Goal: Task Accomplishment & Management: Manage account settings

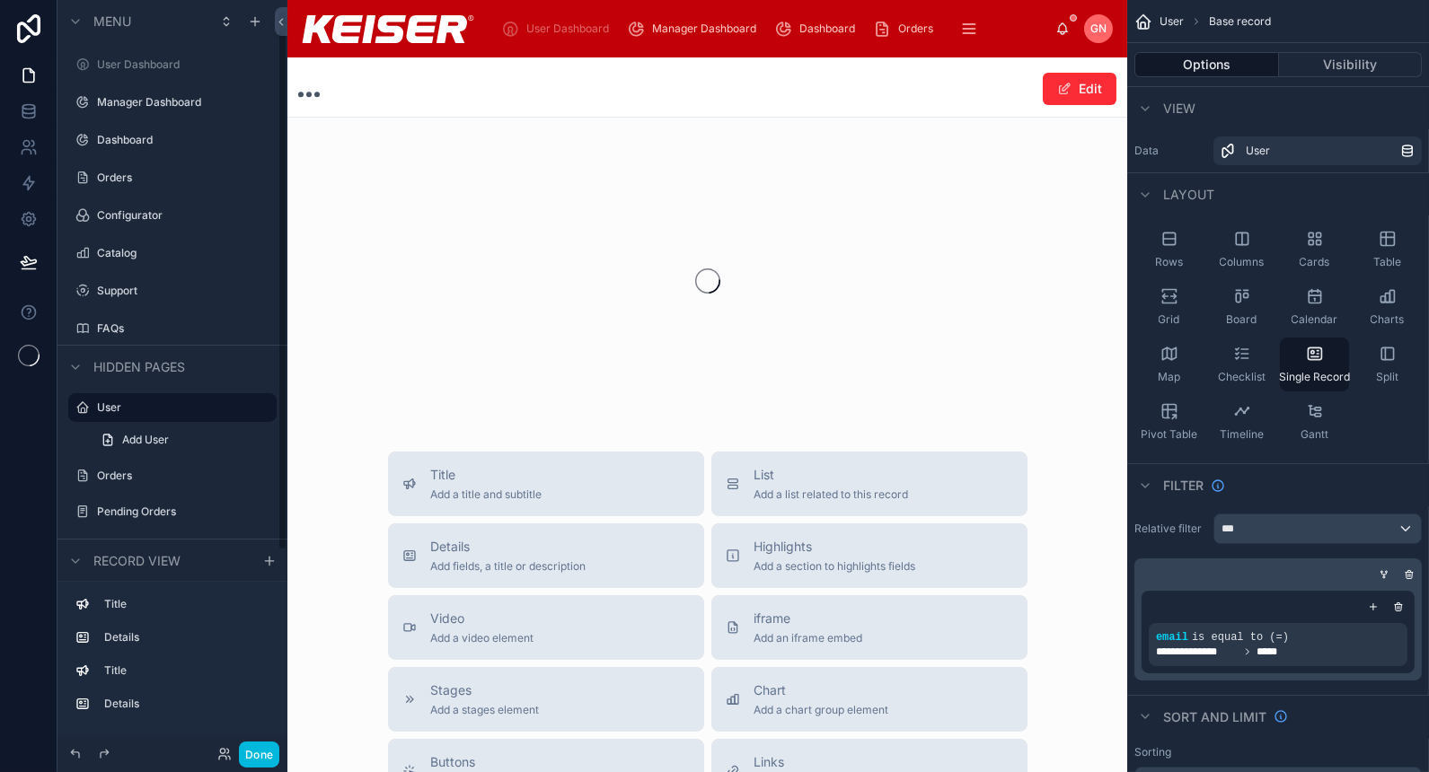
scroll to position [13, 0]
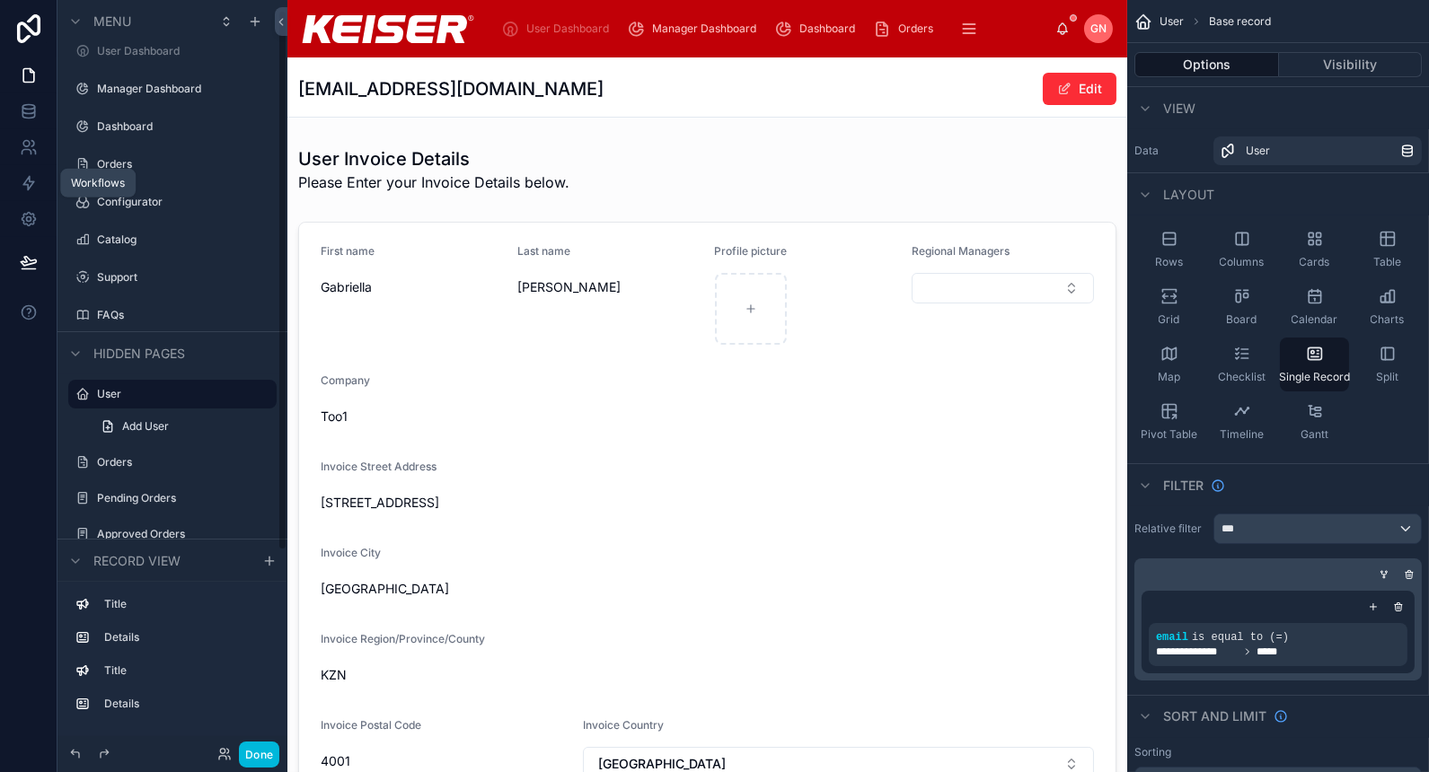
click at [27, 185] on icon at bounding box center [28, 183] width 11 height 13
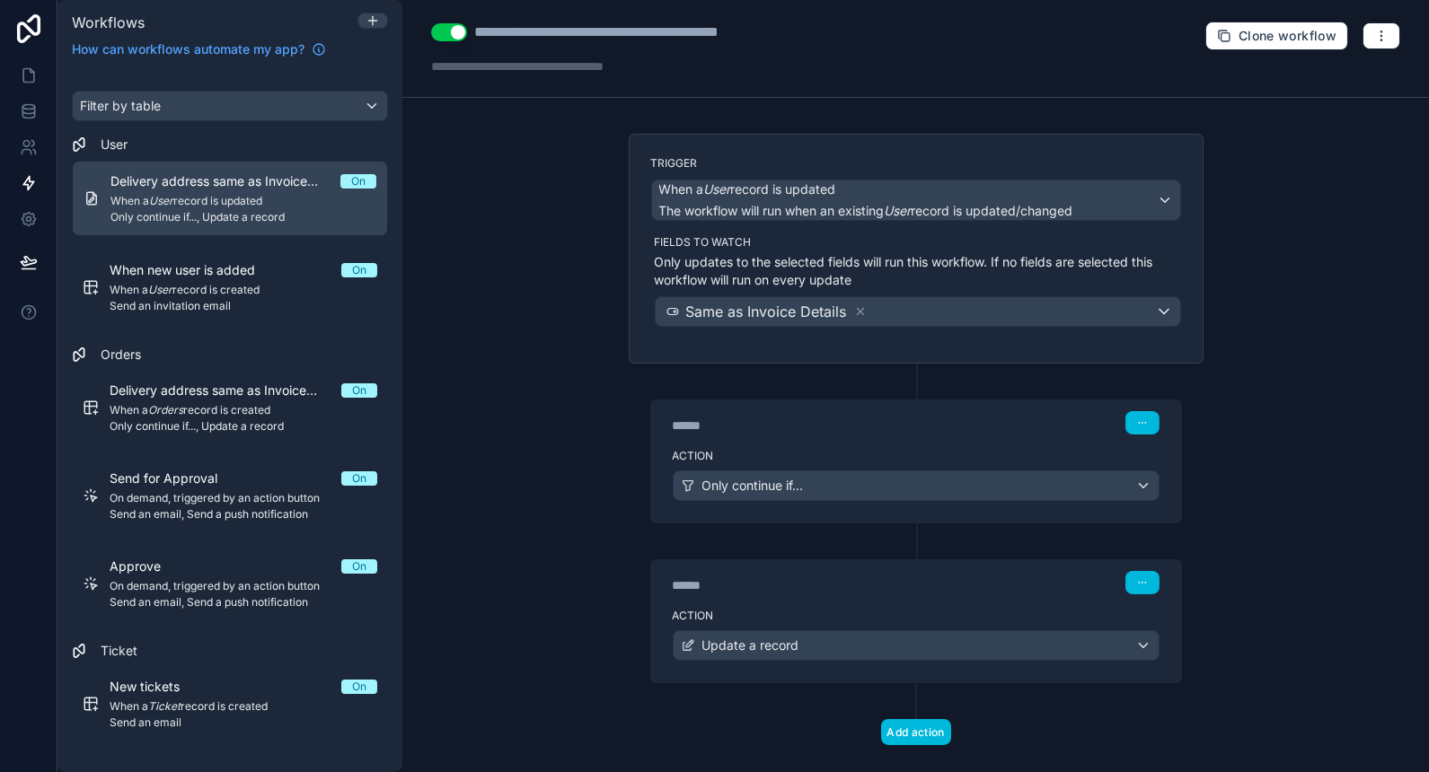
click at [170, 705] on em "Ticket" at bounding box center [164, 706] width 32 height 13
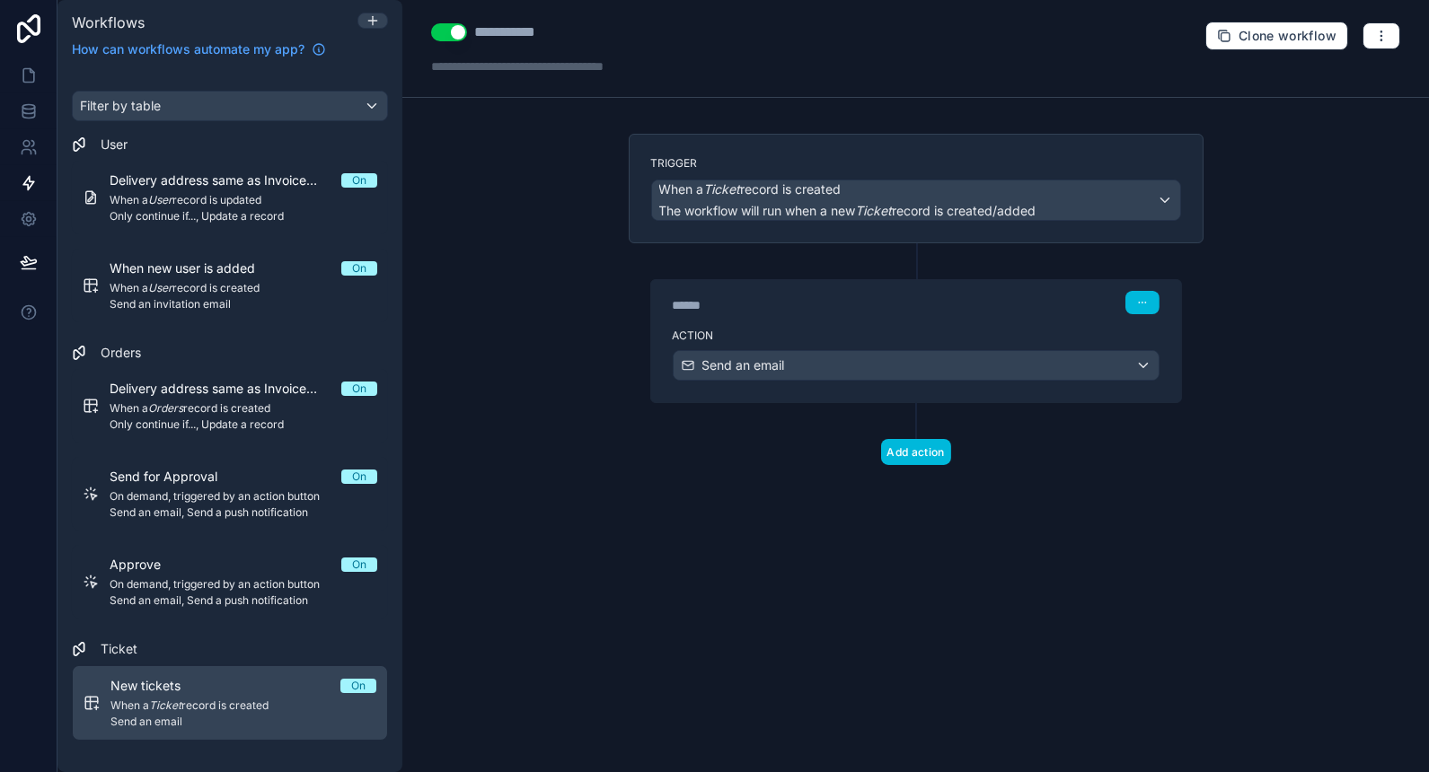
click at [922, 331] on label "Action" at bounding box center [916, 336] width 487 height 14
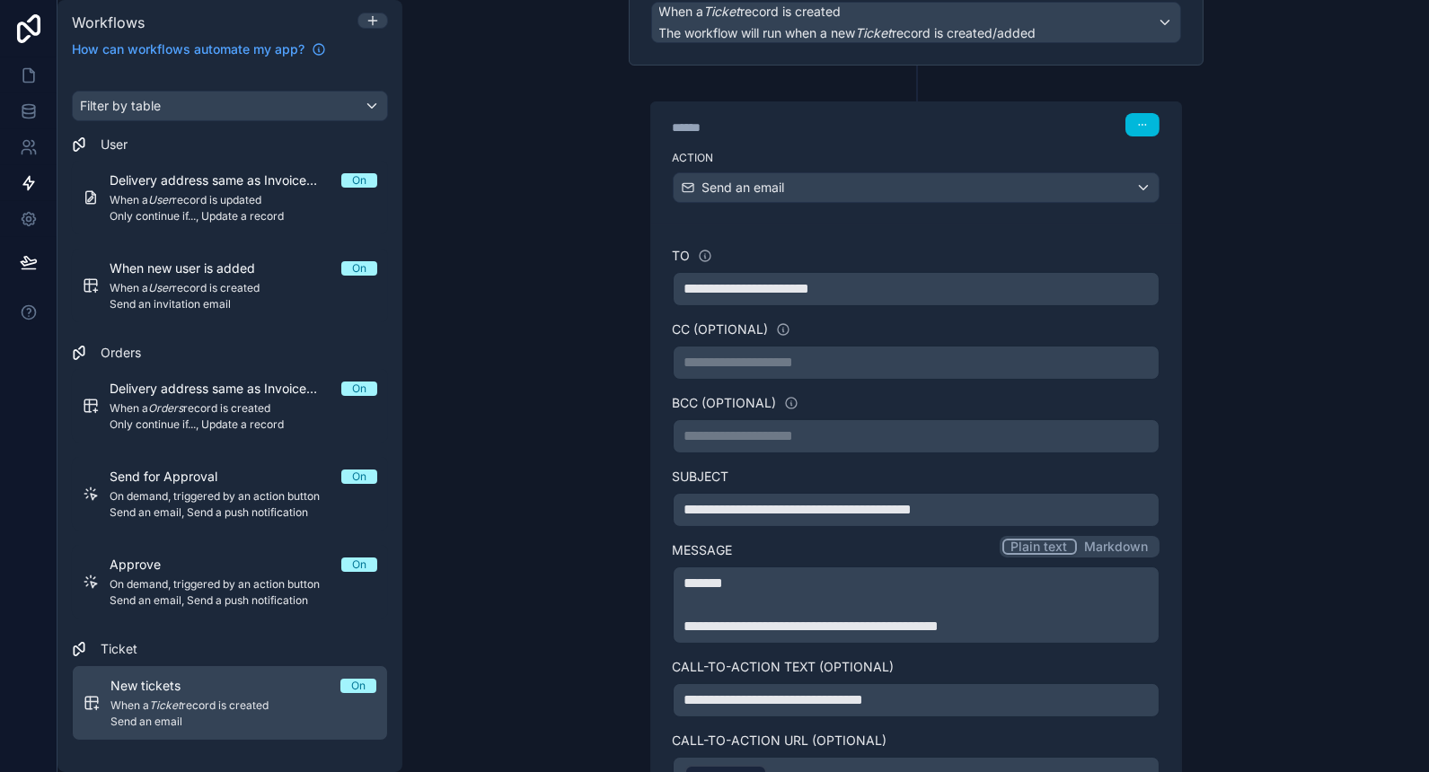
scroll to position [400, 0]
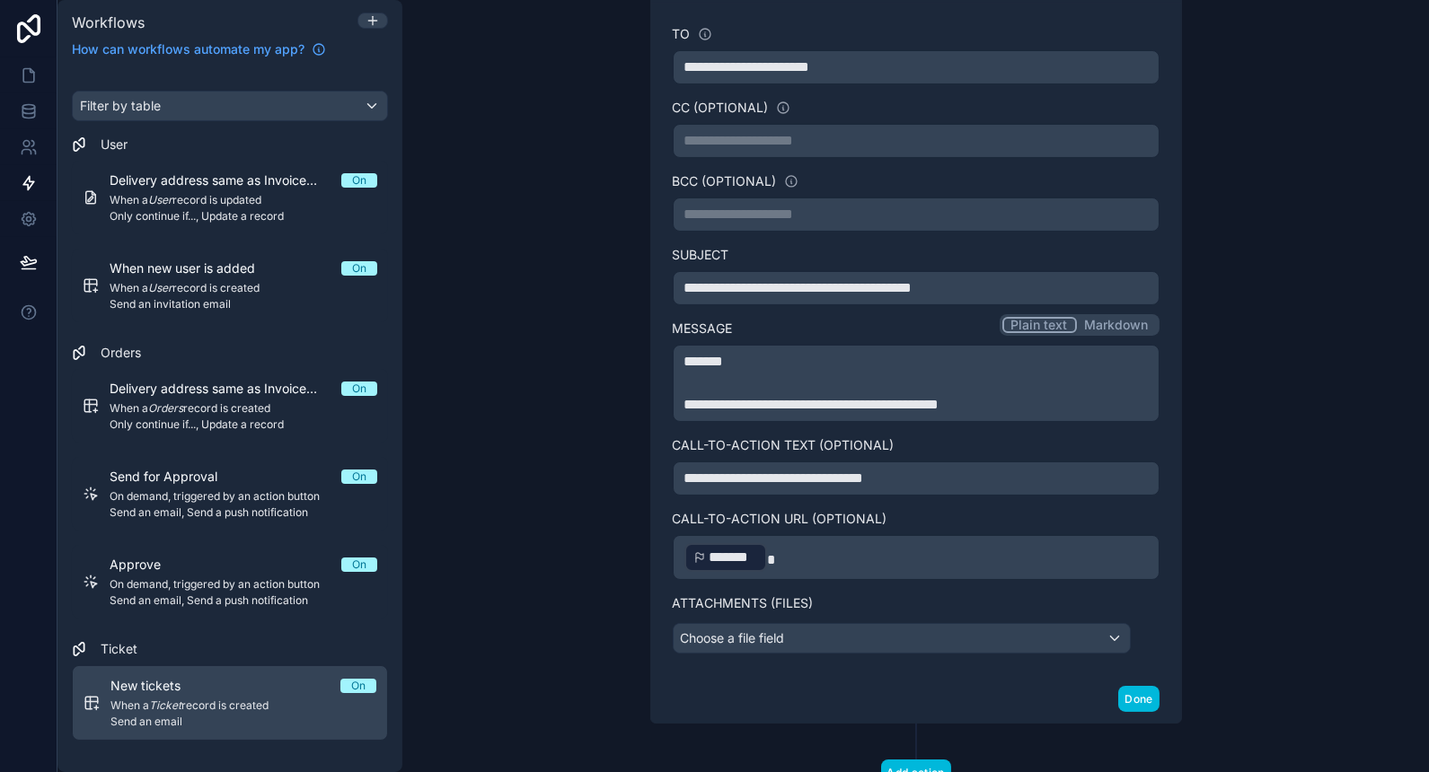
click at [789, 548] on p "﻿ ******* ﻿" at bounding box center [915, 558] width 463 height 32
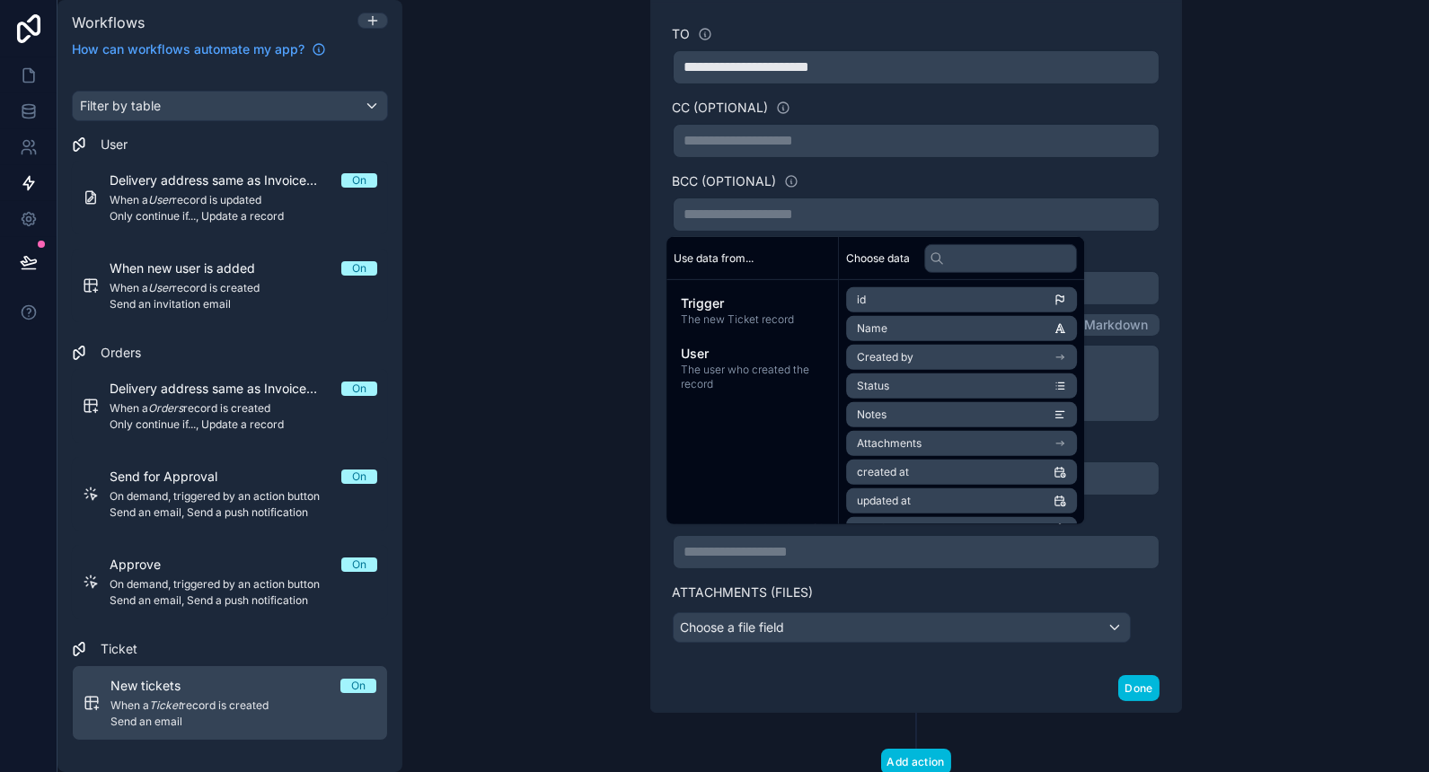
click at [211, 581] on span "On demand, triggered by an action button" at bounding box center [244, 585] width 268 height 14
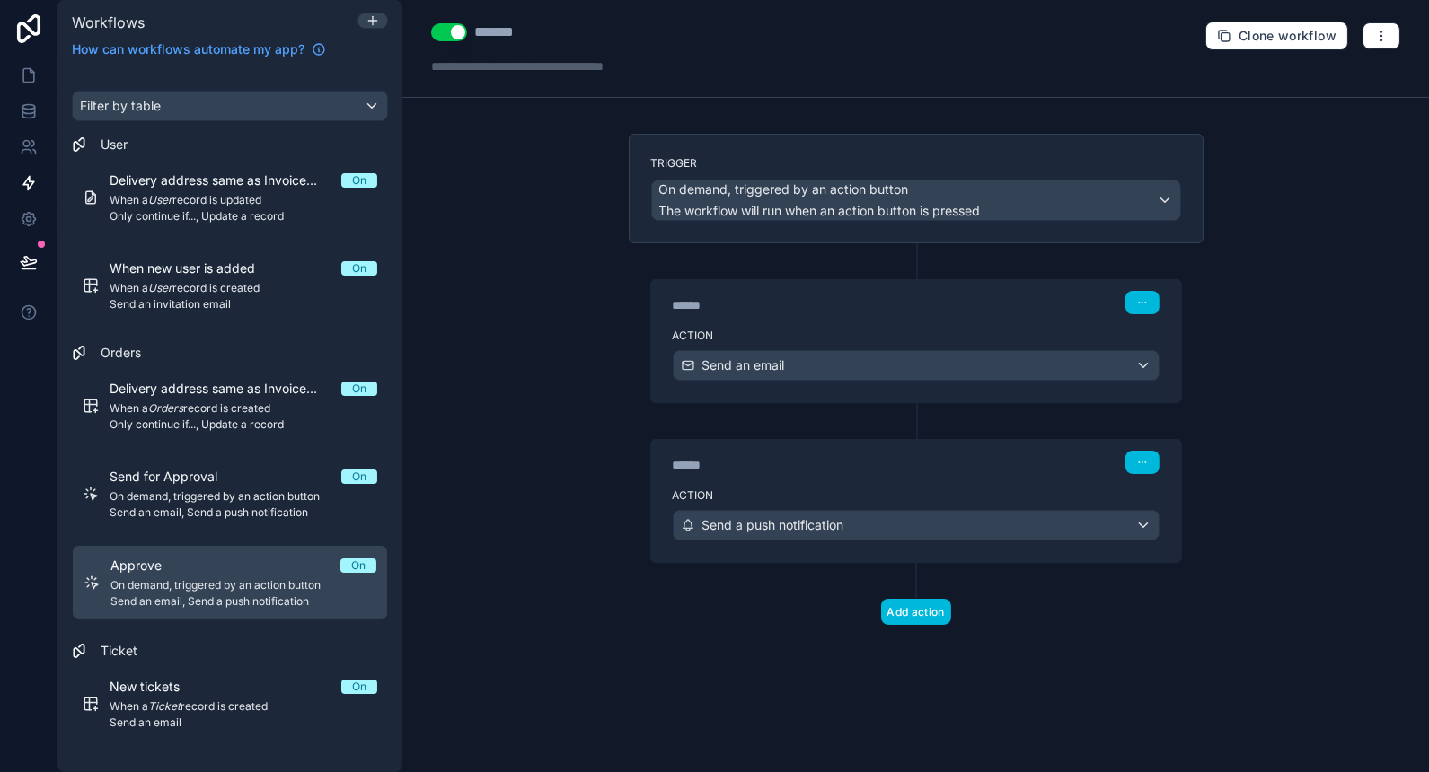
click at [760, 481] on div "Action Send a push notification" at bounding box center [916, 521] width 530 height 81
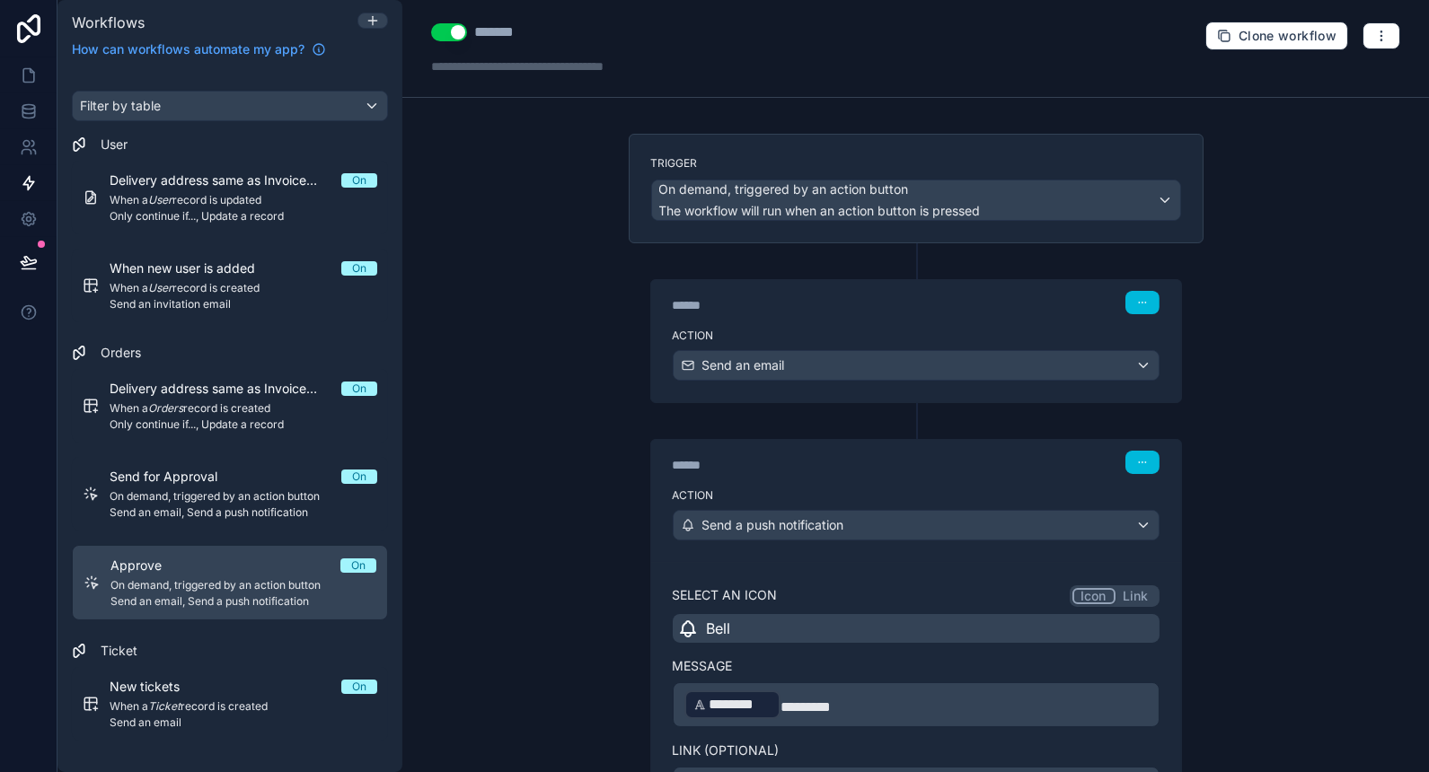
click at [906, 322] on div "Action Send an email" at bounding box center [916, 362] width 530 height 81
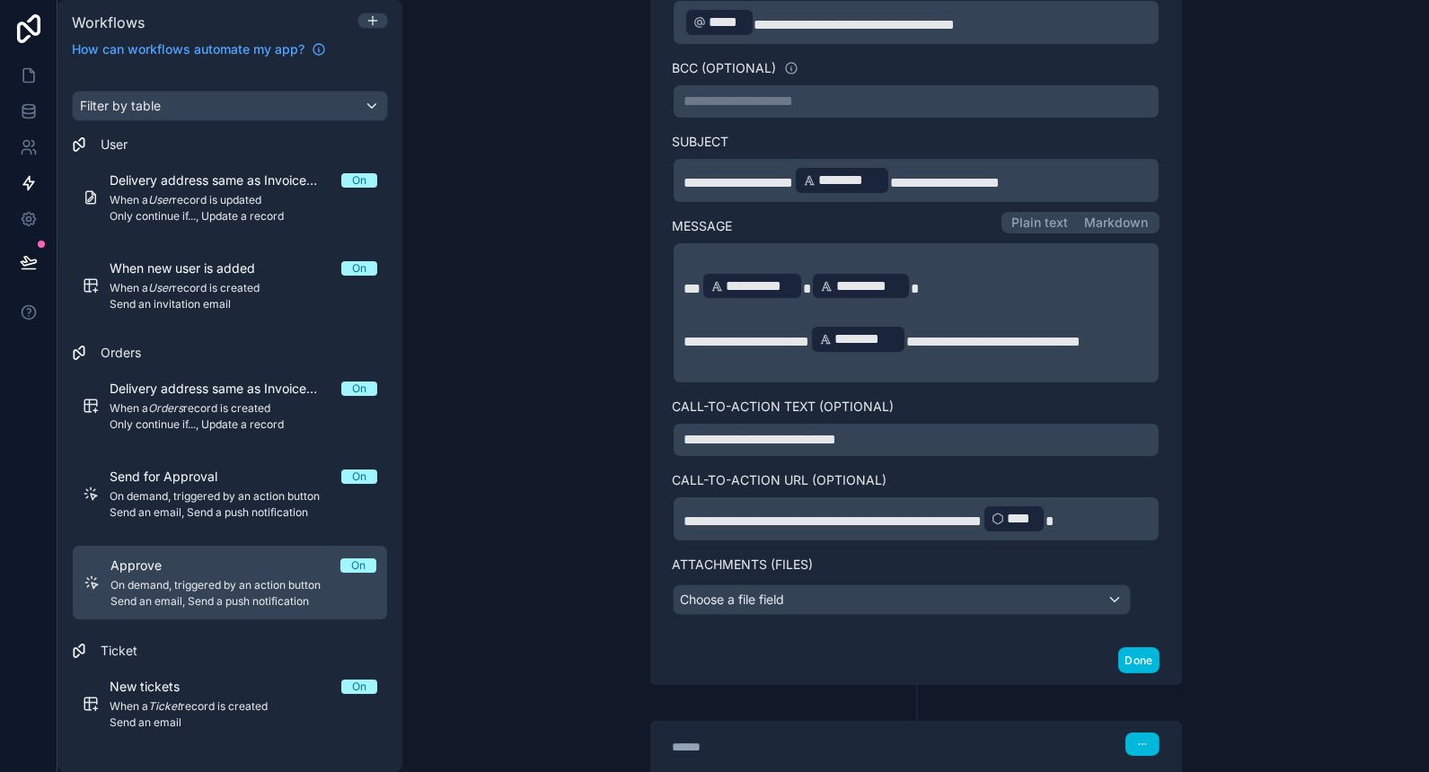
scroll to position [543, 0]
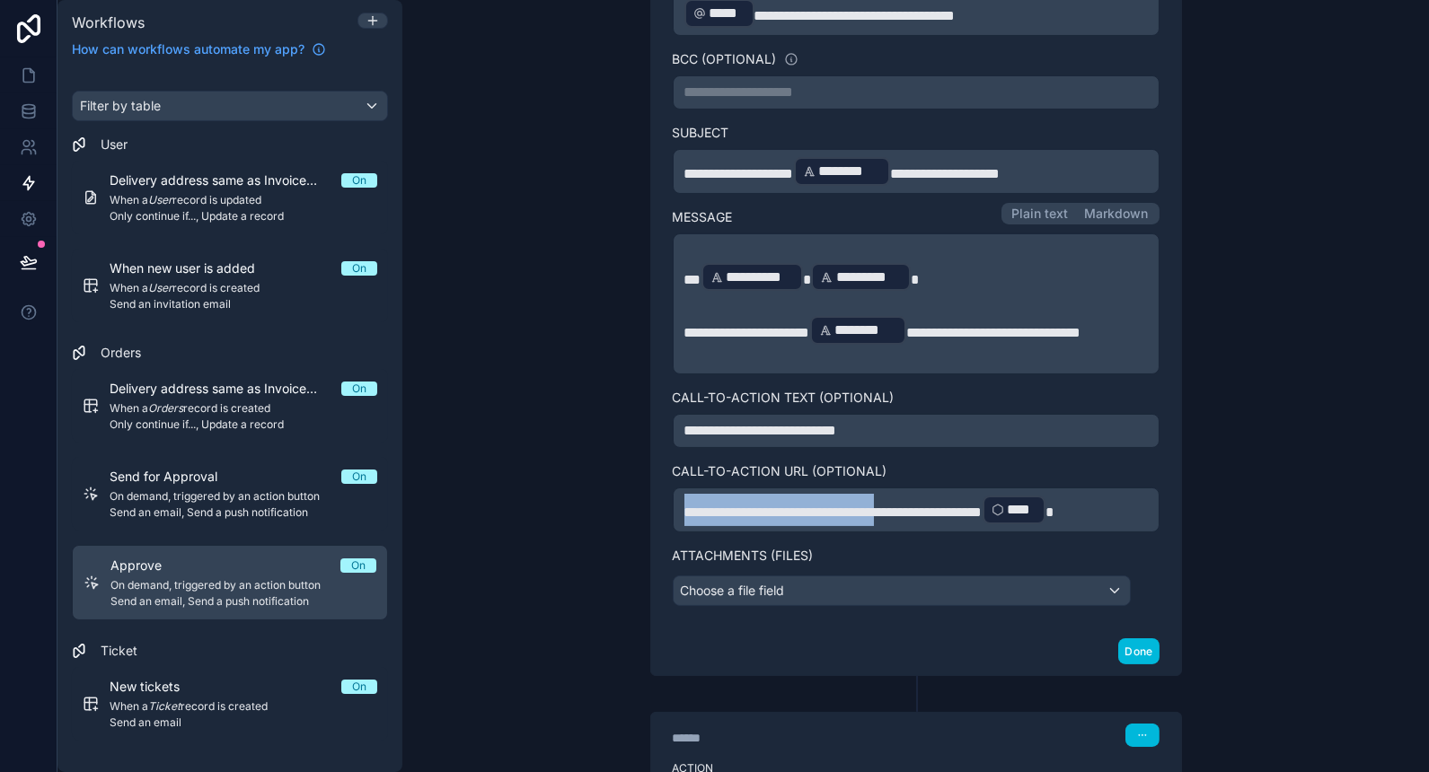
drag, startPoint x: 915, startPoint y: 522, endPoint x: 583, endPoint y: 562, distance: 334.8
click at [583, 562] on div "**********" at bounding box center [915, 386] width 1027 height 772
copy span "**********"
click at [273, 694] on div "New tickets On When a Ticket record is created Send an email" at bounding box center [244, 704] width 268 height 52
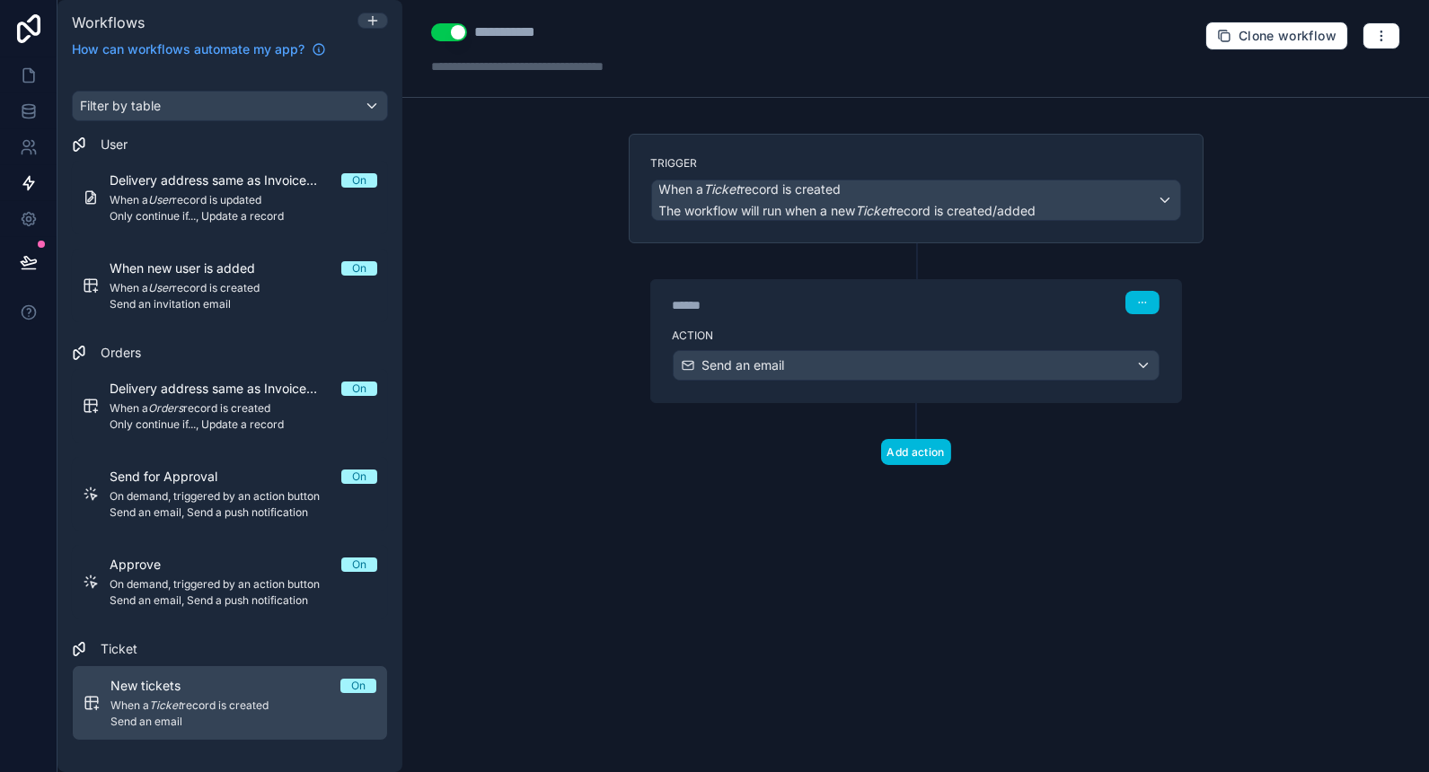
click at [853, 310] on div "******" at bounding box center [807, 305] width 269 height 18
click at [859, 329] on label "Action" at bounding box center [916, 336] width 487 height 14
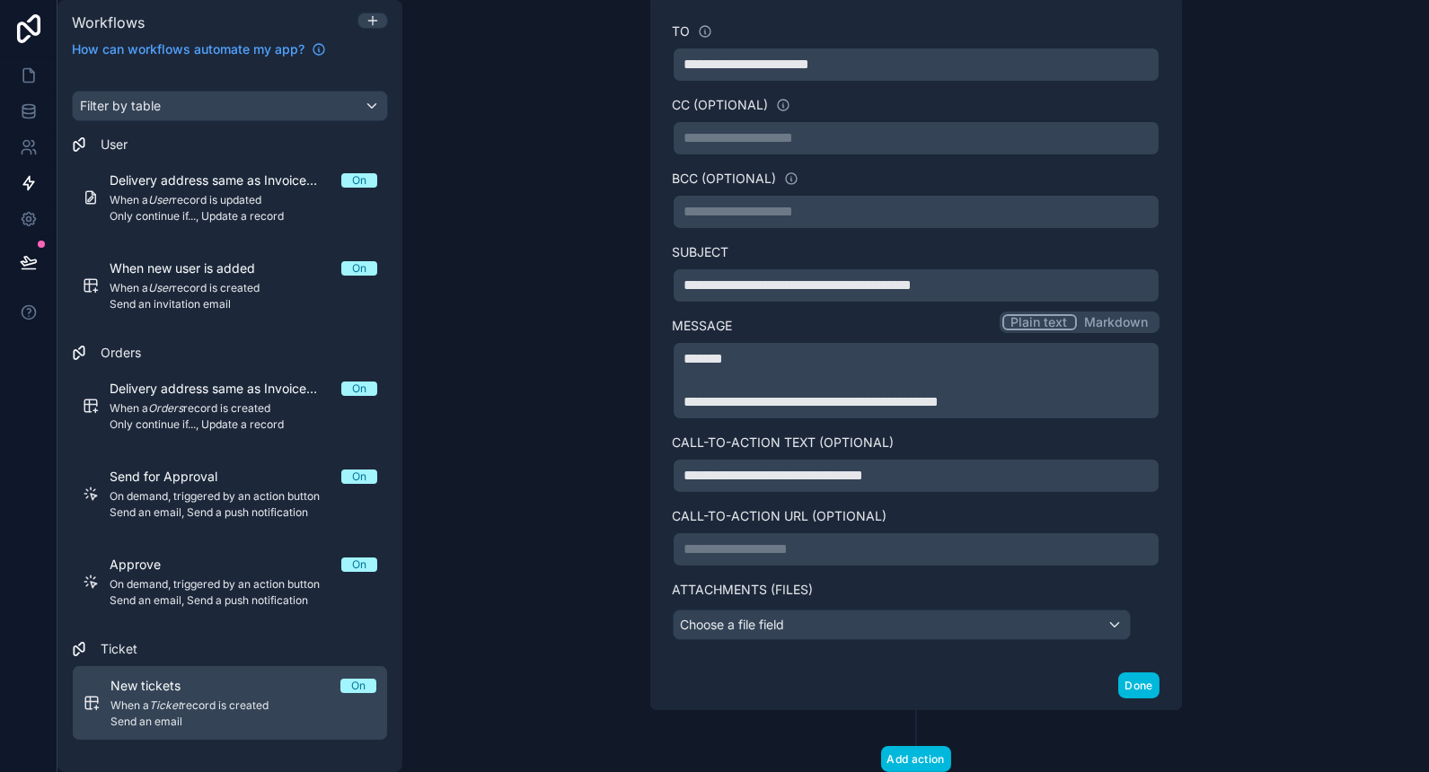
scroll to position [405, 0]
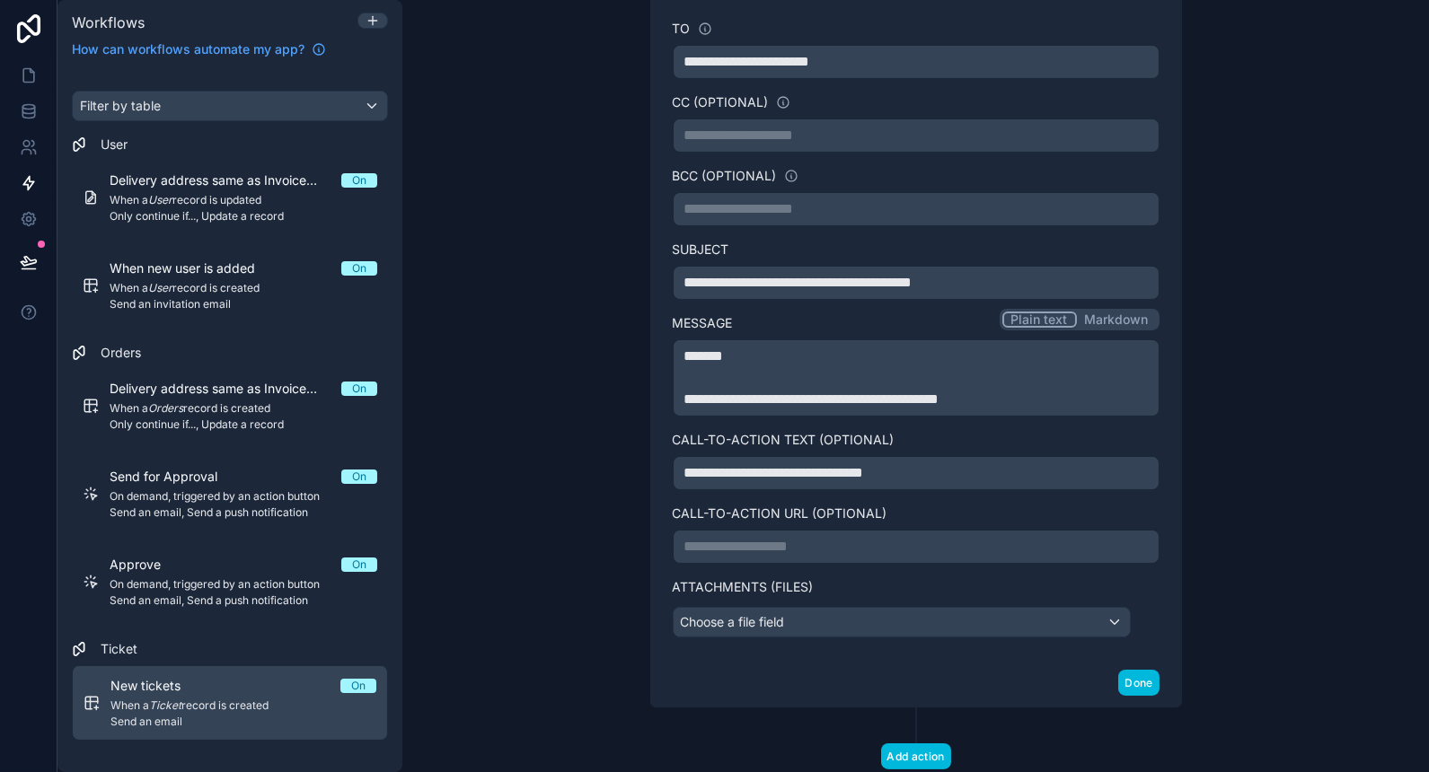
click at [755, 540] on p "**********" at bounding box center [915, 547] width 463 height 22
click at [584, 604] on div "**********" at bounding box center [915, 386] width 1027 height 772
click at [29, 80] on icon at bounding box center [29, 75] width 18 height 18
drag, startPoint x: 931, startPoint y: 539, endPoint x: 598, endPoint y: 542, distance: 332.3
click at [598, 542] on div "**********" at bounding box center [915, 386] width 1027 height 772
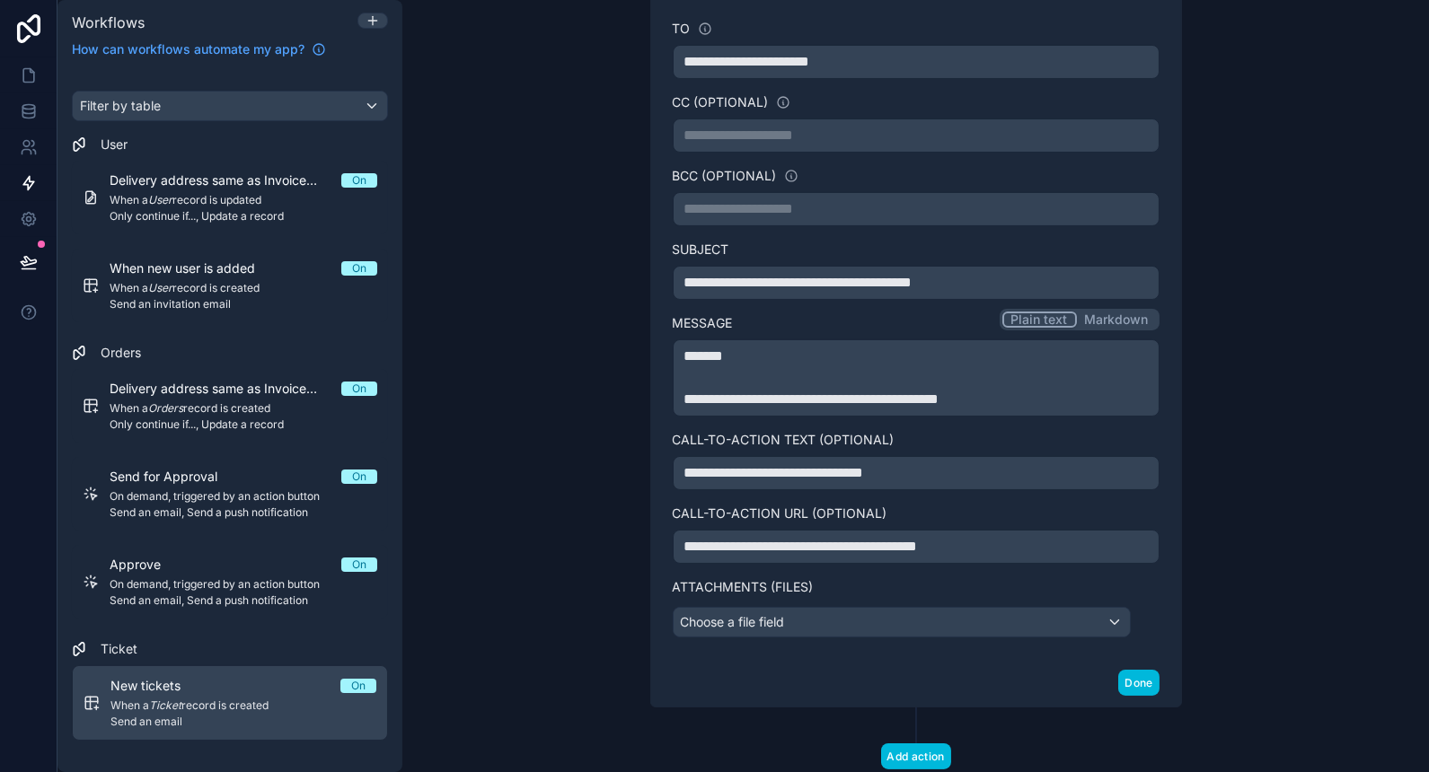
click at [1018, 542] on p "**********" at bounding box center [915, 547] width 463 height 22
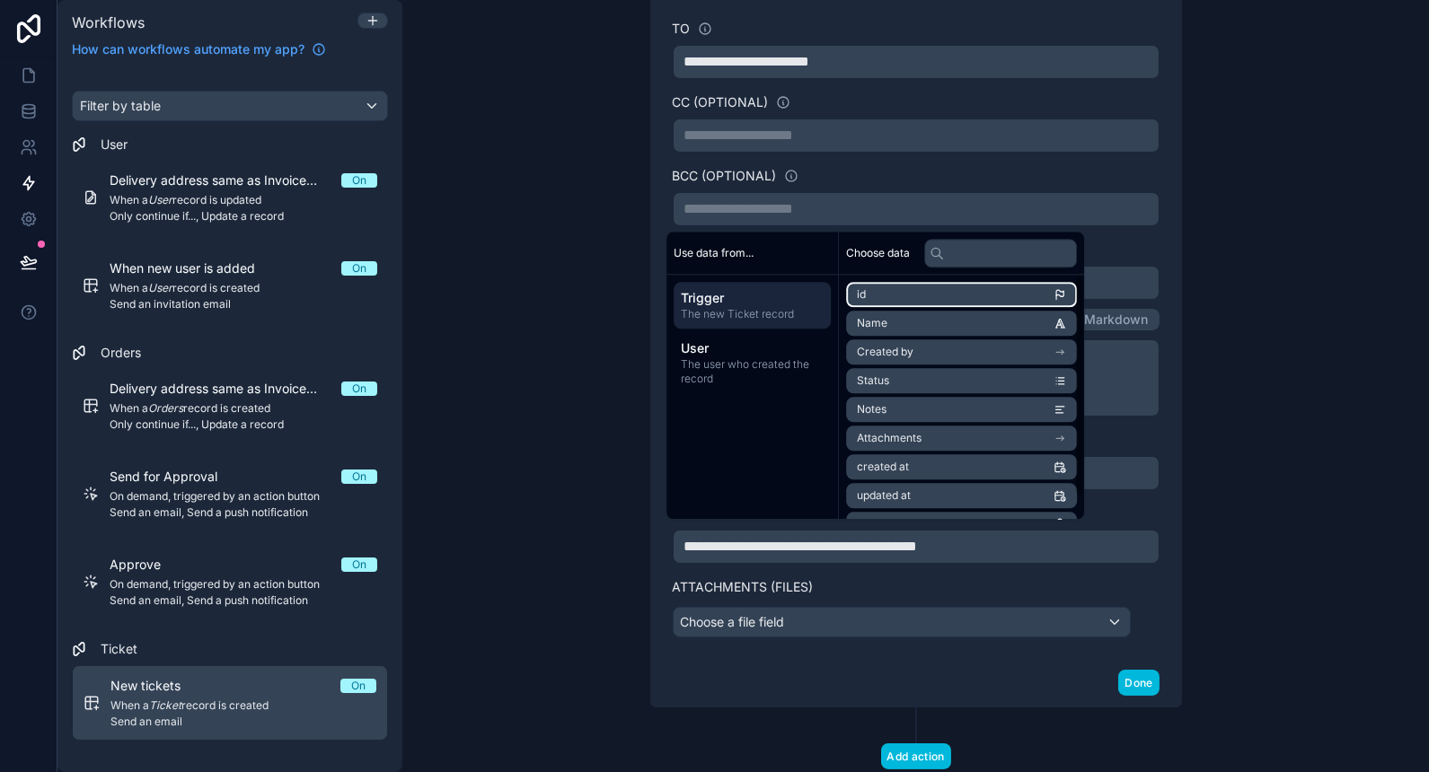
click at [889, 287] on li "id" at bounding box center [961, 294] width 231 height 25
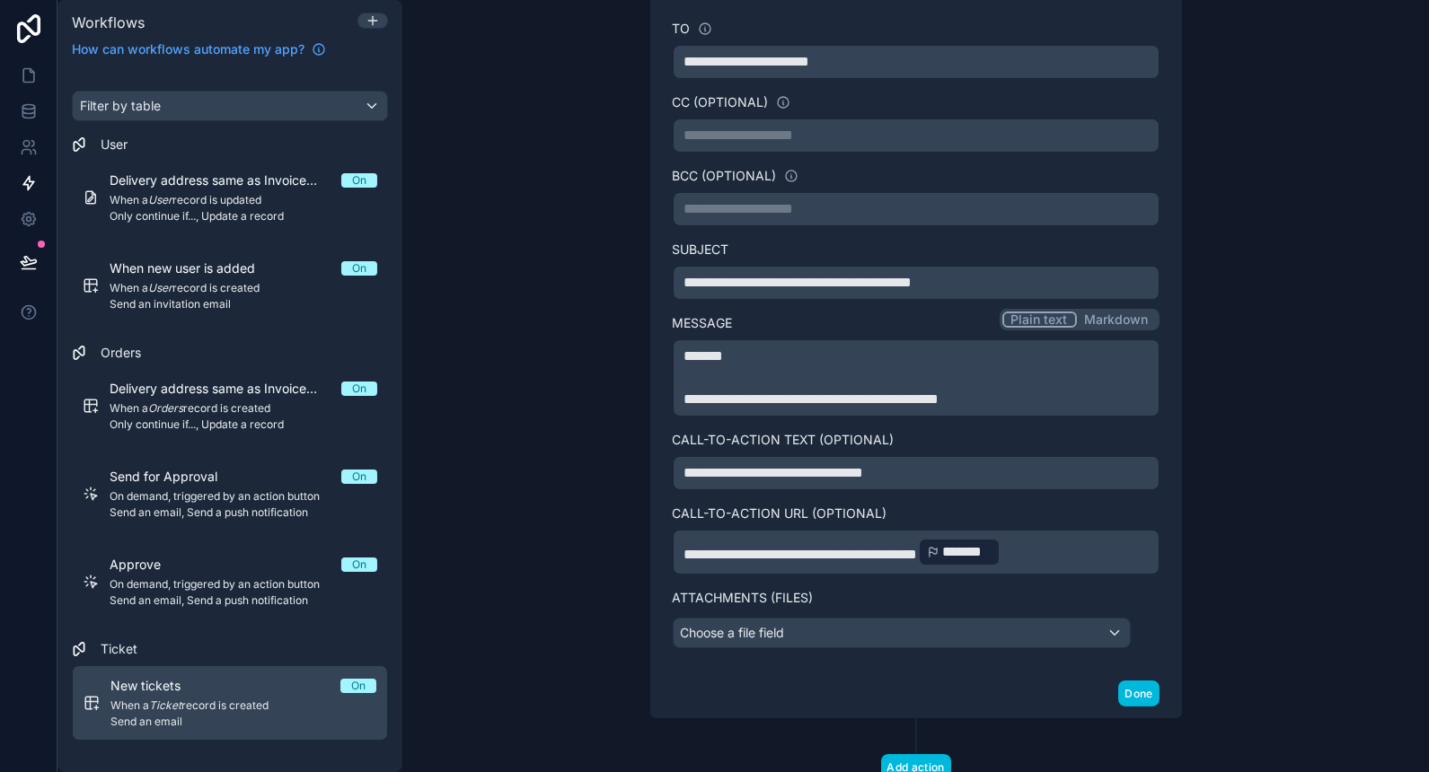
click at [576, 401] on div "**********" at bounding box center [915, 386] width 1027 height 772
click at [918, 548] on span "**********" at bounding box center [801, 554] width 234 height 13
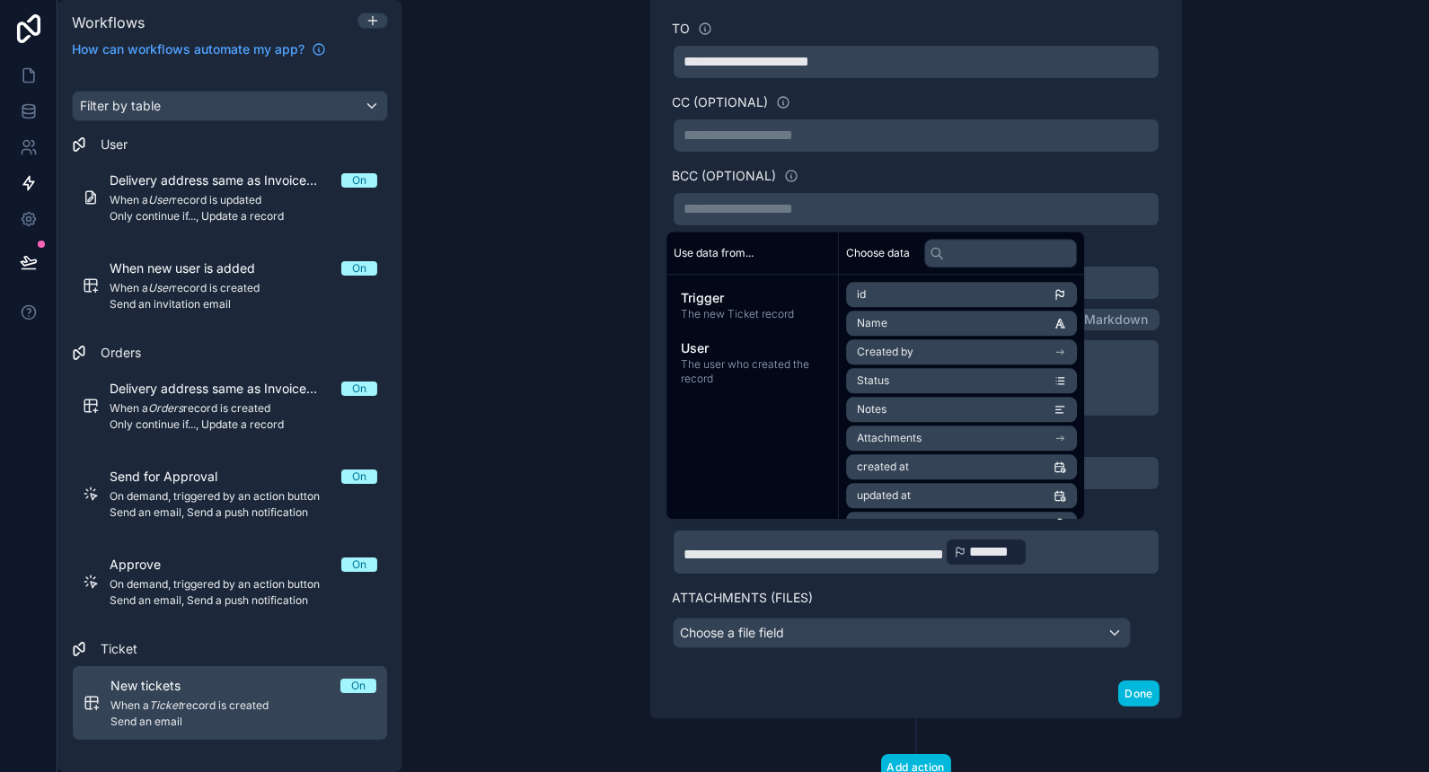
click at [1196, 596] on div "**********" at bounding box center [916, 283] width 604 height 1109
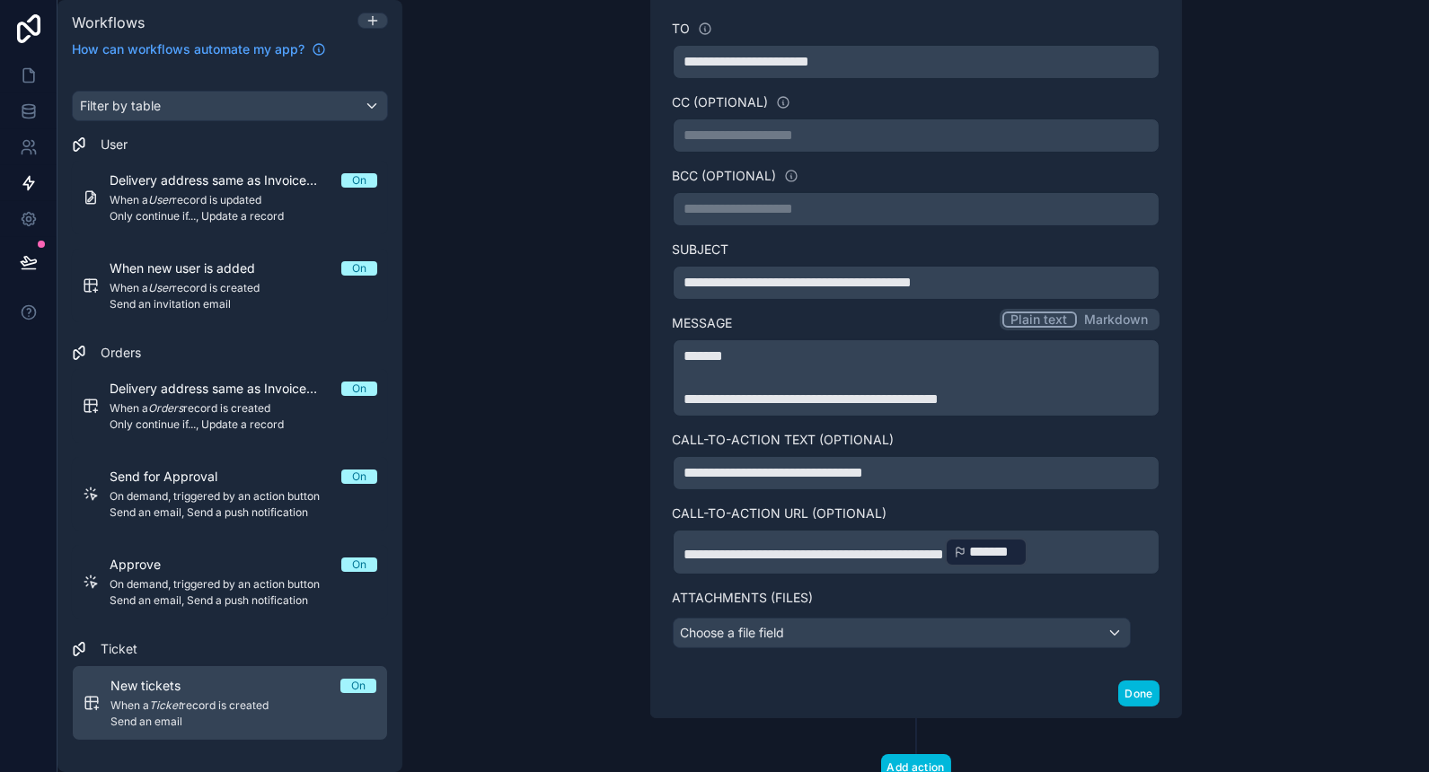
click at [1135, 686] on button "Done" at bounding box center [1138, 694] width 40 height 26
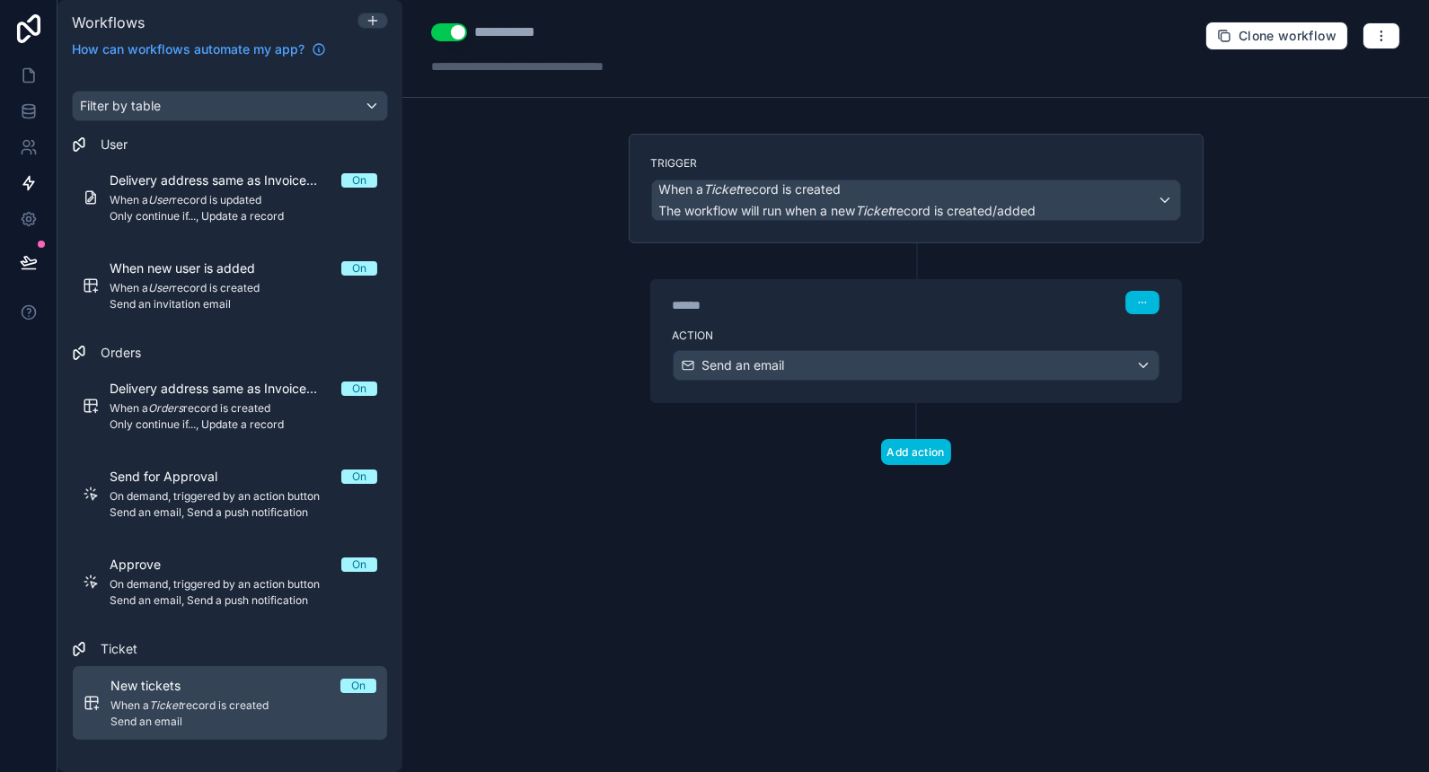
click at [817, 329] on label "Action" at bounding box center [916, 336] width 487 height 14
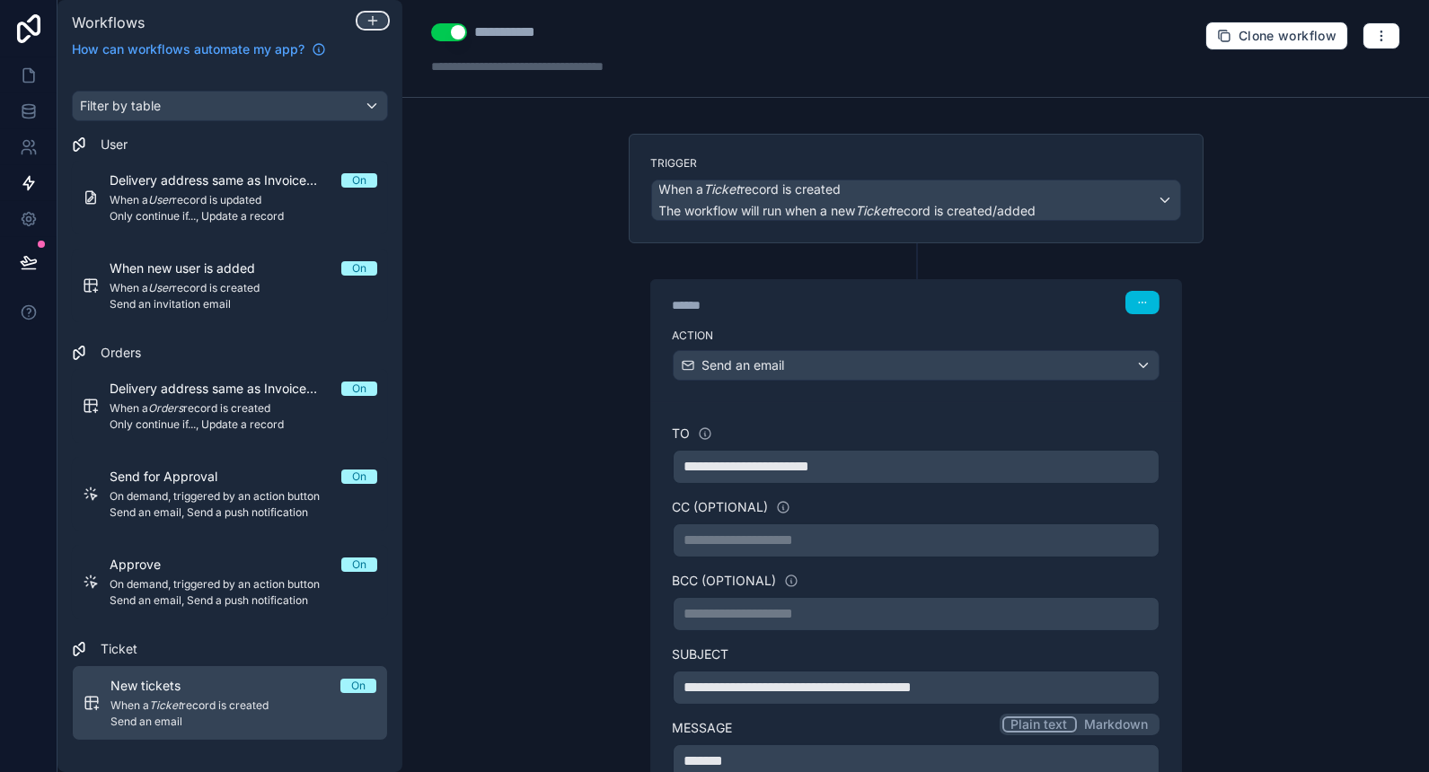
click at [375, 23] on icon at bounding box center [373, 20] width 14 height 14
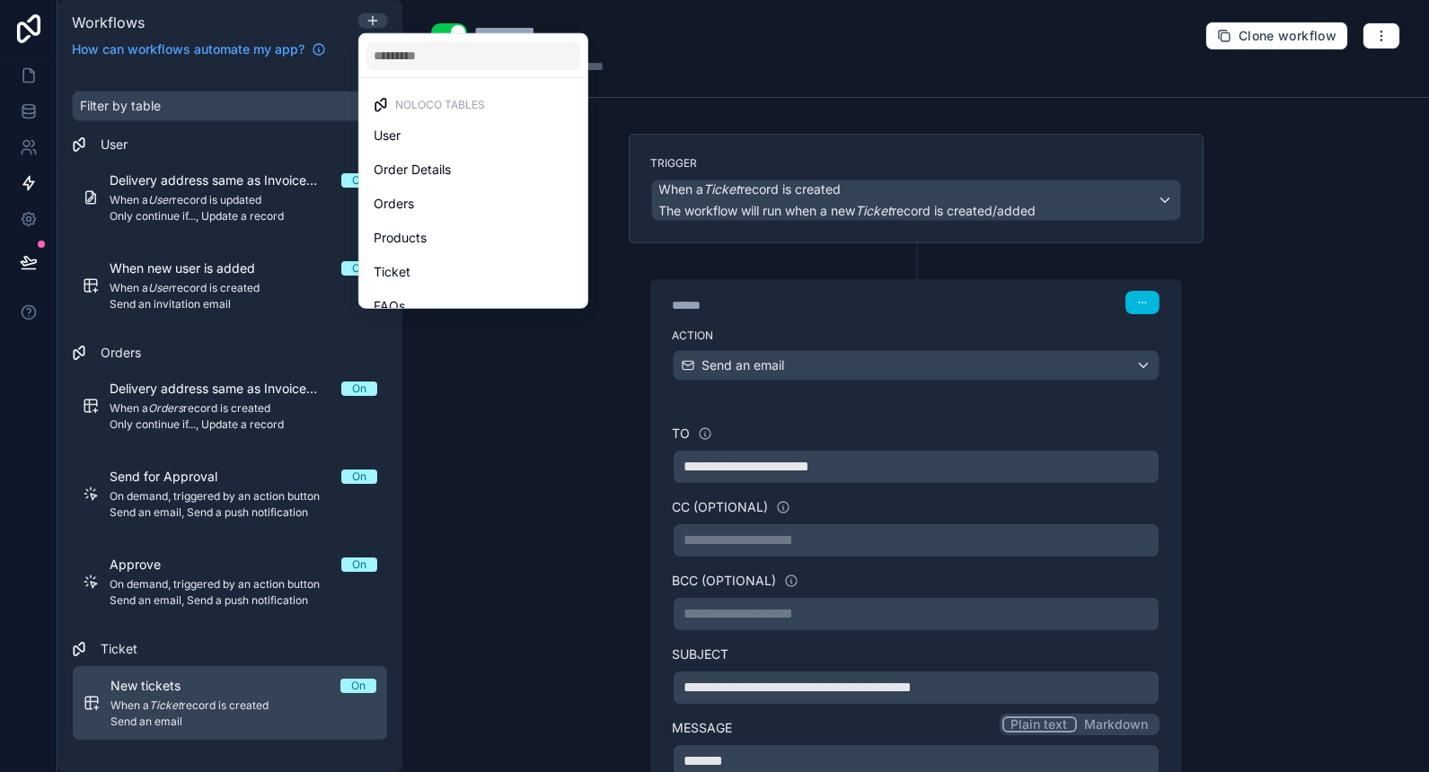
click at [468, 274] on div "Ticket" at bounding box center [473, 272] width 199 height 22
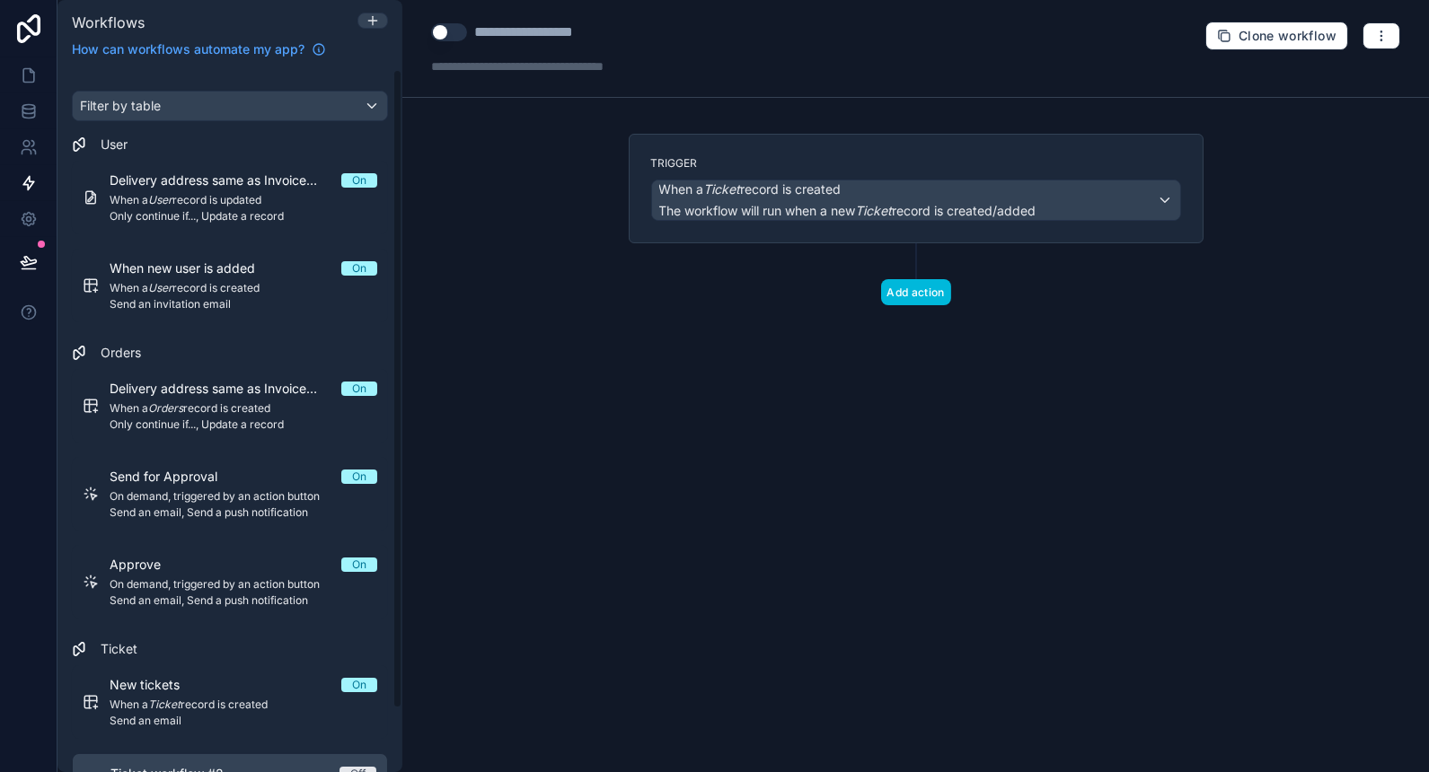
scroll to position [68, 0]
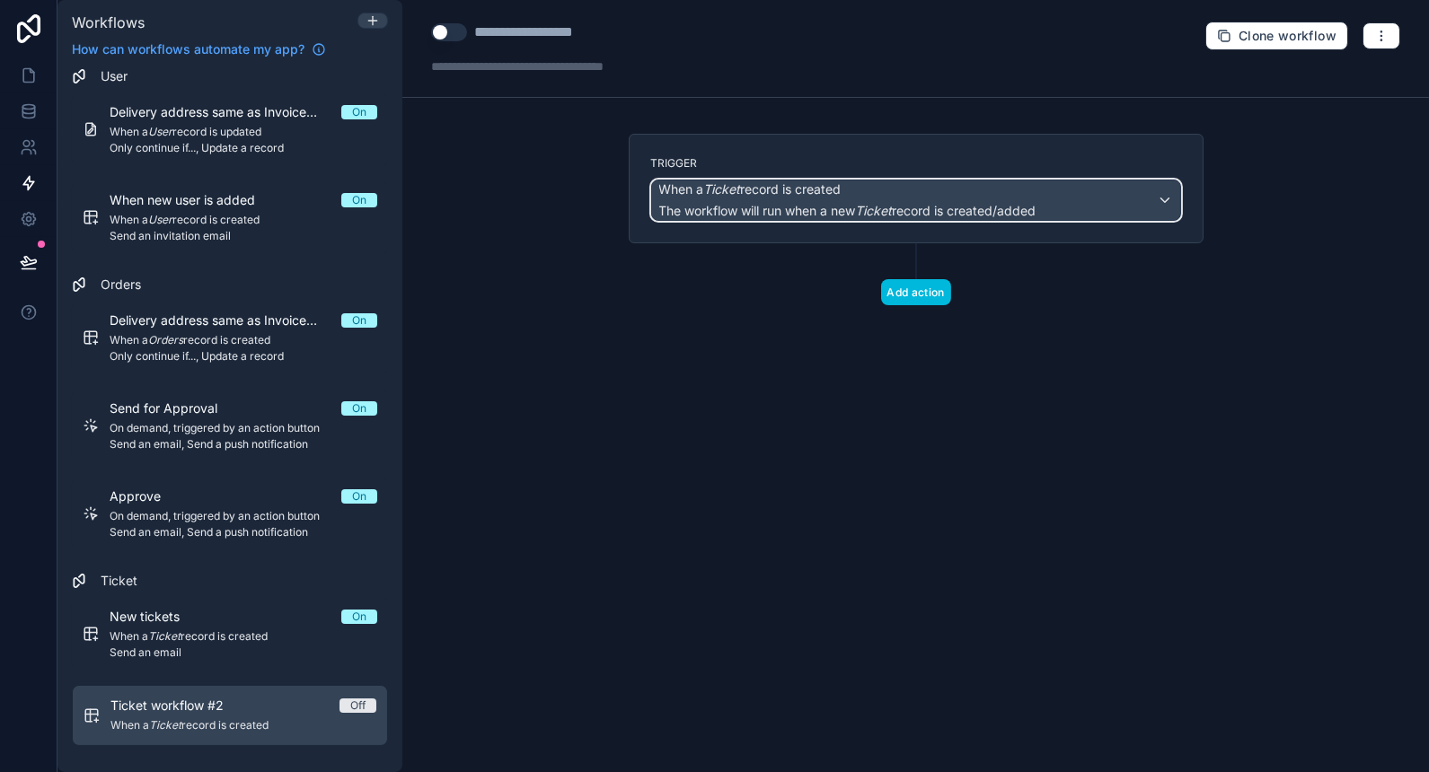
click at [851, 191] on span "When a Ticket record is created" at bounding box center [847, 190] width 377 height 18
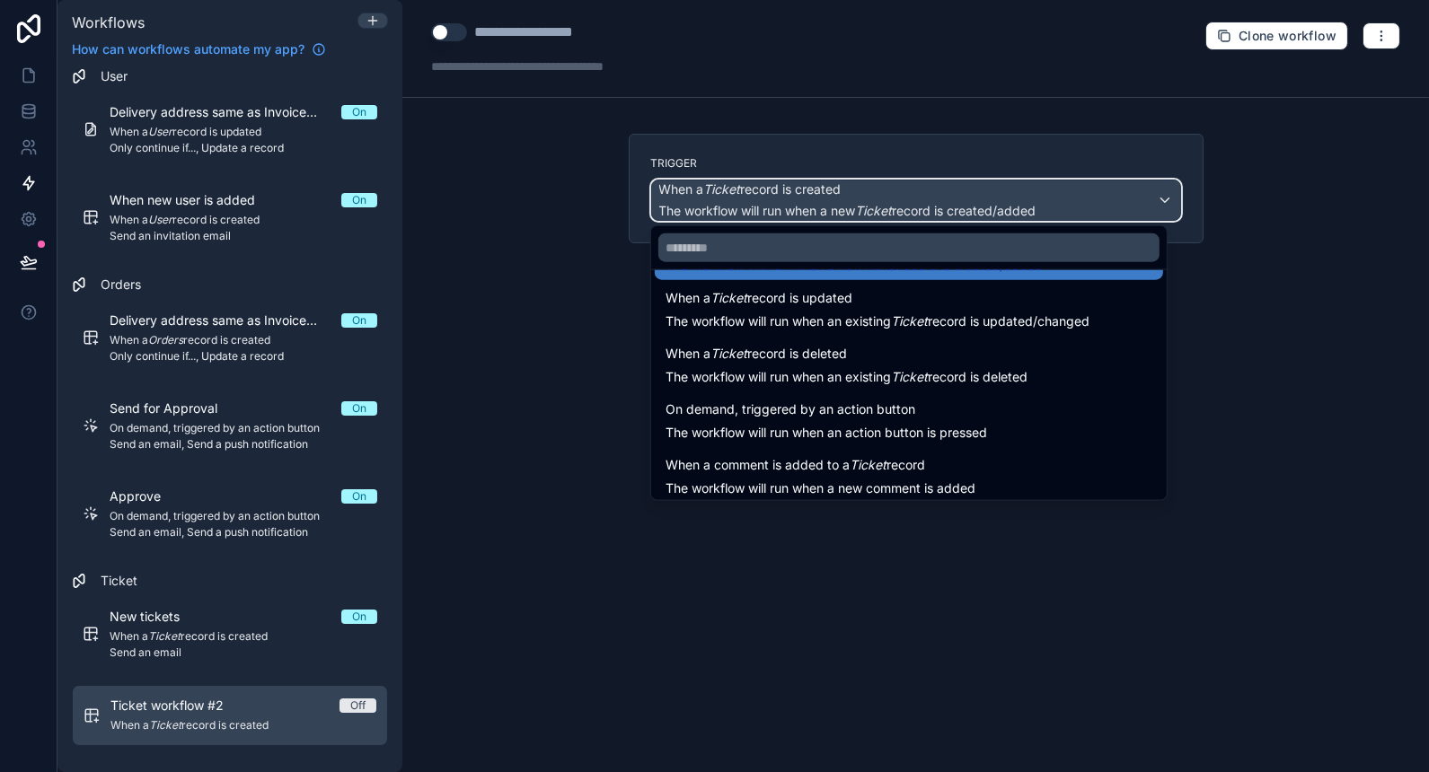
scroll to position [60, 0]
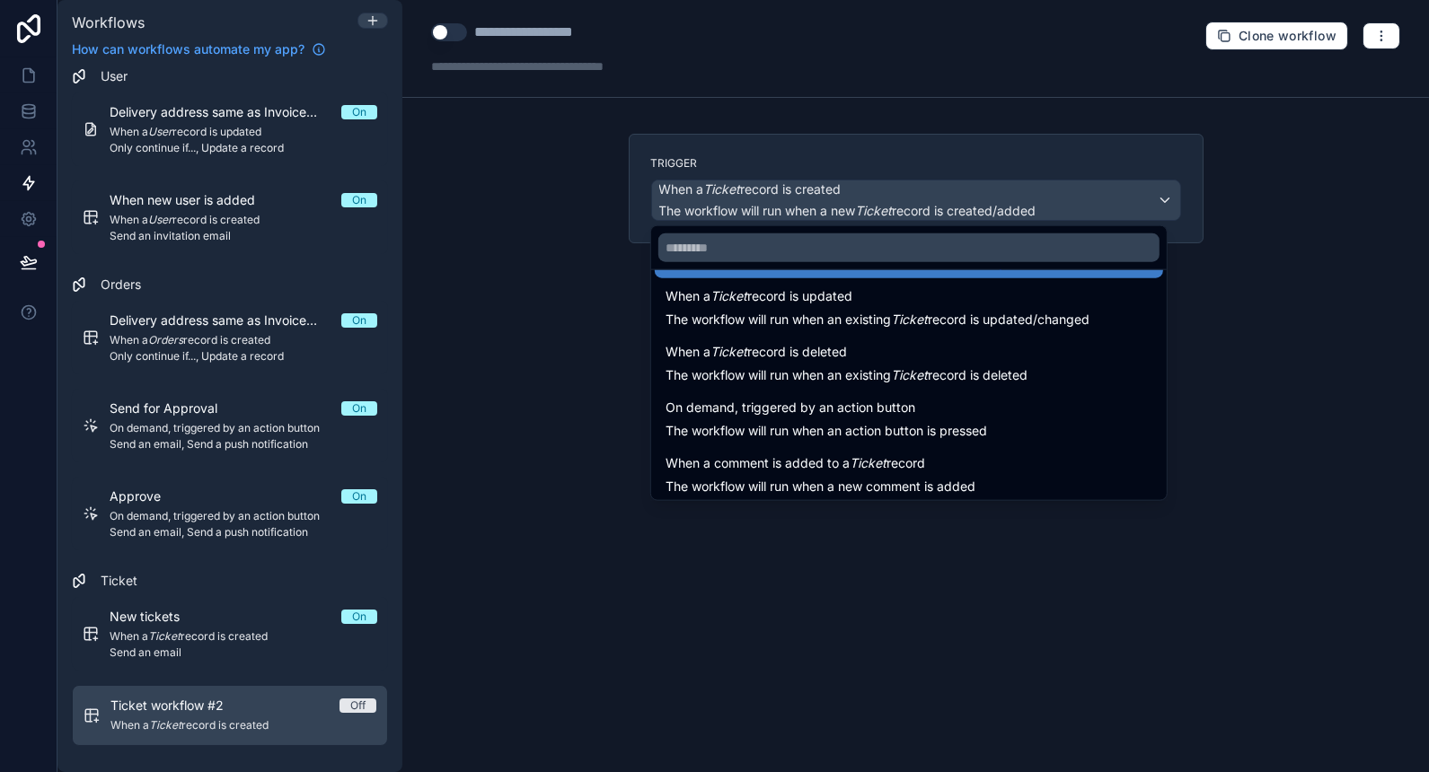
click at [886, 418] on div "On demand, triggered by an action button The workflow will run when an action b…" at bounding box center [827, 418] width 322 height 43
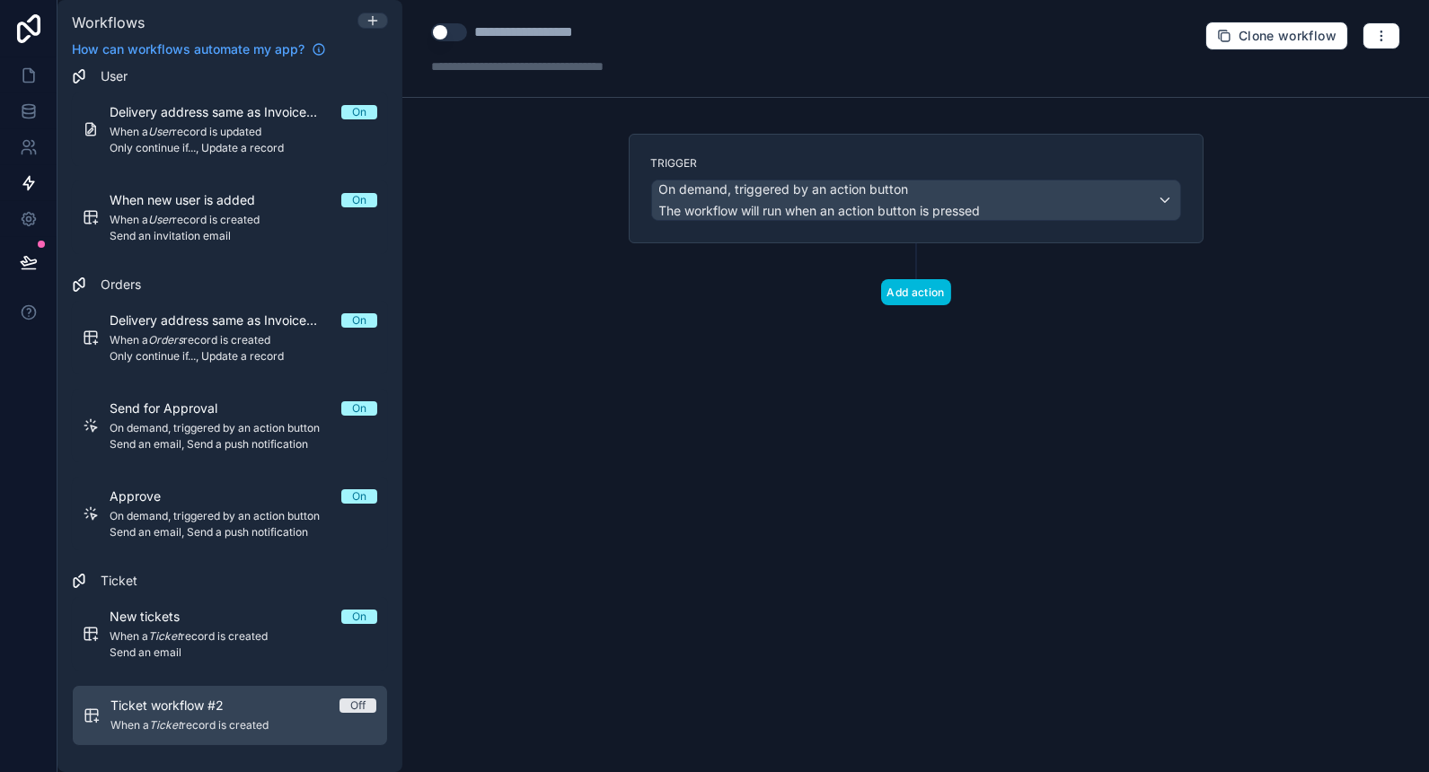
click at [915, 286] on button "Add action" at bounding box center [916, 292] width 70 height 26
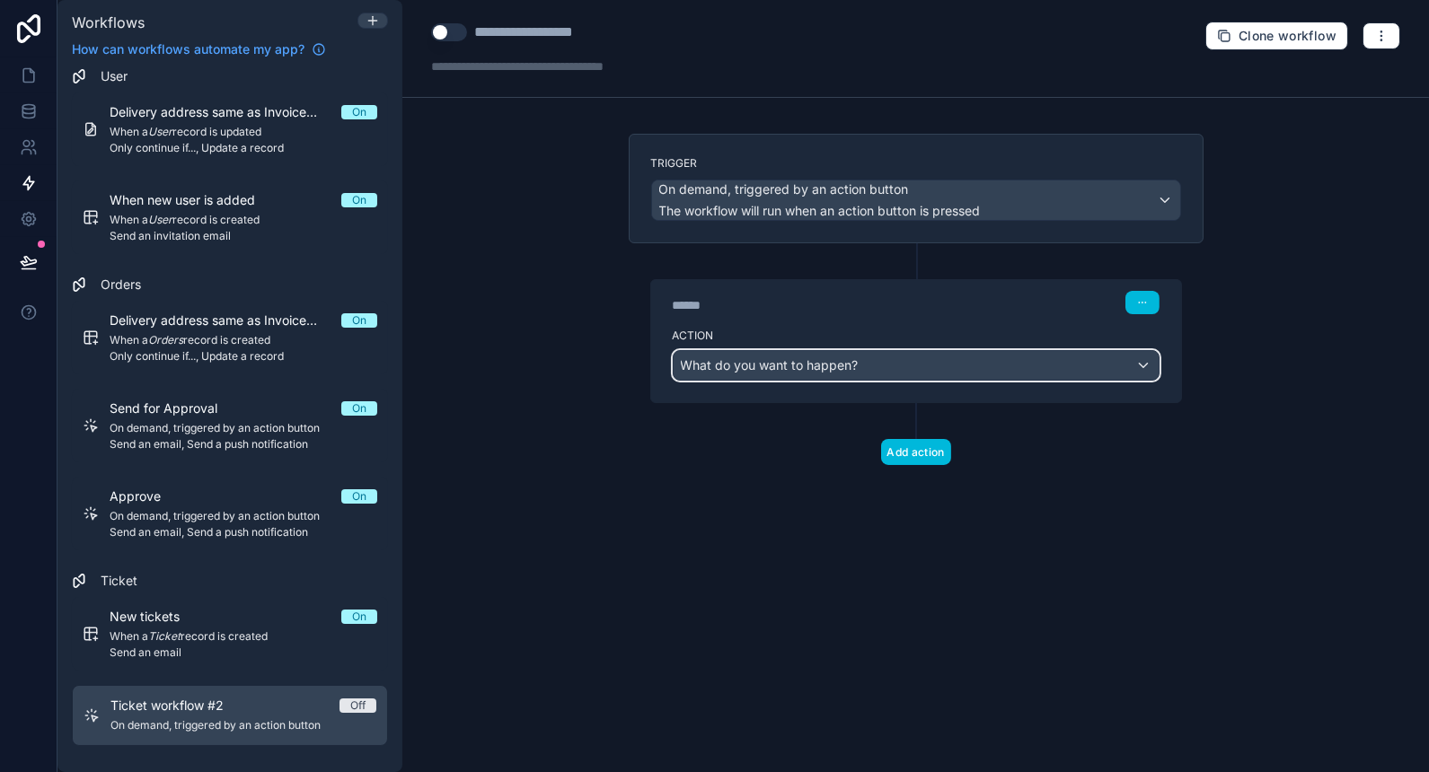
click at [822, 365] on span "What do you want to happen?" at bounding box center [770, 364] width 178 height 15
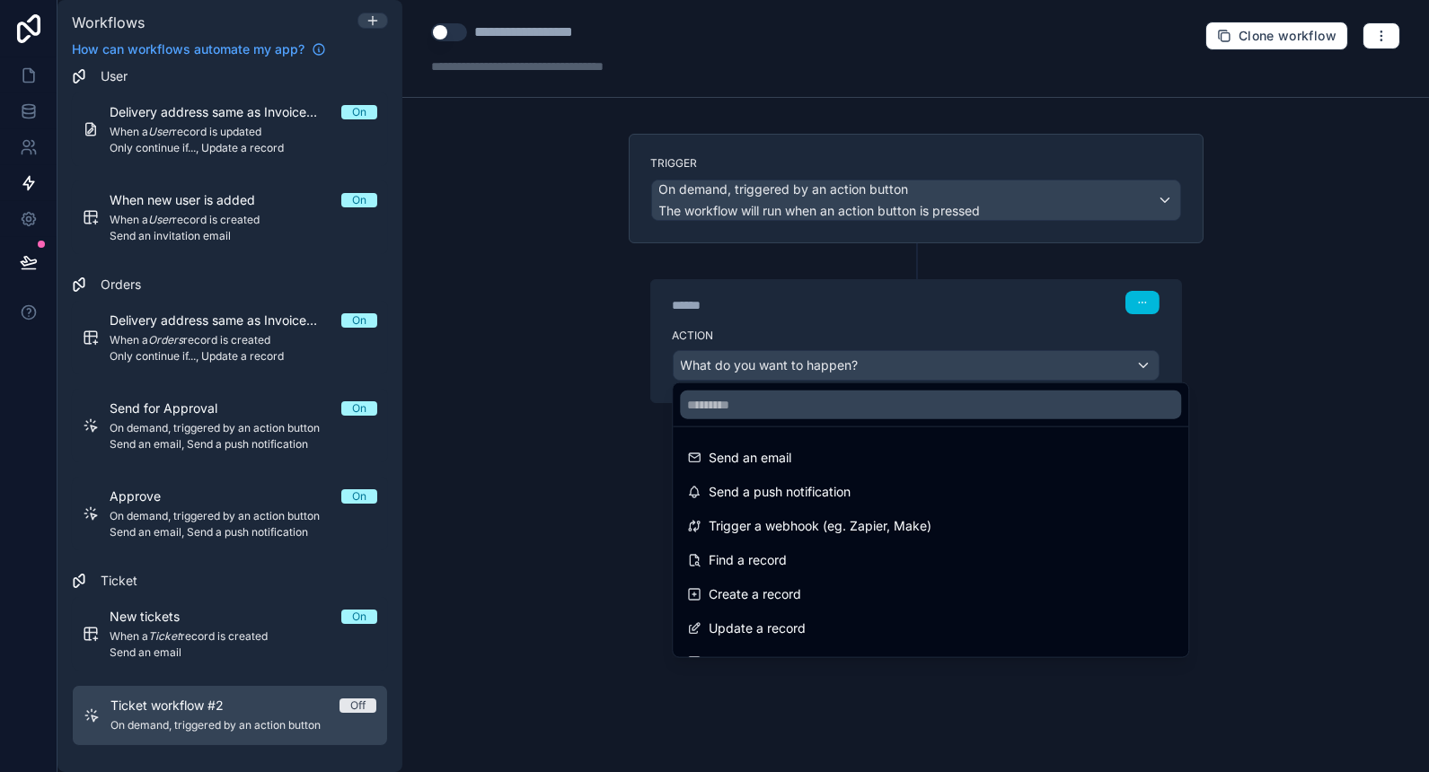
click at [783, 460] on span "Send an email" at bounding box center [750, 458] width 83 height 22
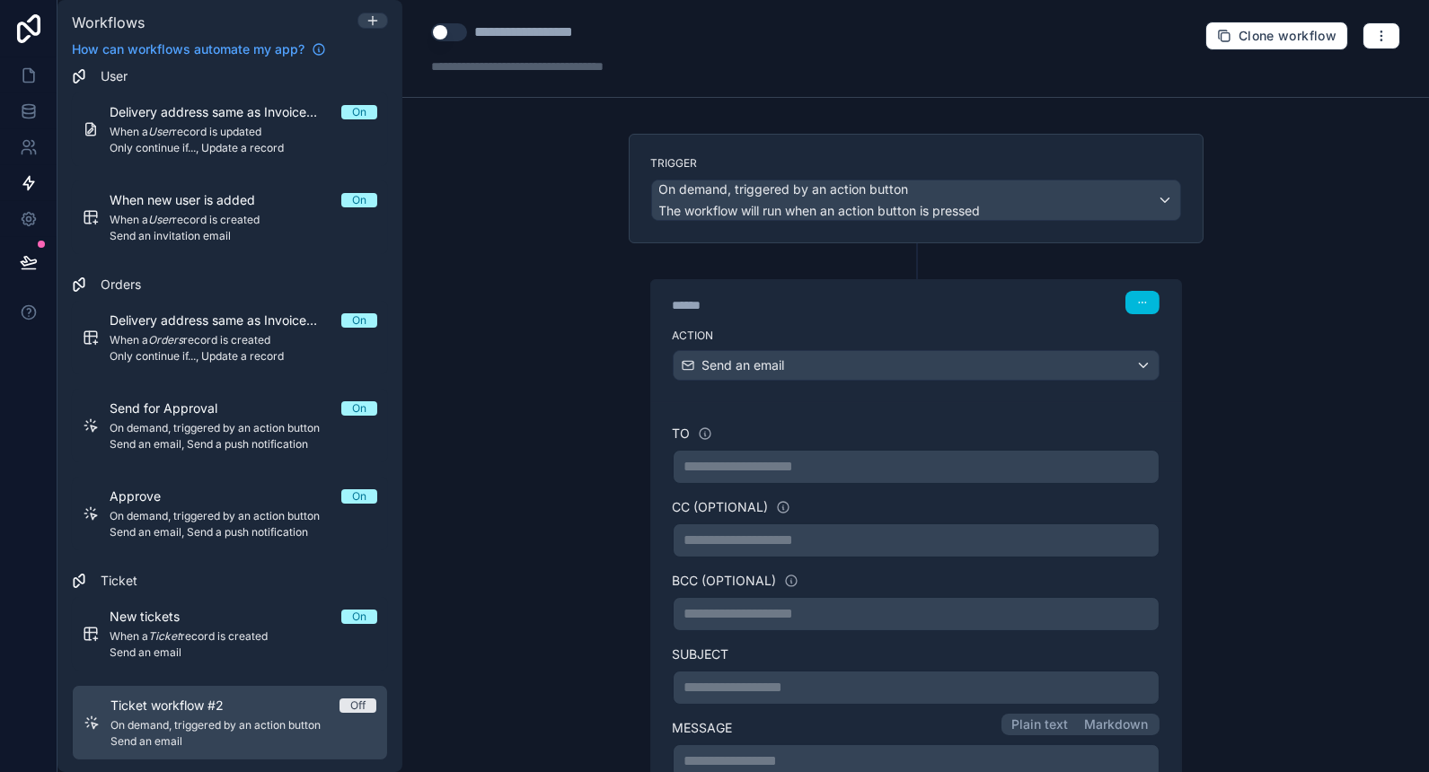
click at [849, 463] on p "**********" at bounding box center [915, 467] width 463 height 22
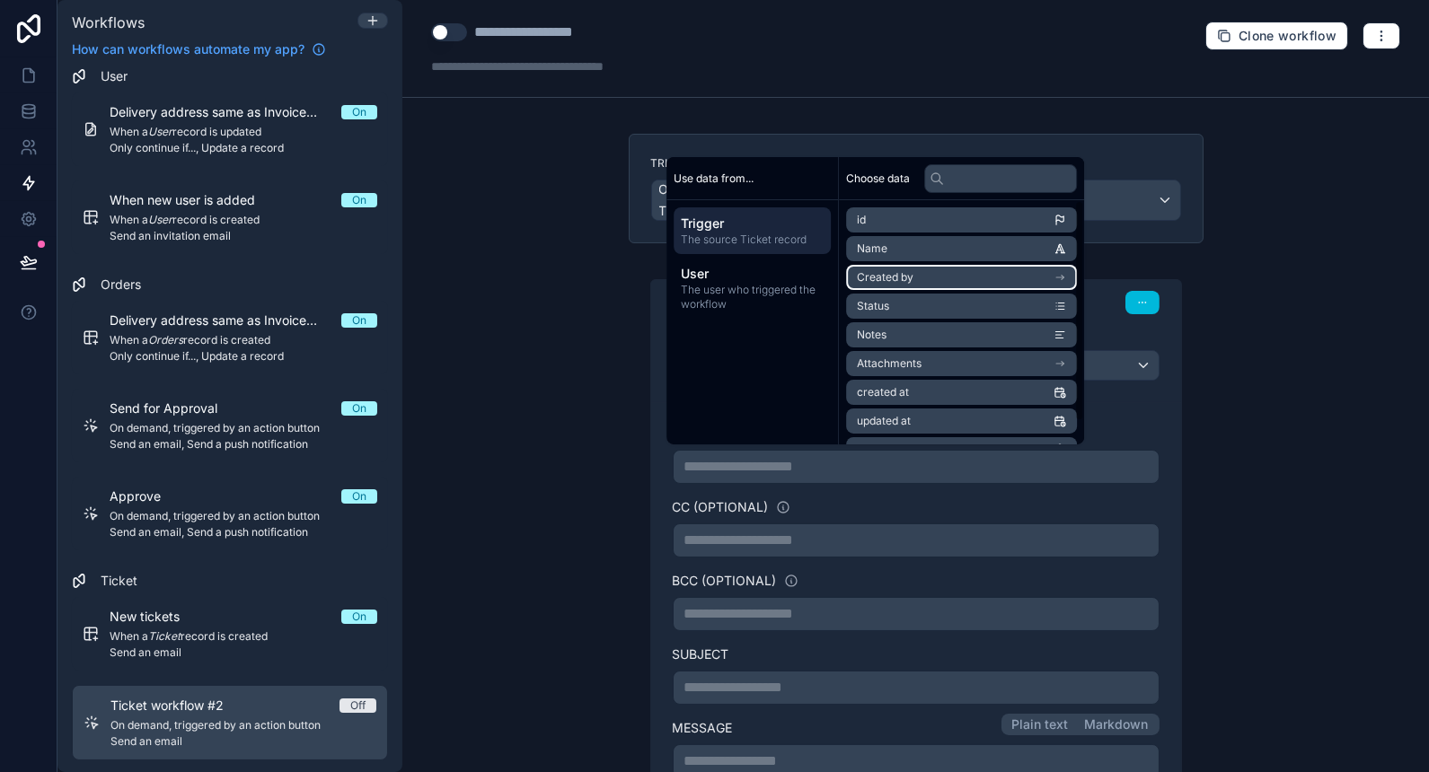
click at [914, 270] on li "Created by" at bounding box center [961, 277] width 231 height 25
click at [908, 286] on li "email" at bounding box center [961, 281] width 231 height 25
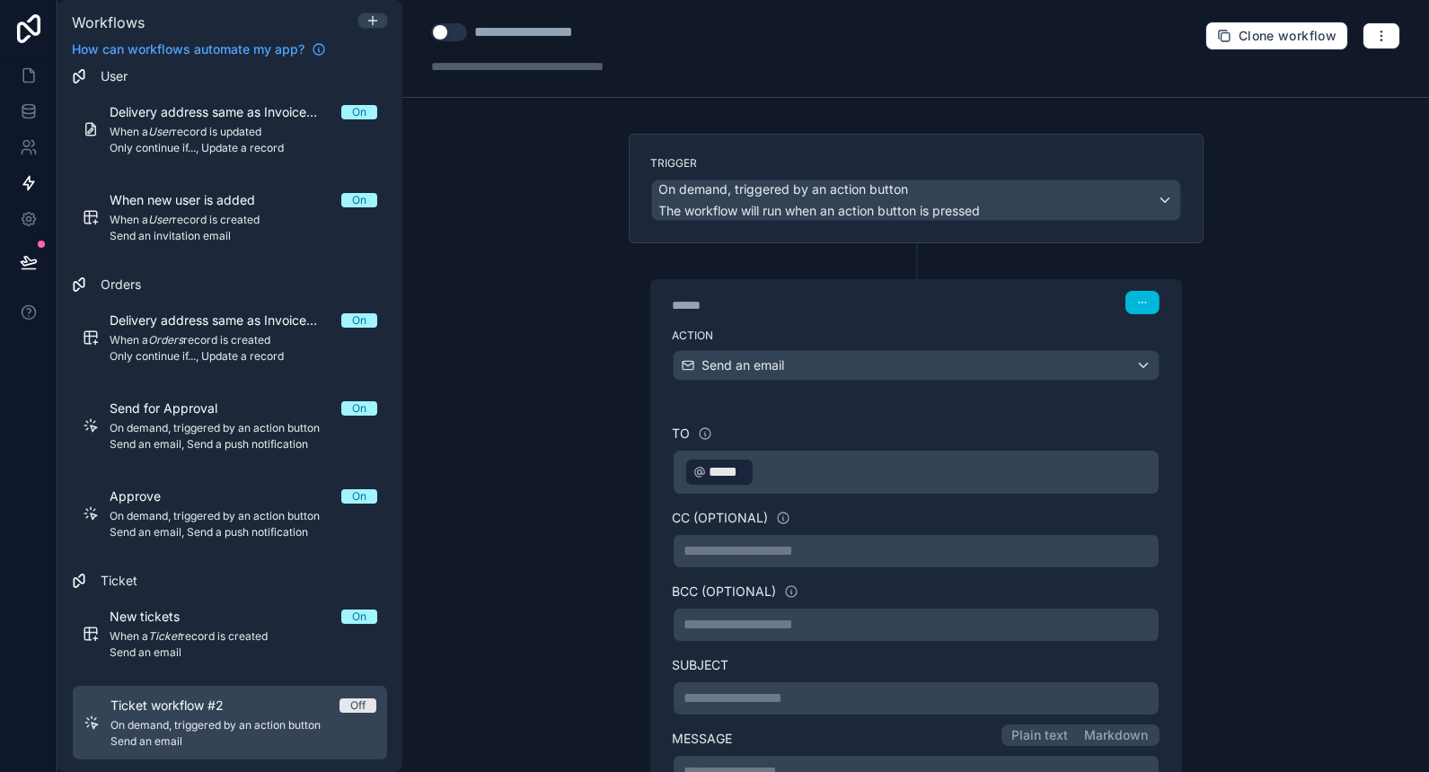
click at [748, 542] on p "**********" at bounding box center [915, 552] width 463 height 22
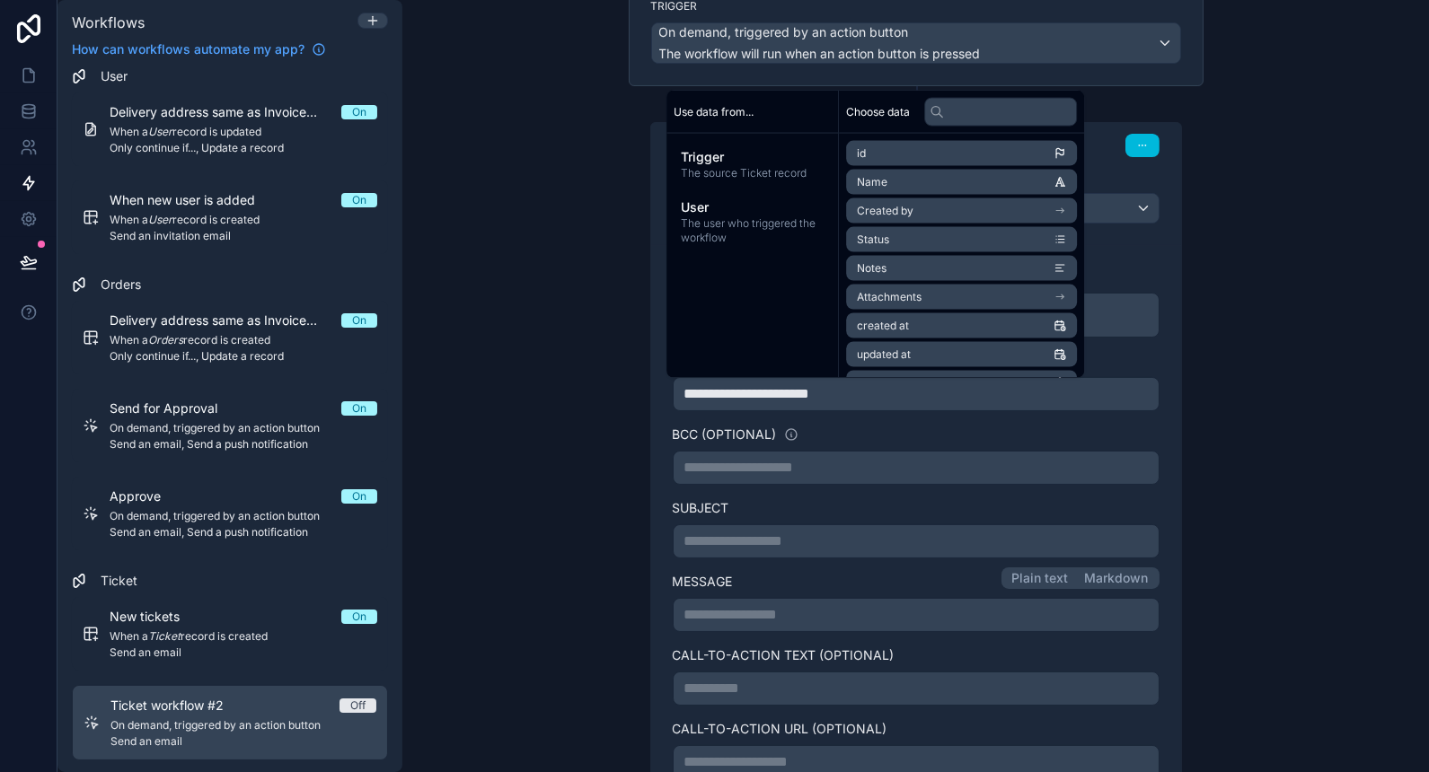
scroll to position [163, 0]
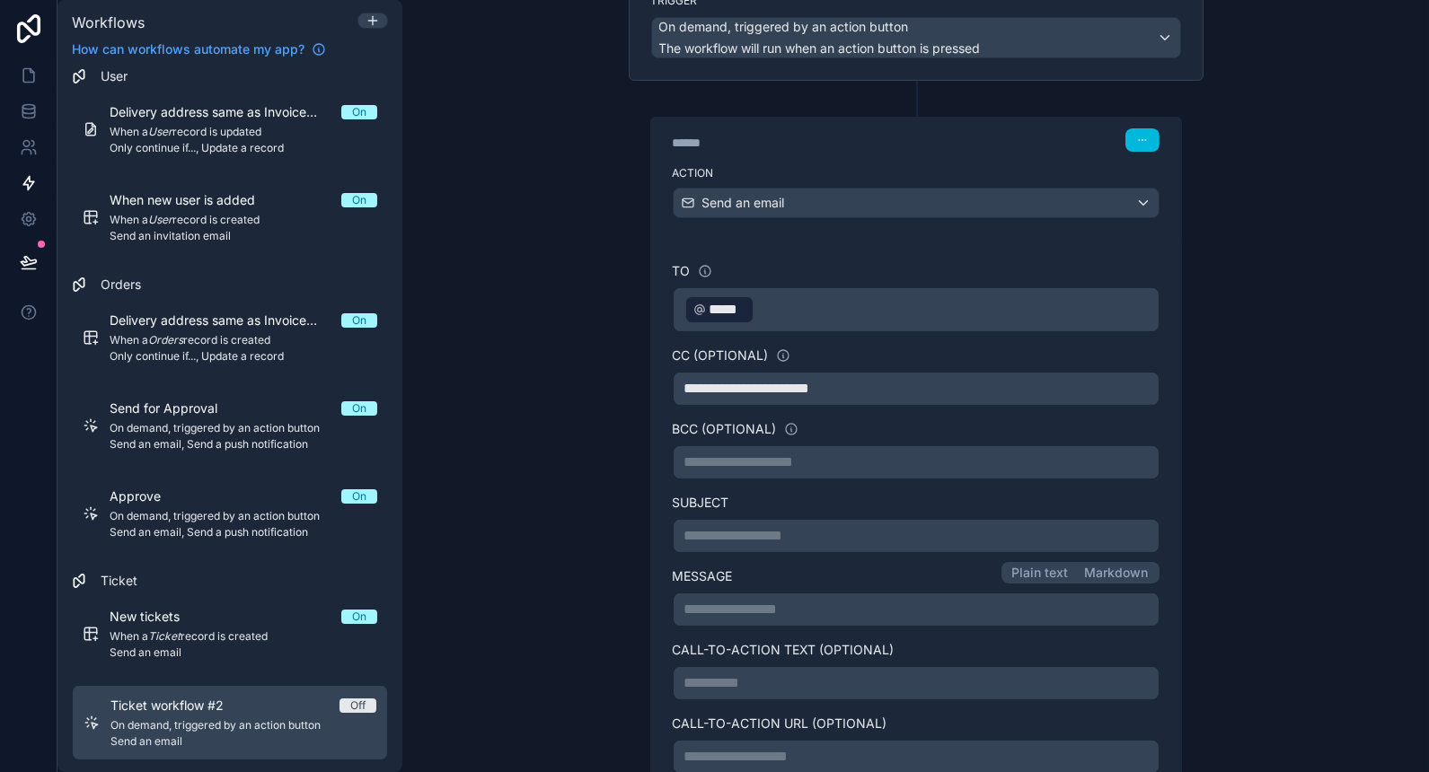
click at [753, 525] on p "**********" at bounding box center [915, 536] width 463 height 22
click at [148, 648] on span "Send an email" at bounding box center [244, 653] width 268 height 14
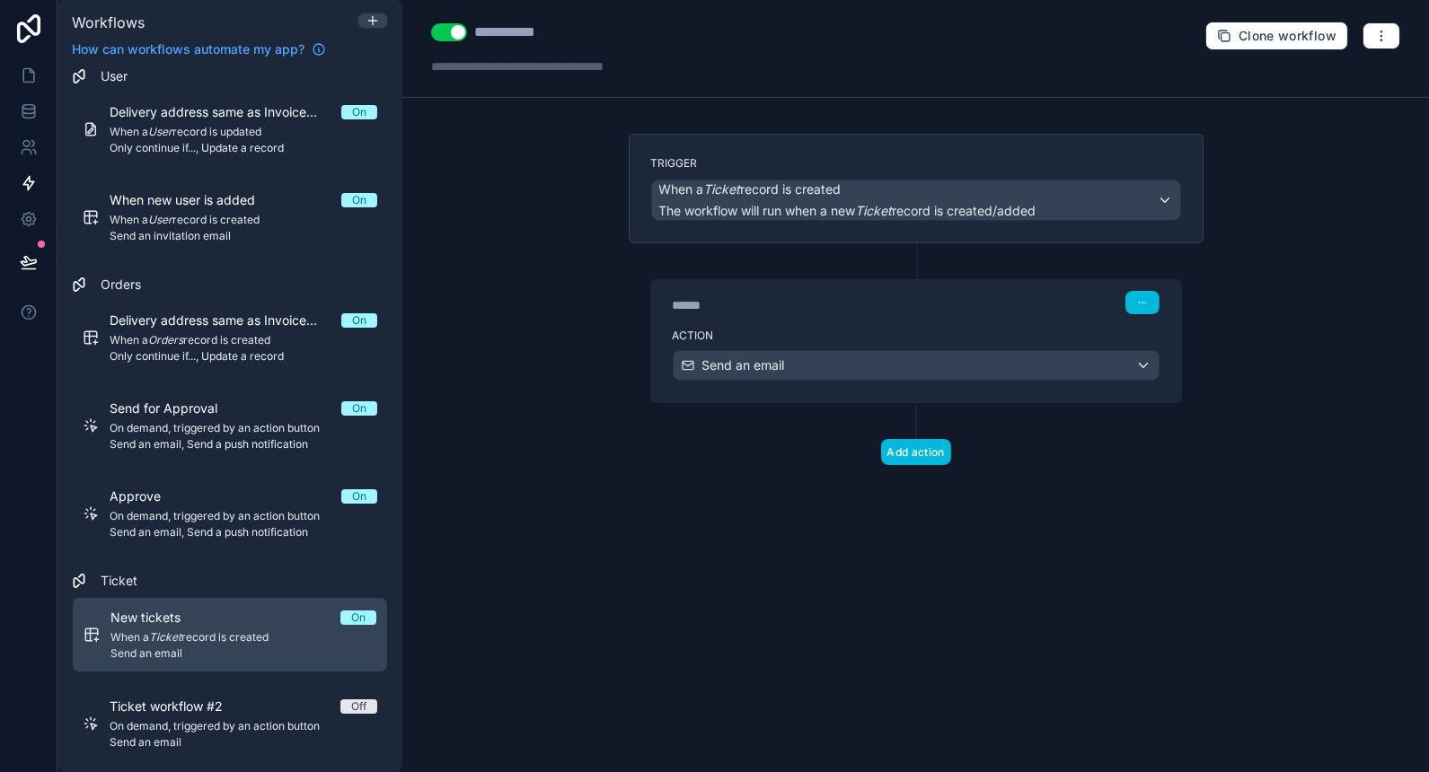
click at [849, 315] on div "****** Step 1" at bounding box center [916, 300] width 530 height 41
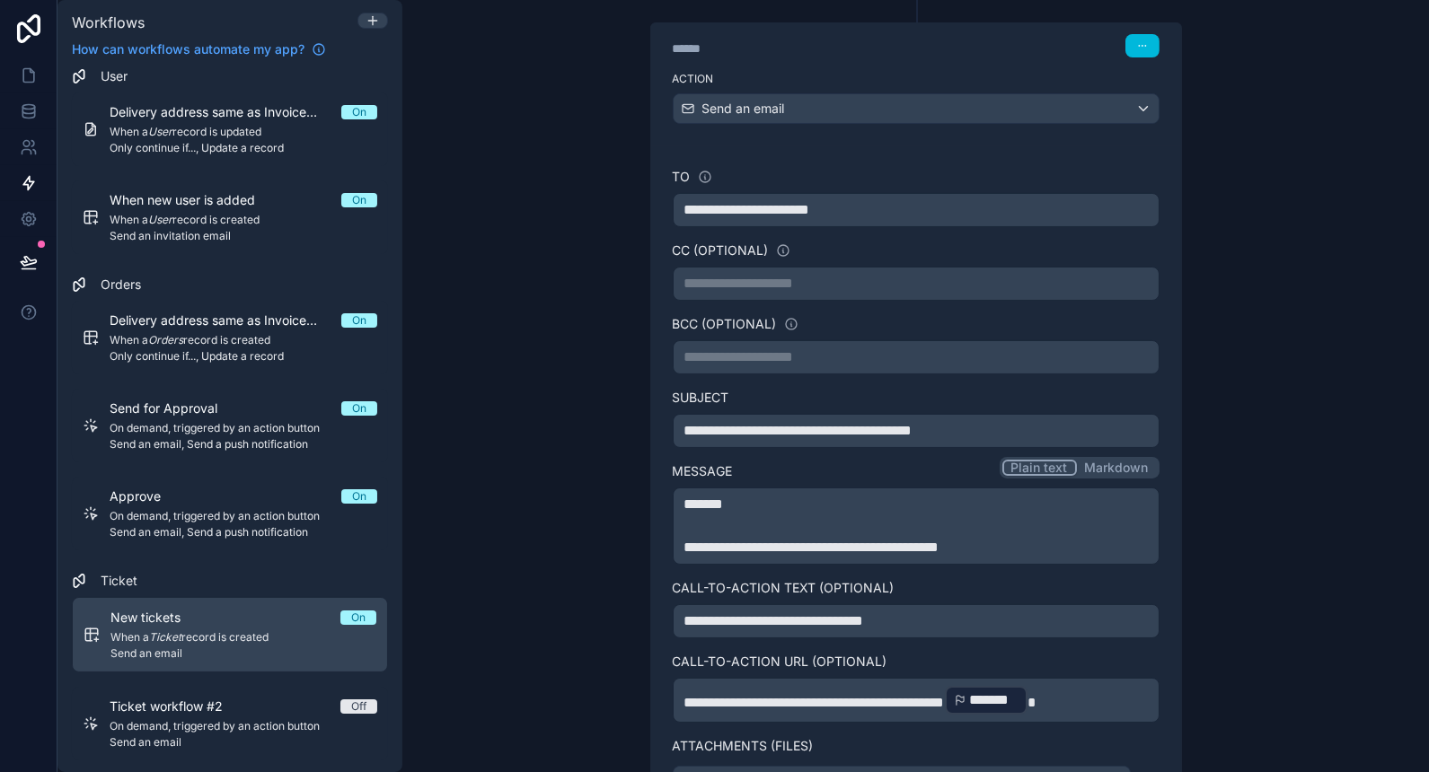
scroll to position [258, 0]
drag, startPoint x: 998, startPoint y: 422, endPoint x: 545, endPoint y: 462, distance: 454.4
click at [545, 462] on div "**********" at bounding box center [915, 386] width 1027 height 772
copy span "**********"
click at [199, 710] on span "Ticket workflow #2" at bounding box center [177, 707] width 135 height 18
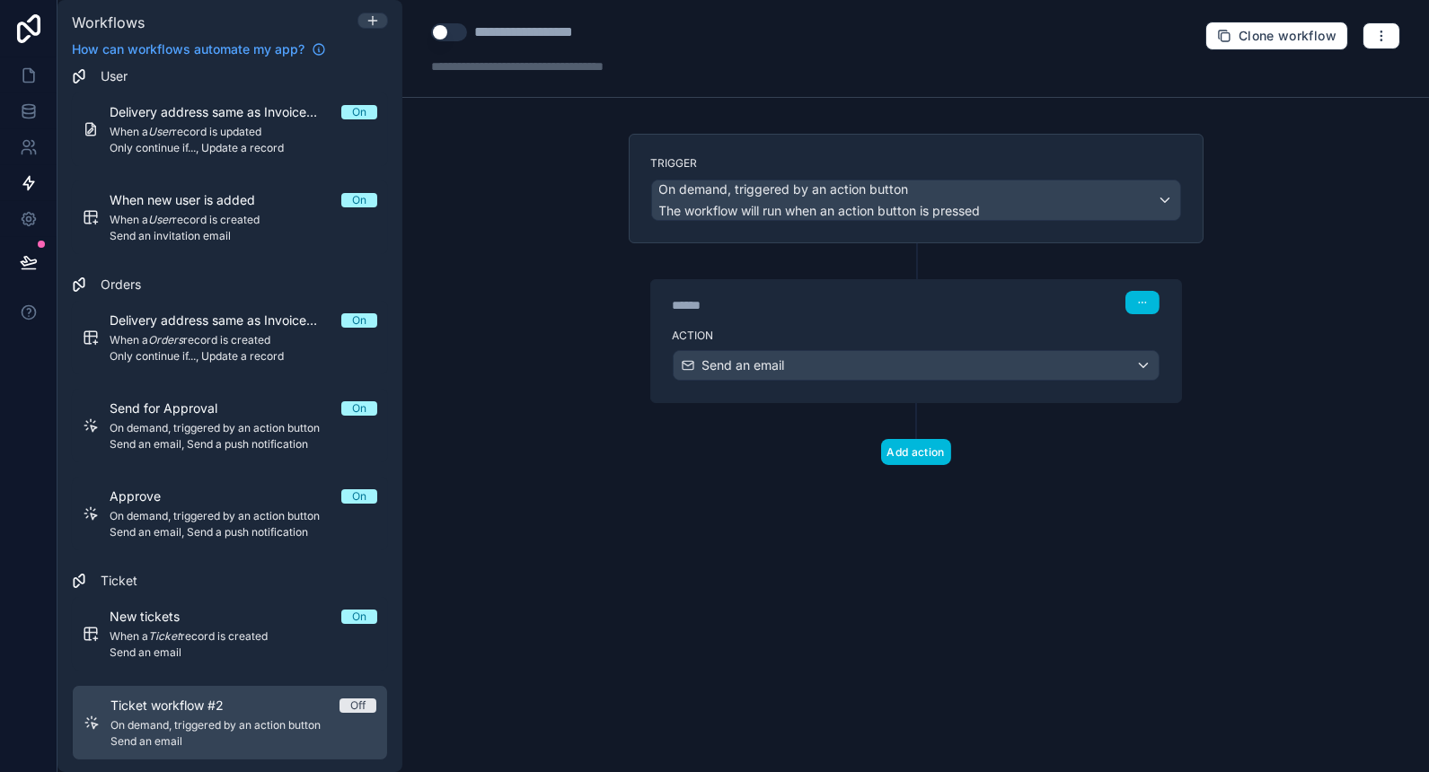
click at [832, 324] on div "Action Send an email" at bounding box center [916, 362] width 530 height 81
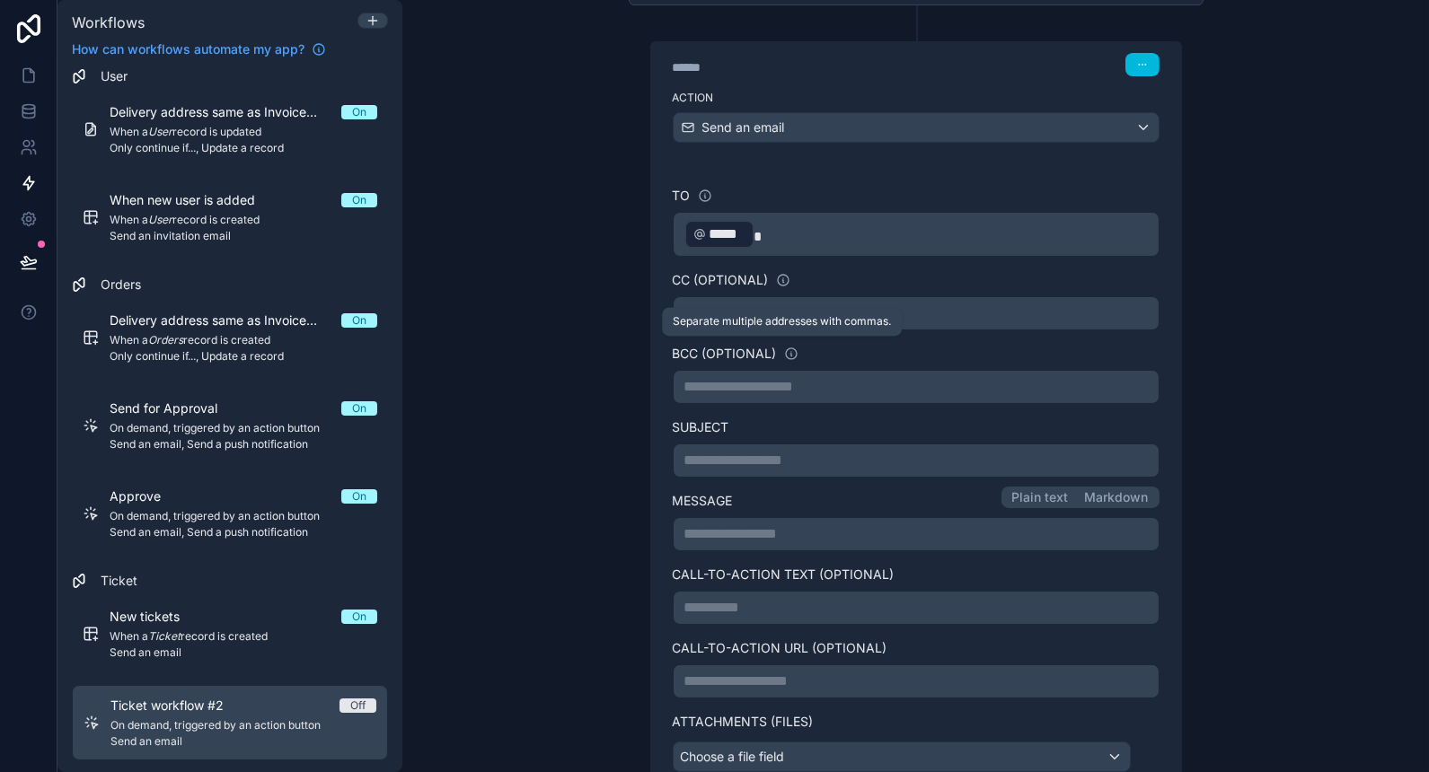
scroll to position [243, 0]
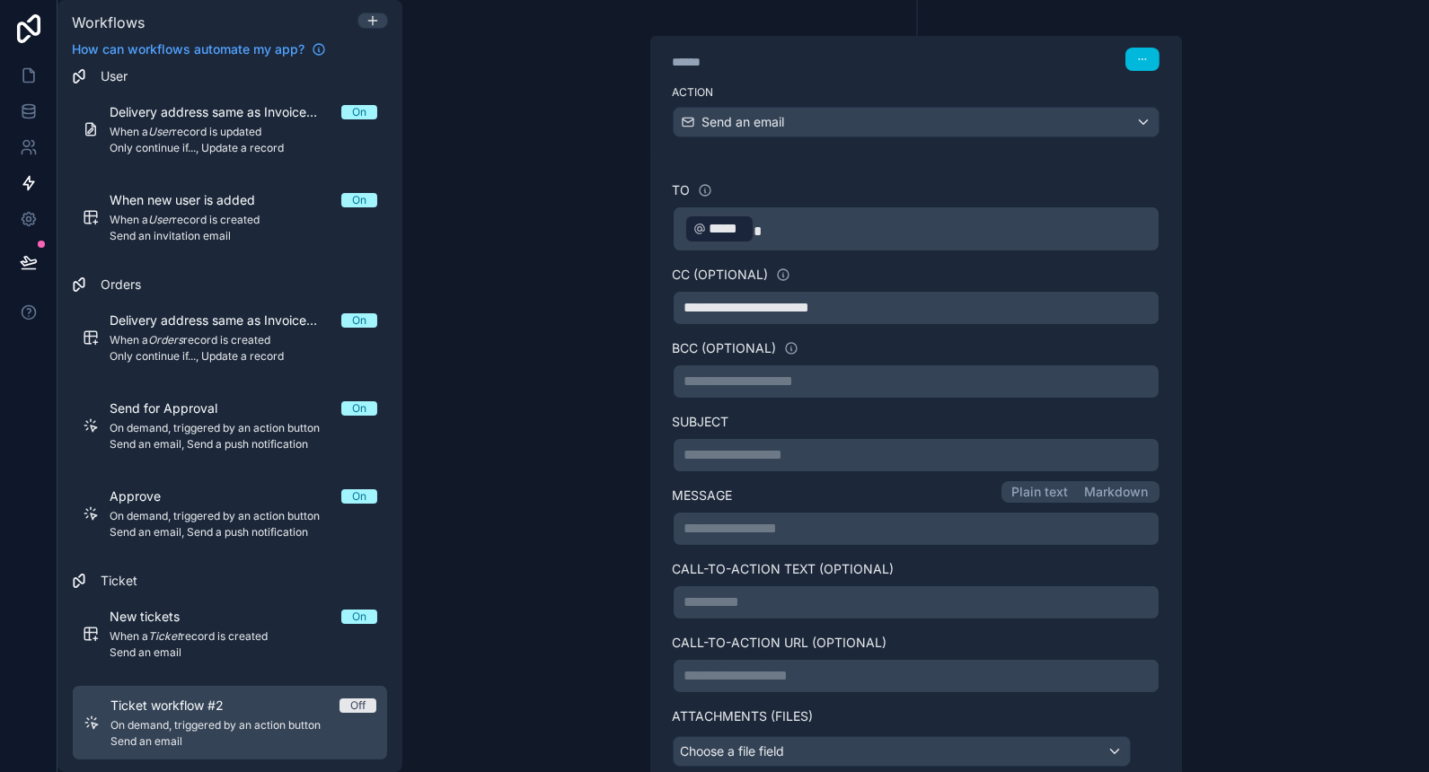
click at [738, 461] on div "**********" at bounding box center [916, 455] width 487 height 34
click at [730, 447] on p "**********" at bounding box center [915, 456] width 463 height 22
drag, startPoint x: 710, startPoint y: 449, endPoint x: 615, endPoint y: 458, distance: 95.6
click at [615, 458] on div "**********" at bounding box center [916, 423] width 604 height 1066
click at [891, 449] on span "**********" at bounding box center [787, 454] width 207 height 13
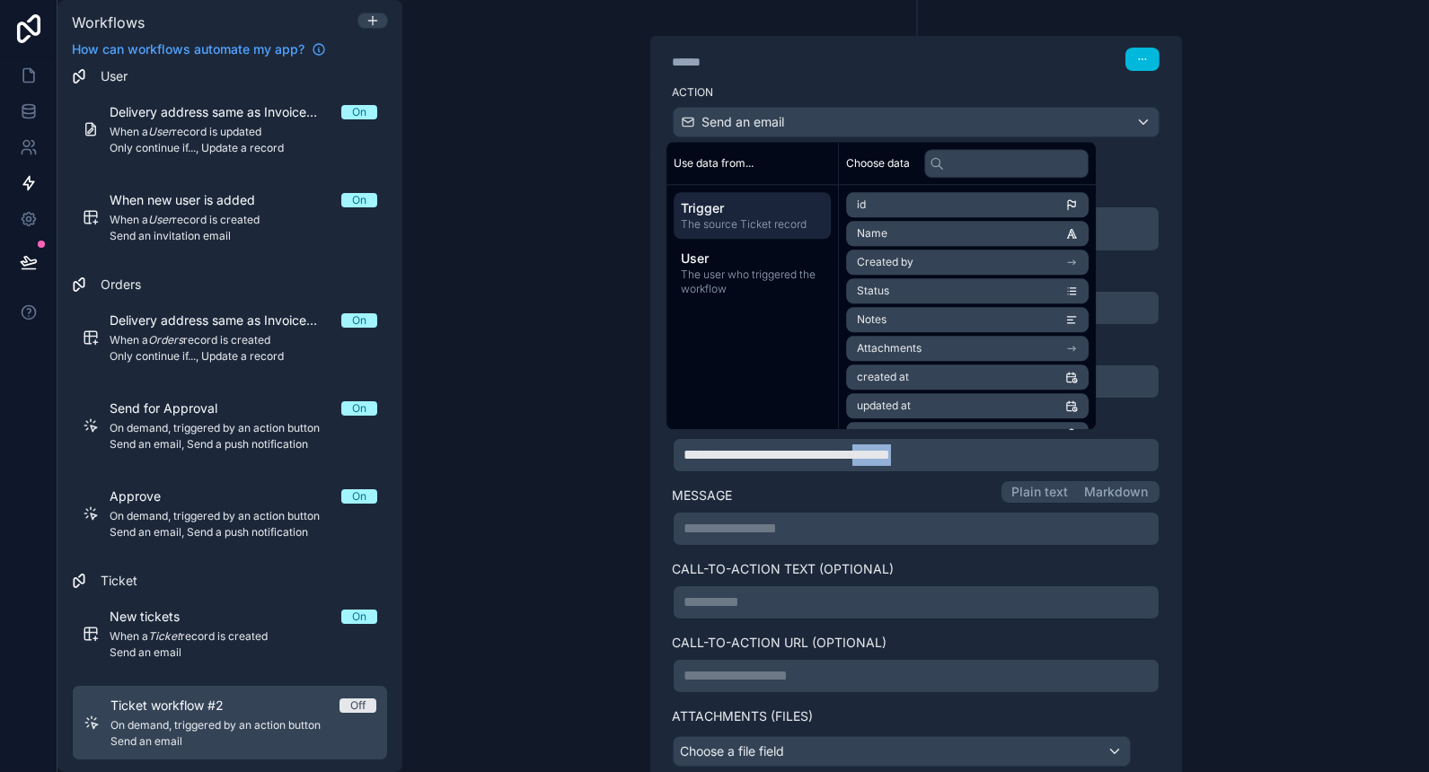
click at [891, 449] on span "**********" at bounding box center [787, 454] width 207 height 13
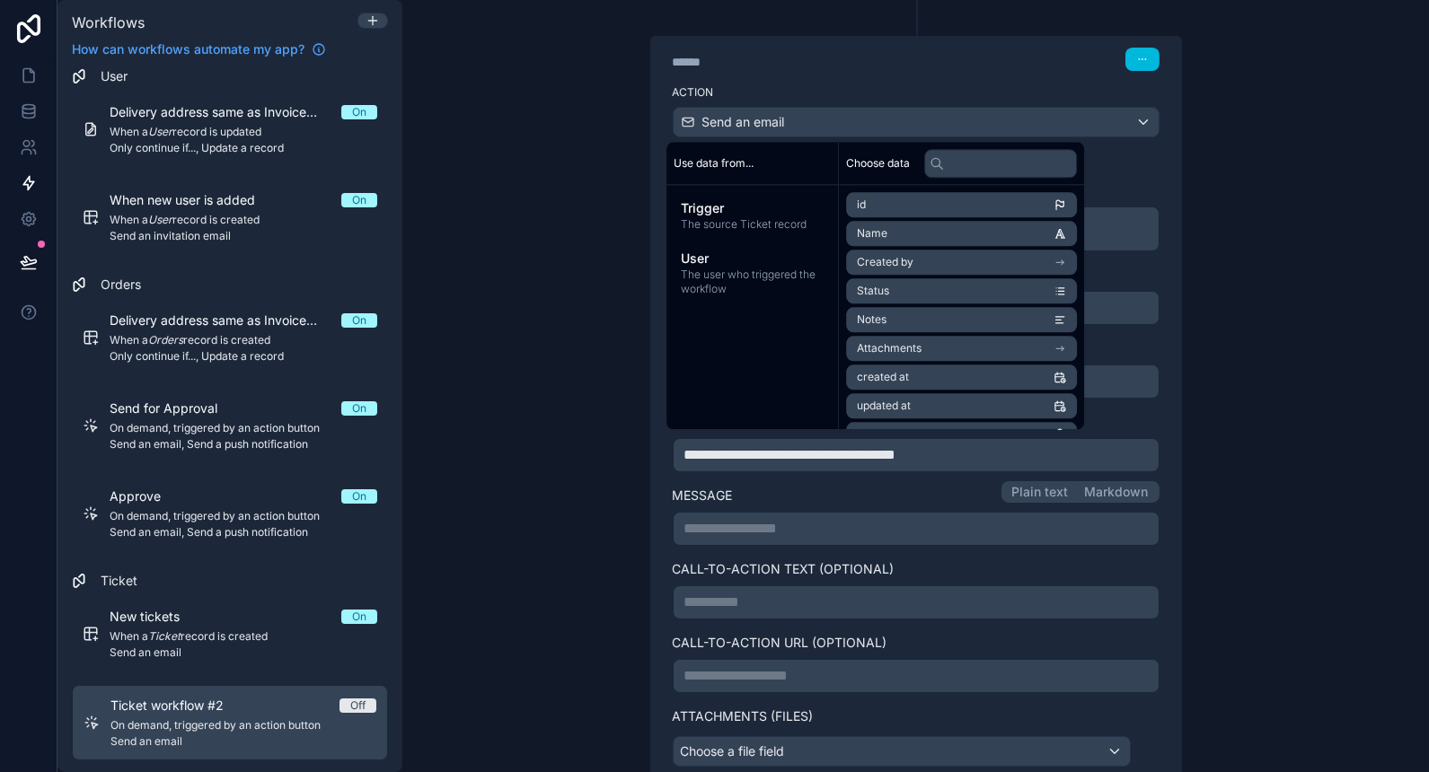
click at [605, 611] on div "**********" at bounding box center [915, 386] width 1027 height 772
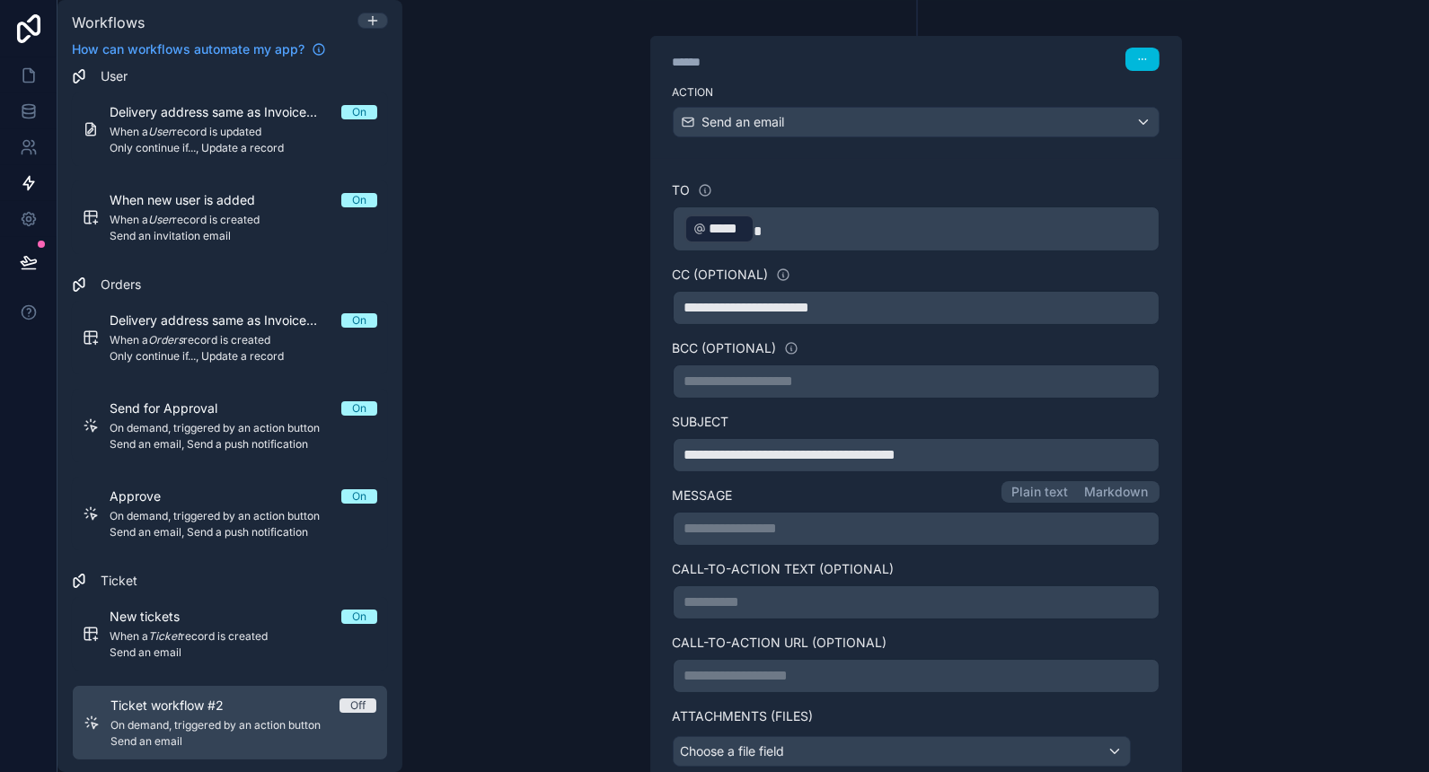
scroll to position [414, 0]
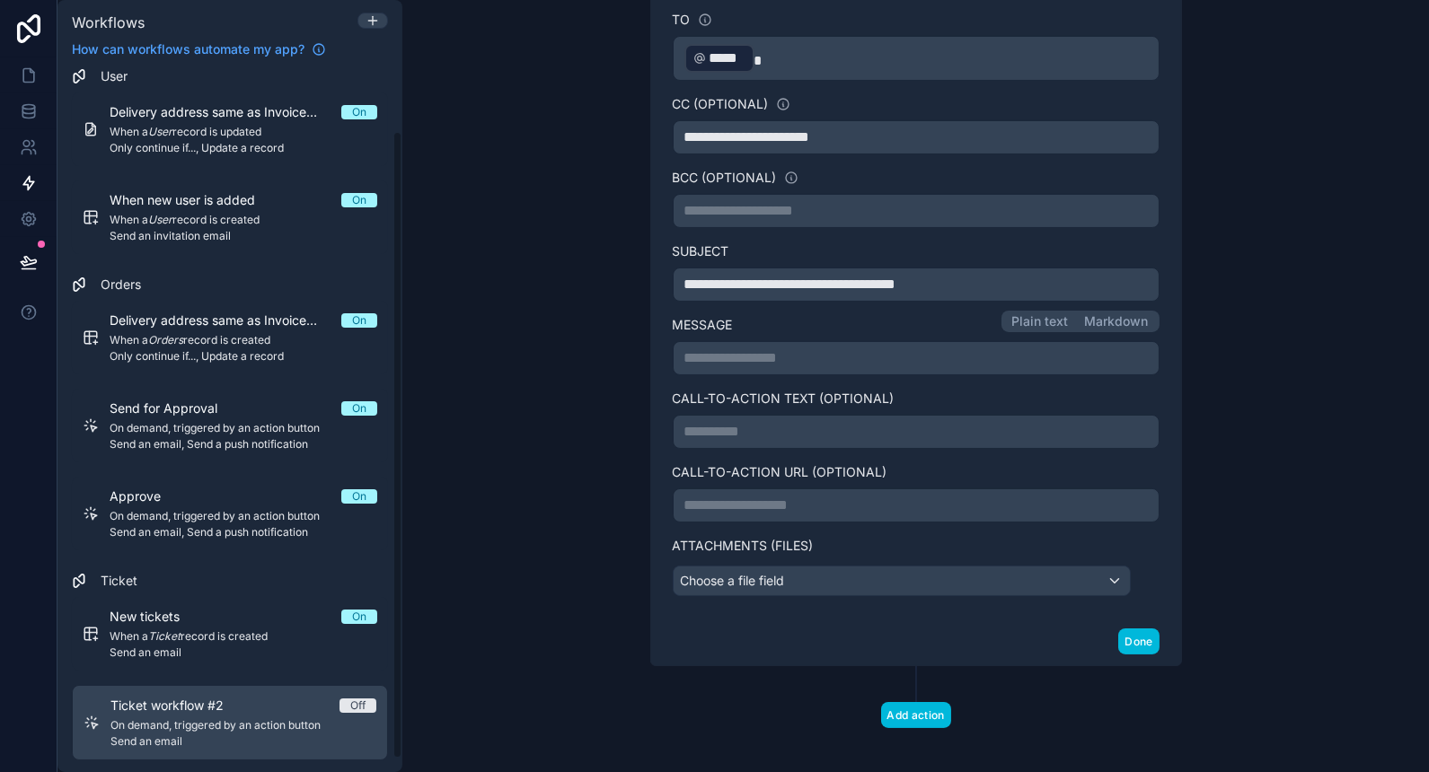
click at [251, 621] on div "New tickets On" at bounding box center [244, 617] width 268 height 18
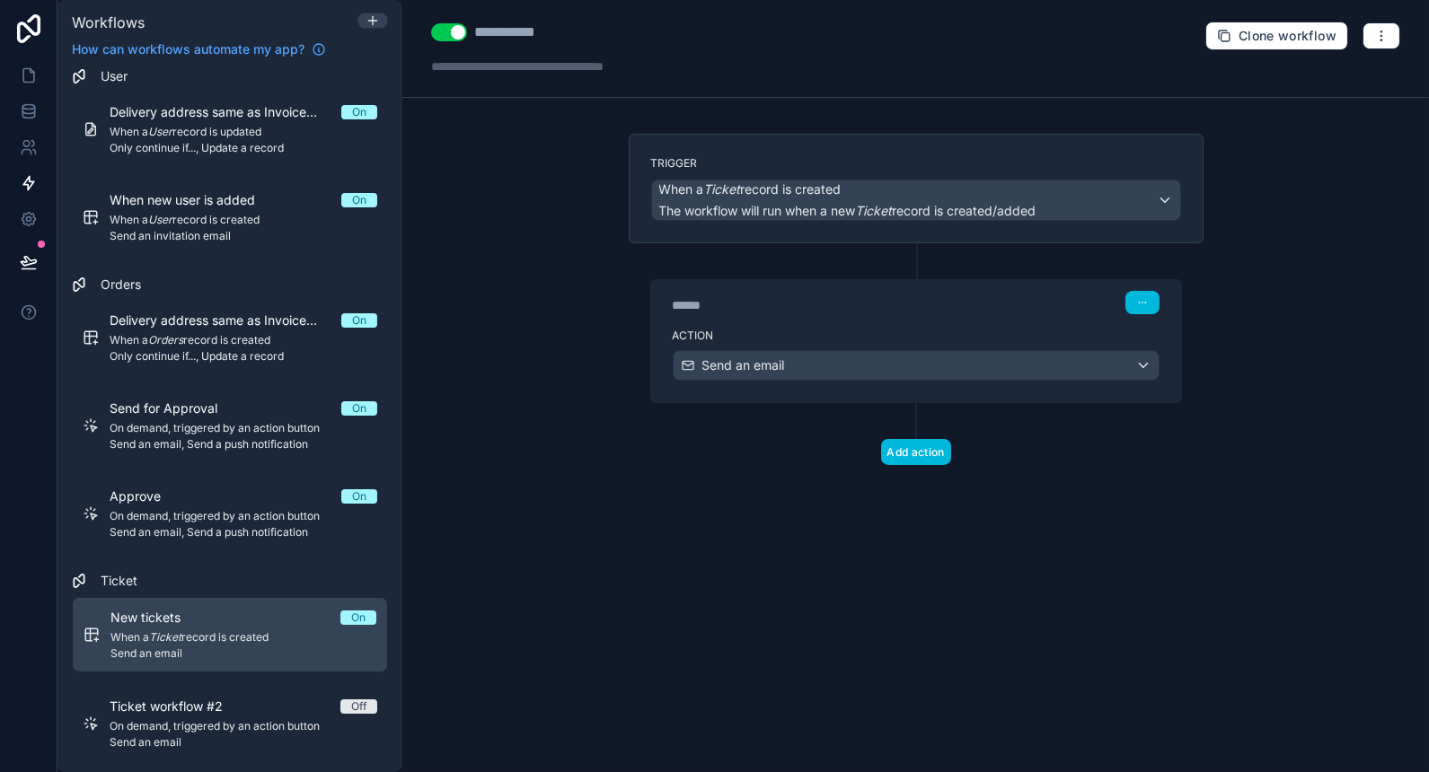
click at [868, 313] on div "****** Step 1" at bounding box center [916, 300] width 530 height 41
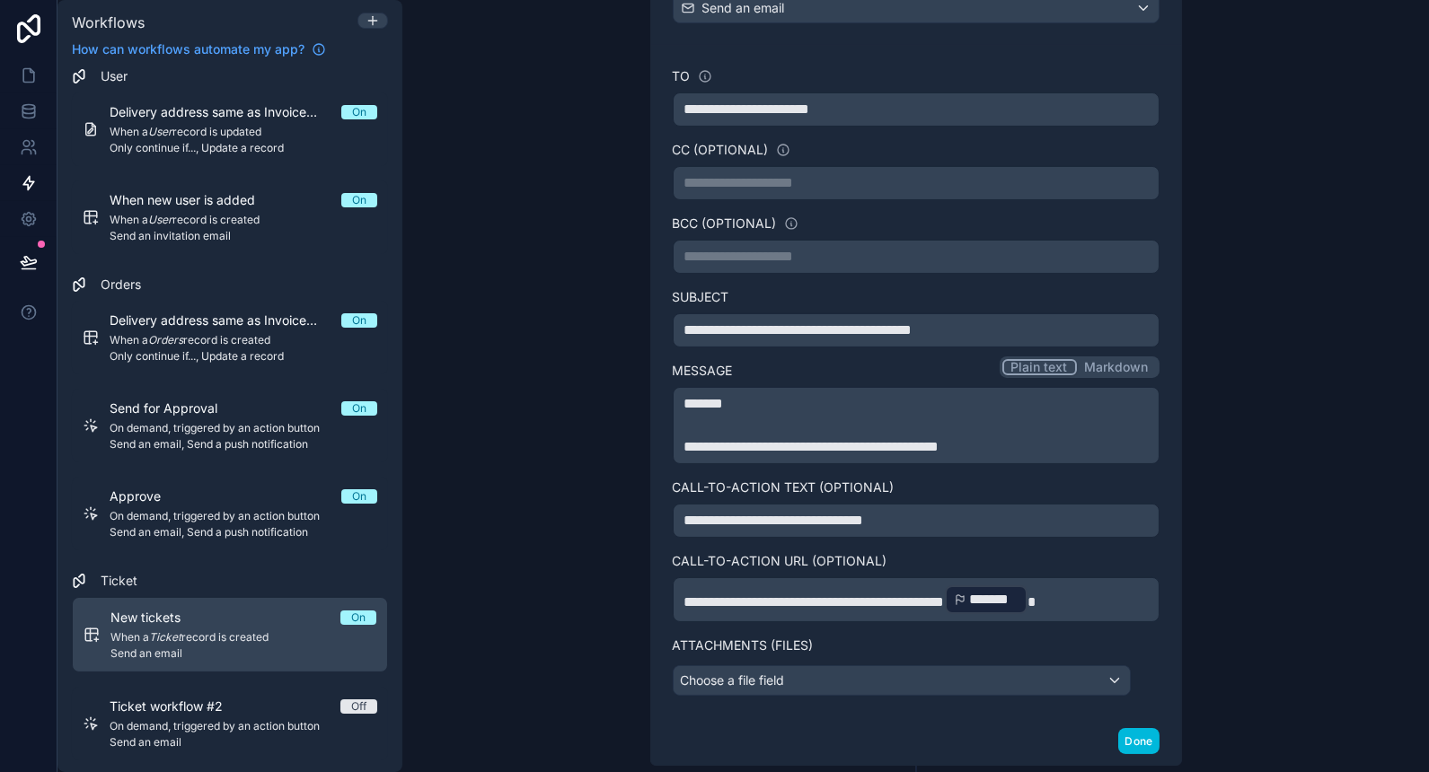
scroll to position [456, 0]
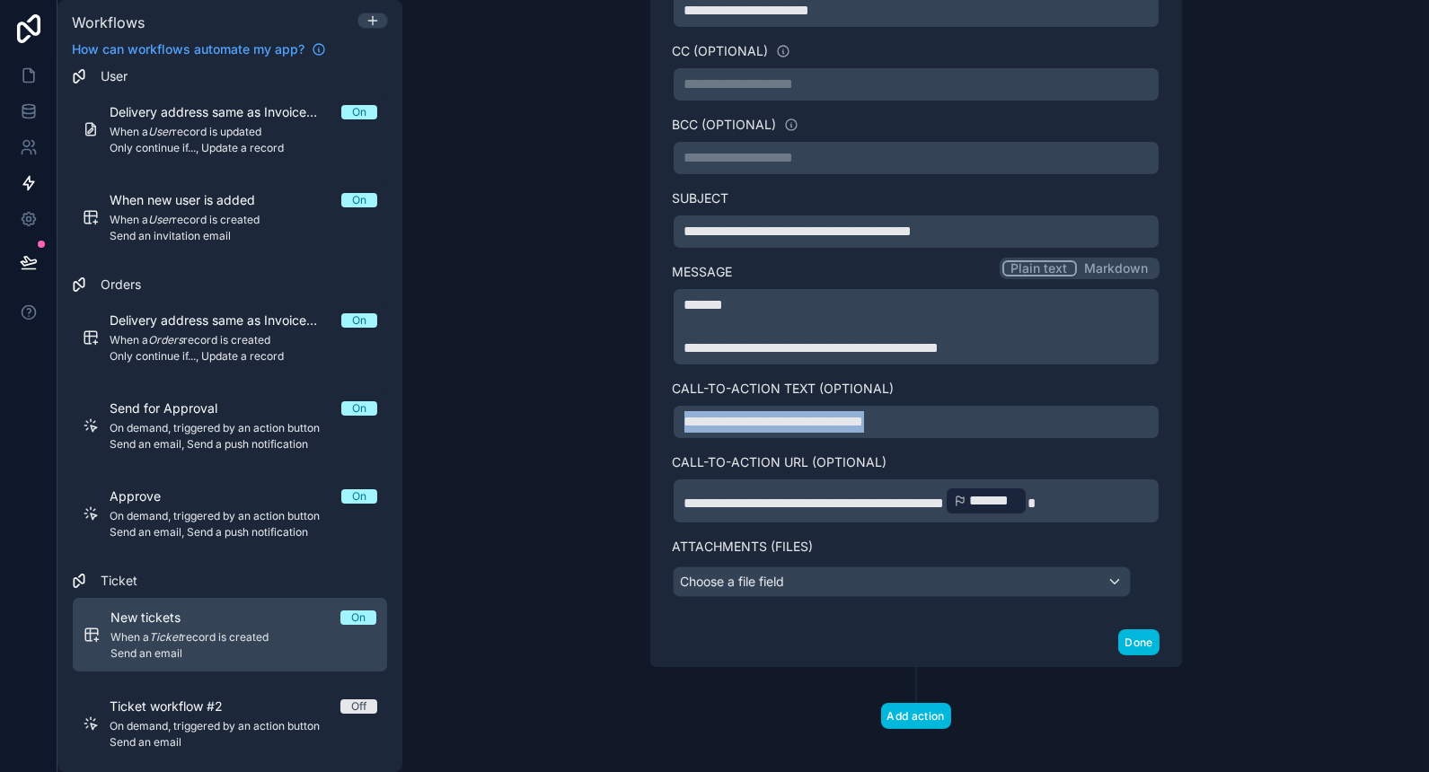
drag, startPoint x: 908, startPoint y: 419, endPoint x: 605, endPoint y: 434, distance: 303.1
click at [605, 434] on div "**********" at bounding box center [915, 386] width 1027 height 772
copy span "**********"
click at [278, 702] on div "Ticket workflow #2 Off" at bounding box center [244, 707] width 268 height 18
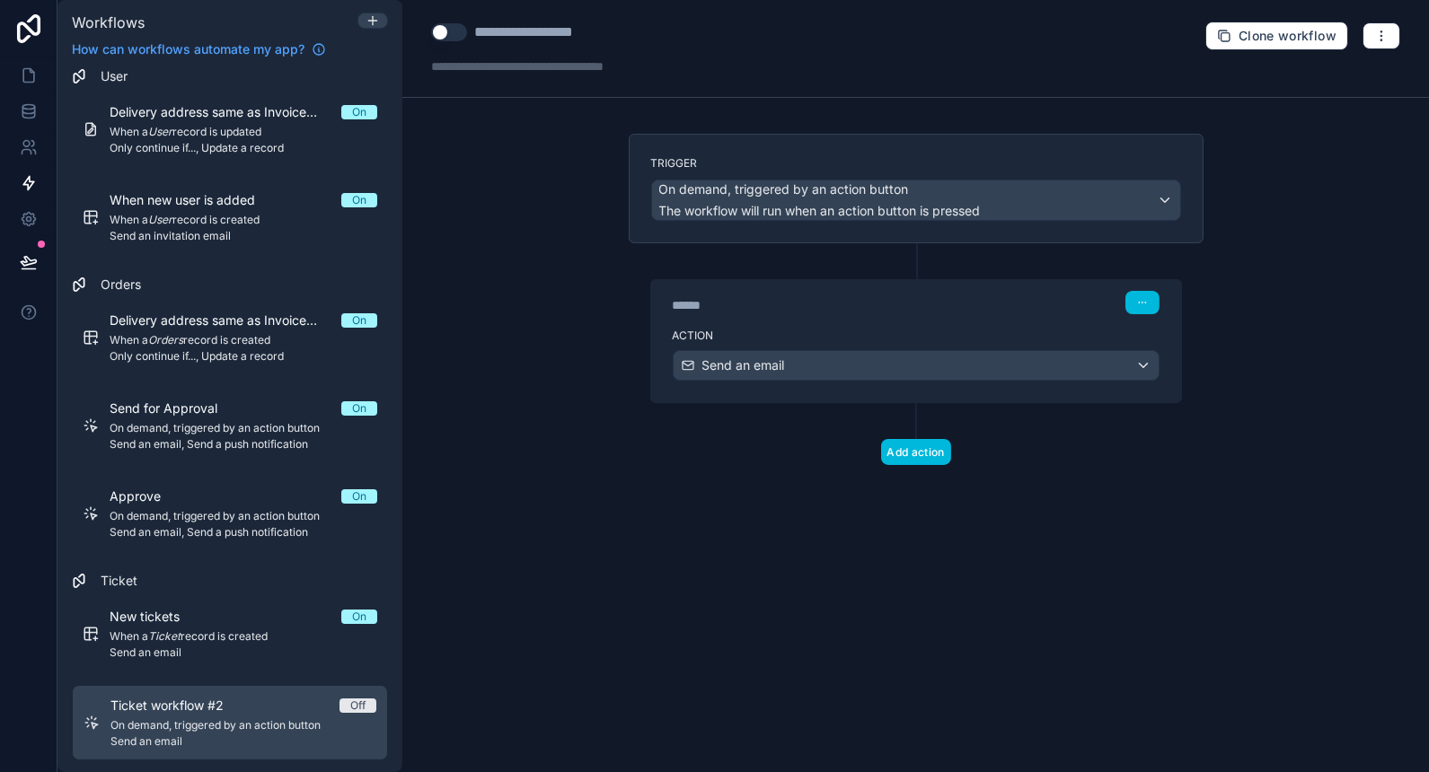
click at [855, 329] on label "Action" at bounding box center [916, 336] width 487 height 14
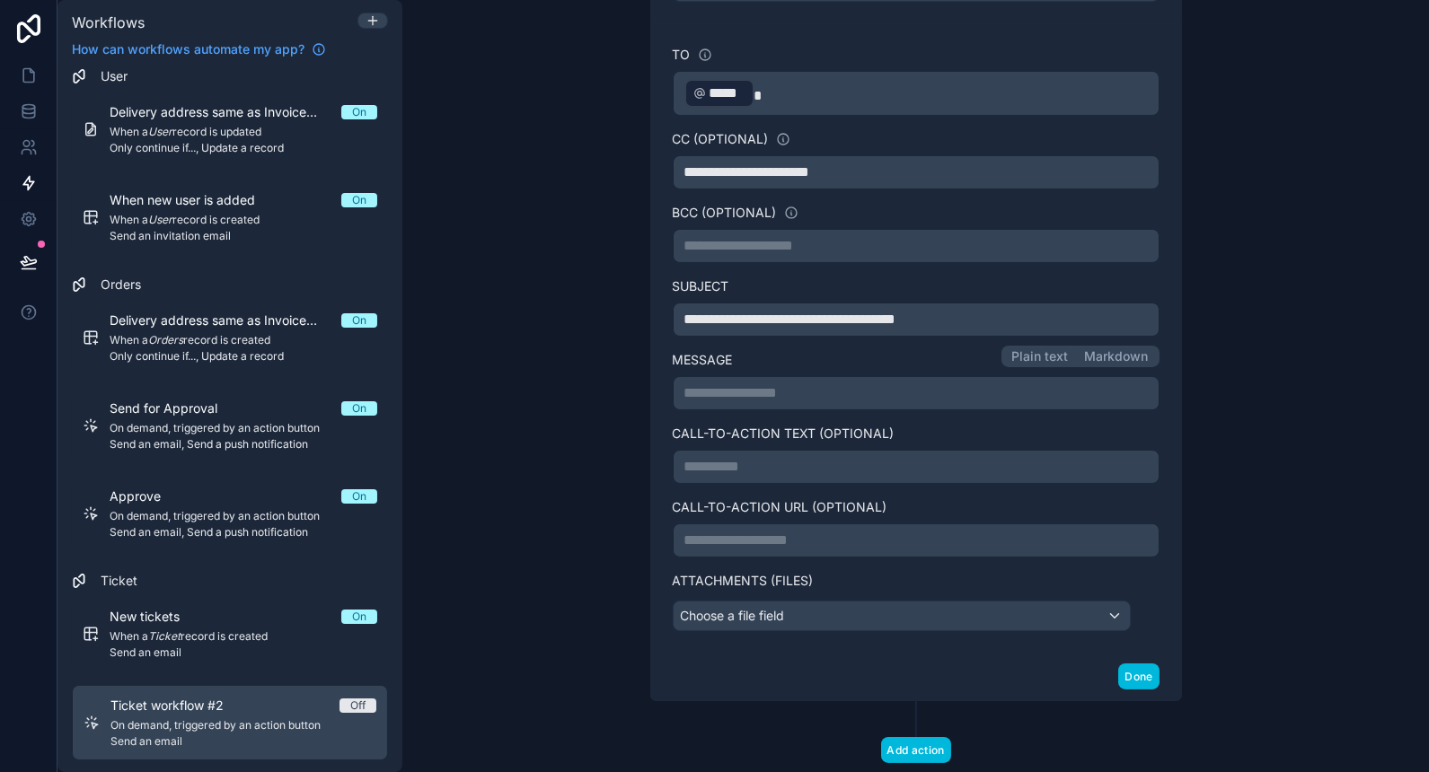
scroll to position [380, 0]
click at [738, 458] on p "**********" at bounding box center [915, 466] width 463 height 22
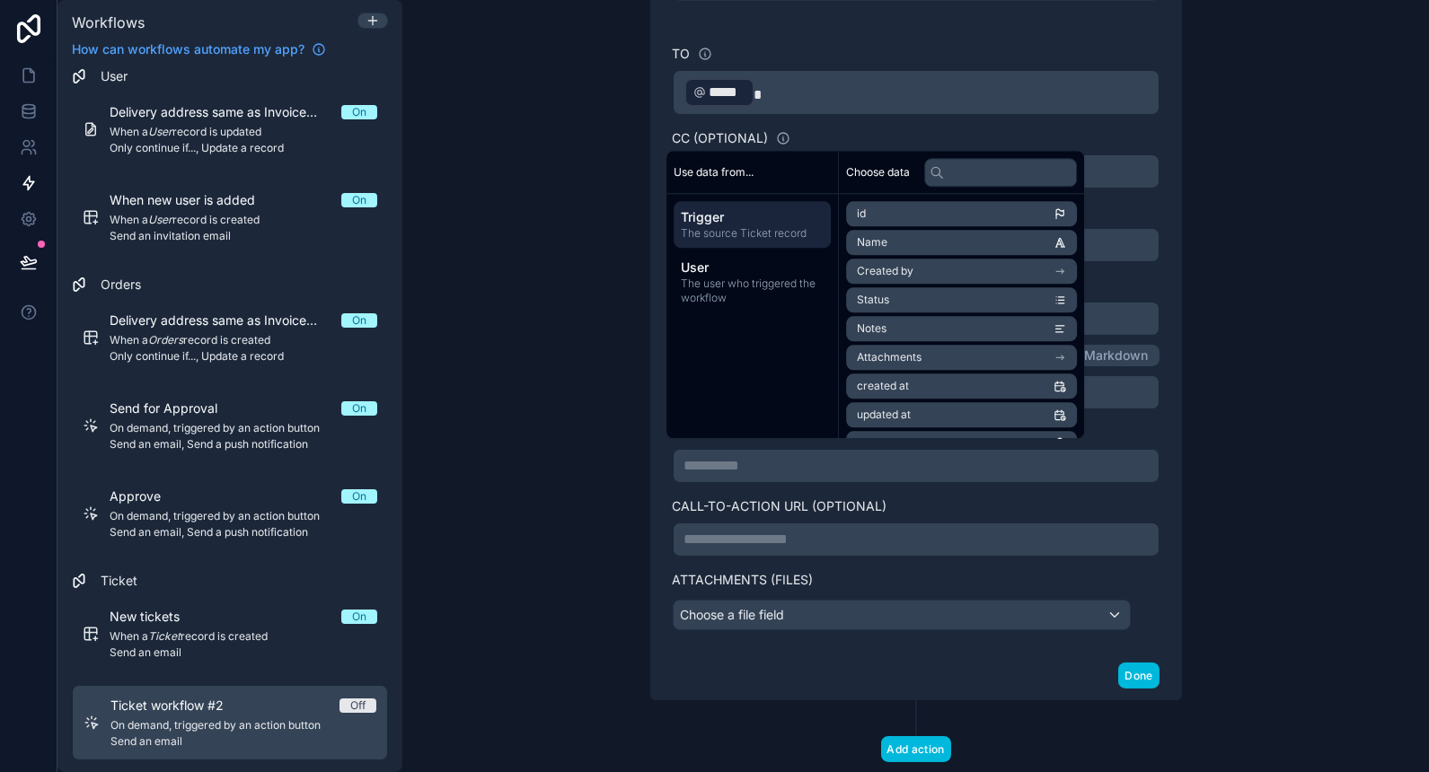
paste div
click at [780, 459] on span "**********" at bounding box center [774, 465] width 180 height 13
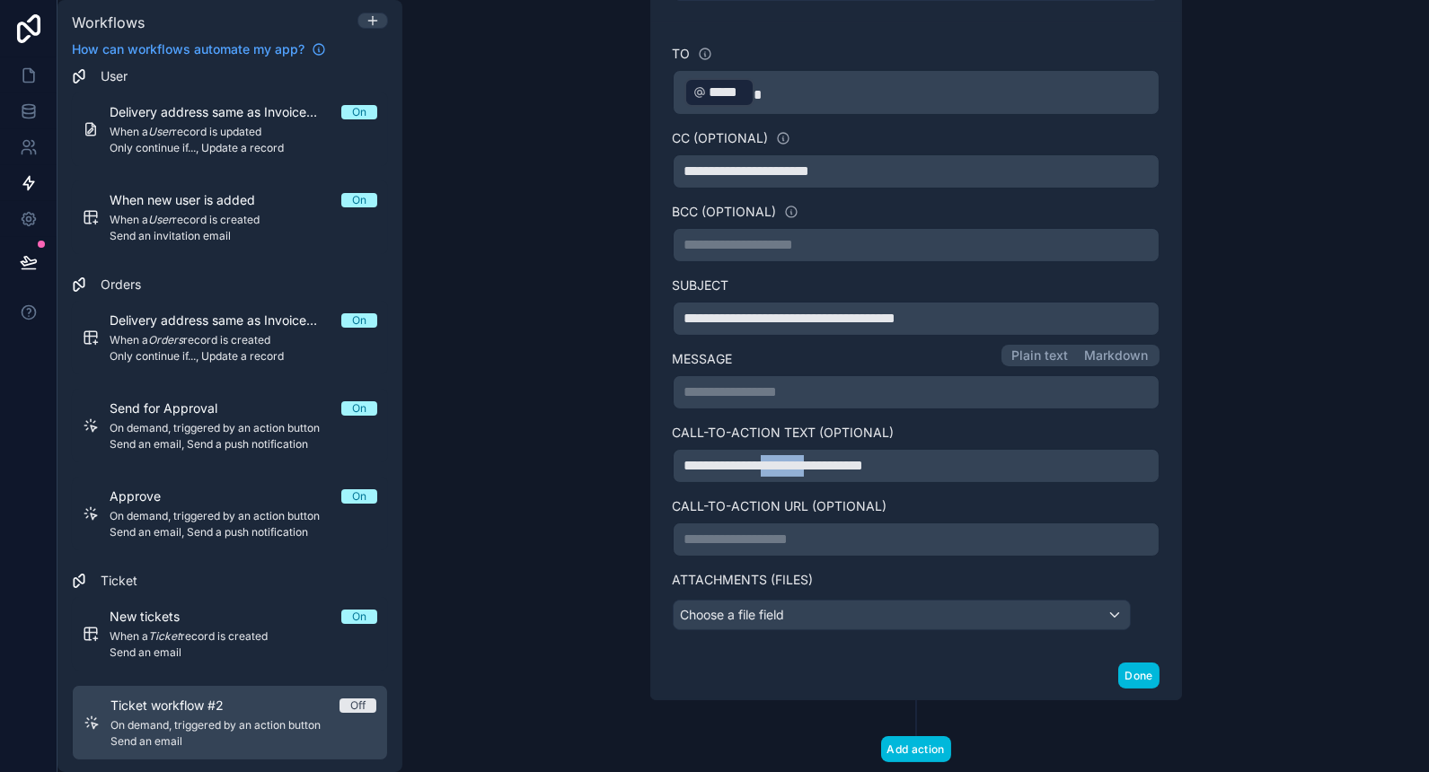
click at [780, 459] on span "**********" at bounding box center [774, 465] width 180 height 13
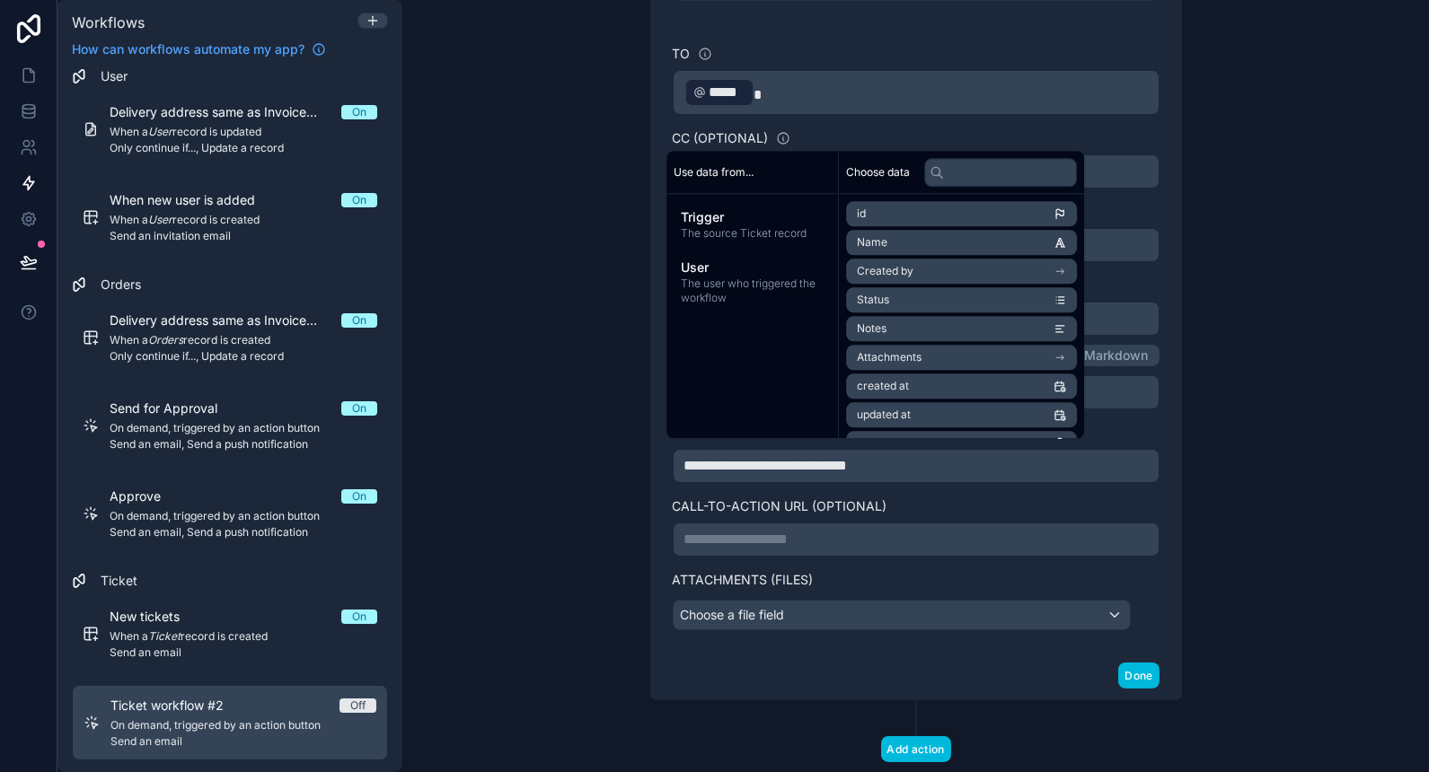
click at [826, 459] on span "**********" at bounding box center [765, 465] width 163 height 13
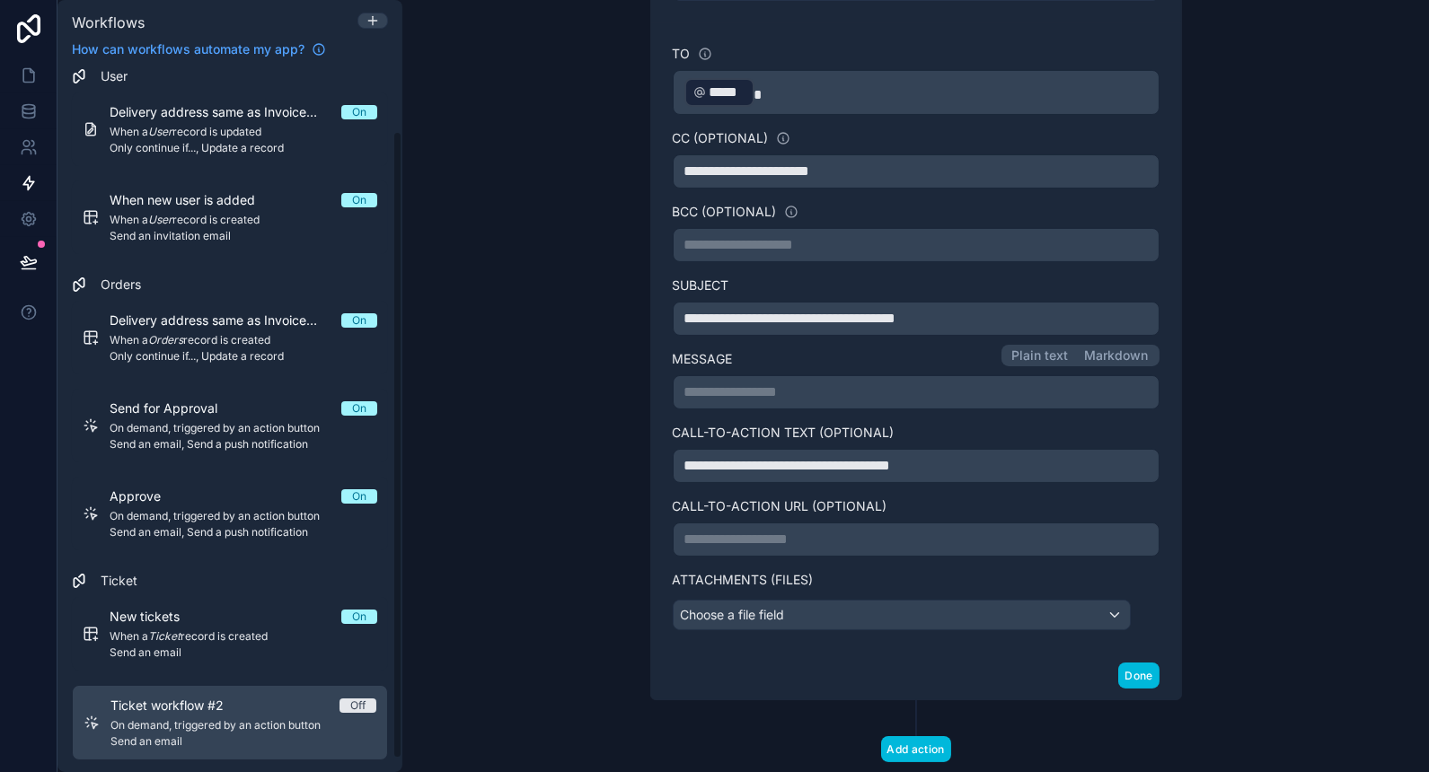
click at [208, 646] on span "Send an email" at bounding box center [244, 653] width 268 height 14
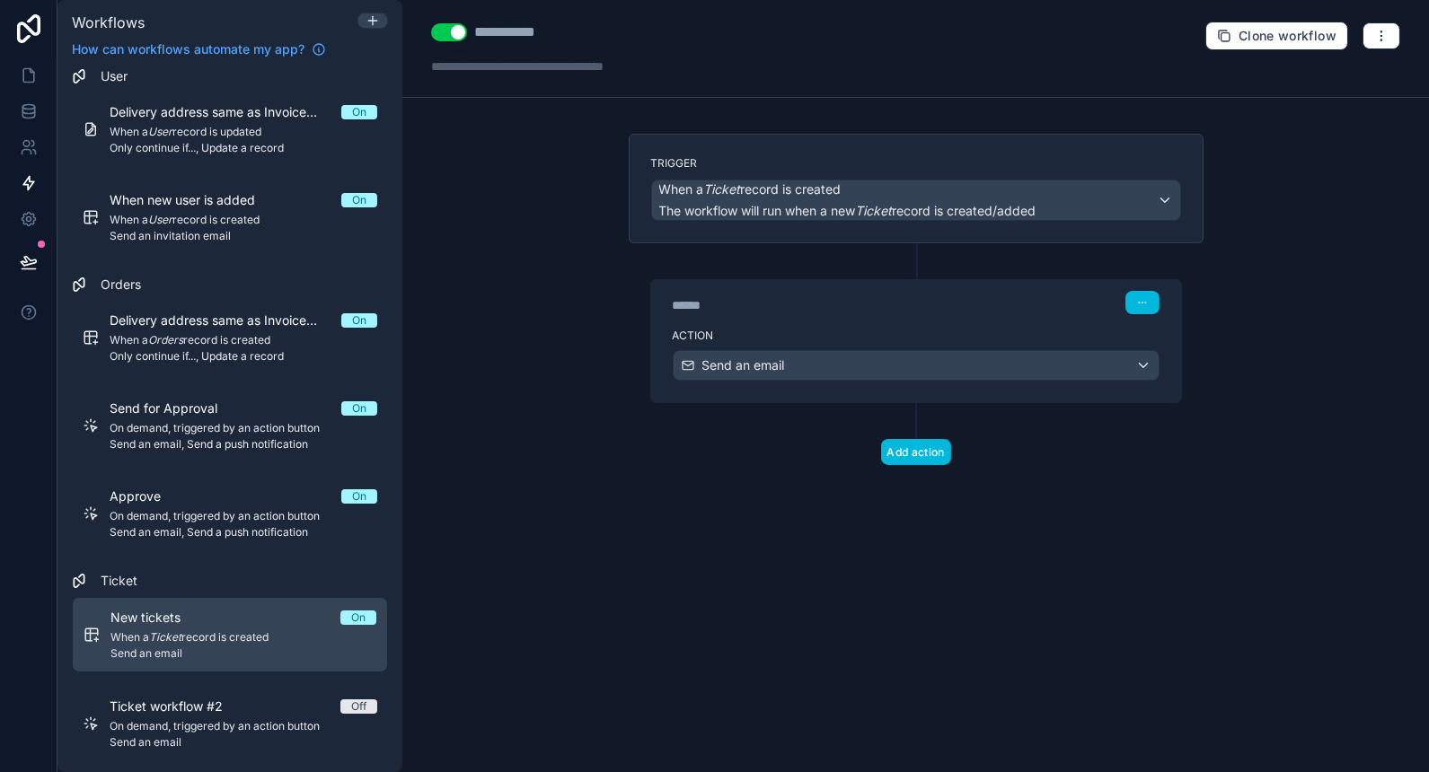
click at [878, 329] on label "Action" at bounding box center [916, 336] width 487 height 14
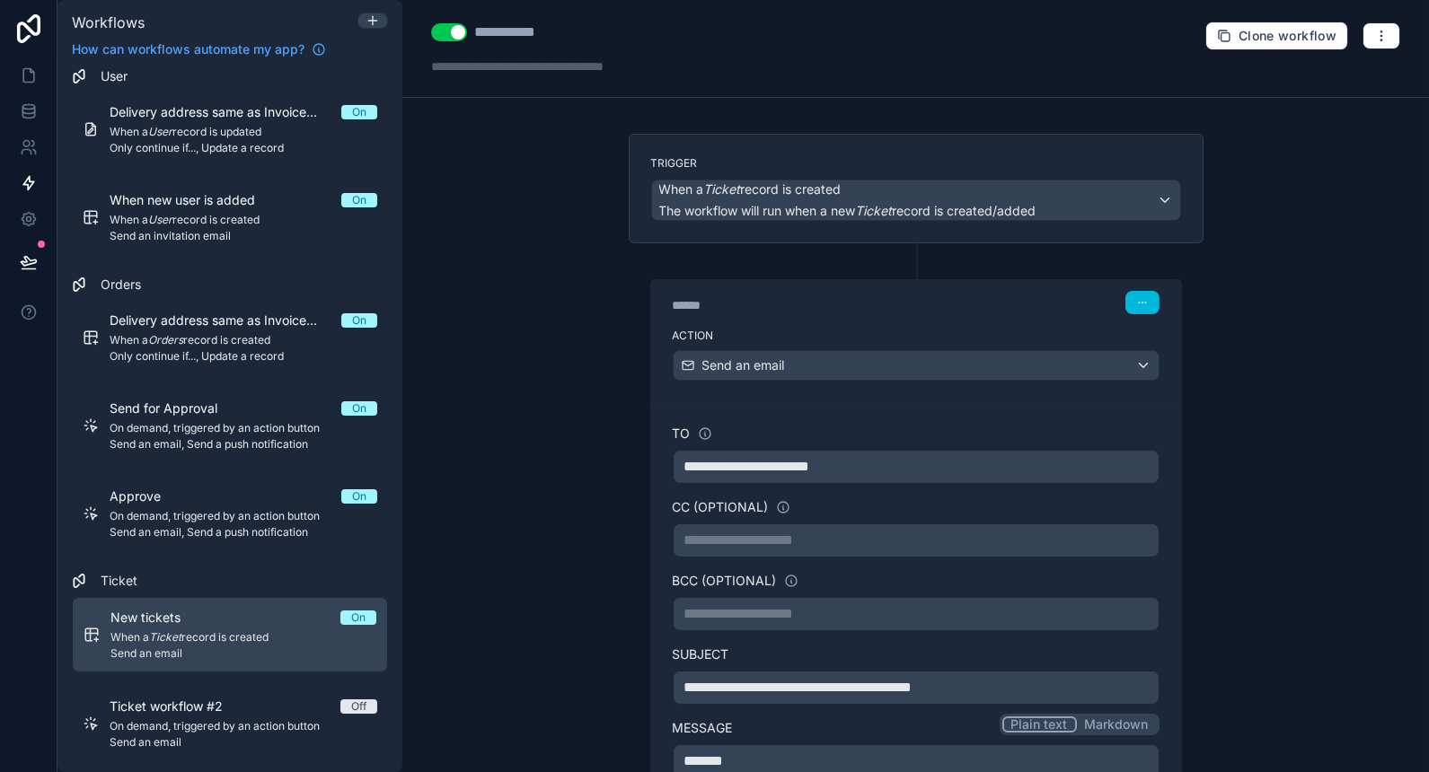
scroll to position [454, 0]
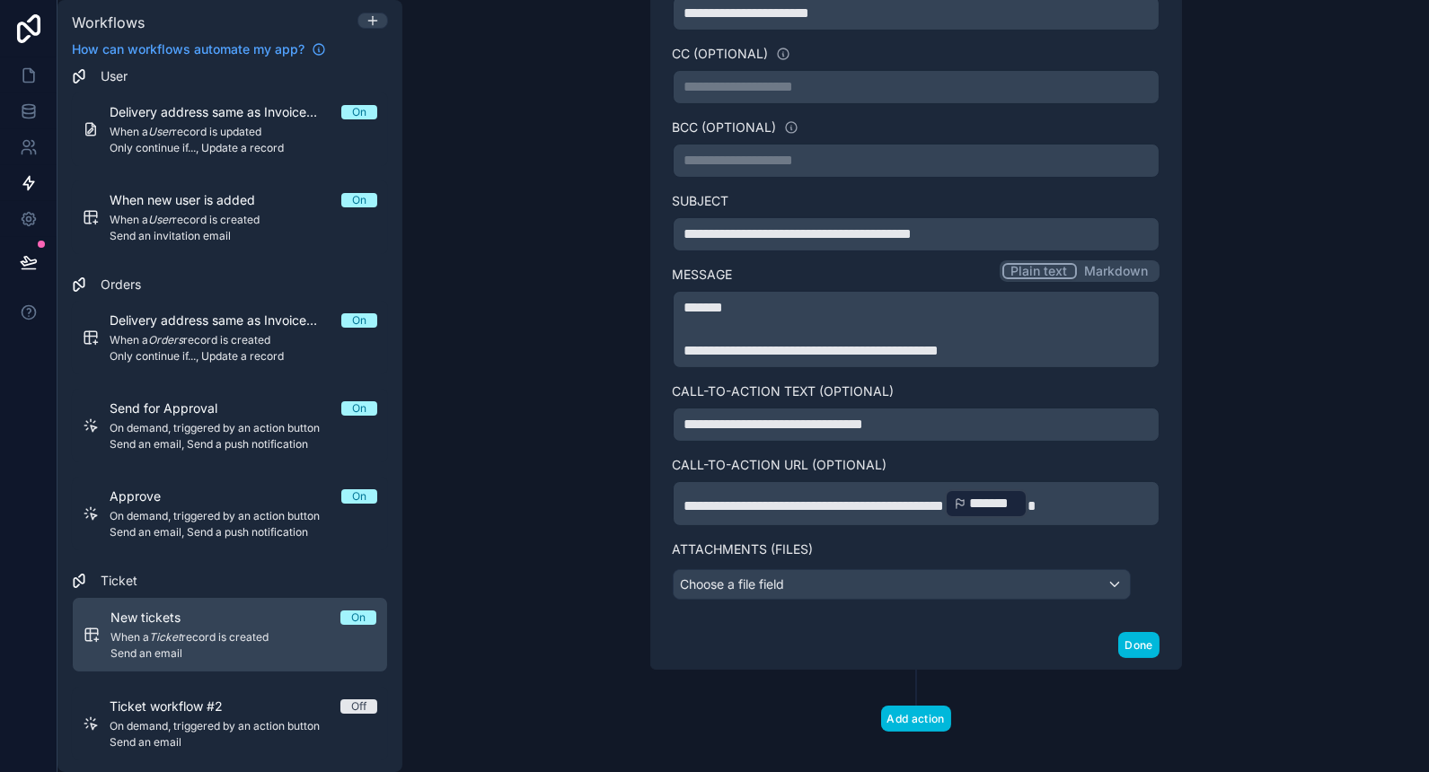
click at [1136, 498] on p "**********" at bounding box center [915, 504] width 463 height 32
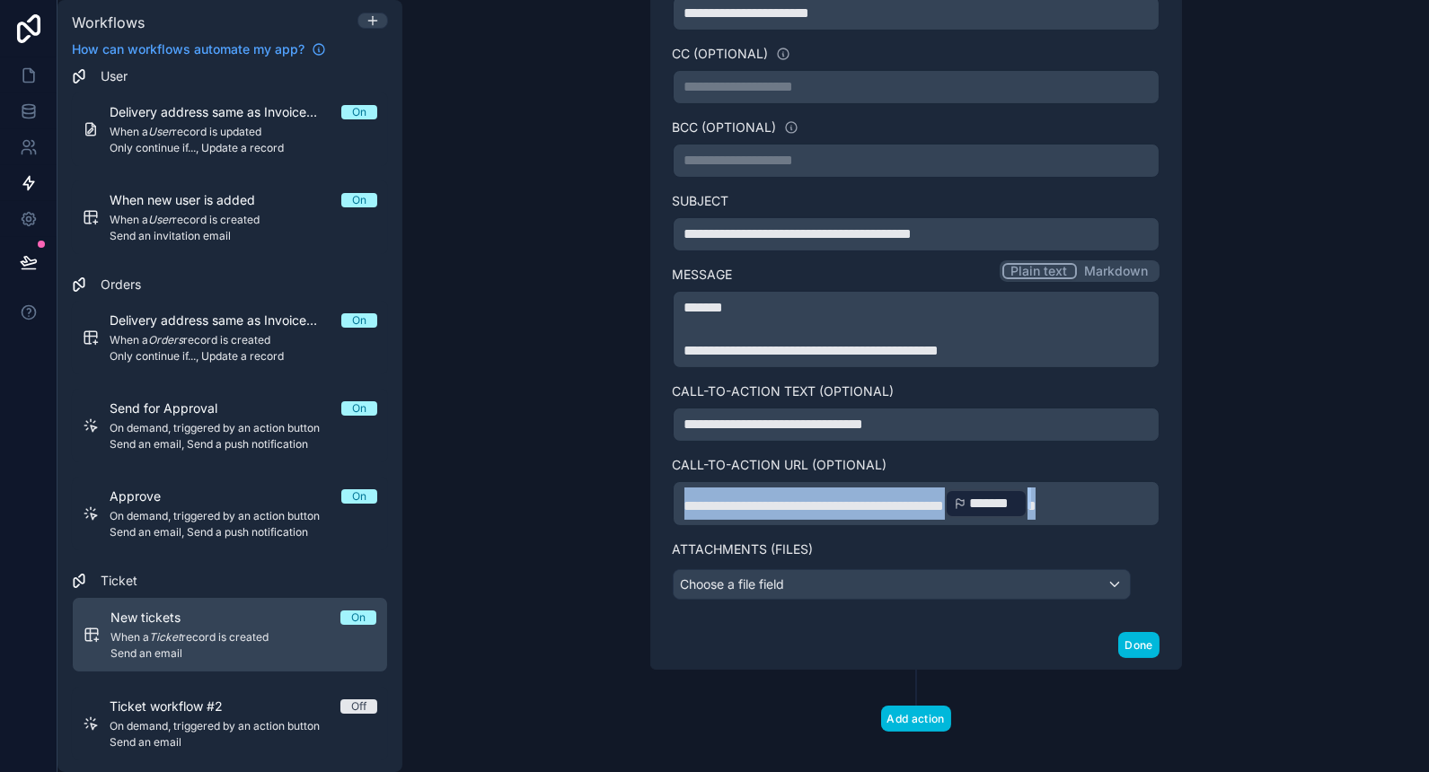
click at [684, 499] on span "**********" at bounding box center [814, 505] width 260 height 13
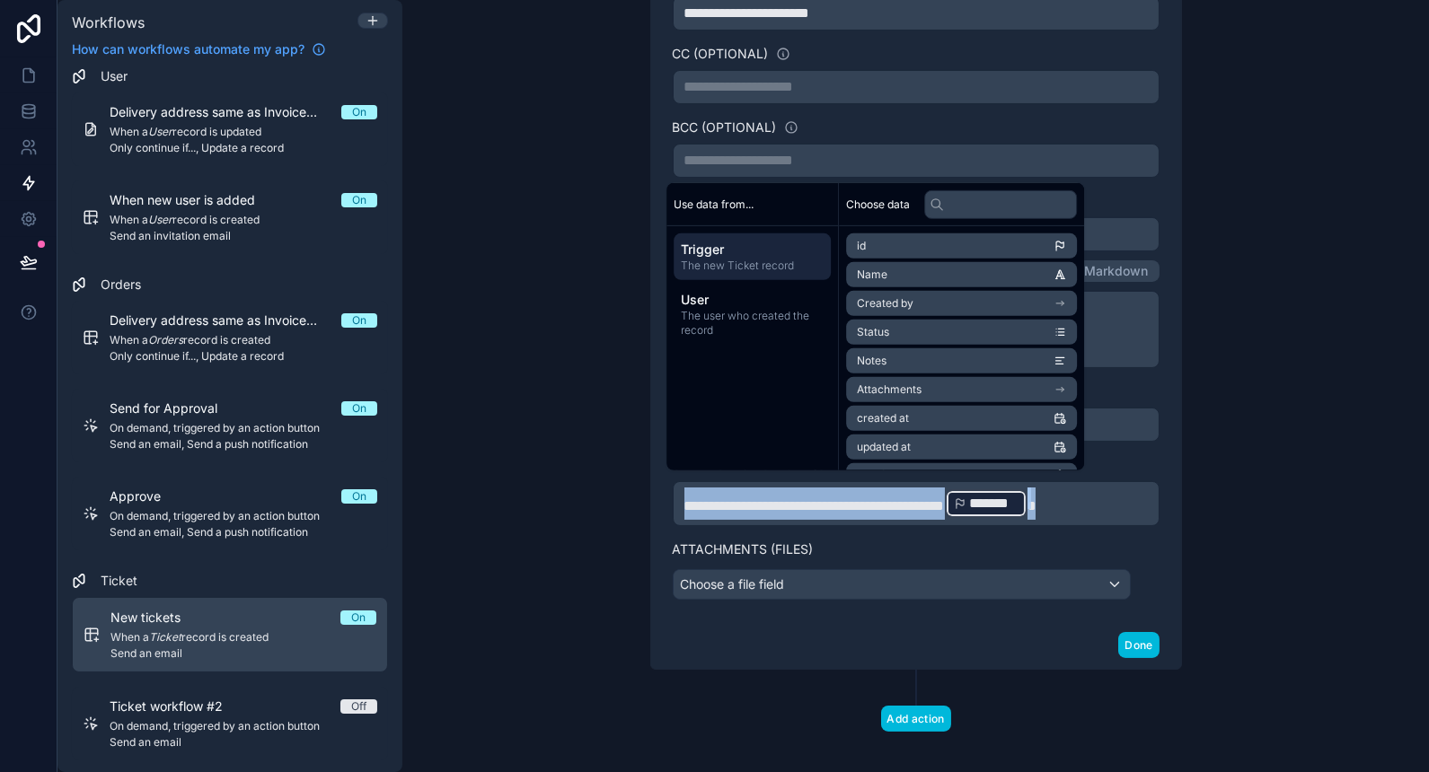
copy p "**********"
click at [182, 723] on span "On demand, triggered by an action button" at bounding box center [244, 726] width 268 height 14
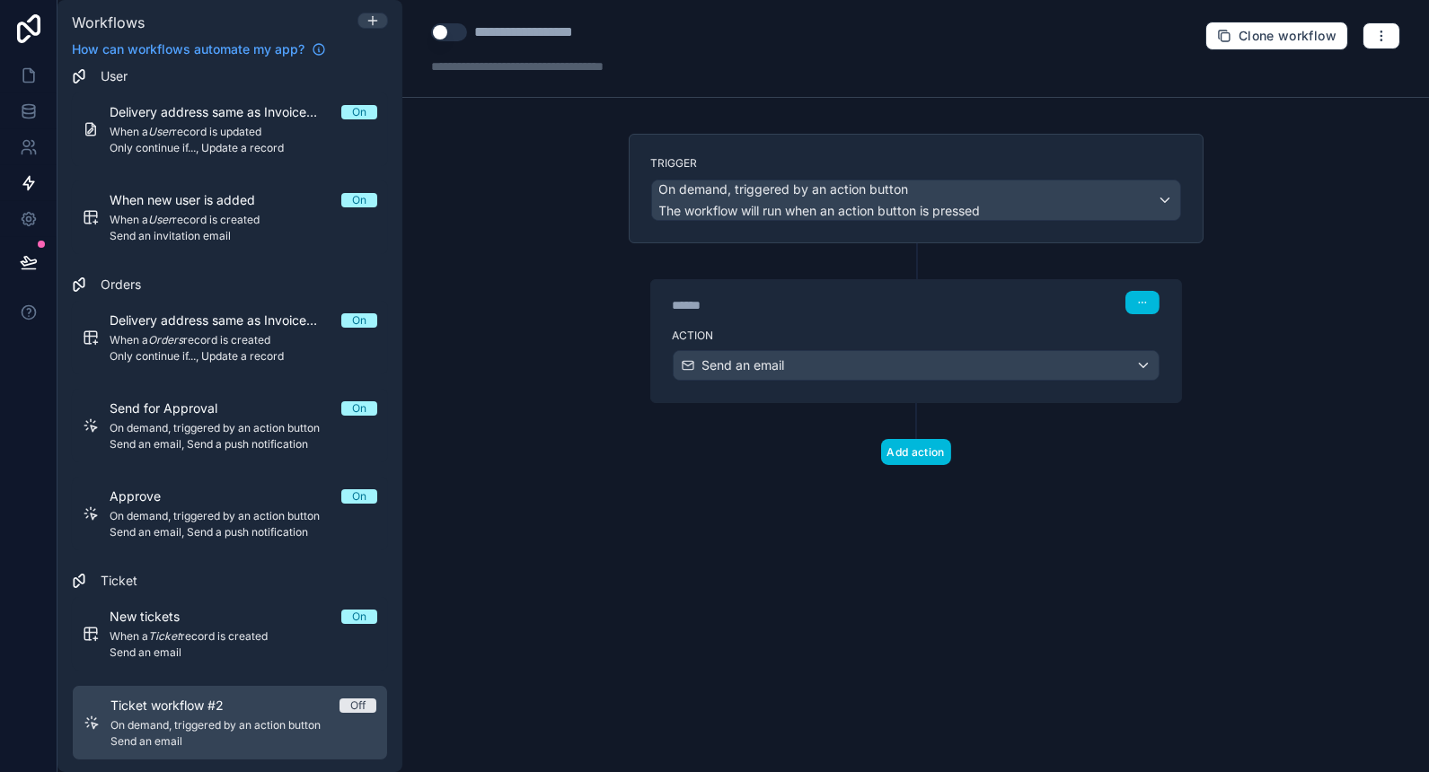
click at [838, 317] on div "****** Step 1" at bounding box center [916, 300] width 530 height 41
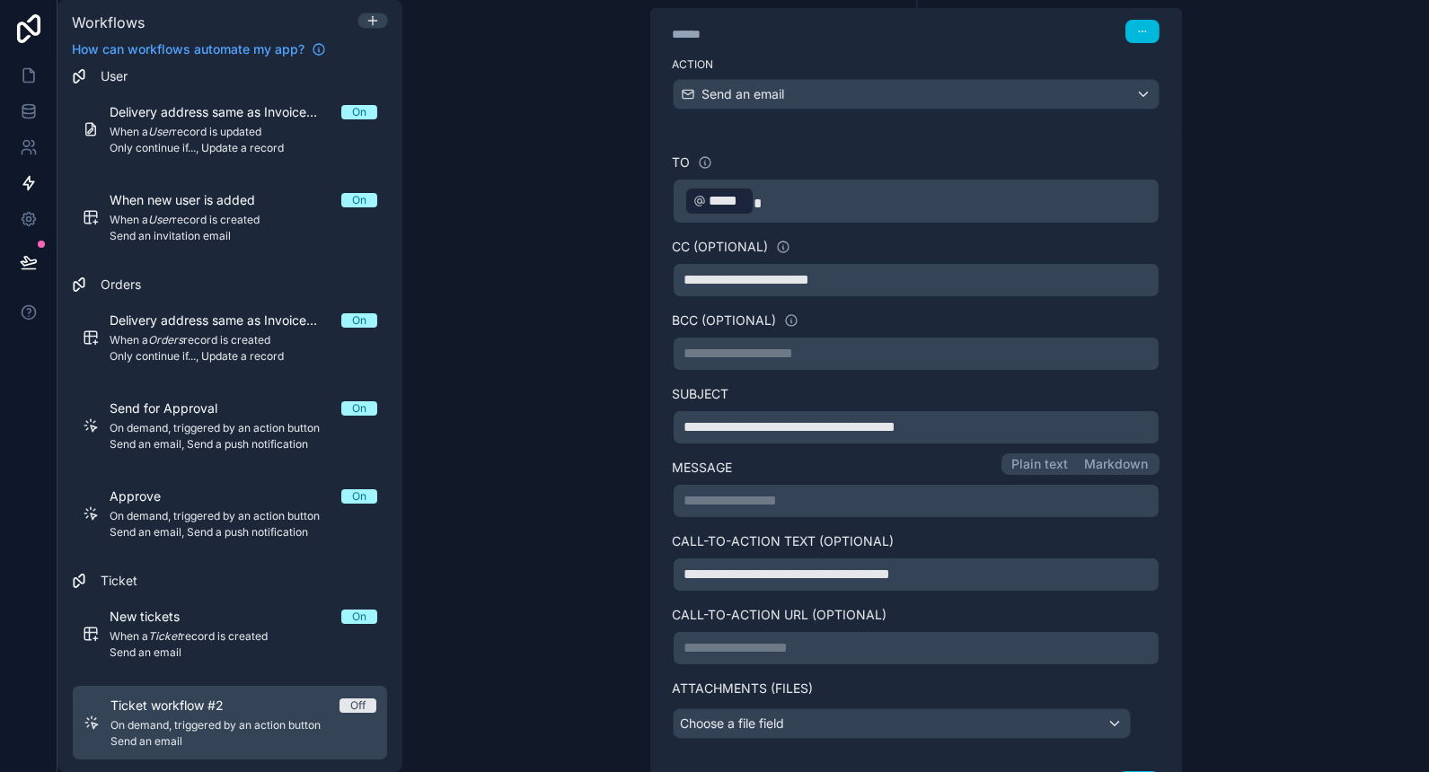
scroll to position [272, 0]
click at [747, 647] on p "**********" at bounding box center [915, 648] width 463 height 22
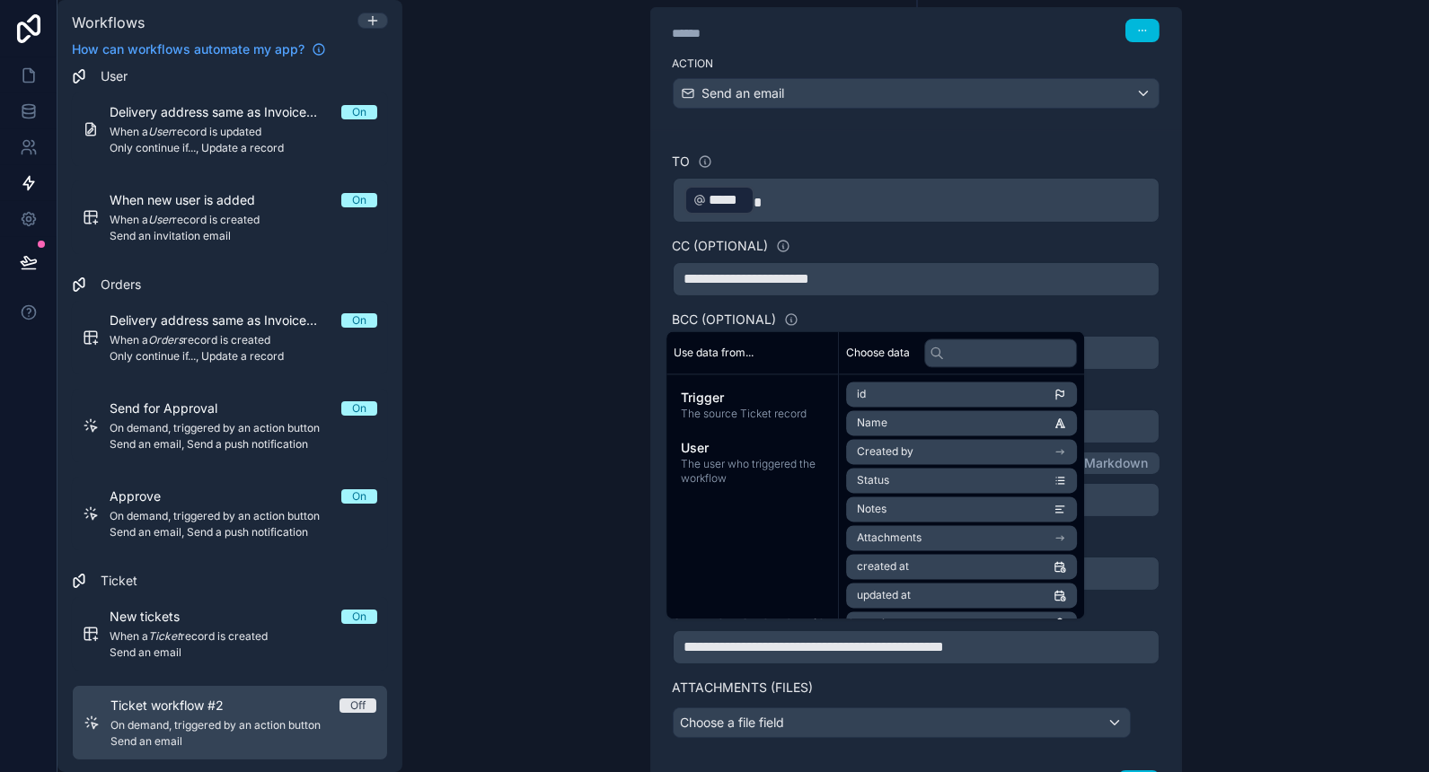
click at [781, 419] on span "The source Ticket record" at bounding box center [752, 414] width 143 height 14
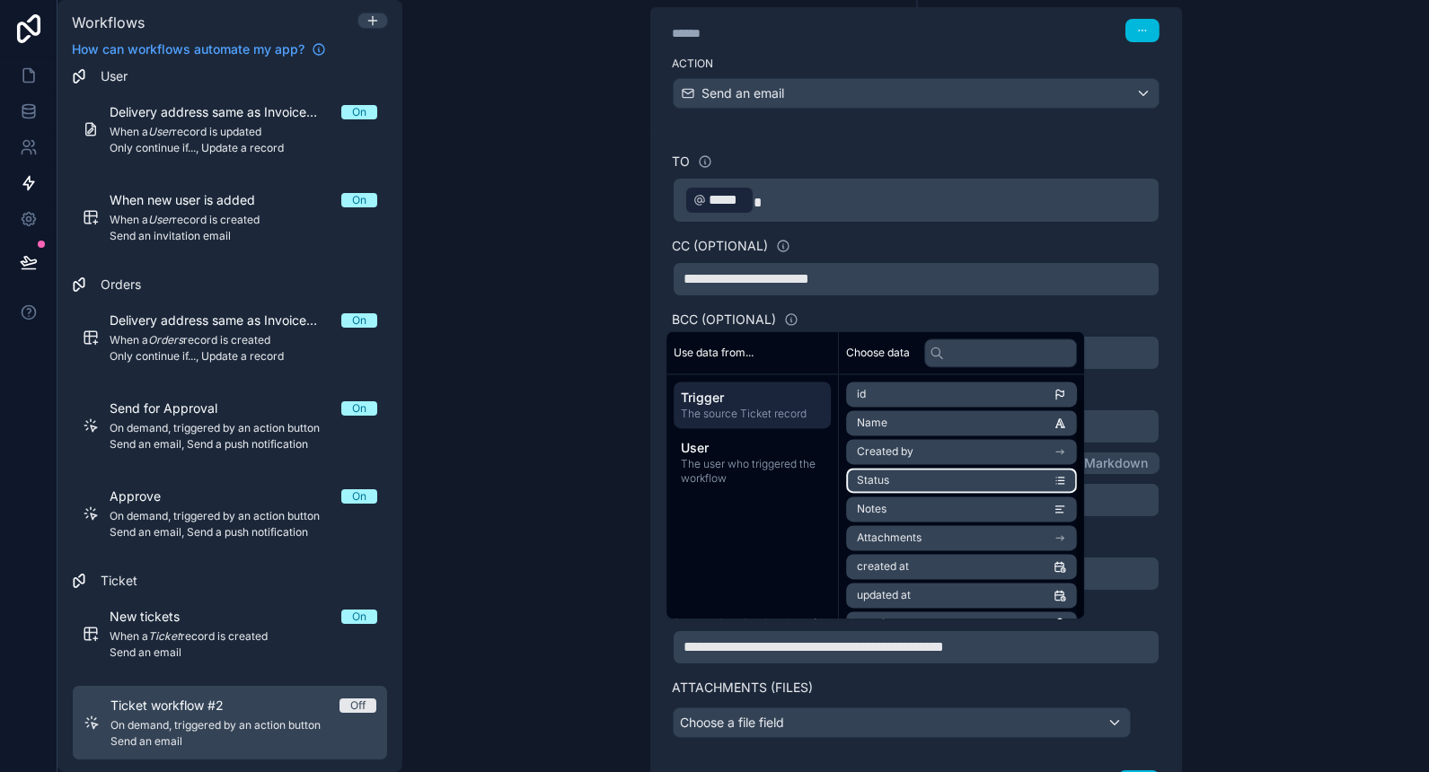
scroll to position [24, 0]
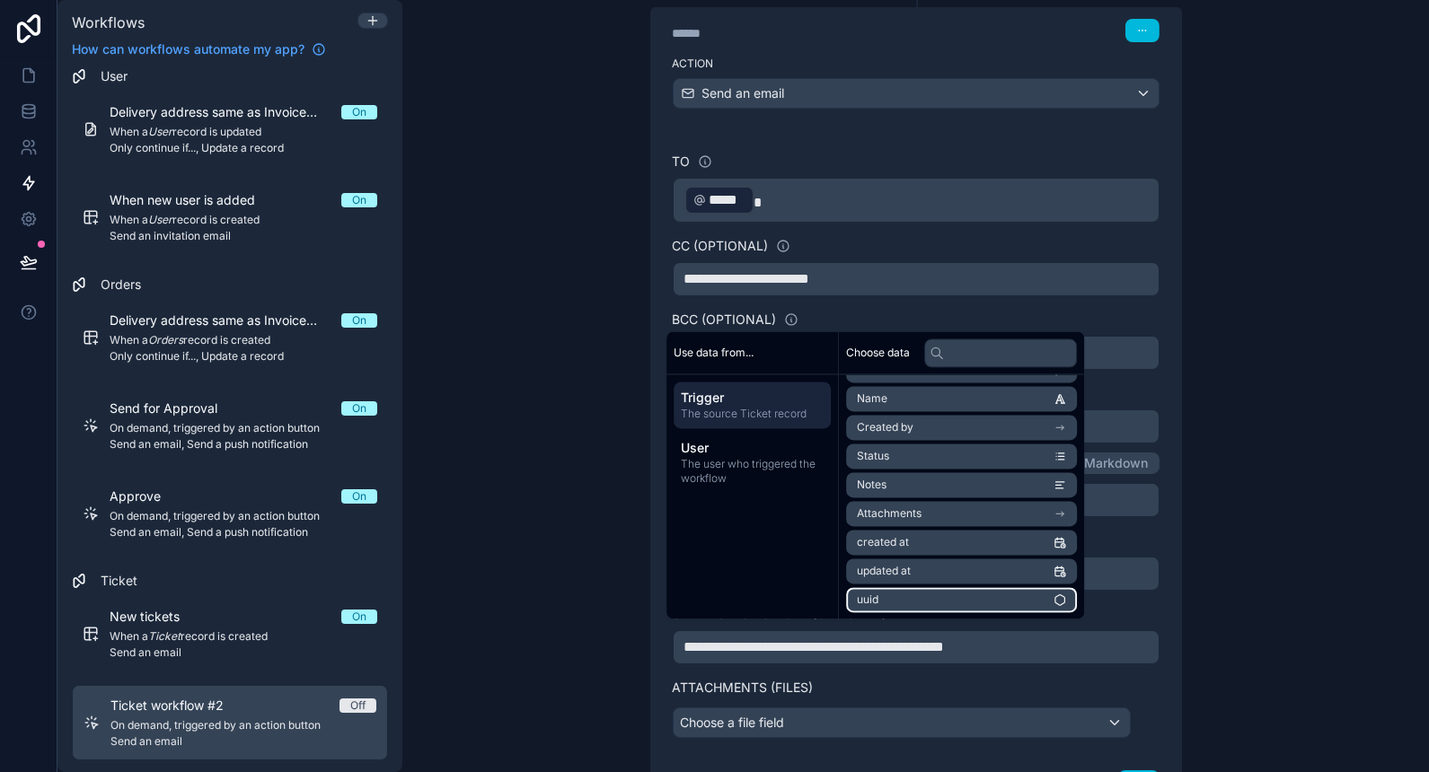
click at [962, 602] on li "uuid" at bounding box center [961, 599] width 231 height 25
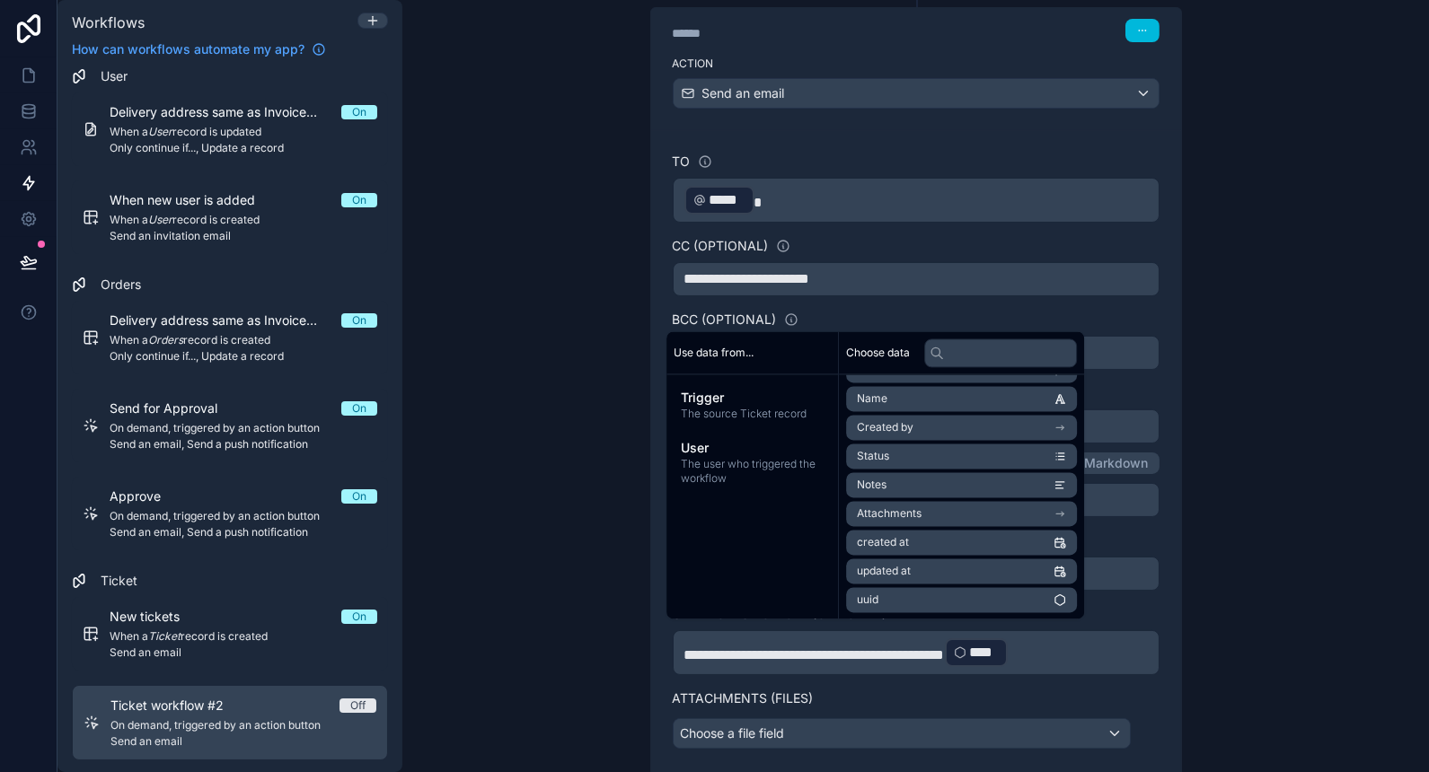
click at [535, 532] on div "**********" at bounding box center [915, 386] width 1027 height 772
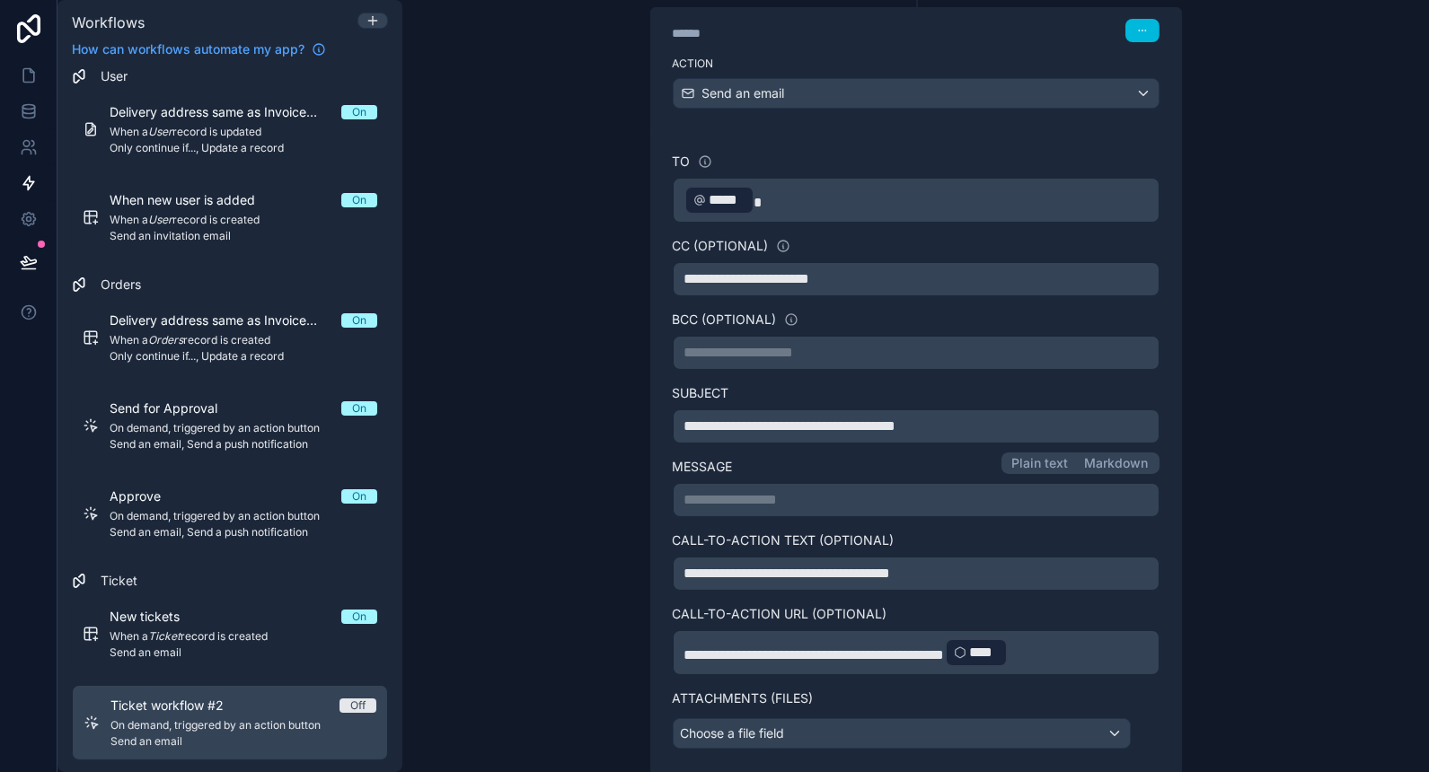
scroll to position [0, 0]
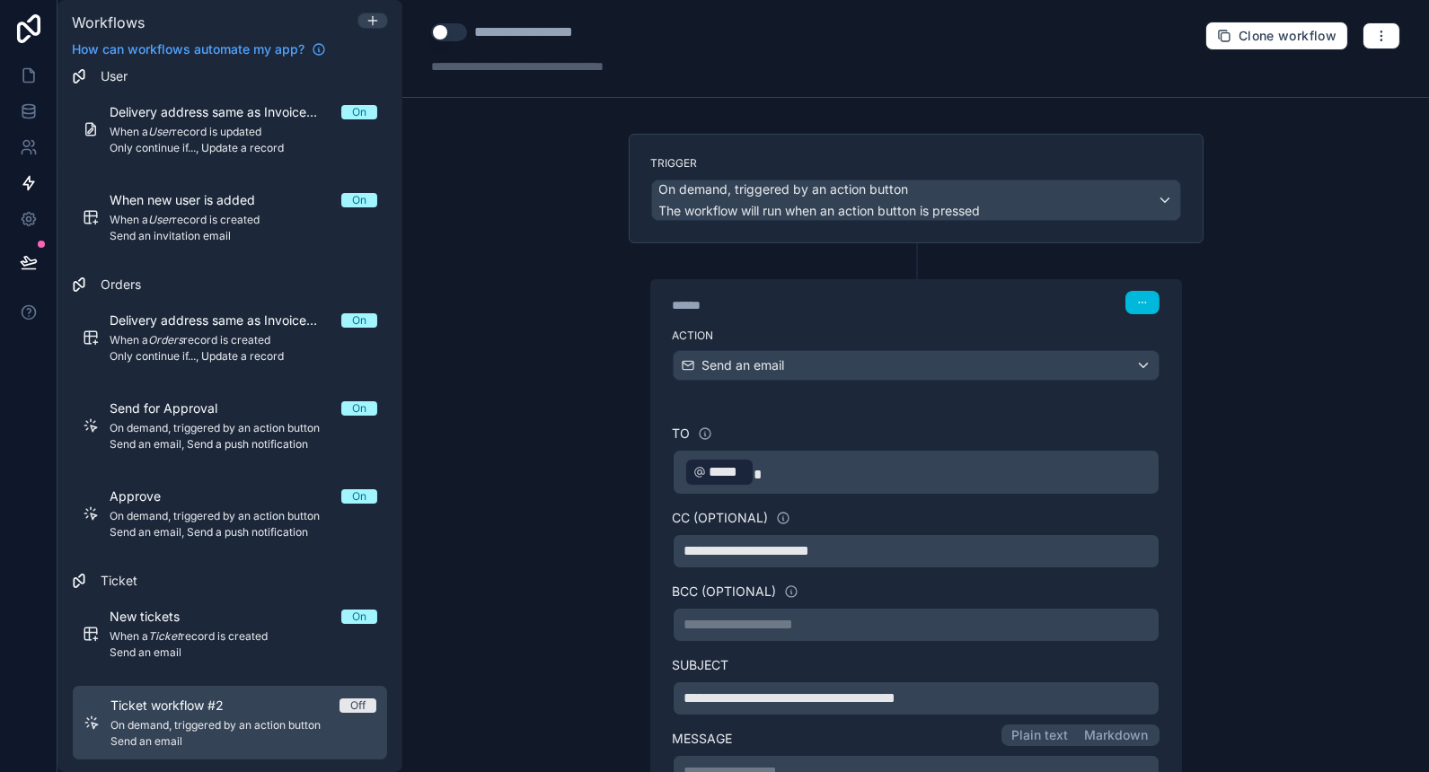
click at [445, 32] on button "Use setting" at bounding box center [449, 32] width 36 height 18
click at [617, 44] on div "**********" at bounding box center [556, 49] width 251 height 54
drag, startPoint x: 606, startPoint y: 35, endPoint x: 481, endPoint y: 34, distance: 124.9
click at [481, 34] on div "**********" at bounding box center [546, 33] width 145 height 22
type div "**********"
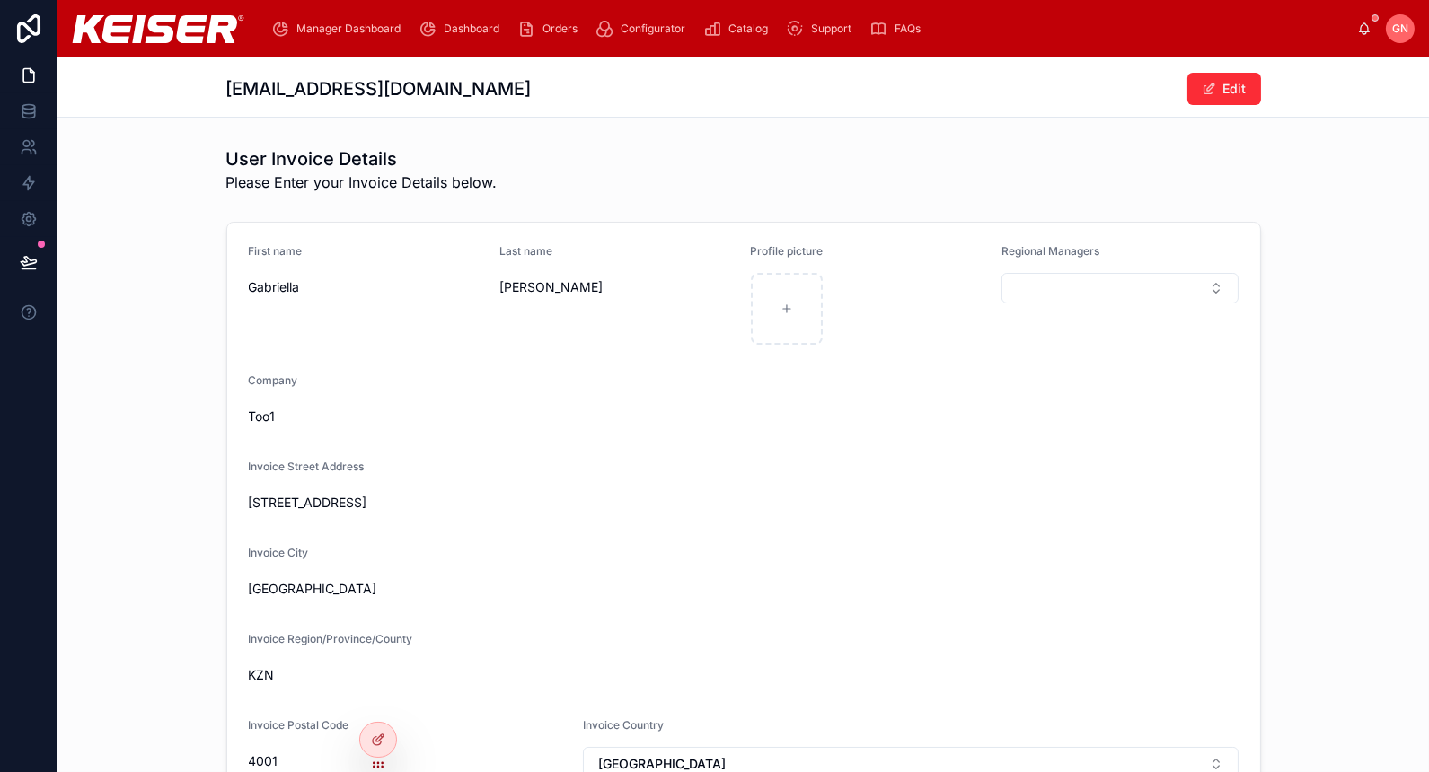
click at [821, 14] on div "Support" at bounding box center [822, 28] width 73 height 29
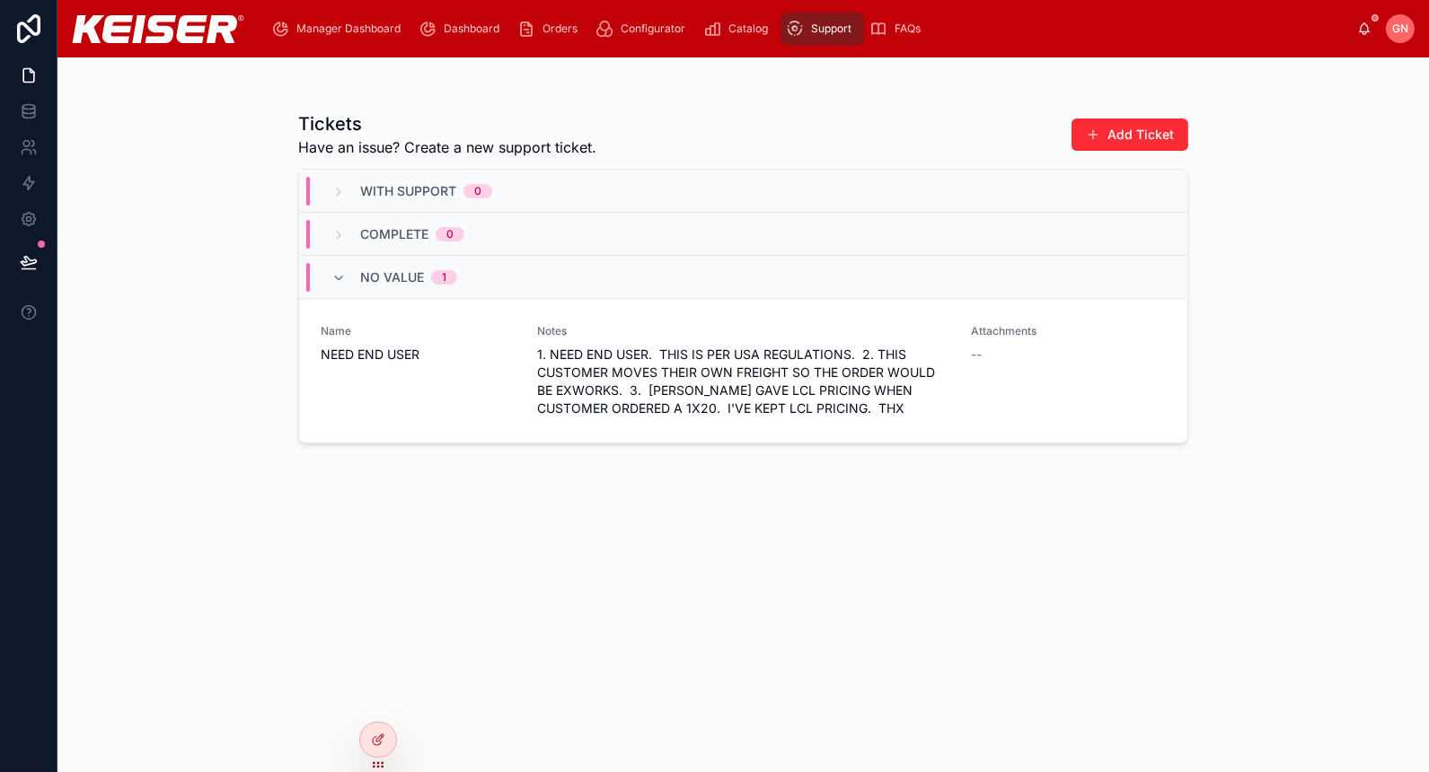
click at [493, 411] on div "Name NEED END USER" at bounding box center [418, 370] width 195 height 93
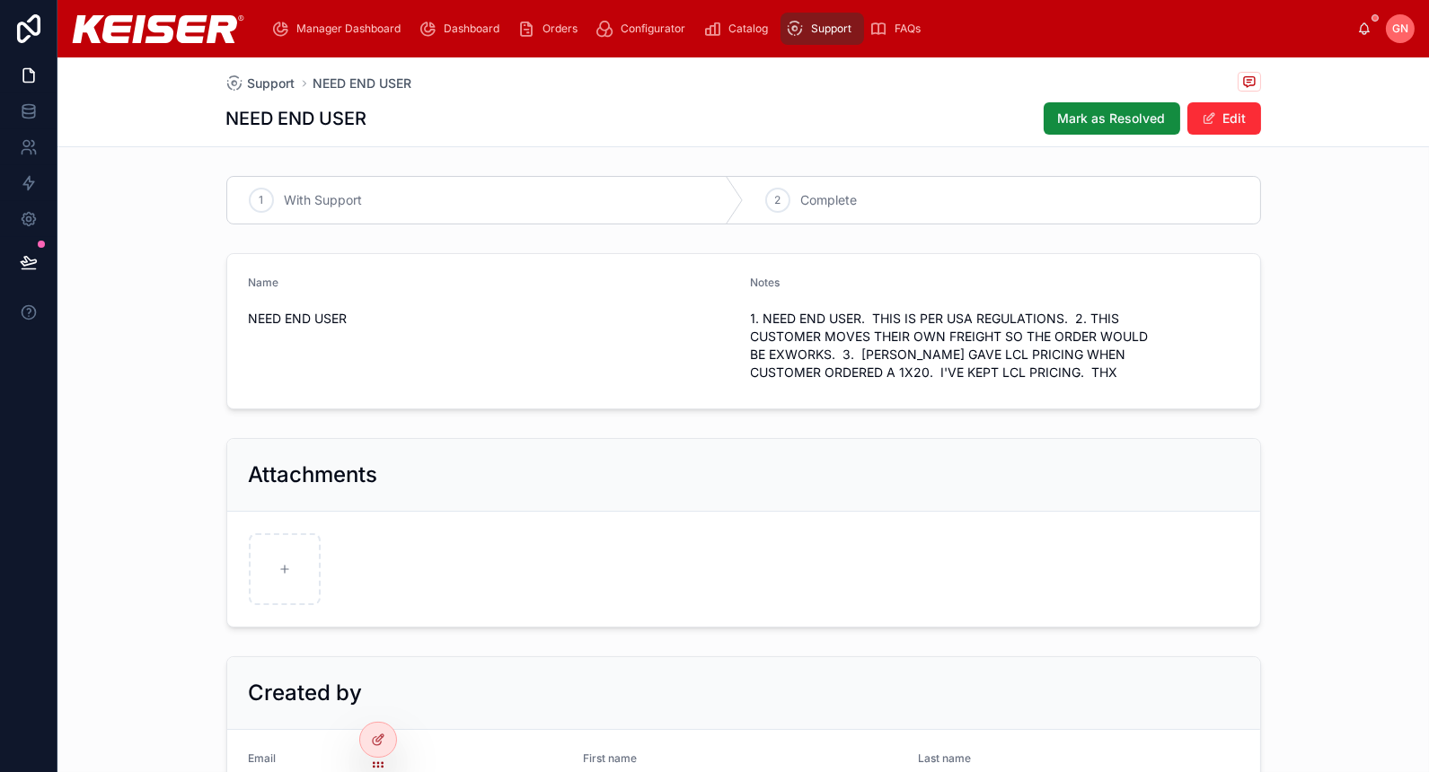
scroll to position [176, 0]
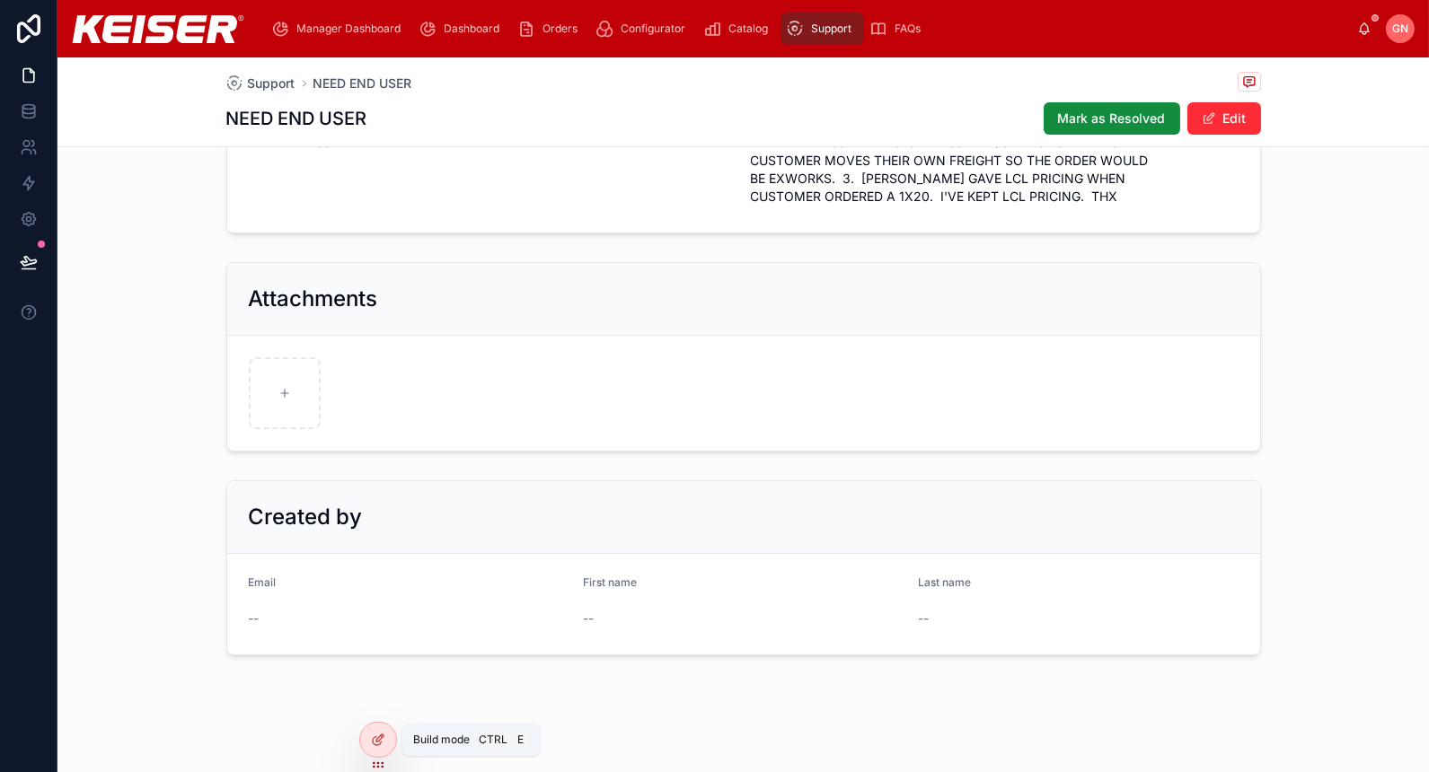
click at [373, 747] on div at bounding box center [378, 740] width 36 height 34
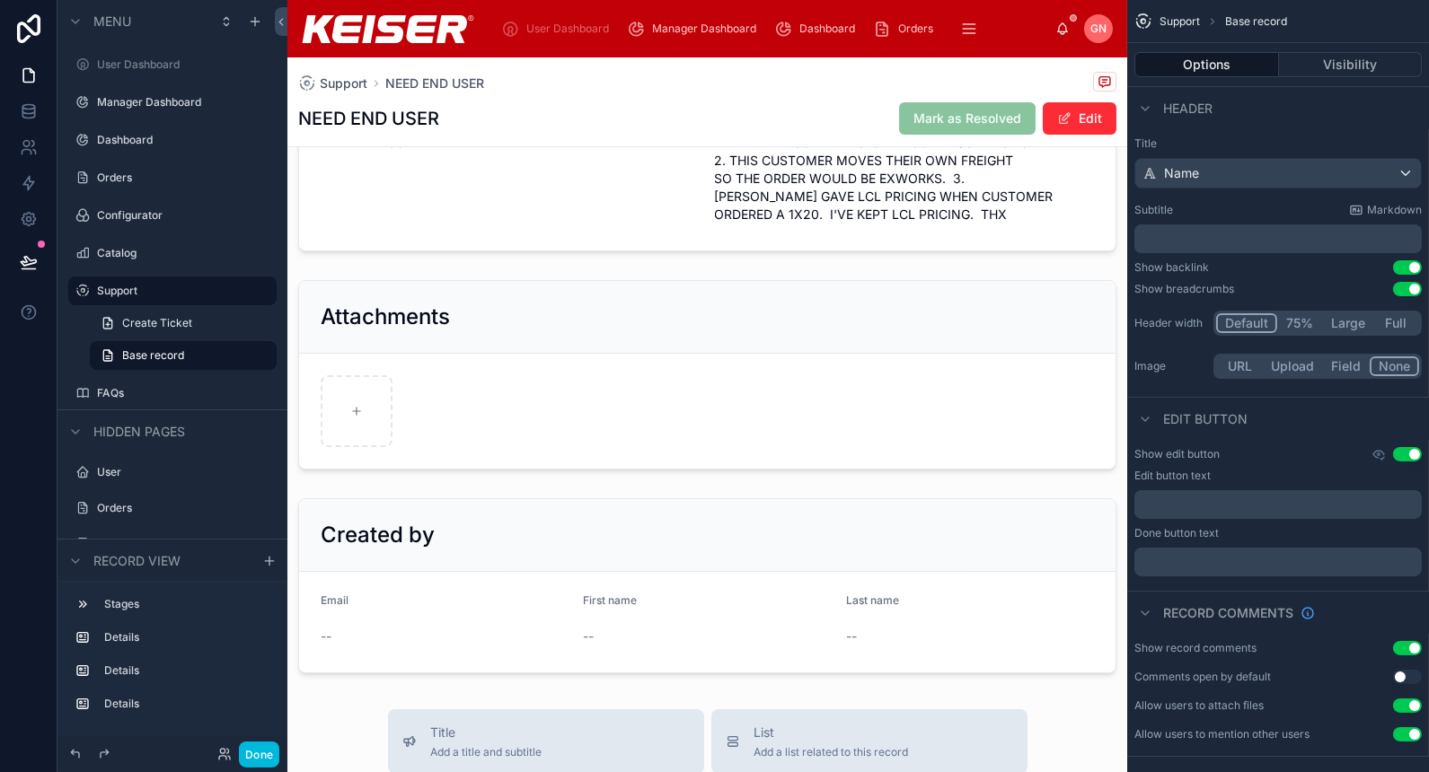
click at [719, 491] on div at bounding box center [707, 586] width 840 height 190
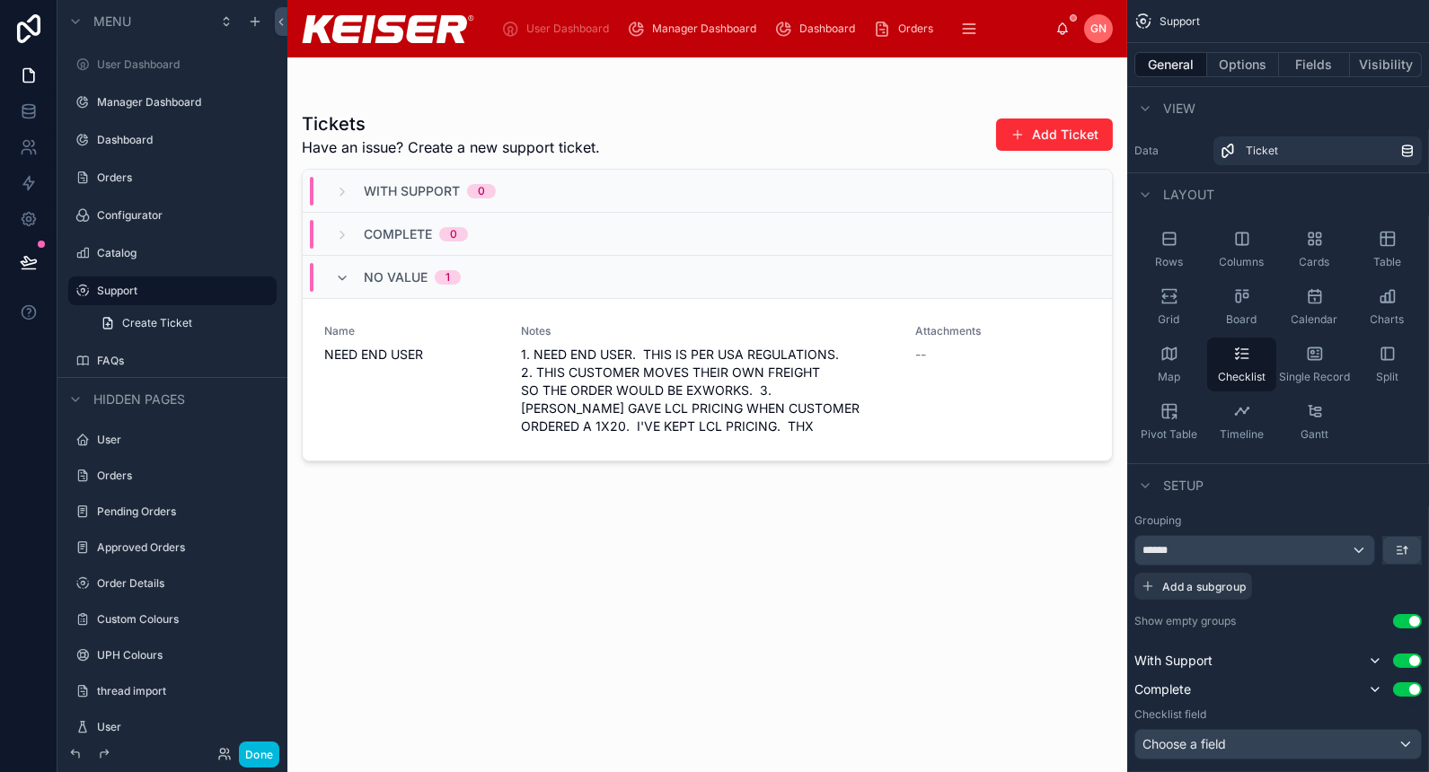
click at [479, 387] on div "Name NEED END USER" at bounding box center [411, 379] width 175 height 111
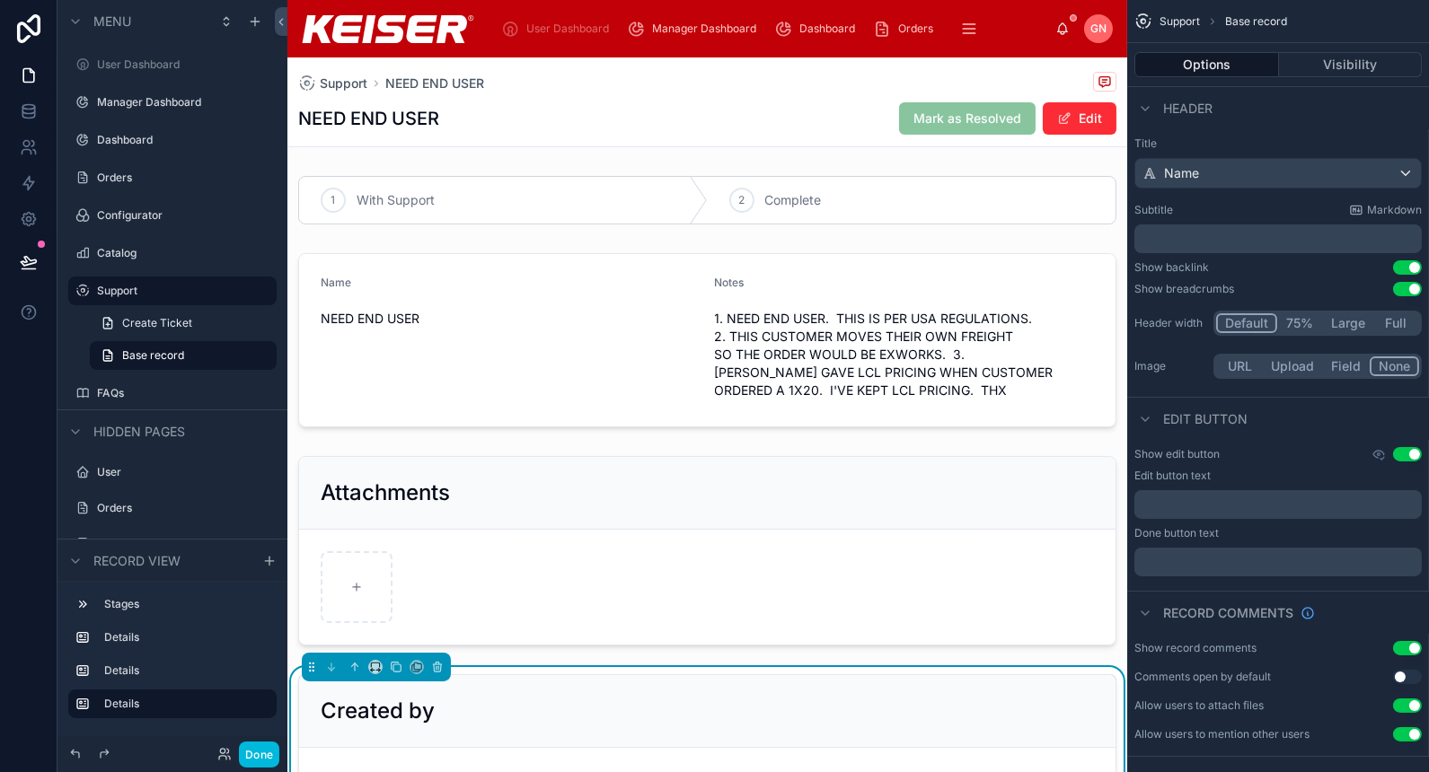
click at [616, 337] on div at bounding box center [707, 340] width 840 height 189
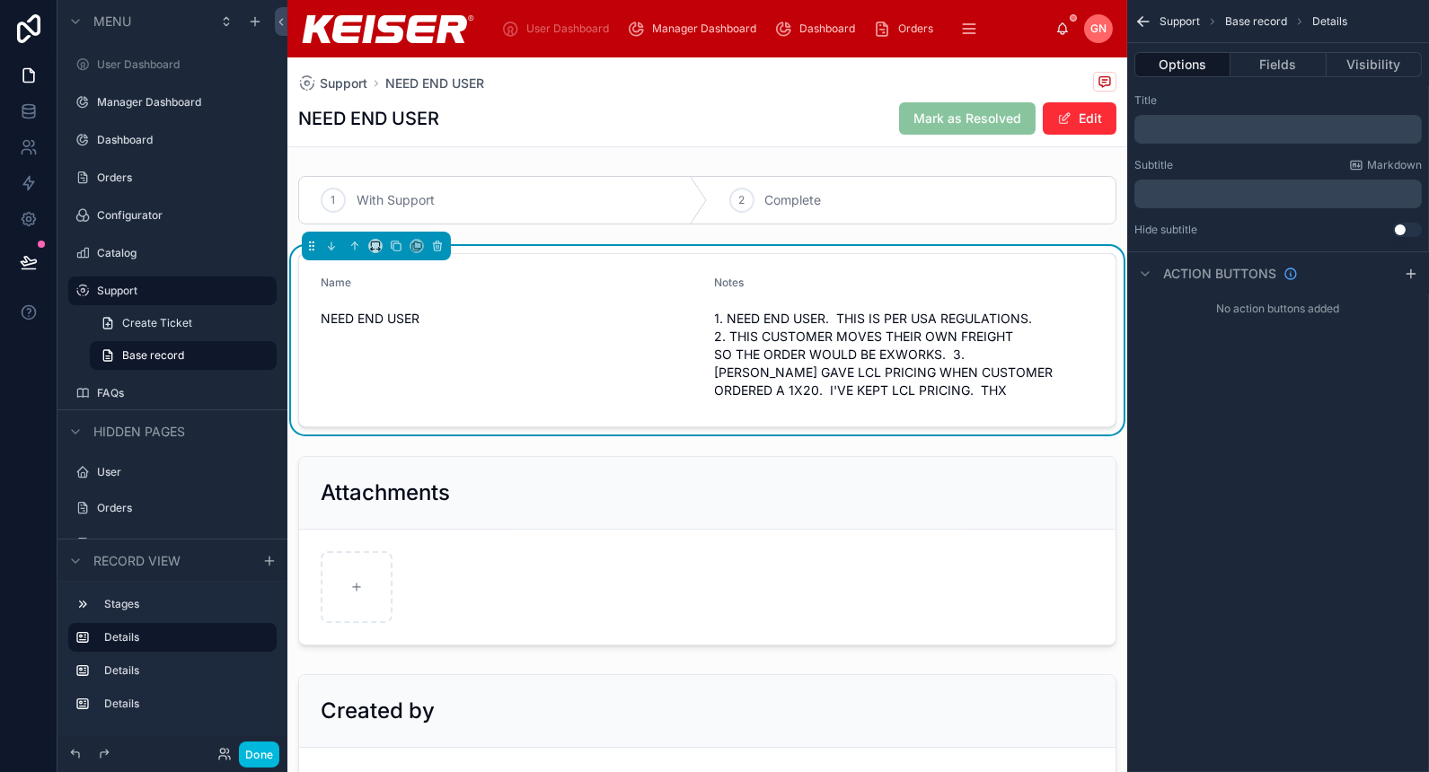
click at [1266, 57] on button "Fields" at bounding box center [1278, 64] width 95 height 25
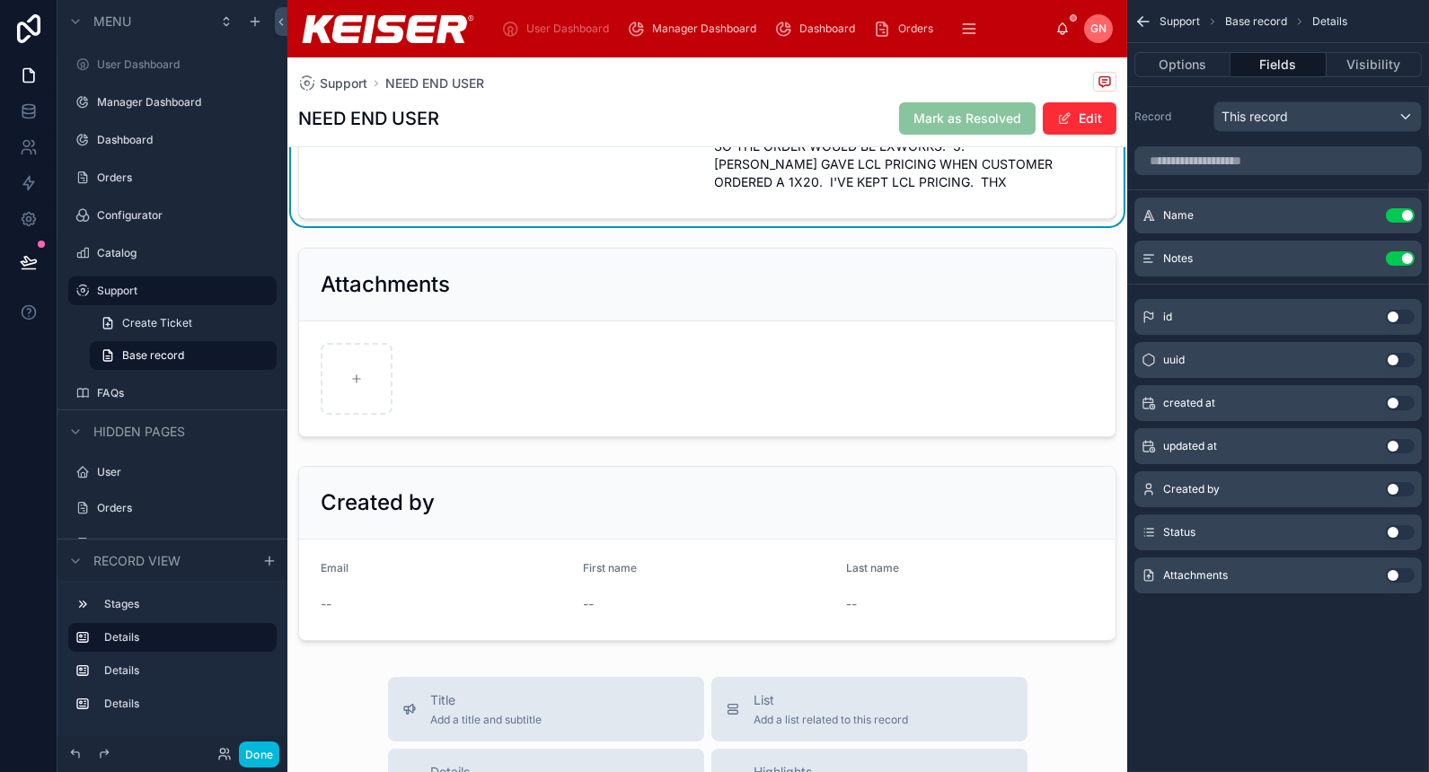
scroll to position [217, 0]
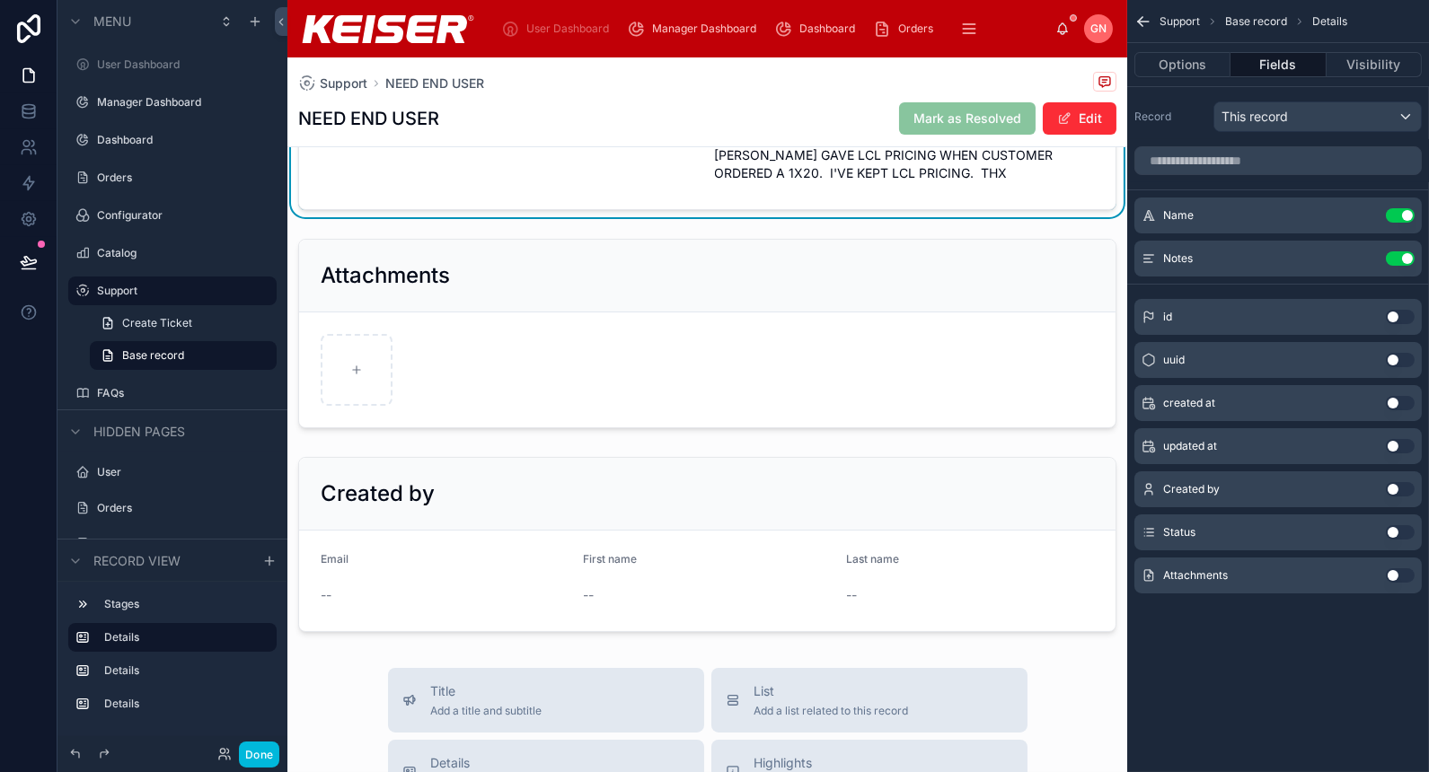
click at [844, 518] on div at bounding box center [707, 545] width 840 height 190
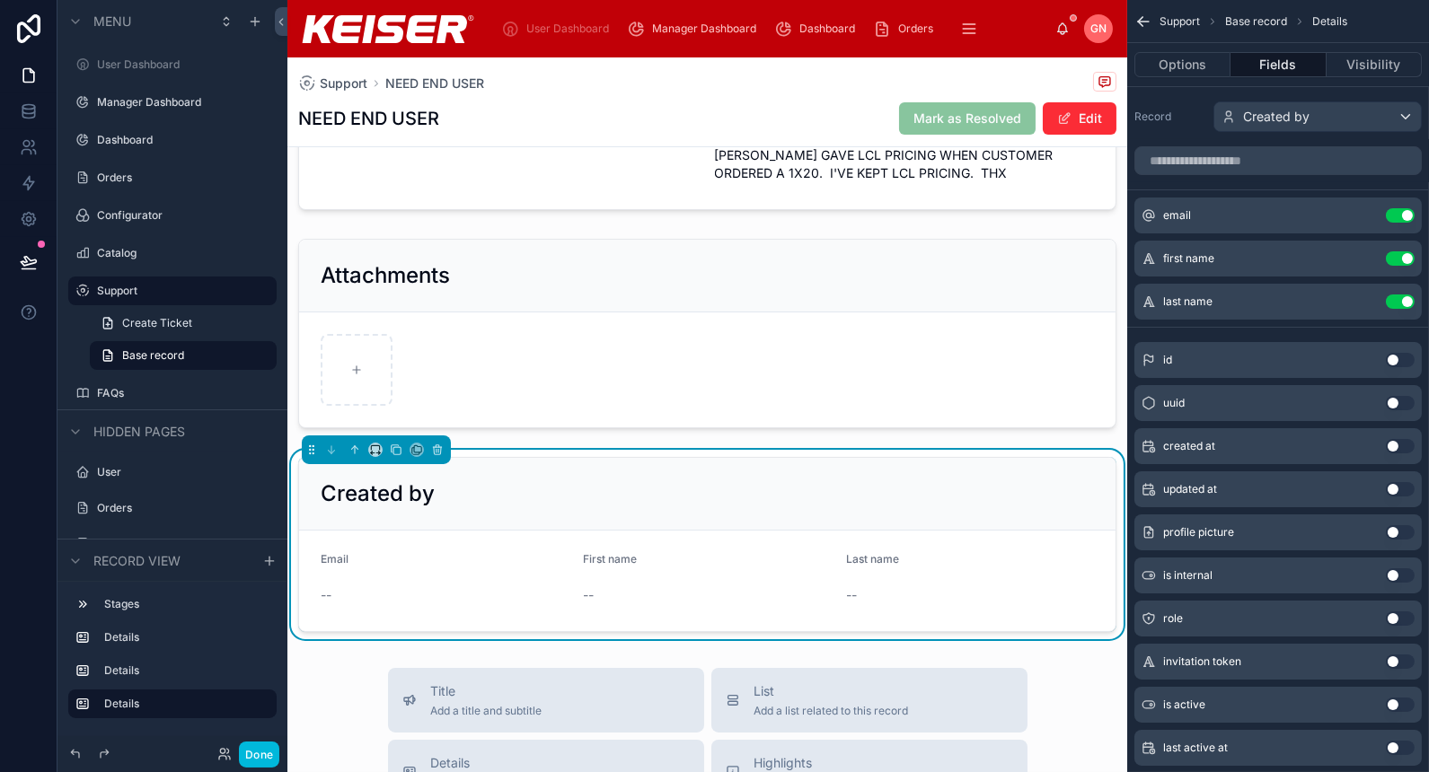
scroll to position [0, 0]
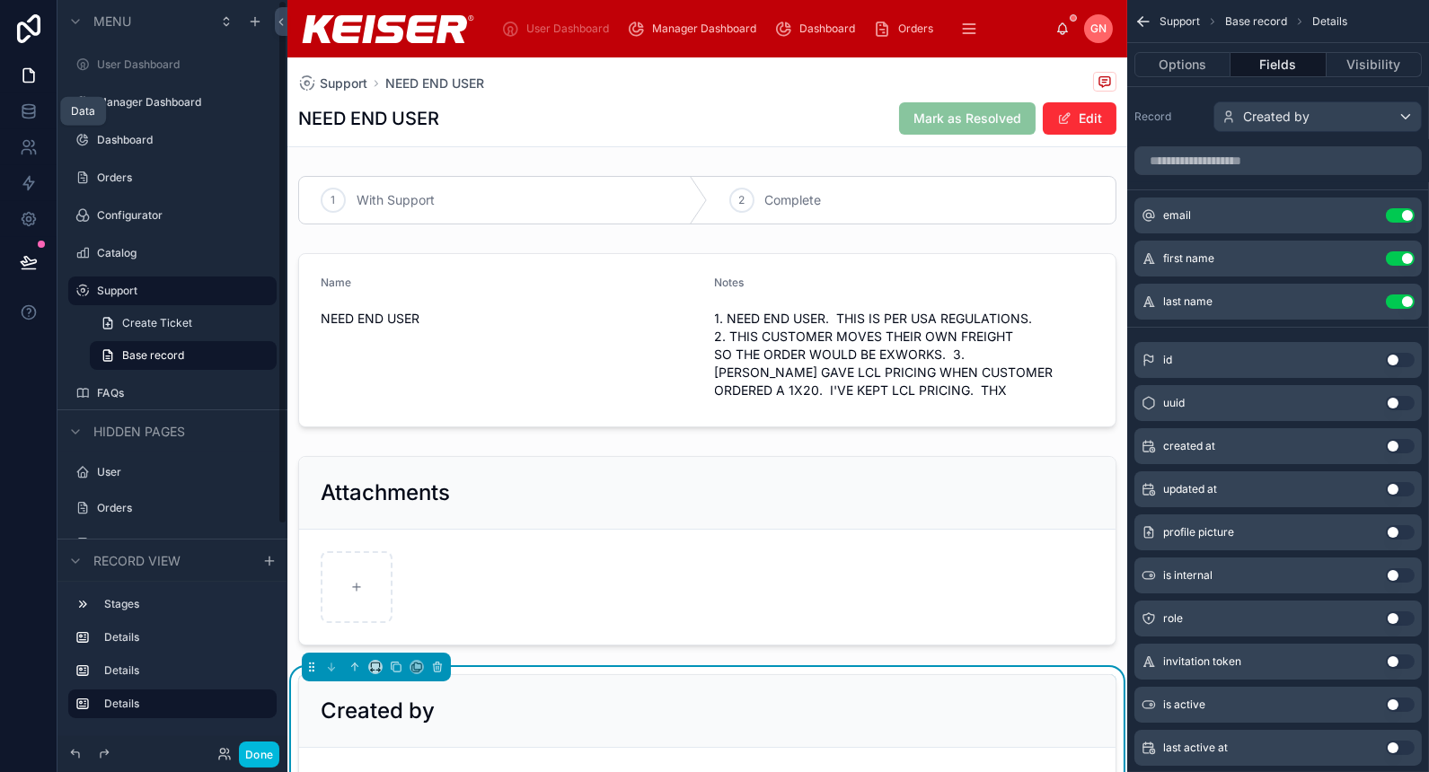
click at [34, 105] on icon at bounding box center [29, 111] width 18 height 18
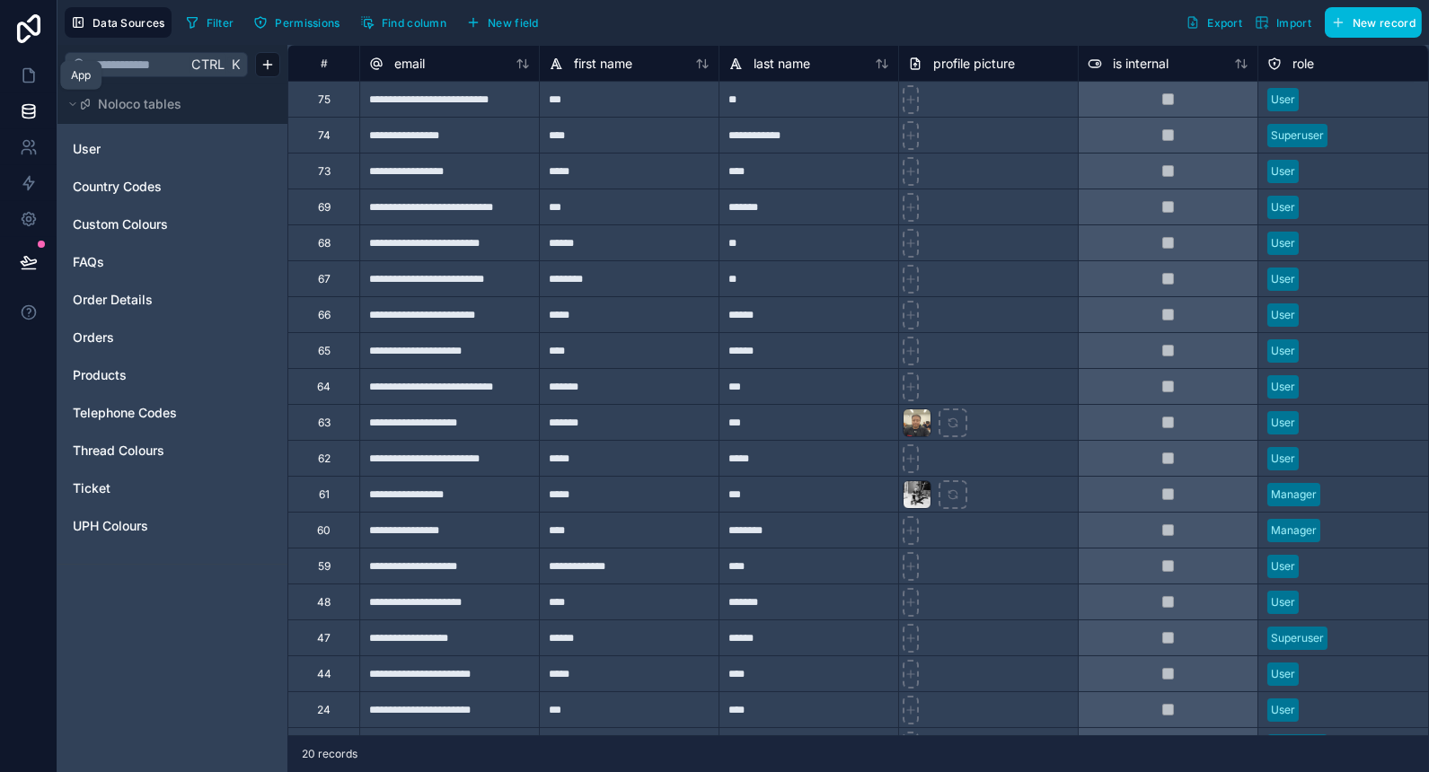
click at [31, 73] on icon at bounding box center [29, 75] width 18 height 18
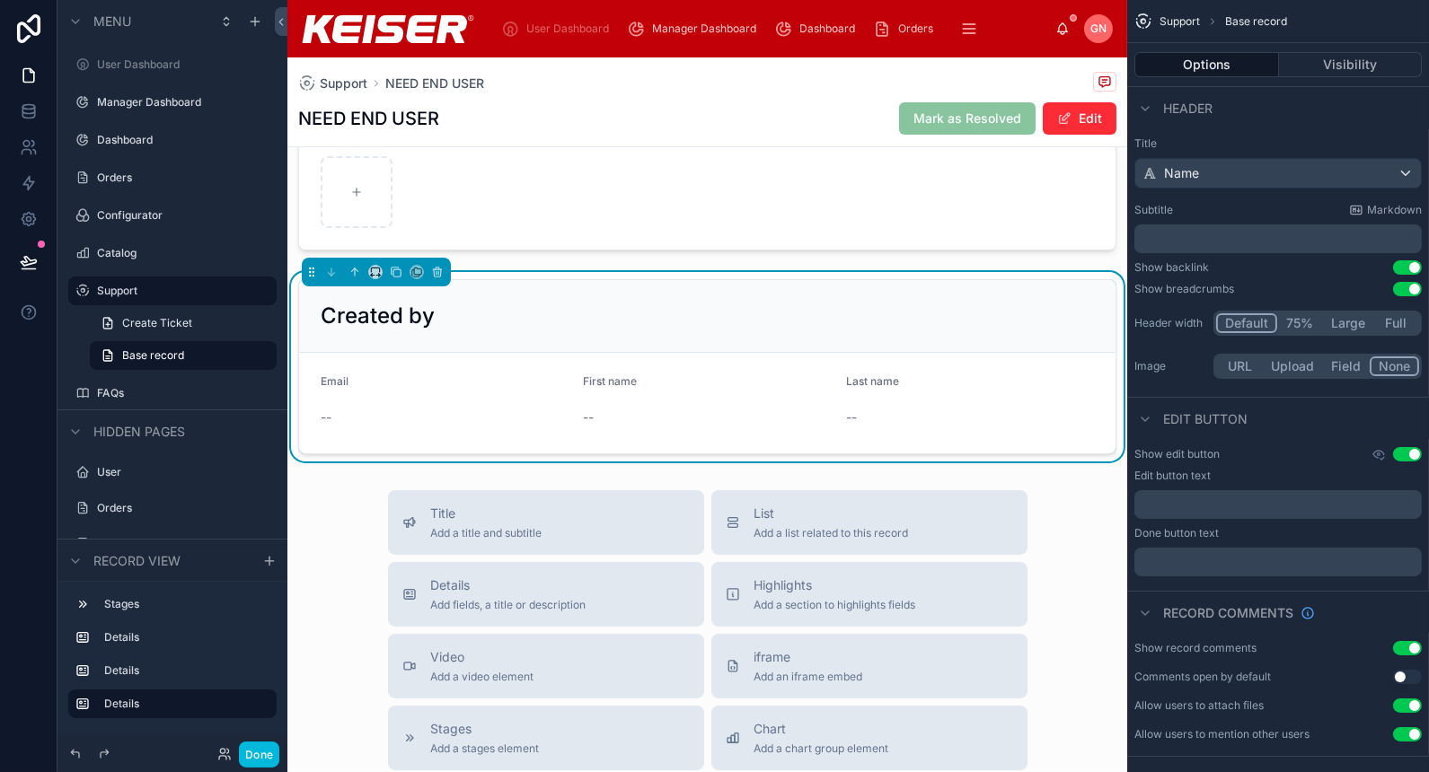
click at [768, 280] on div "Created by" at bounding box center [707, 316] width 816 height 73
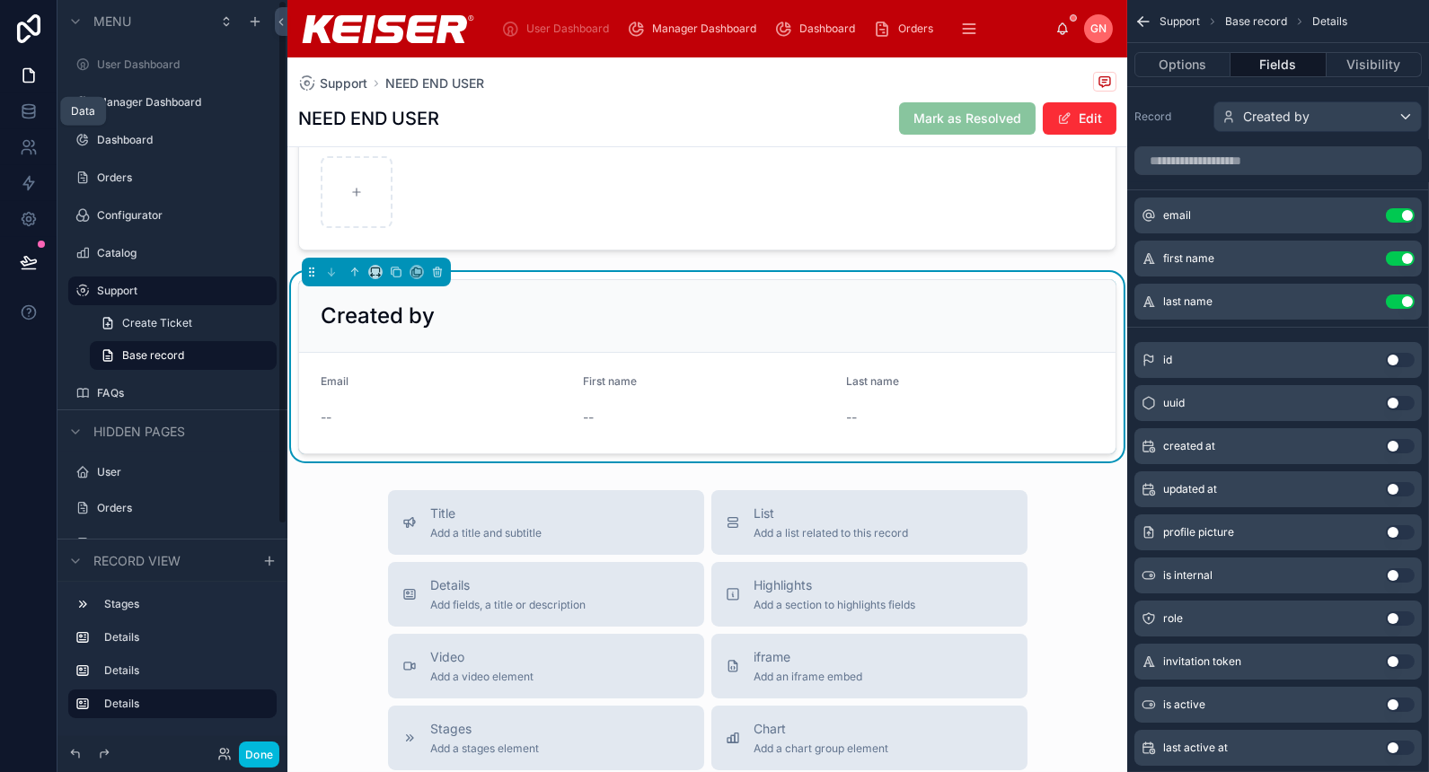
click at [40, 109] on link at bounding box center [28, 111] width 57 height 36
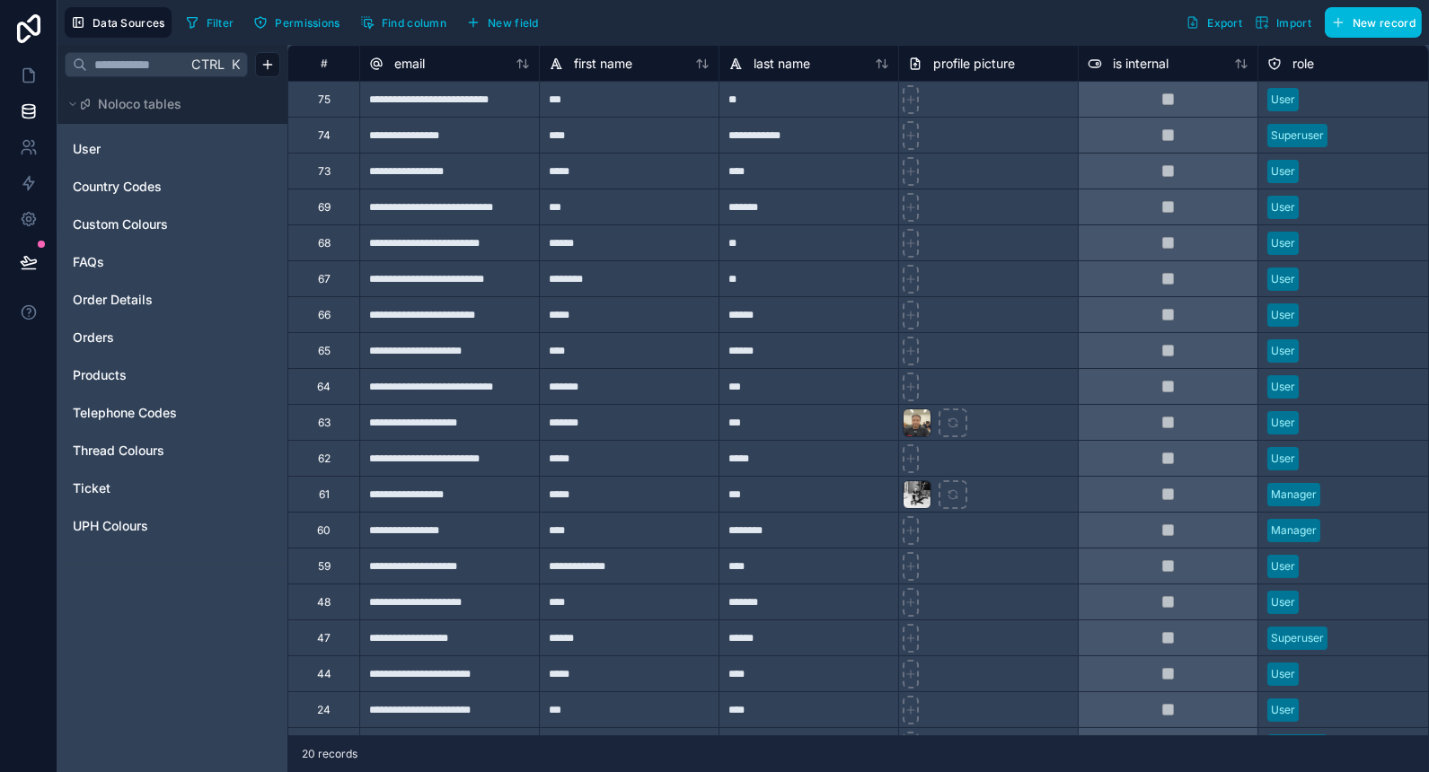
click at [105, 484] on span "Ticket" at bounding box center [92, 489] width 38 height 18
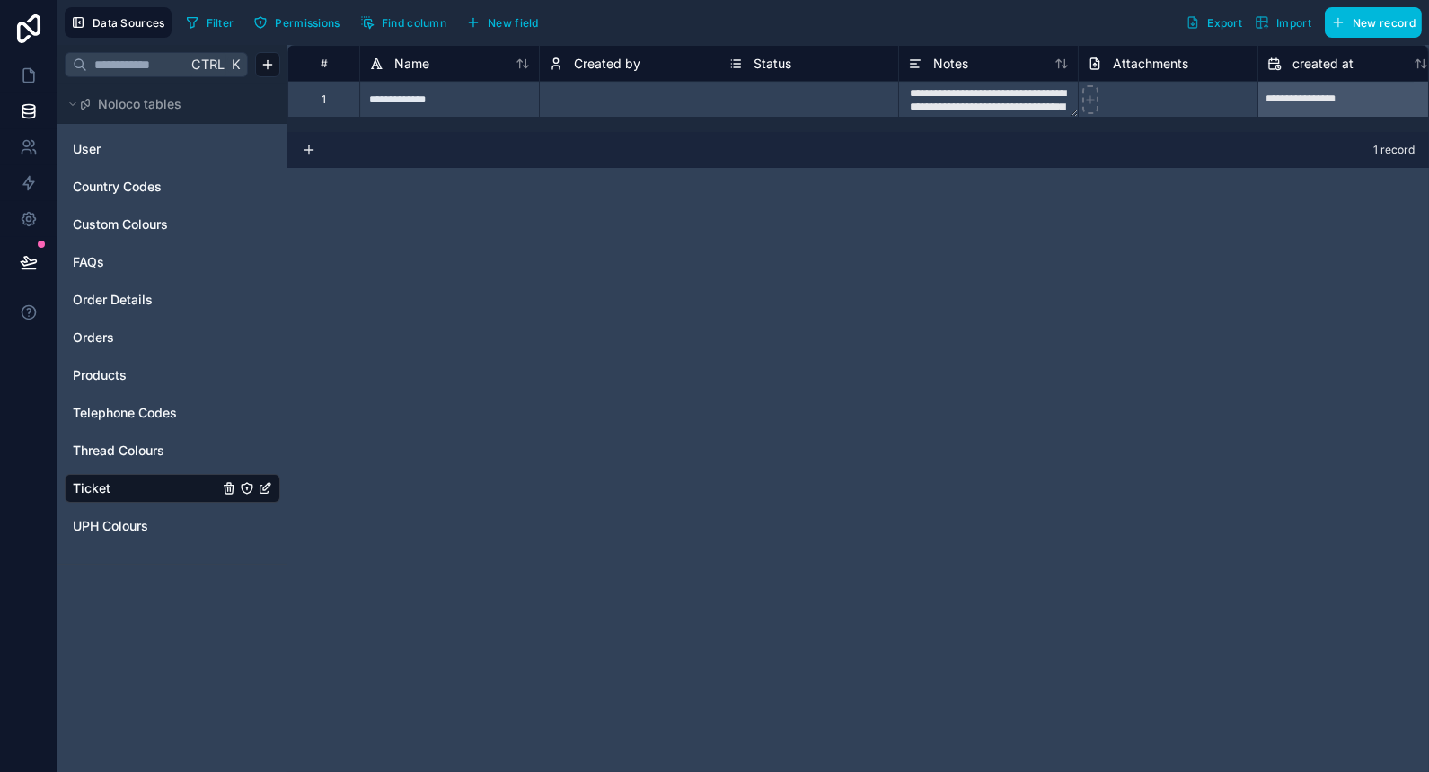
click at [595, 67] on span "Created by" at bounding box center [607, 64] width 66 height 18
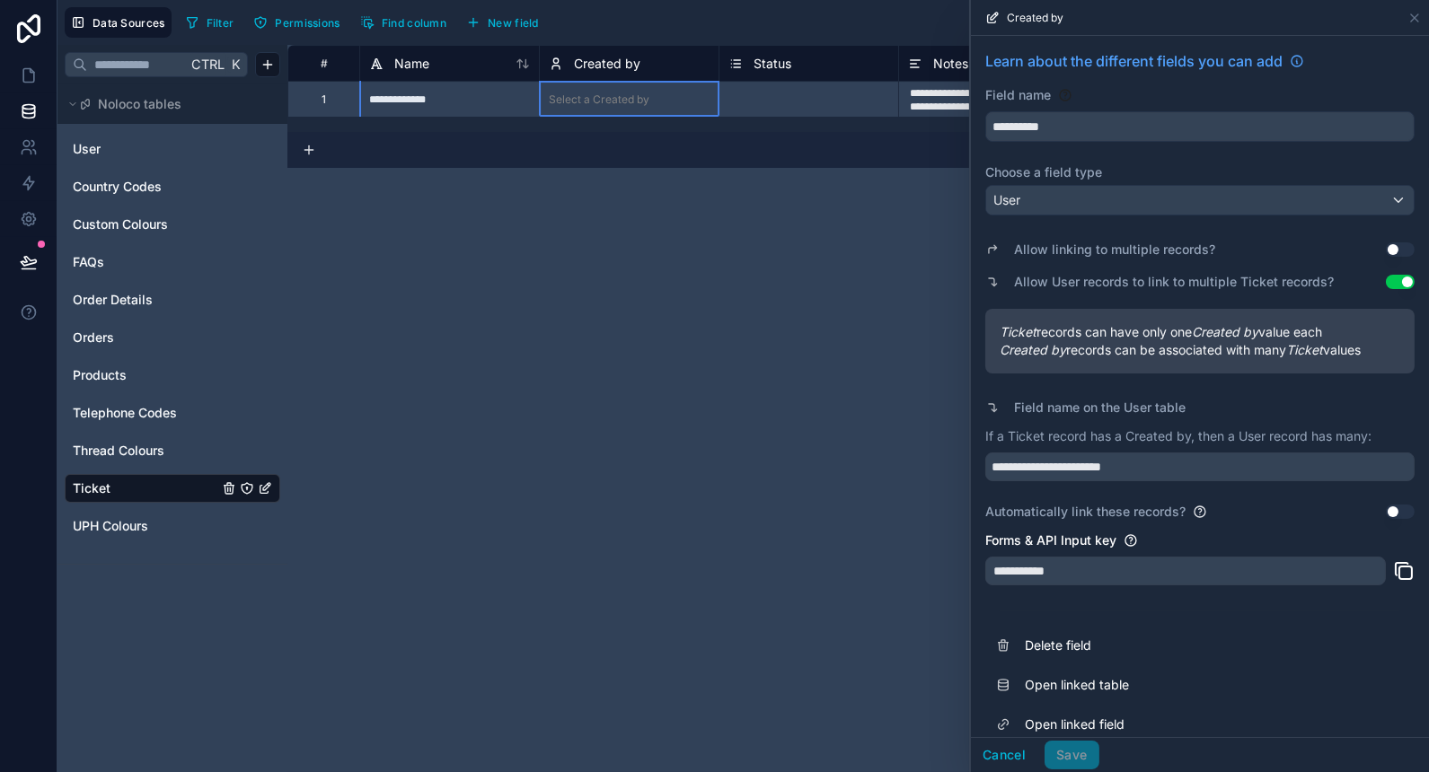
click at [1370, 505] on div "Automatically link these records? Use setting" at bounding box center [1199, 512] width 429 height 18
click at [1386, 507] on button "Use setting" at bounding box center [1400, 512] width 29 height 14
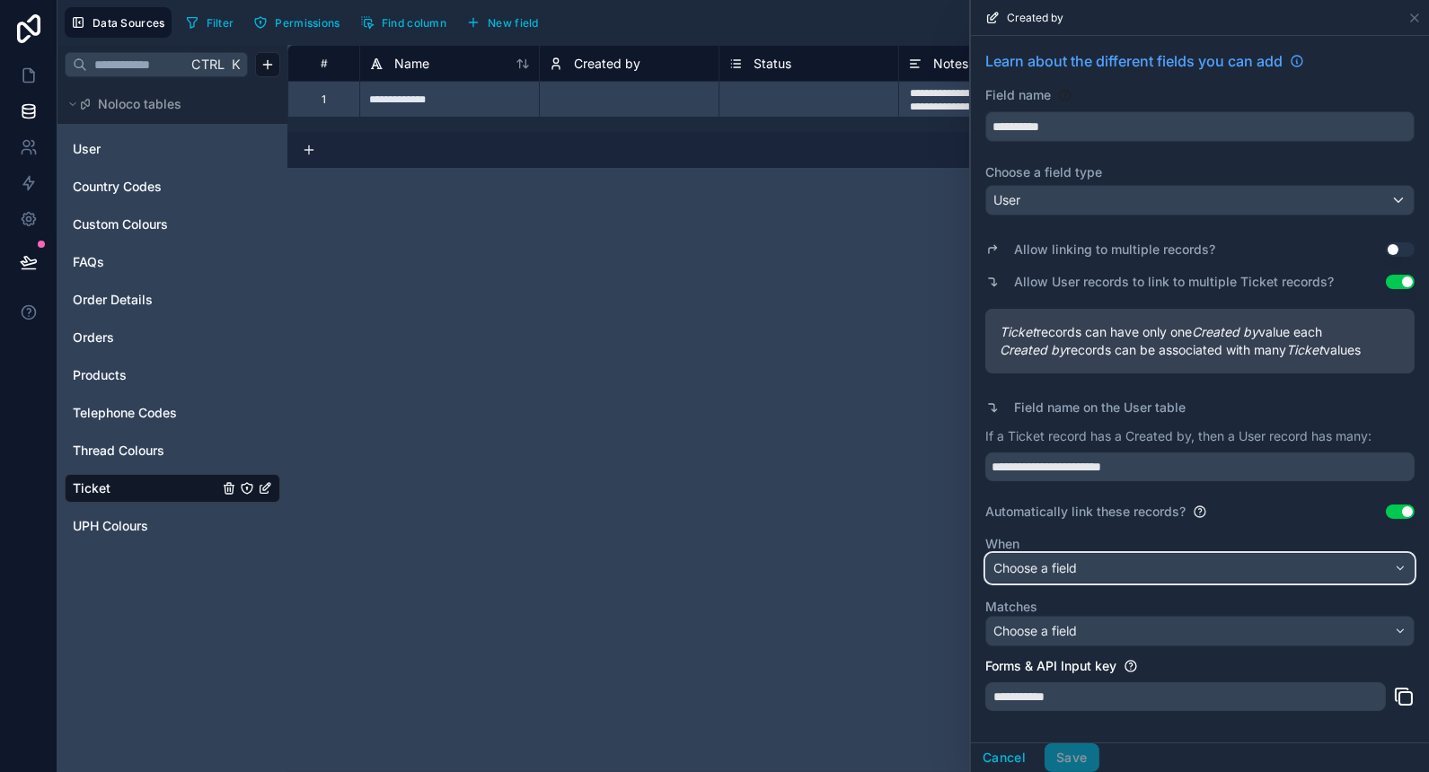
click at [1285, 558] on div "Choose a field" at bounding box center [1200, 568] width 428 height 29
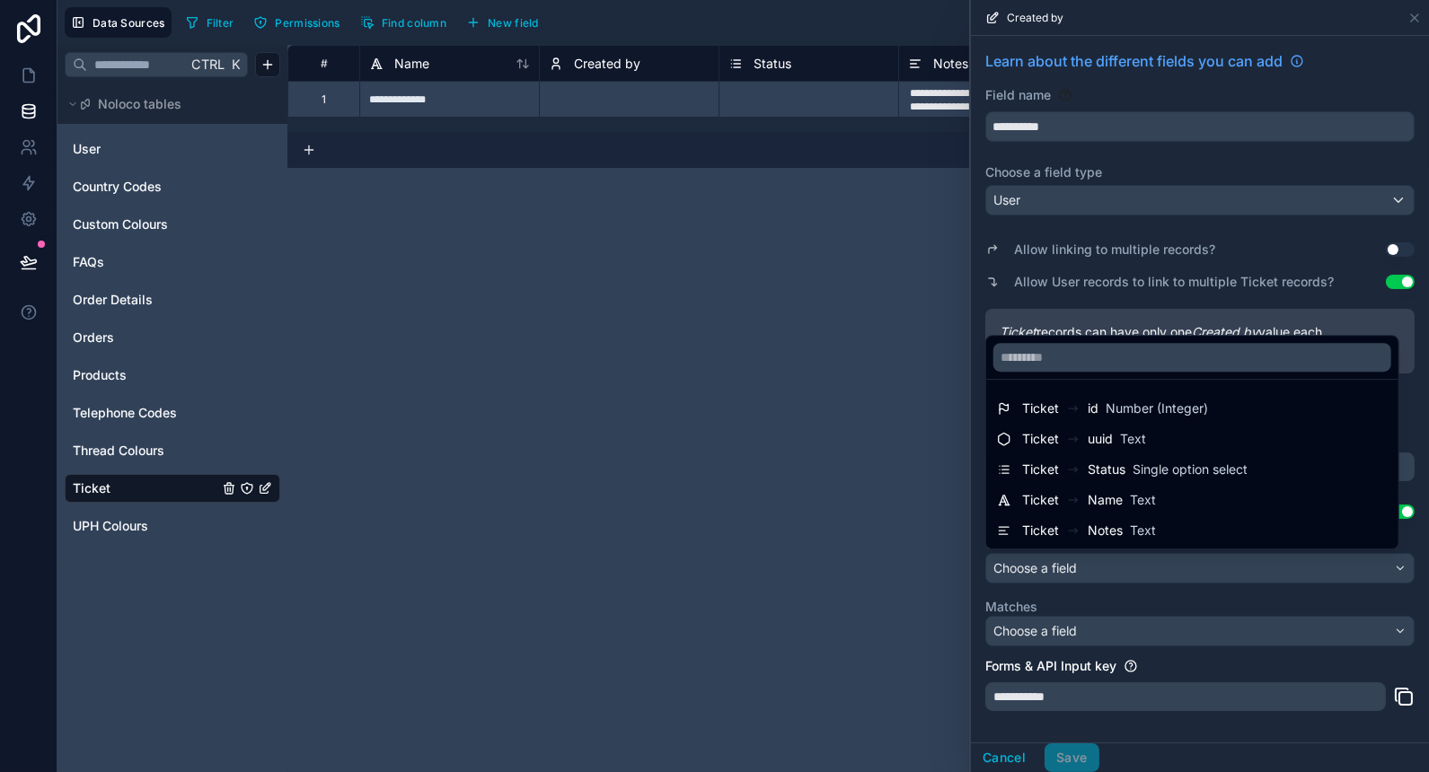
click at [1141, 622] on div at bounding box center [1200, 386] width 458 height 772
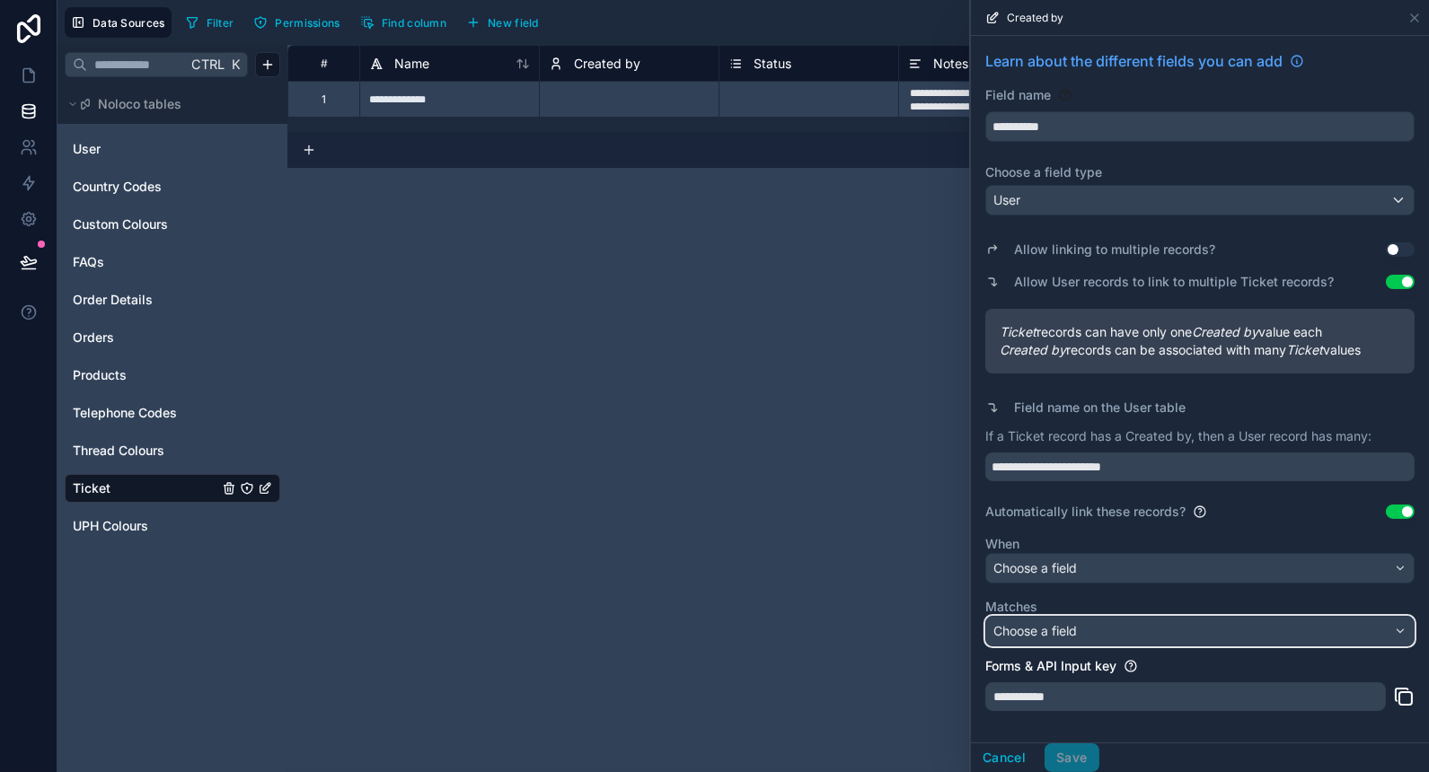
click at [1152, 631] on div "Choose a field" at bounding box center [1200, 631] width 428 height 29
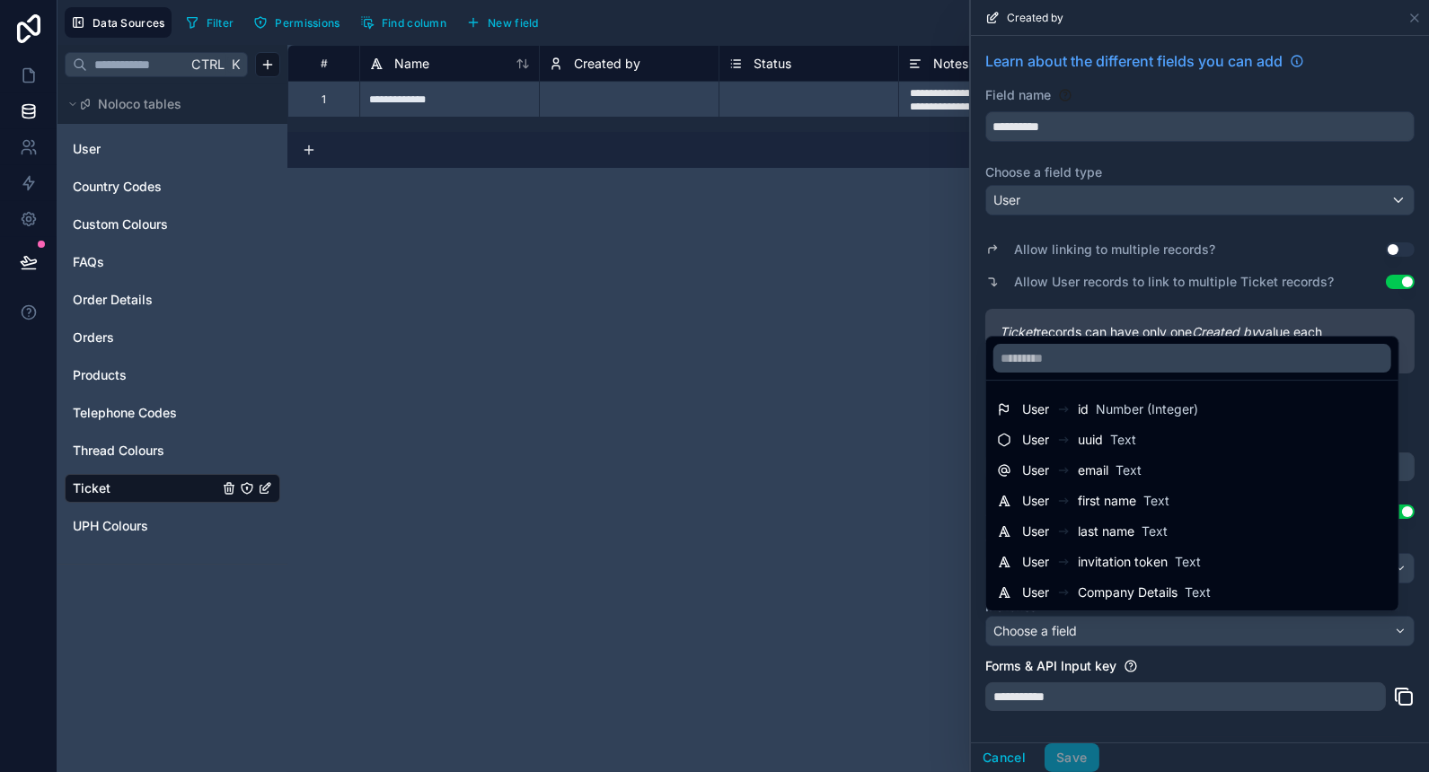
click at [1152, 631] on div at bounding box center [1200, 386] width 458 height 772
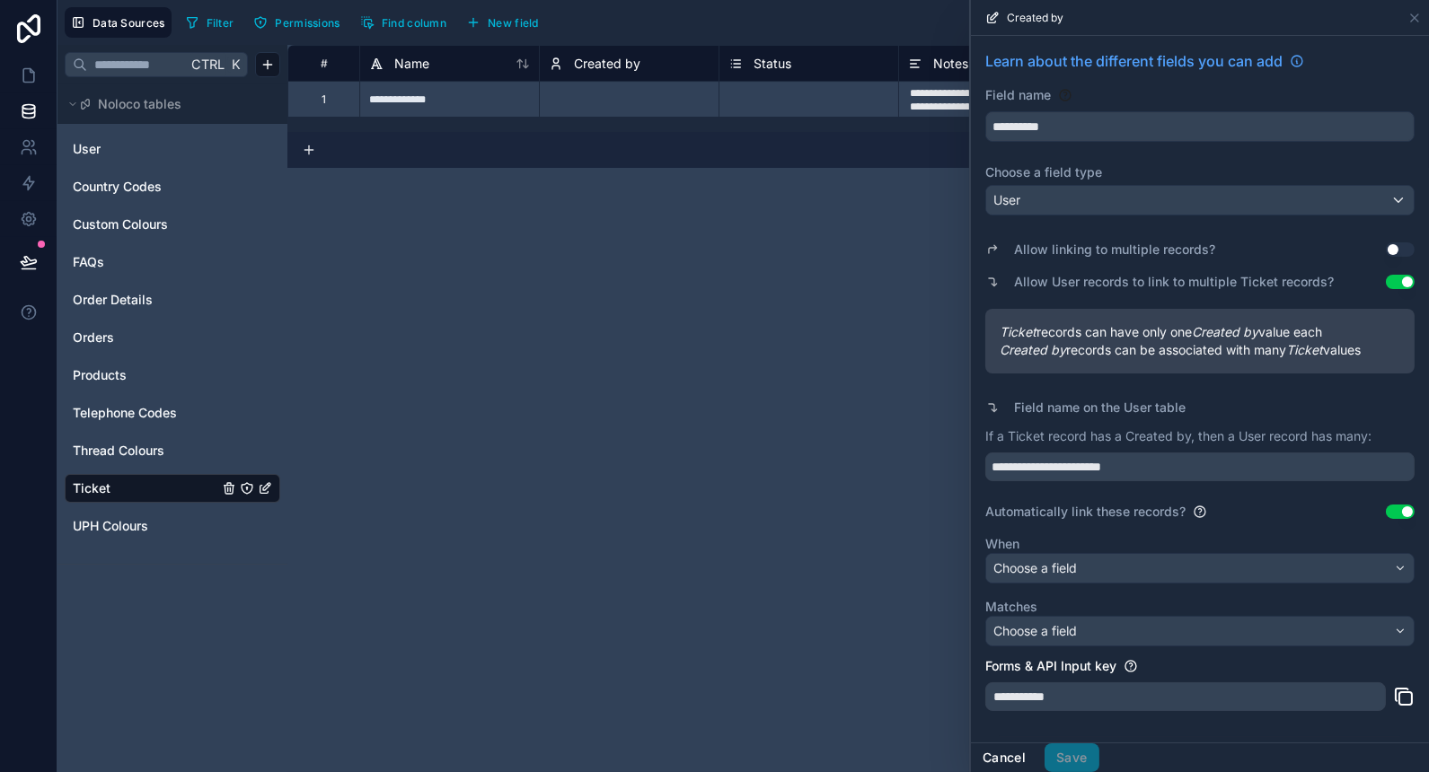
click at [1014, 751] on button "Cancel" at bounding box center [1004, 758] width 66 height 29
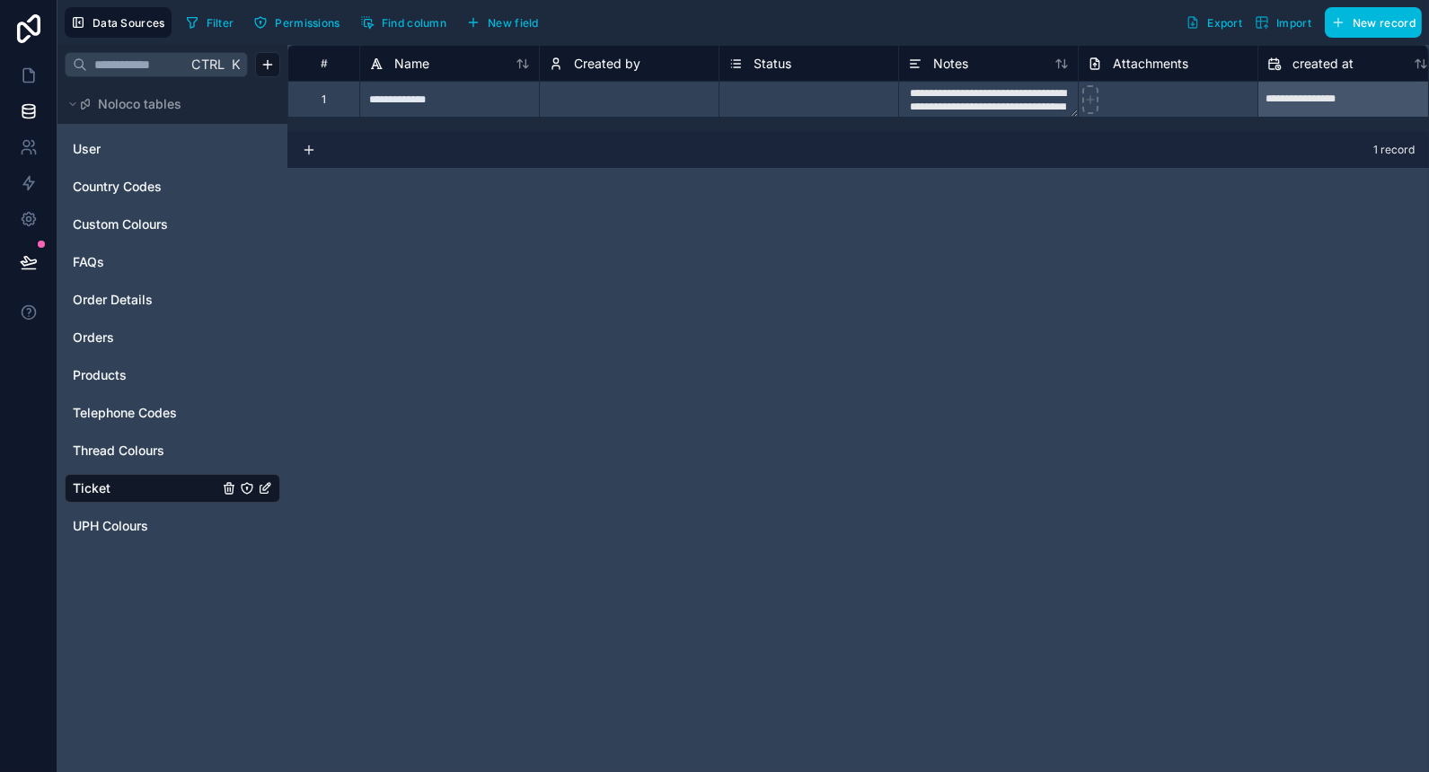
click at [603, 66] on span "Created by" at bounding box center [607, 64] width 66 height 18
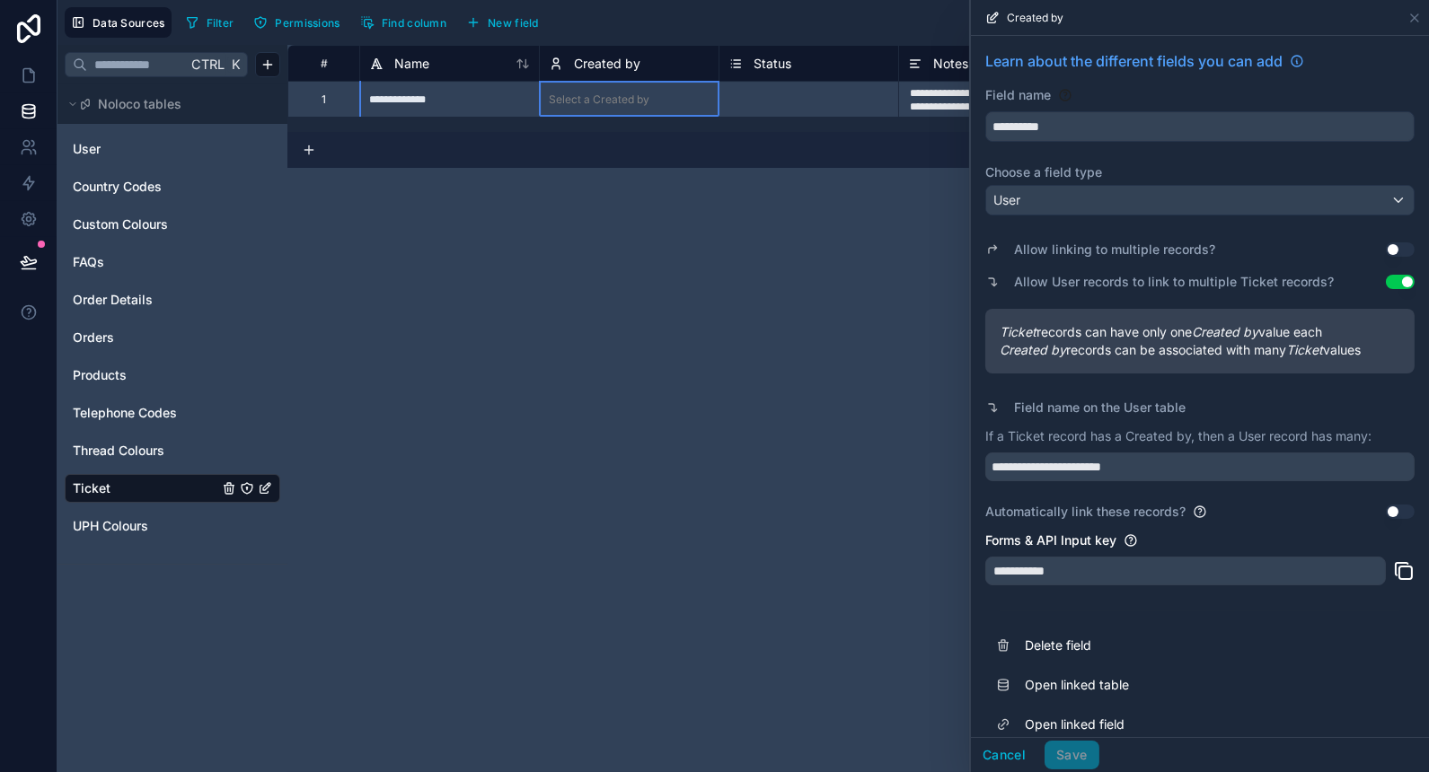
click at [1390, 247] on button "Use setting" at bounding box center [1400, 250] width 29 height 14
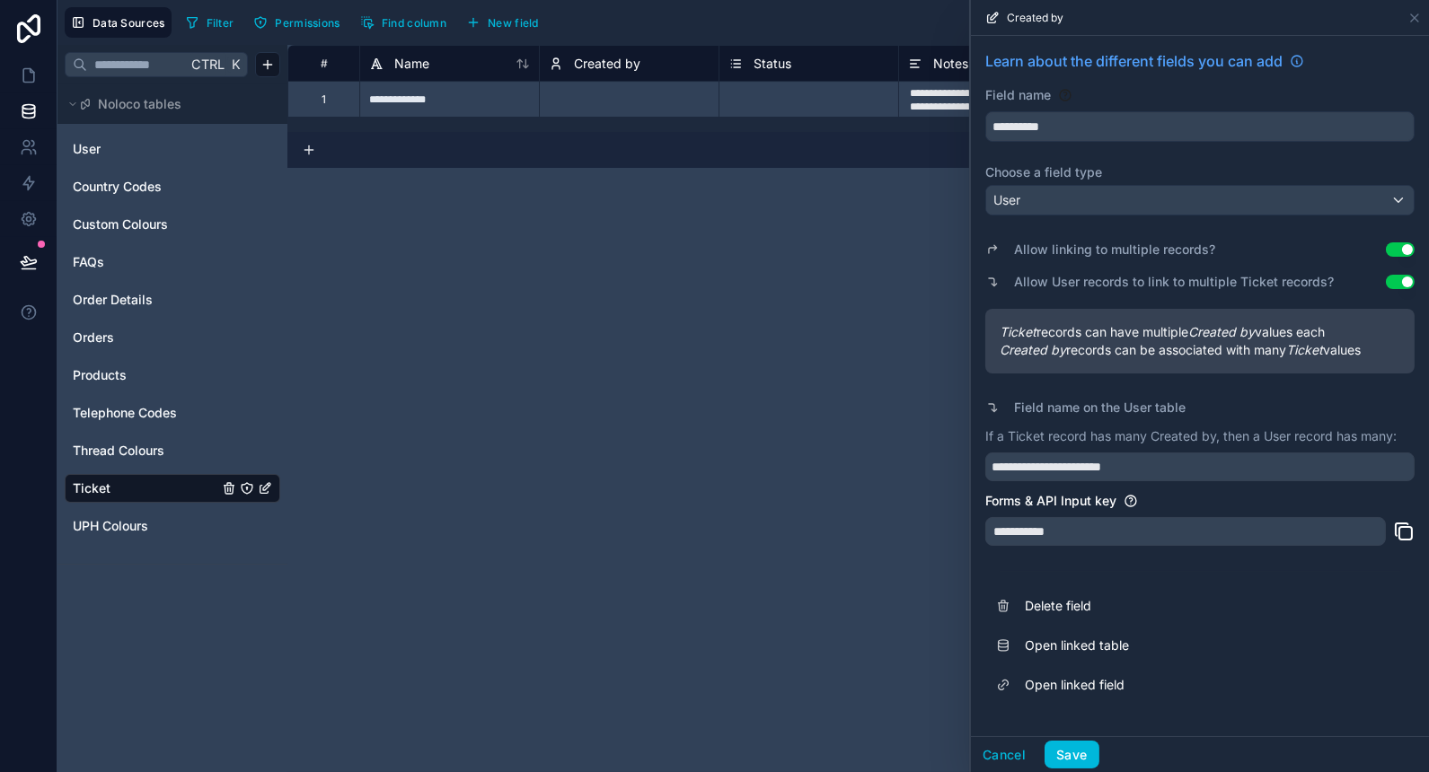
click at [1398, 248] on button "Use setting" at bounding box center [1400, 250] width 29 height 14
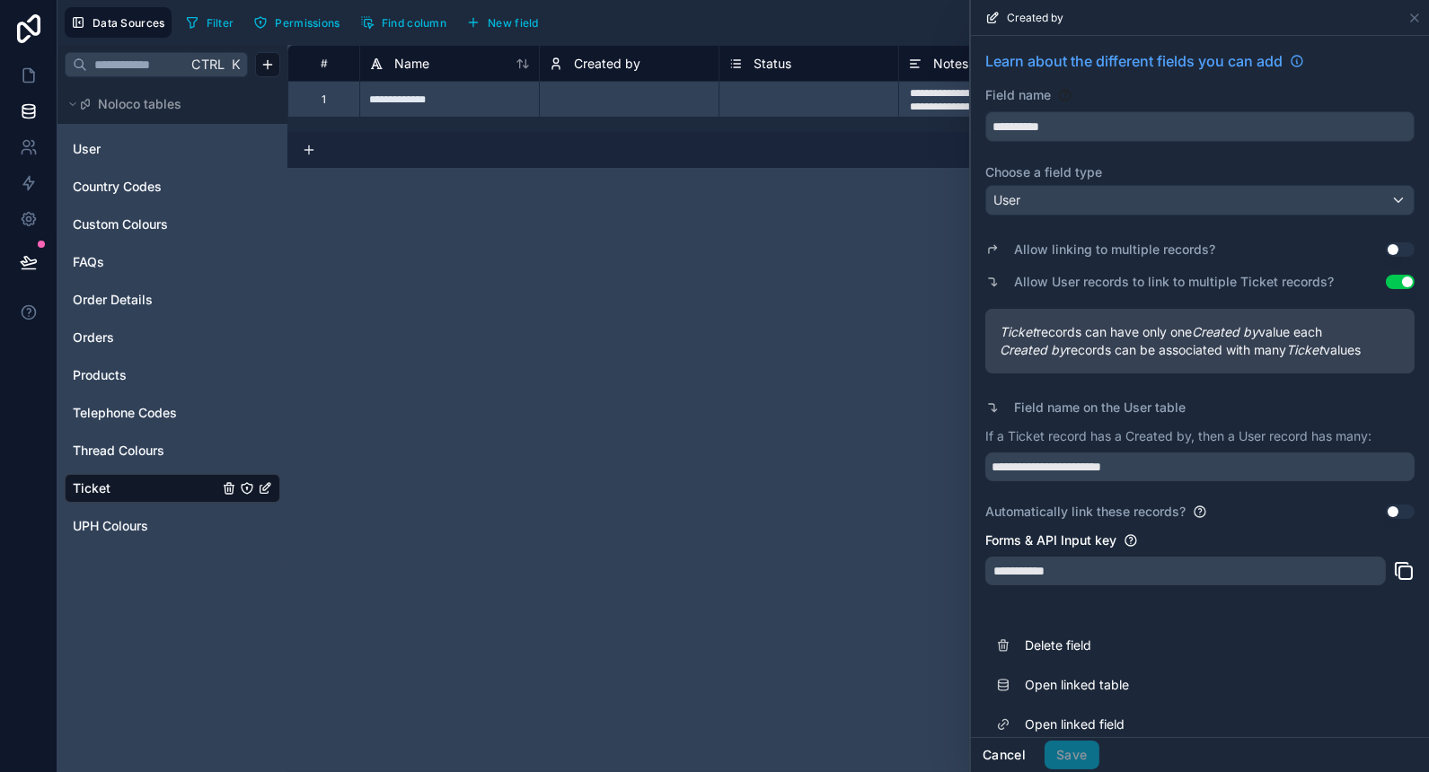
click at [1004, 752] on button "Cancel" at bounding box center [1004, 755] width 66 height 29
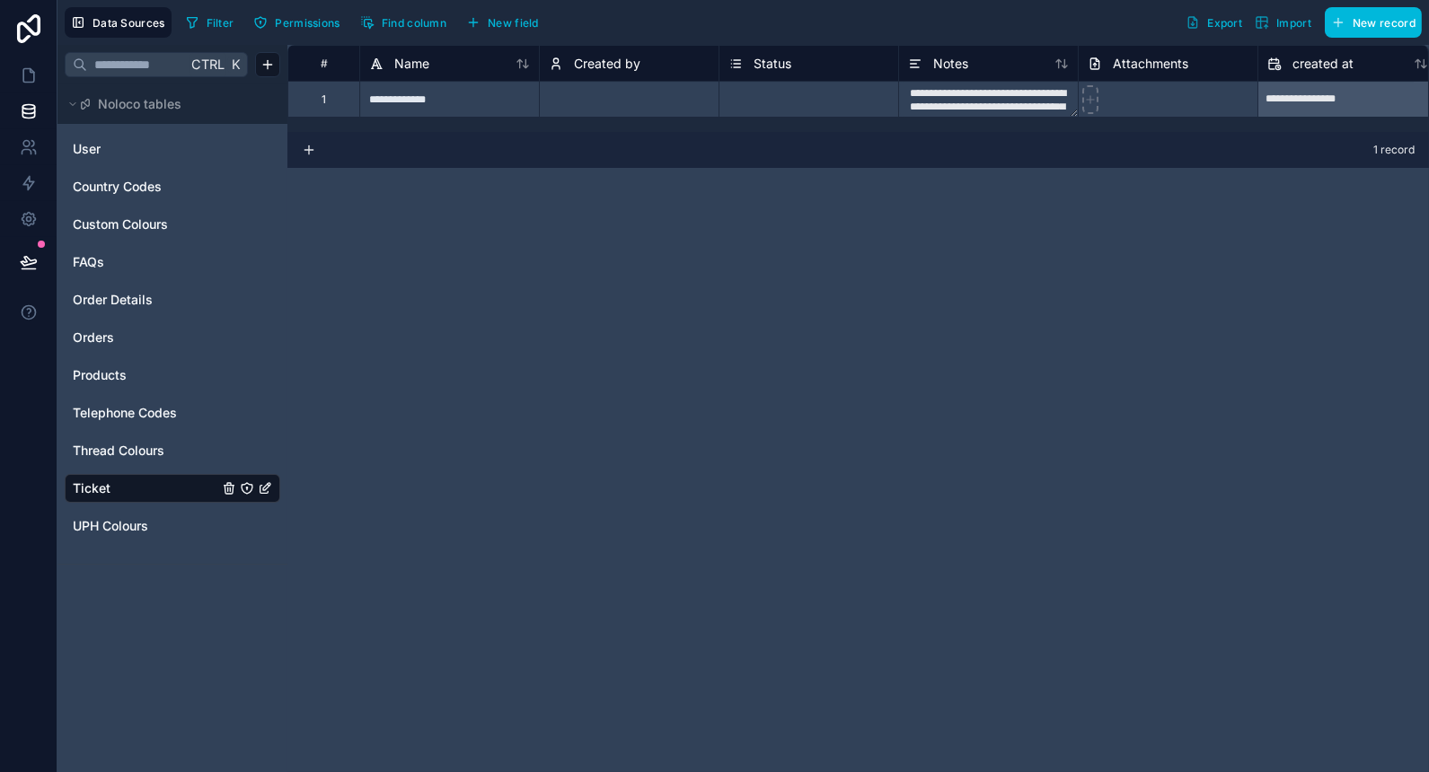
click at [123, 147] on link "User" at bounding box center [146, 149] width 146 height 18
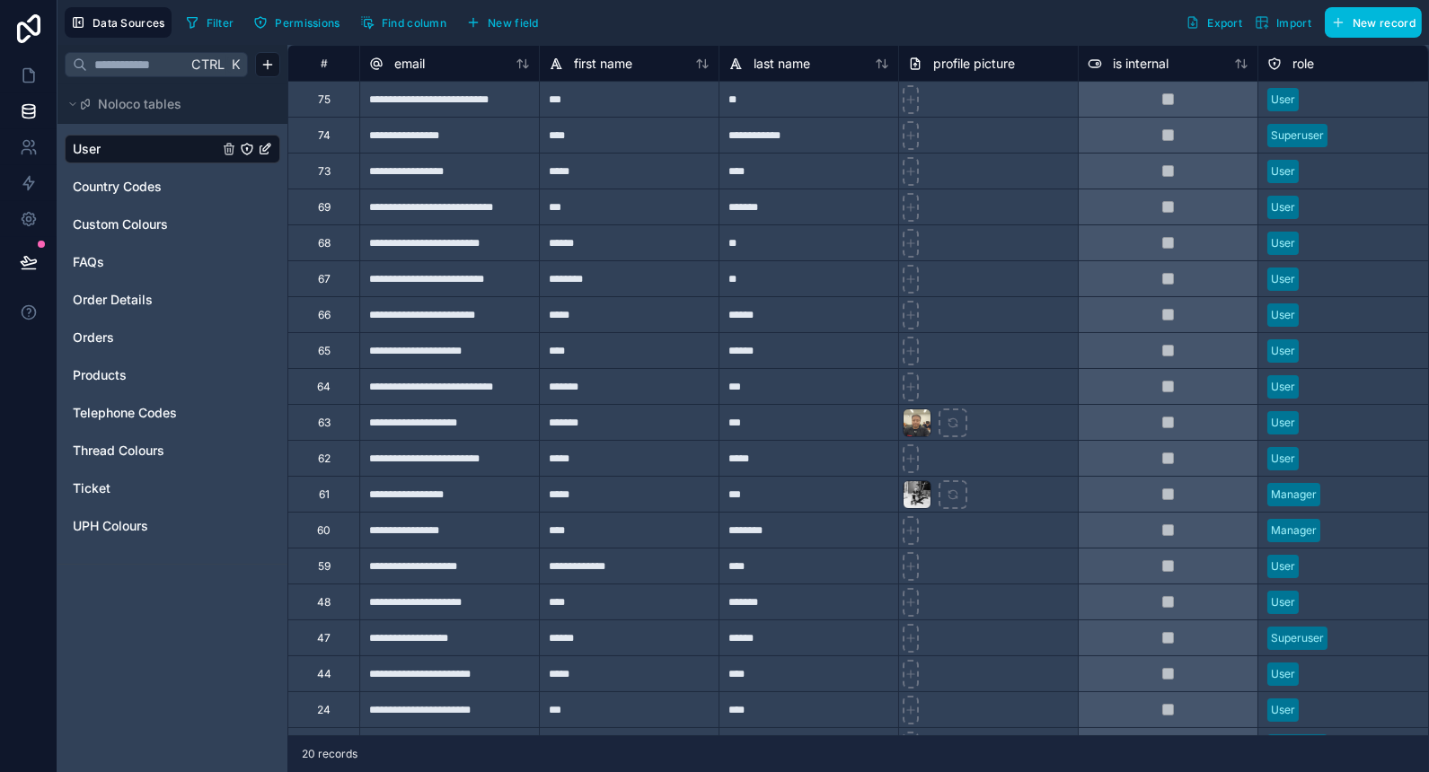
click at [1198, 137] on div at bounding box center [1168, 135] width 180 height 36
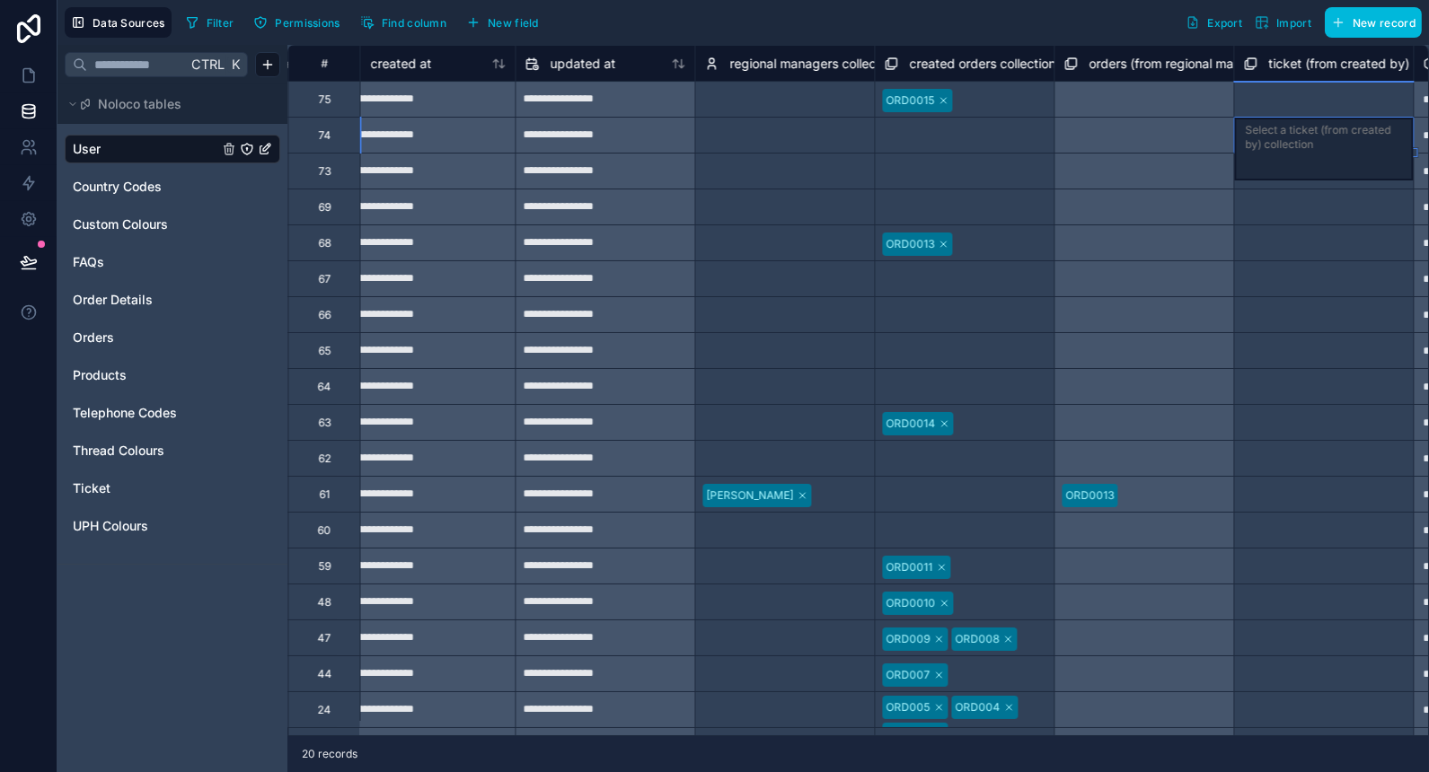
scroll to position [0, 7209]
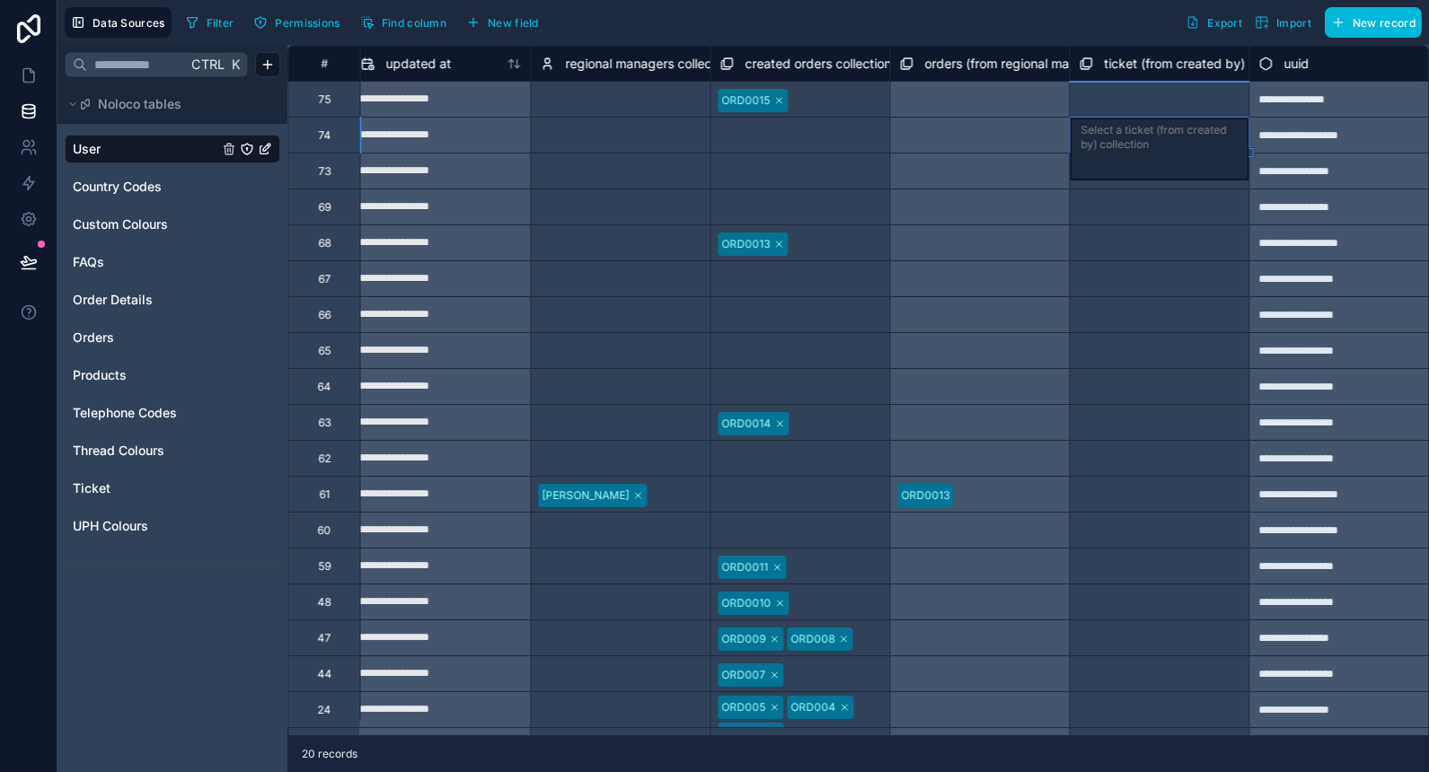
click at [1168, 134] on div "Select a ticket (from created by) collection" at bounding box center [1159, 137] width 157 height 29
click at [1078, 21] on div "Filter Permissions Find column New field Export Import New record" at bounding box center [800, 22] width 1243 height 31
click at [28, 75] on icon at bounding box center [29, 75] width 18 height 18
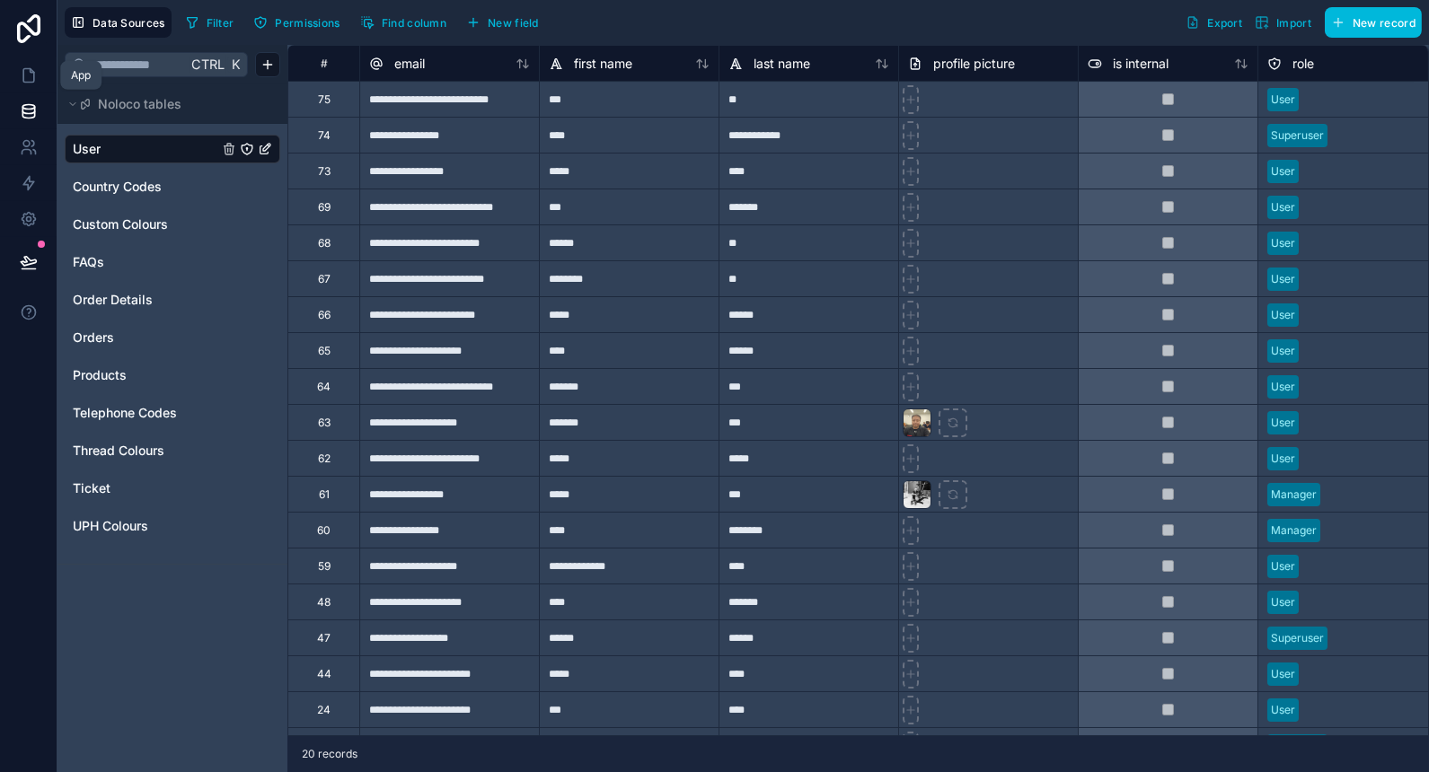
click at [29, 69] on icon at bounding box center [28, 75] width 11 height 13
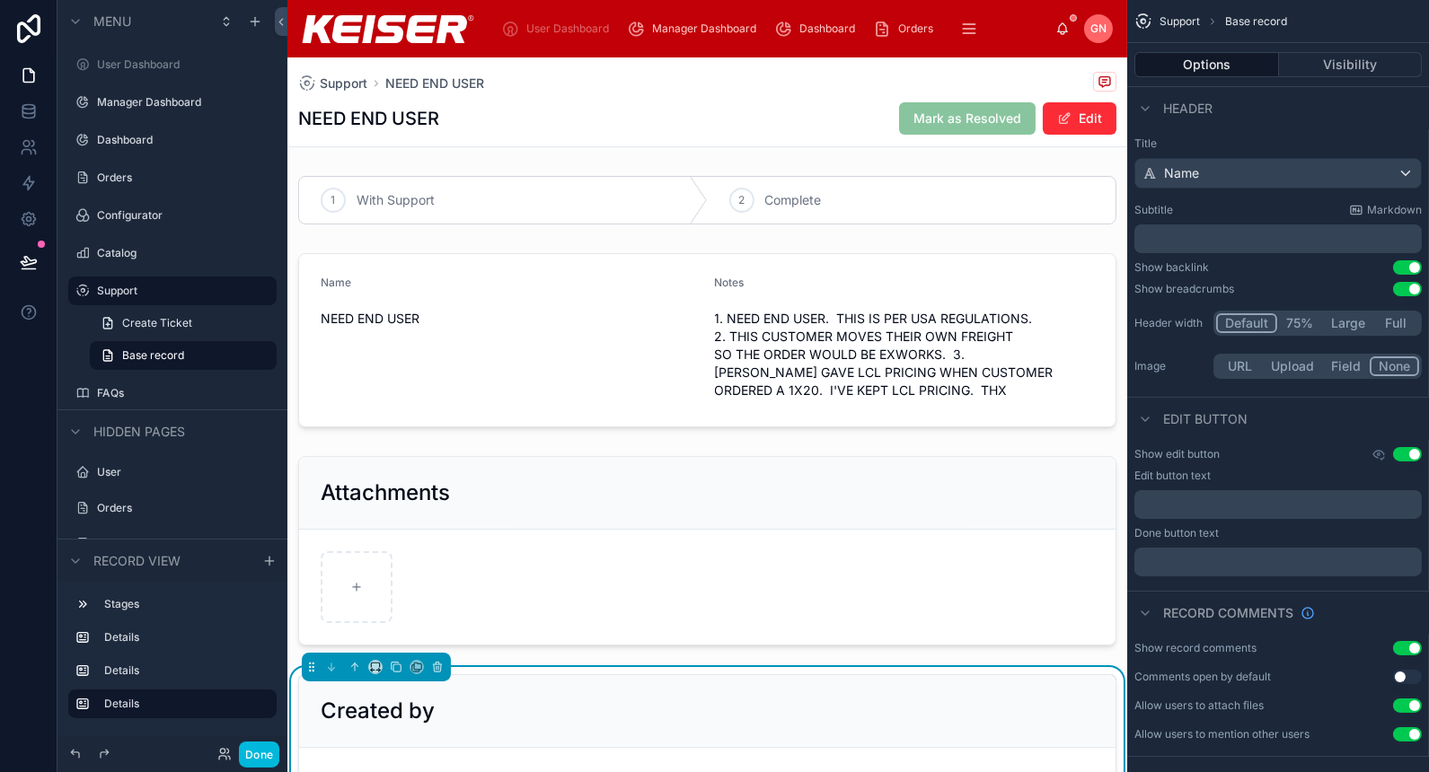
click at [669, 268] on div at bounding box center [707, 340] width 840 height 189
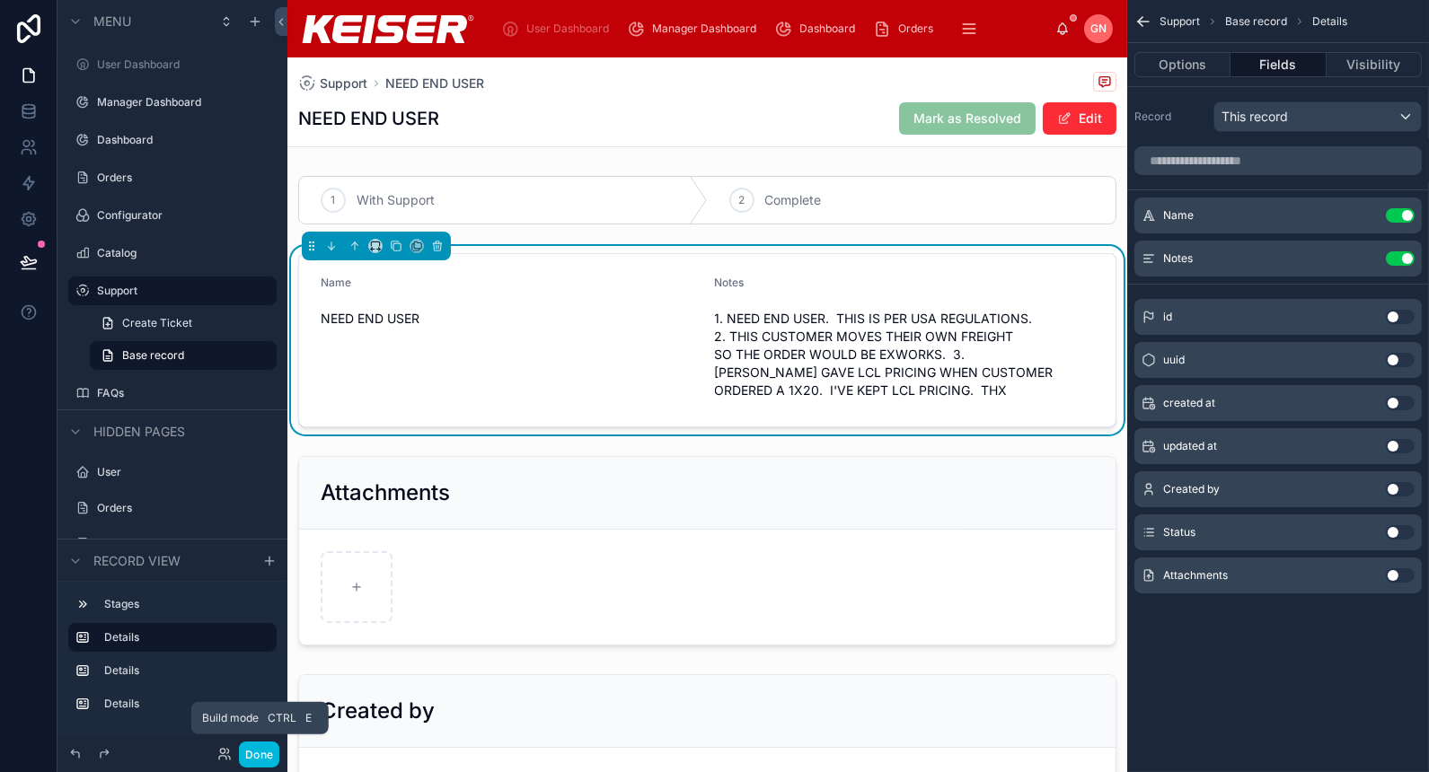
click at [255, 757] on button "Done" at bounding box center [259, 755] width 40 height 26
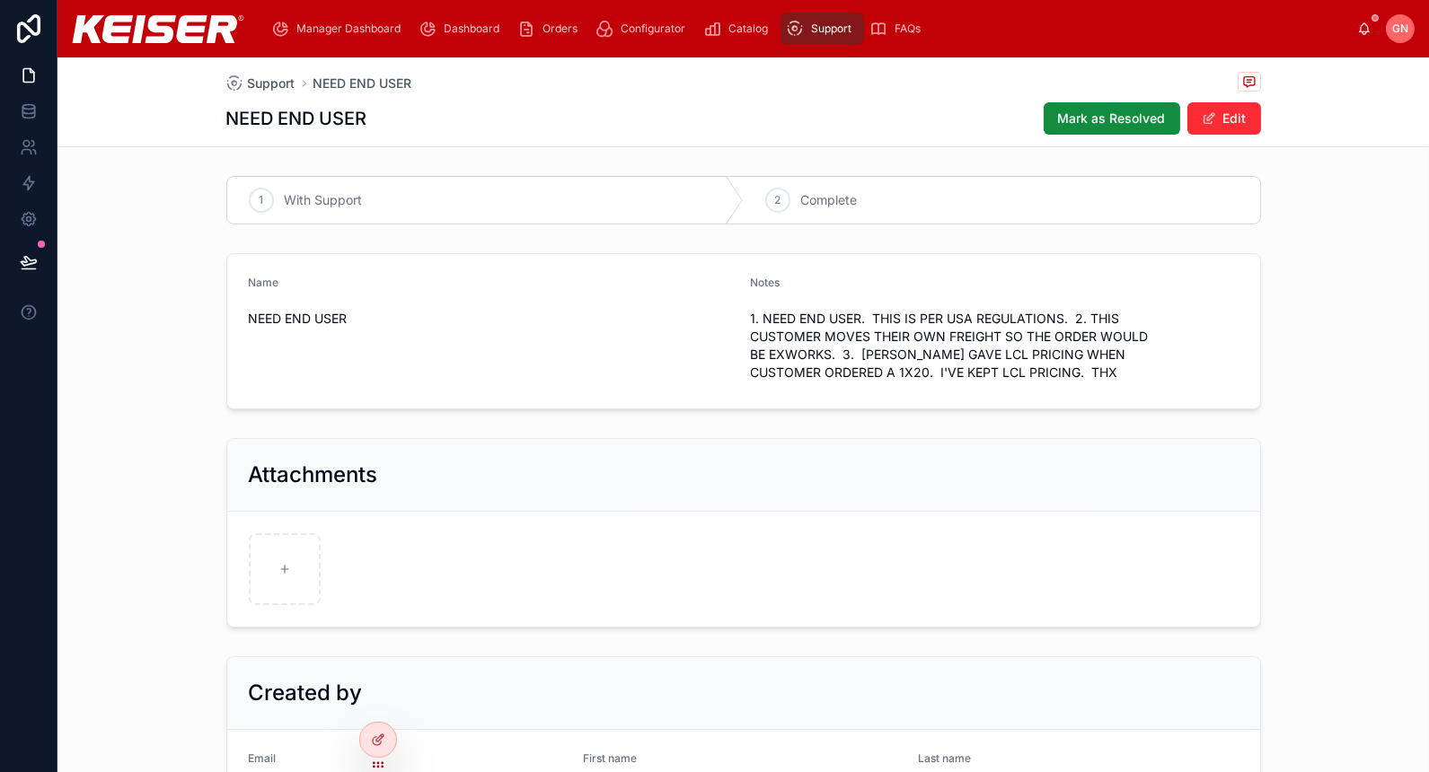
click at [254, 75] on span "Support" at bounding box center [272, 84] width 48 height 18
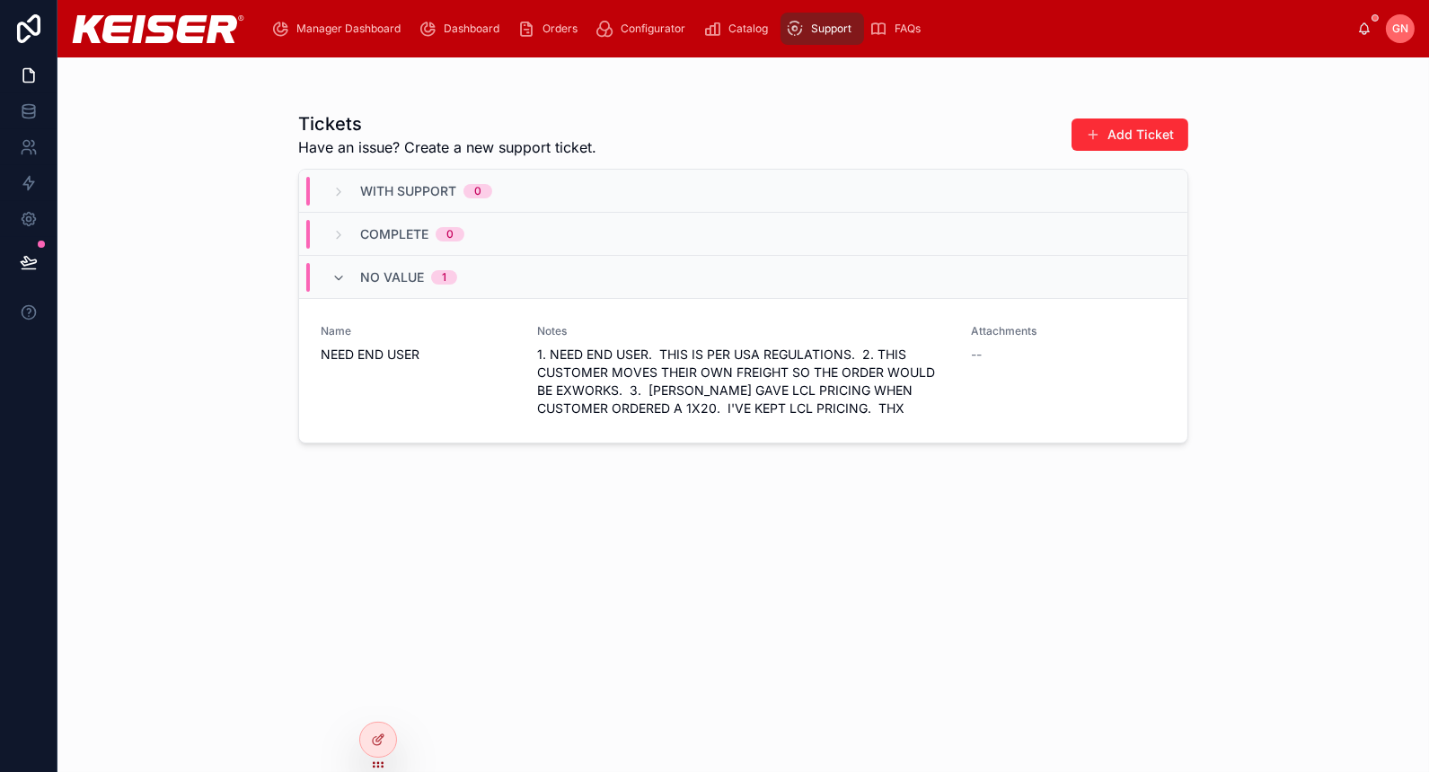
click at [1108, 128] on button "Add Ticket" at bounding box center [1130, 135] width 117 height 32
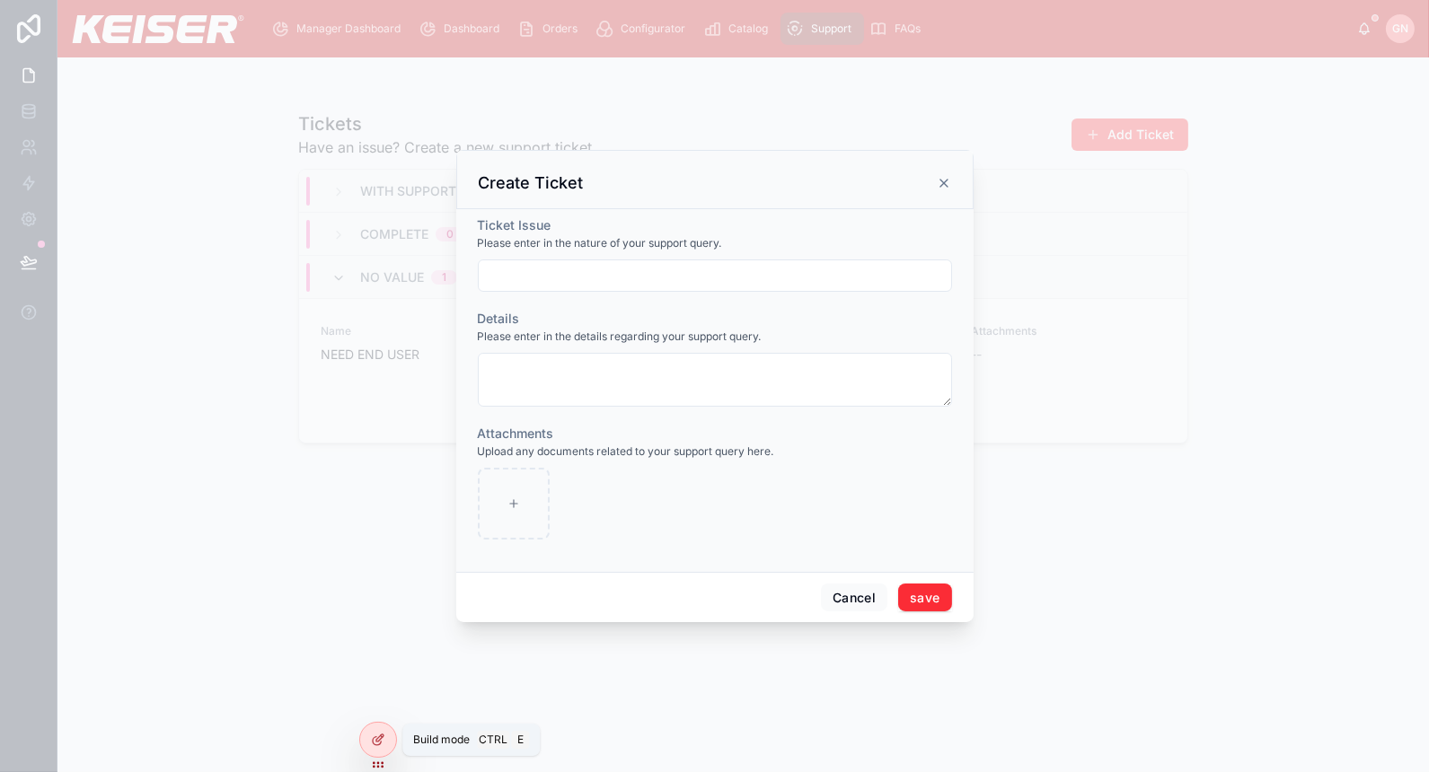
click at [383, 743] on icon at bounding box center [378, 740] width 14 height 14
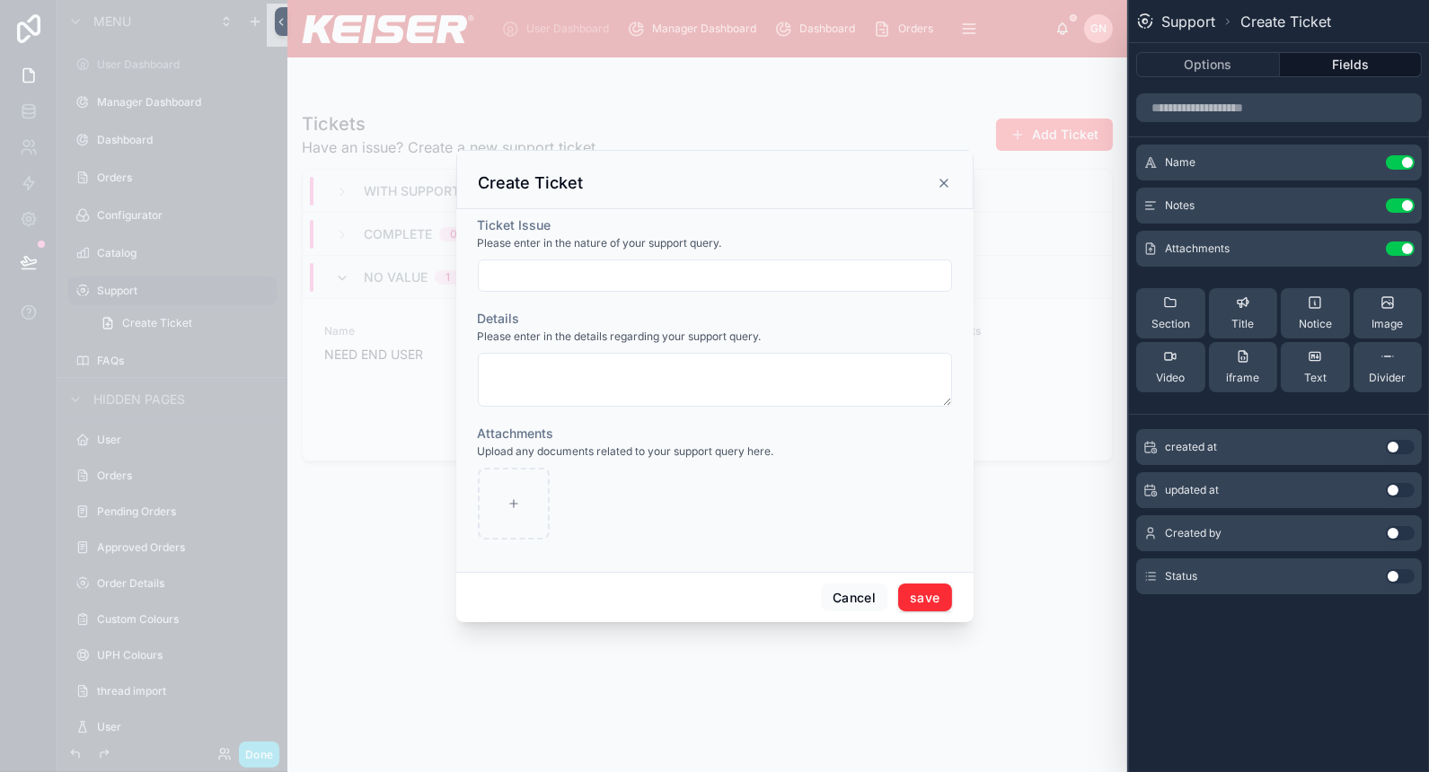
click at [1394, 529] on button "Use setting" at bounding box center [1400, 533] width 29 height 14
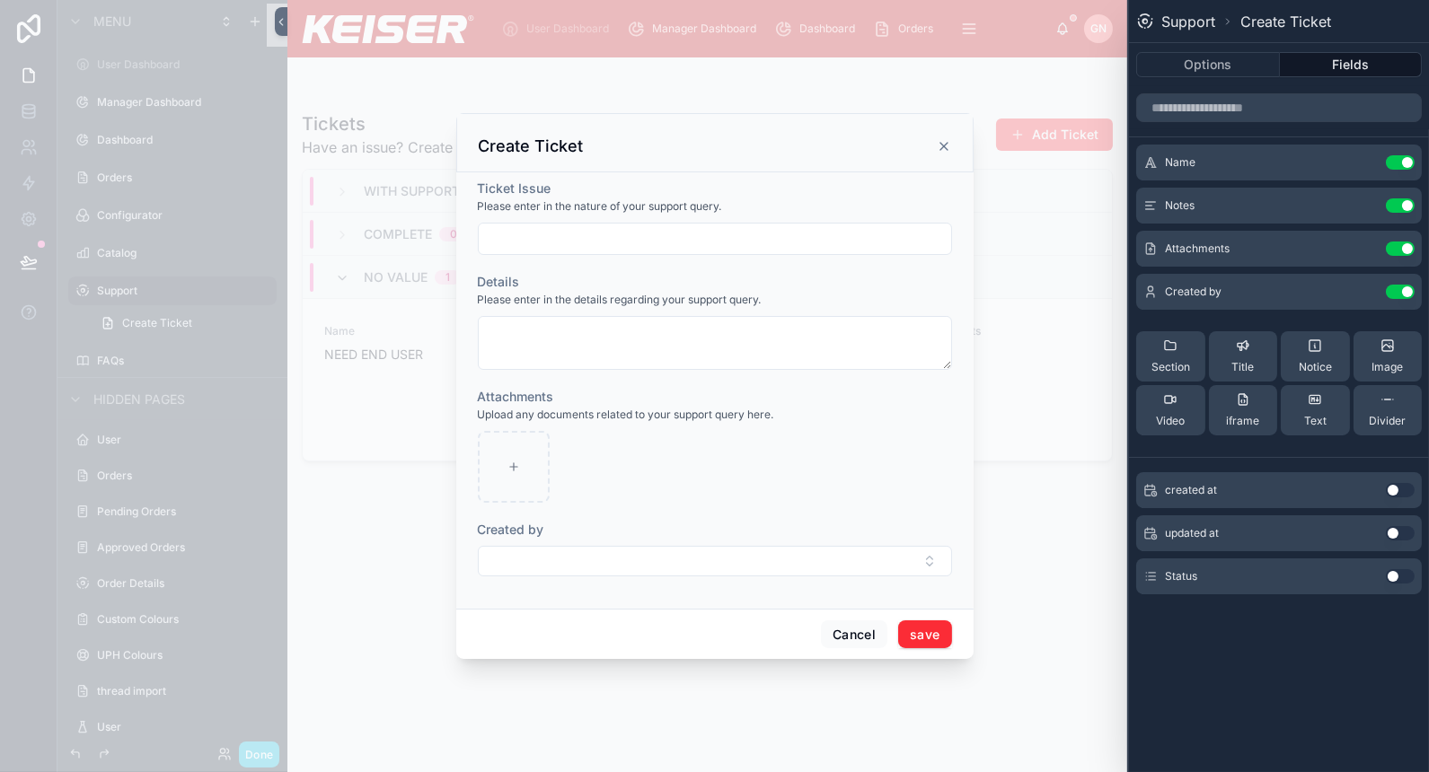
click at [0, 0] on icon at bounding box center [0, 0] width 0 height 0
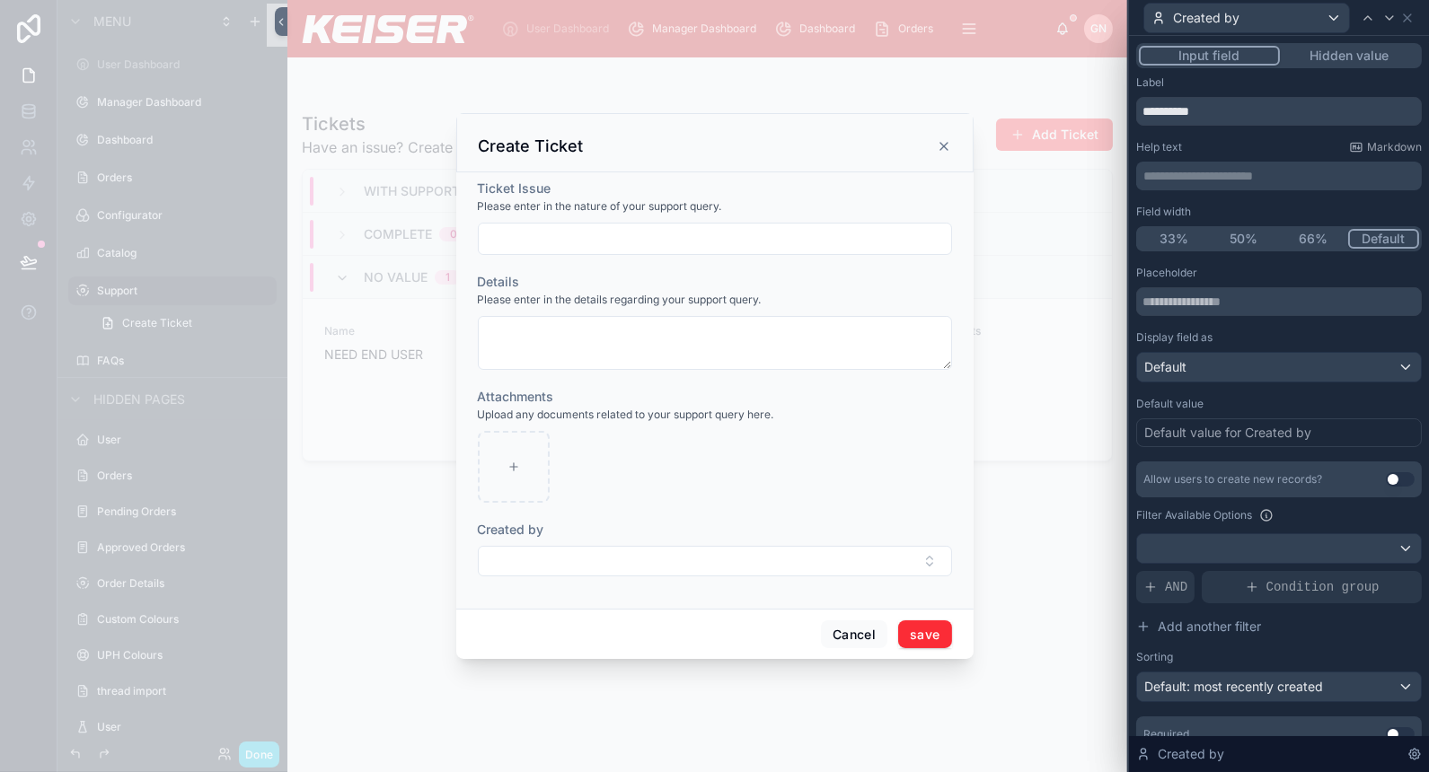
click at [1335, 51] on button "Hidden value" at bounding box center [1349, 56] width 139 height 20
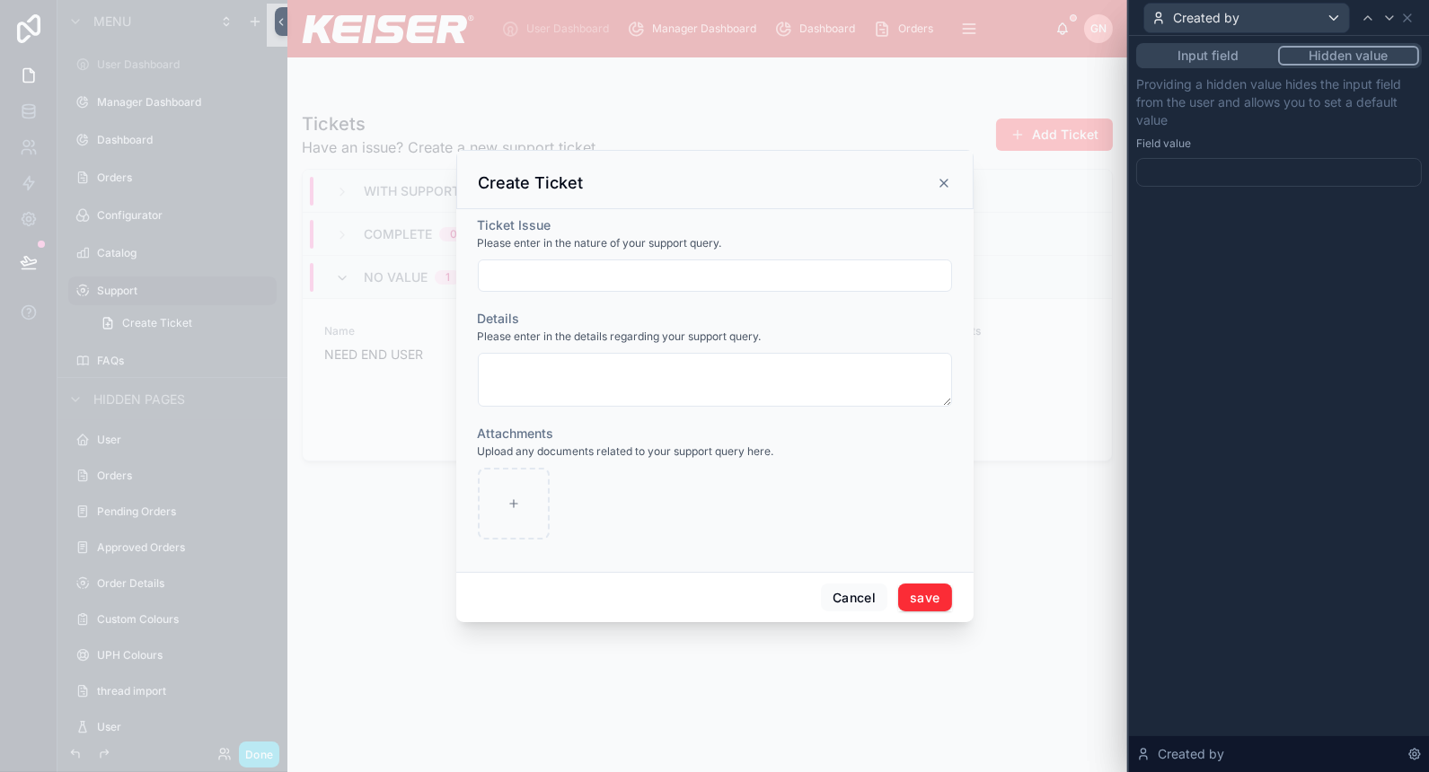
click at [1276, 163] on div at bounding box center [1279, 172] width 286 height 29
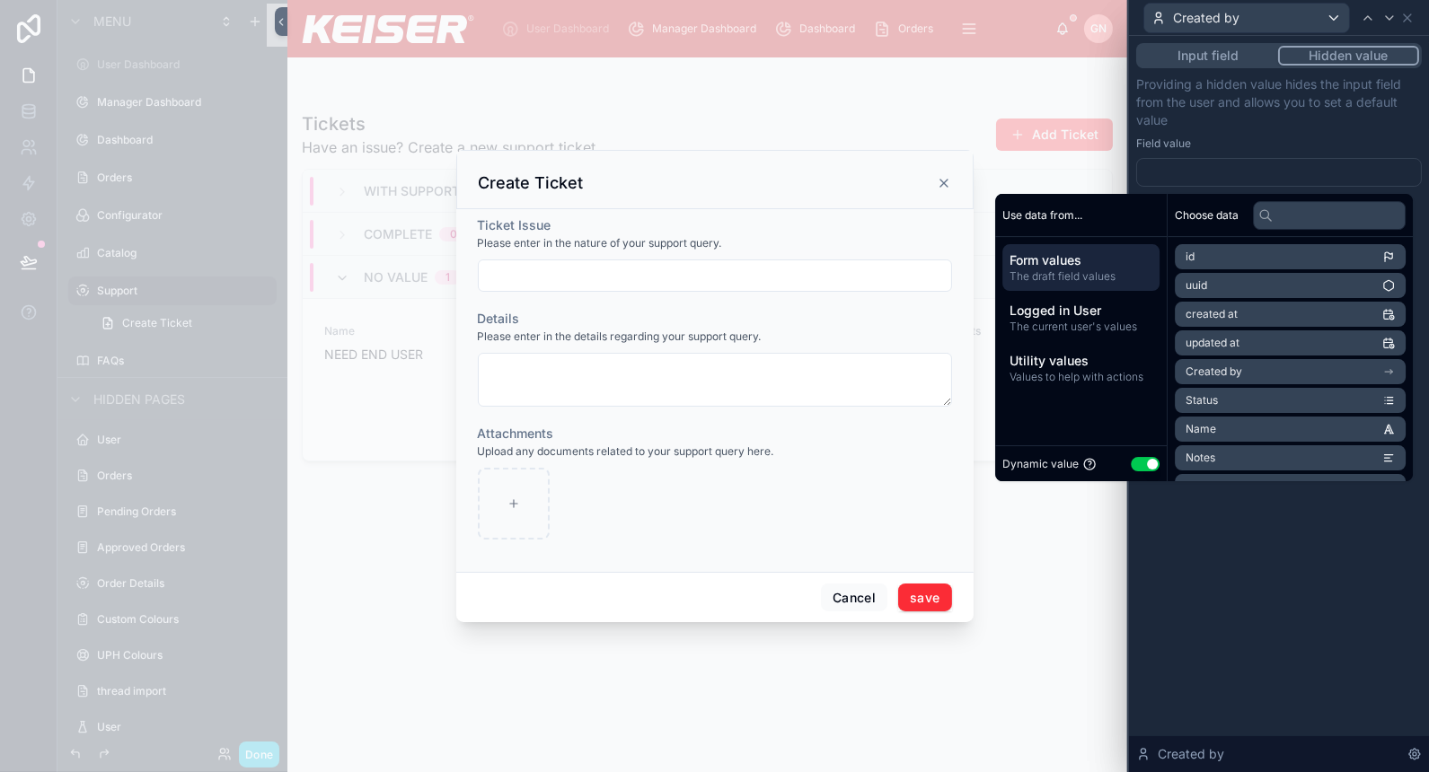
click at [1118, 305] on span "Logged in User" at bounding box center [1081, 311] width 143 height 18
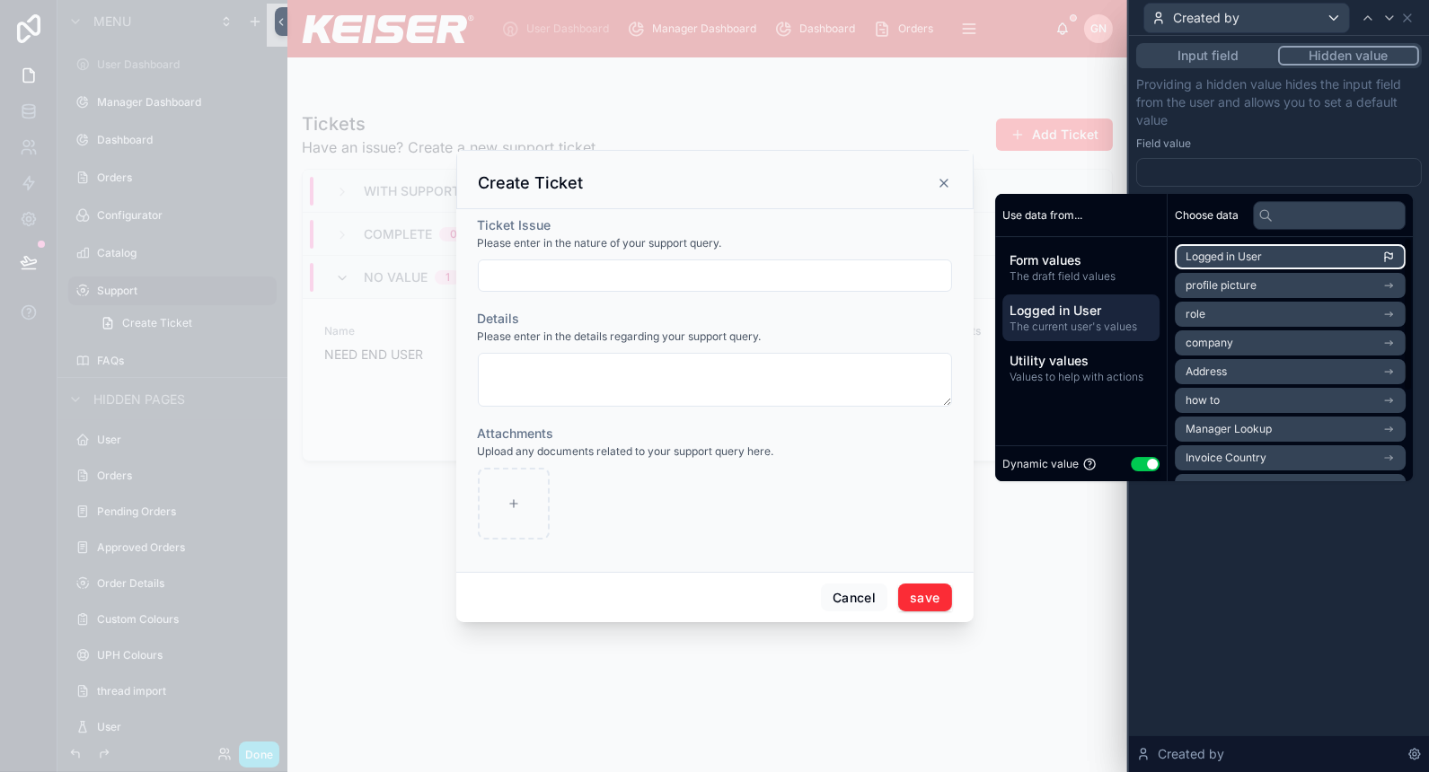
click at [1271, 255] on li "Logged in User" at bounding box center [1290, 256] width 231 height 25
click at [1307, 149] on div "Field value" at bounding box center [1279, 144] width 286 height 14
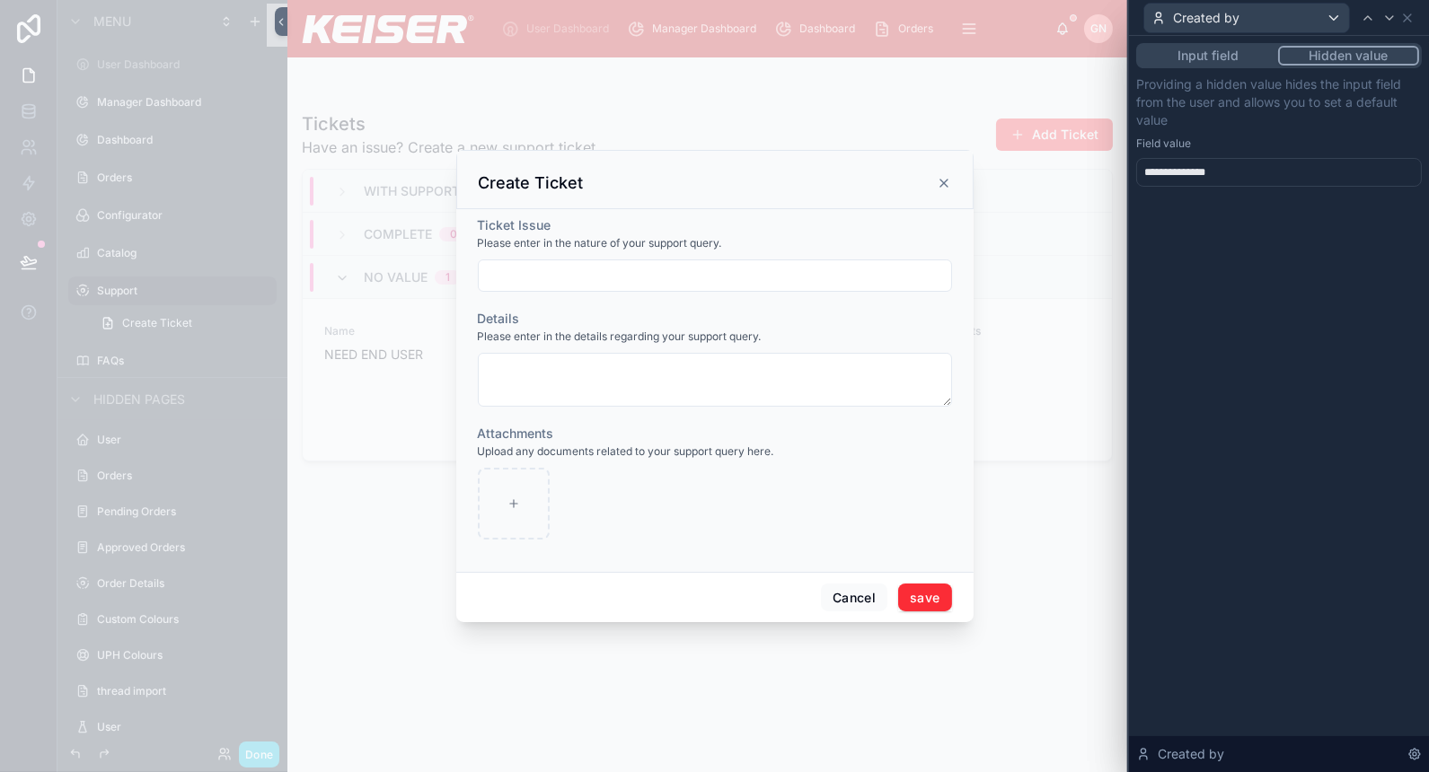
click at [608, 272] on input "text" at bounding box center [715, 275] width 472 height 25
type input "****"
click at [919, 599] on button "save" at bounding box center [924, 598] width 53 height 29
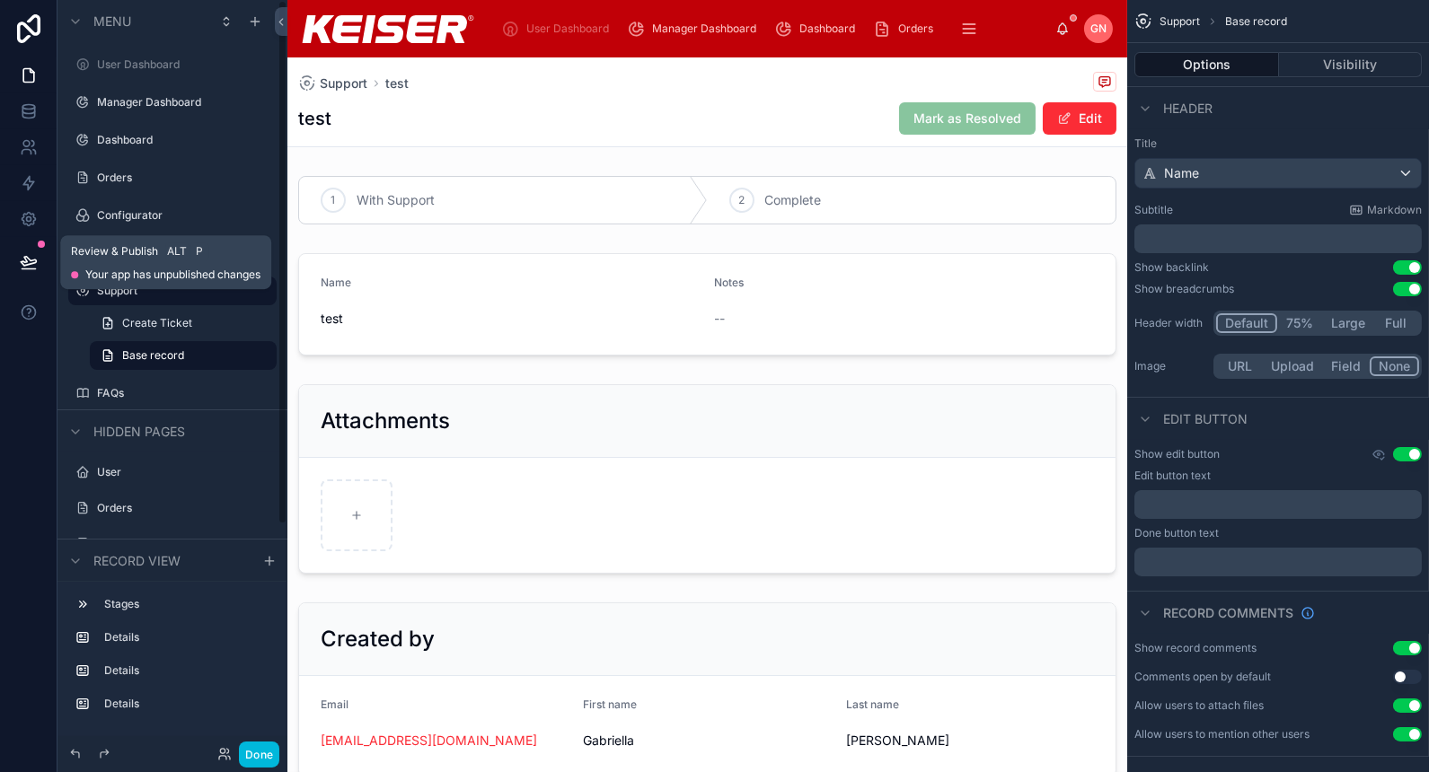
click at [30, 263] on icon at bounding box center [28, 261] width 15 height 9
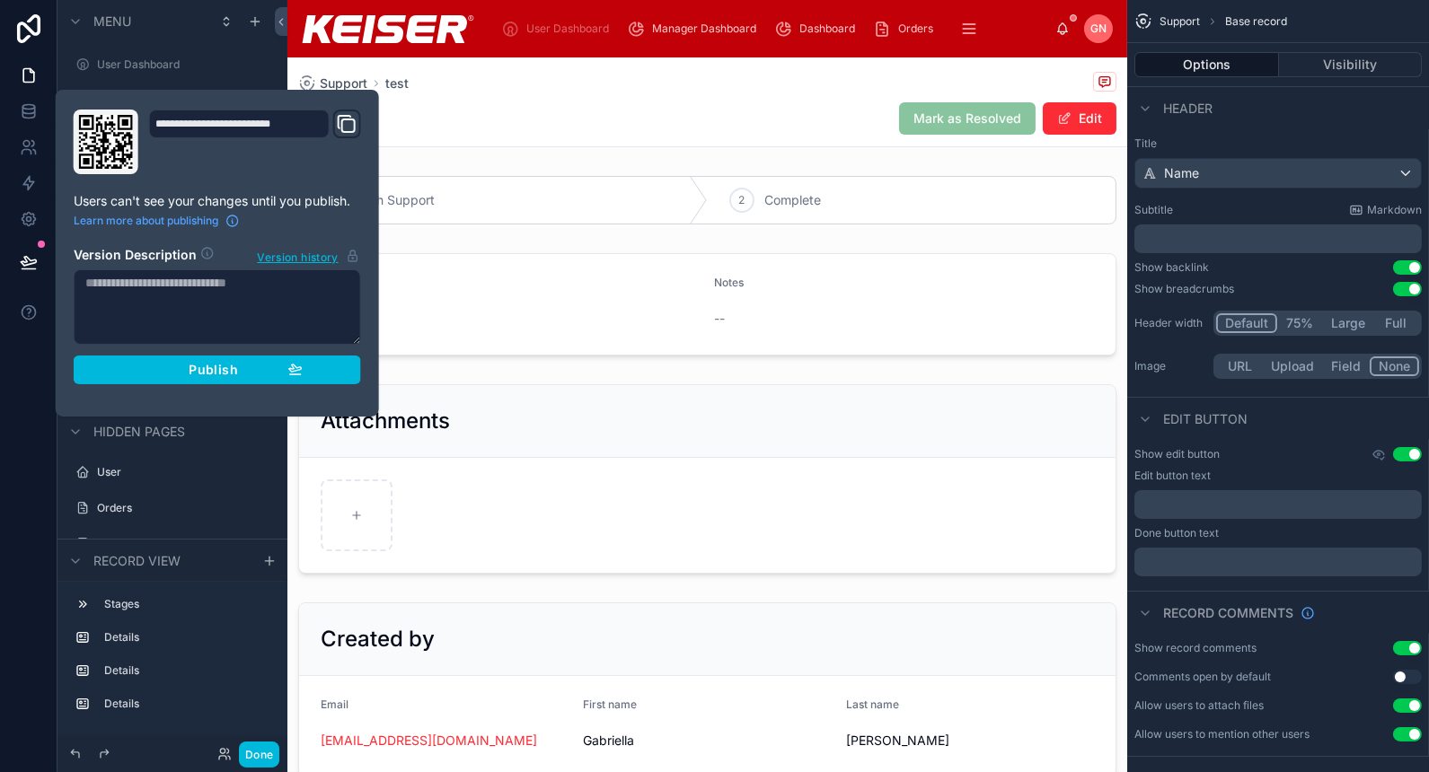
click at [199, 372] on span "Publish" at bounding box center [213, 370] width 49 height 16
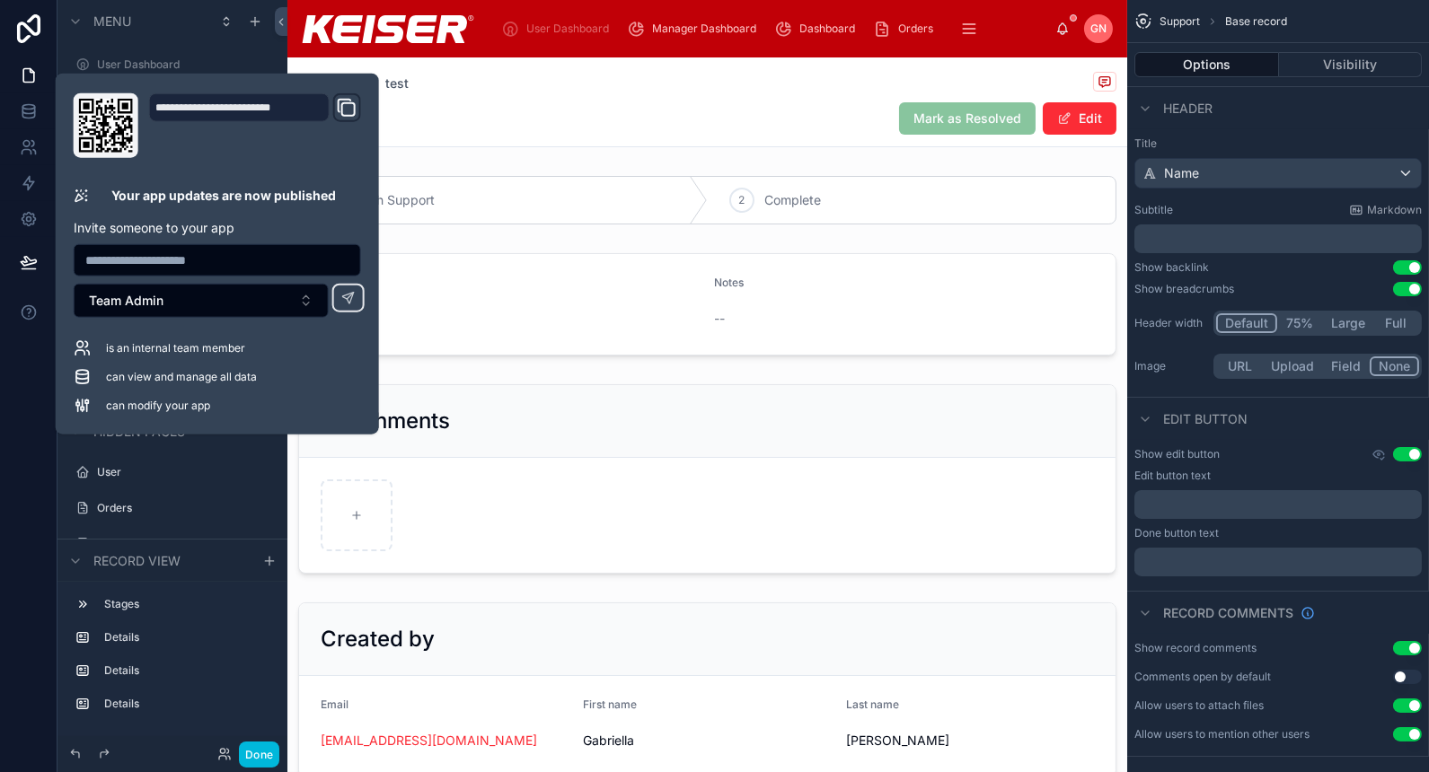
click at [712, 401] on div at bounding box center [707, 479] width 840 height 204
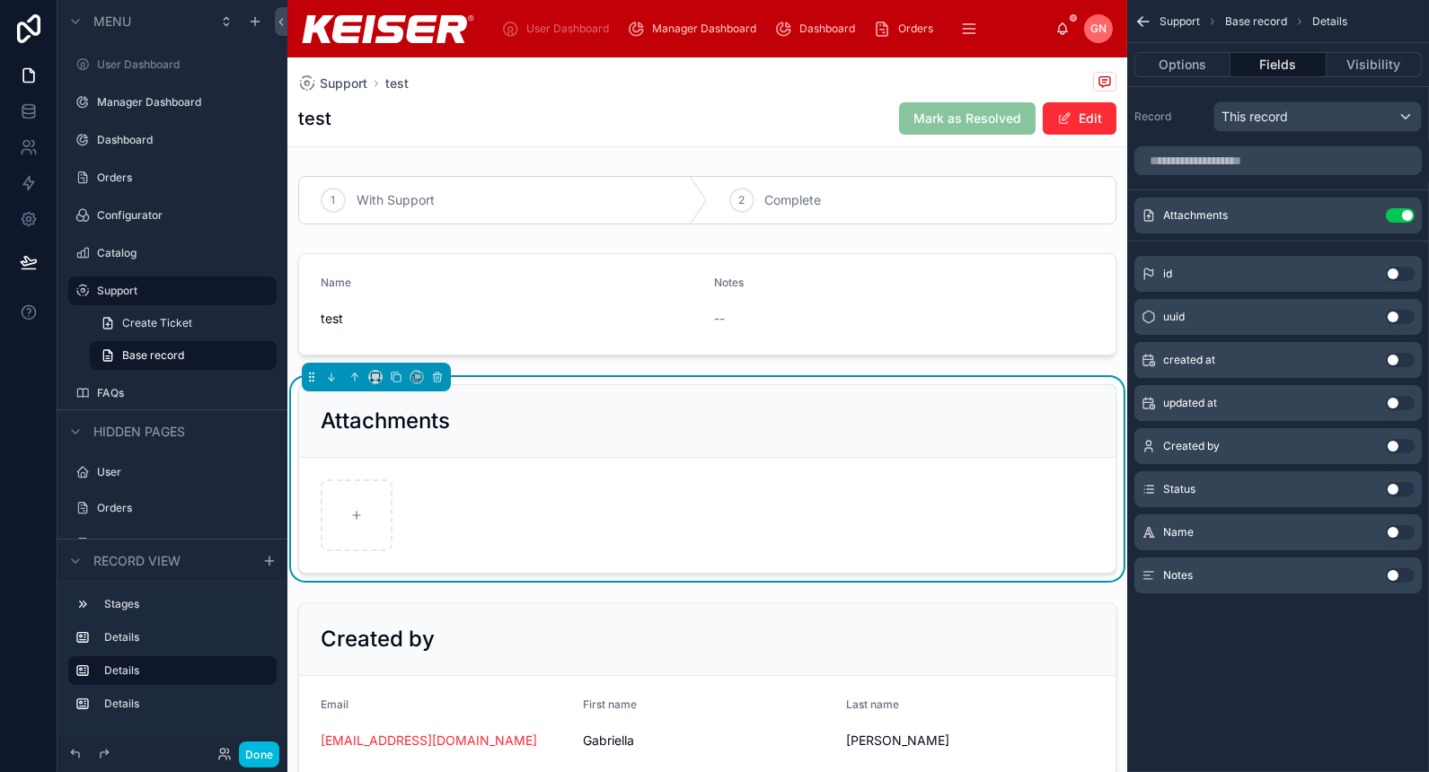
click at [728, 179] on div at bounding box center [707, 200] width 840 height 63
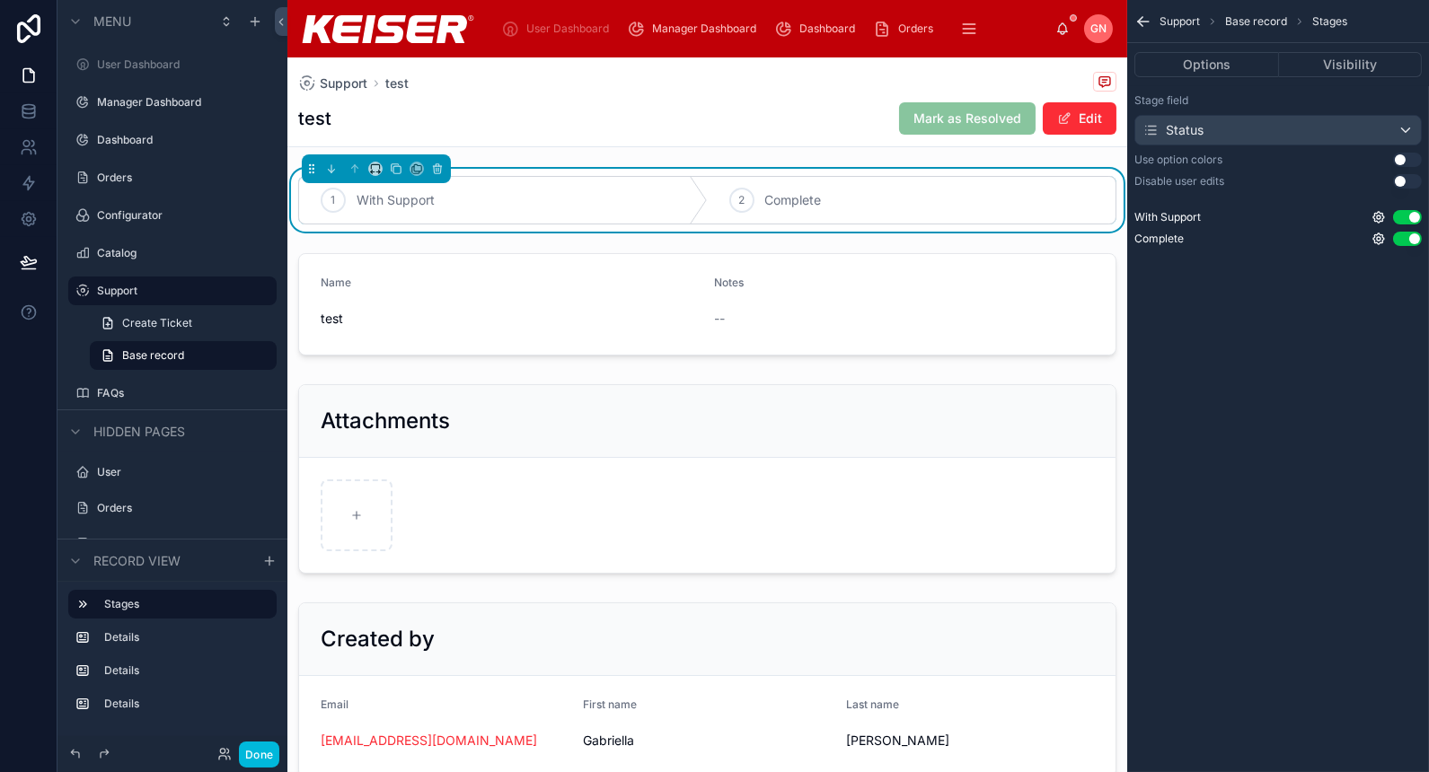
click at [842, 95] on div "Support test test Mark as Resolved Edit" at bounding box center [707, 101] width 818 height 89
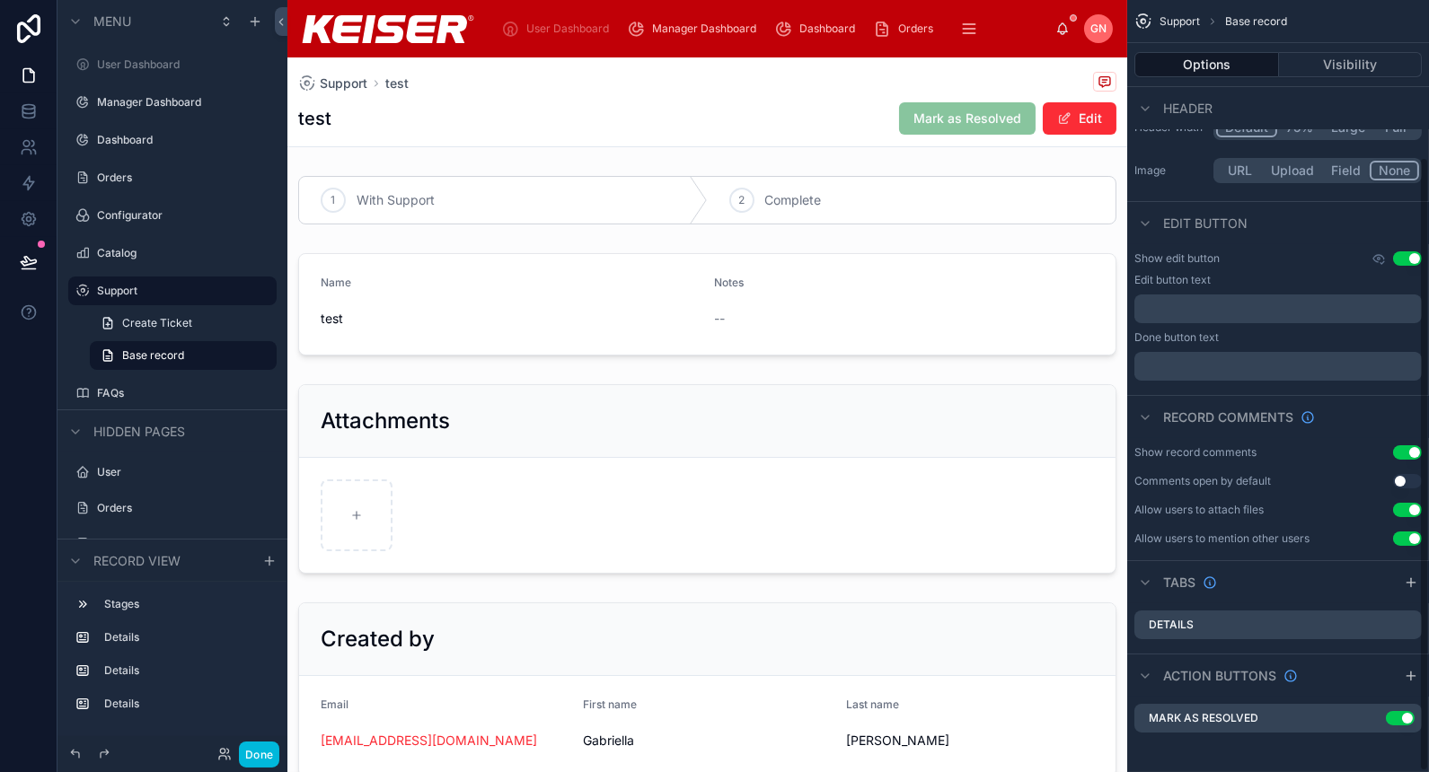
scroll to position [198, 0]
click at [0, 0] on icon "scrollable content" at bounding box center [0, 0] width 0 height 0
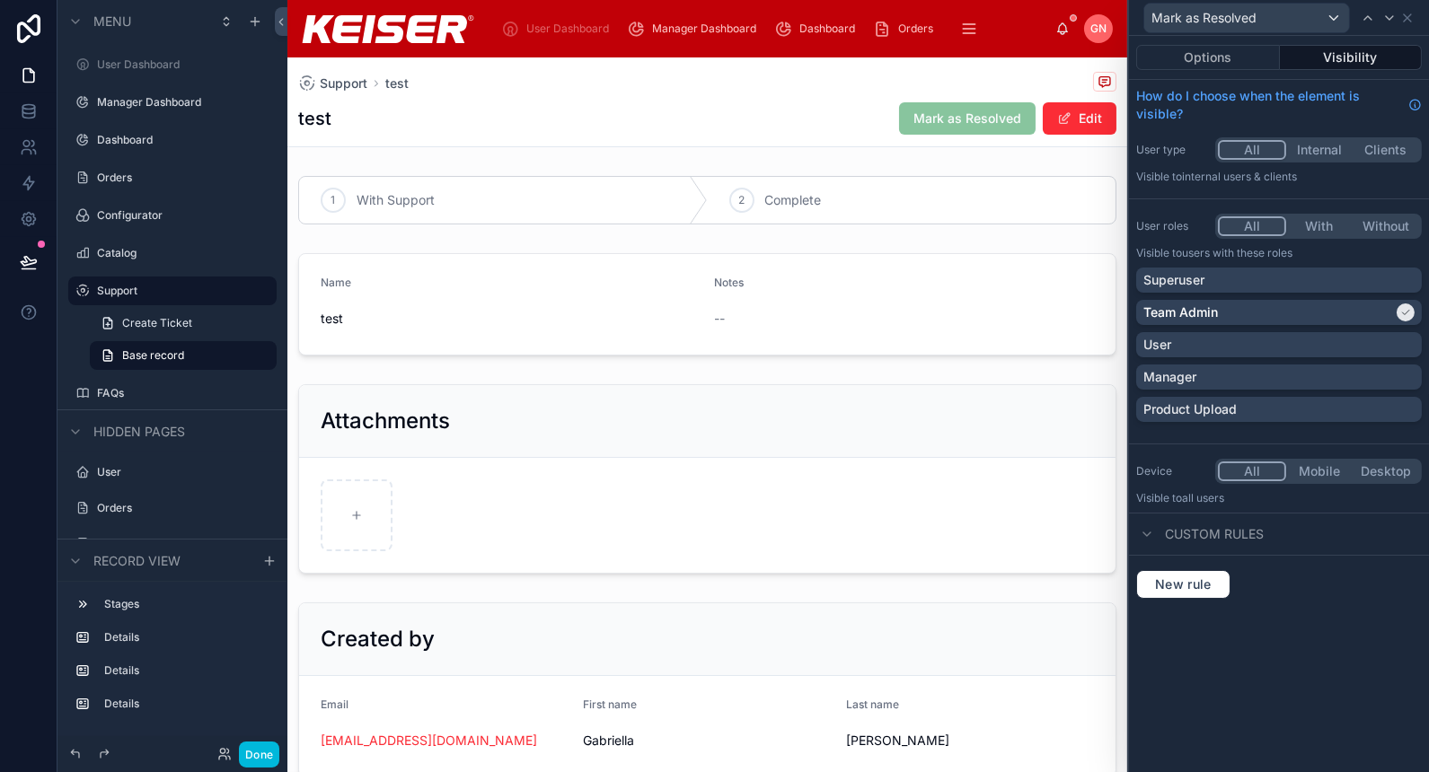
click at [1218, 55] on button "Options" at bounding box center [1208, 57] width 144 height 25
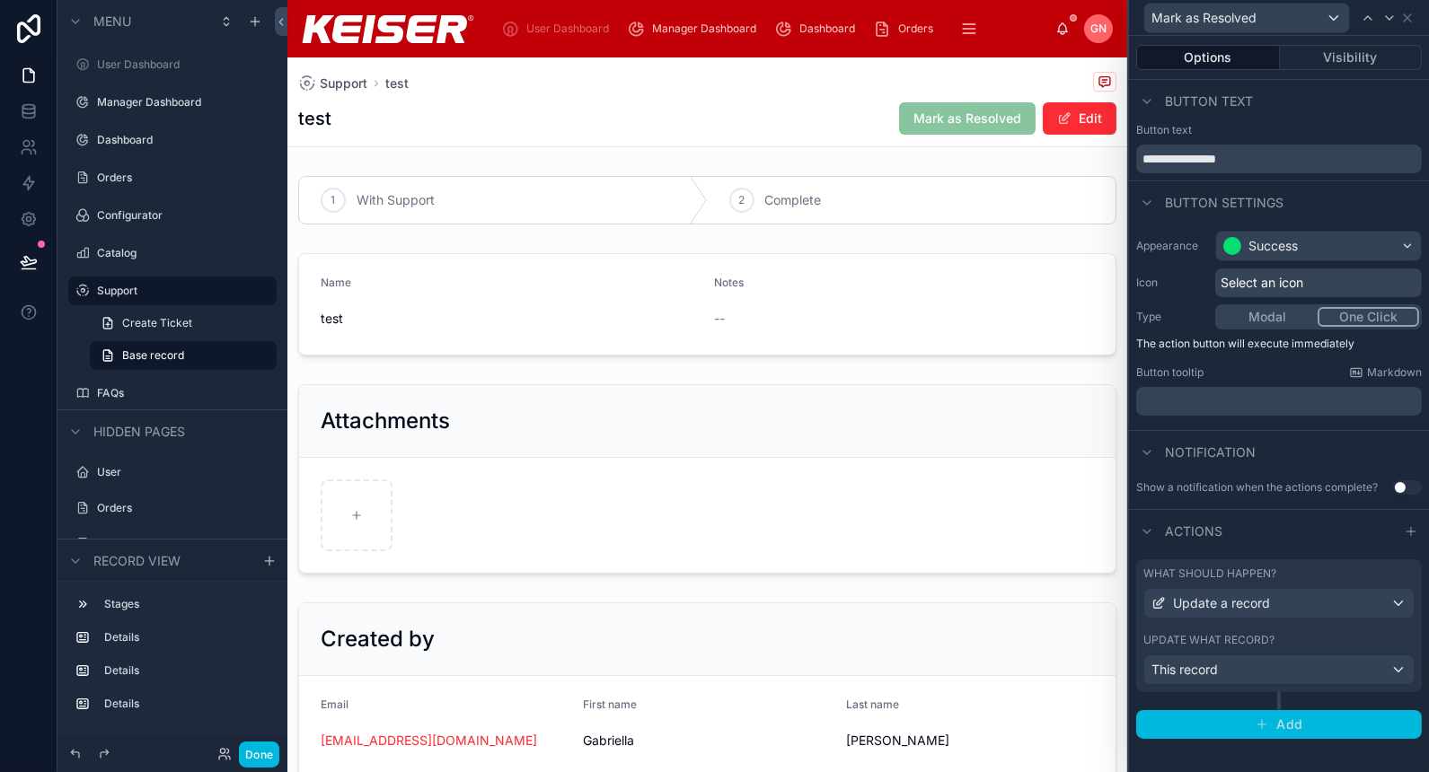
click at [1291, 724] on span "Add" at bounding box center [1289, 725] width 26 height 16
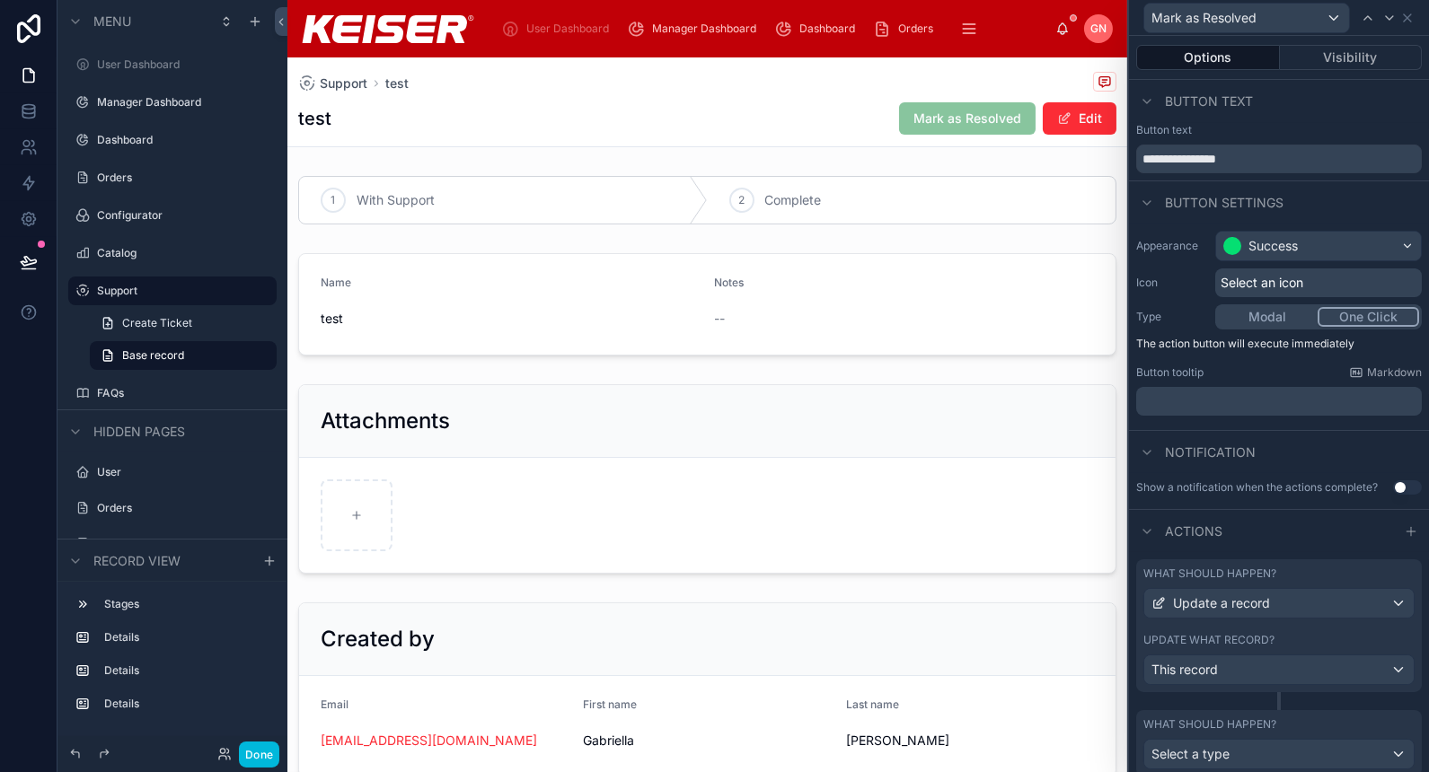
scroll to position [67, 0]
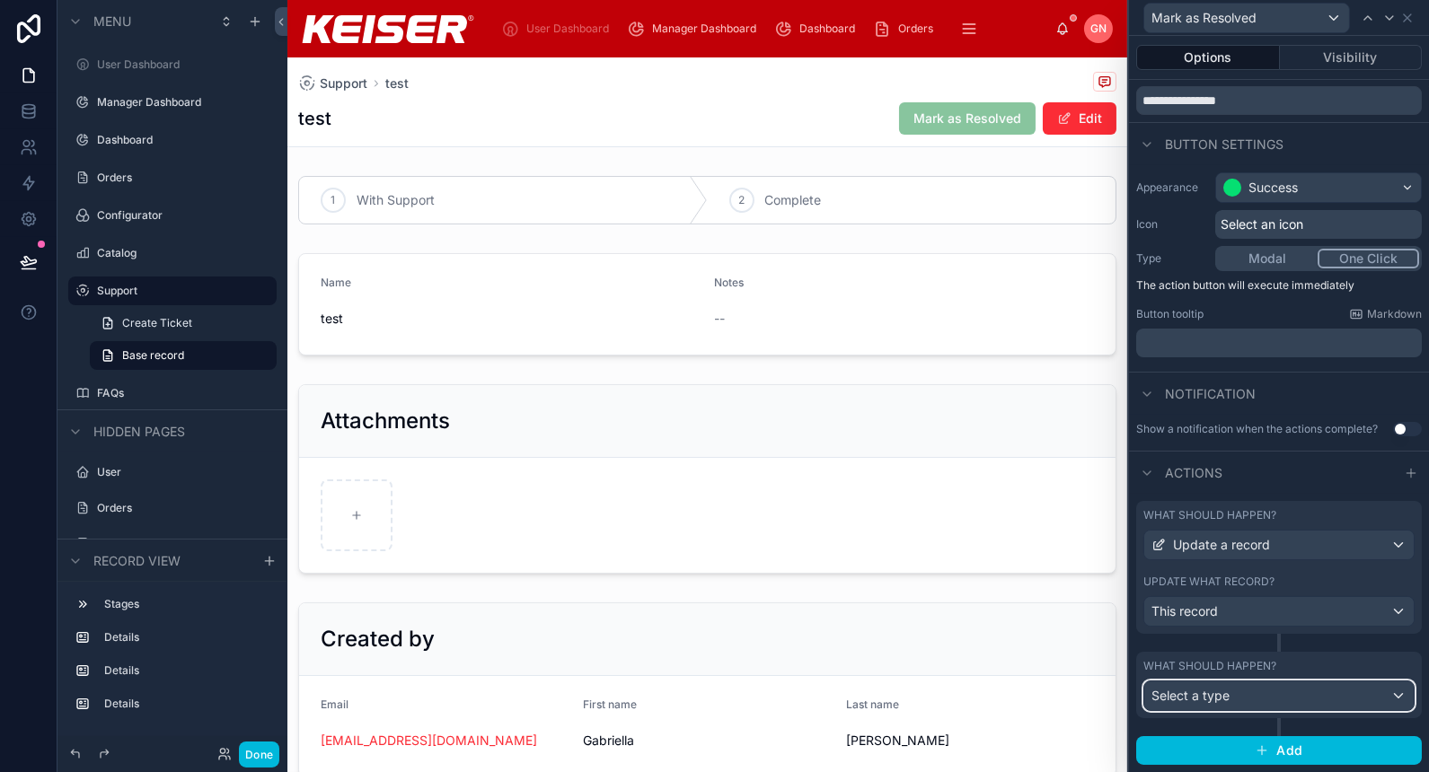
click at [1235, 701] on div "Select a type" at bounding box center [1278, 696] width 269 height 29
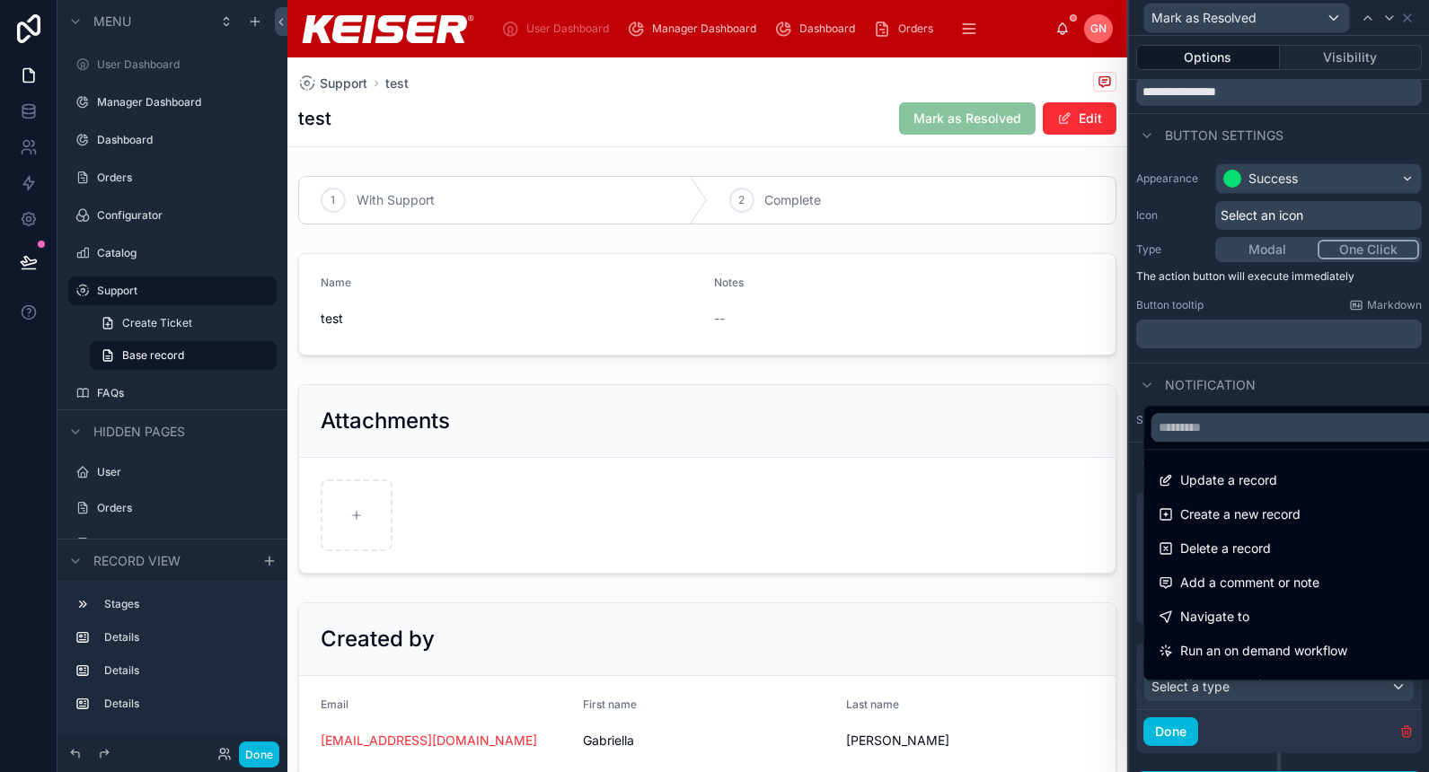
click at [1302, 644] on span "Run an on demand workflow" at bounding box center [1263, 651] width 167 height 22
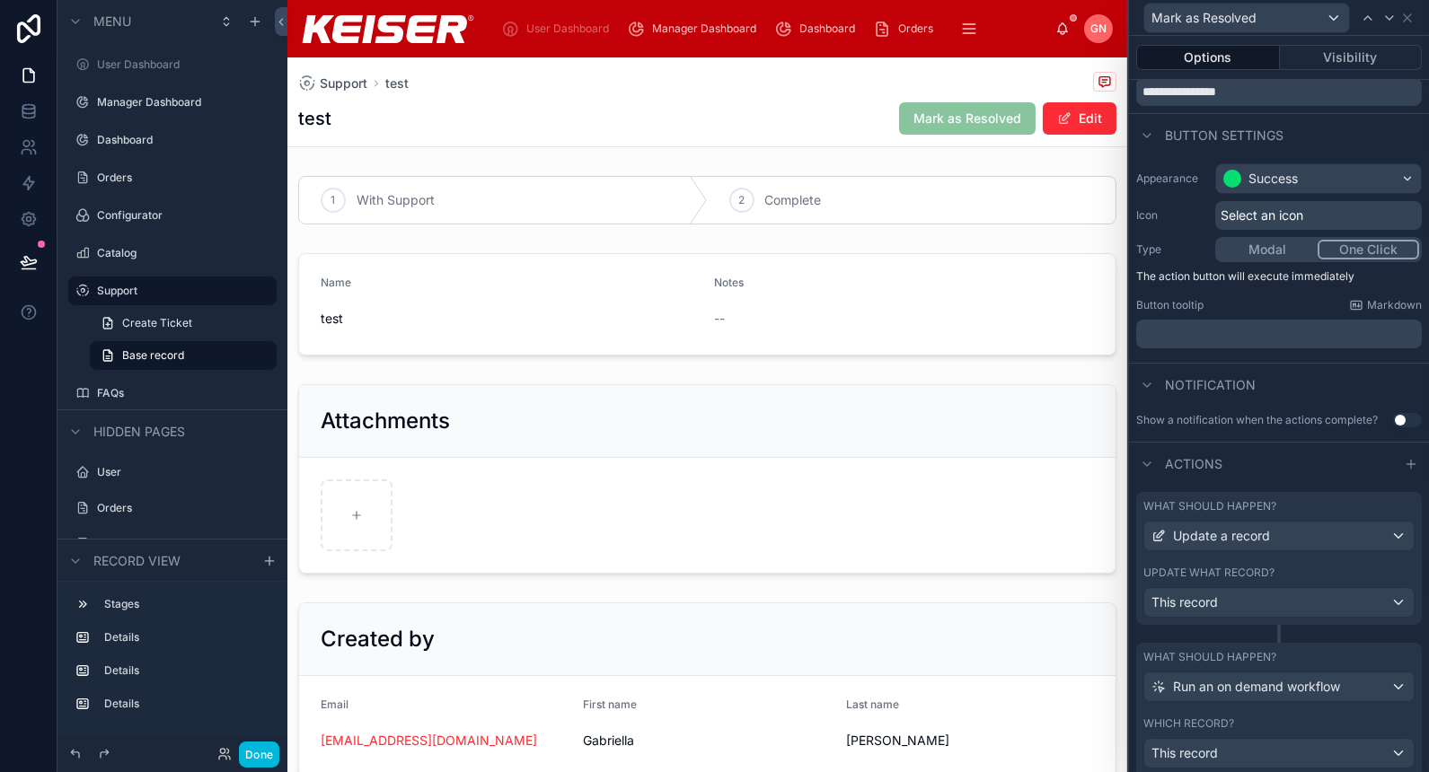
scroll to position [241, 0]
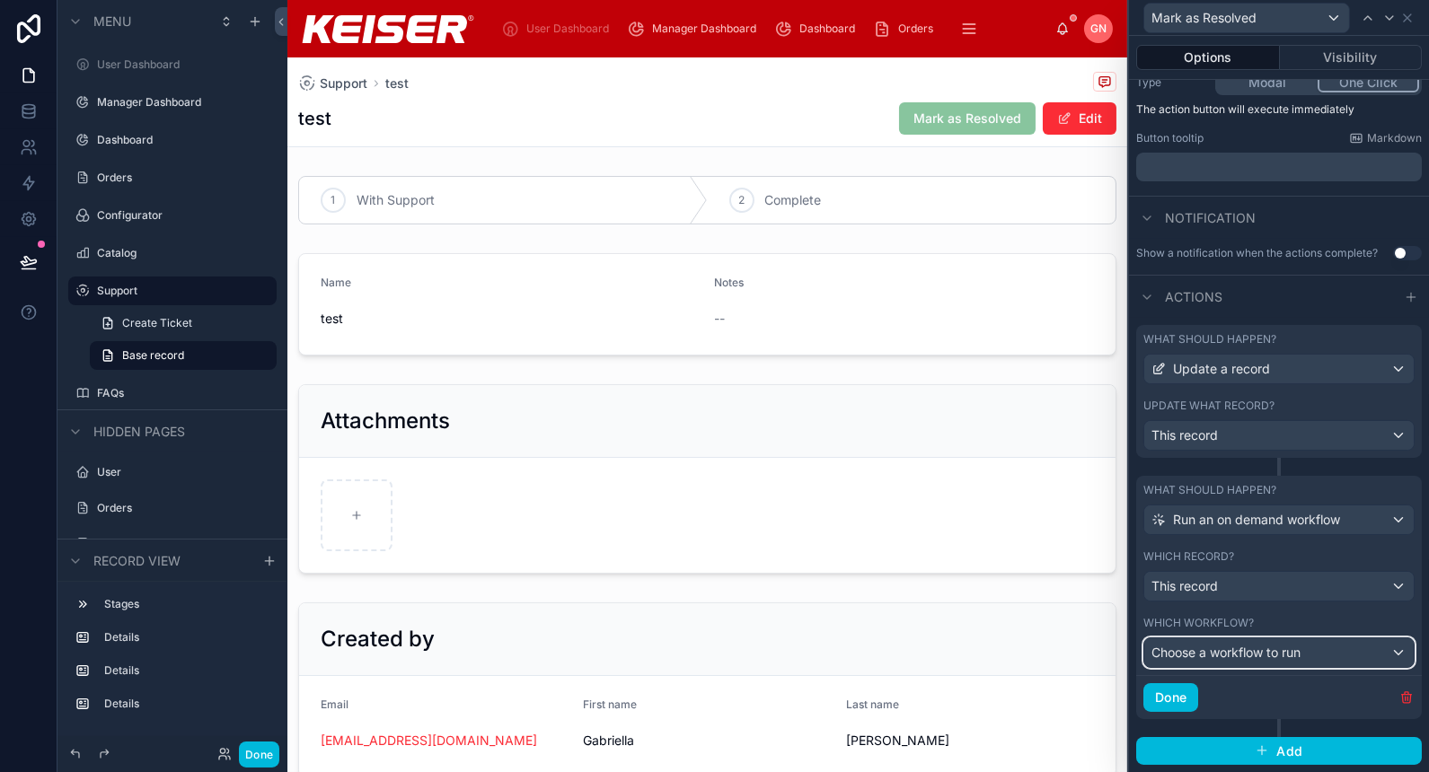
click at [1259, 660] on span "Choose a workflow to run" at bounding box center [1225, 652] width 149 height 15
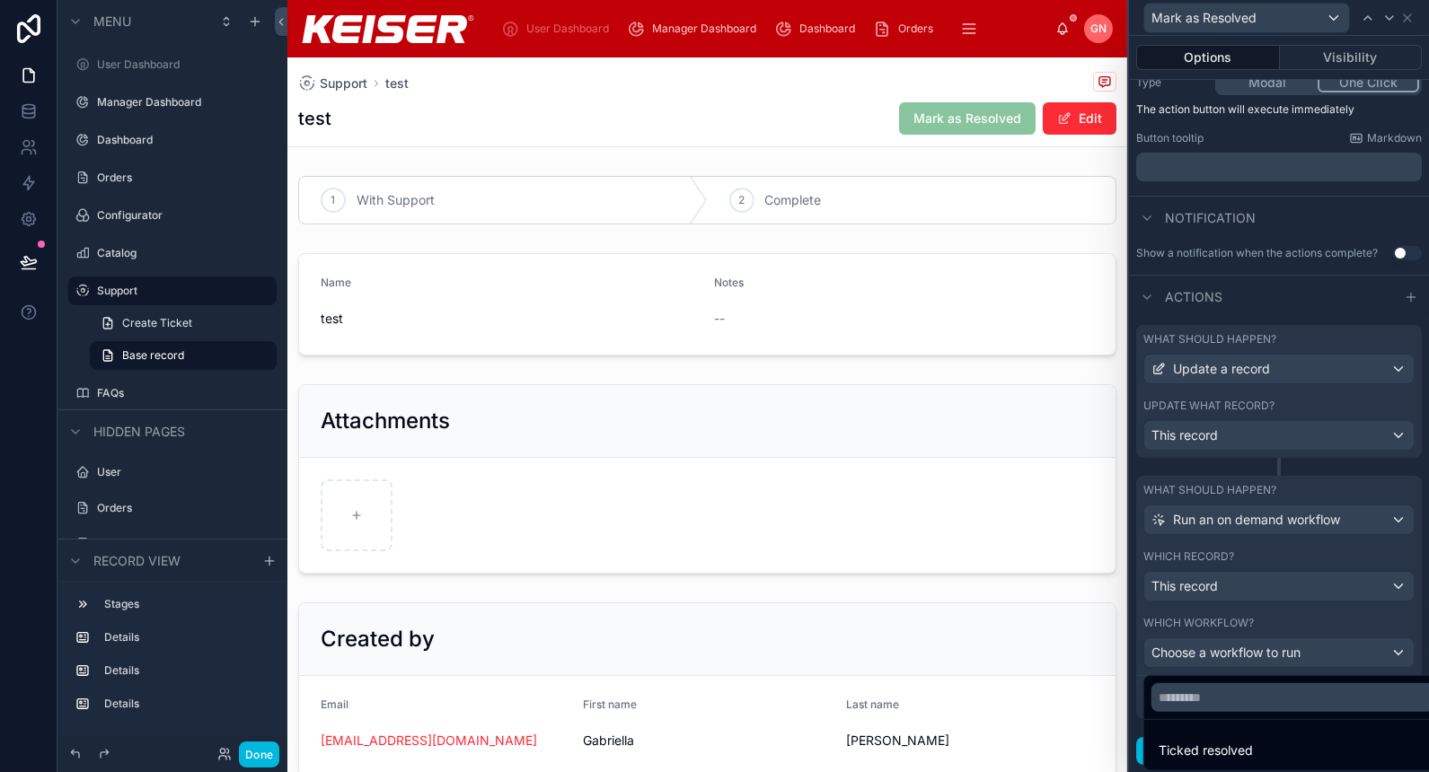
click at [1257, 743] on div "Ticked resolved" at bounding box center [1293, 751] width 269 height 22
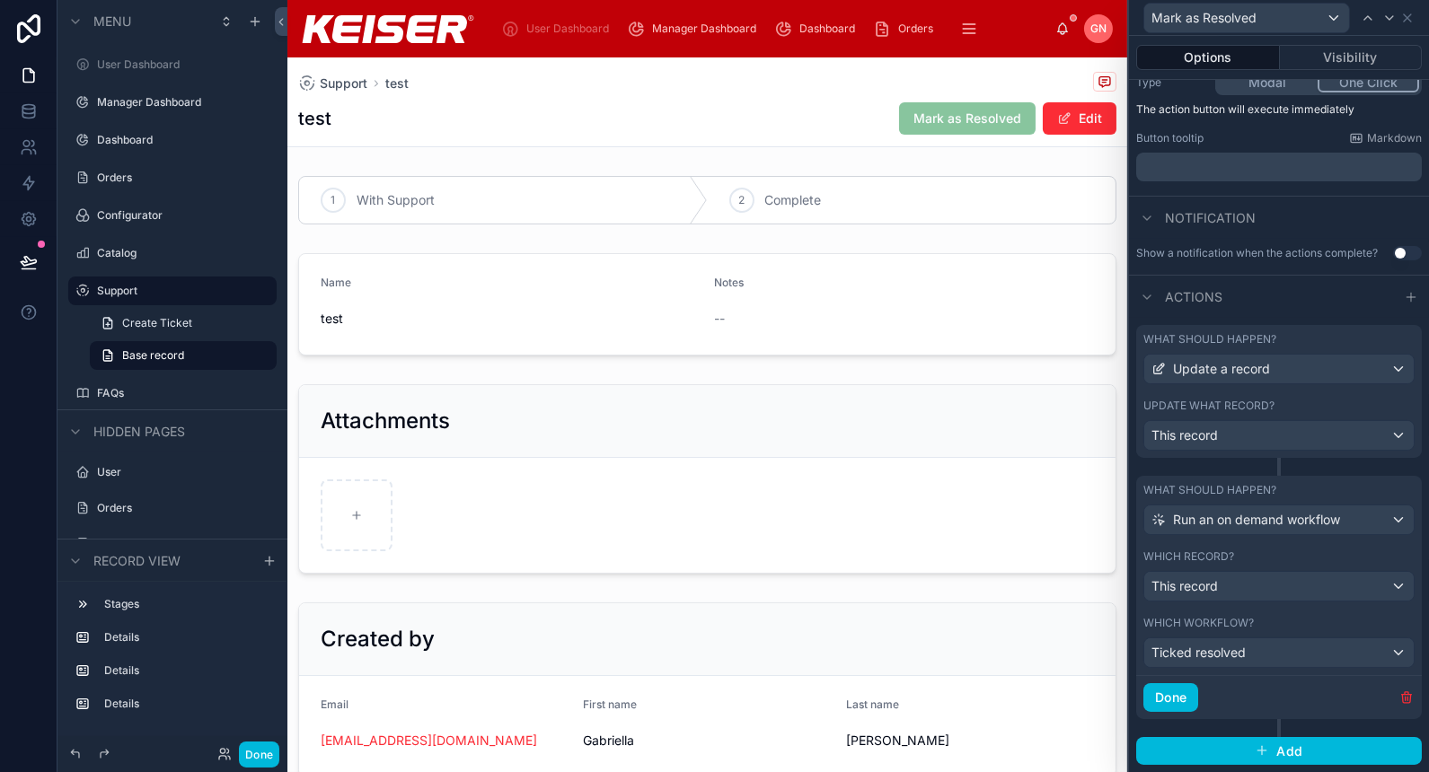
click at [1157, 692] on button "Done" at bounding box center [1170, 698] width 55 height 29
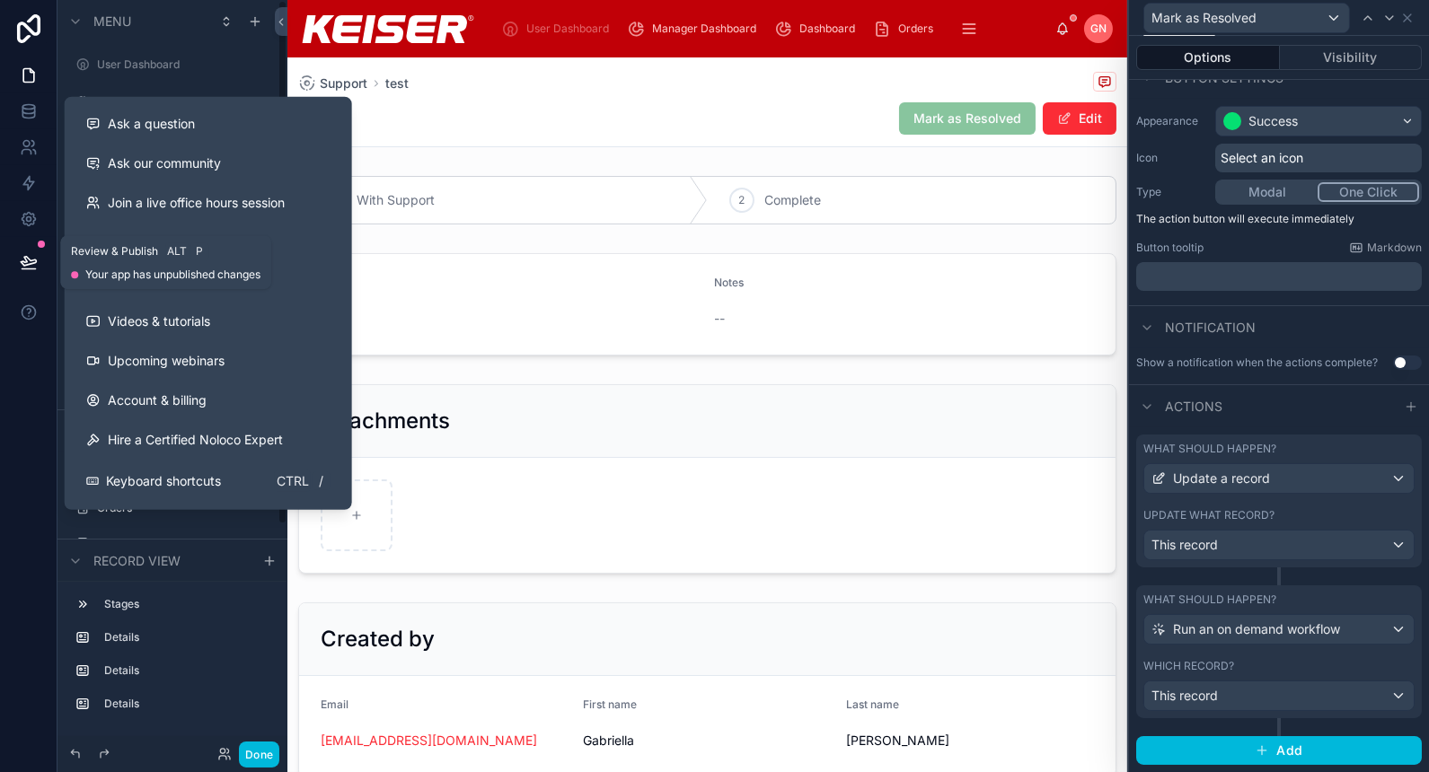
click at [24, 266] on icon at bounding box center [29, 262] width 18 height 18
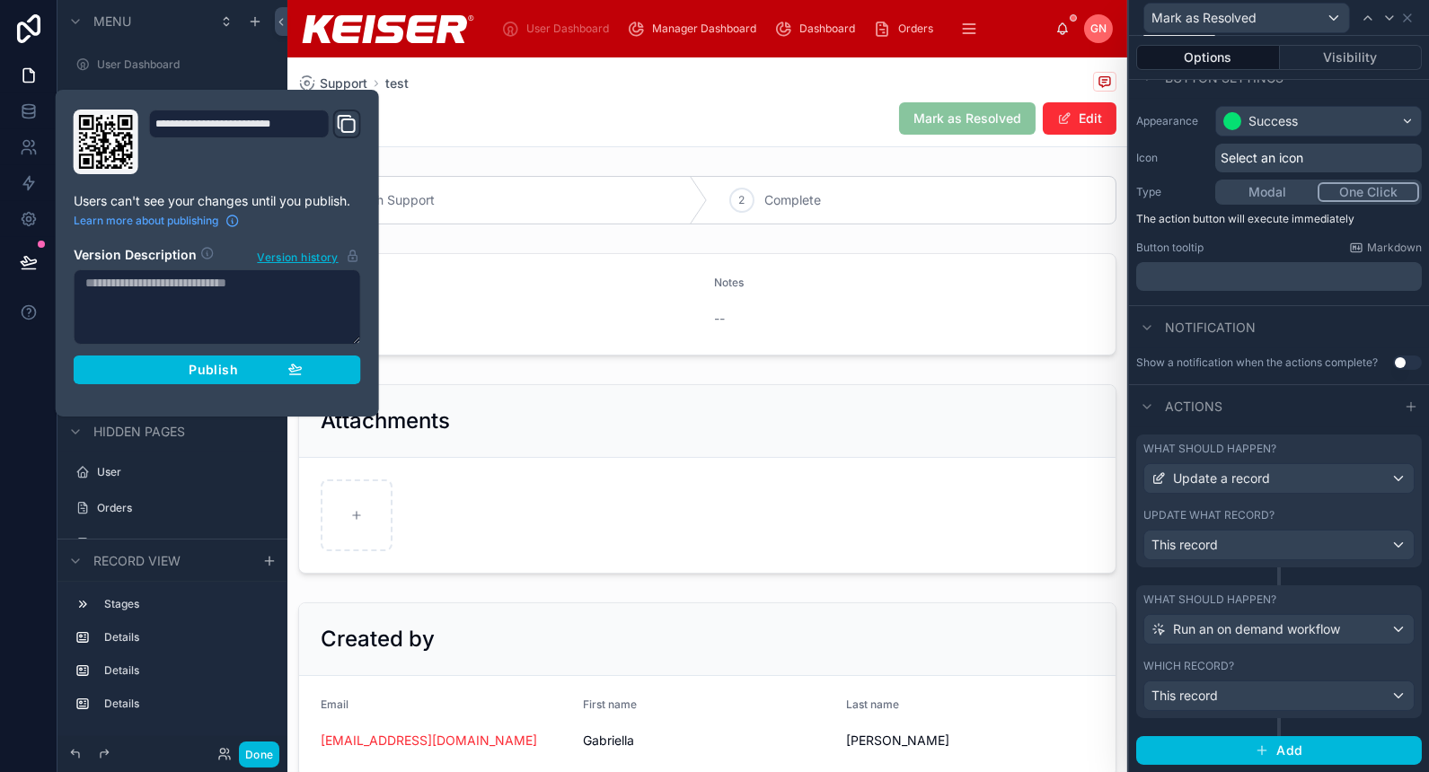
click at [216, 369] on span "Publish" at bounding box center [213, 370] width 49 height 16
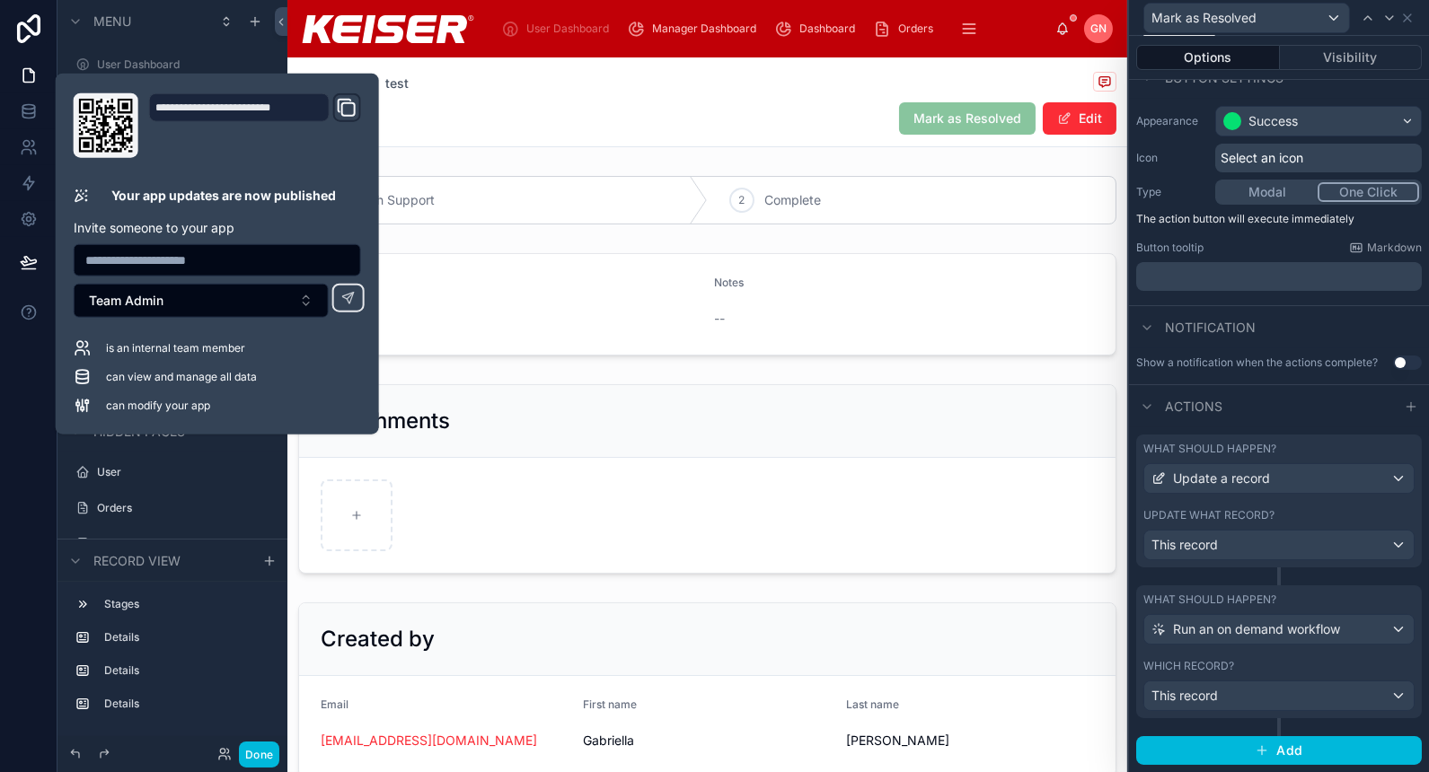
click at [256, 754] on button "Done" at bounding box center [259, 755] width 40 height 26
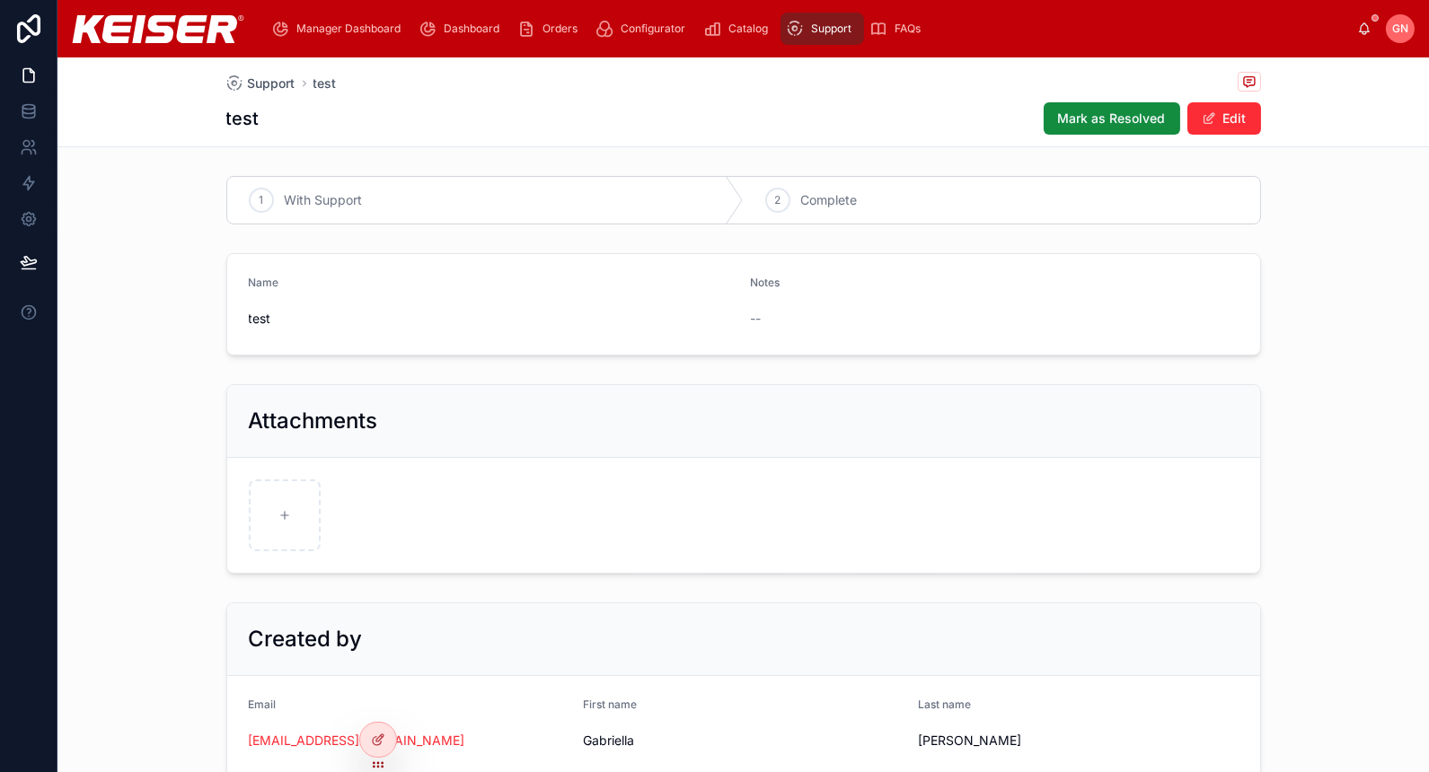
click at [1078, 126] on span "Mark as Resolved" at bounding box center [1112, 119] width 108 height 18
click at [754, 317] on span "--" at bounding box center [756, 319] width 11 height 18
click at [378, 746] on icon at bounding box center [378, 740] width 14 height 14
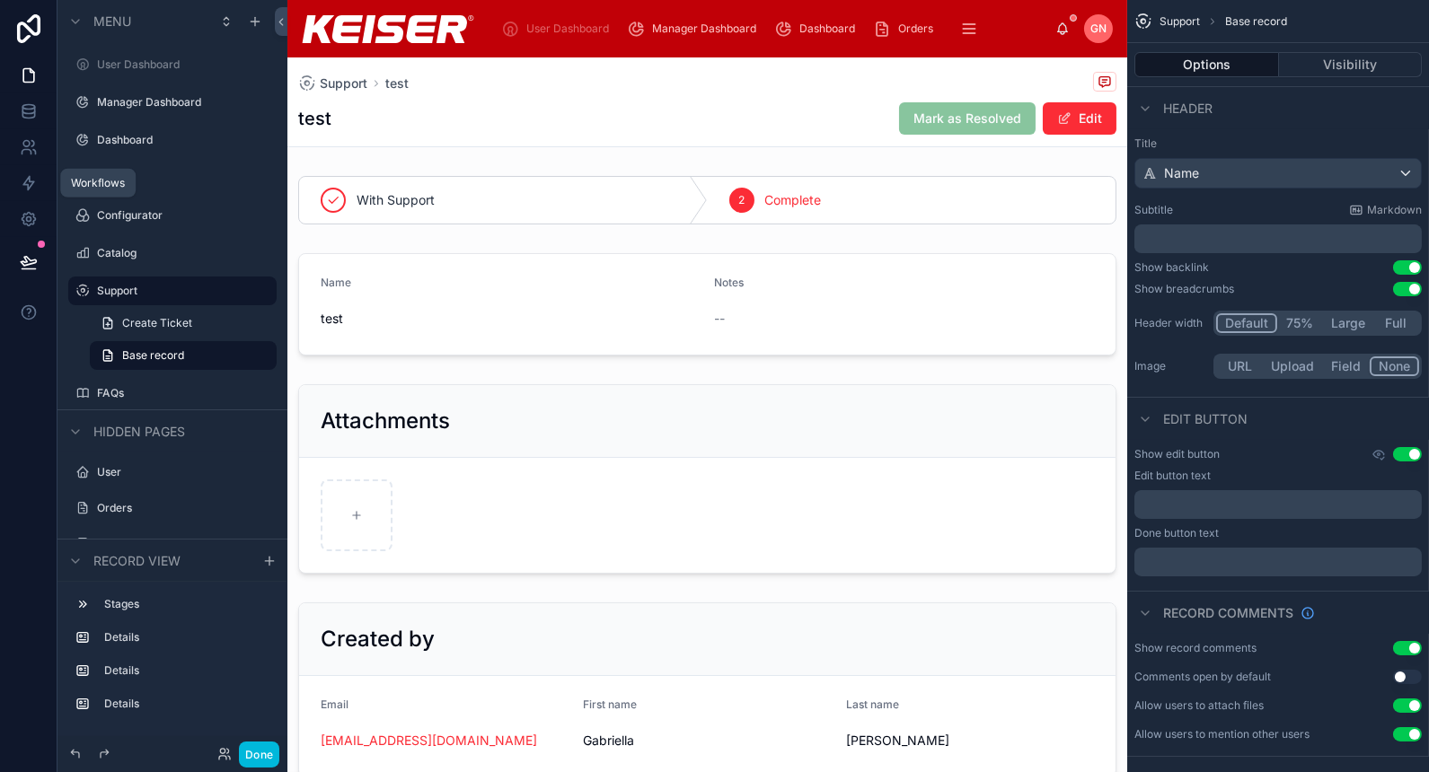
click at [33, 174] on icon at bounding box center [29, 183] width 18 height 18
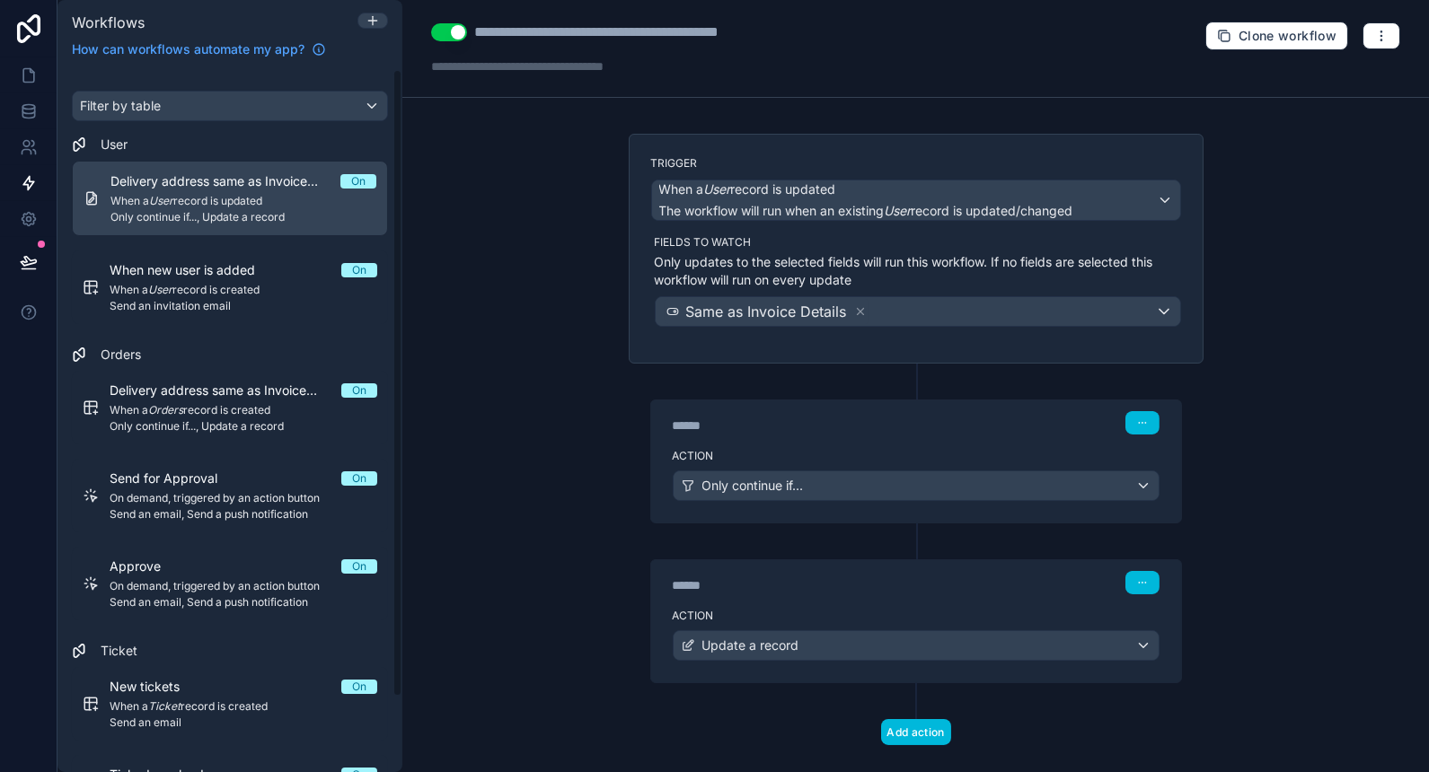
scroll to position [83, 0]
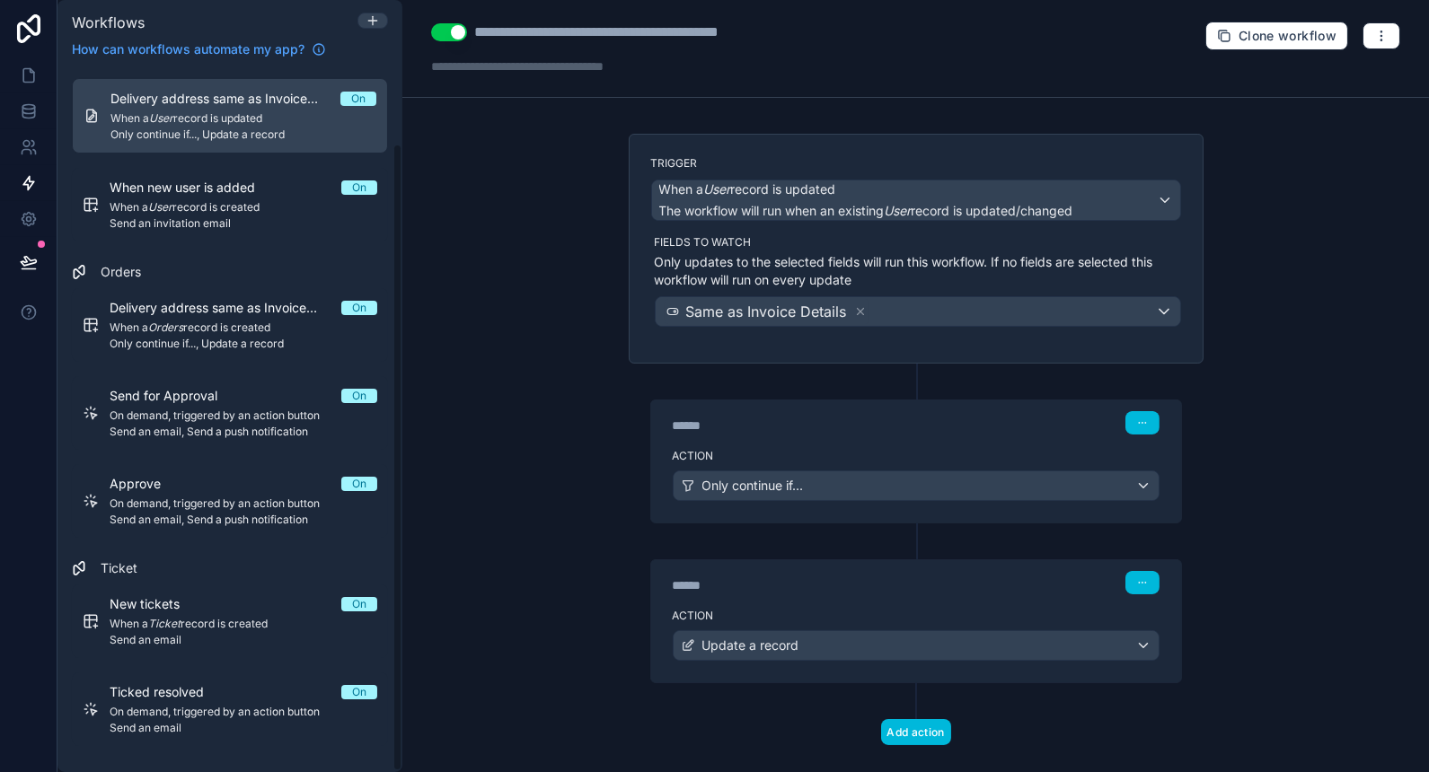
click at [217, 710] on span "On demand, triggered by an action button" at bounding box center [244, 712] width 268 height 14
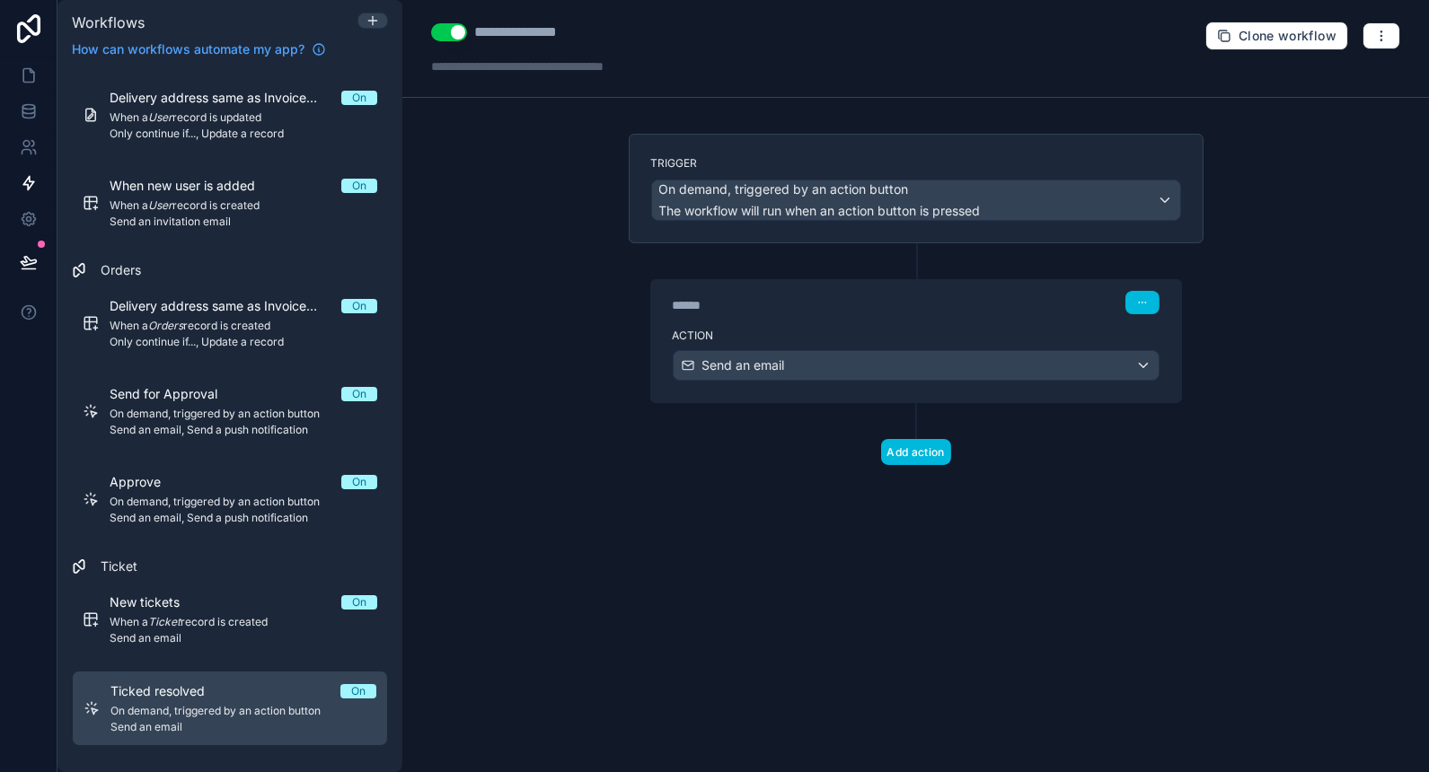
click at [914, 309] on div "******" at bounding box center [807, 305] width 269 height 18
click at [923, 329] on label "Action" at bounding box center [916, 336] width 487 height 14
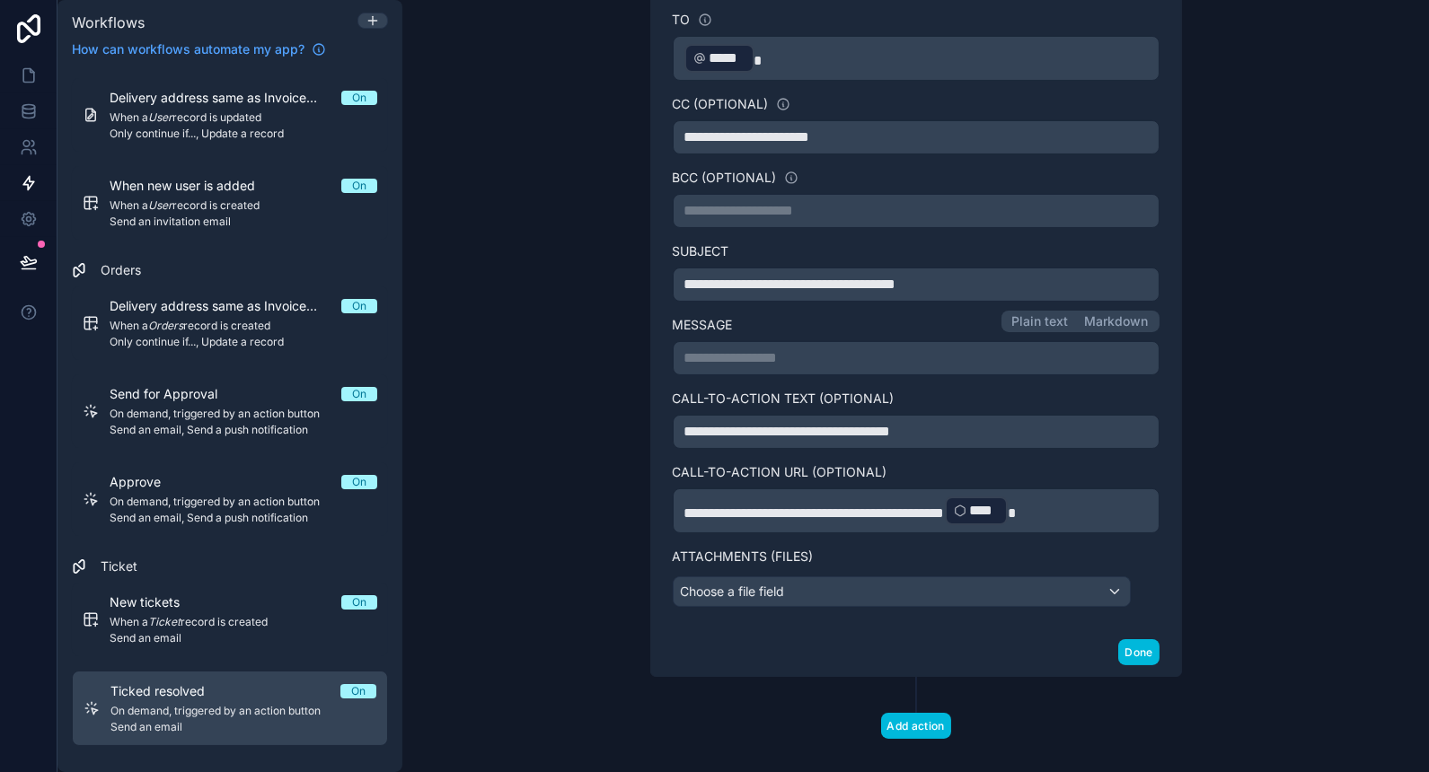
scroll to position [424, 0]
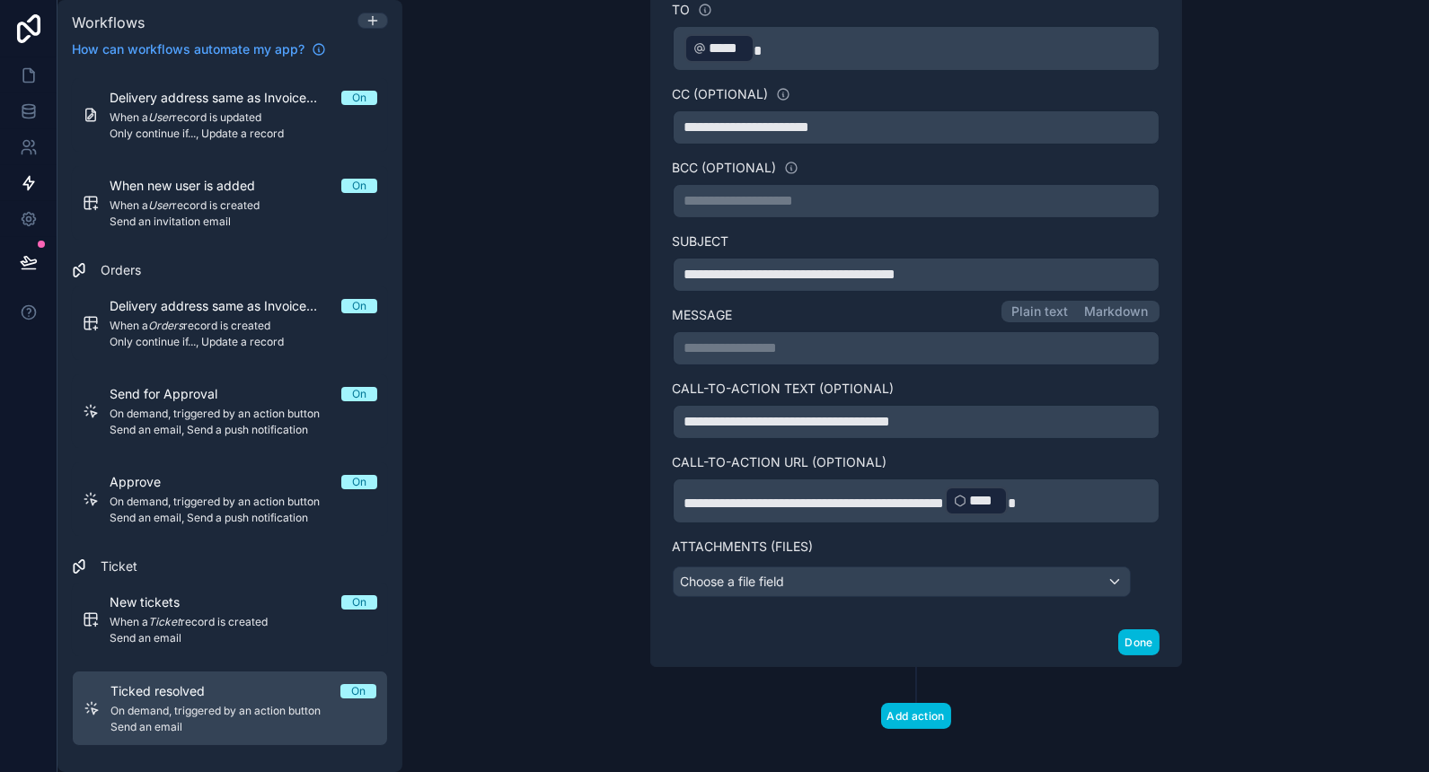
click at [798, 347] on p "**********" at bounding box center [915, 349] width 463 height 22
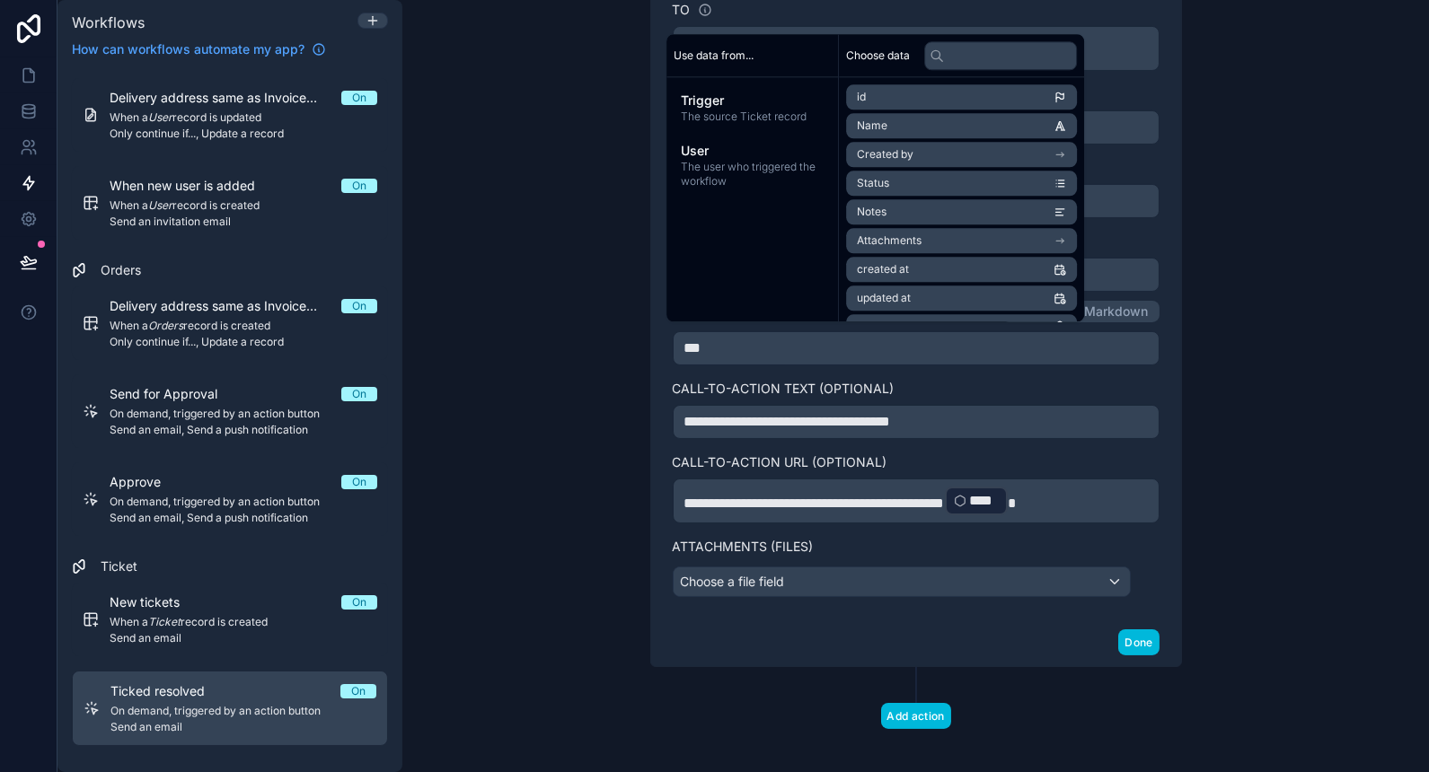
click at [798, 181] on span "The user who triggered the workflow" at bounding box center [752, 174] width 143 height 29
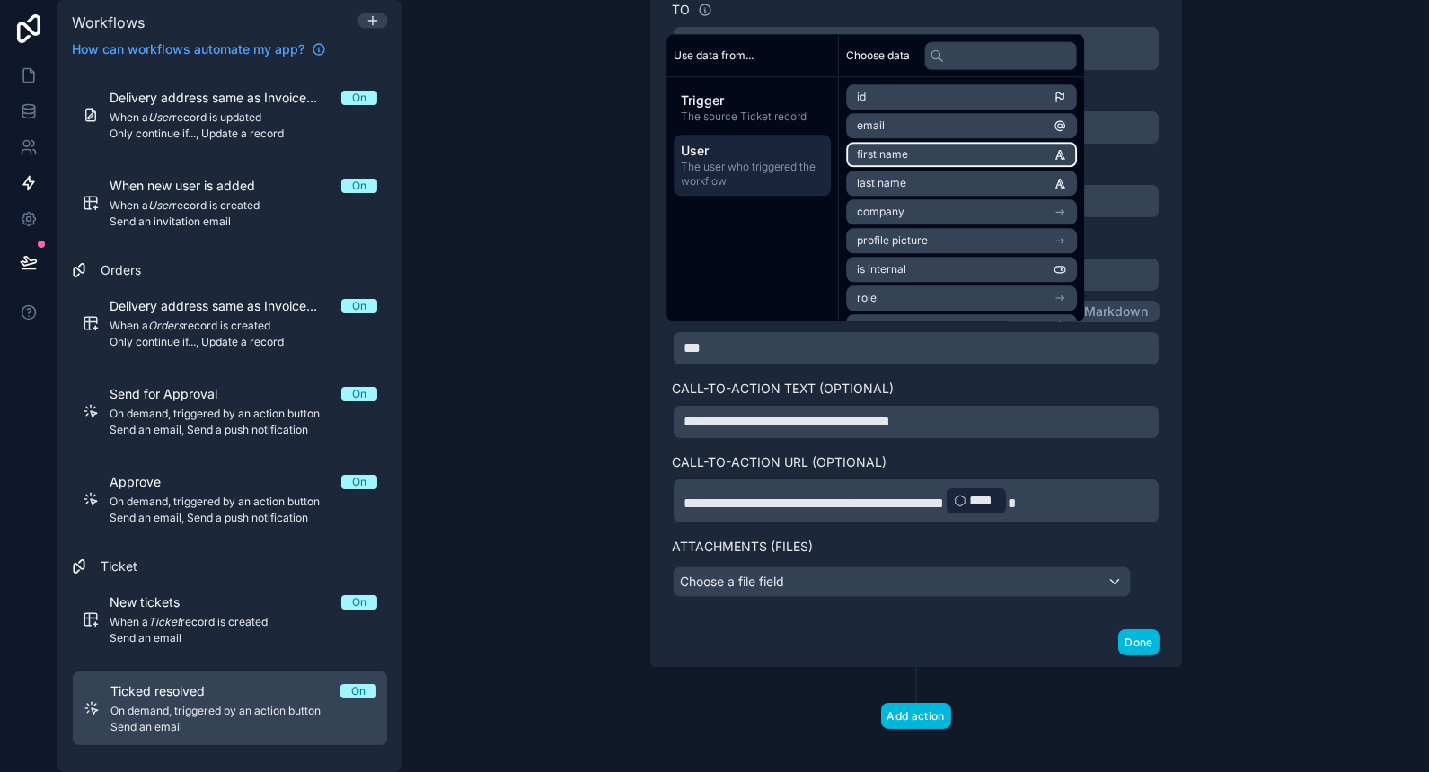
click at [981, 163] on li "first name" at bounding box center [961, 154] width 231 height 25
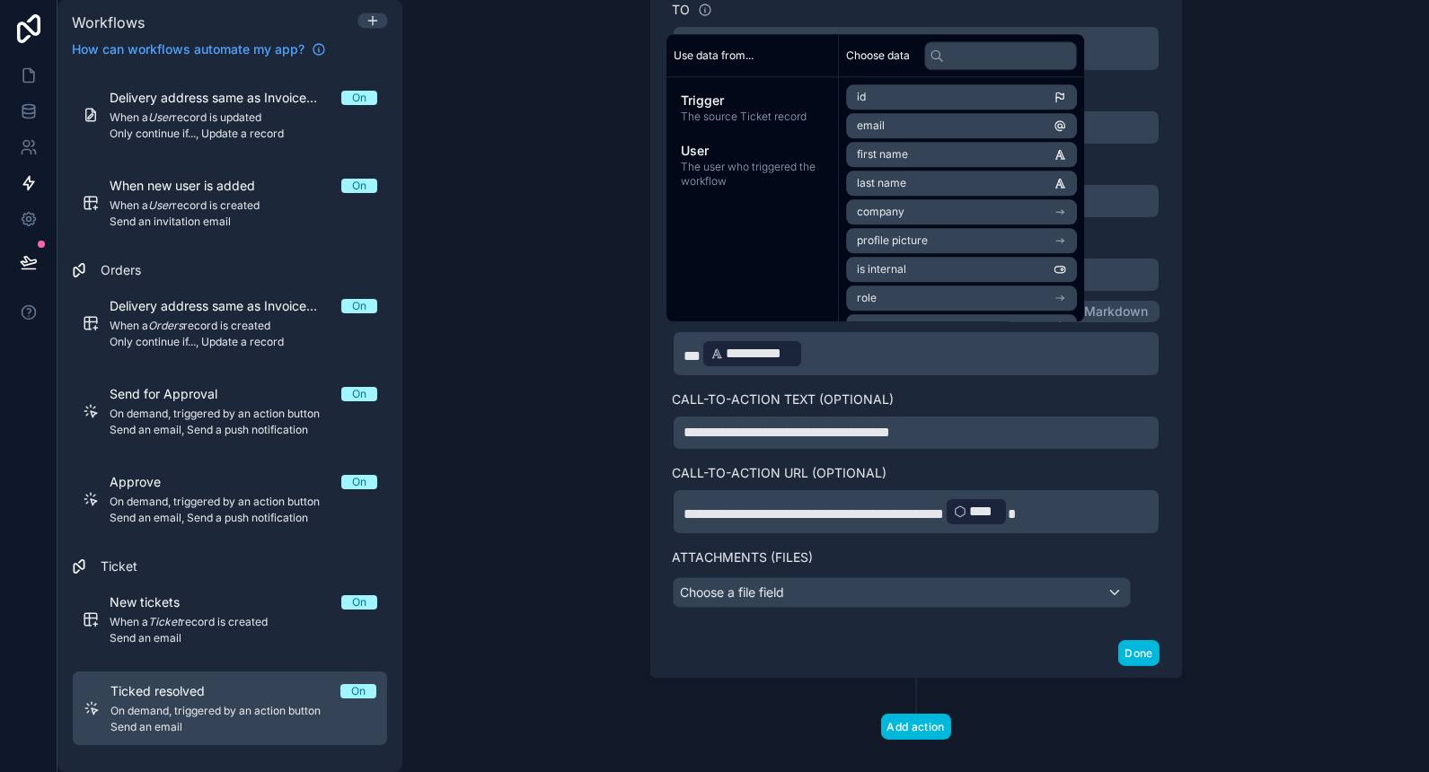
click at [859, 346] on p "**********" at bounding box center [915, 354] width 463 height 32
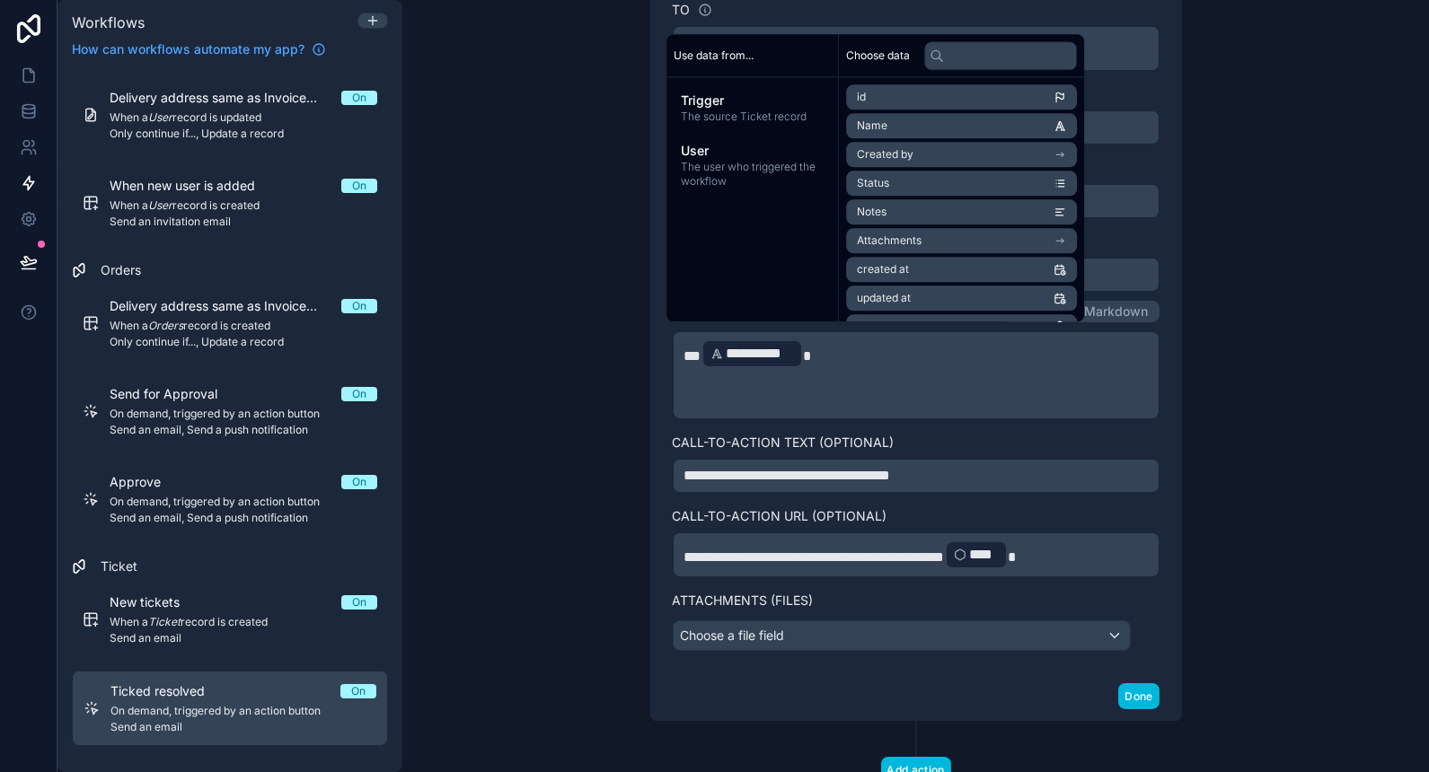
click at [527, 391] on div "**********" at bounding box center [915, 386] width 1027 height 772
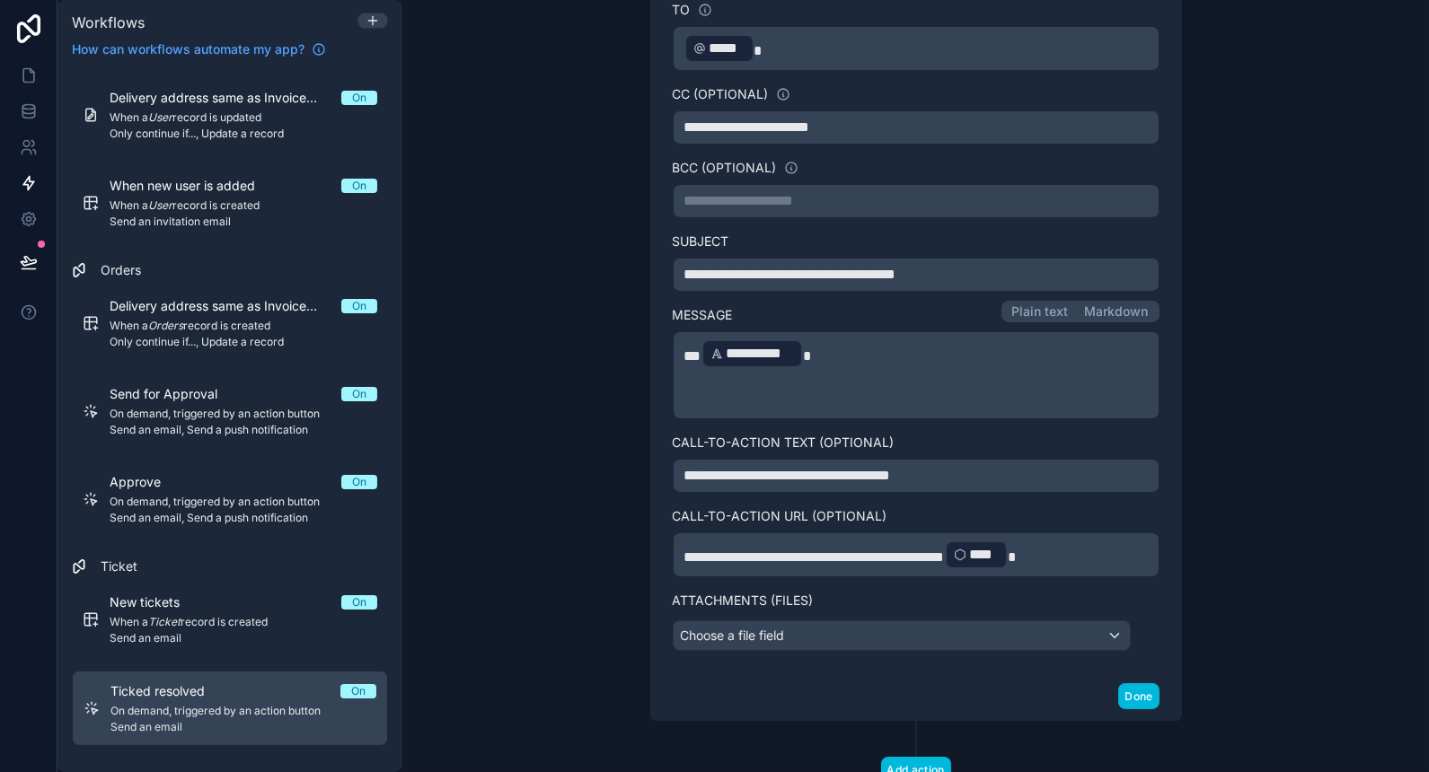
click at [697, 397] on p "﻿" at bounding box center [915, 403] width 463 height 22
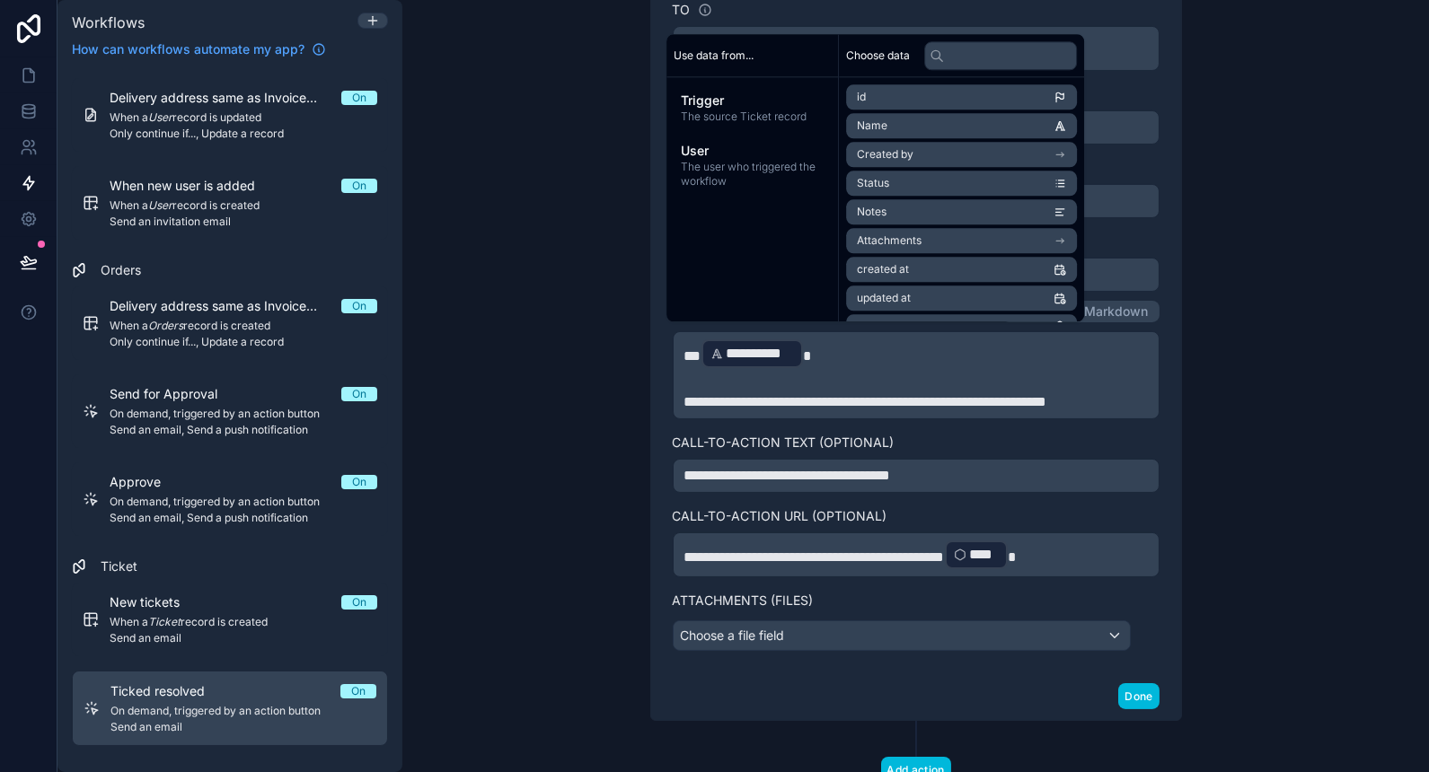
click at [614, 376] on div "**********" at bounding box center [916, 275] width 604 height 1131
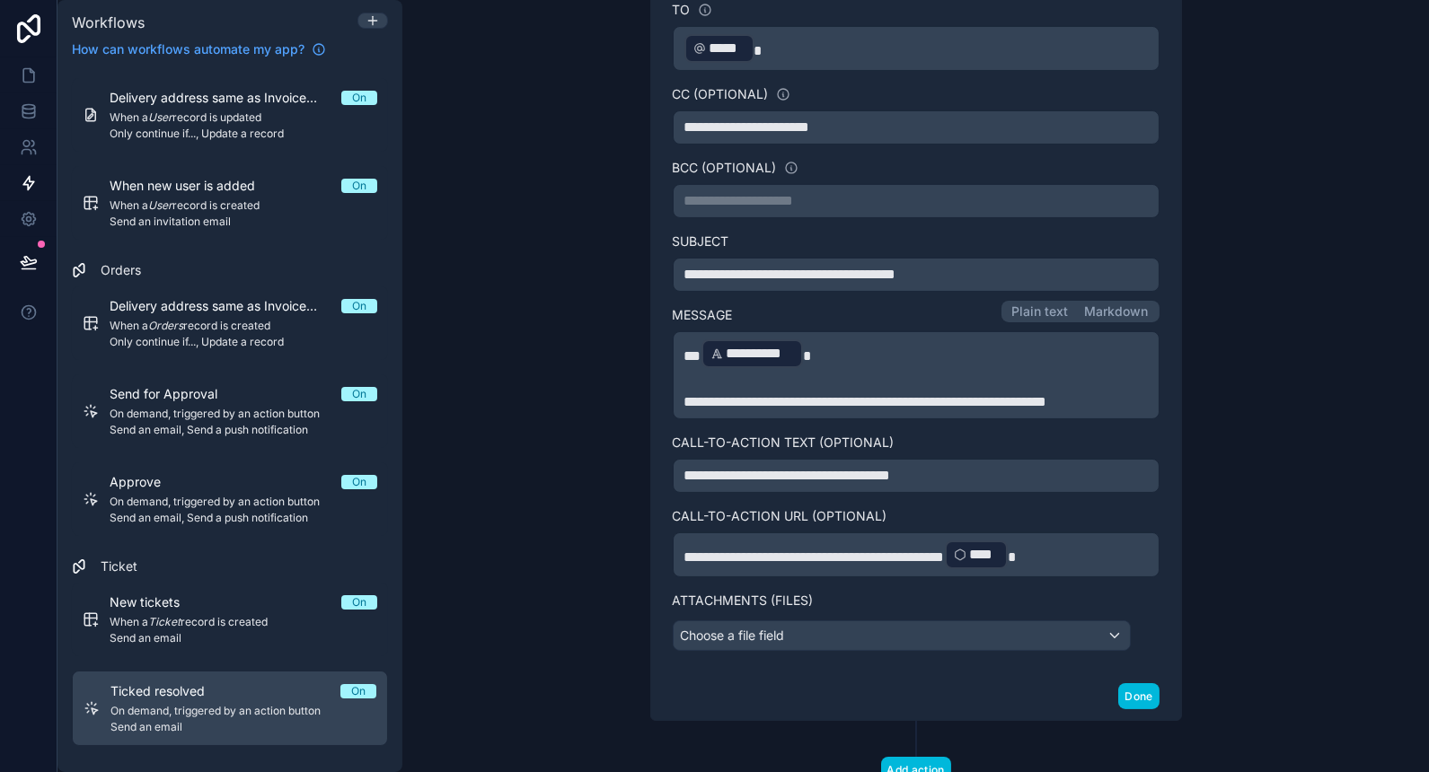
click at [766, 413] on p "**********" at bounding box center [915, 403] width 463 height 22
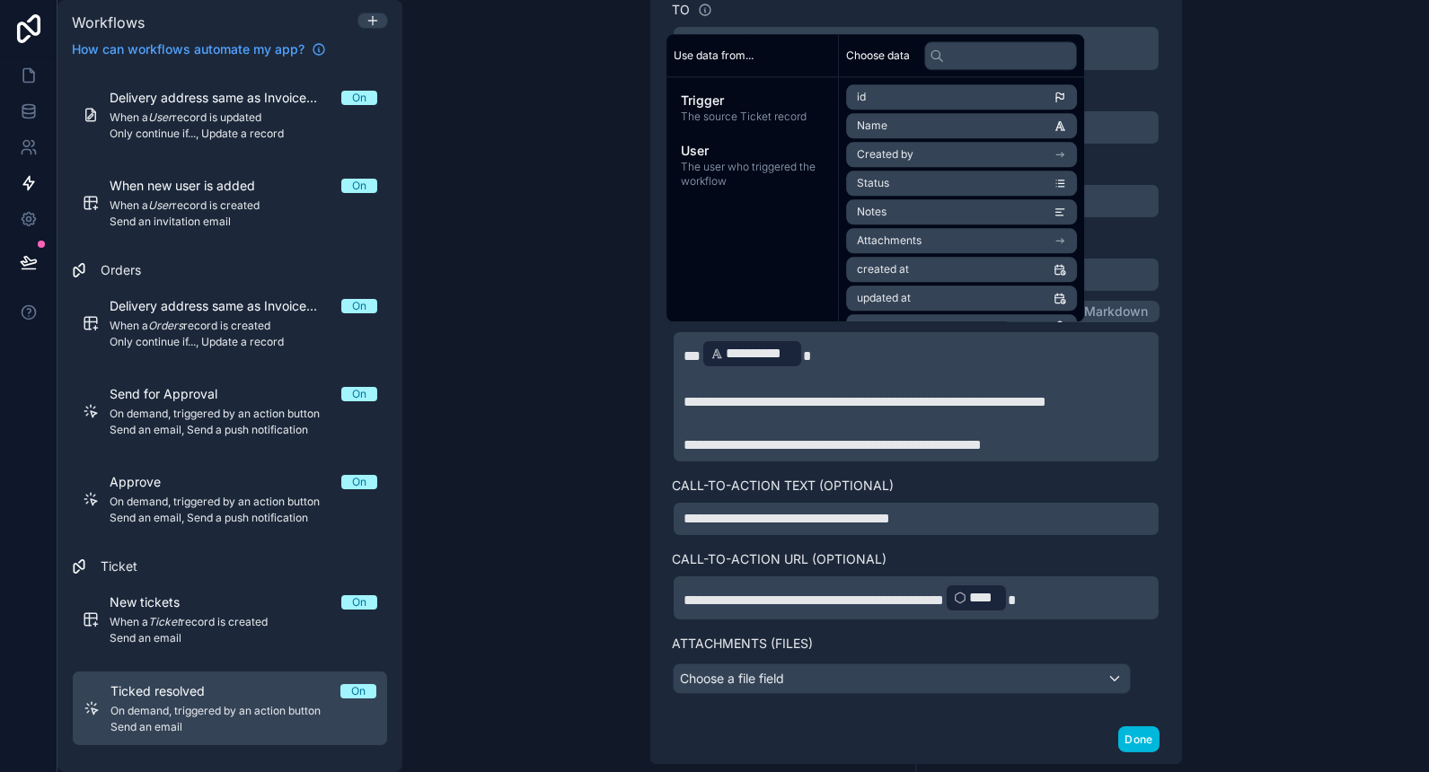
click at [568, 434] on div "**********" at bounding box center [915, 386] width 1027 height 772
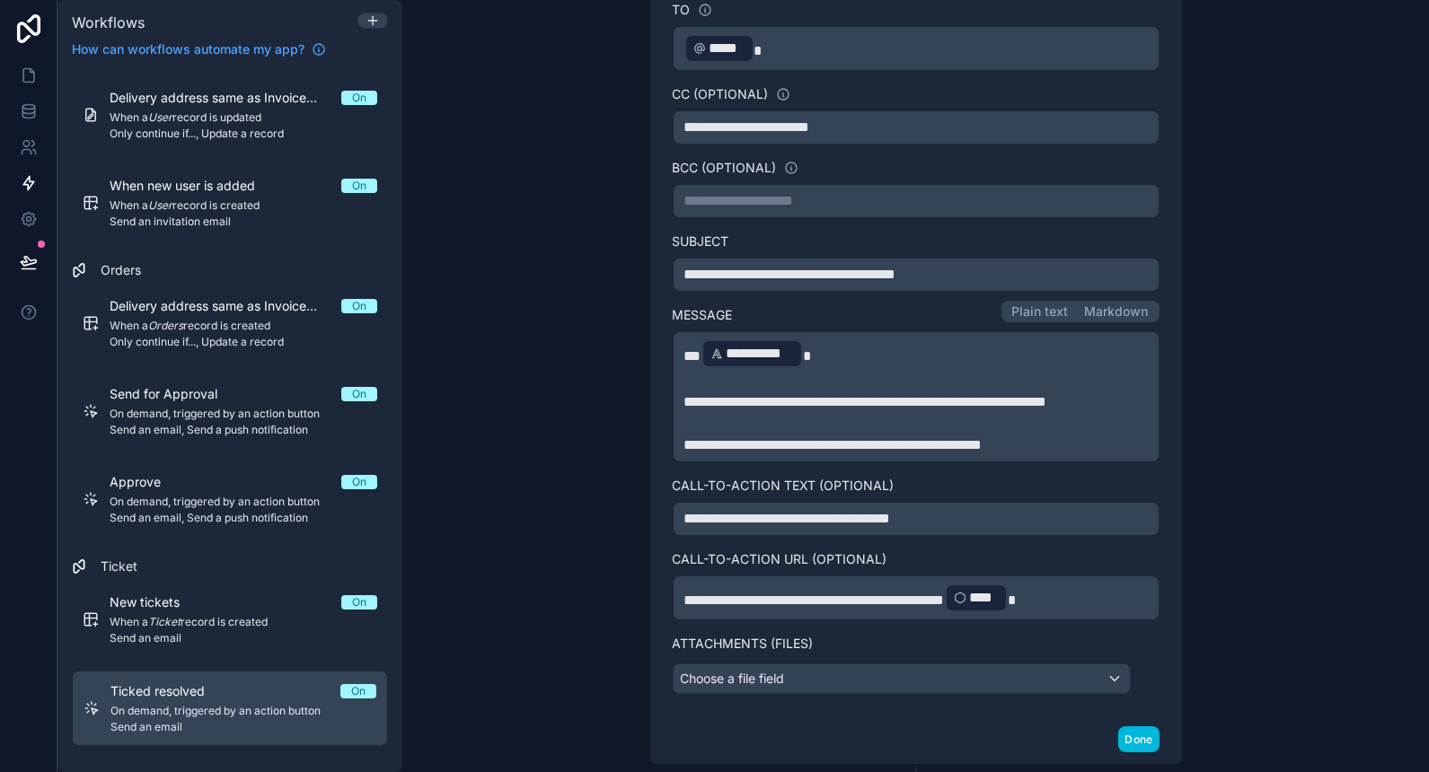
click at [722, 269] on span "**********" at bounding box center [790, 274] width 212 height 13
click at [470, 541] on div "**********" at bounding box center [915, 386] width 1027 height 772
click at [1134, 749] on button "Done" at bounding box center [1138, 740] width 40 height 26
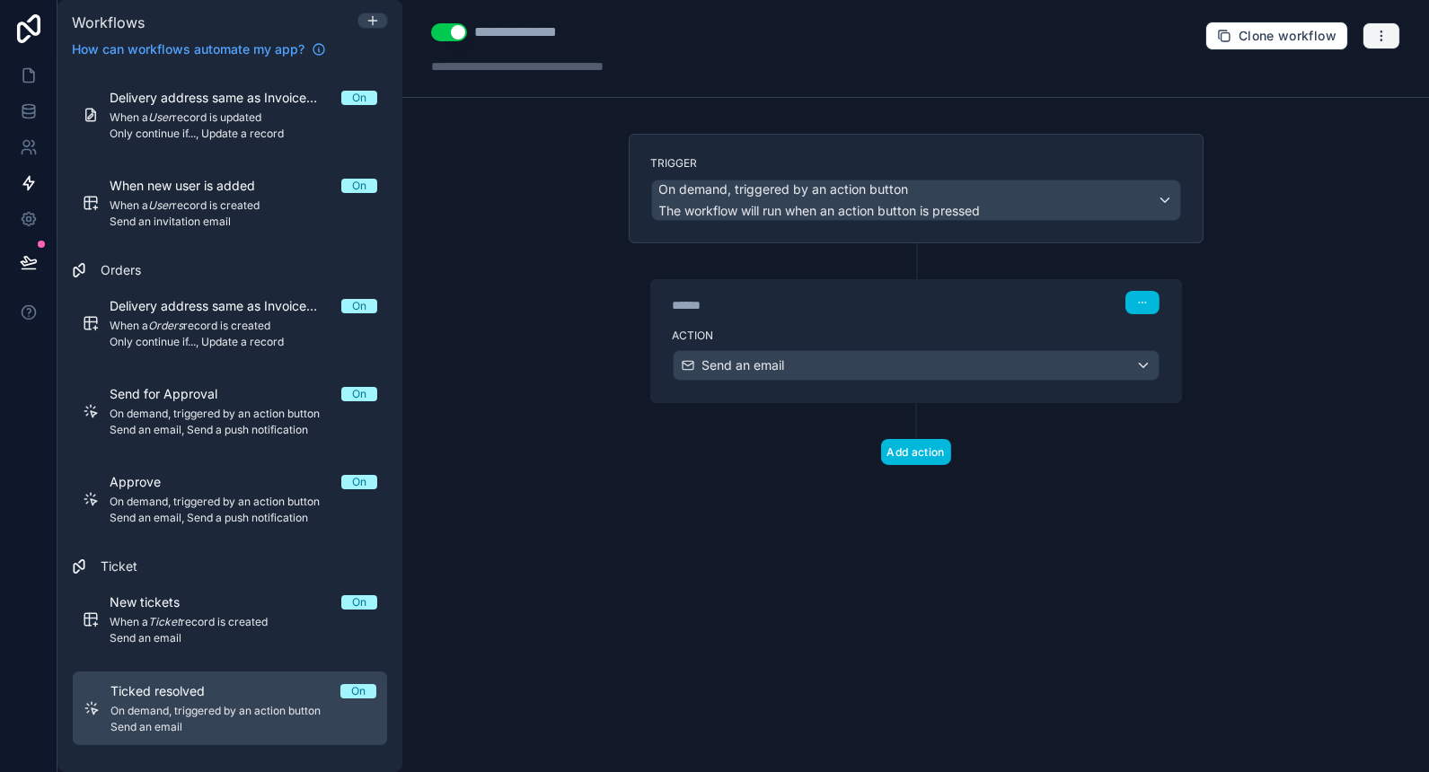
click at [1382, 25] on button "button" at bounding box center [1382, 35] width 38 height 27
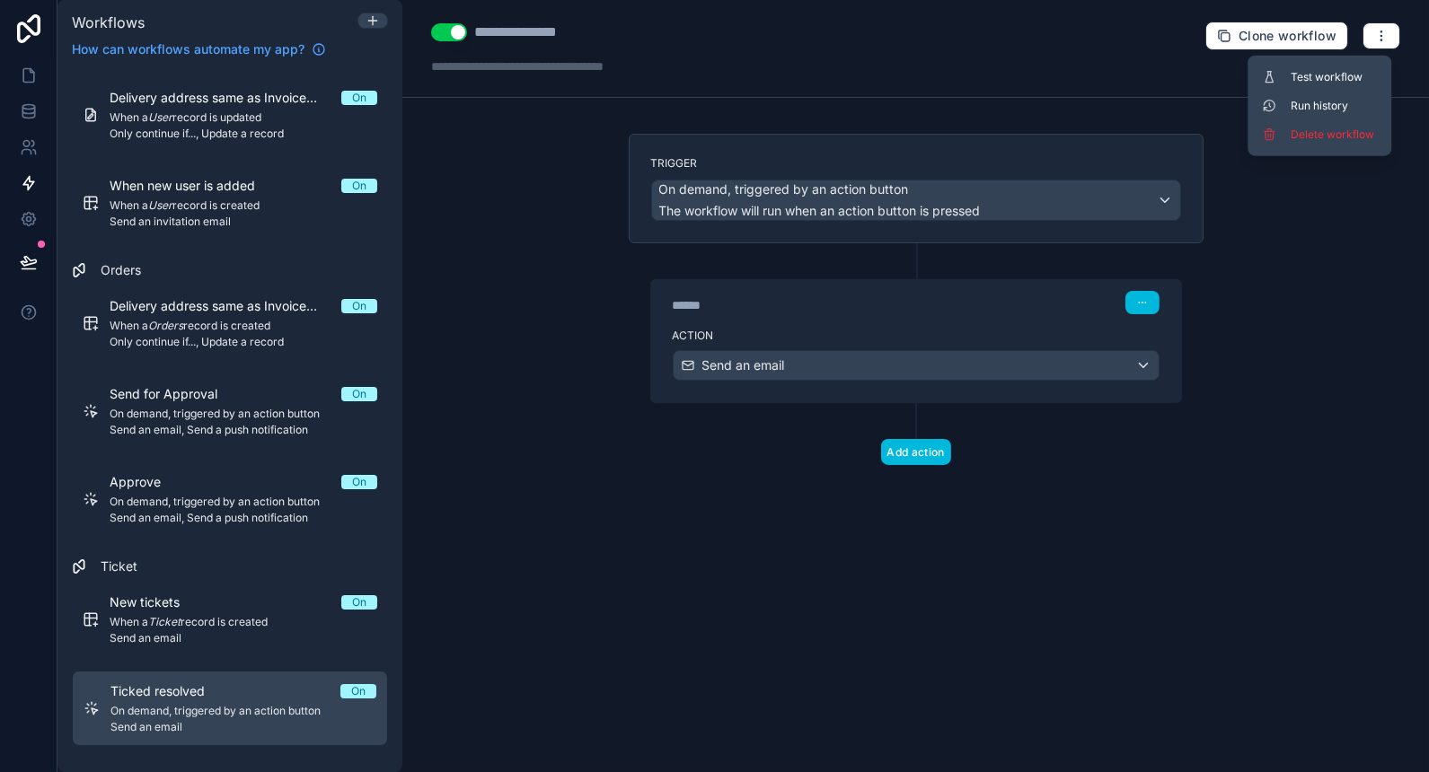
click at [1325, 66] on button "Test workflow" at bounding box center [1319, 77] width 129 height 29
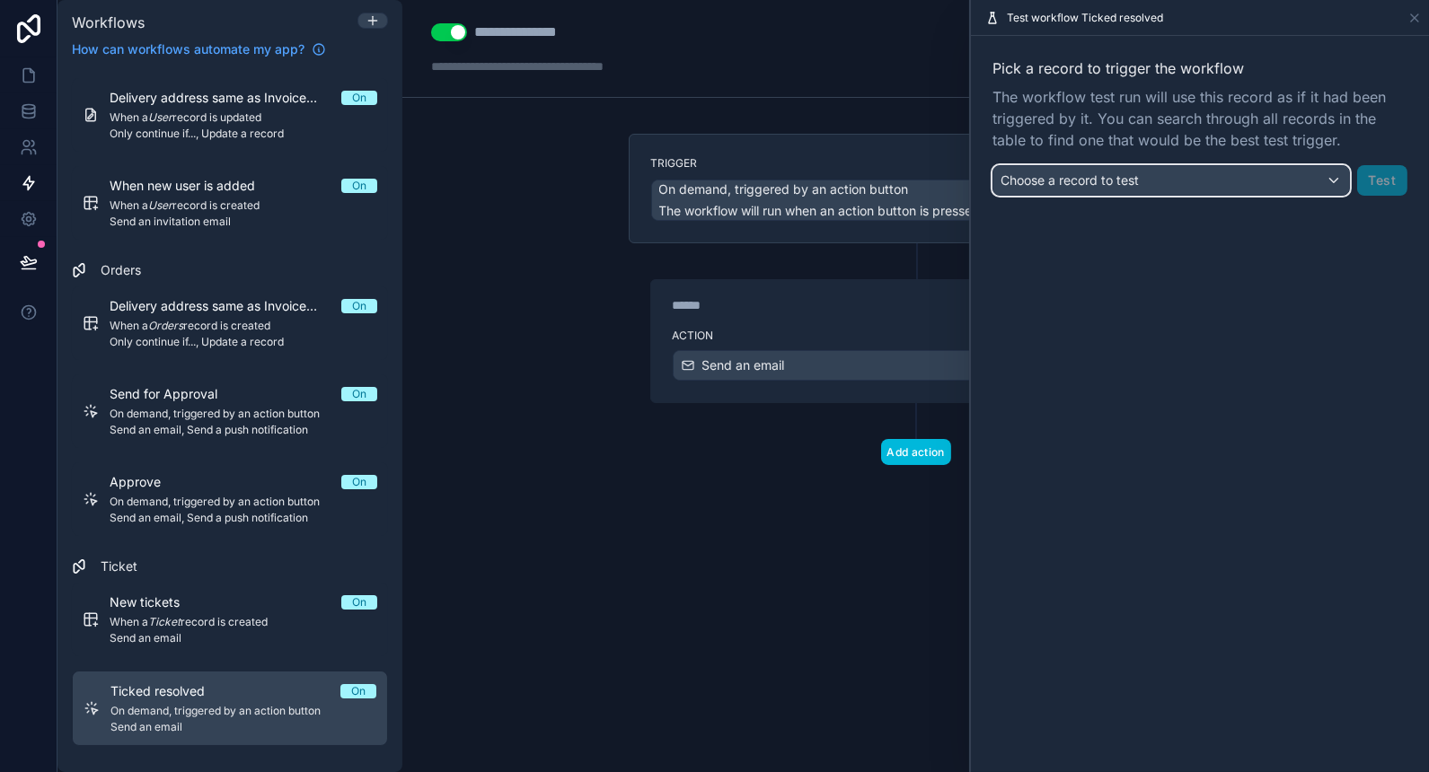
click at [1082, 181] on span "Choose a record to test" at bounding box center [1070, 179] width 138 height 15
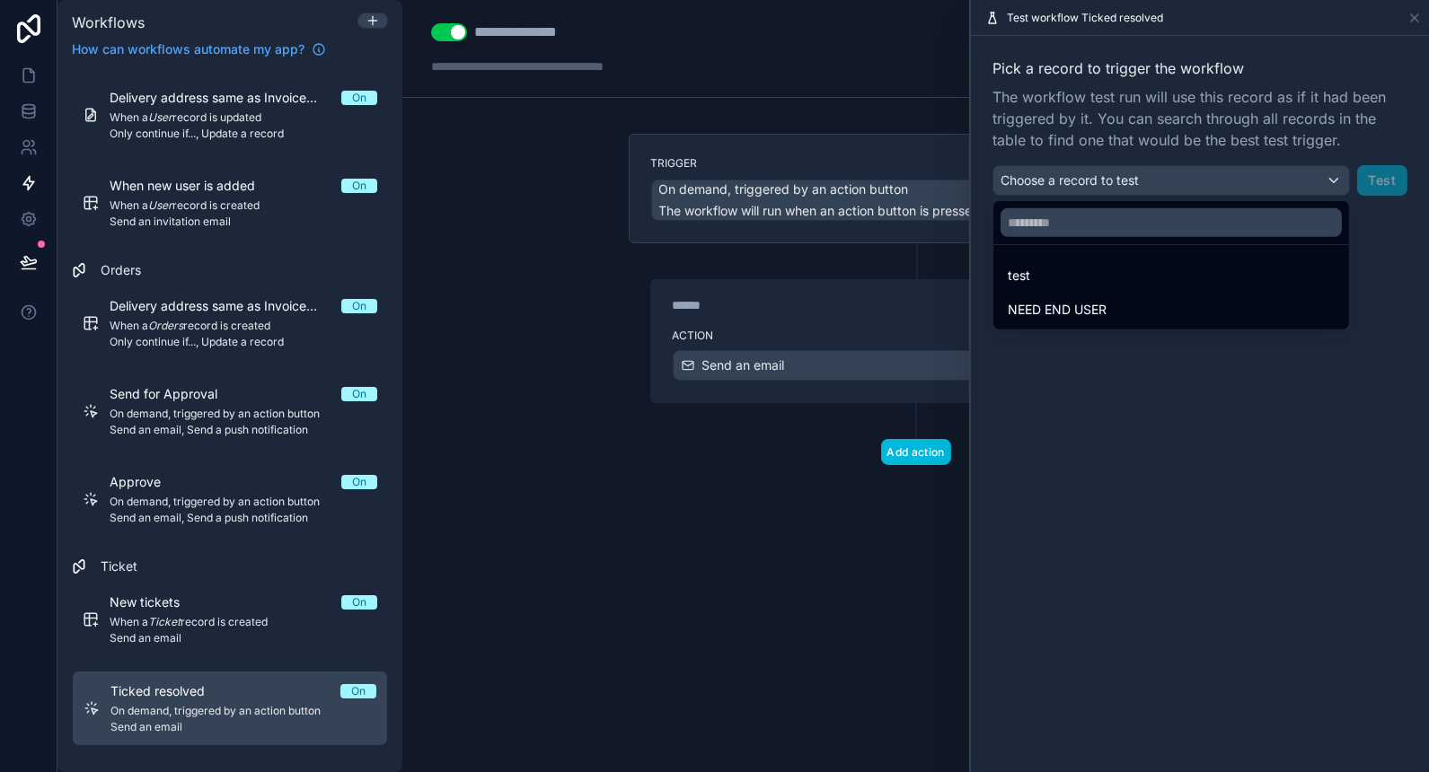
click at [1080, 279] on div "test" at bounding box center [1171, 276] width 327 height 22
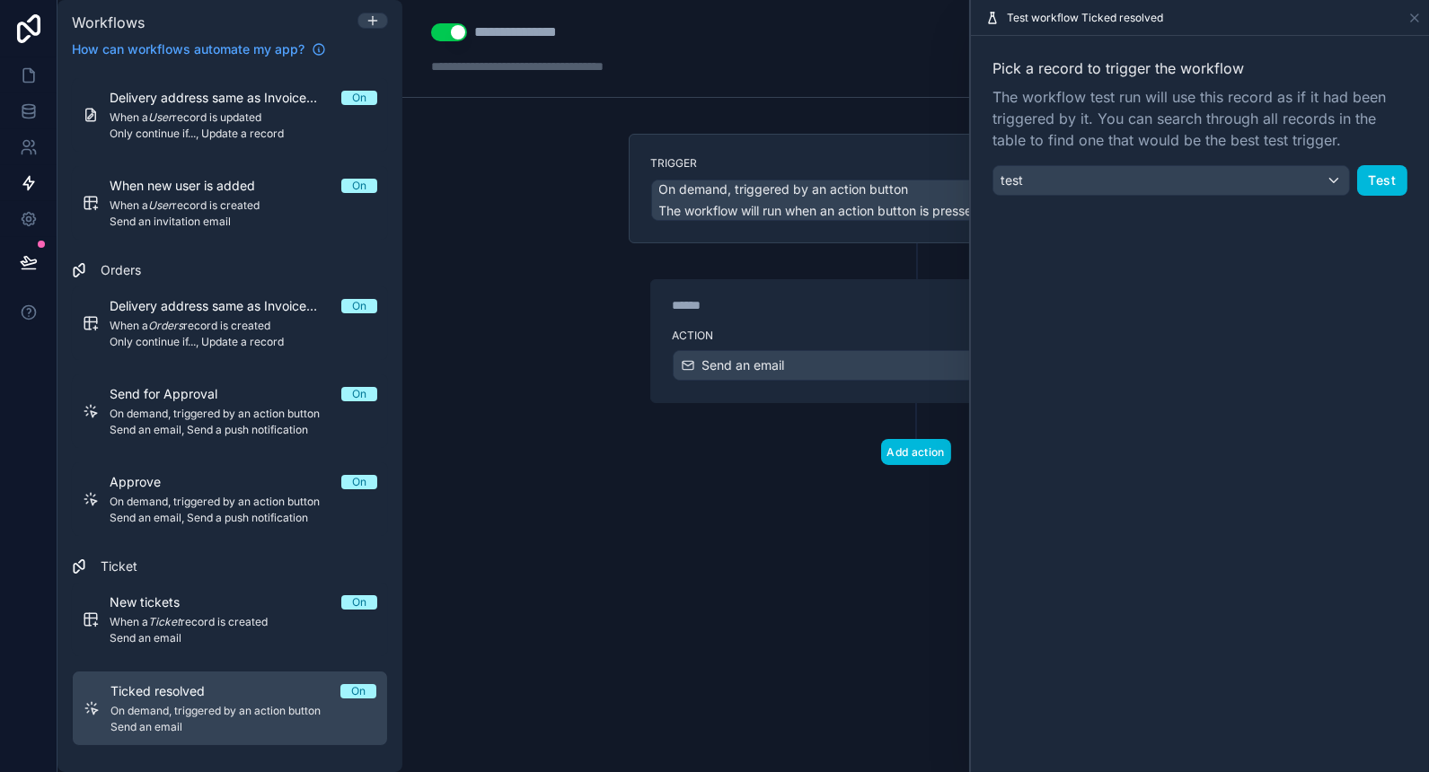
click at [1388, 180] on button "Test" at bounding box center [1382, 180] width 50 height 31
click at [36, 81] on icon at bounding box center [29, 75] width 18 height 18
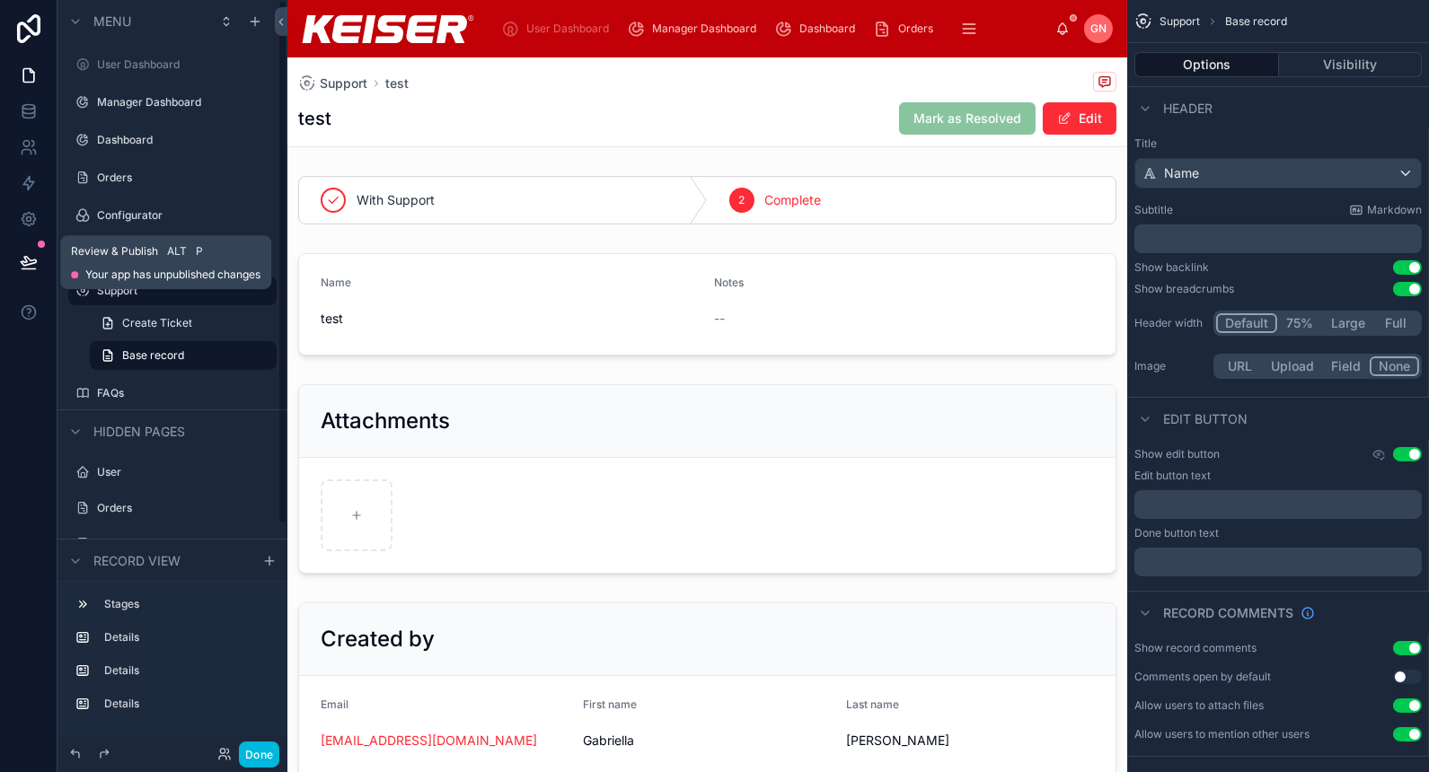
click at [21, 264] on icon at bounding box center [29, 262] width 18 height 18
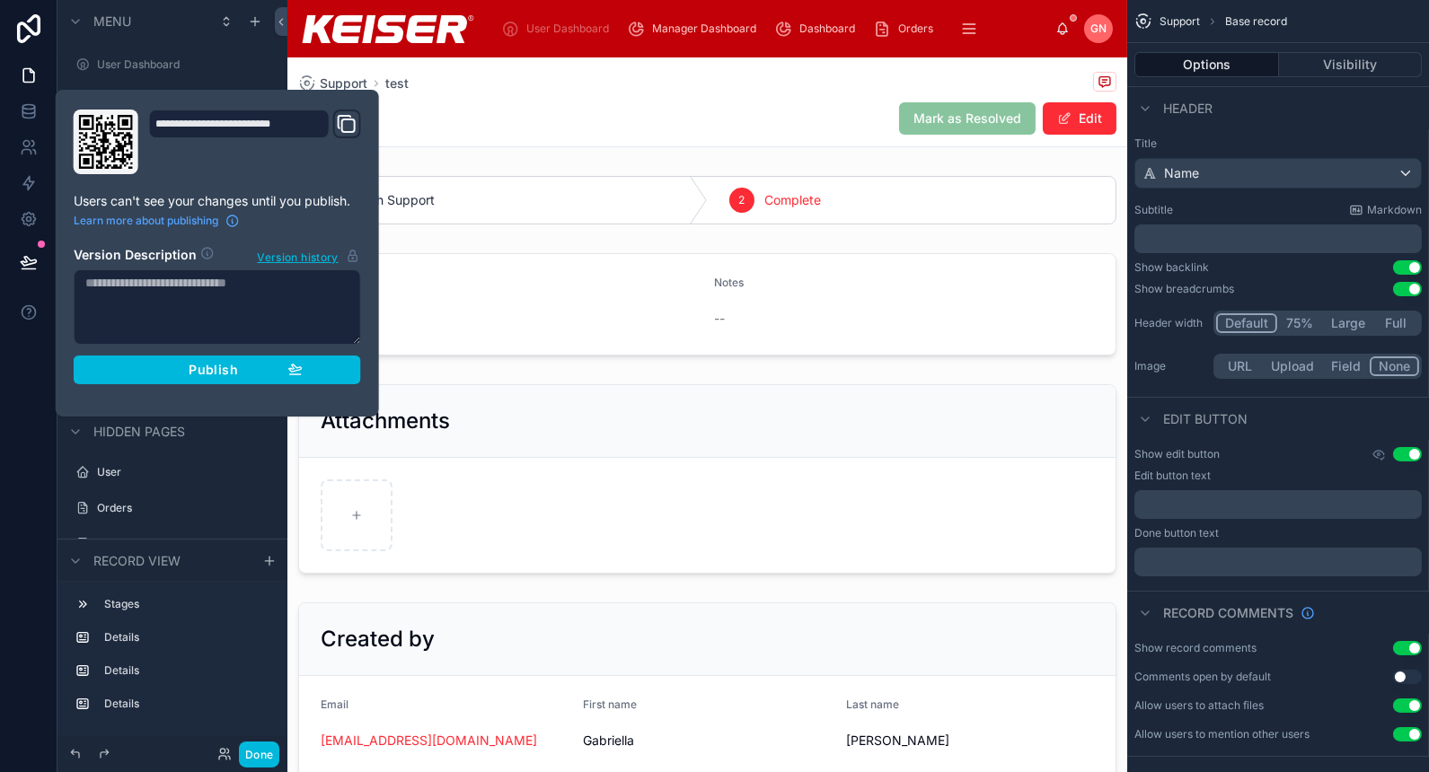
click at [197, 371] on span "Publish" at bounding box center [213, 370] width 49 height 16
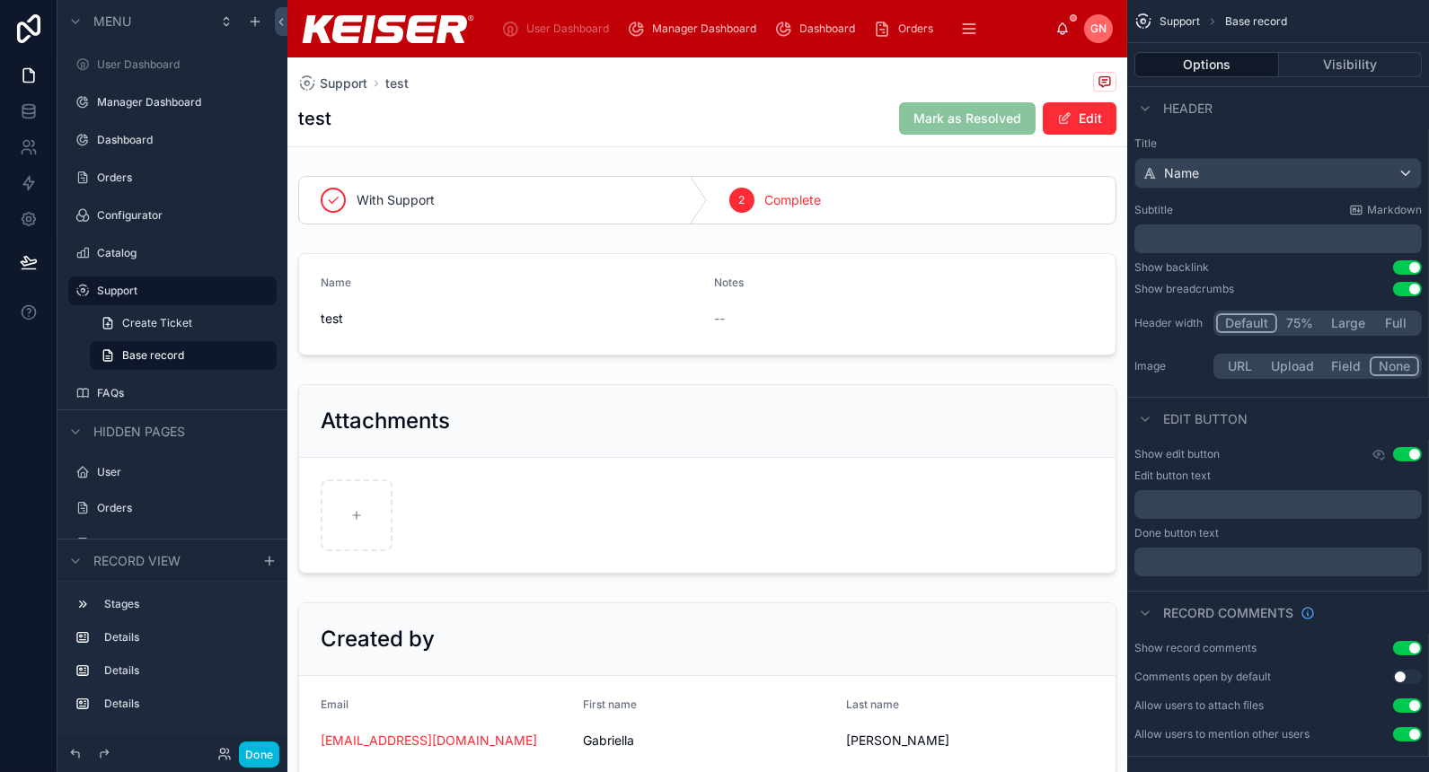
click at [731, 110] on div "test Mark as Resolved Edit" at bounding box center [707, 118] width 818 height 34
click at [819, 102] on div "test Mark as Resolved Edit" at bounding box center [707, 118] width 818 height 34
click at [260, 750] on button "Done" at bounding box center [259, 755] width 40 height 26
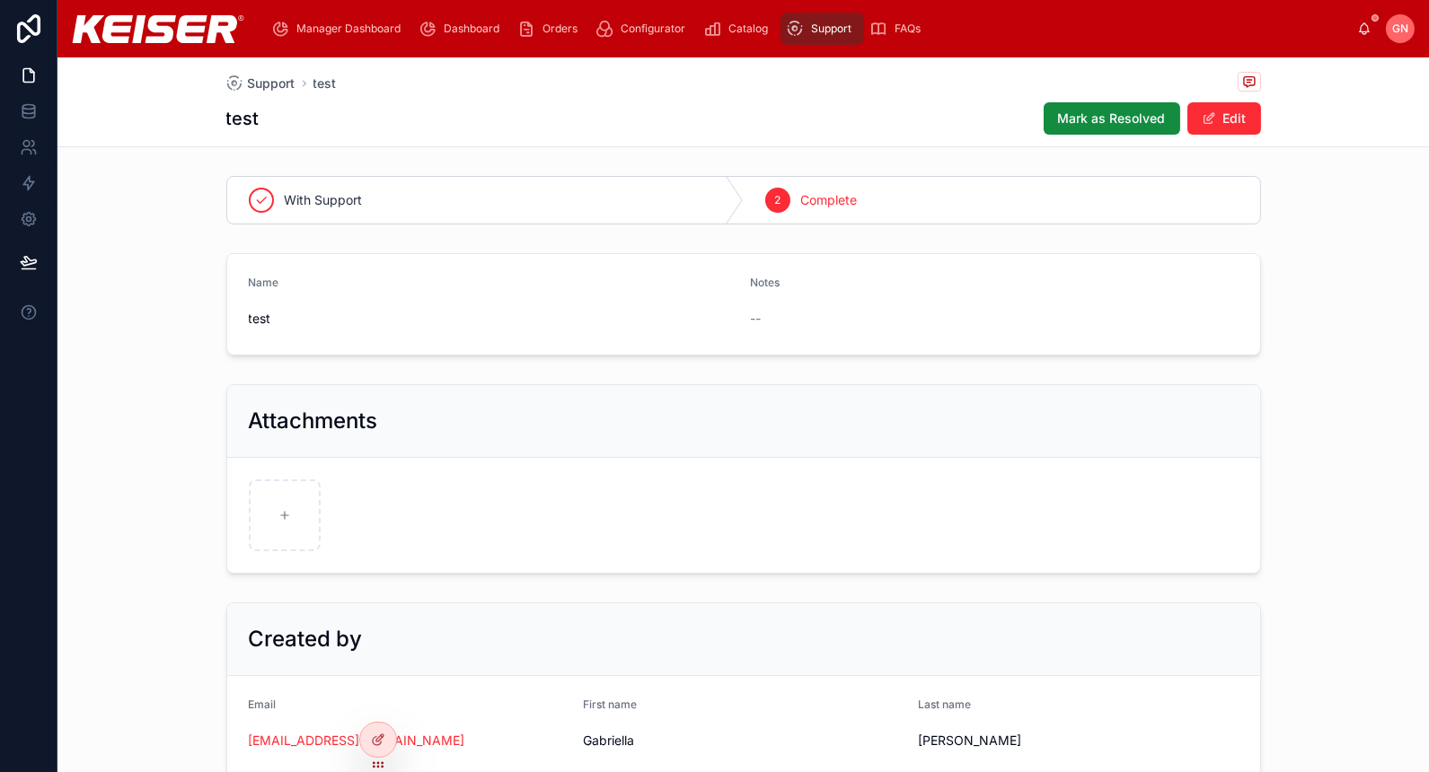
click at [1107, 118] on span "Mark as Resolved" at bounding box center [1112, 119] width 108 height 18
click at [374, 743] on icon at bounding box center [378, 740] width 14 height 14
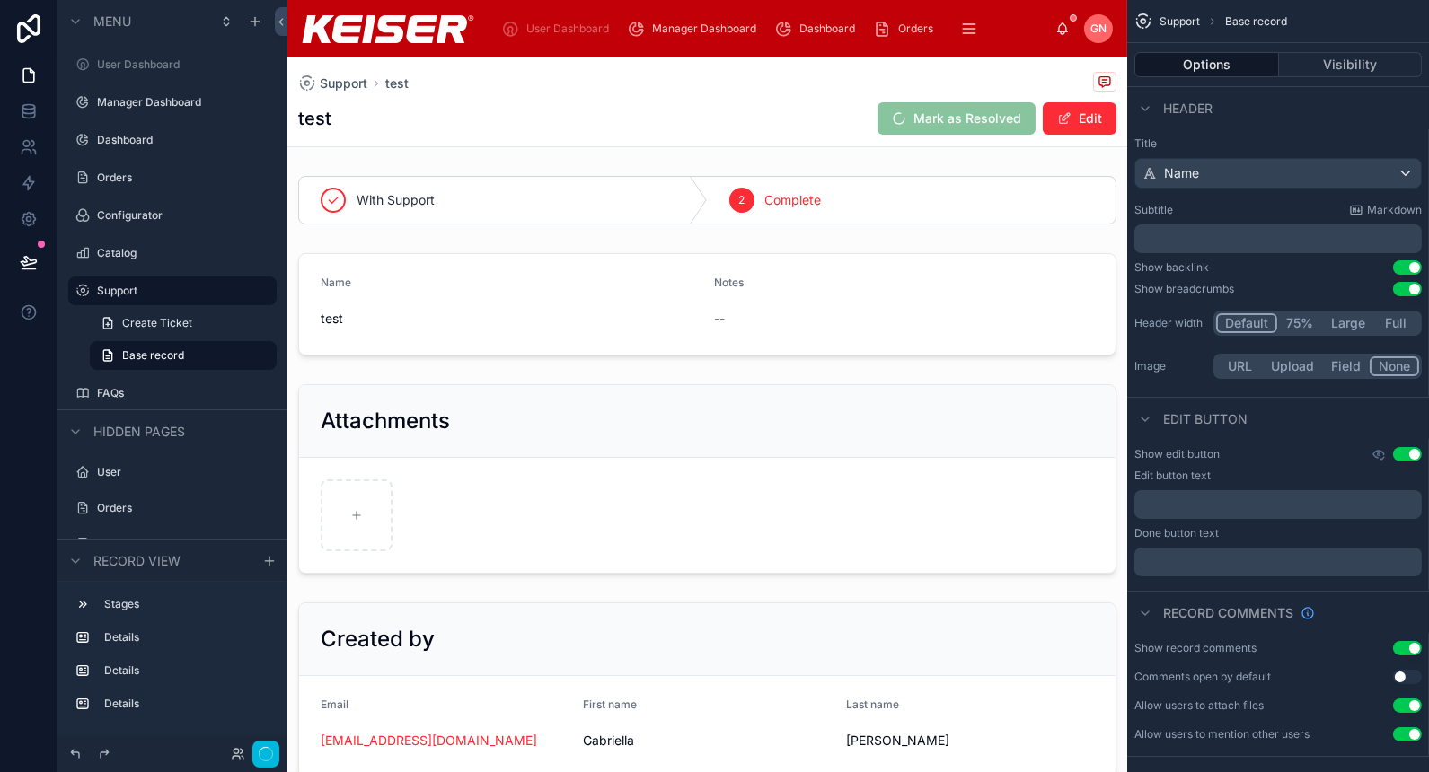
click at [834, 95] on div "Support test test Mark as Resolved Edit" at bounding box center [707, 101] width 818 height 89
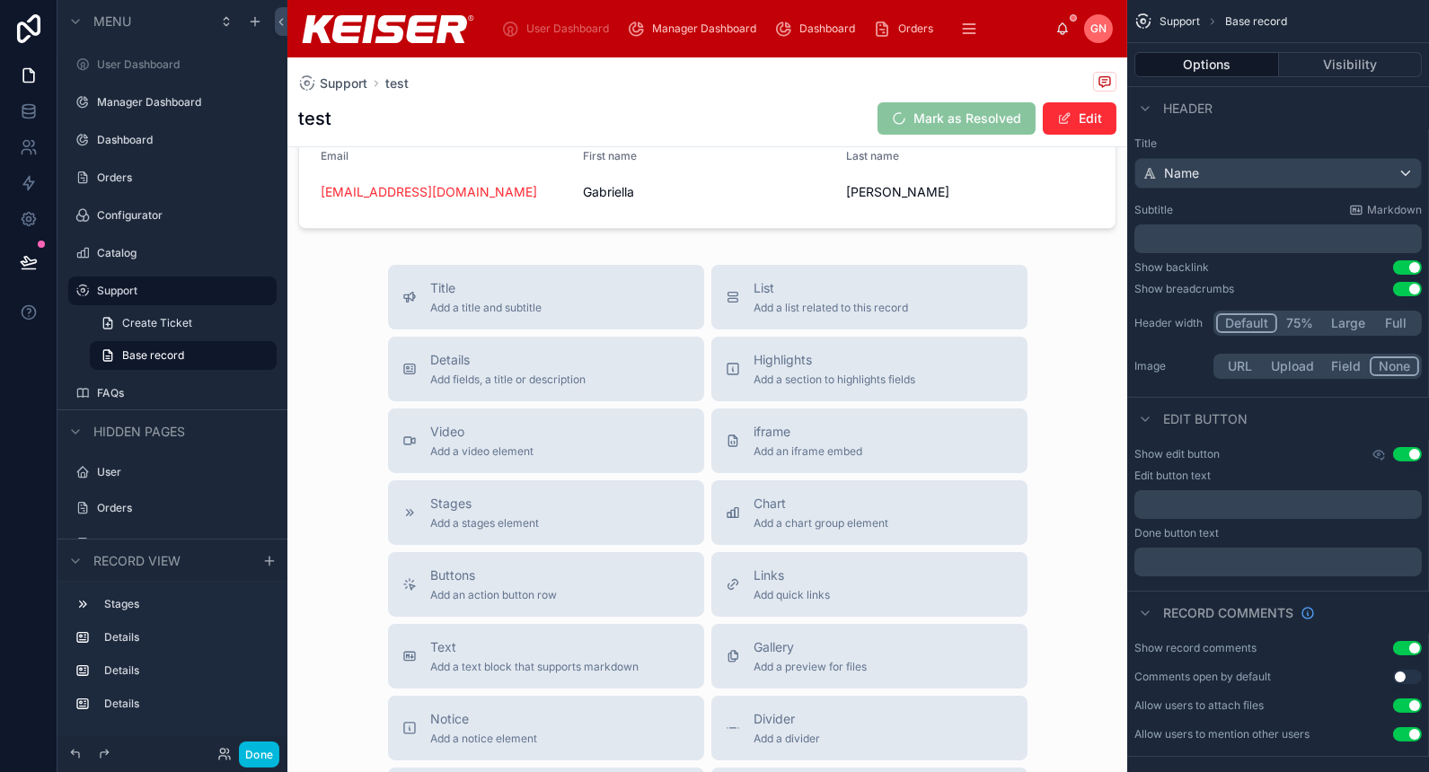
scroll to position [819, 0]
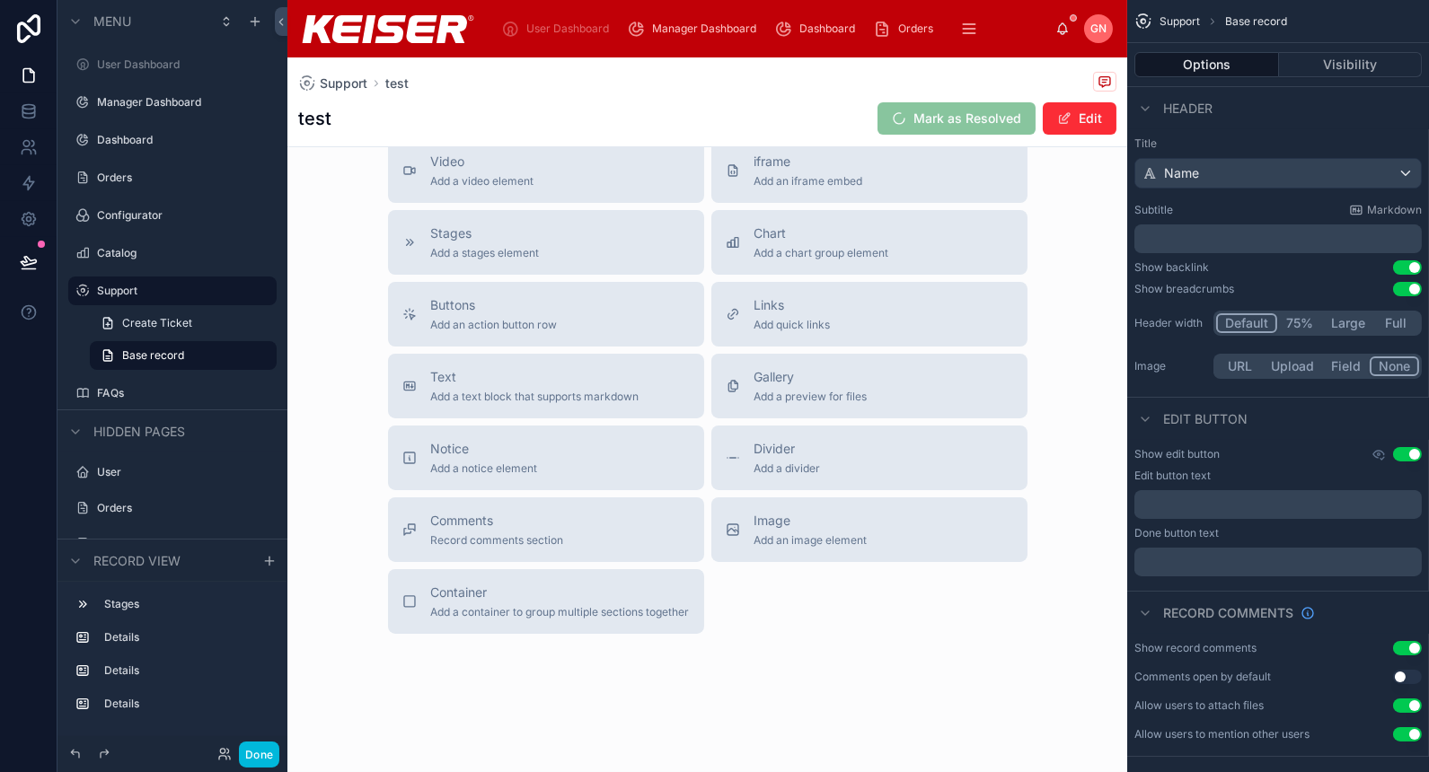
click at [550, 526] on div "Comments Record comments section" at bounding box center [497, 530] width 133 height 36
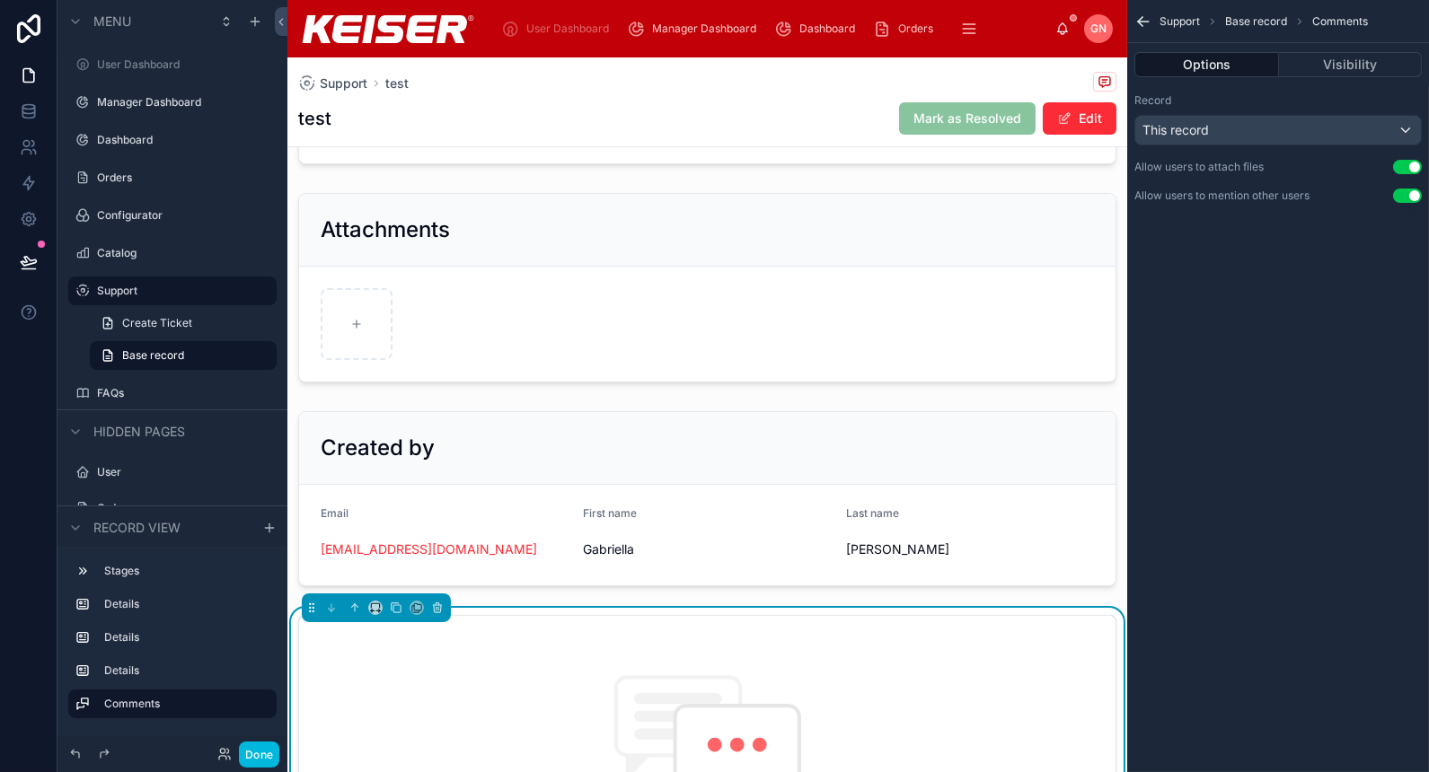
scroll to position [0, 0]
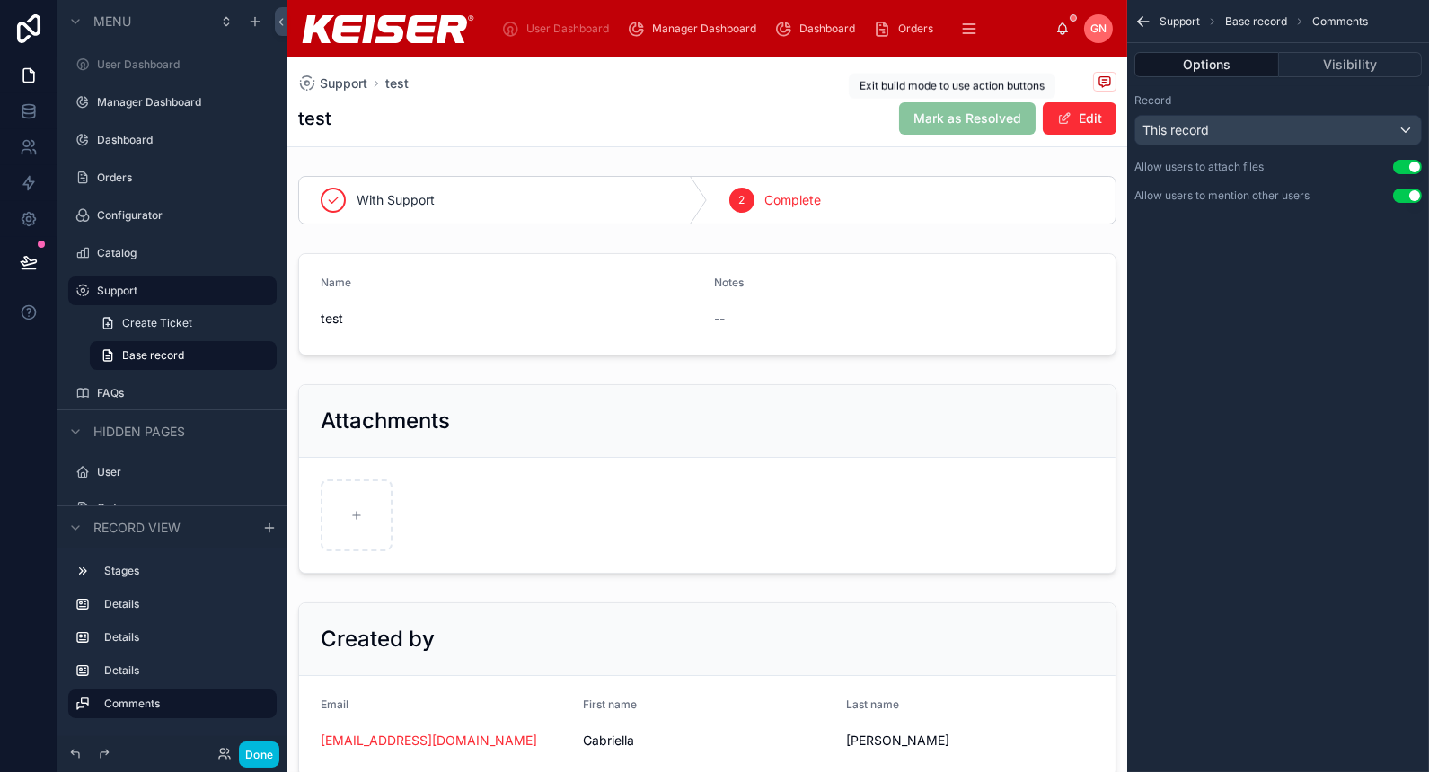
click at [835, 124] on div "test Mark as Resolved Edit" at bounding box center [707, 118] width 818 height 34
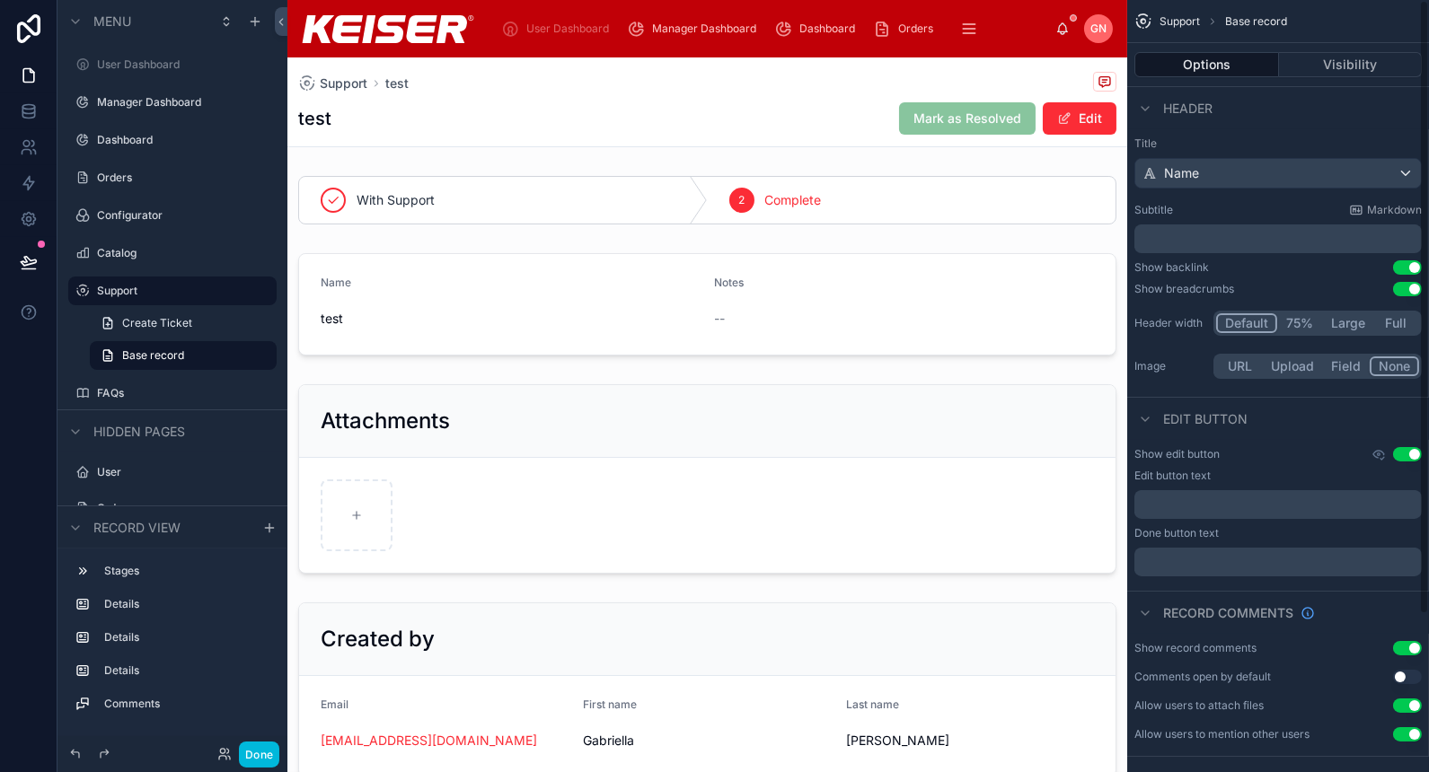
scroll to position [198, 0]
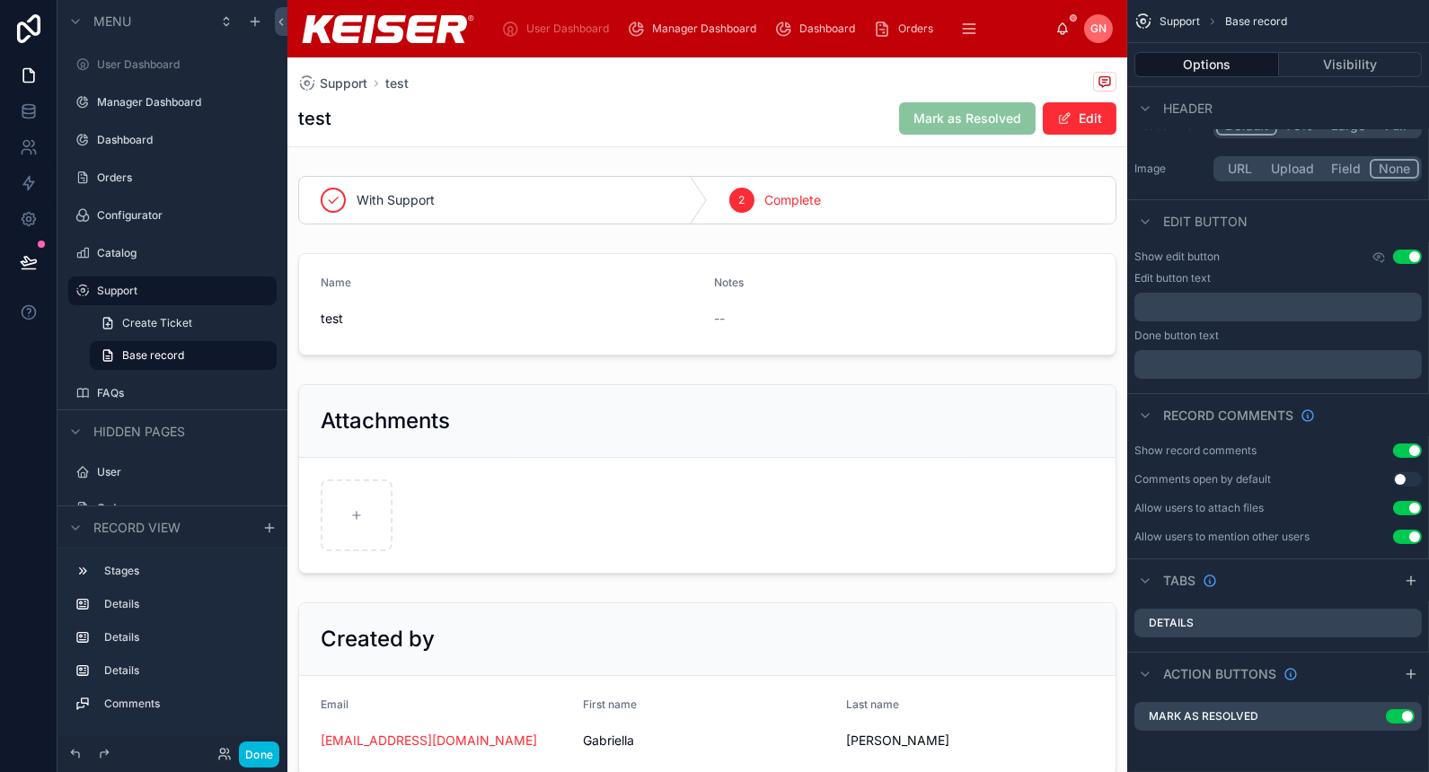
click at [0, 0] on icon "scrollable content" at bounding box center [0, 0] width 0 height 0
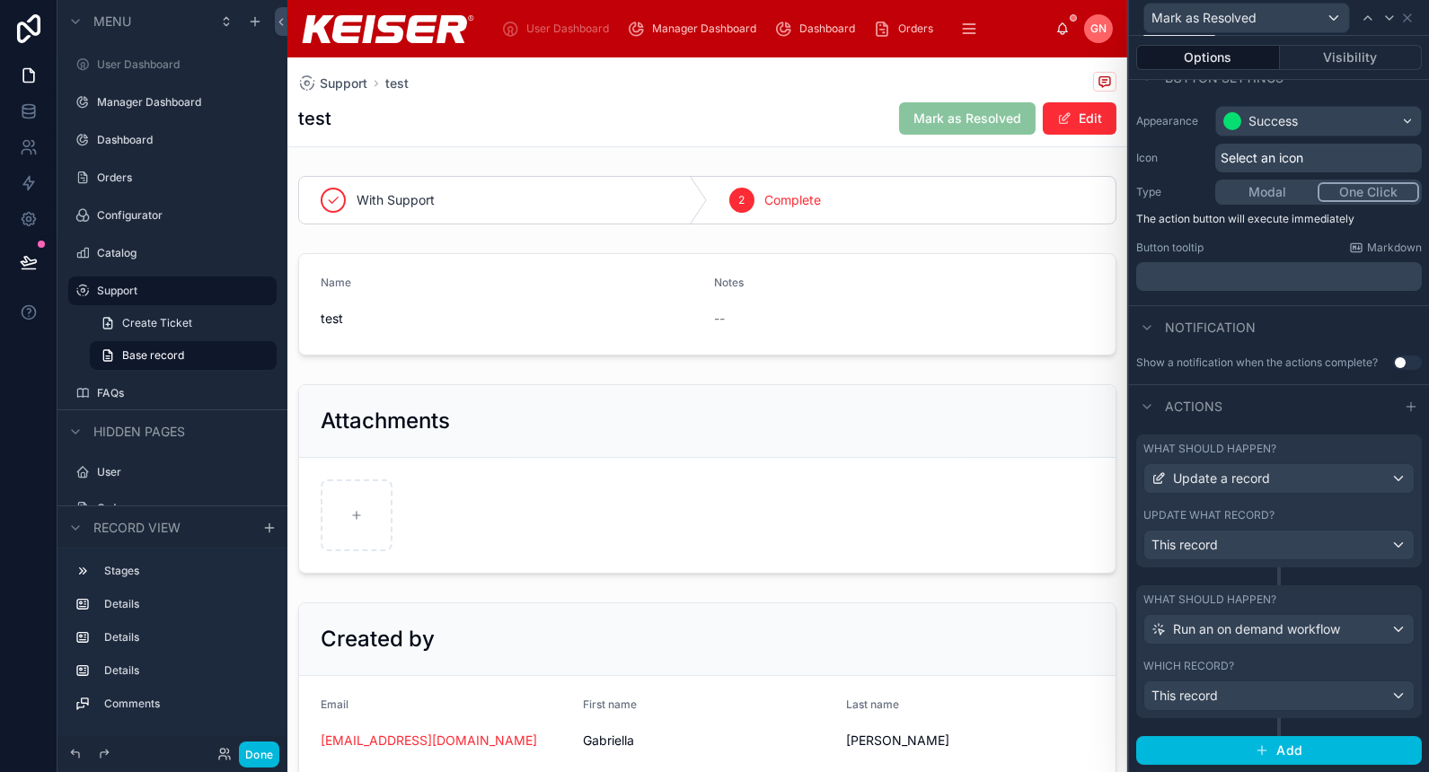
scroll to position [0, 0]
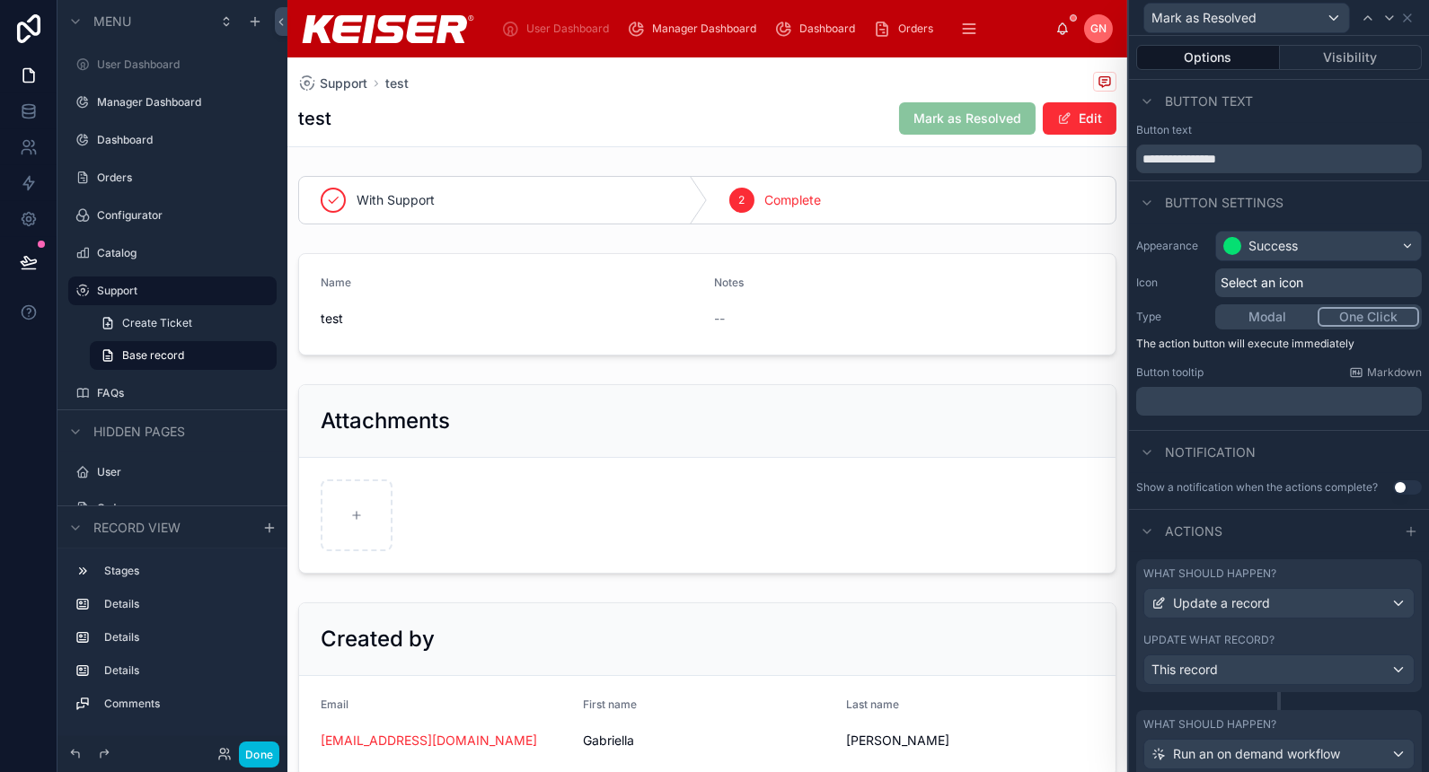
click at [1329, 57] on button "Visibility" at bounding box center [1351, 57] width 143 height 25
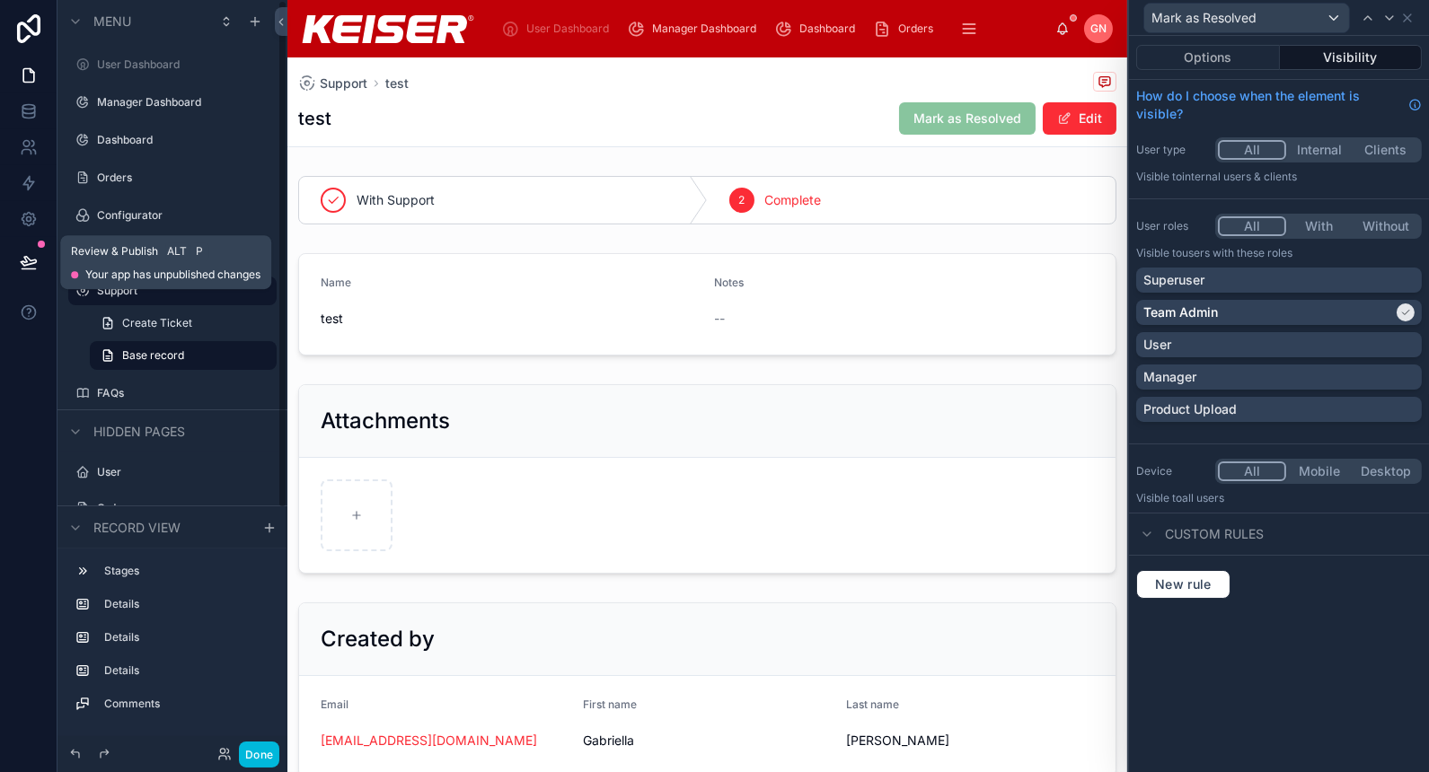
click at [21, 261] on icon at bounding box center [28, 261] width 15 height 9
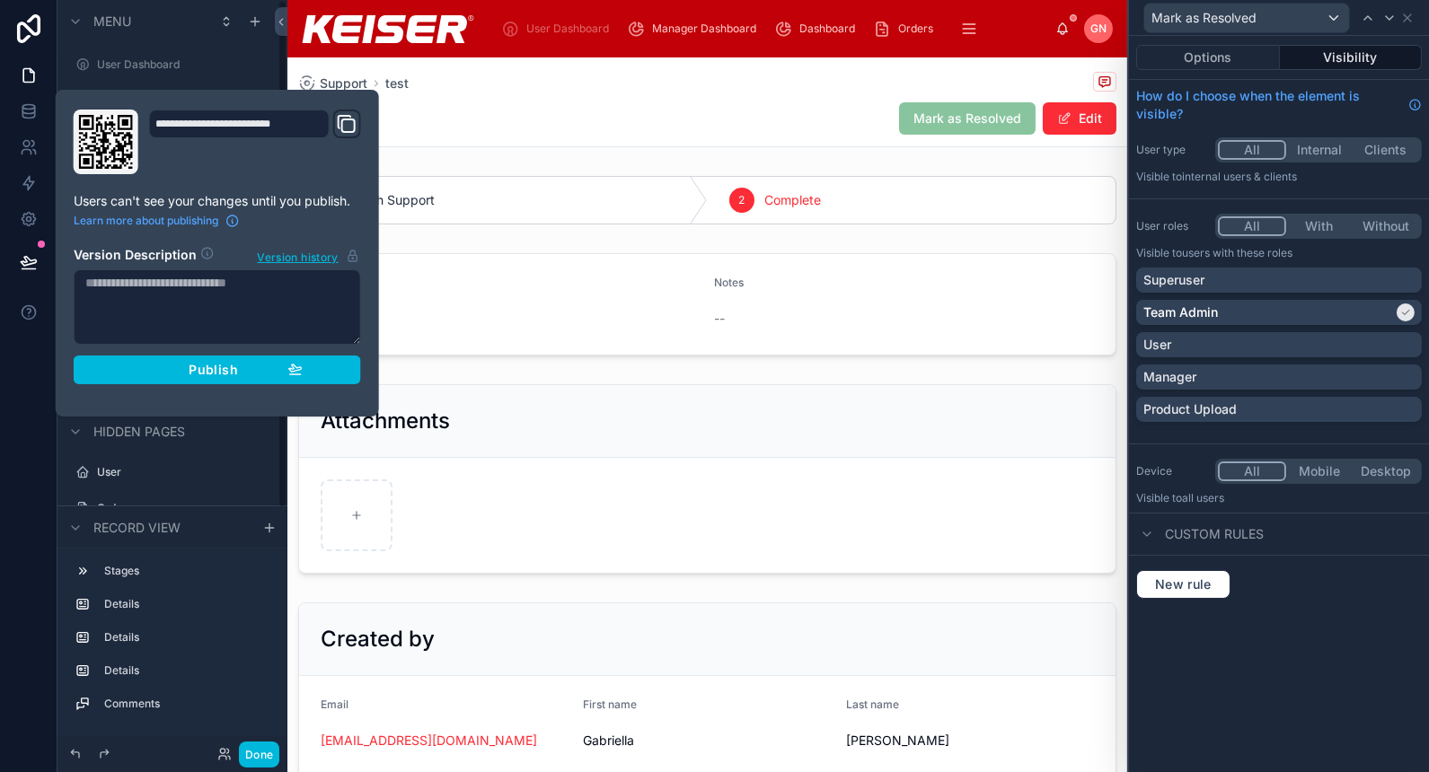
click at [267, 371] on div "Publish" at bounding box center [217, 370] width 171 height 16
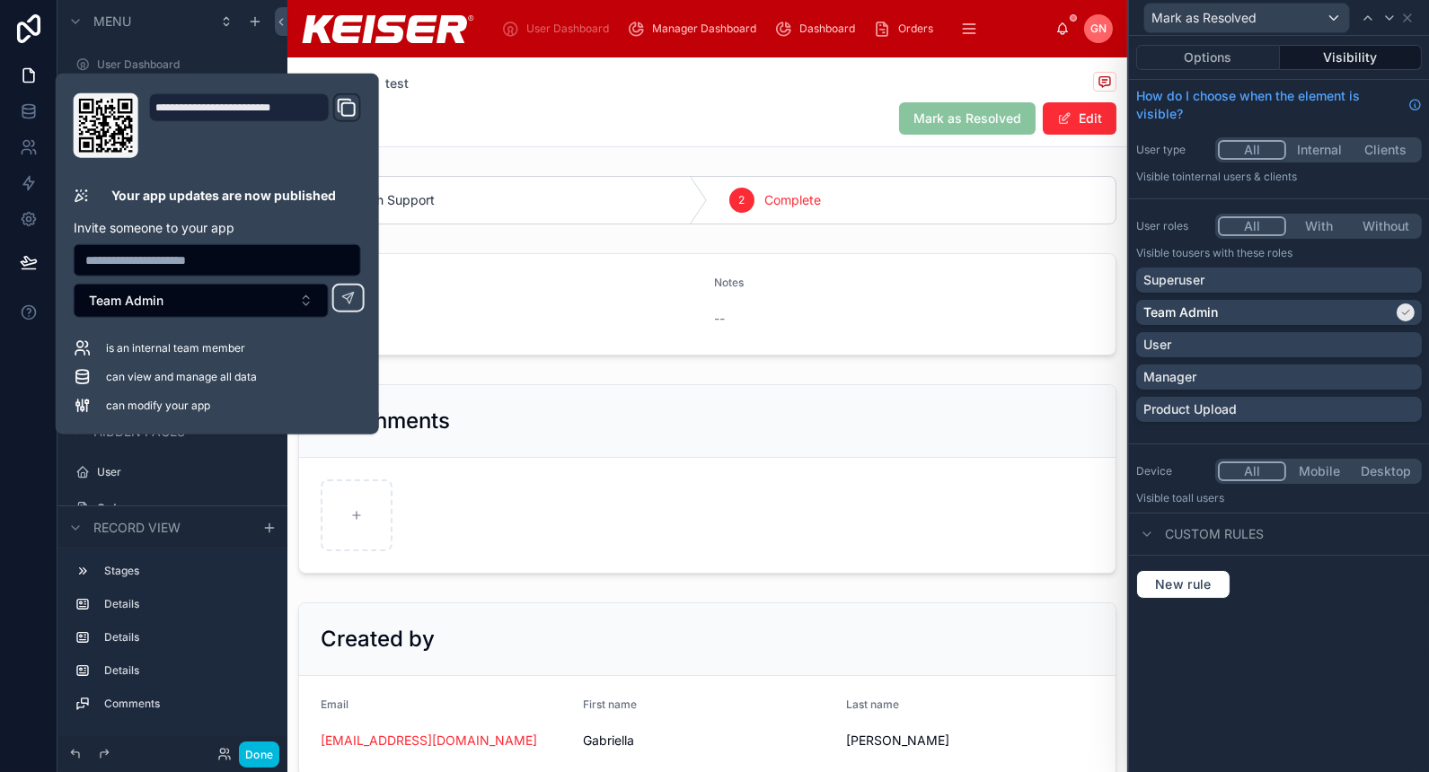
click at [571, 91] on div "Support test" at bounding box center [707, 83] width 818 height 22
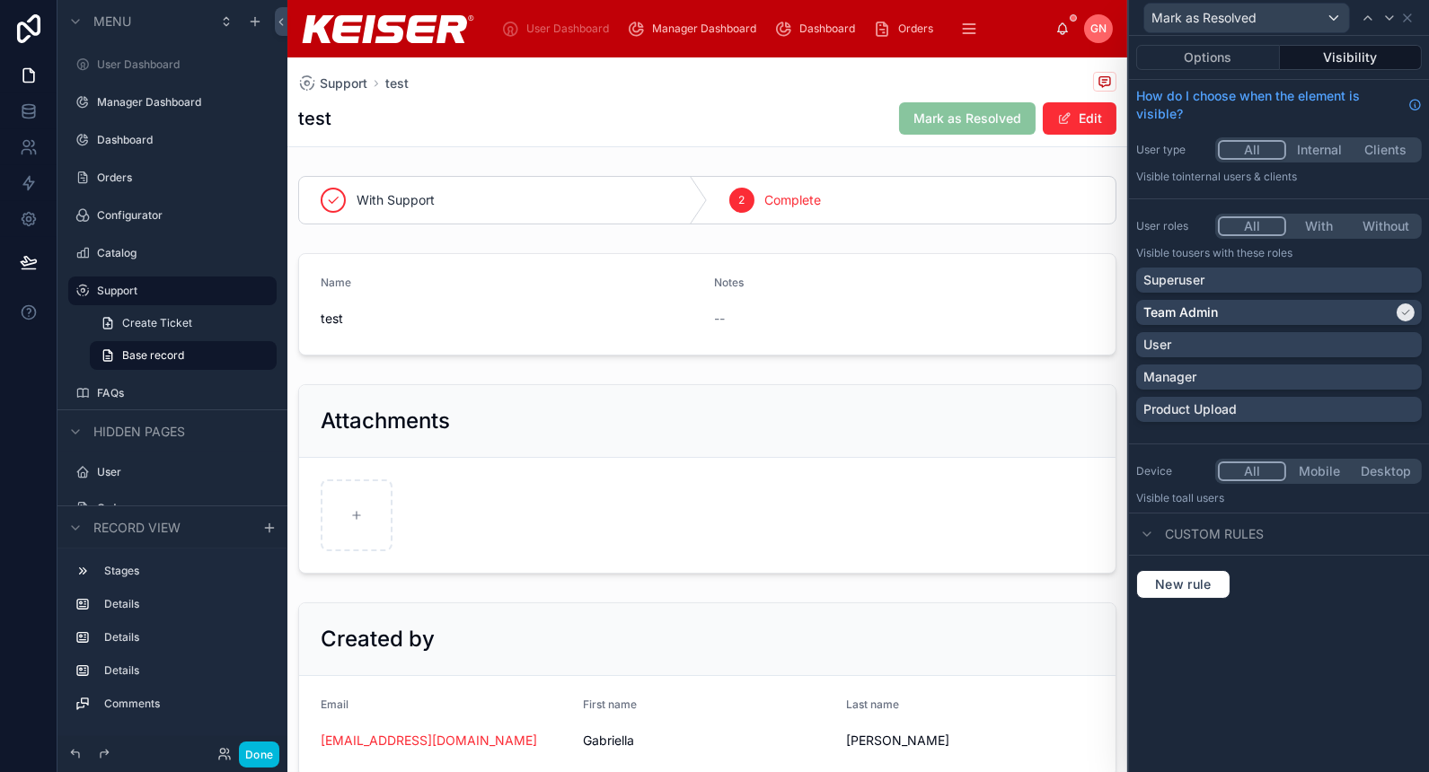
click at [913, 32] on span "Orders" at bounding box center [915, 29] width 35 height 14
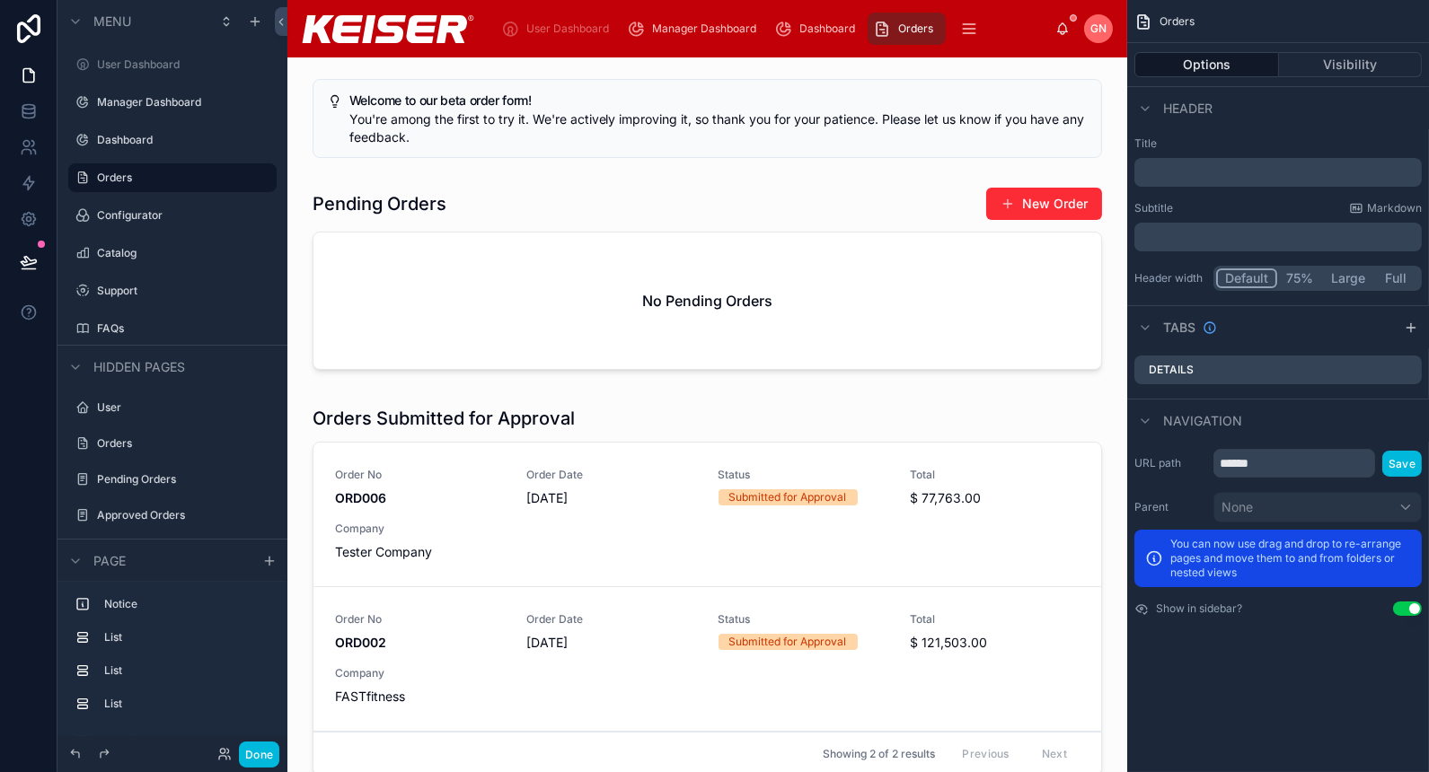
click at [743, 411] on div at bounding box center [707, 595] width 811 height 392
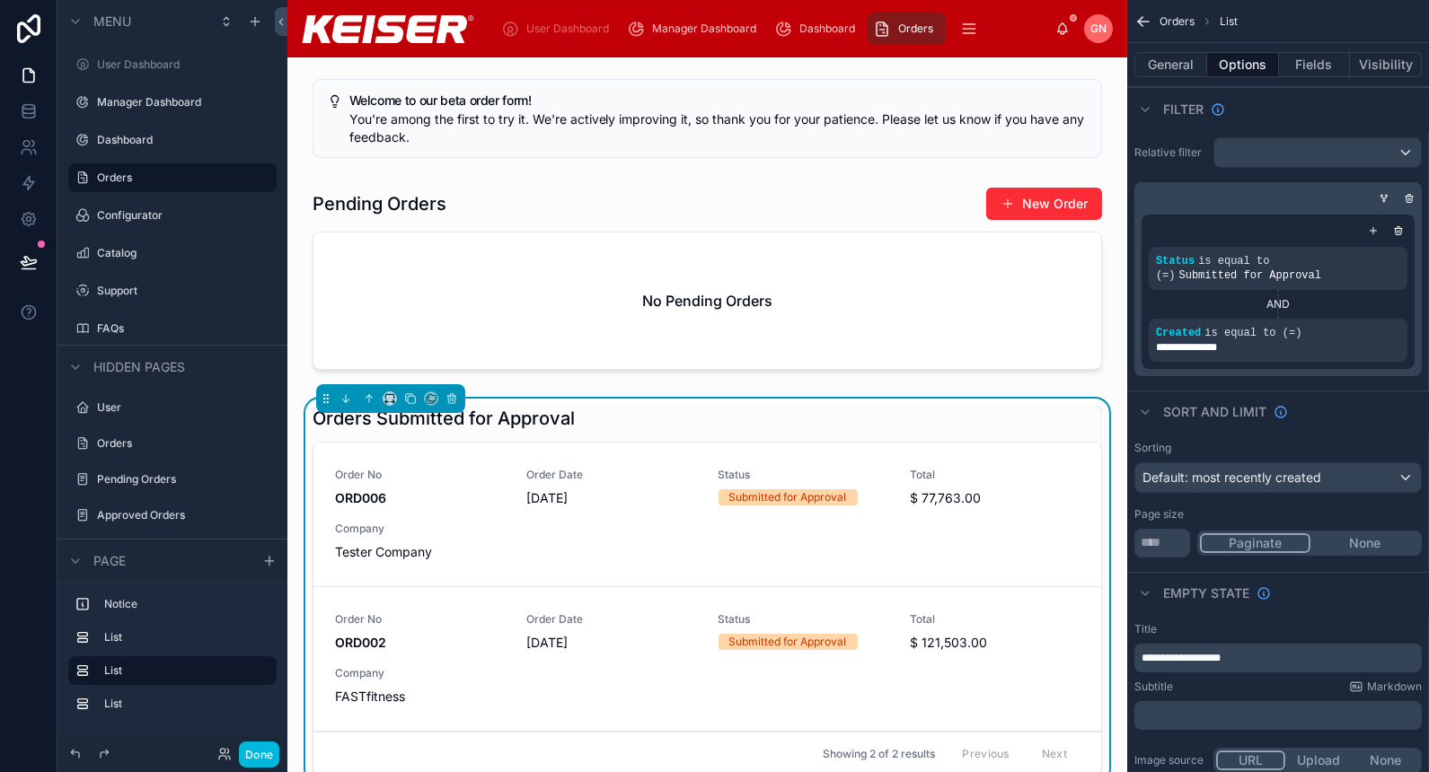
click at [1009, 218] on div at bounding box center [707, 282] width 811 height 205
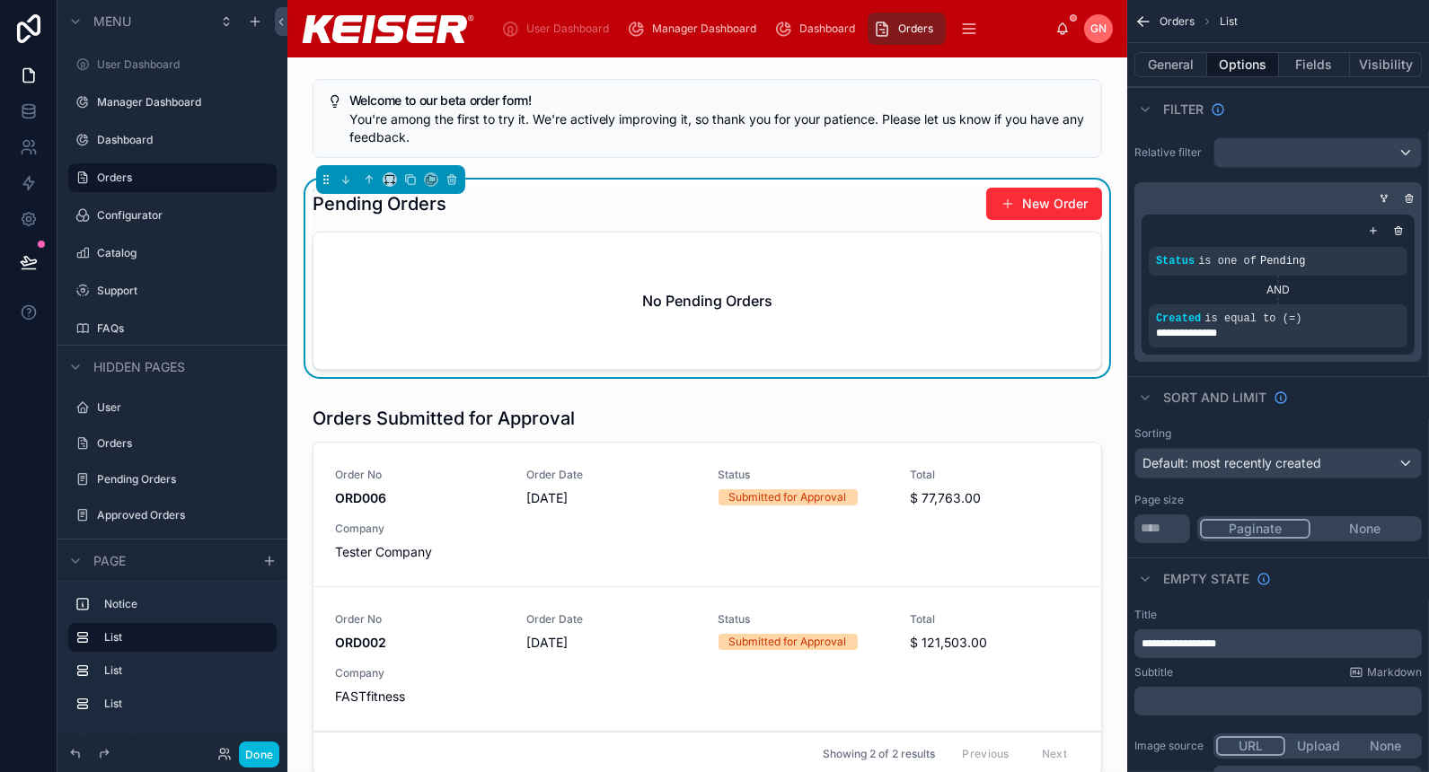
click at [1060, 207] on button "New Order" at bounding box center [1044, 204] width 116 height 32
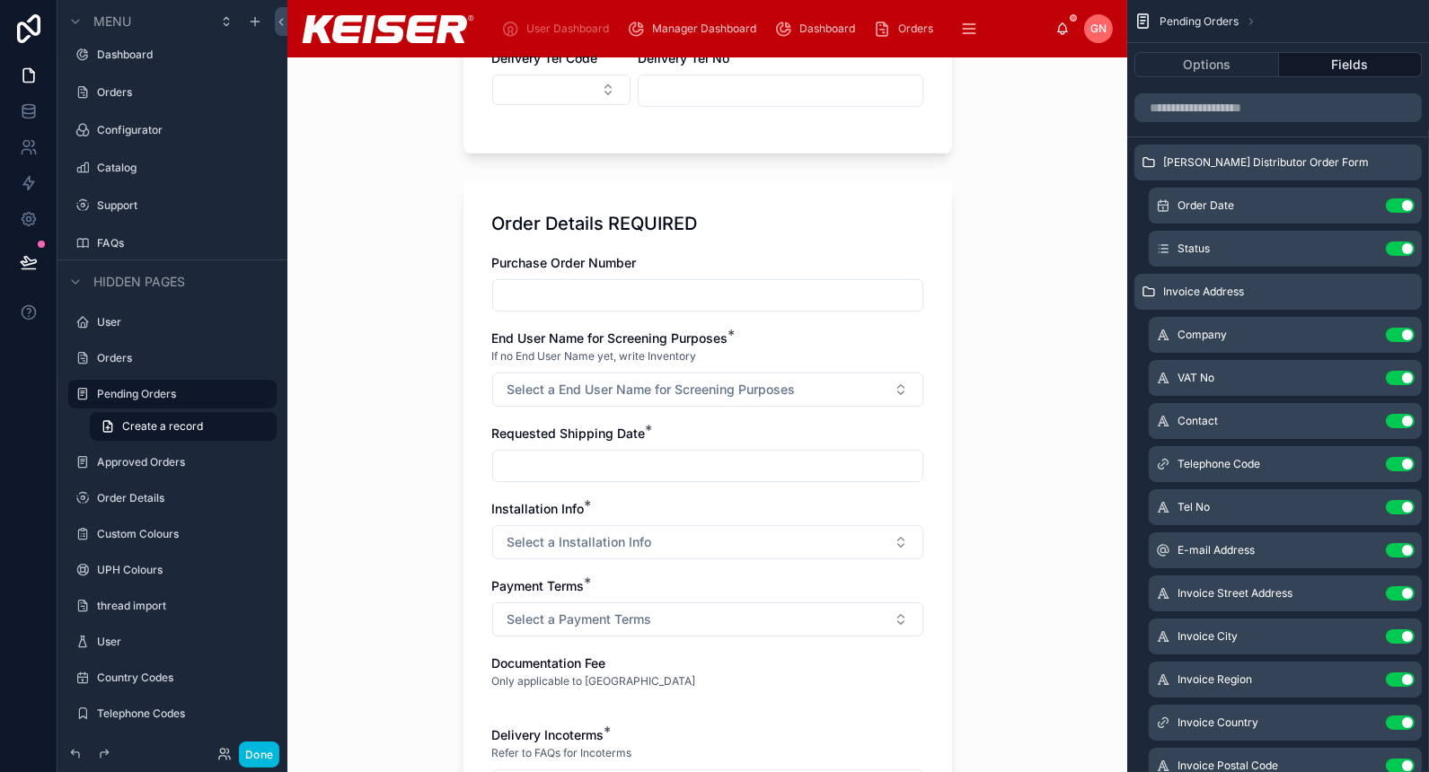
scroll to position [2108, 0]
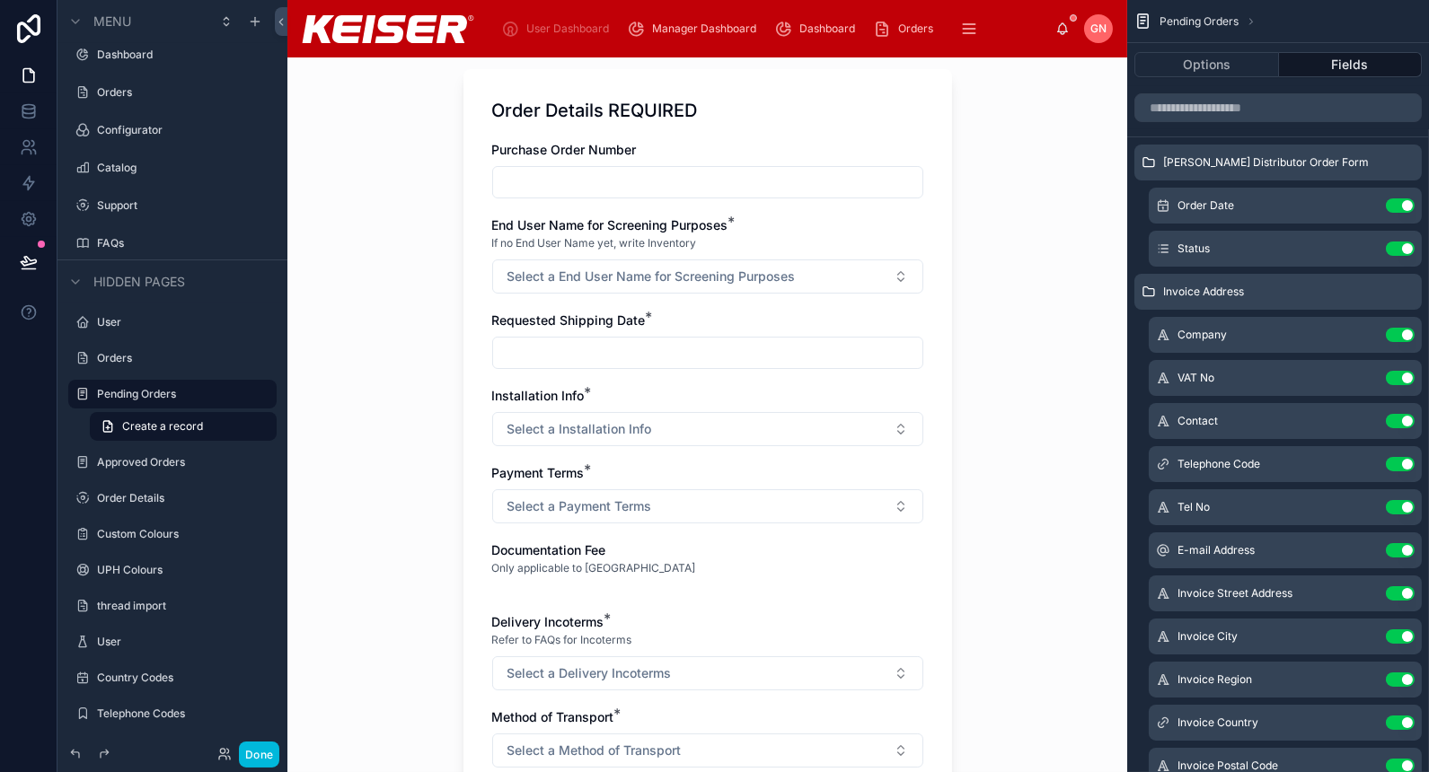
click at [622, 273] on span "Select a End User Name for Screening Purposes" at bounding box center [651, 277] width 288 height 18
click at [655, 368] on div "Other" at bounding box center [700, 371] width 250 height 27
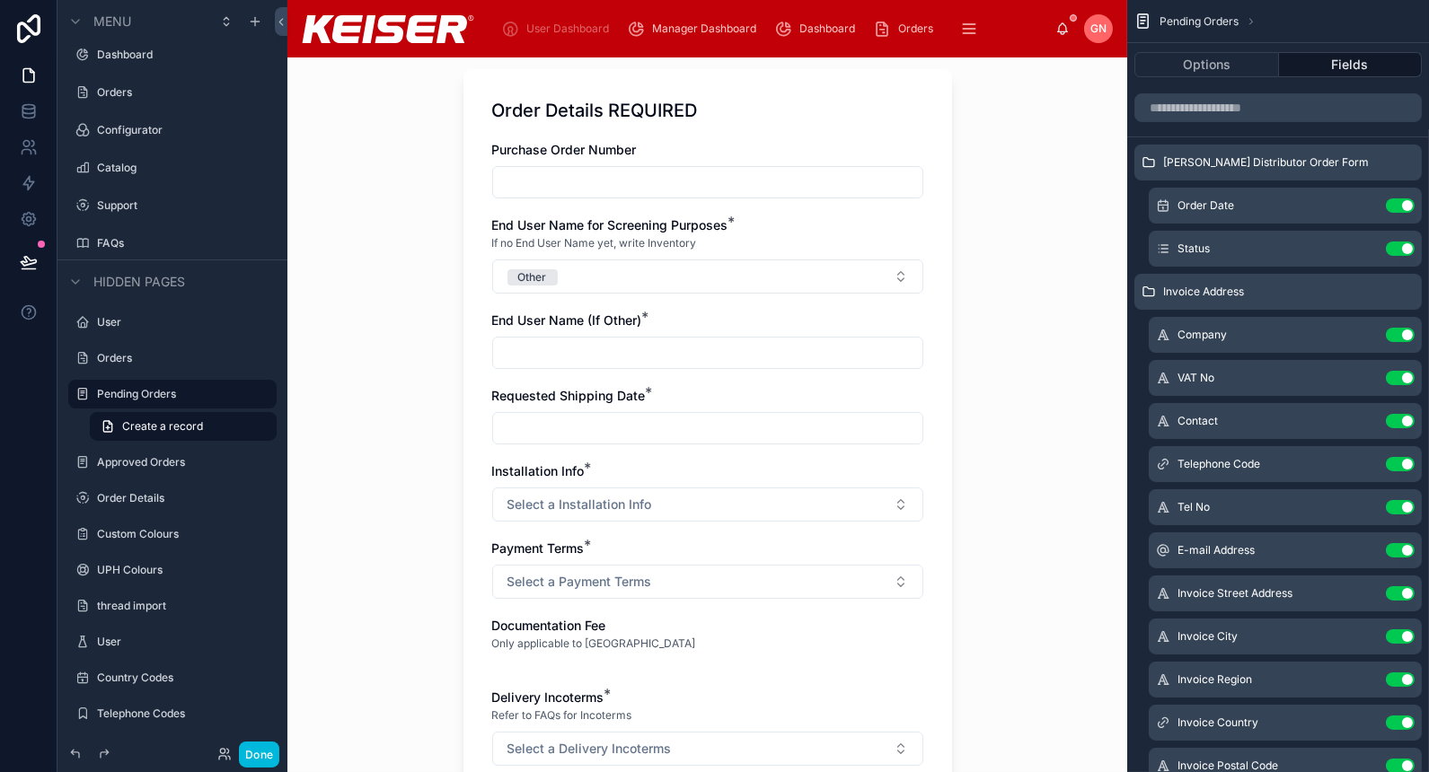
click at [675, 352] on input "text" at bounding box center [707, 352] width 429 height 25
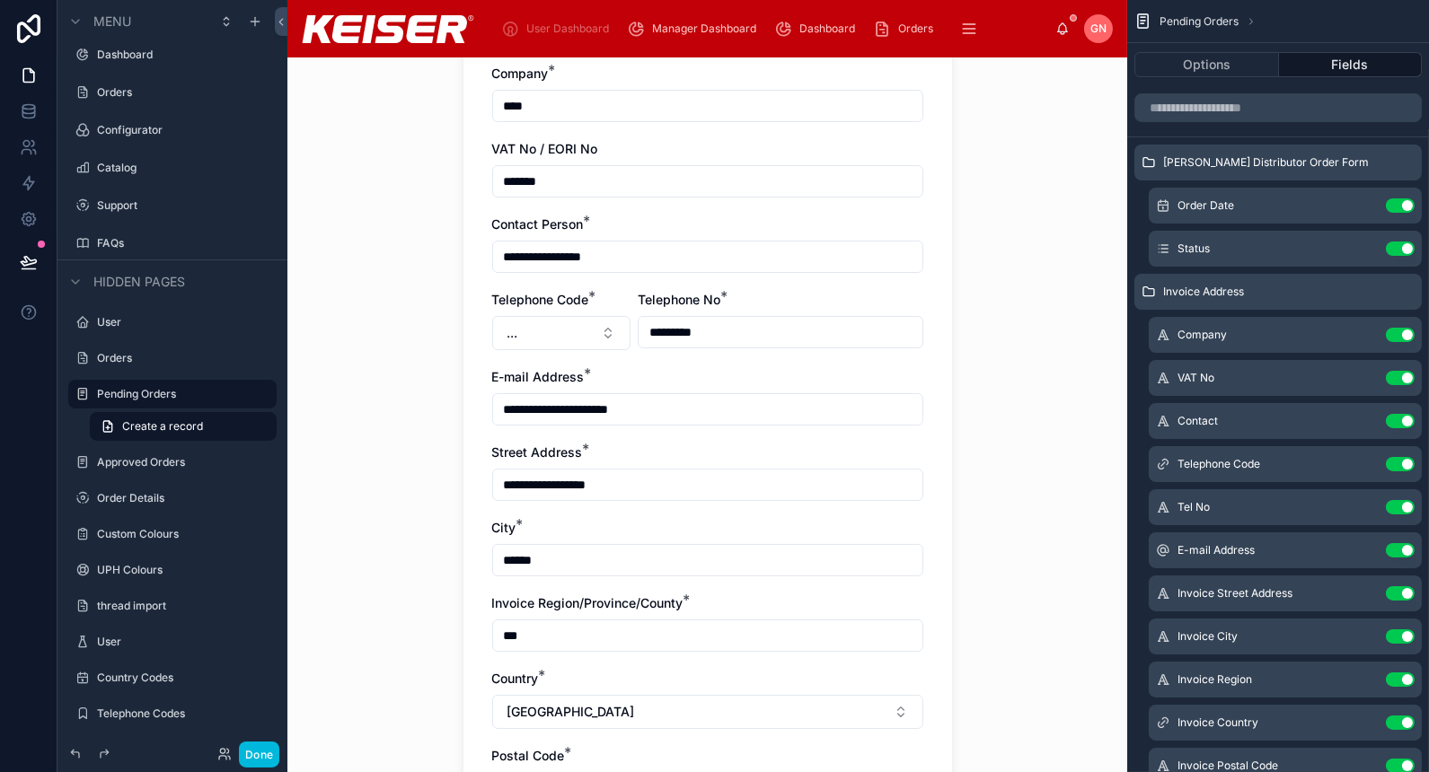
scroll to position [0, 0]
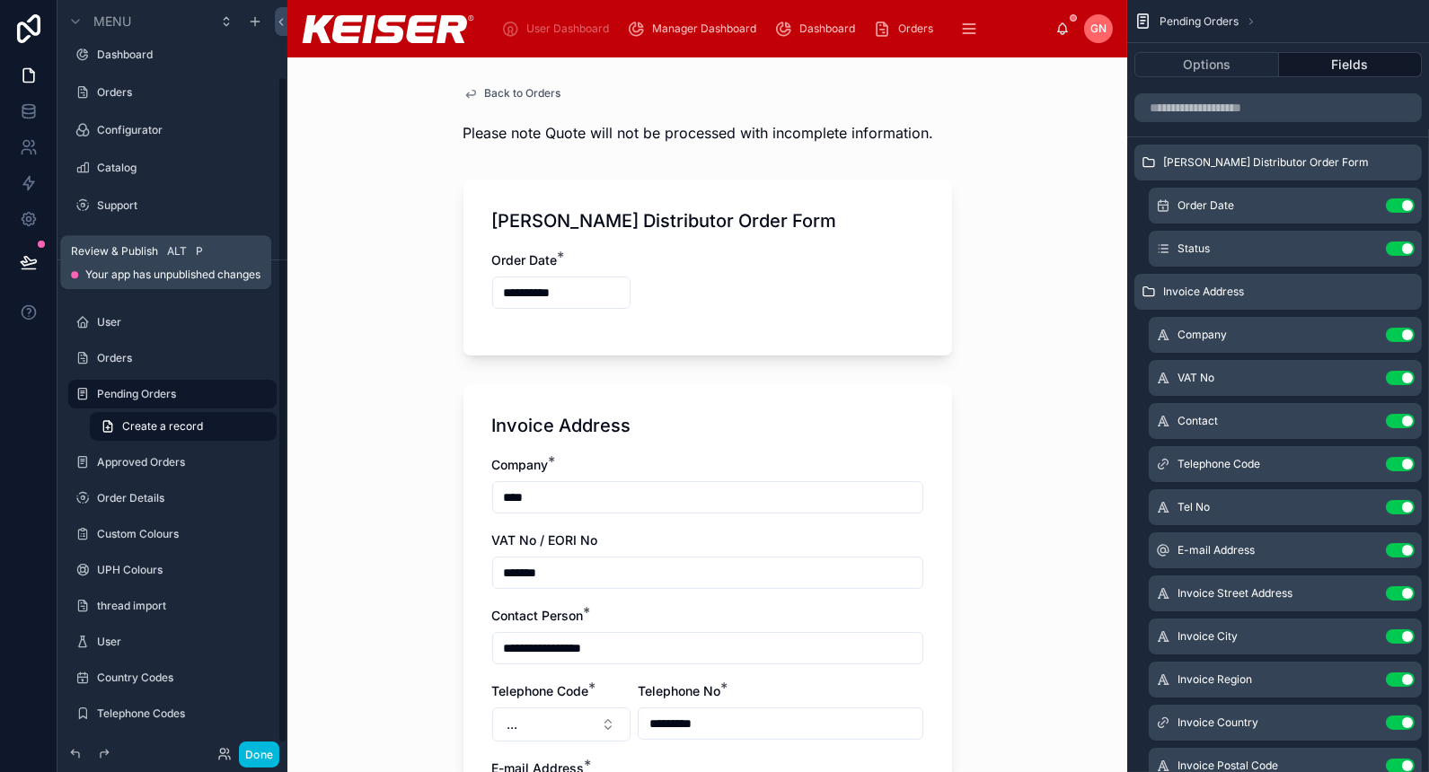
click at [42, 269] on button at bounding box center [29, 262] width 40 height 50
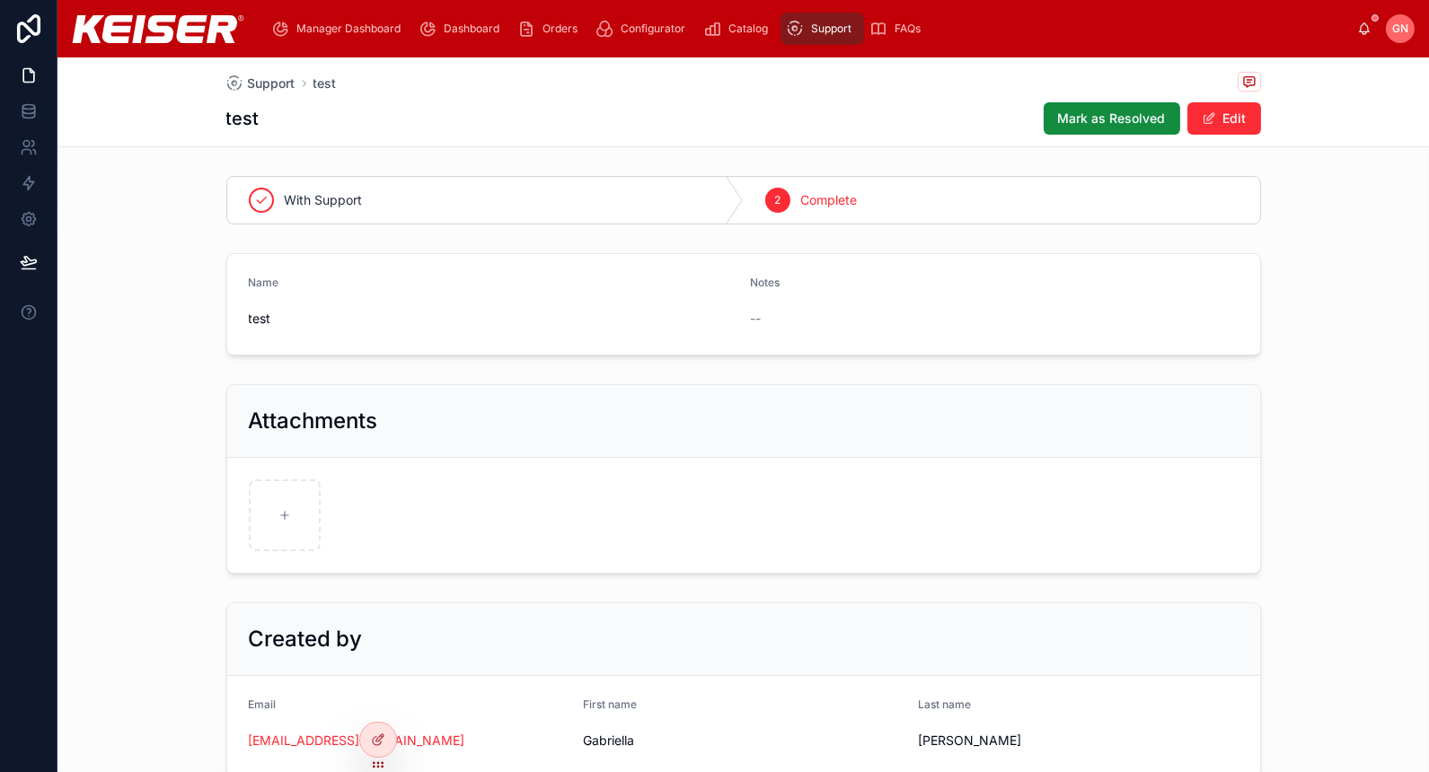
click at [804, 31] on div "Support" at bounding box center [822, 28] width 73 height 29
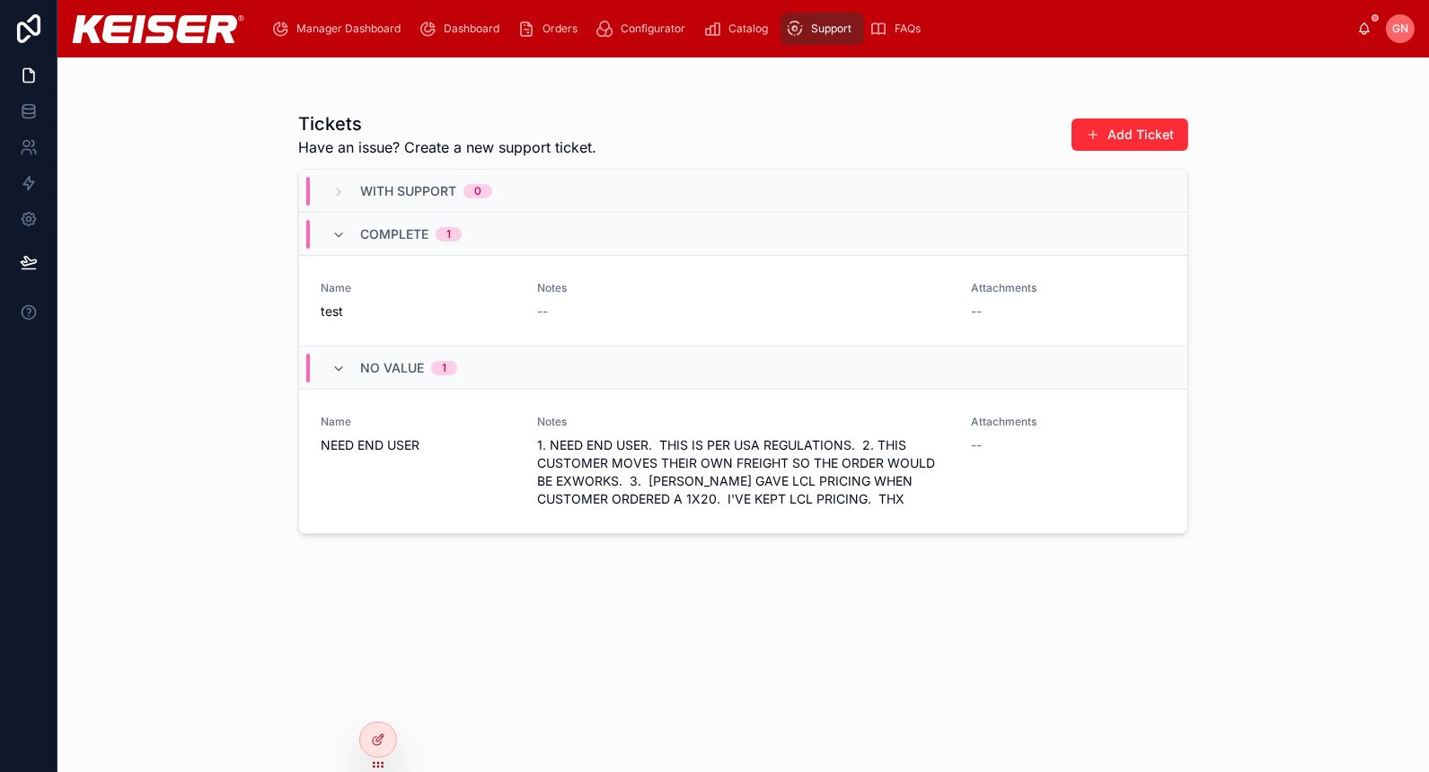
click at [481, 457] on div "Name NEED END USER" at bounding box center [418, 461] width 195 height 93
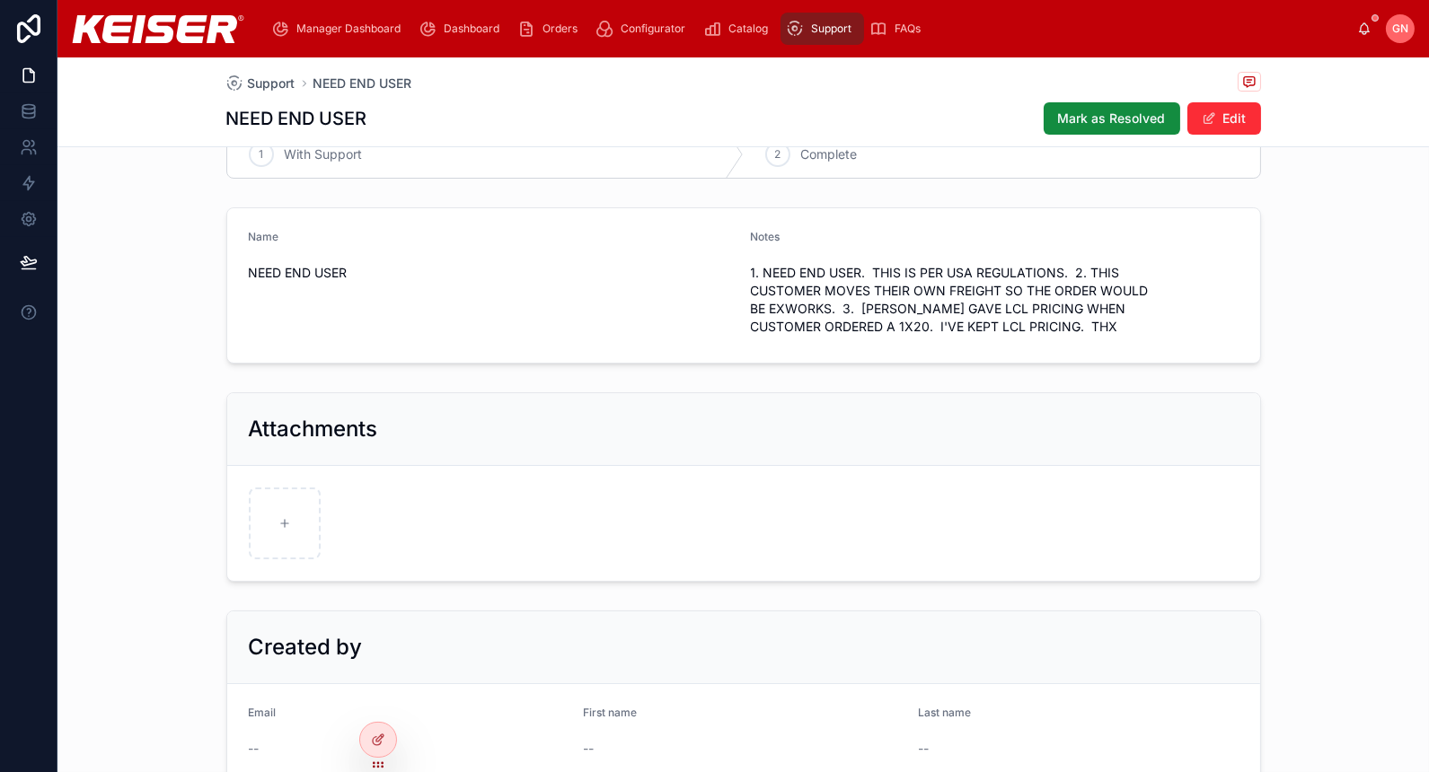
scroll to position [78, 0]
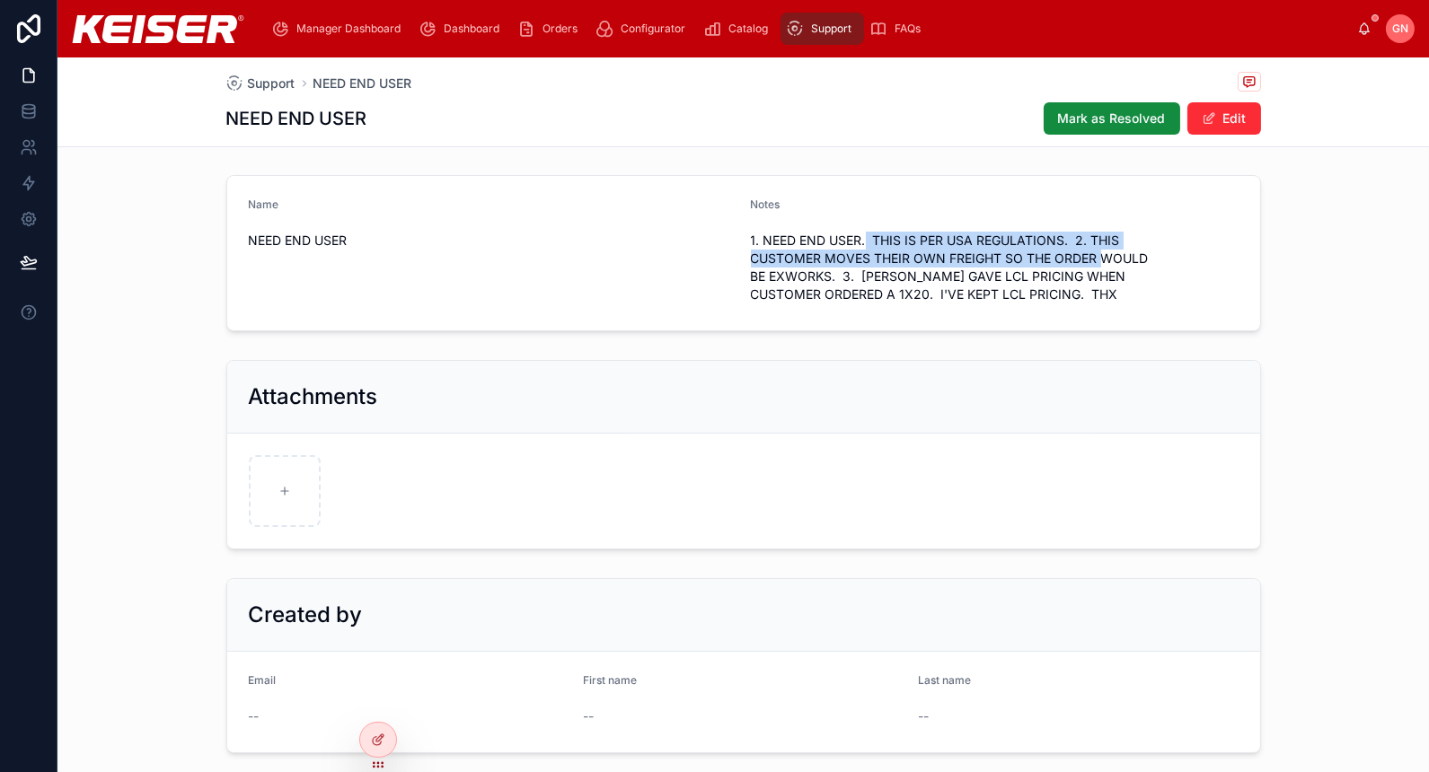
drag, startPoint x: 858, startPoint y: 231, endPoint x: 1106, endPoint y: 260, distance: 249.7
click at [1106, 260] on span "1. NEED END USER. THIS IS PER USA REGULATIONS. 2. THIS CUSTOMER MOVES THEIR OWN…" at bounding box center [995, 268] width 488 height 72
click at [846, 261] on span "1. NEED END USER. THIS IS PER USA REGULATIONS. 2. THIS CUSTOMER MOVES THEIR OWN…" at bounding box center [995, 268] width 488 height 72
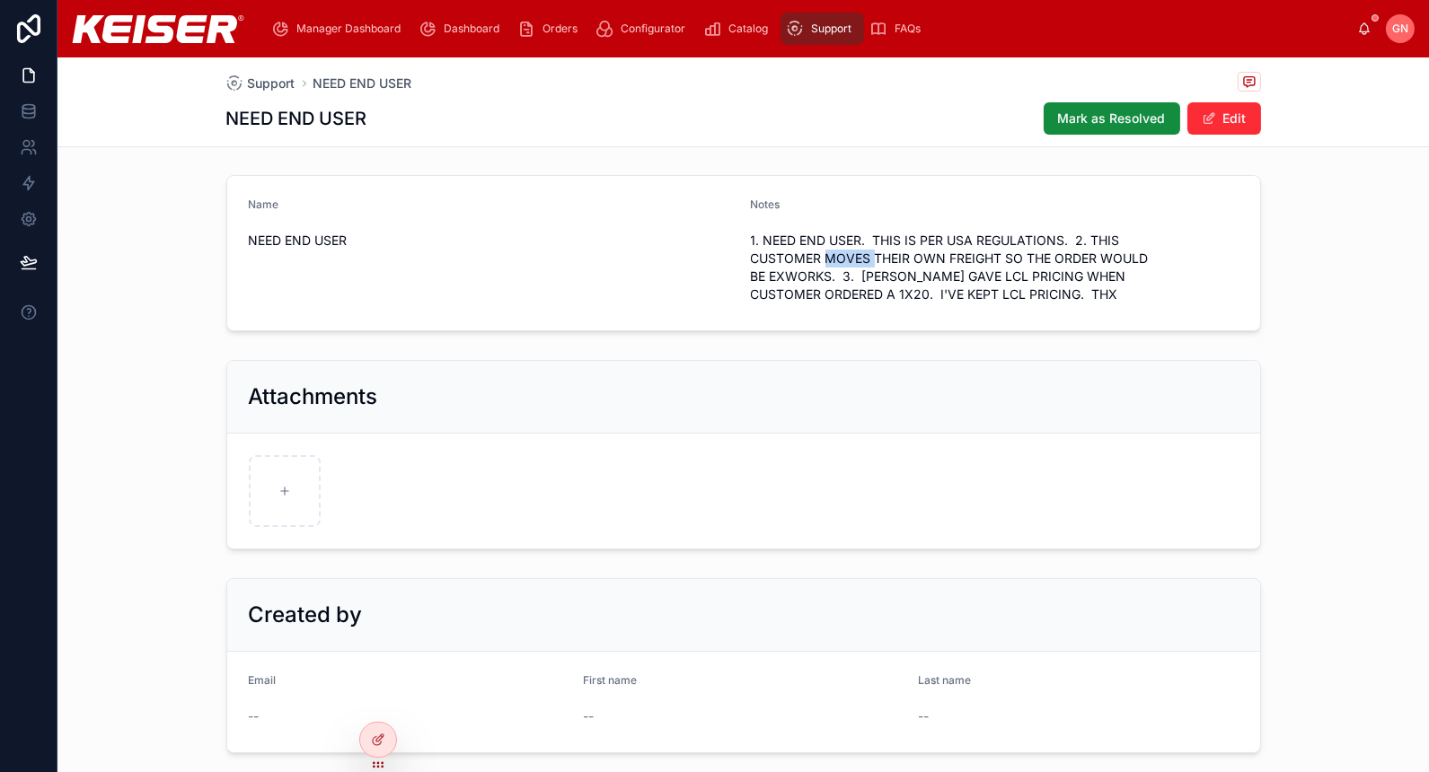
click at [846, 261] on span "1. NEED END USER. THIS IS PER USA REGULATIONS. 2. THIS CUSTOMER MOVES THEIR OWN…" at bounding box center [995, 268] width 488 height 72
drag, startPoint x: 846, startPoint y: 261, endPoint x: 841, endPoint y: 286, distance: 24.8
click at [841, 286] on span "1. NEED END USER. THIS IS PER USA REGULATIONS. 2. THIS CUSTOMER MOVES THEIR OWN…" at bounding box center [995, 268] width 488 height 72
click at [1213, 255] on span "1. NEED END USER. THIS IS PER USA REGULATIONS. 2. THIS CUSTOMER MOVES THEIR OWN…" at bounding box center [995, 268] width 488 height 72
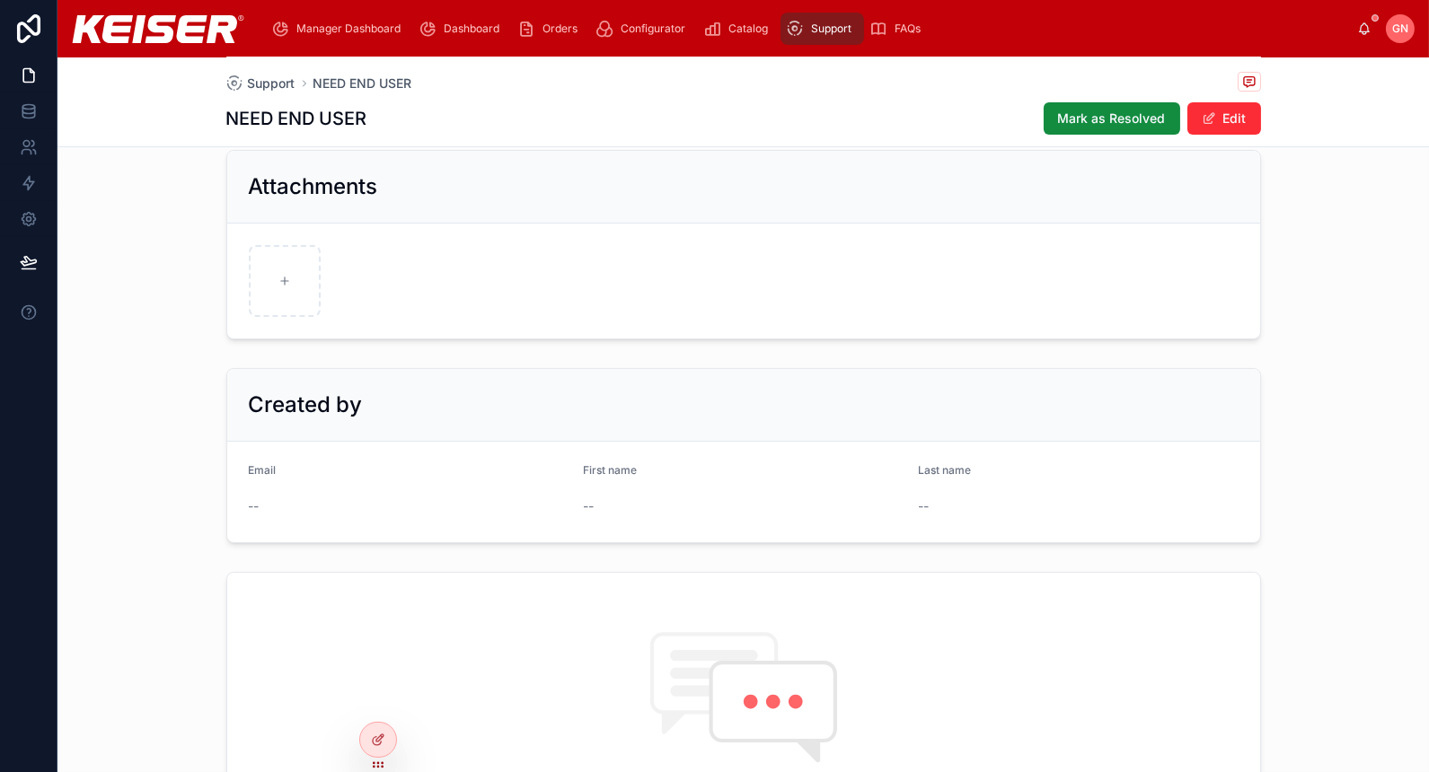
scroll to position [0, 0]
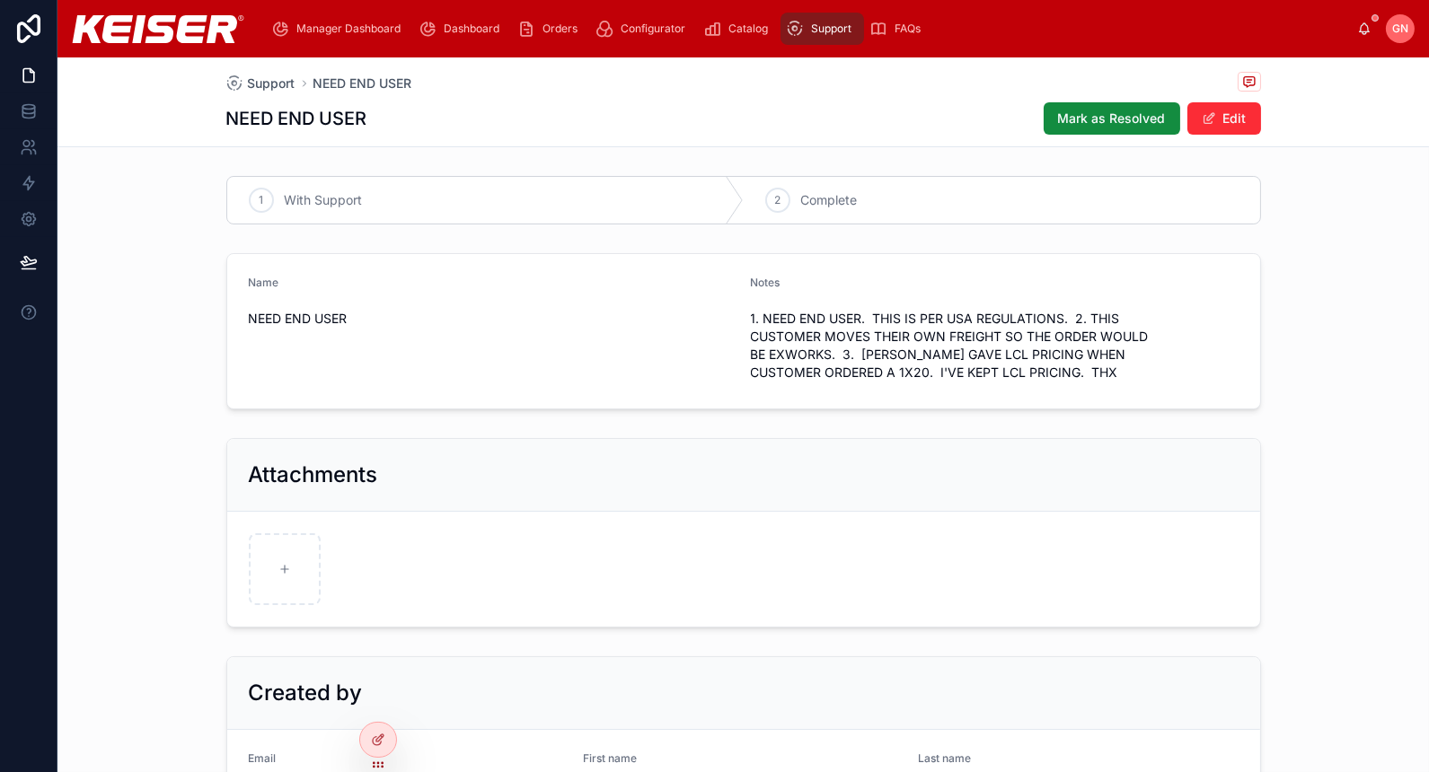
click at [544, 25] on span "Orders" at bounding box center [560, 29] width 35 height 14
click at [173, 334] on div "Name NEED END USER Notes 1. NEED END USER. THIS IS PER USA REGULATIONS. 2. THIS…" at bounding box center [743, 331] width 1372 height 171
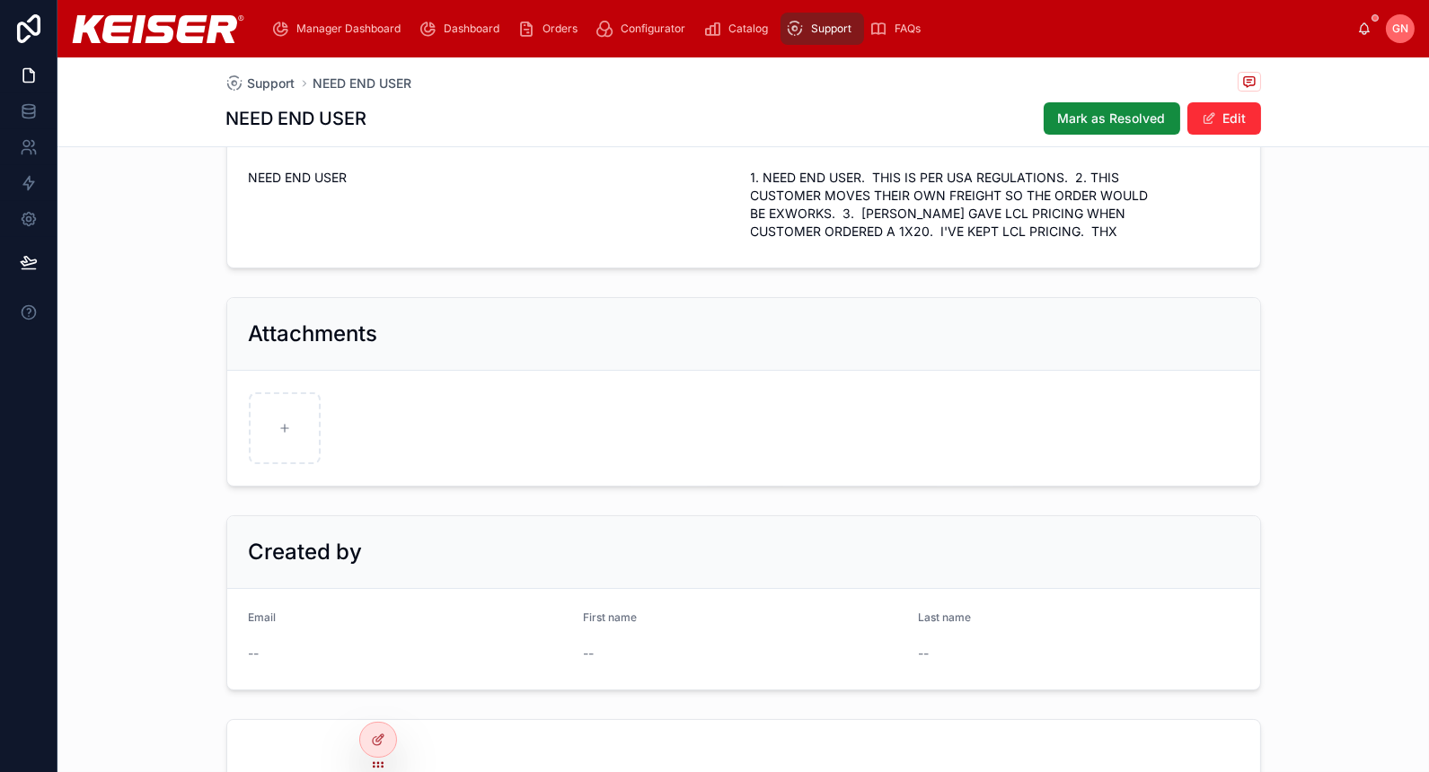
scroll to position [560, 0]
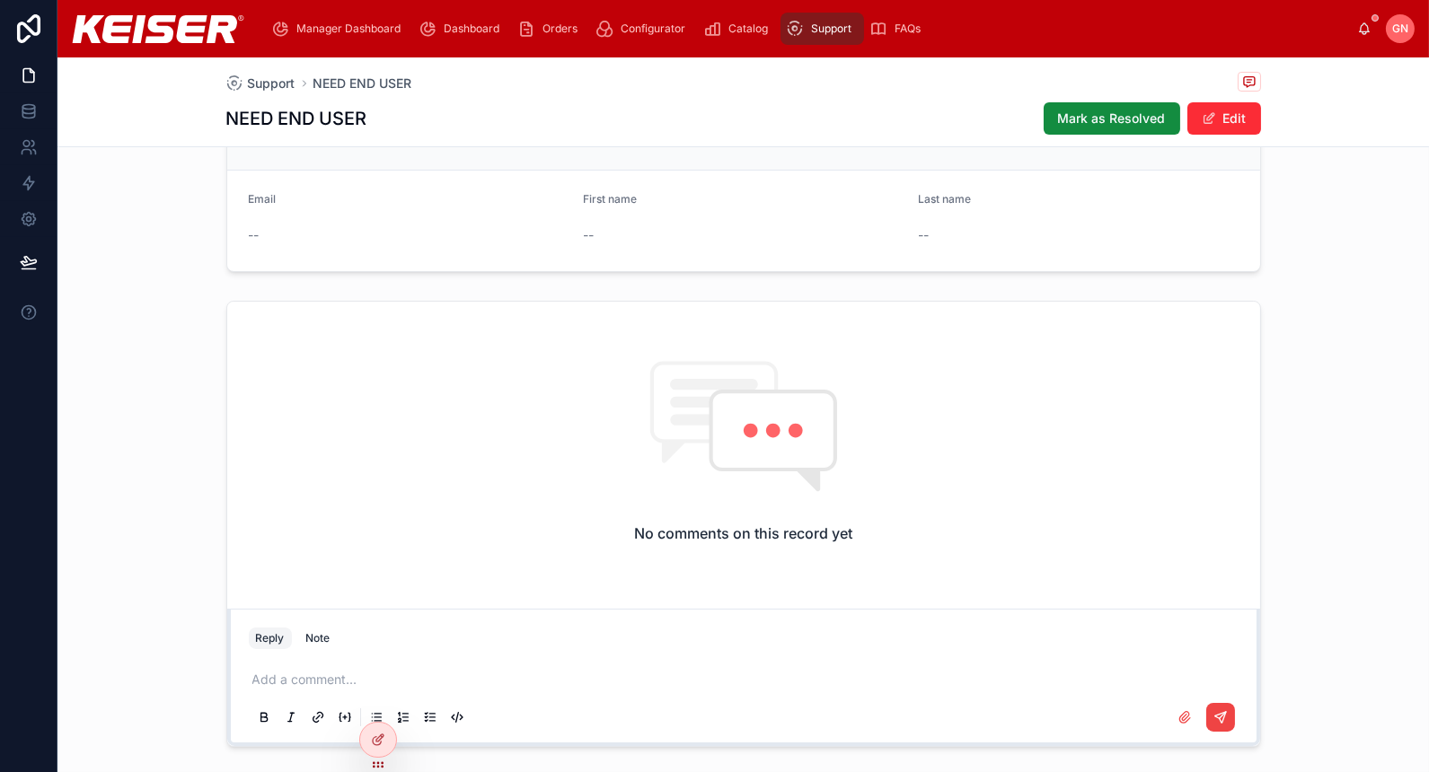
click at [384, 679] on p at bounding box center [747, 680] width 990 height 18
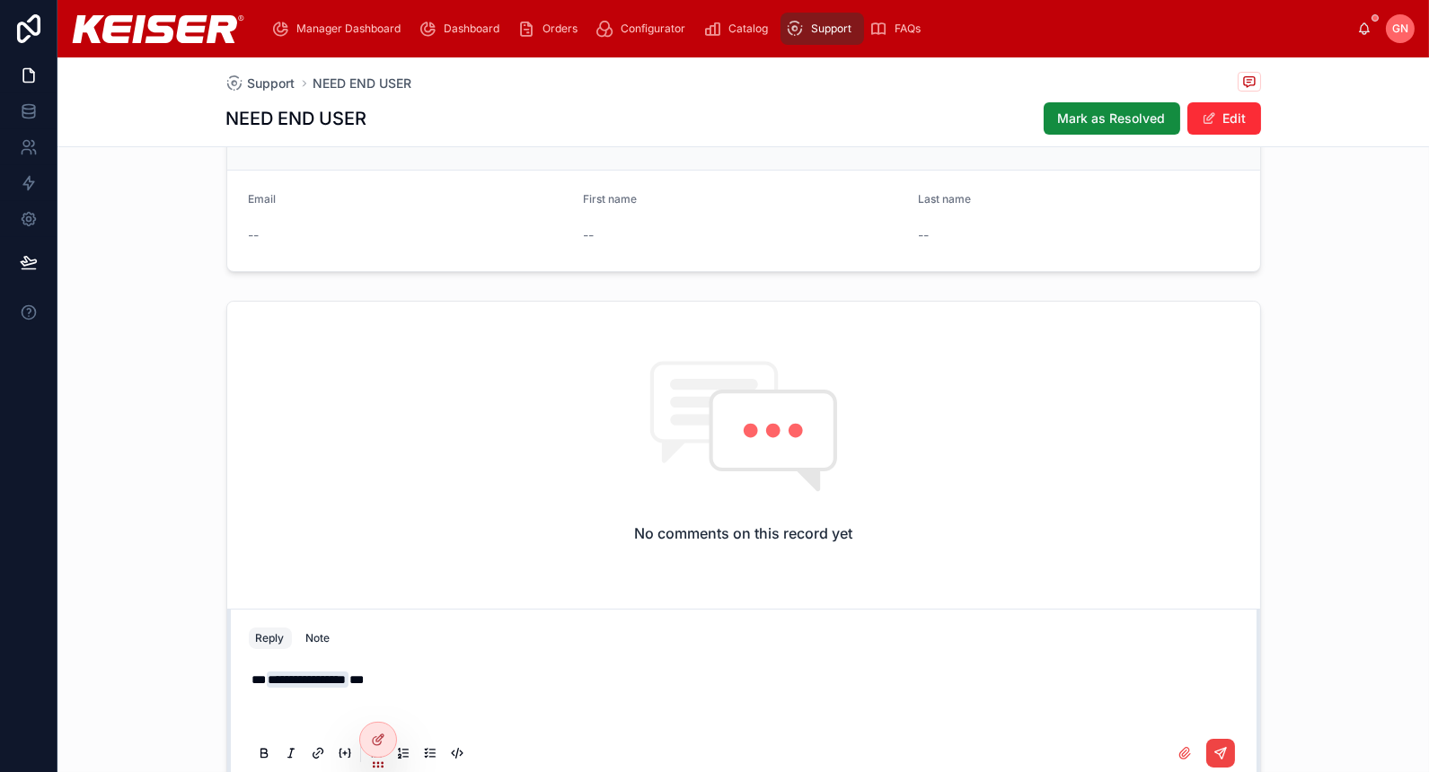
scroll to position [685, 0]
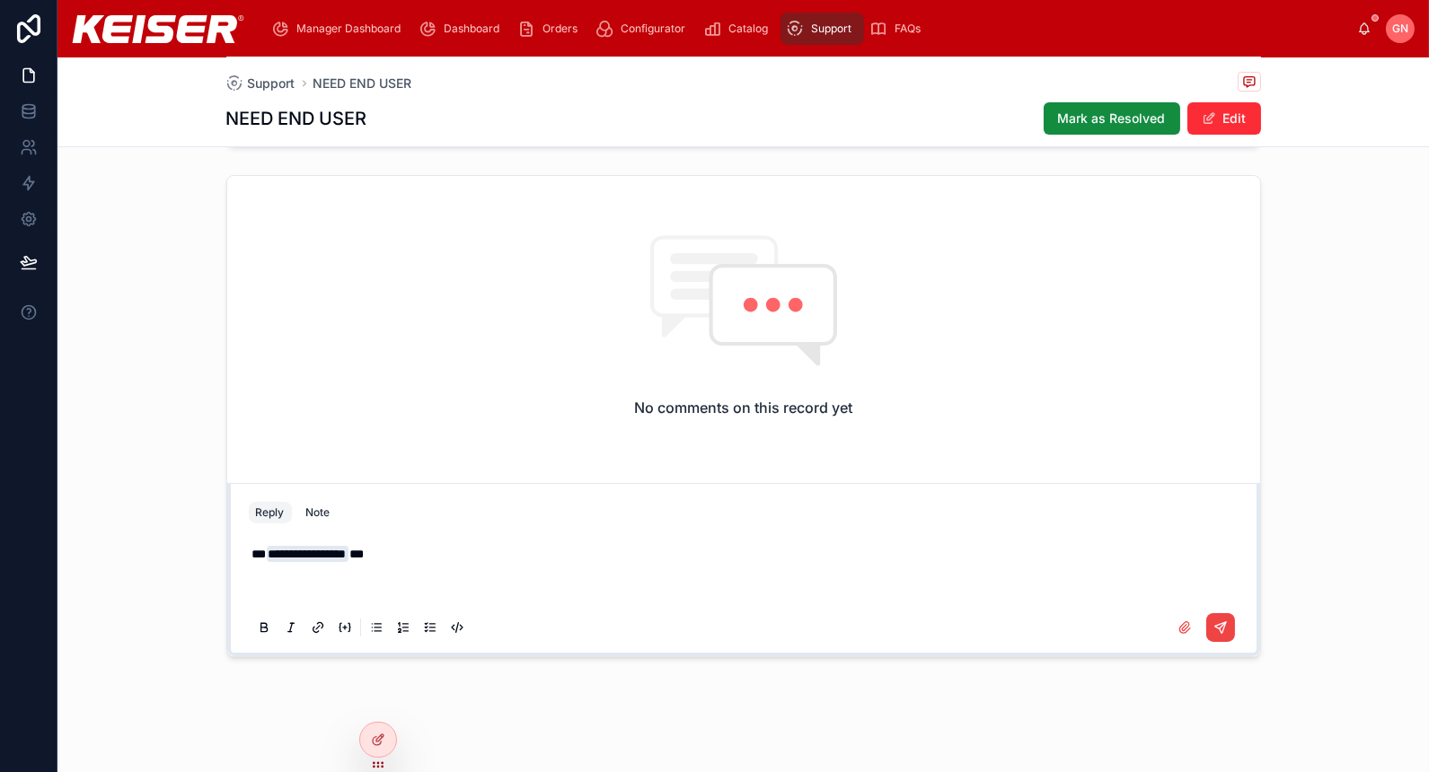
click at [413, 587] on p "**********" at bounding box center [747, 572] width 990 height 54
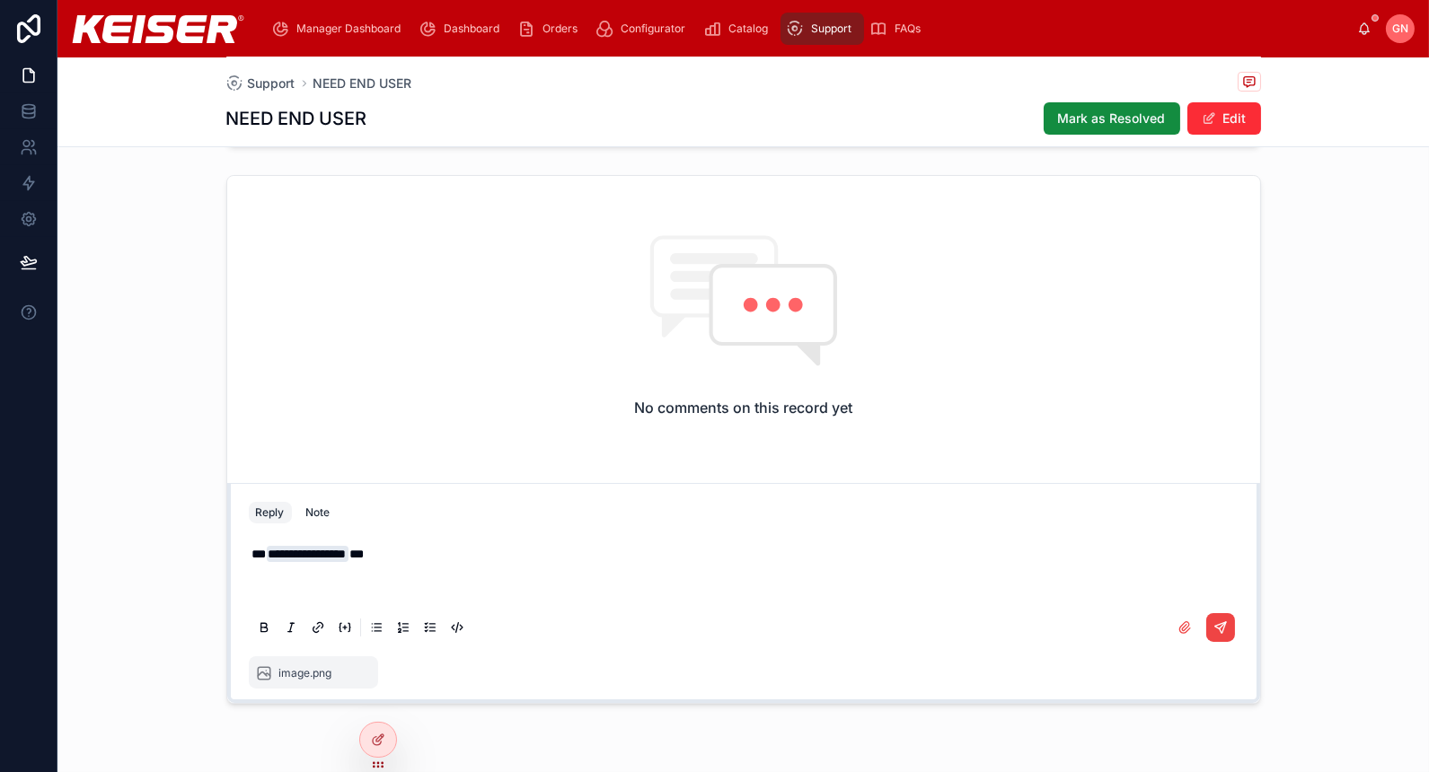
click at [389, 558] on p "**********" at bounding box center [747, 572] width 990 height 54
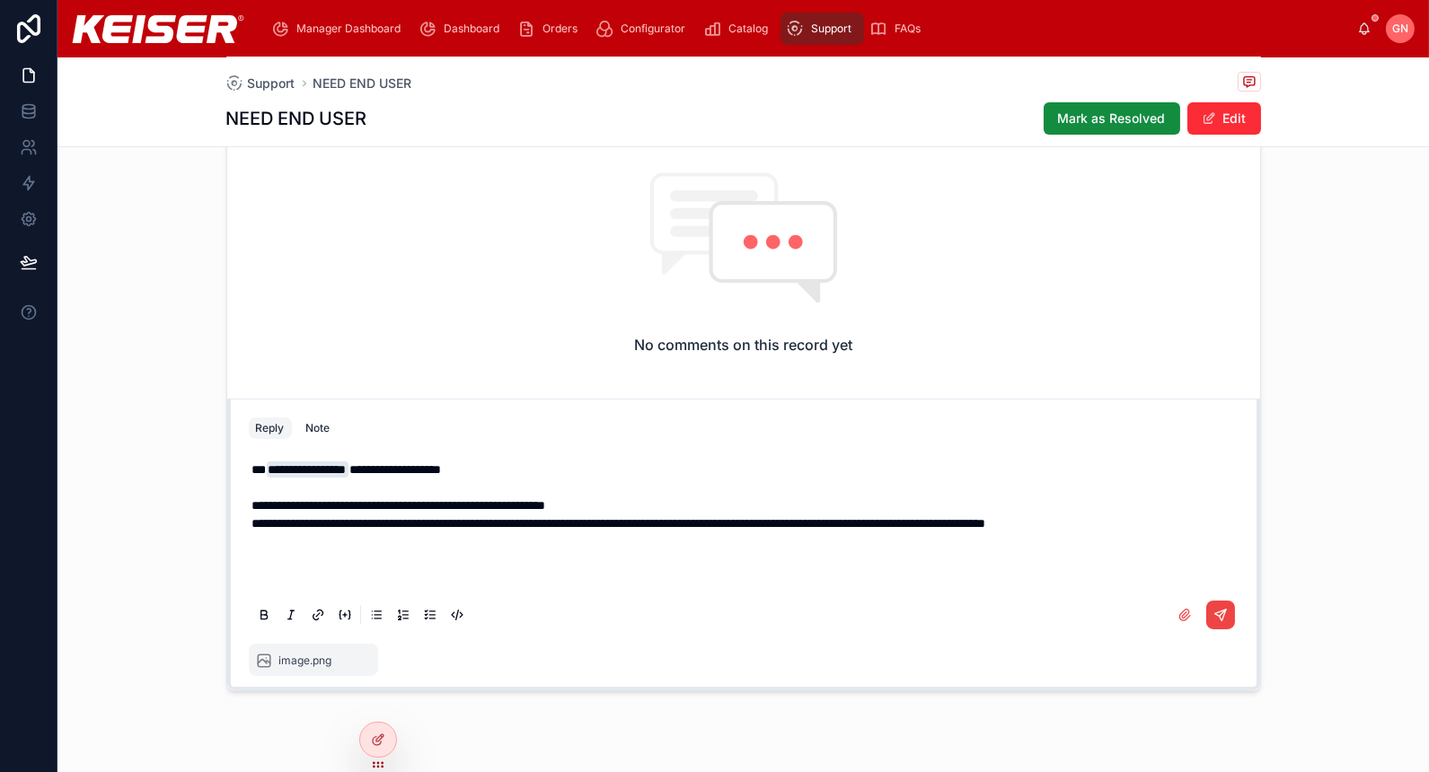
scroll to position [748, 0]
click at [1219, 610] on icon at bounding box center [1222, 613] width 6 height 6
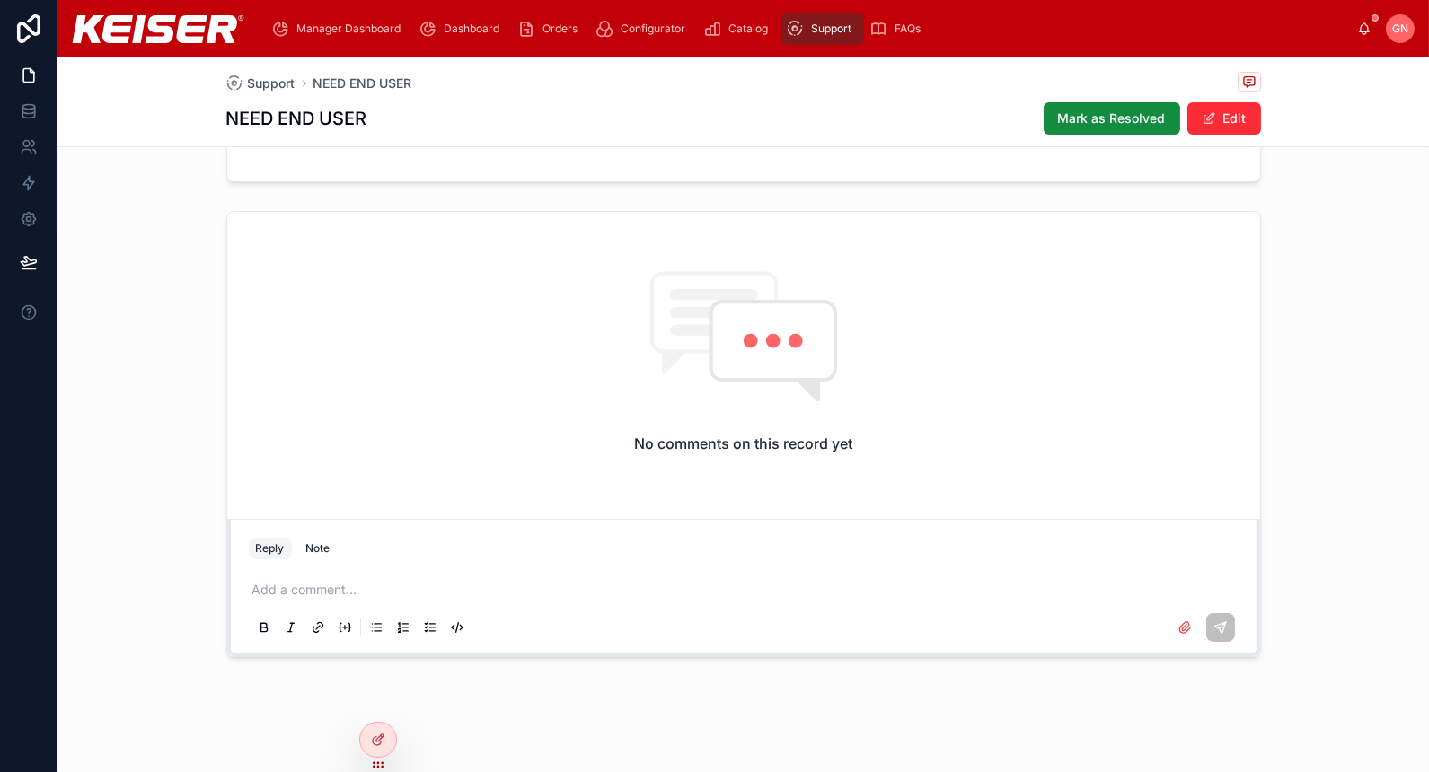
scroll to position [649, 0]
click at [404, 582] on p at bounding box center [747, 590] width 990 height 18
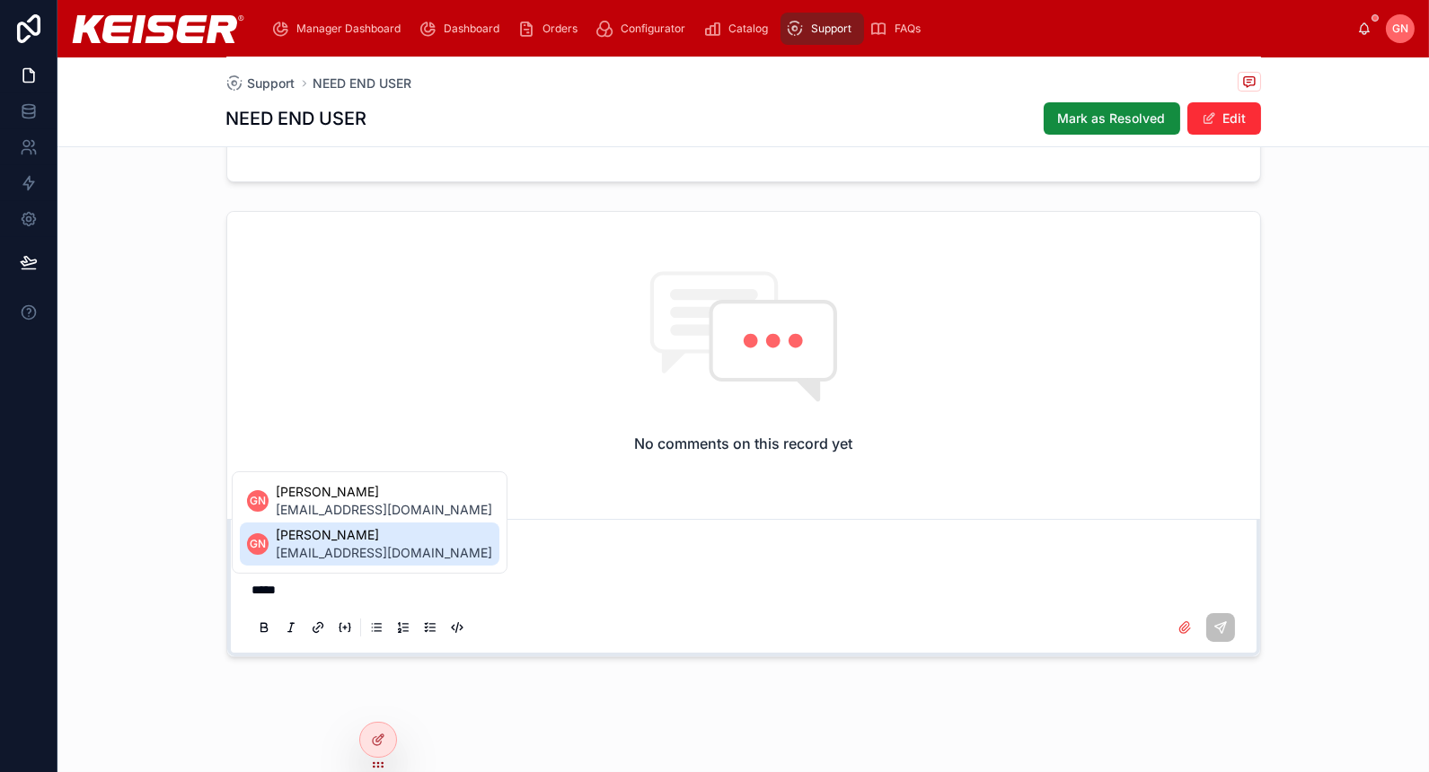
click at [272, 541] on li "GN Gabriella Nivison gaby@neonaccounting.com" at bounding box center [370, 544] width 260 height 43
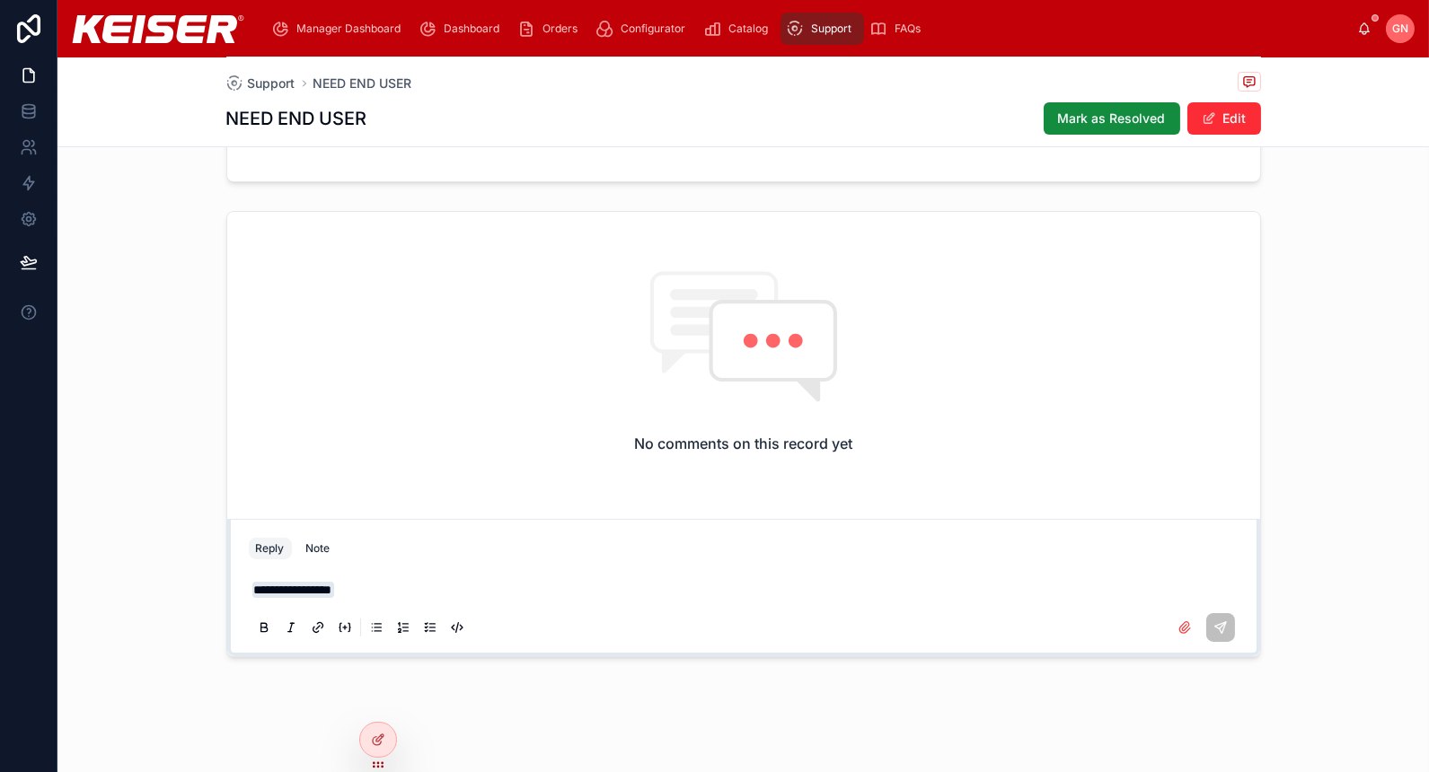
click at [1206, 632] on button at bounding box center [1220, 627] width 29 height 29
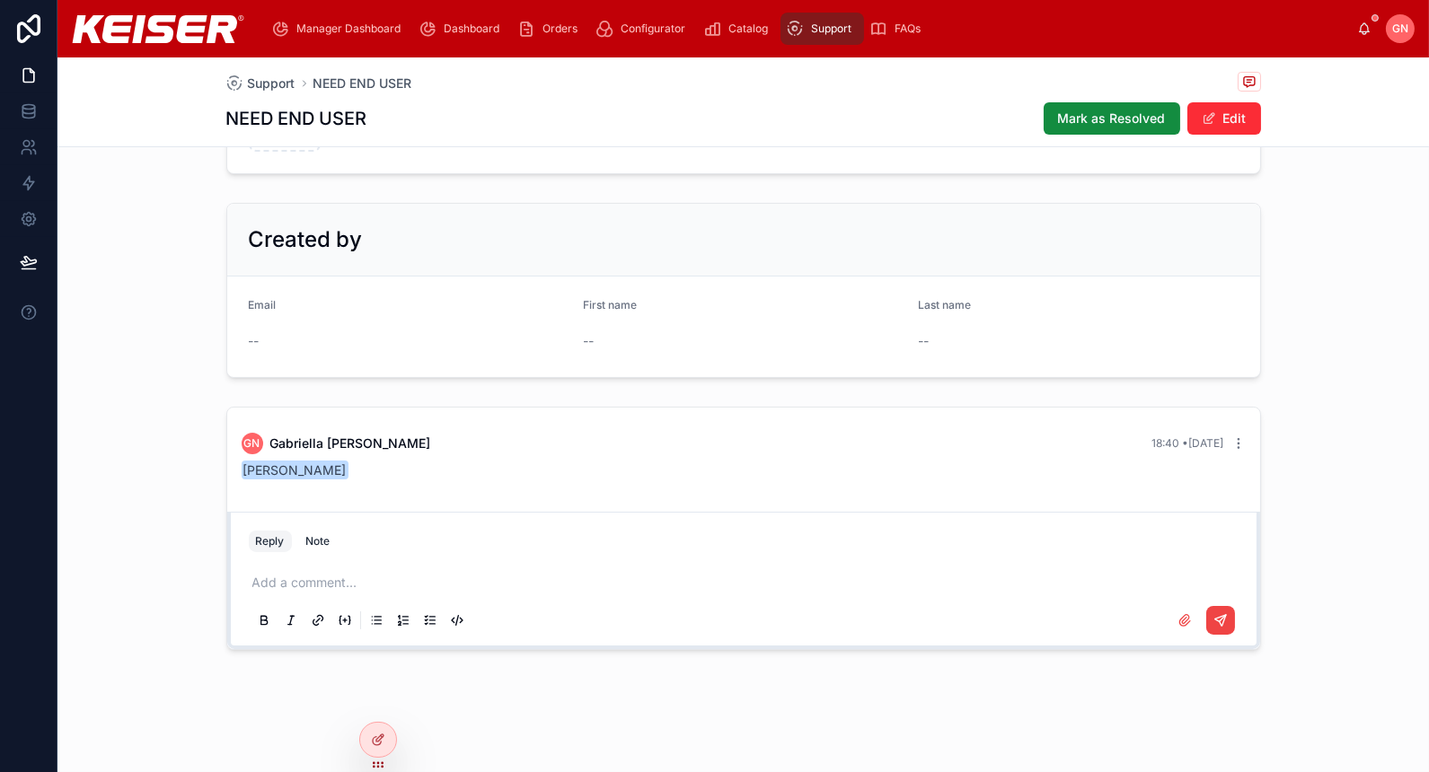
scroll to position [446, 0]
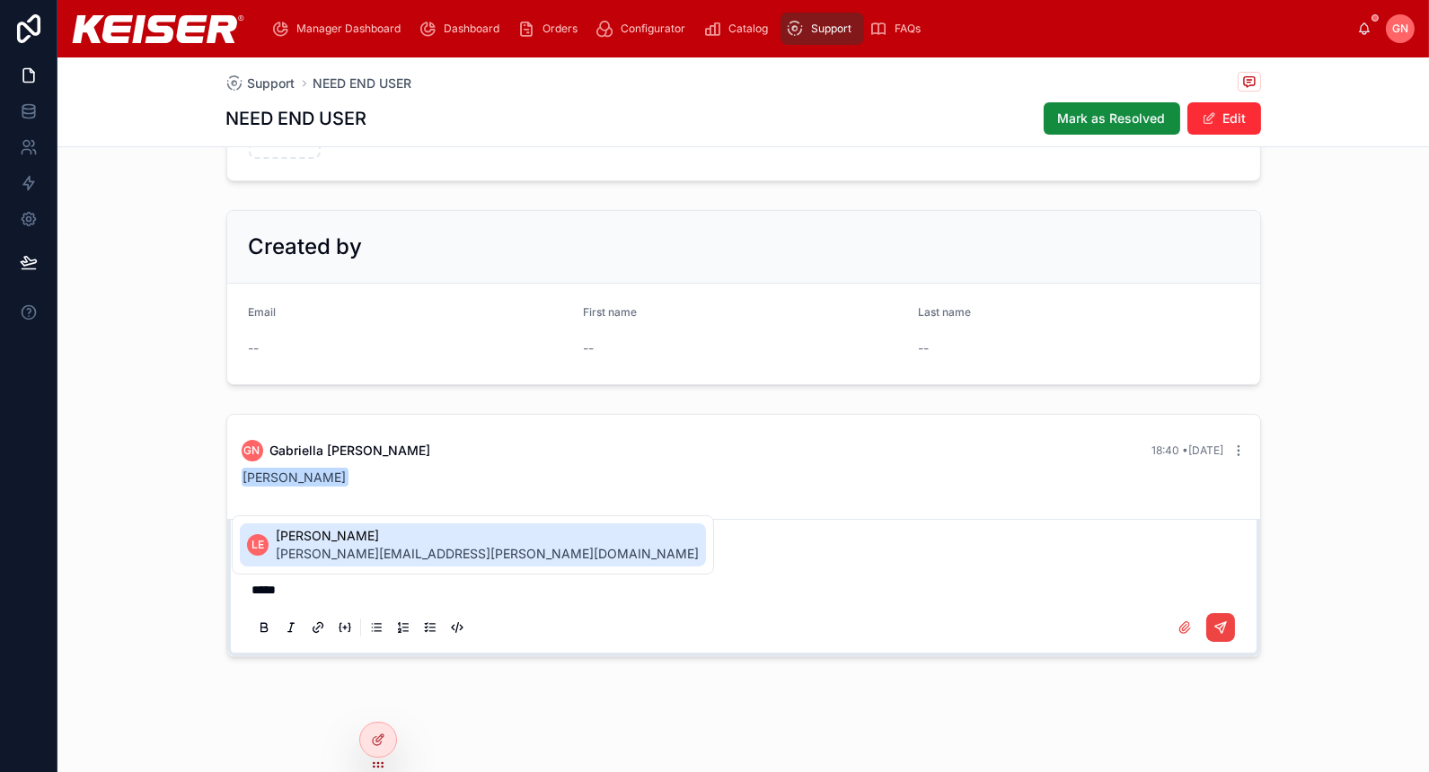
click at [251, 552] on div "LE" at bounding box center [258, 545] width 22 height 22
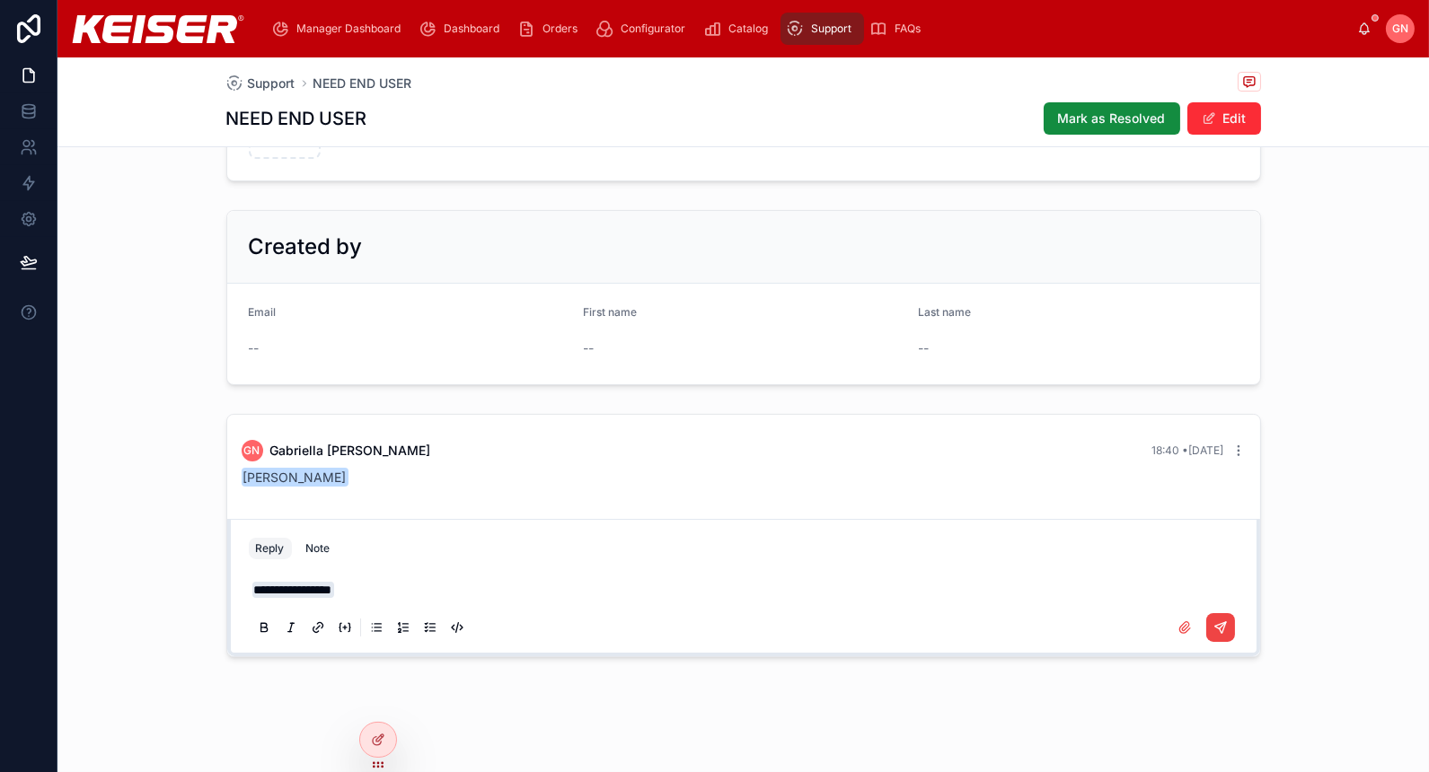
click at [449, 585] on p "**********" at bounding box center [747, 590] width 990 height 18
click at [1217, 625] on icon at bounding box center [1220, 628] width 14 height 14
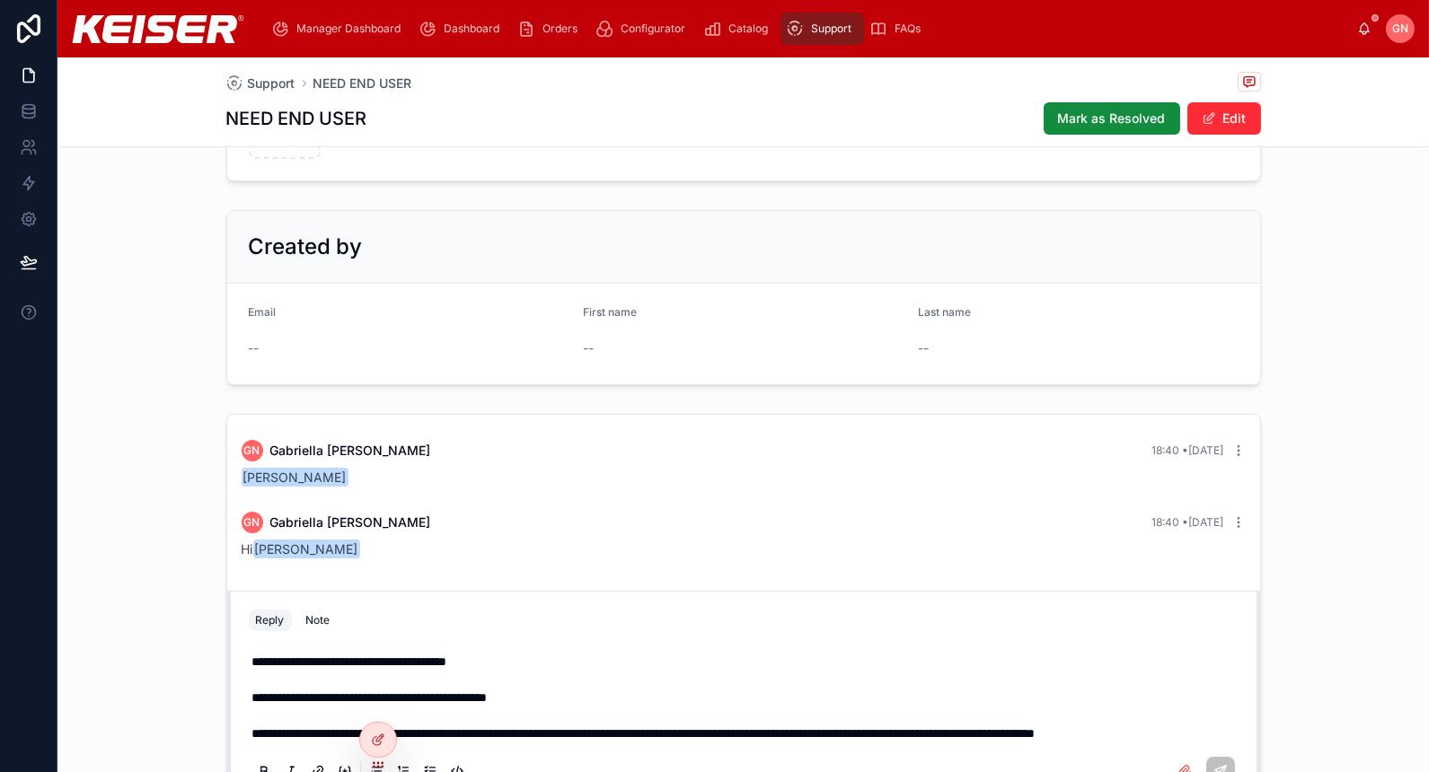
scroll to position [608, 0]
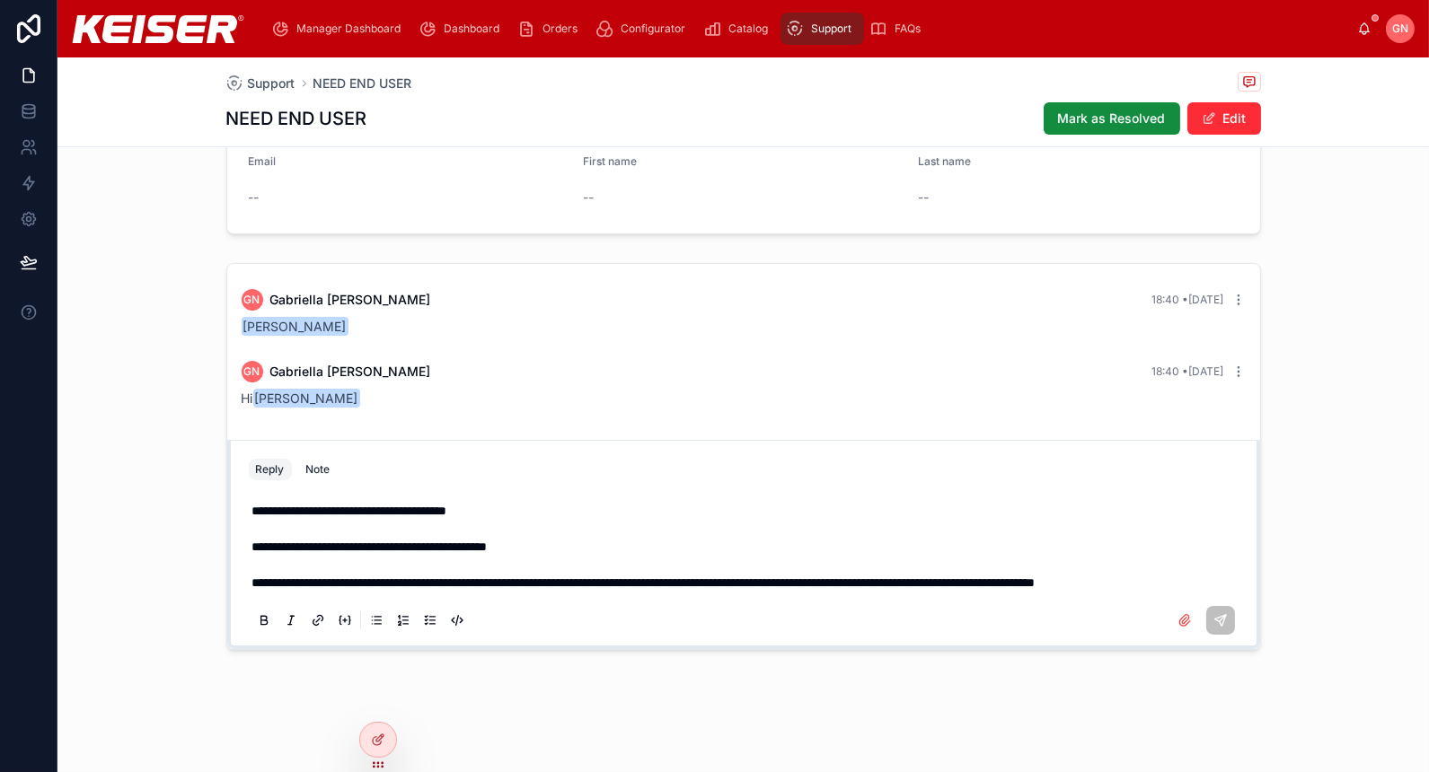
click at [1219, 619] on icon at bounding box center [1220, 620] width 14 height 14
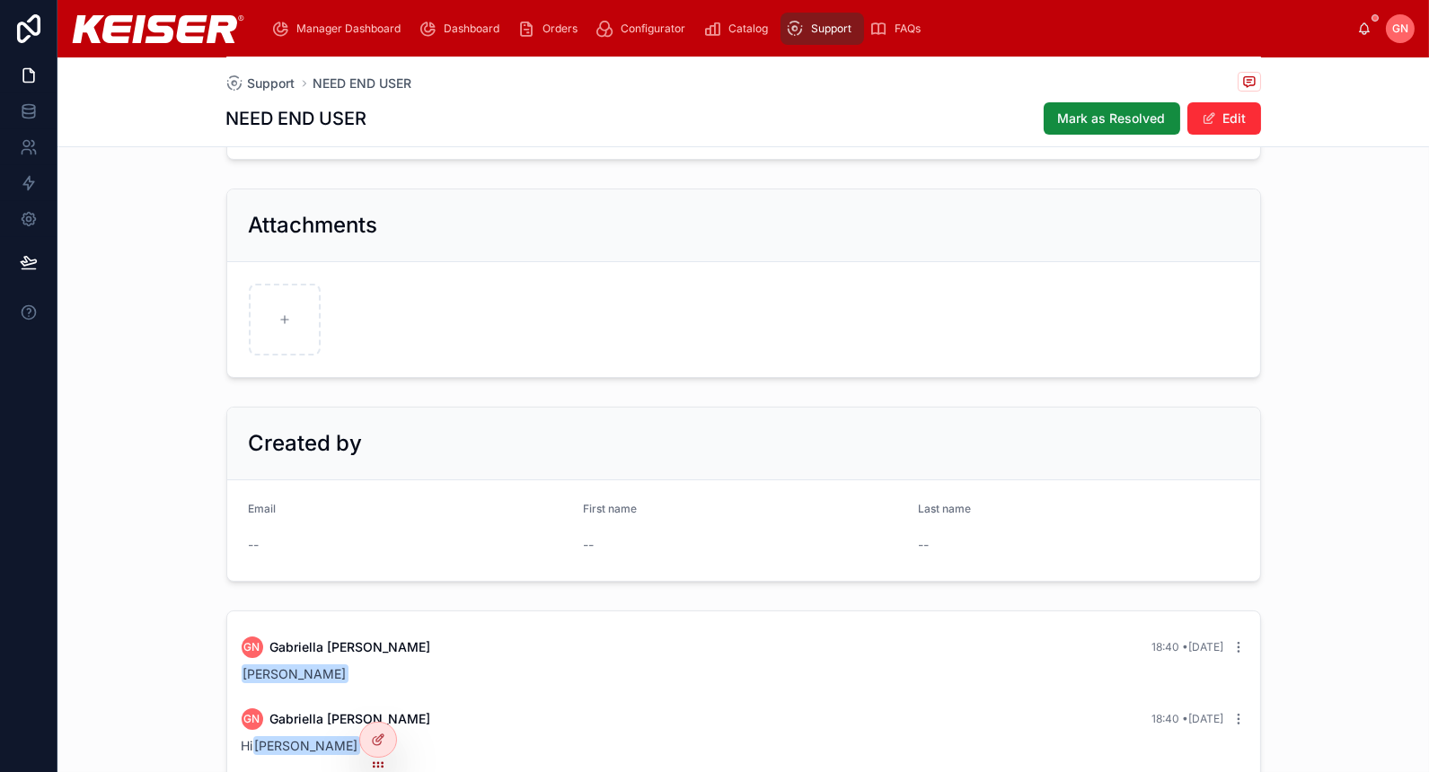
scroll to position [251, 0]
click at [383, 748] on div at bounding box center [378, 740] width 36 height 34
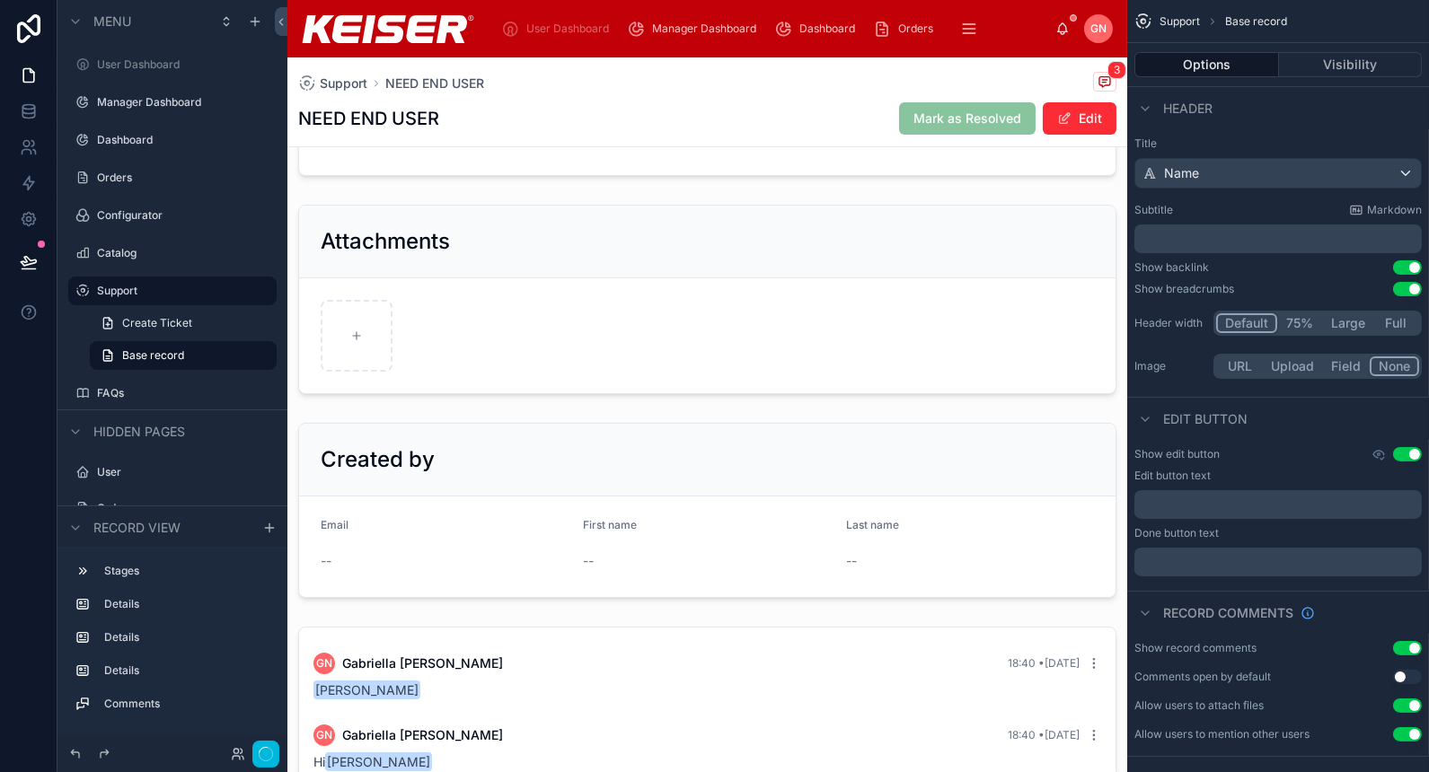
click at [480, 522] on div at bounding box center [707, 511] width 840 height 190
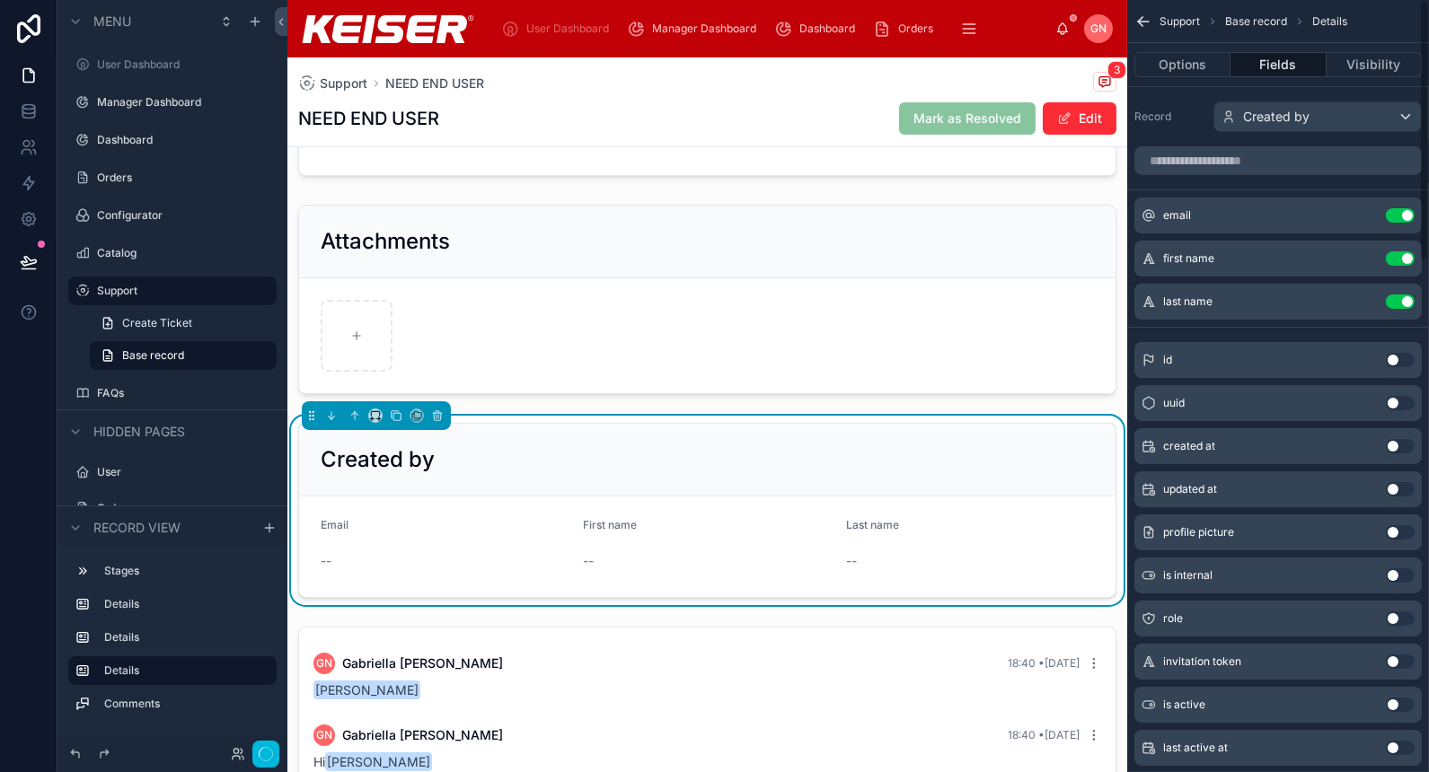
click at [0, 0] on icon "scrollable content" at bounding box center [0, 0] width 0 height 0
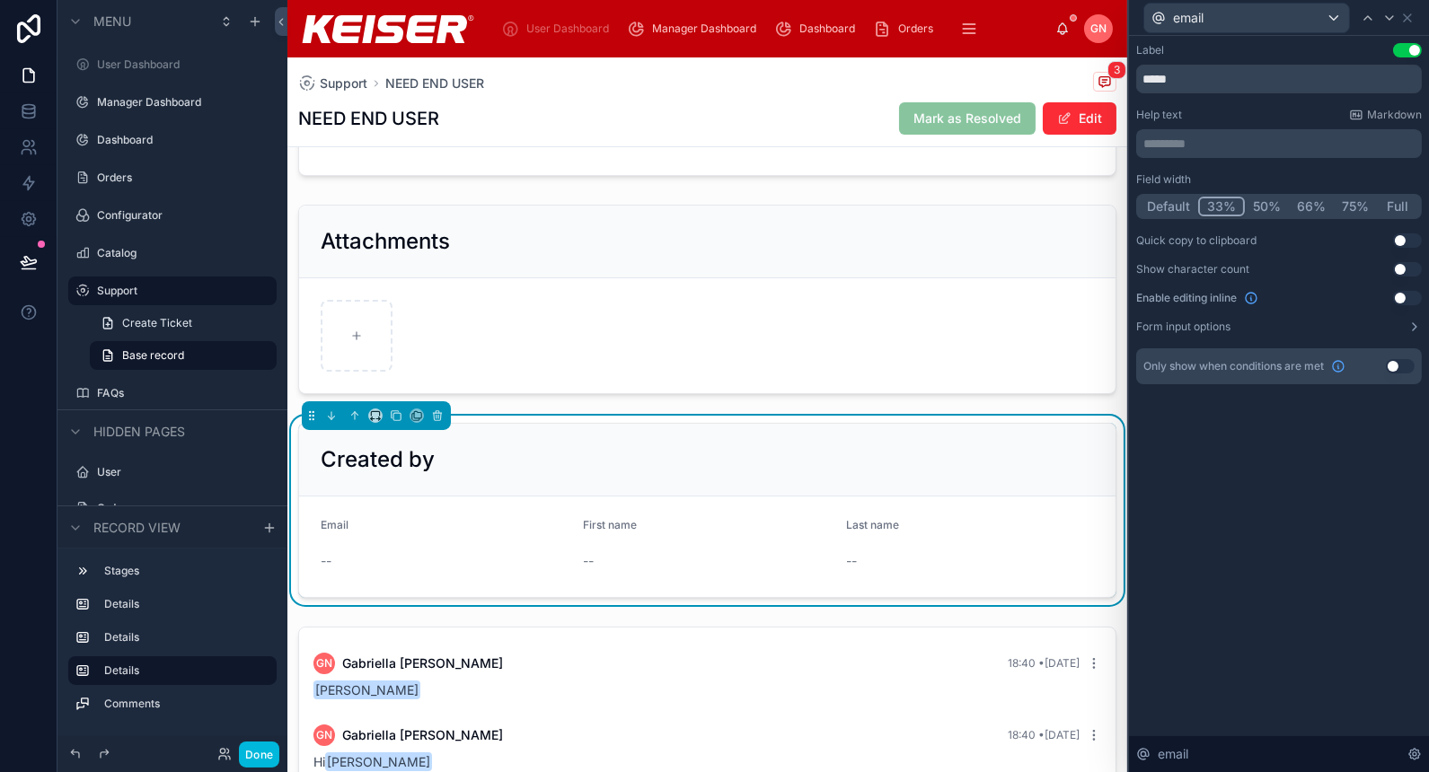
click at [1410, 299] on button "Use setting" at bounding box center [1407, 298] width 29 height 14
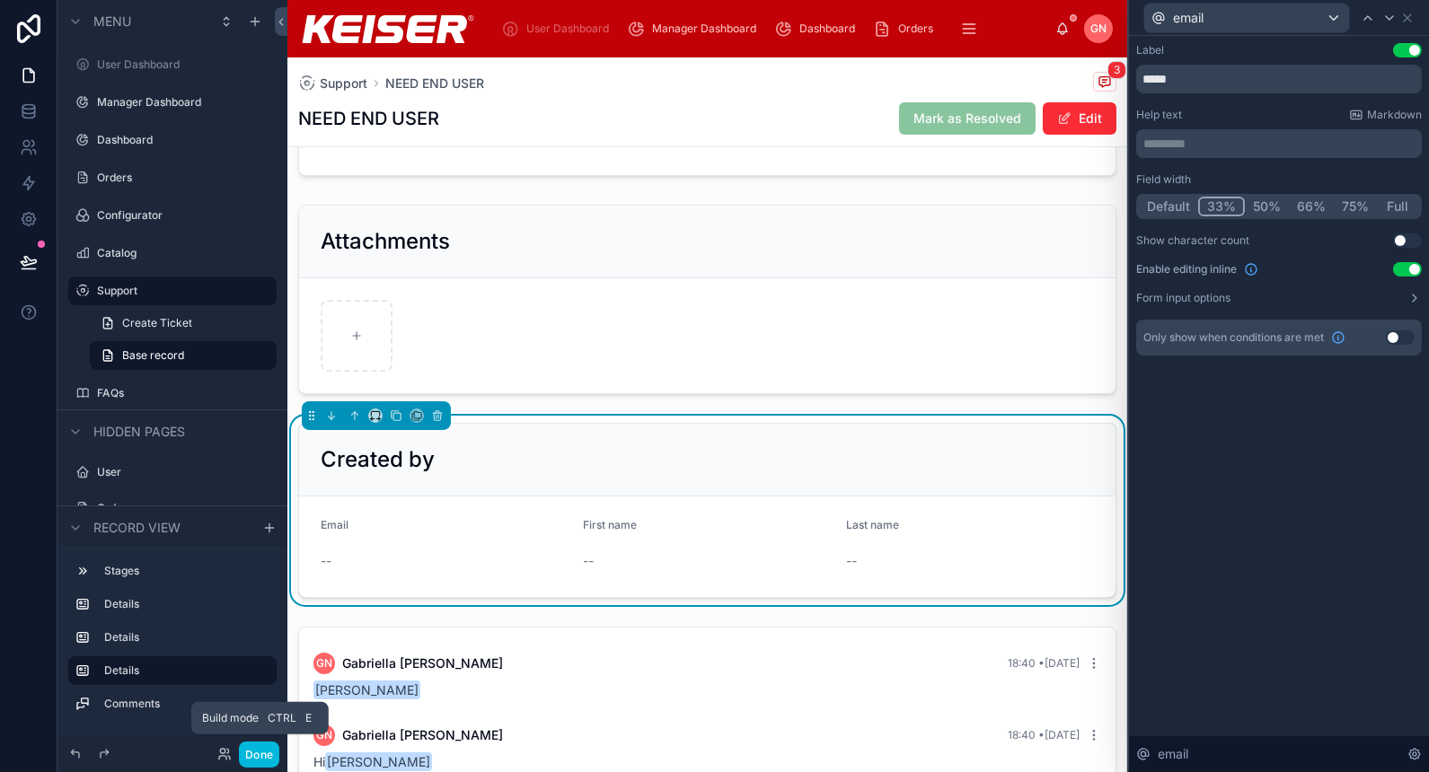
click at [268, 760] on button "Done" at bounding box center [259, 755] width 40 height 26
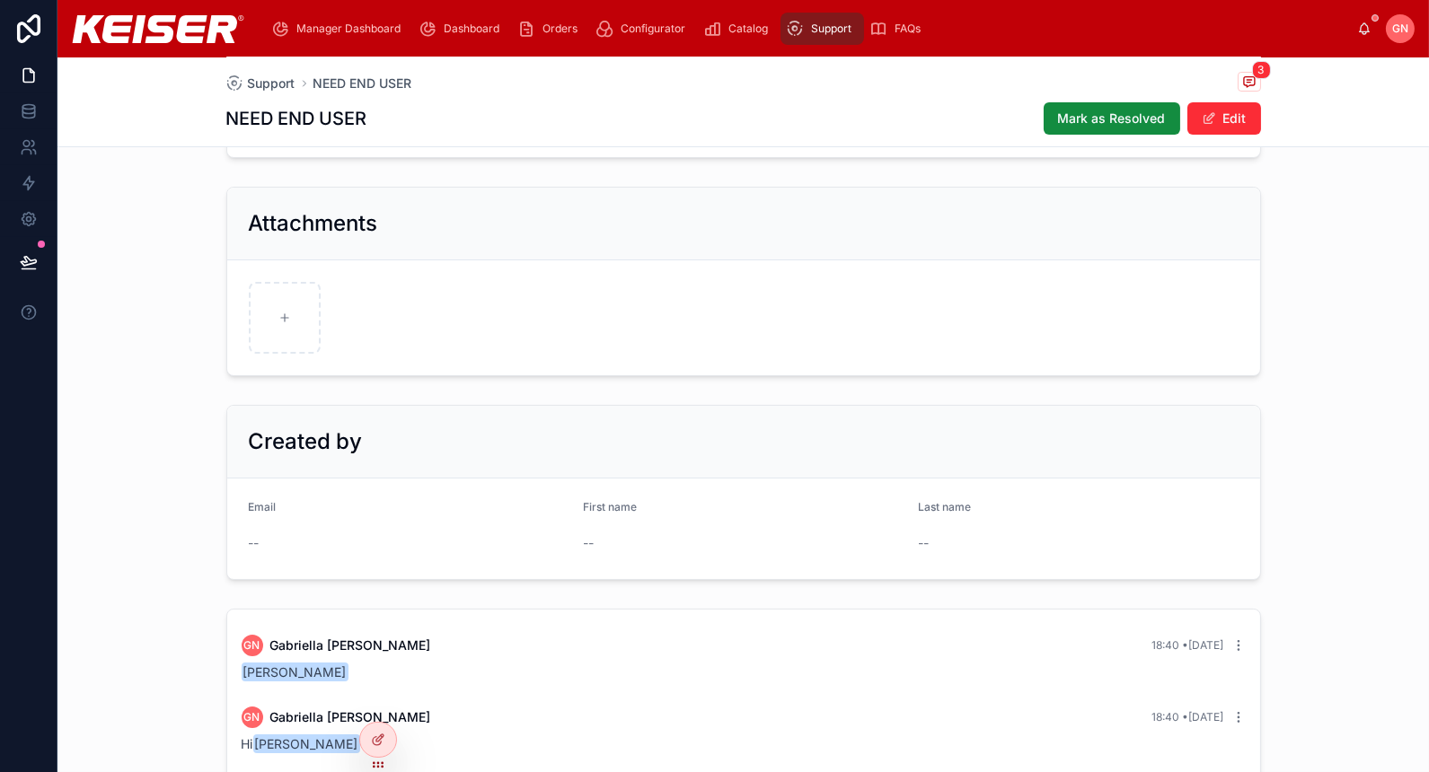
click at [239, 550] on form "Email -- First name -- Last name --" at bounding box center [743, 529] width 1033 height 101
click at [269, 542] on div "--" at bounding box center [409, 543] width 321 height 18
click at [383, 735] on icon at bounding box center [379, 738] width 7 height 7
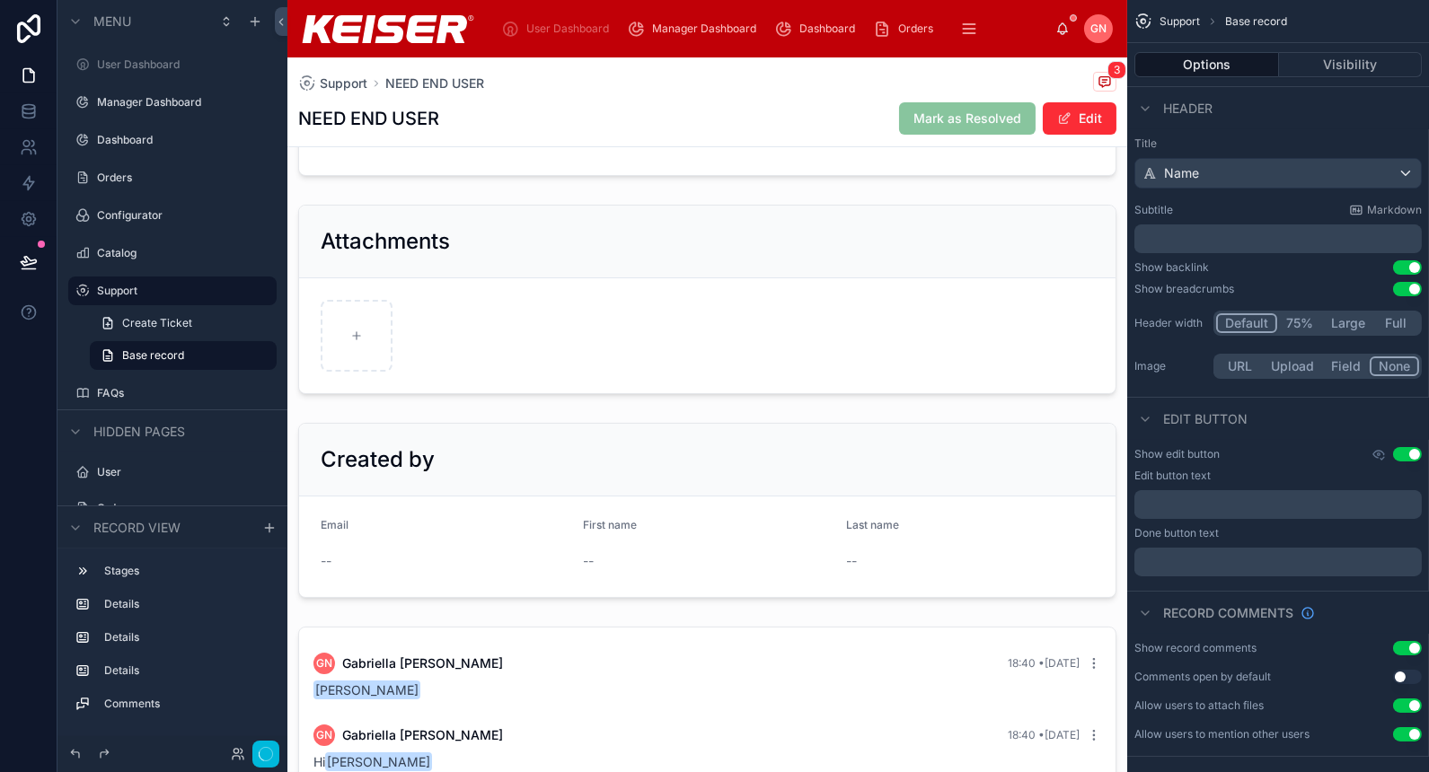
click at [696, 454] on div at bounding box center [707, 511] width 840 height 190
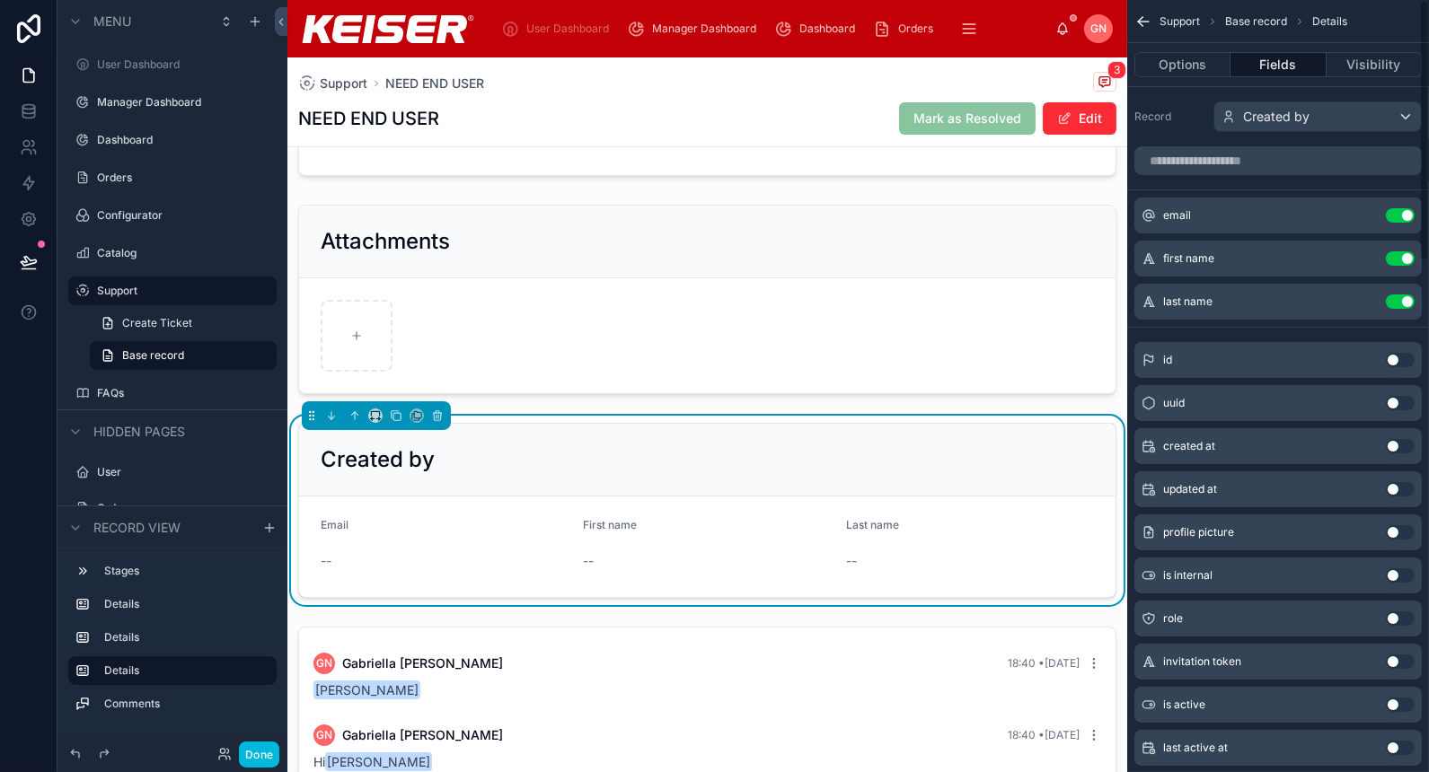
click at [0, 0] on icon "scrollable content" at bounding box center [0, 0] width 0 height 0
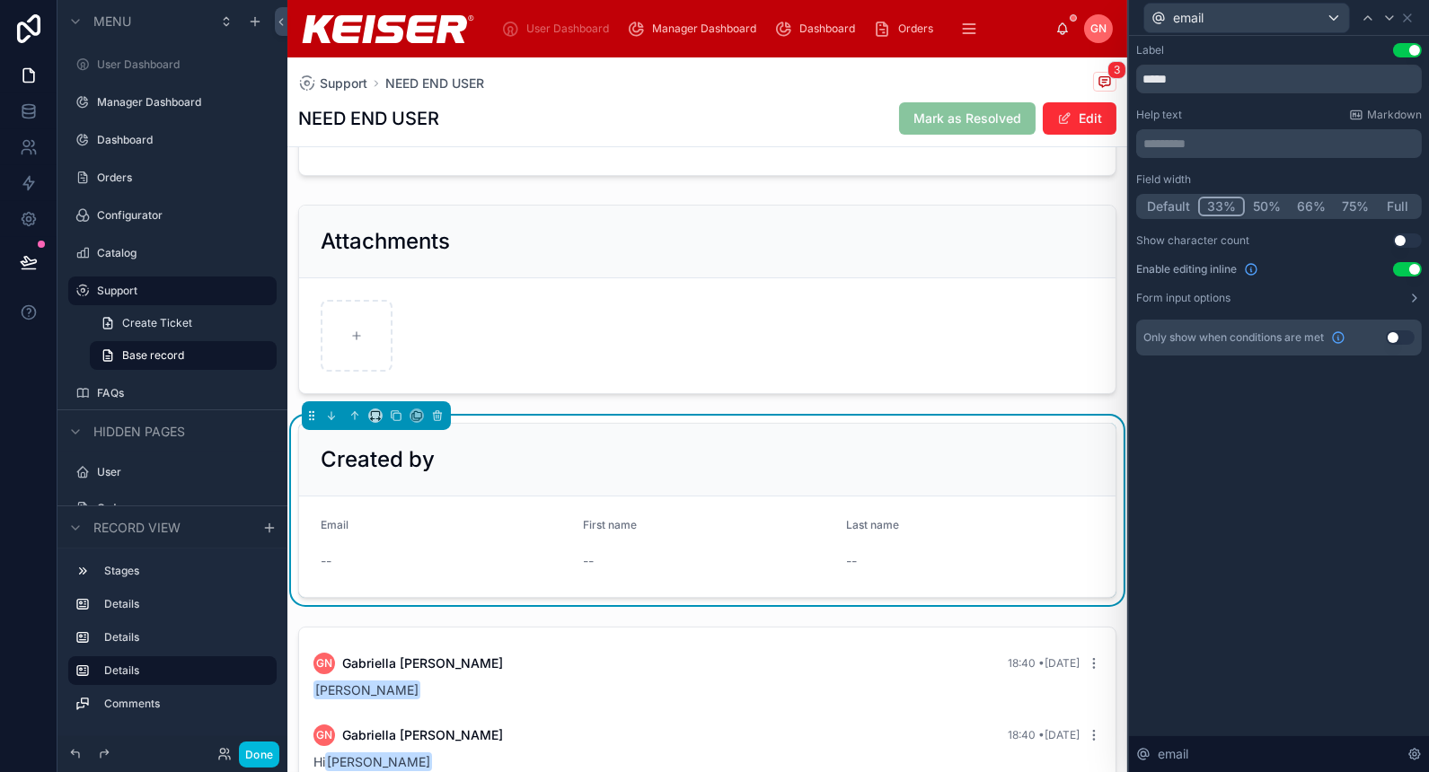
click at [1409, 272] on button "Use setting" at bounding box center [1407, 269] width 29 height 14
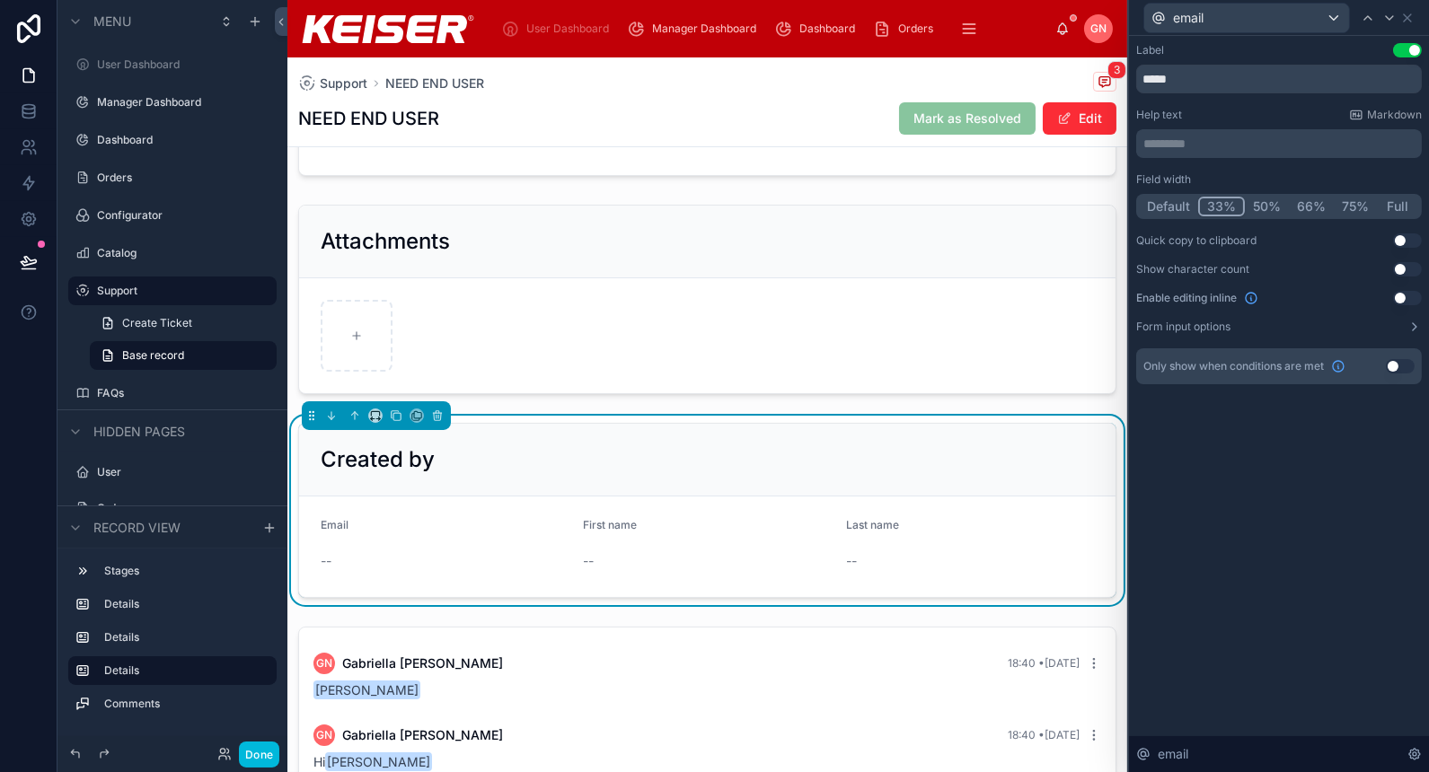
click at [1410, 10] on div "email" at bounding box center [1279, 17] width 286 height 35
click at [1411, 21] on icon at bounding box center [1407, 17] width 7 height 7
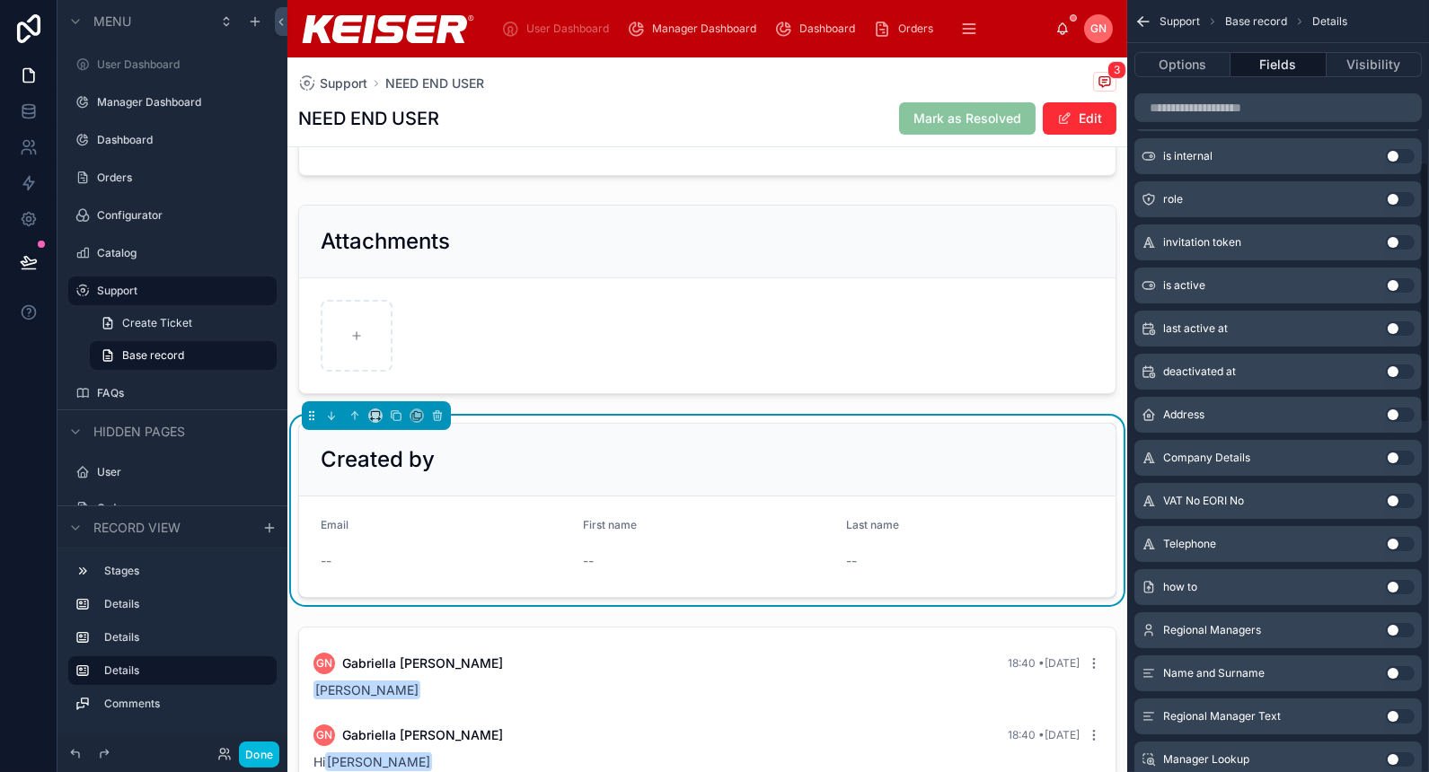
scroll to position [0, 0]
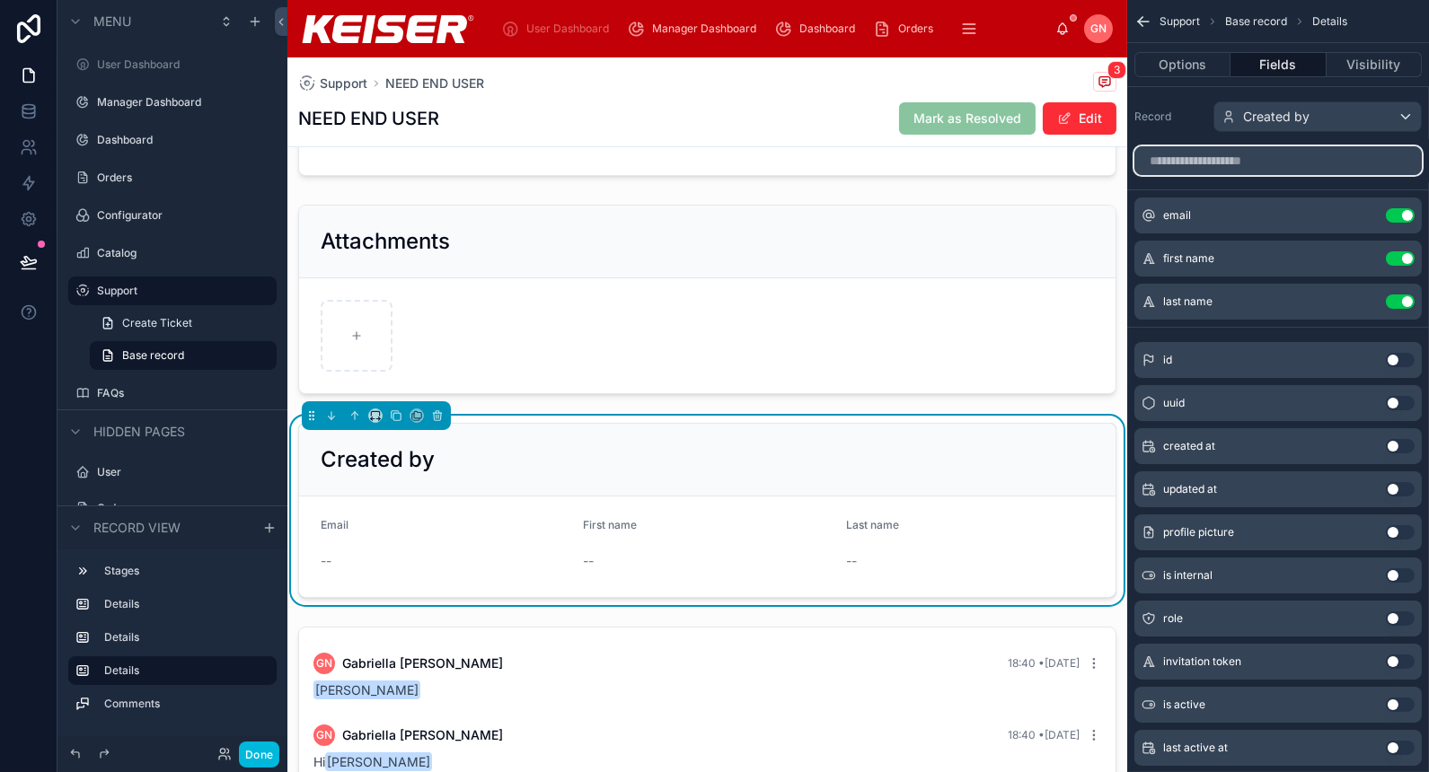
click at [1242, 172] on input "scrollable content" at bounding box center [1277, 160] width 287 height 29
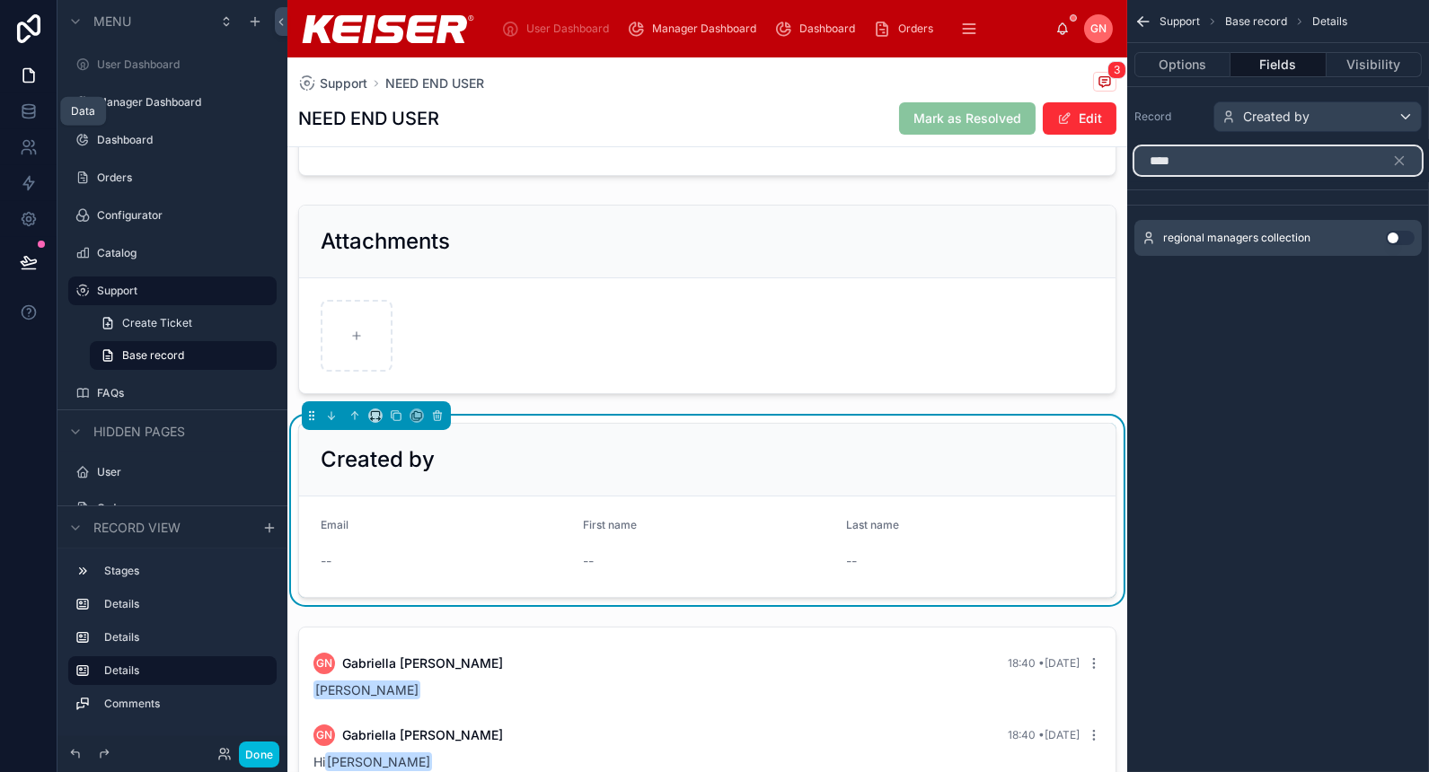
type input "****"
click at [24, 112] on icon at bounding box center [28, 110] width 12 height 7
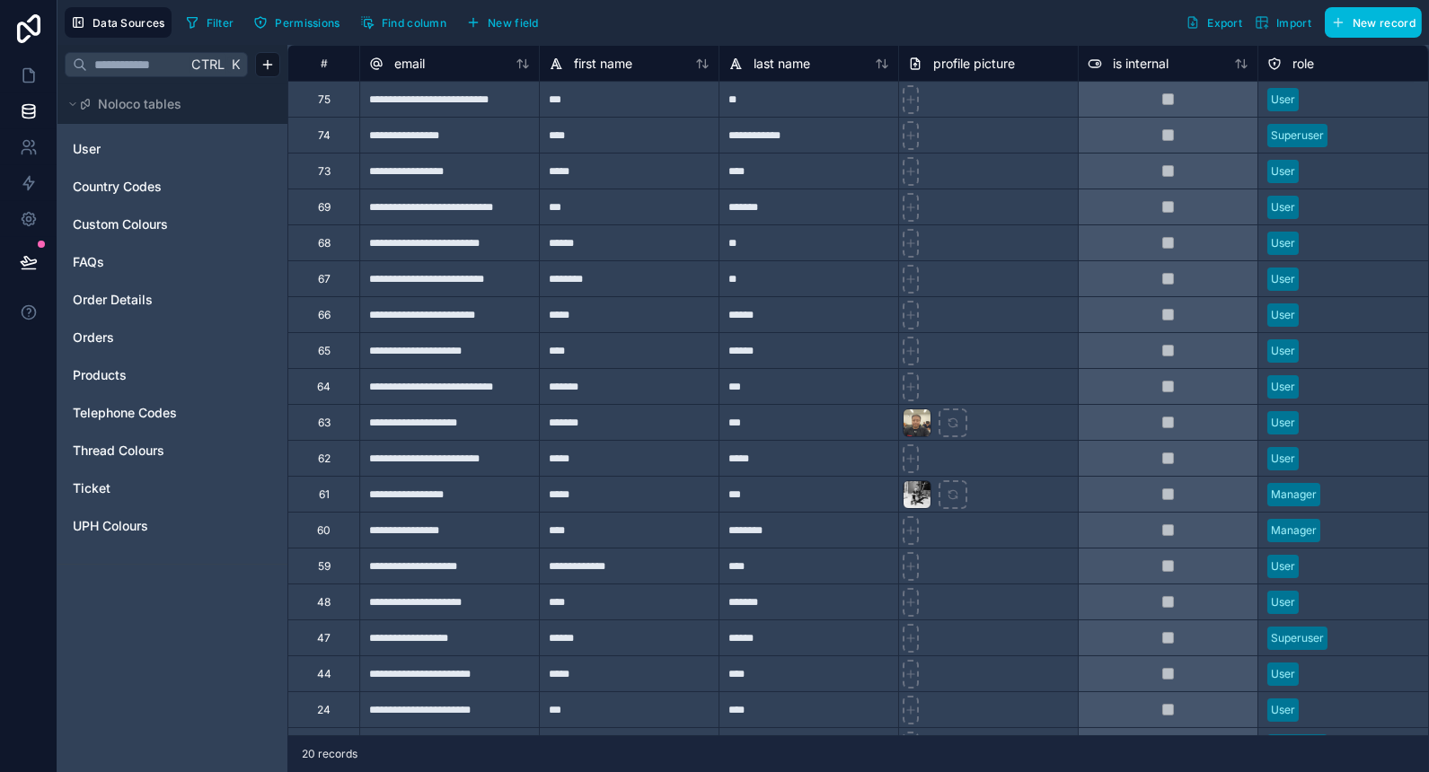
click at [112, 482] on link "Ticket" at bounding box center [146, 489] width 146 height 18
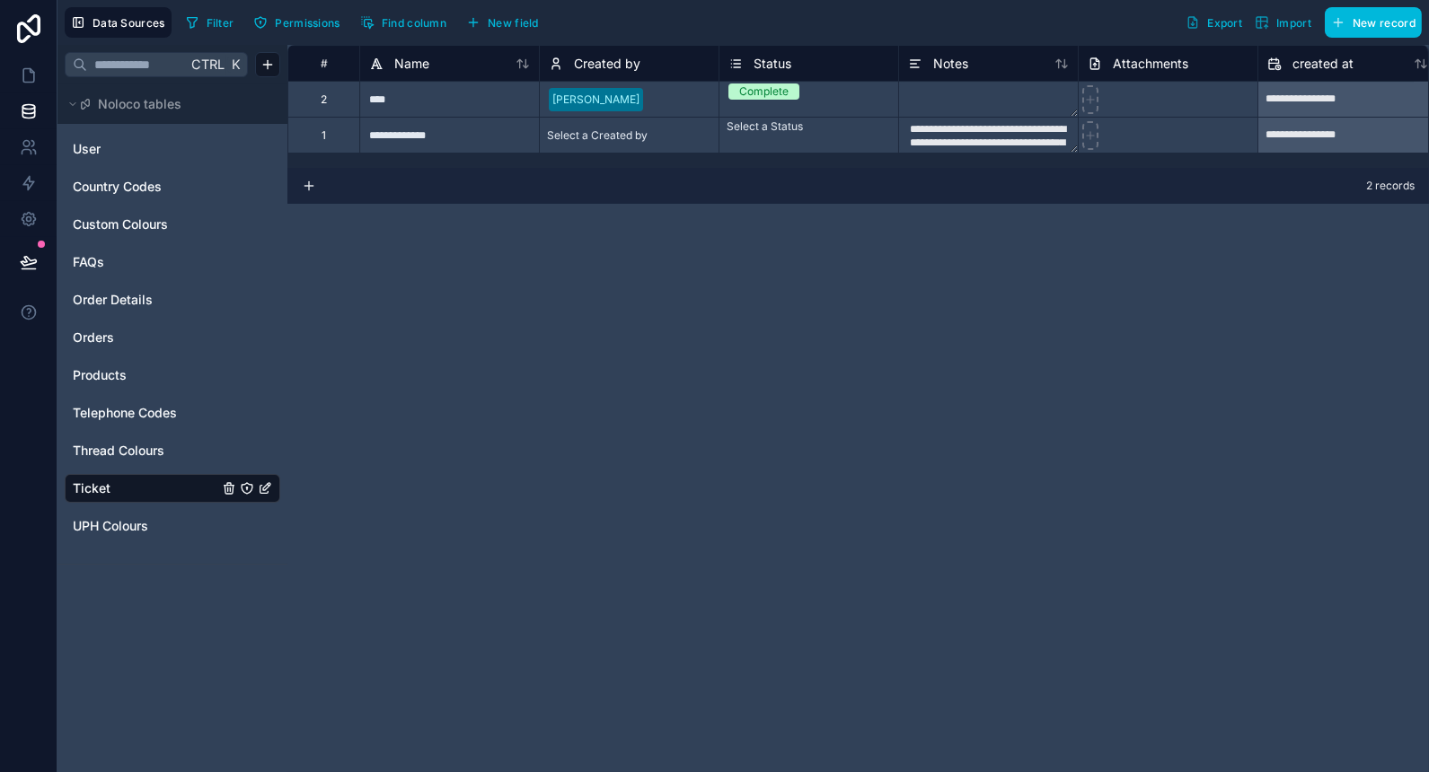
scroll to position [1, 0]
click at [631, 140] on div "Select a Created by" at bounding box center [629, 135] width 179 height 25
click at [631, 140] on div "Select a Created by" at bounding box center [590, 136] width 101 height 36
click at [662, 281] on div "**********" at bounding box center [858, 409] width 1142 height 728
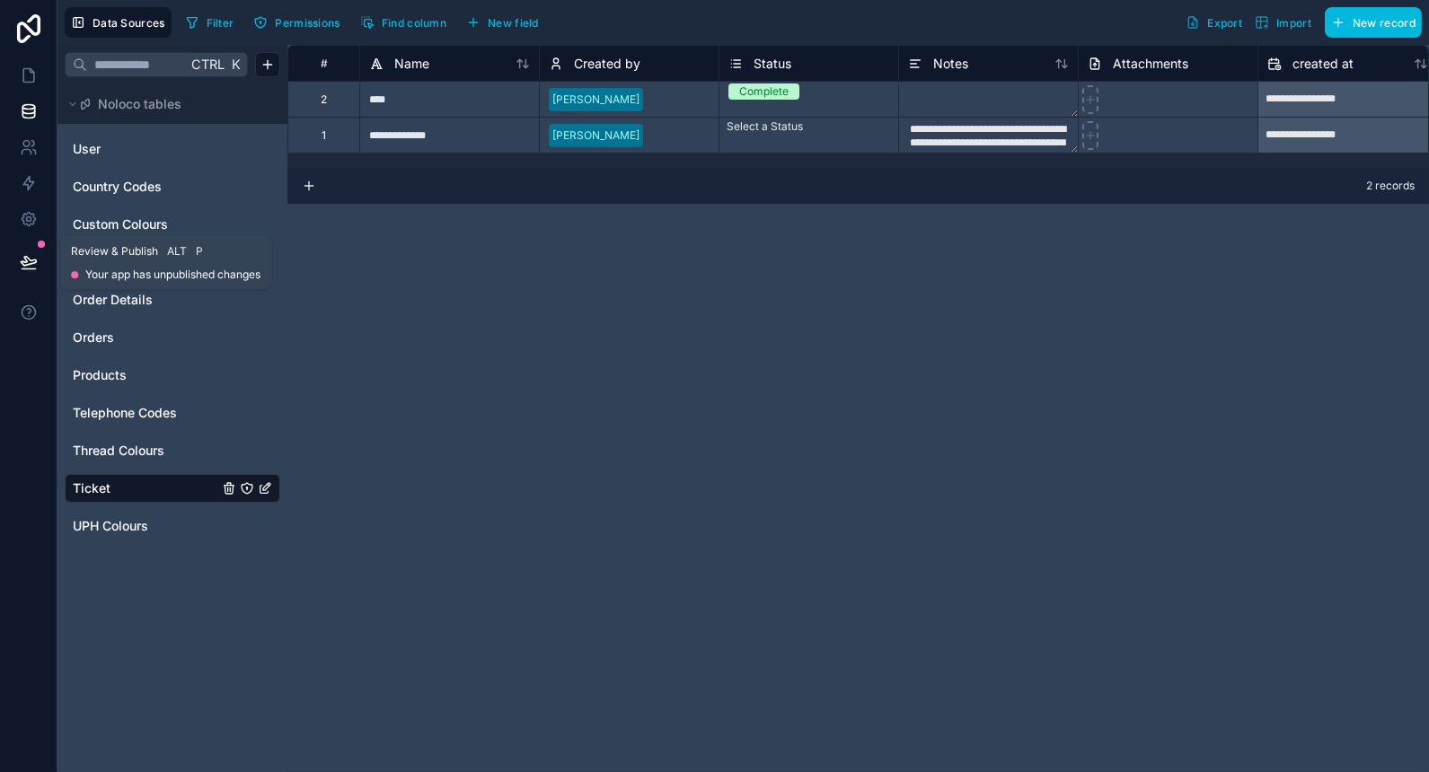
click at [28, 262] on icon at bounding box center [29, 262] width 18 height 18
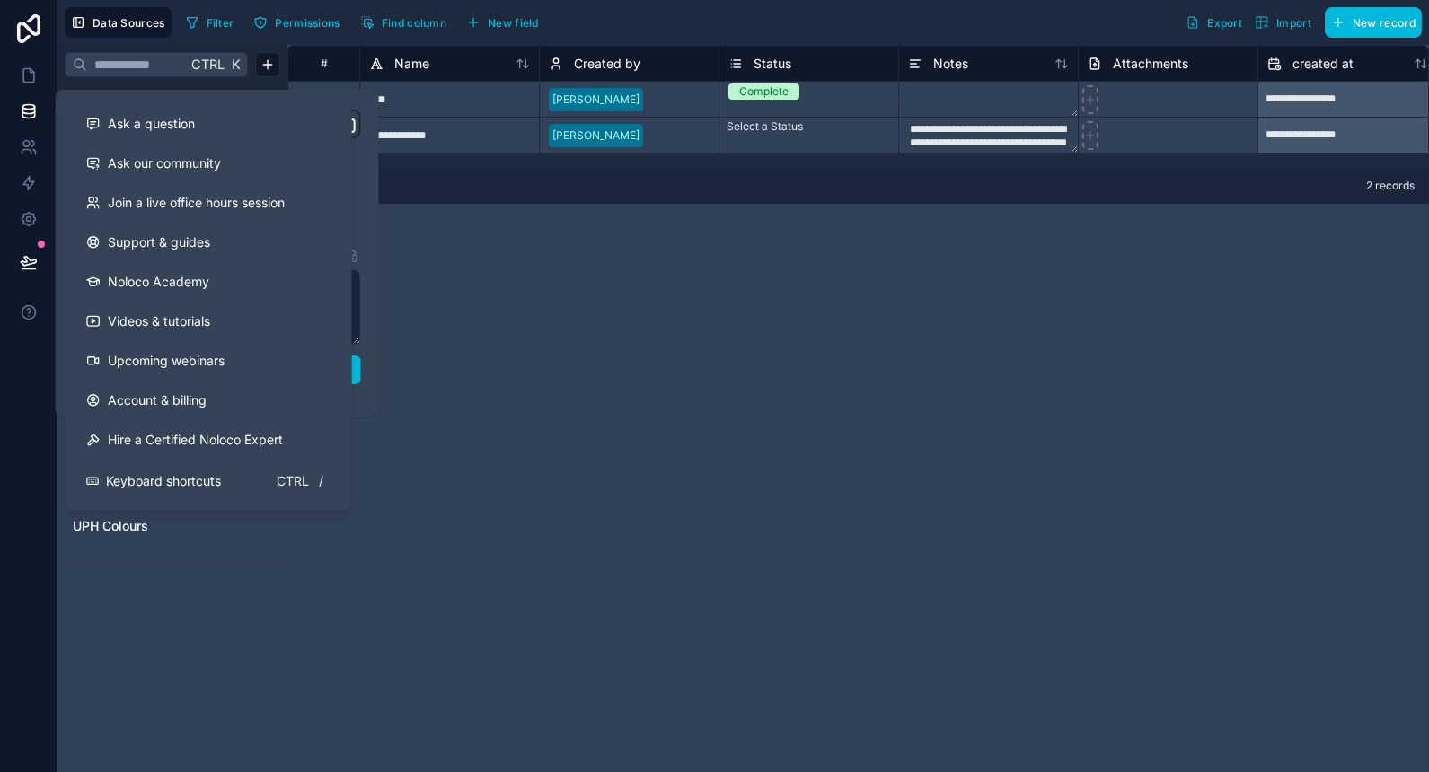
click at [357, 366] on button "Publish" at bounding box center [217, 370] width 287 height 29
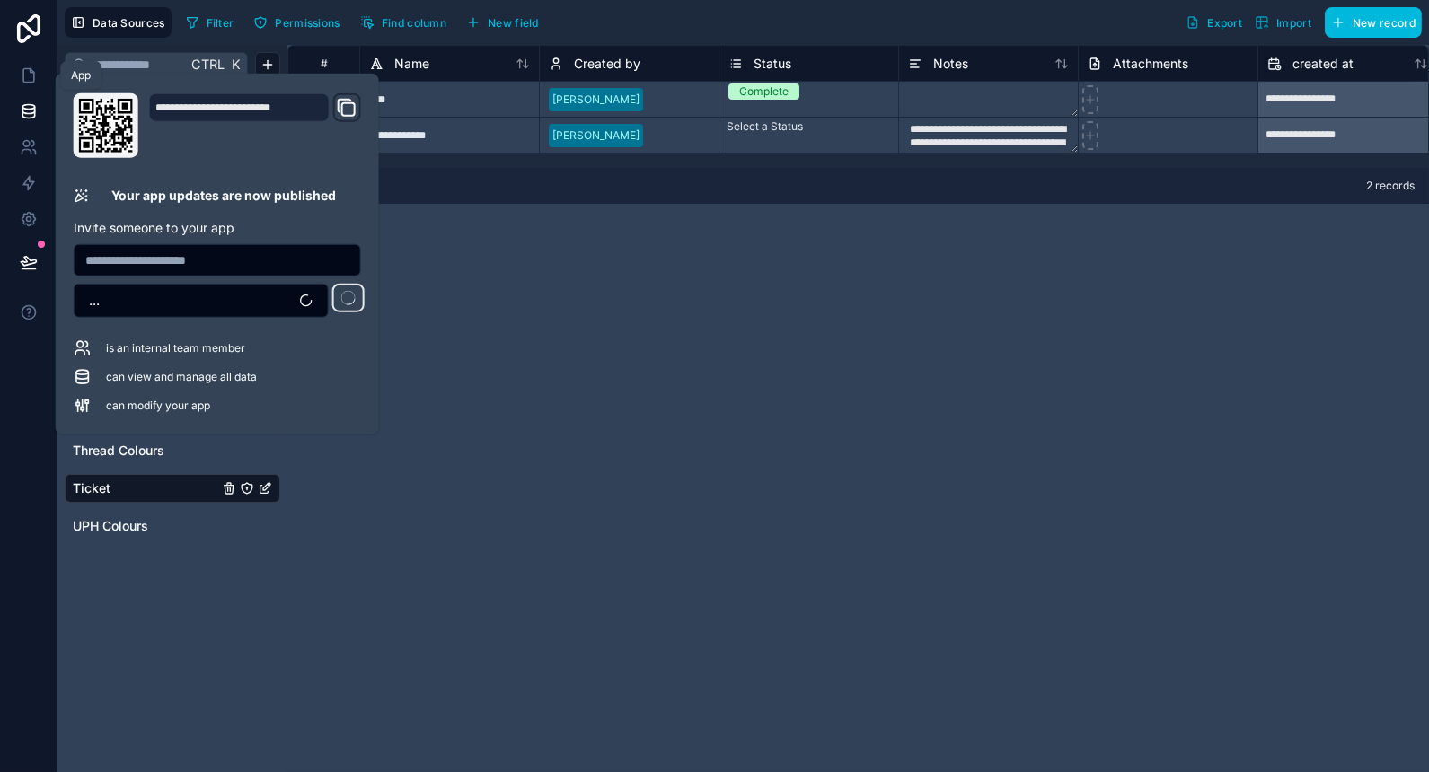
click at [31, 79] on icon at bounding box center [29, 75] width 18 height 18
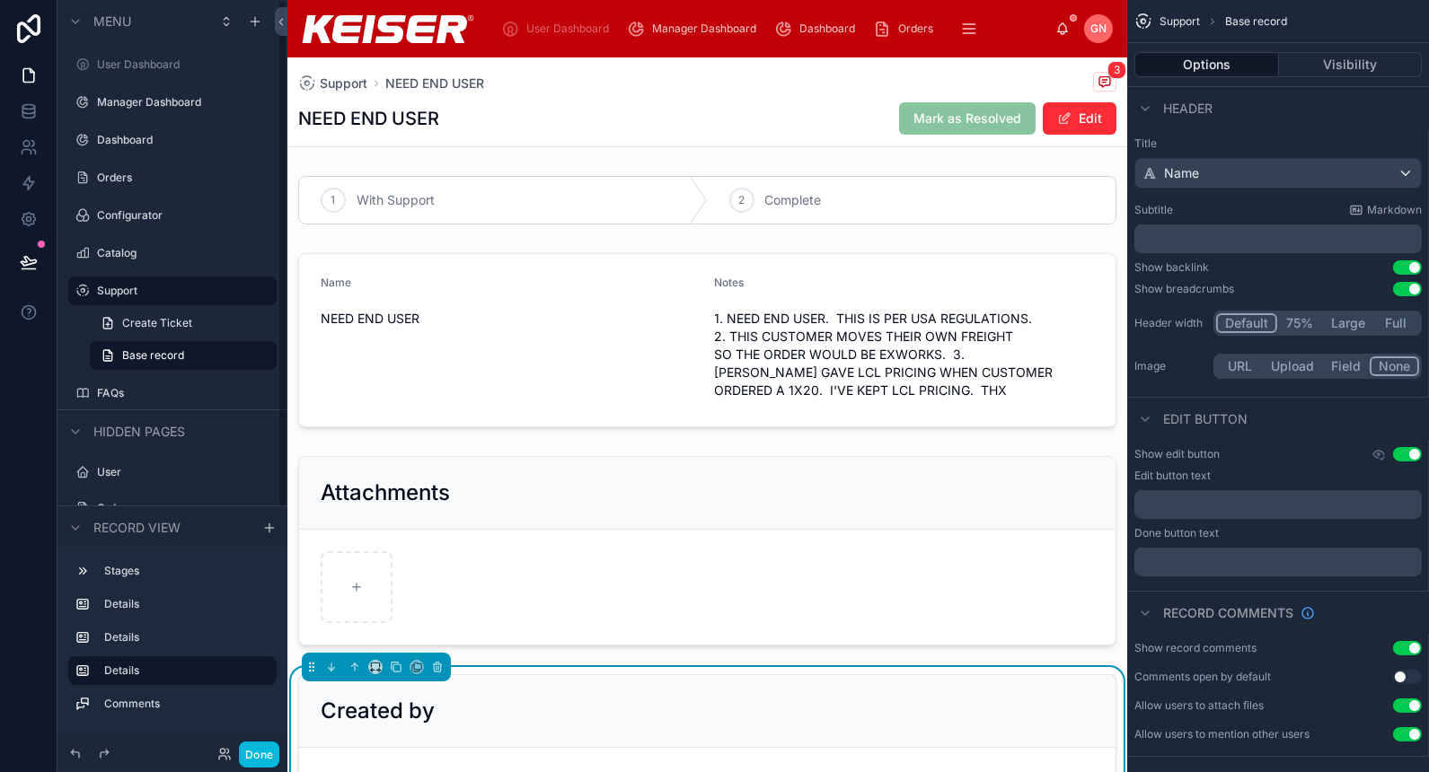
click at [265, 757] on button "Done" at bounding box center [259, 755] width 40 height 26
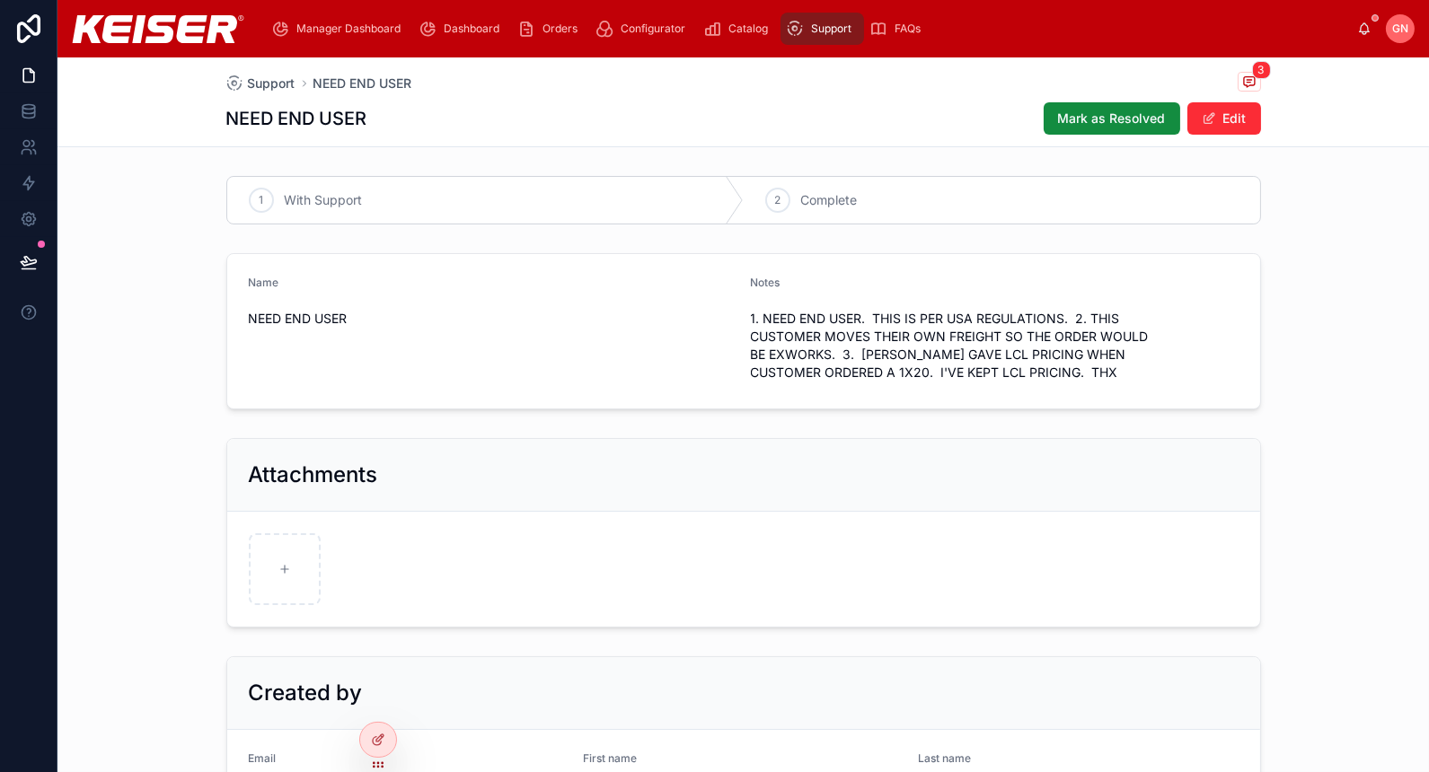
click at [1079, 110] on span "Mark as Resolved" at bounding box center [1112, 119] width 108 height 18
click at [820, 29] on span "Support" at bounding box center [831, 29] width 40 height 14
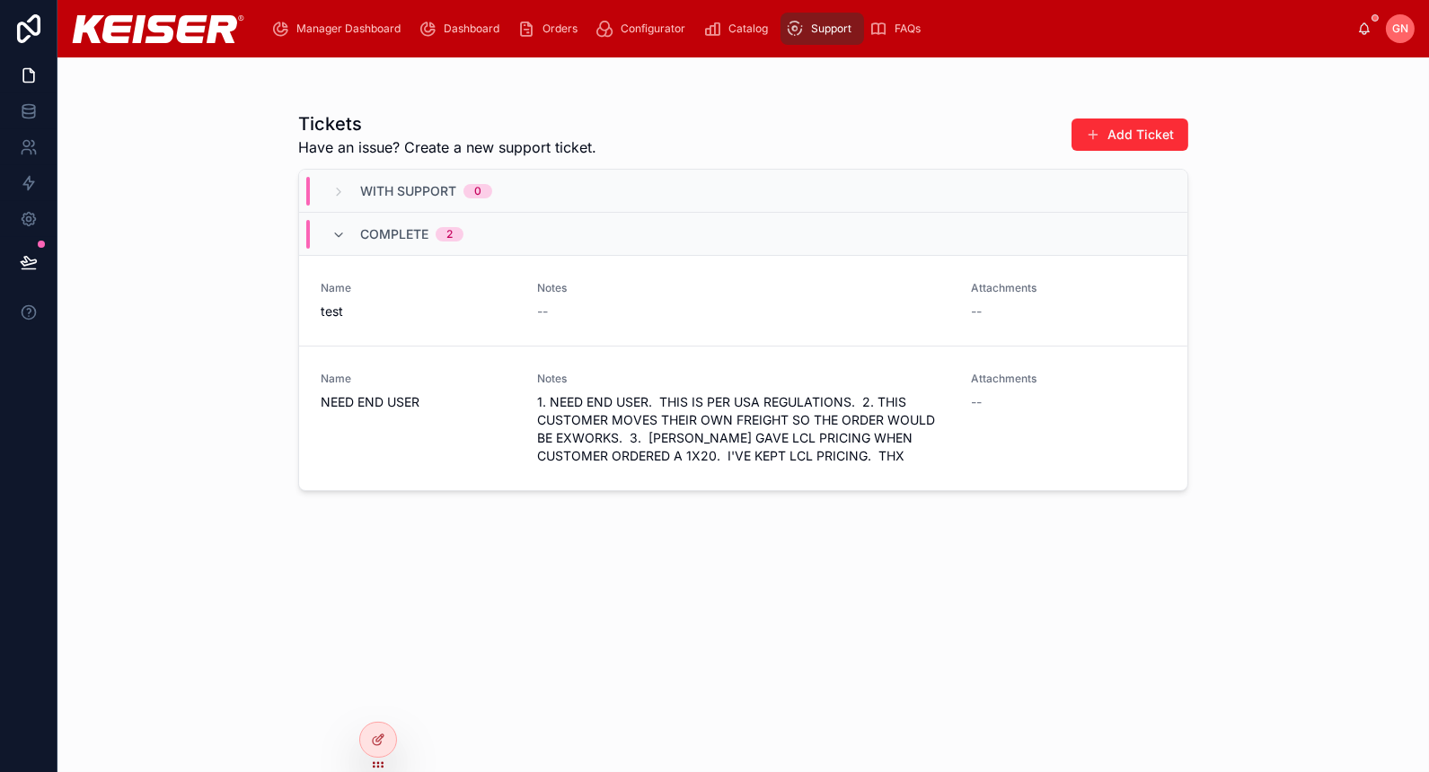
click at [0, 0] on icon at bounding box center [0, 0] width 0 height 0
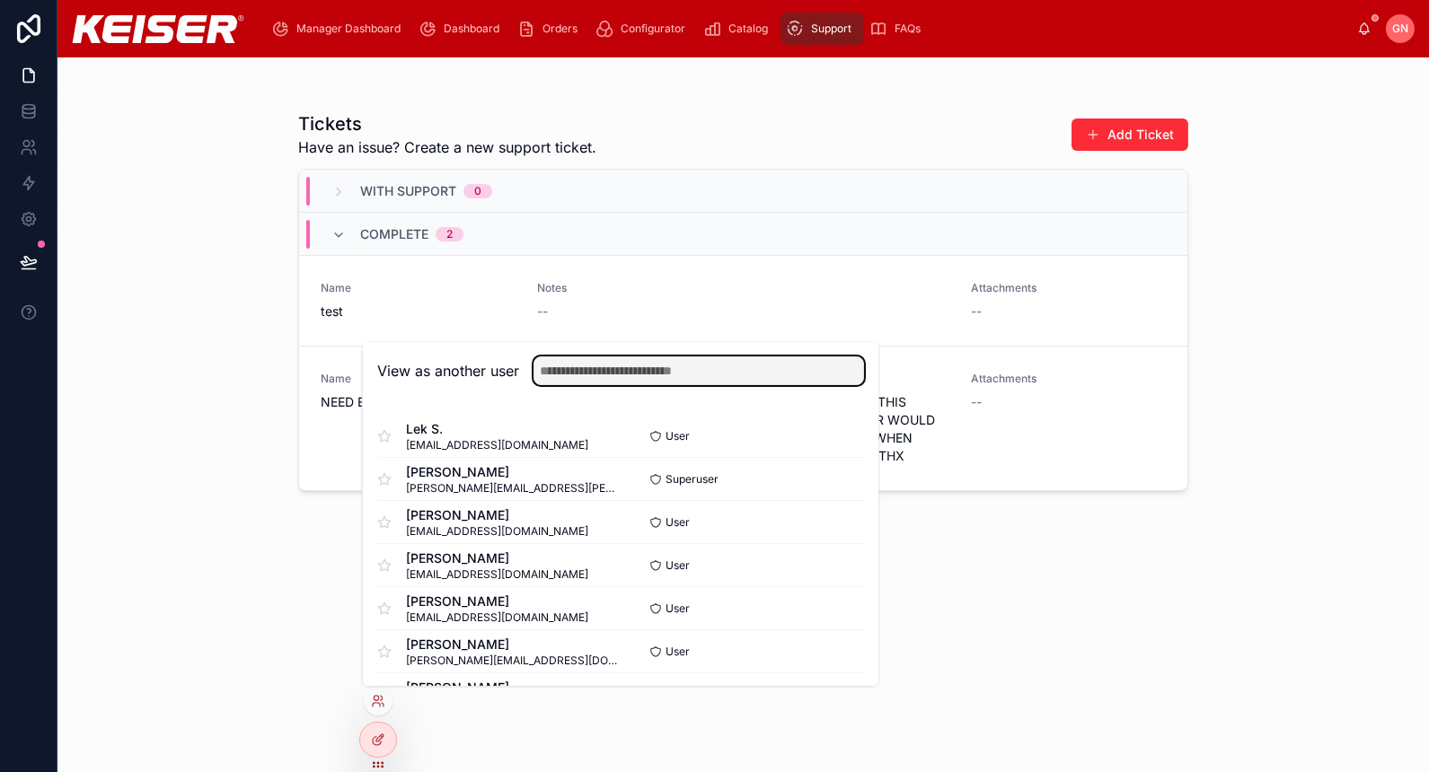
click at [715, 369] on input "text" at bounding box center [699, 371] width 331 height 29
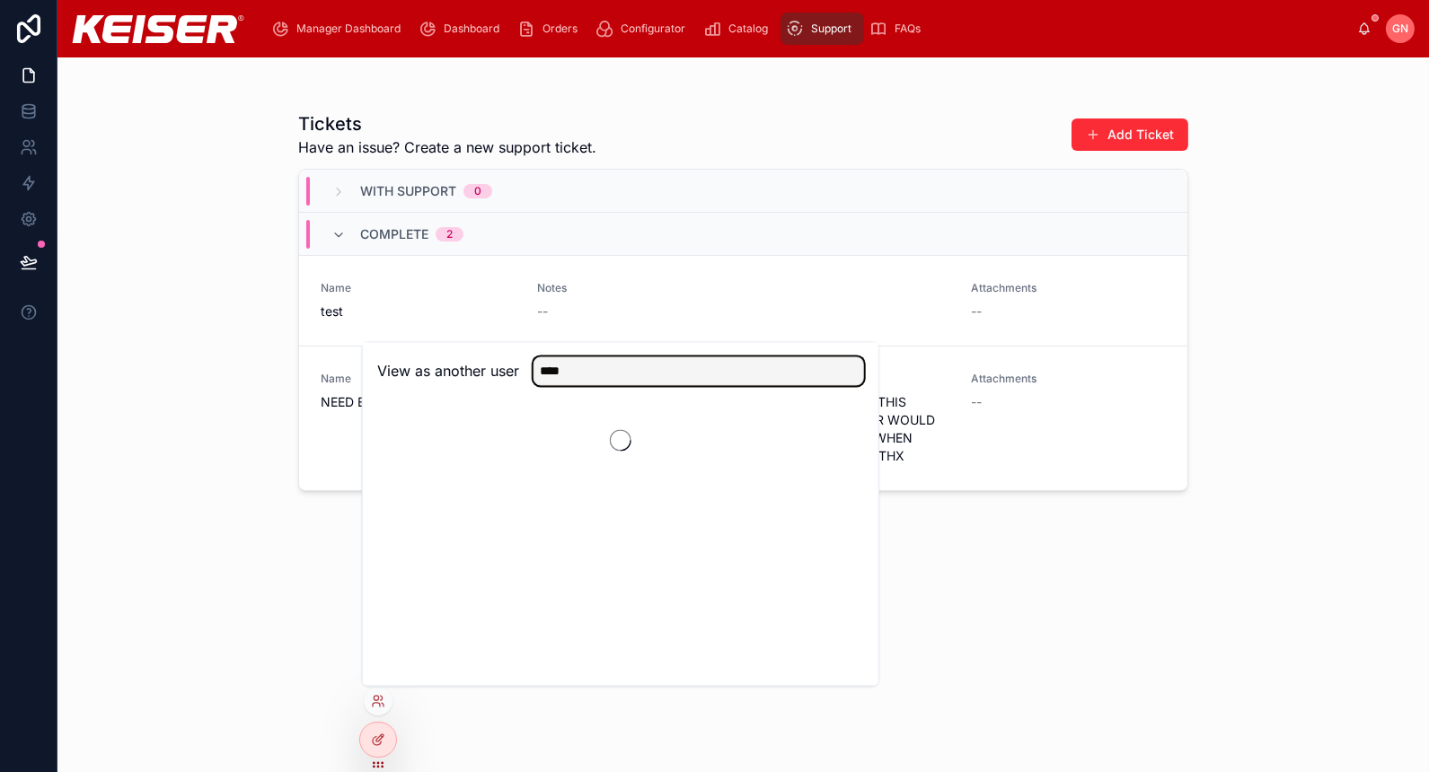
type input "**********"
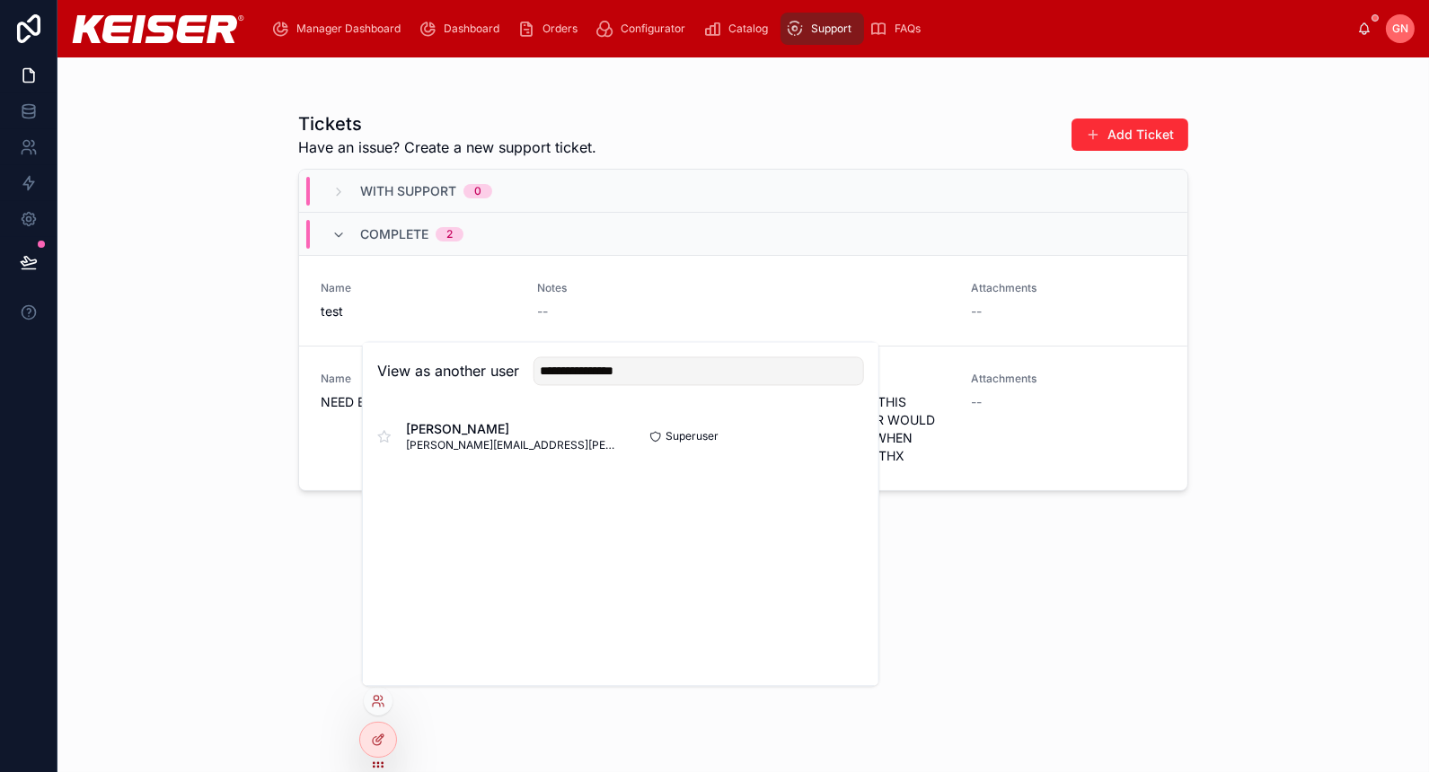
click at [0, 0] on button "Select" at bounding box center [0, 0] width 0 height 0
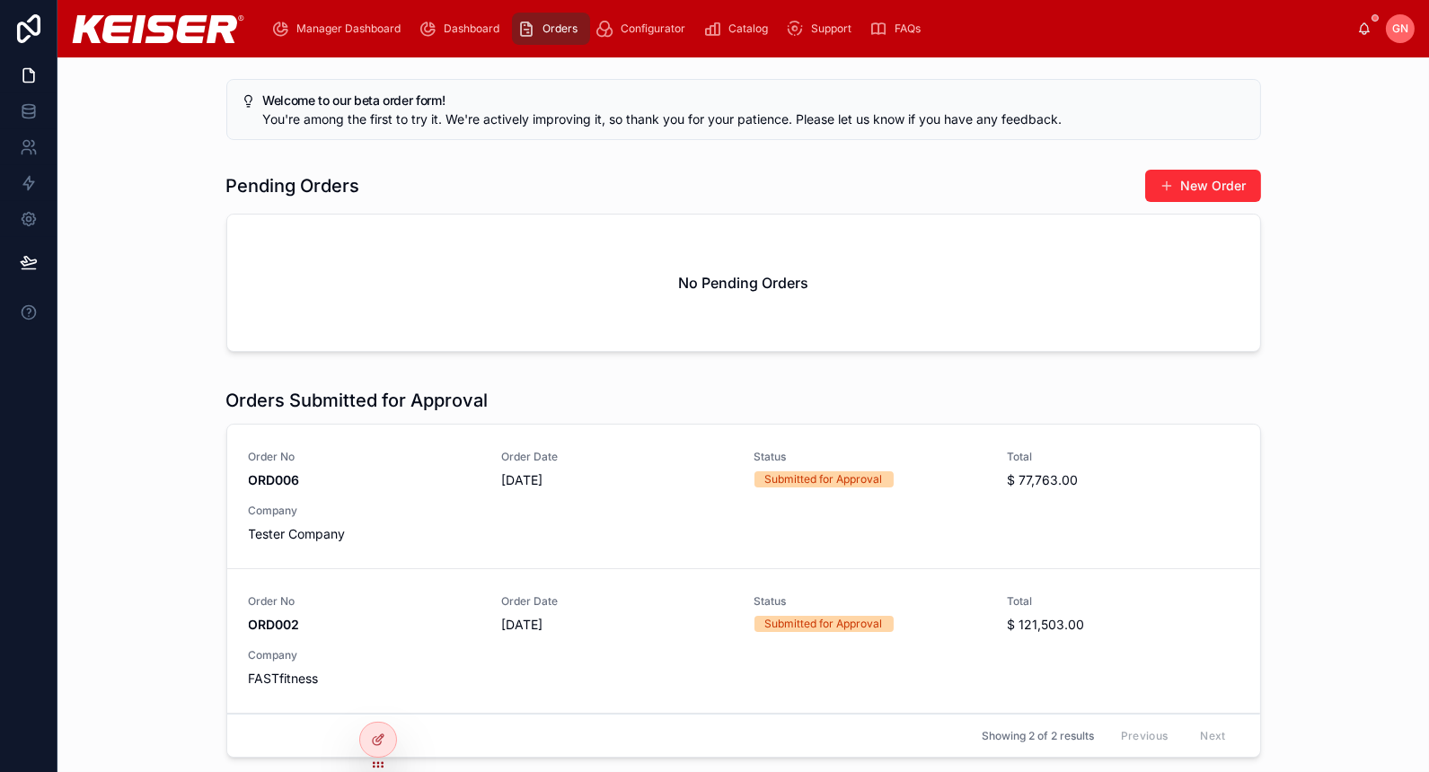
click at [633, 520] on div "Order No ORD006 Order Date 10/04/2025 Status Submitted for Approval Total $ 77,…" at bounding box center [744, 496] width 990 height 93
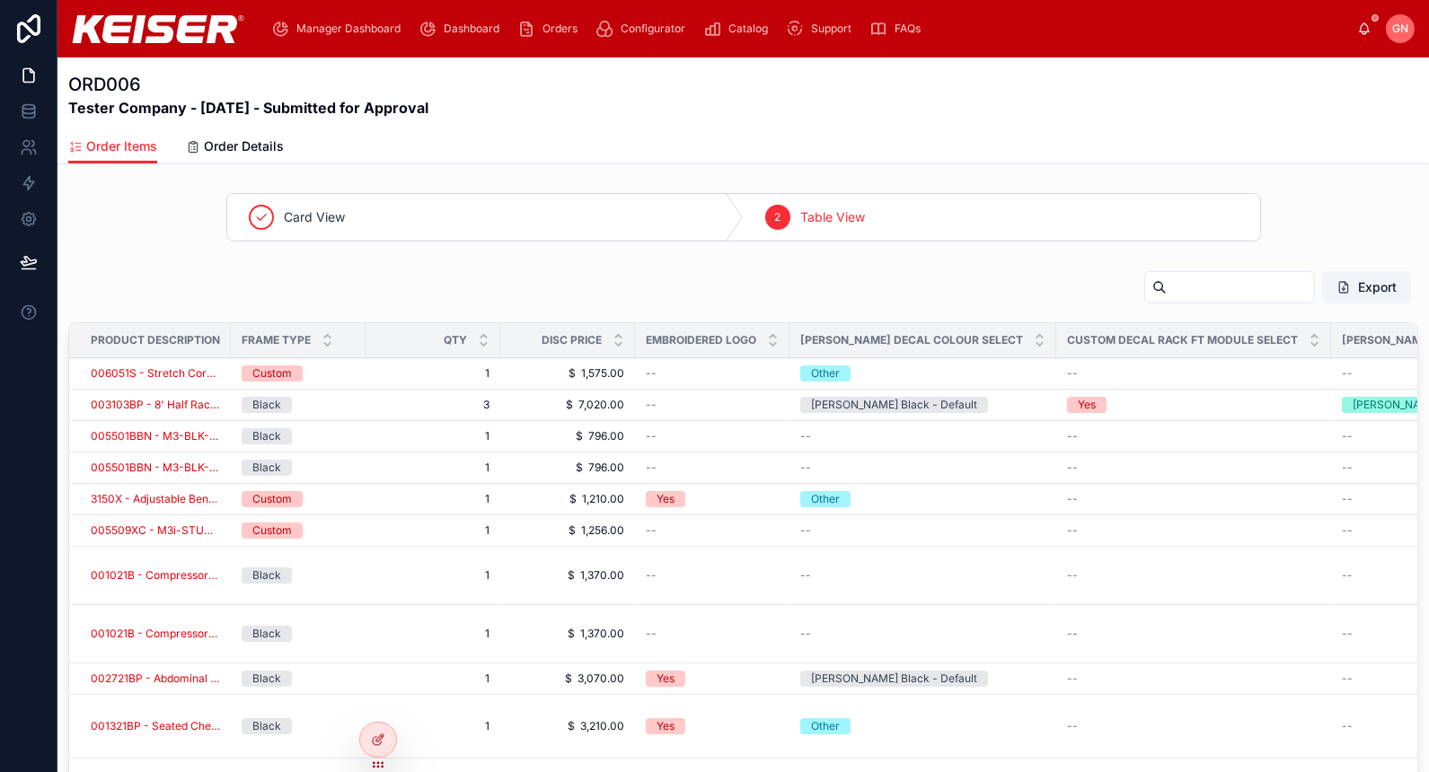
click at [238, 151] on span "Order Details" at bounding box center [244, 146] width 80 height 18
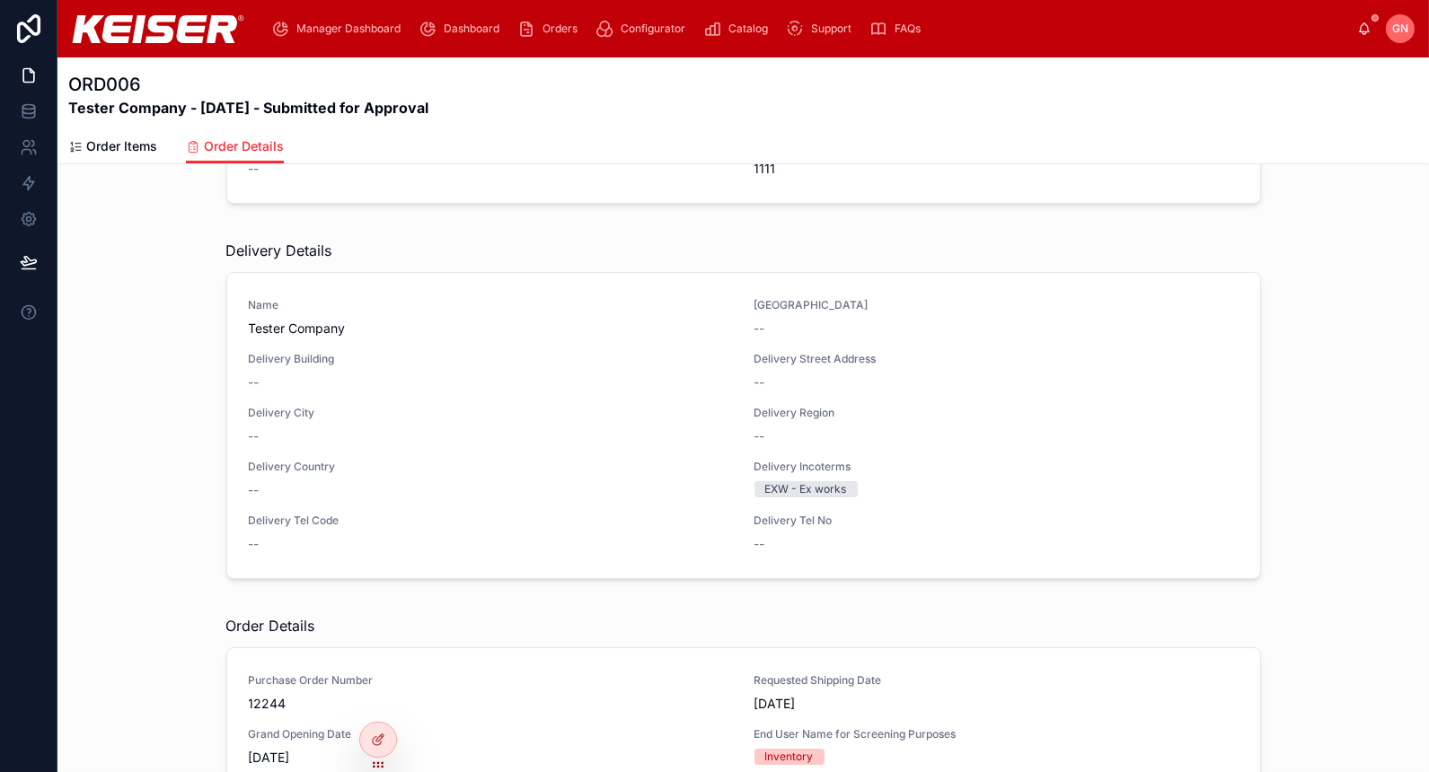
scroll to position [733, 0]
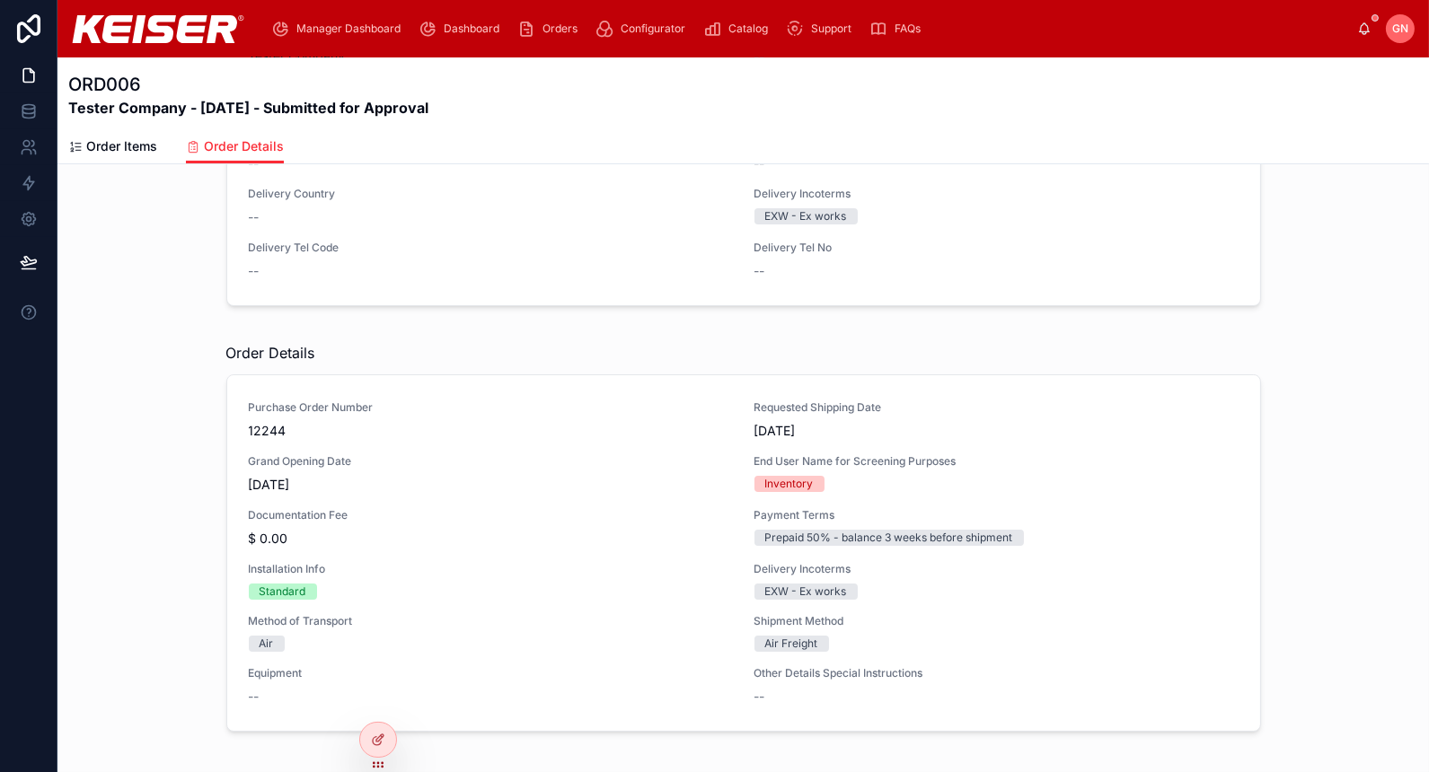
click at [376, 744] on icon at bounding box center [378, 740] width 14 height 14
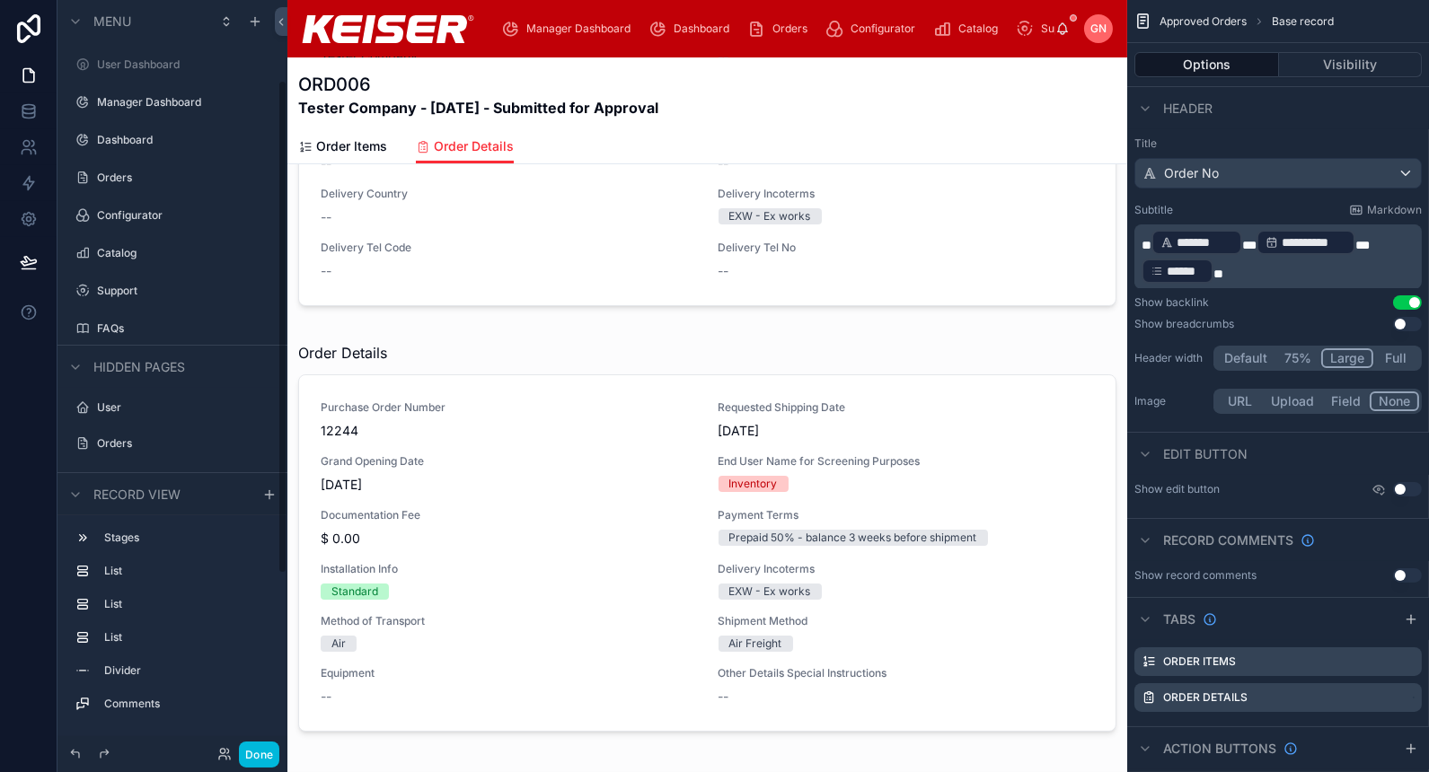
scroll to position [121, 0]
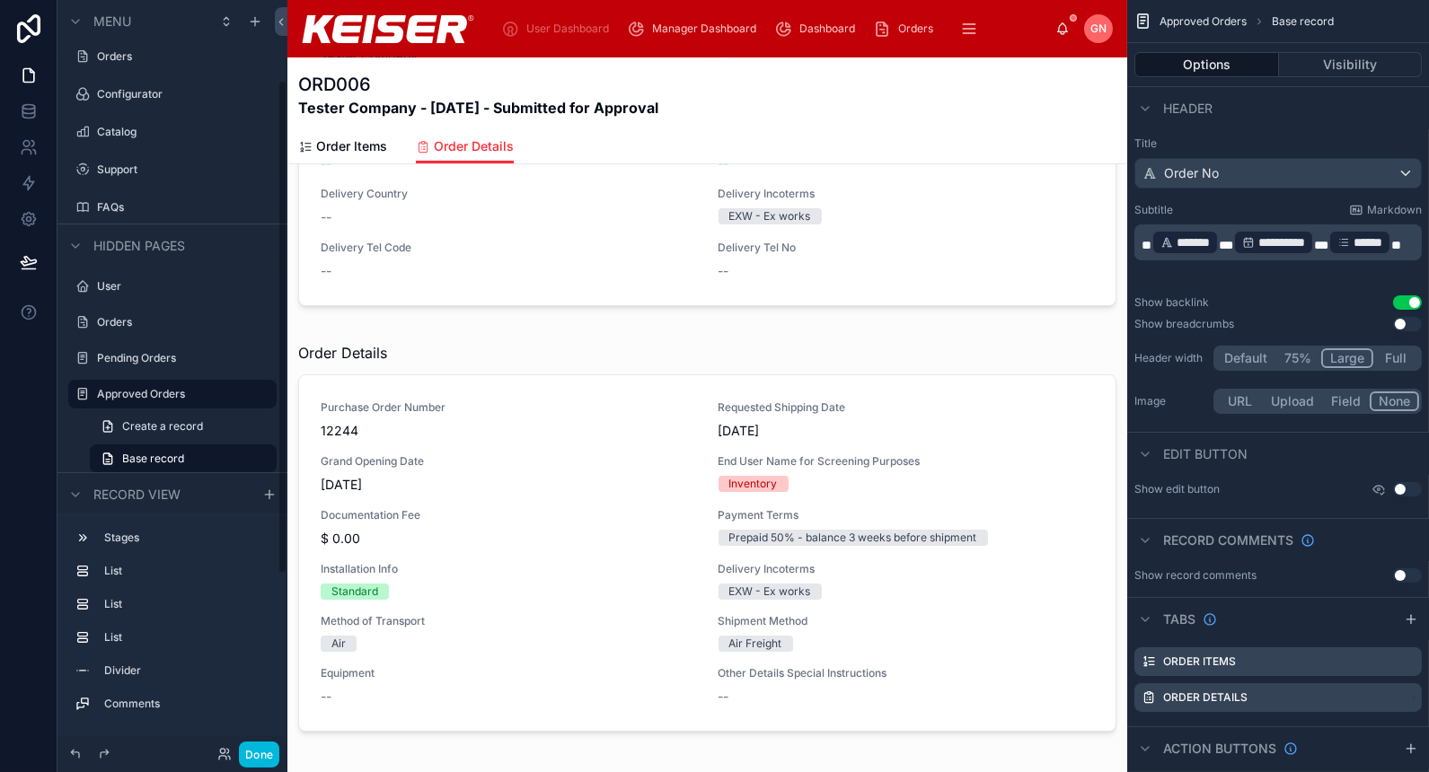
click at [747, 340] on div at bounding box center [707, 540] width 840 height 411
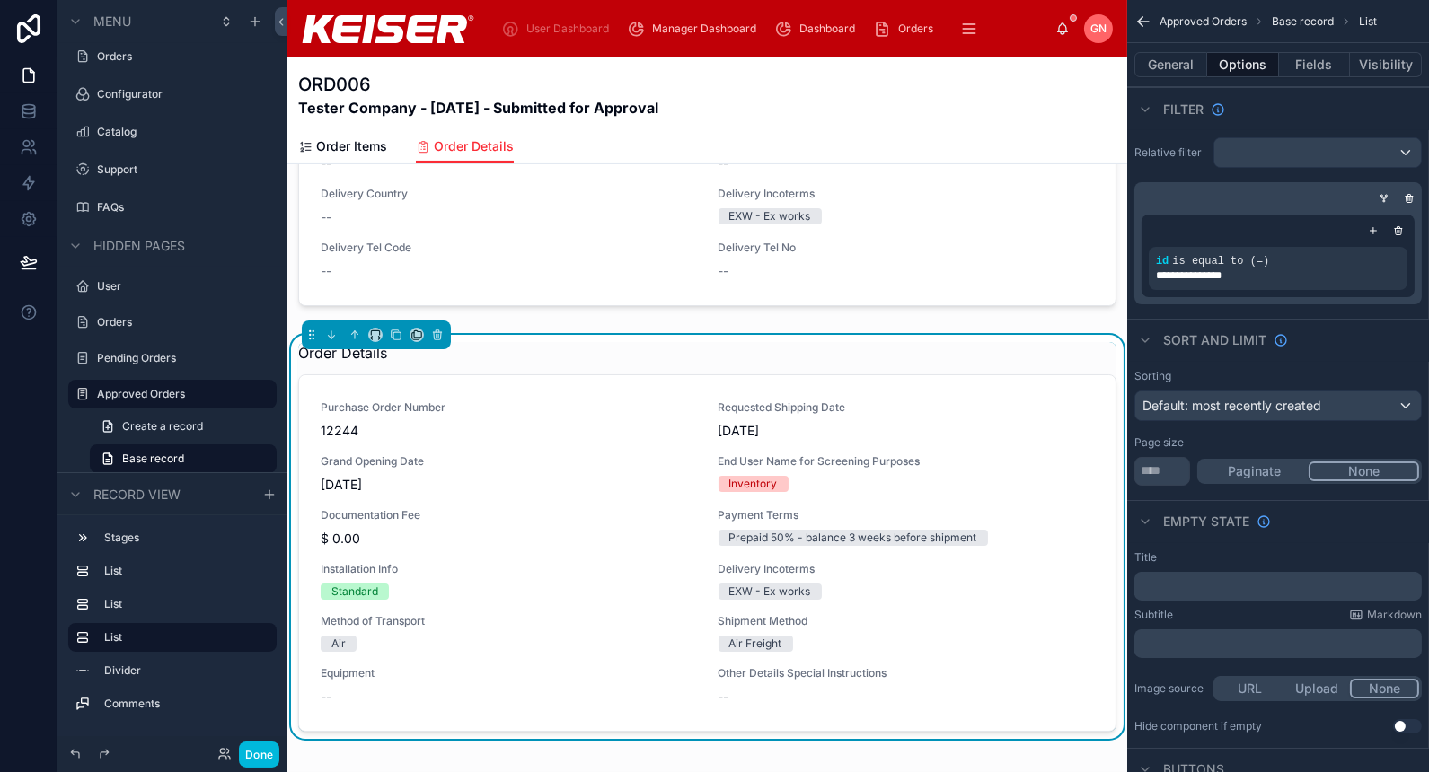
click at [789, 361] on div "Order Details Purchase Order Number 12244 Requested Shipping Date 10/04/2025 Gr…" at bounding box center [707, 537] width 818 height 390
click at [823, 348] on div "Order Details" at bounding box center [707, 353] width 818 height 22
click at [1310, 68] on button "Fields" at bounding box center [1315, 64] width 72 height 25
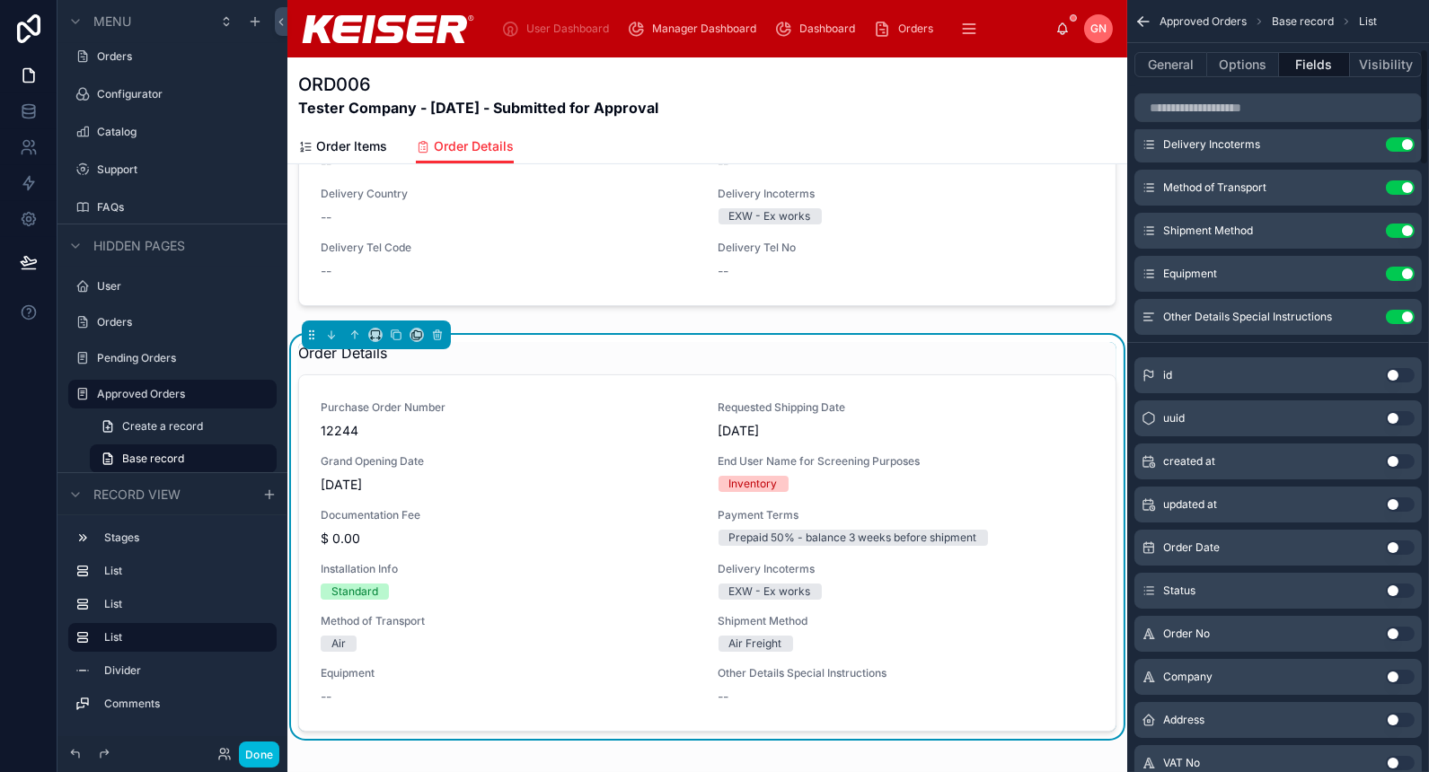
scroll to position [0, 0]
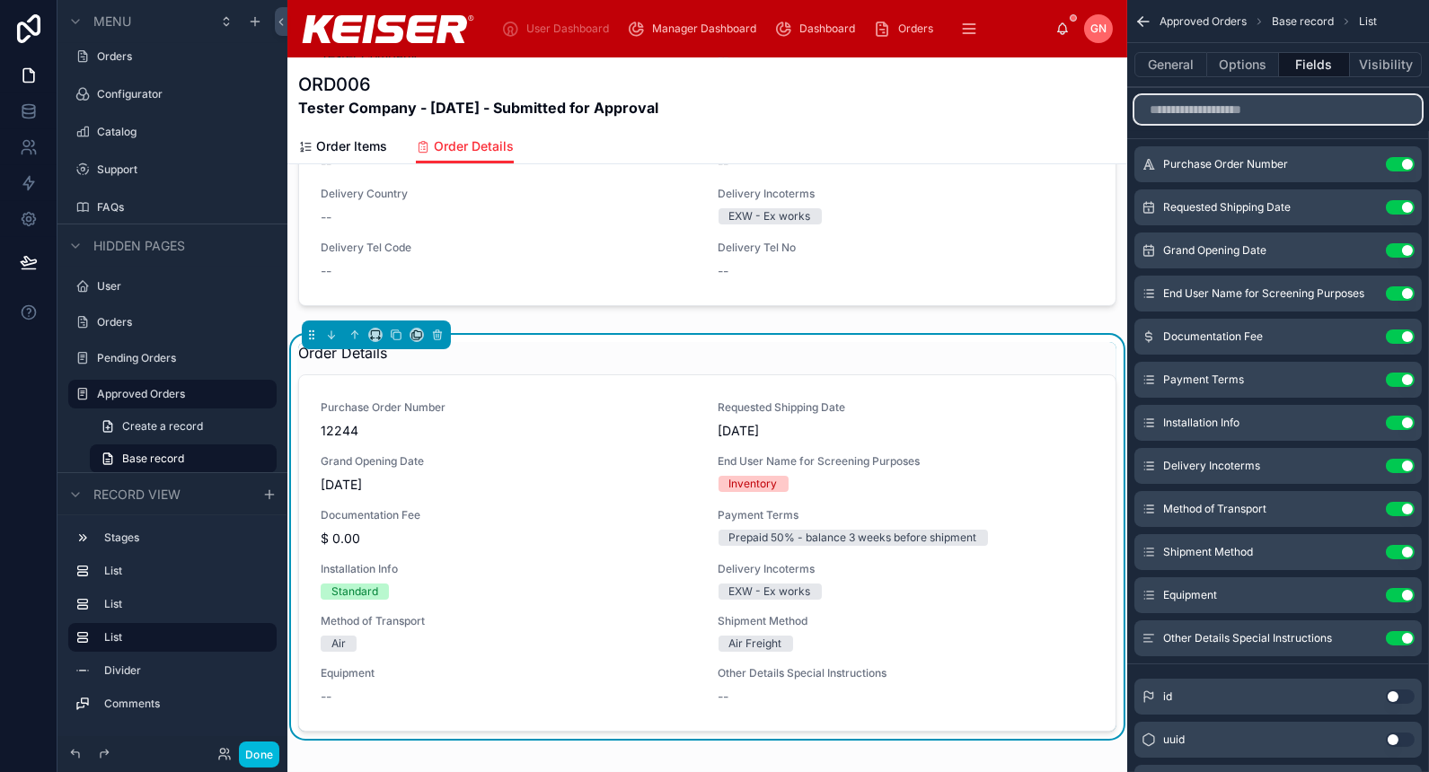
click at [1249, 109] on input "scrollable content" at bounding box center [1277, 109] width 287 height 29
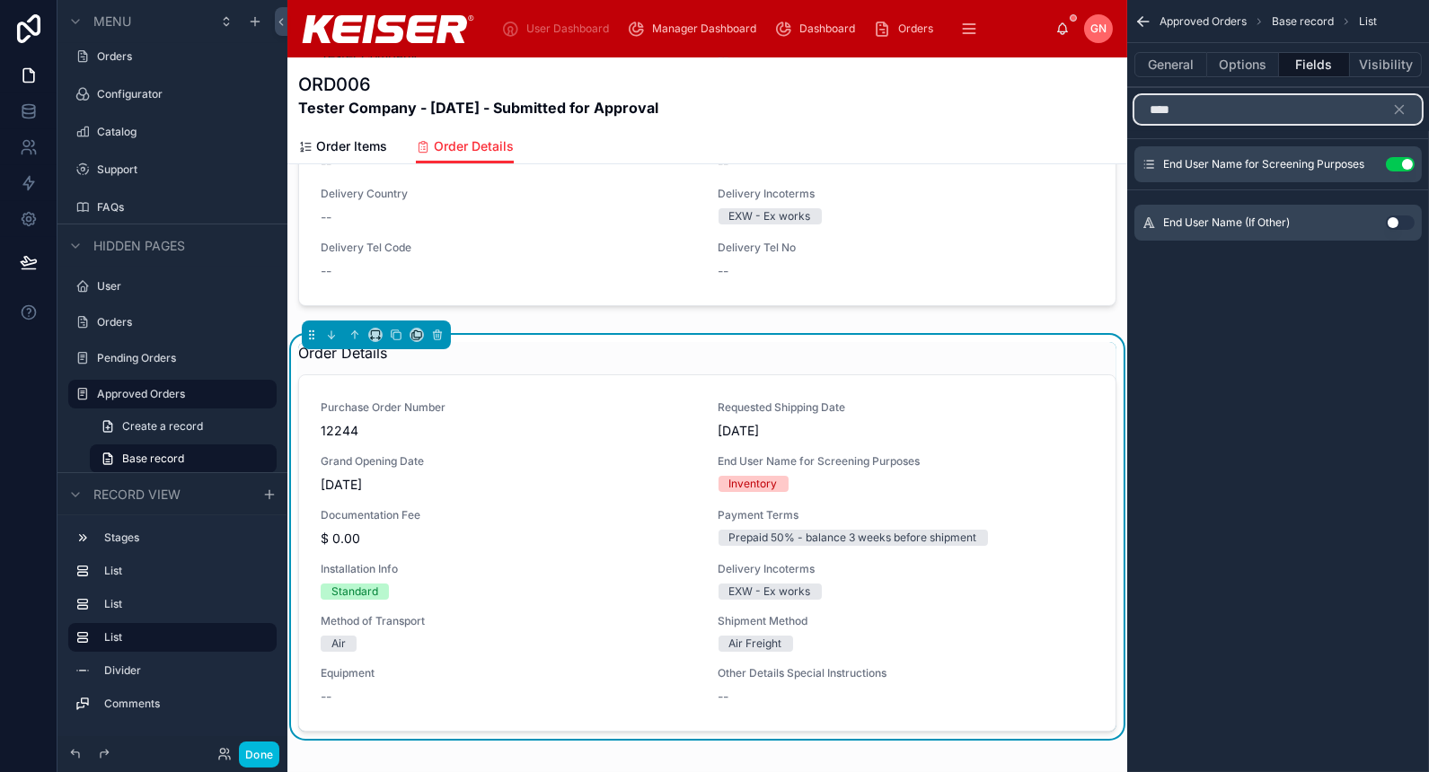
type input "***"
click at [1395, 225] on button "Use setting" at bounding box center [1400, 223] width 29 height 14
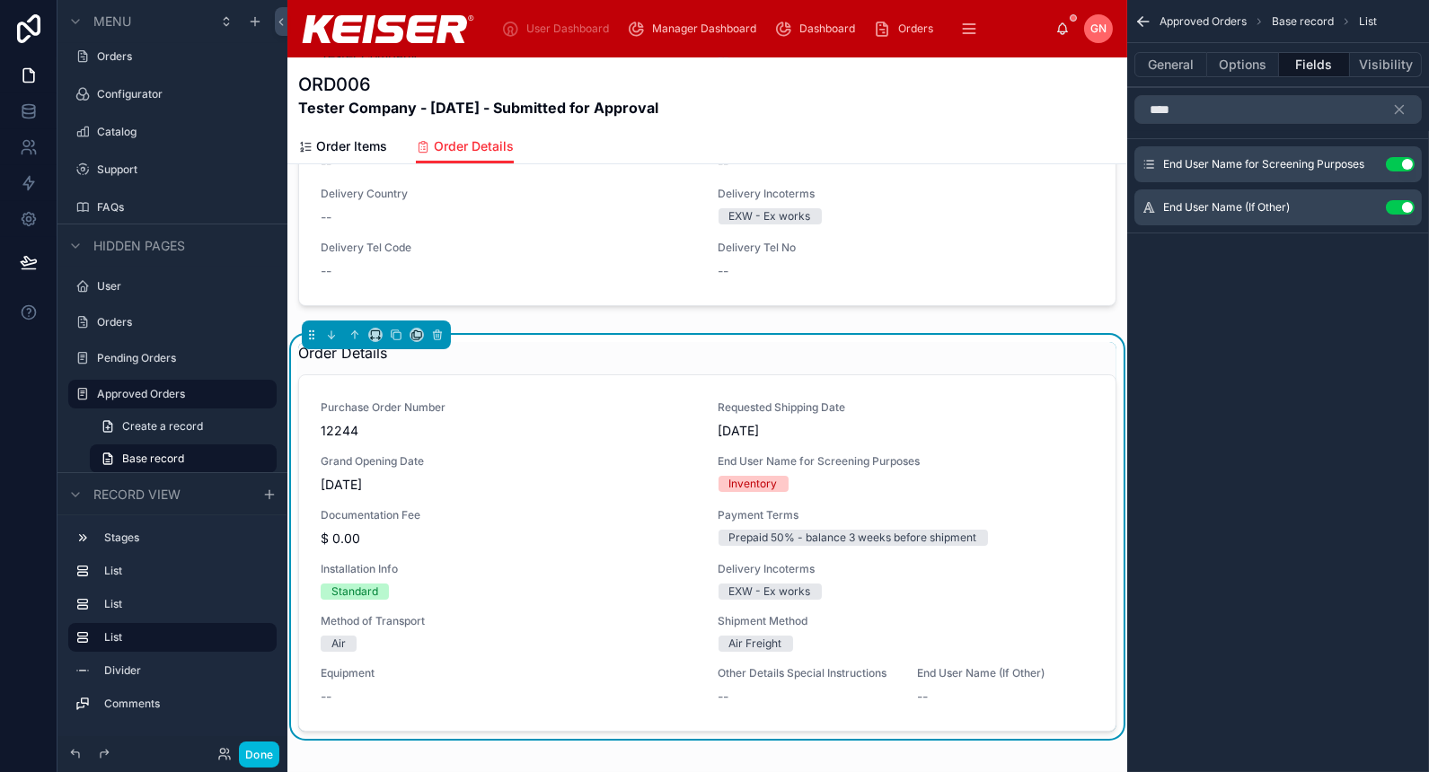
click at [0, 0] on icon "scrollable content" at bounding box center [0, 0] width 0 height 0
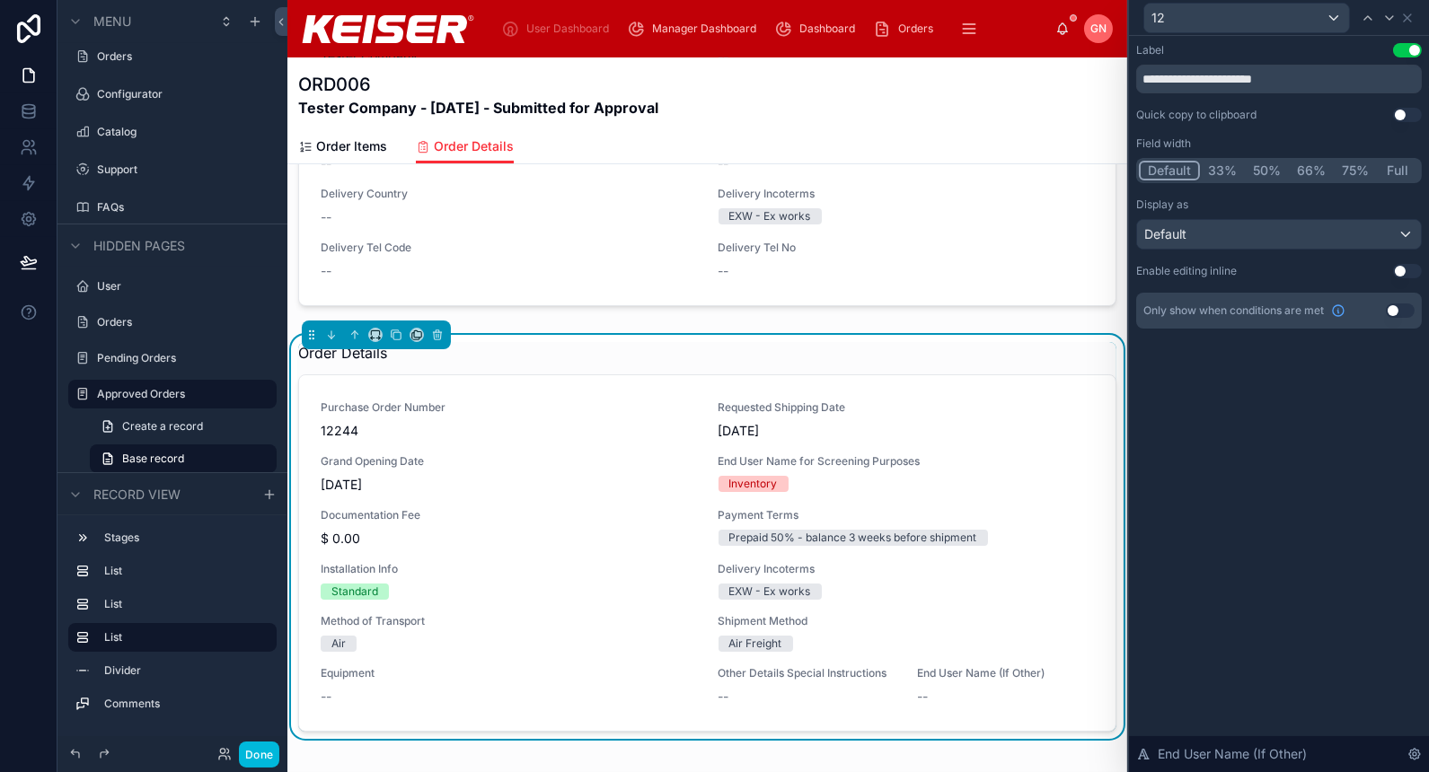
click at [1399, 274] on button "Use setting" at bounding box center [1407, 271] width 29 height 14
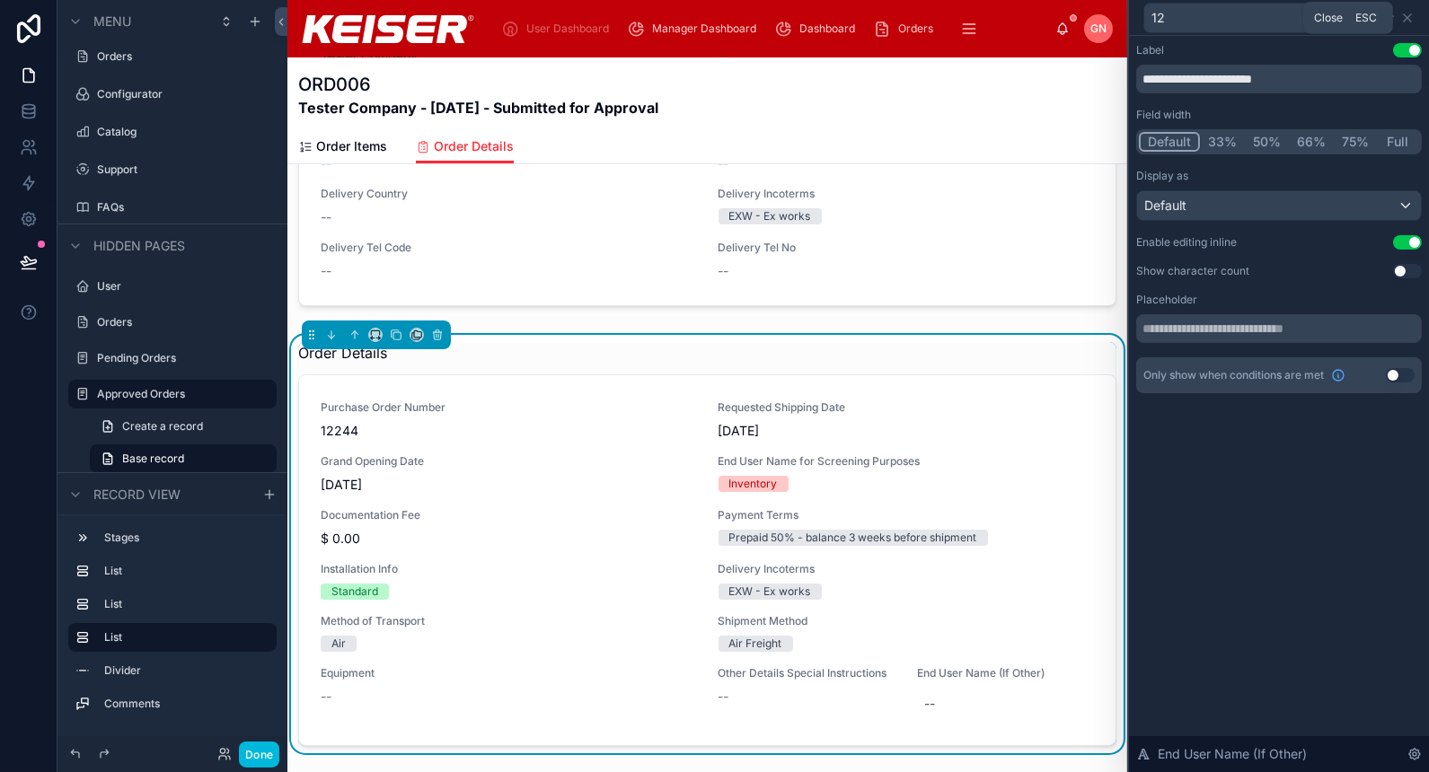
click at [1407, 22] on icon at bounding box center [1407, 18] width 14 height 14
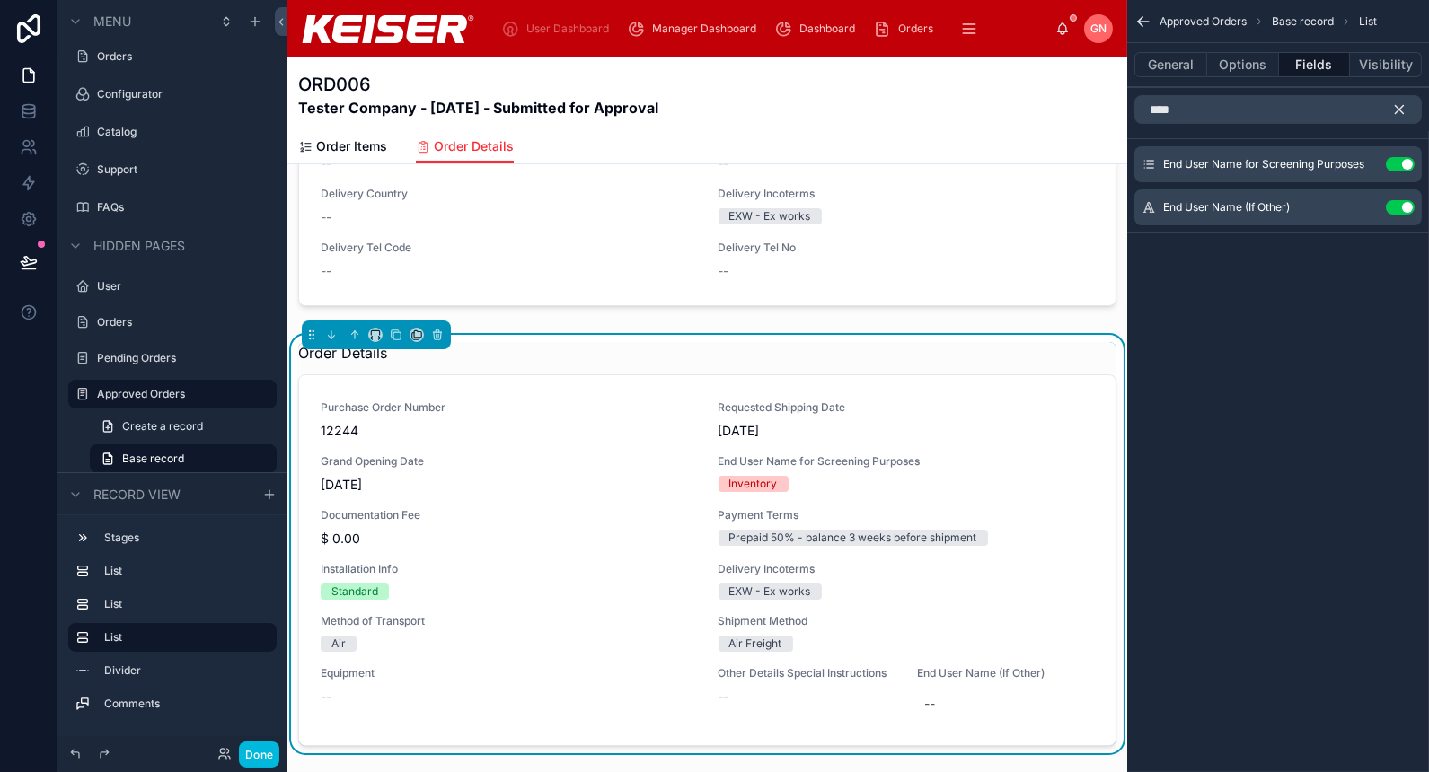
click at [1403, 114] on icon "scrollable content" at bounding box center [1399, 109] width 16 height 16
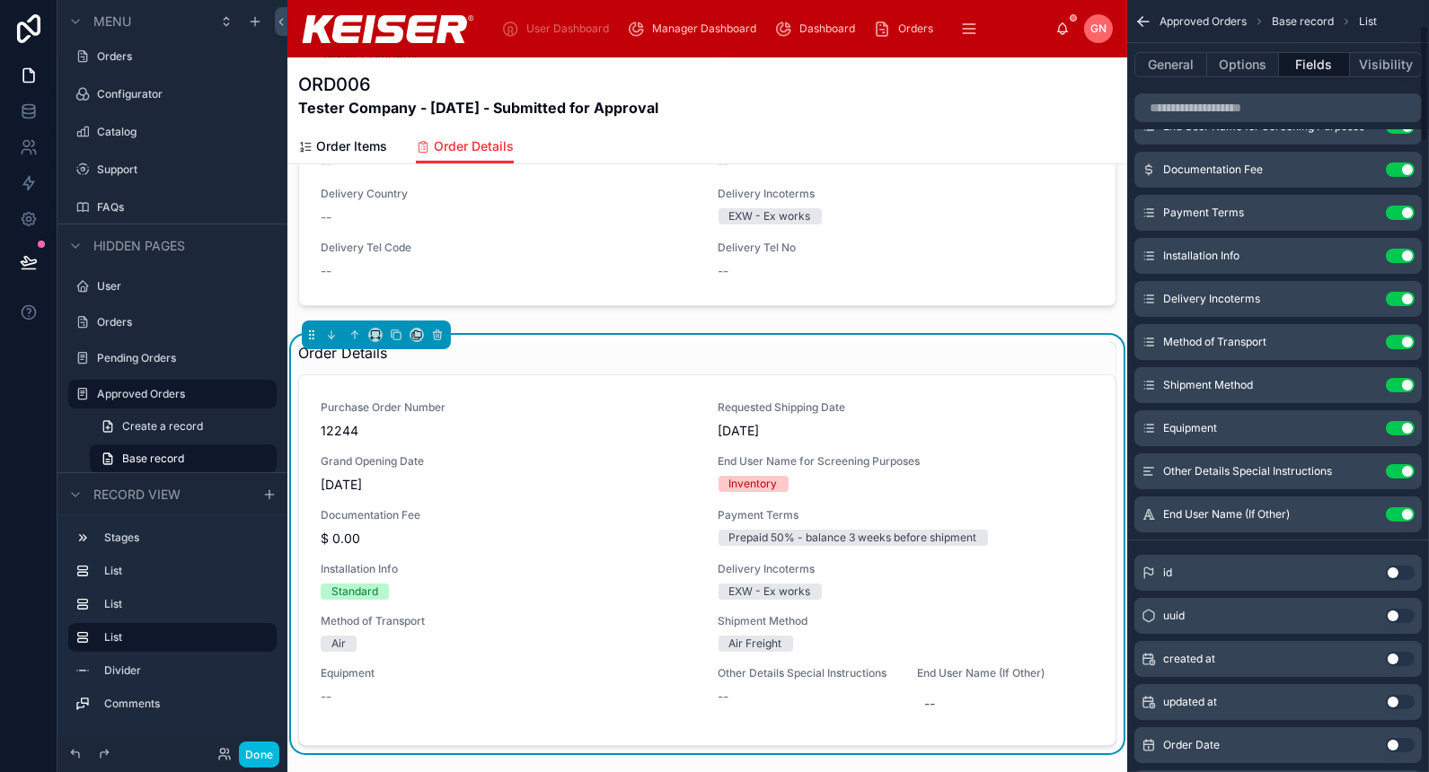
scroll to position [168, 0]
click at [0, 0] on icon "scrollable content" at bounding box center [0, 0] width 0 height 0
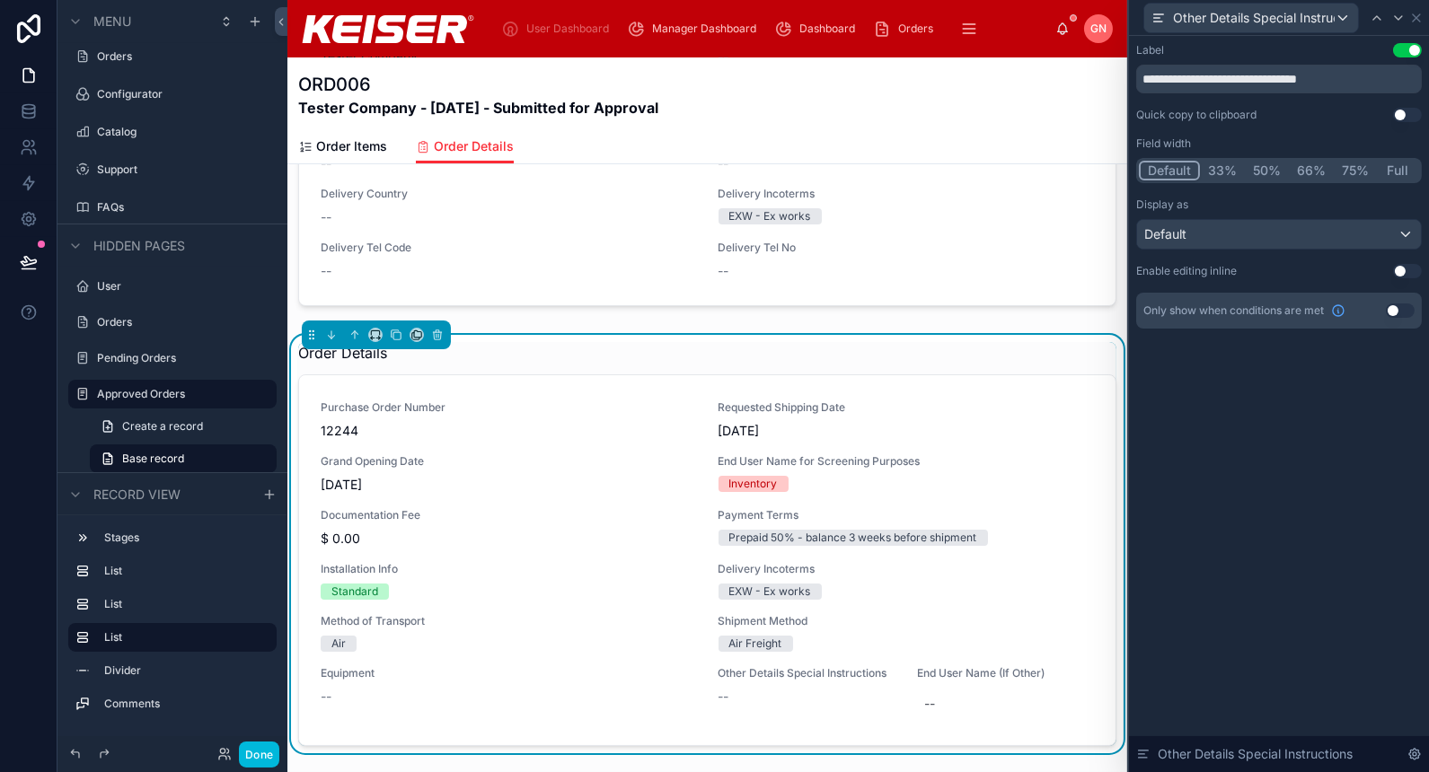
click at [1401, 167] on button "Full" at bounding box center [1398, 171] width 42 height 20
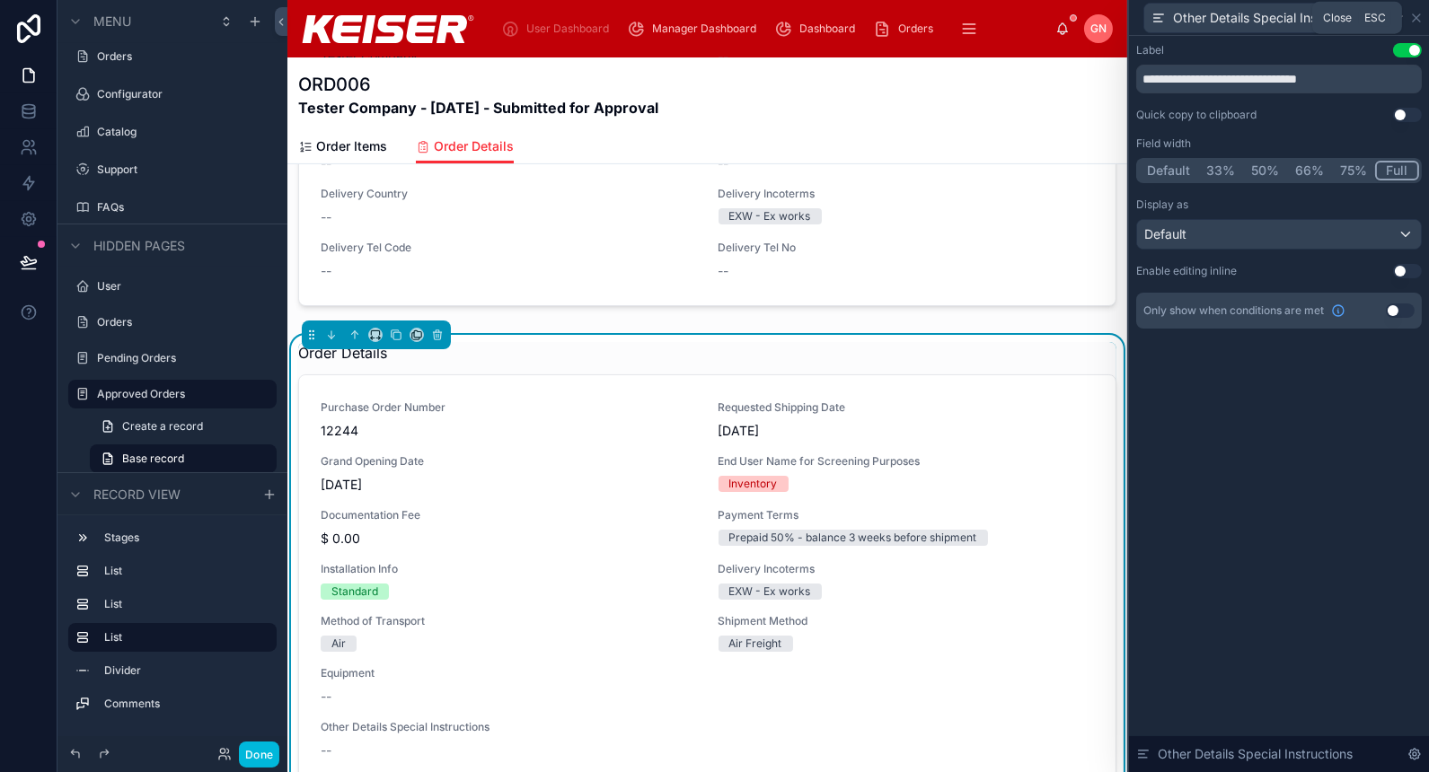
click at [1415, 22] on icon at bounding box center [1416, 18] width 14 height 14
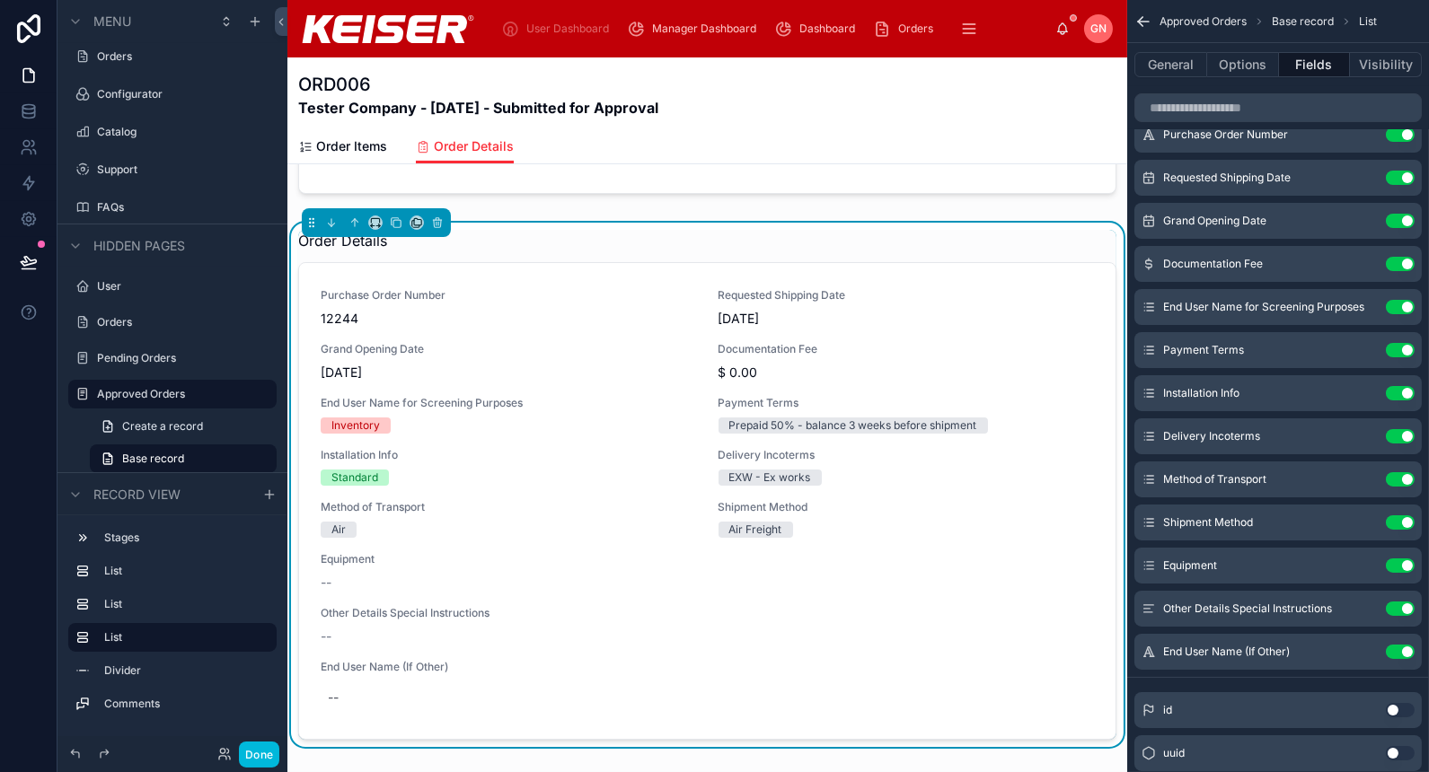
scroll to position [846, 0]
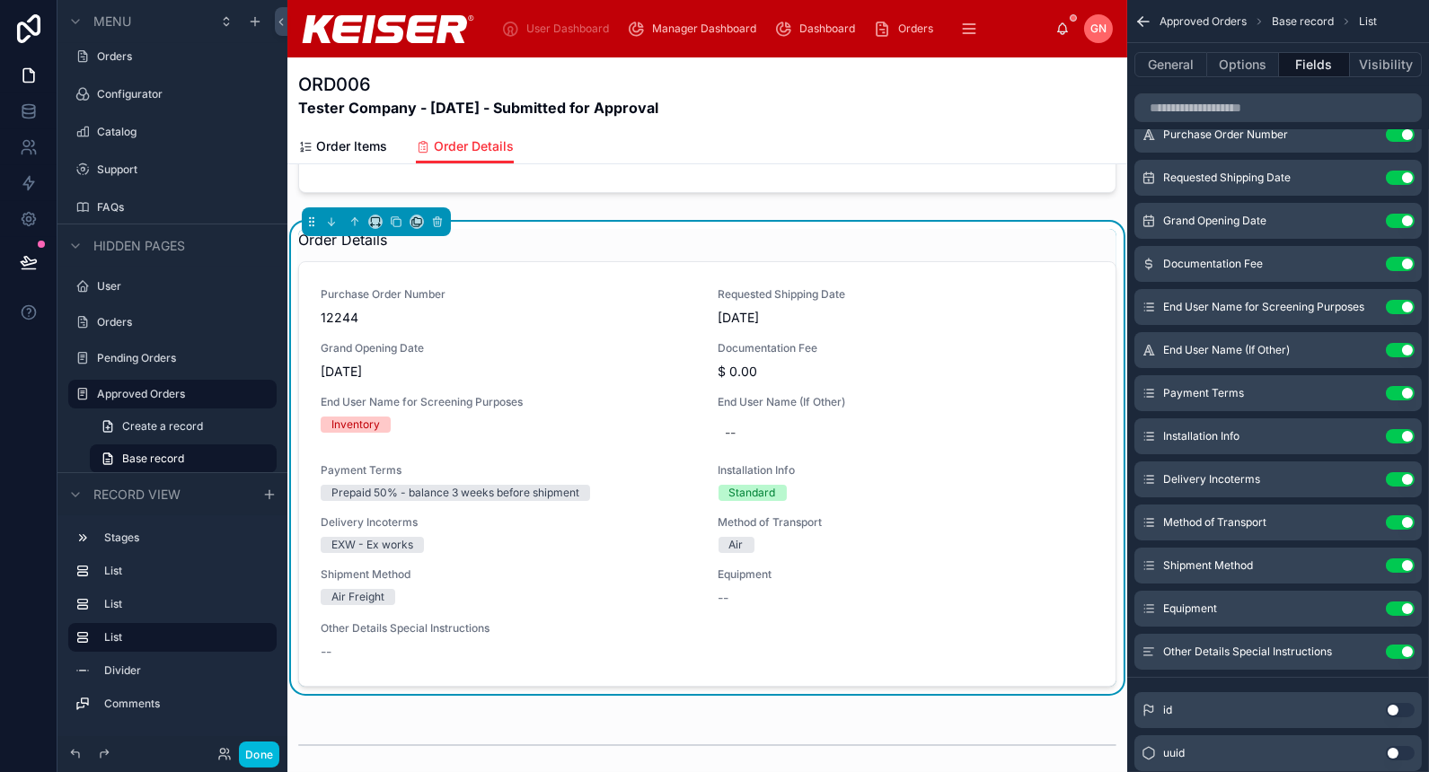
click at [0, 0] on icon "scrollable content" at bounding box center [0, 0] width 0 height 0
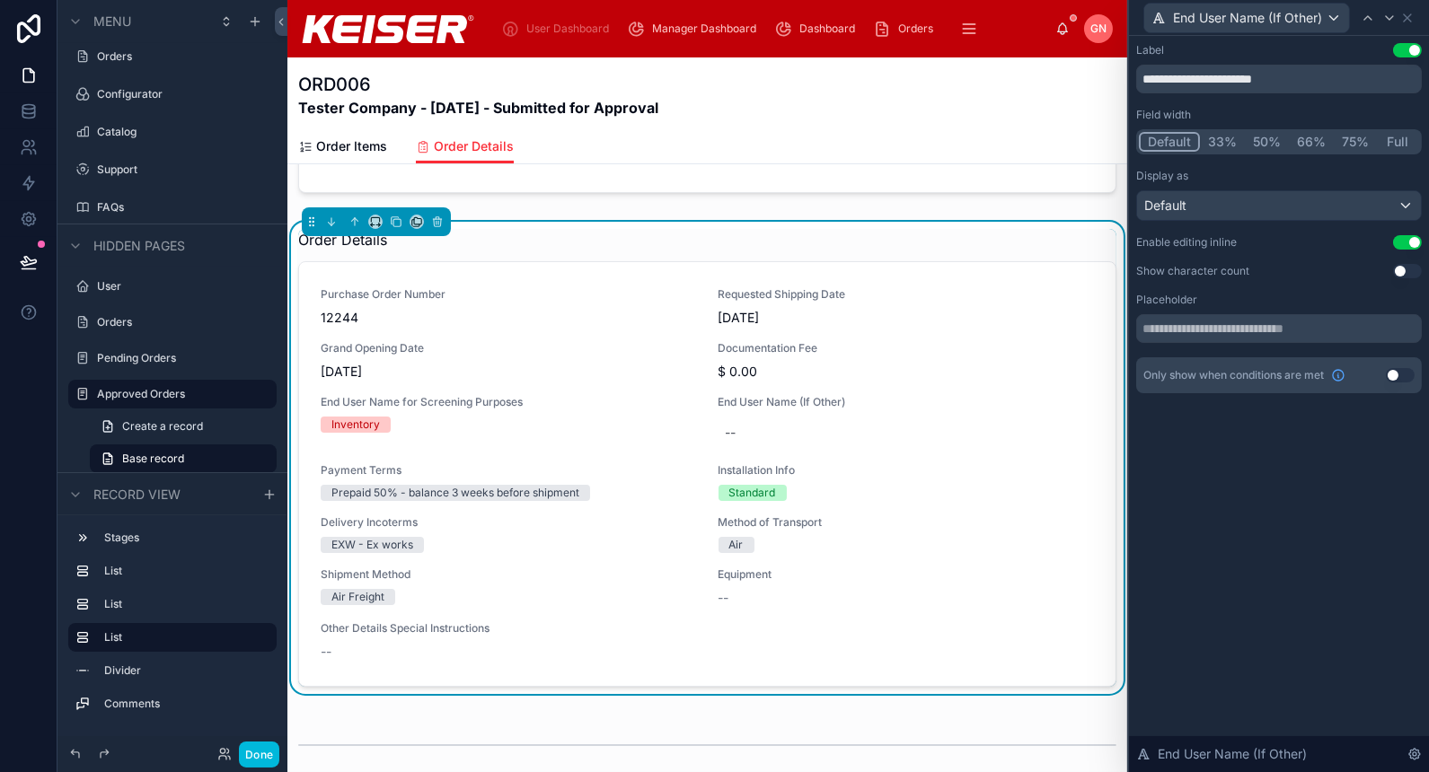
click at [756, 428] on div "--" at bounding box center [807, 433] width 177 height 32
click at [912, 455] on icon "button" at bounding box center [912, 452] width 14 height 14
click at [25, 263] on icon at bounding box center [29, 262] width 18 height 18
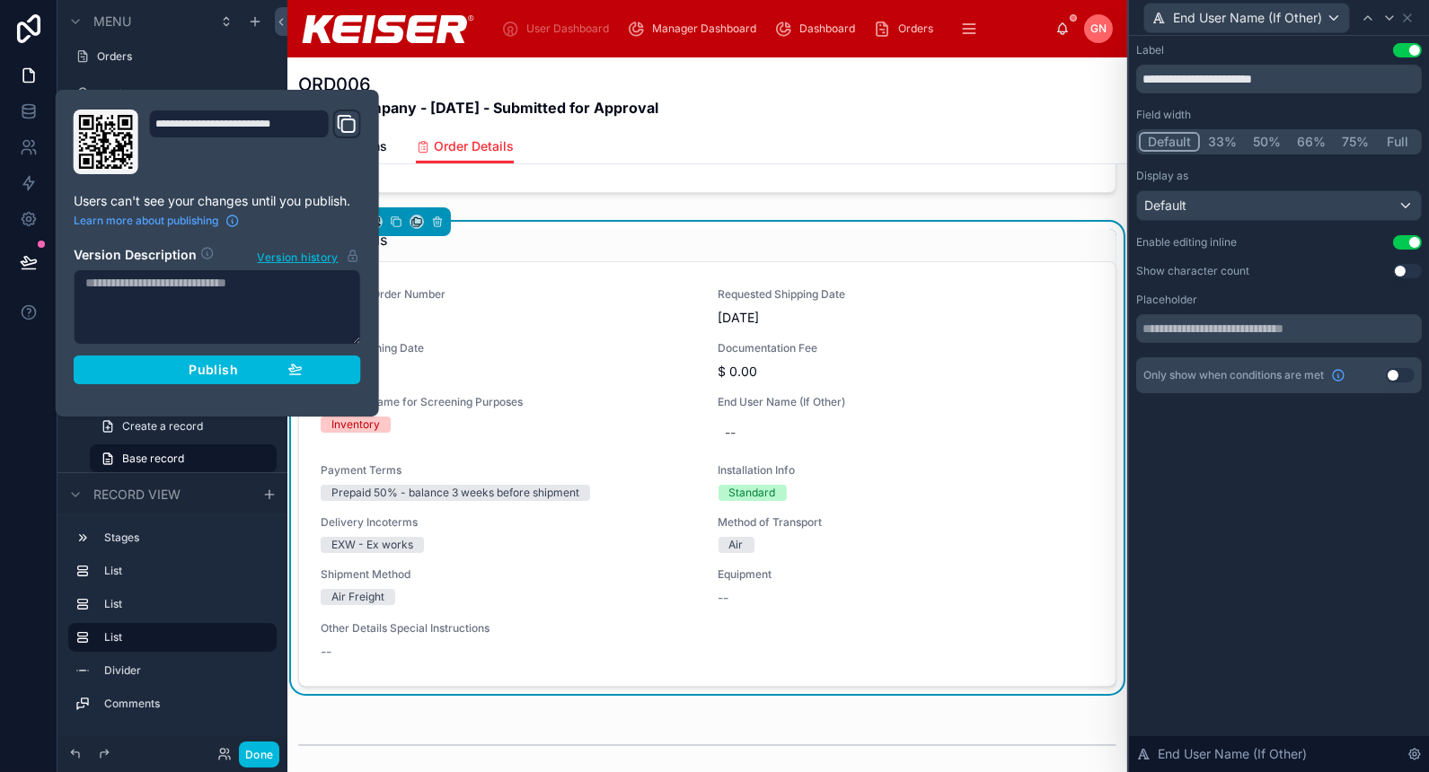
click at [213, 366] on span "Publish" at bounding box center [213, 370] width 49 height 16
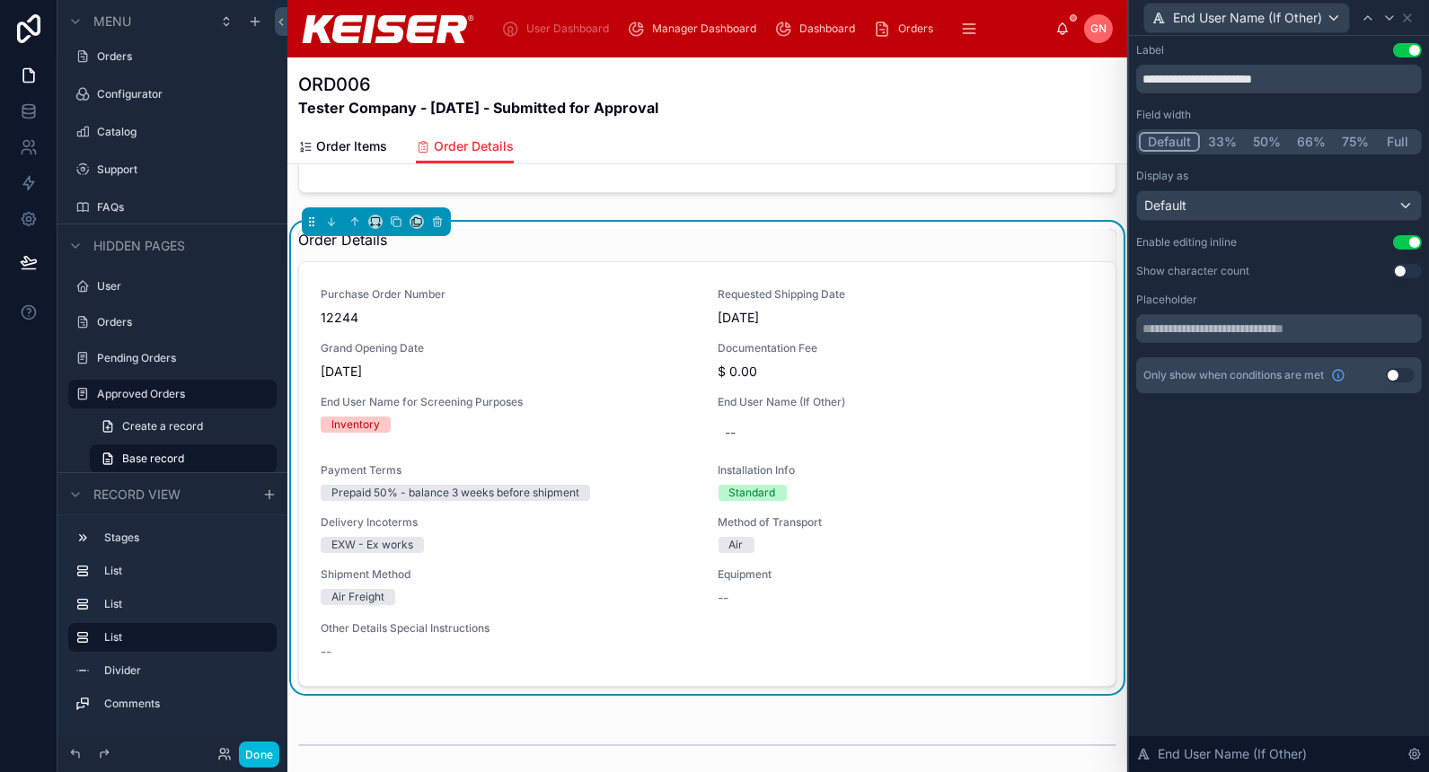
click at [852, 222] on div "Order Details Purchase Order Number 12244 Requested Shipping Date 10/04/2025 Gr…" at bounding box center [707, 462] width 840 height 480
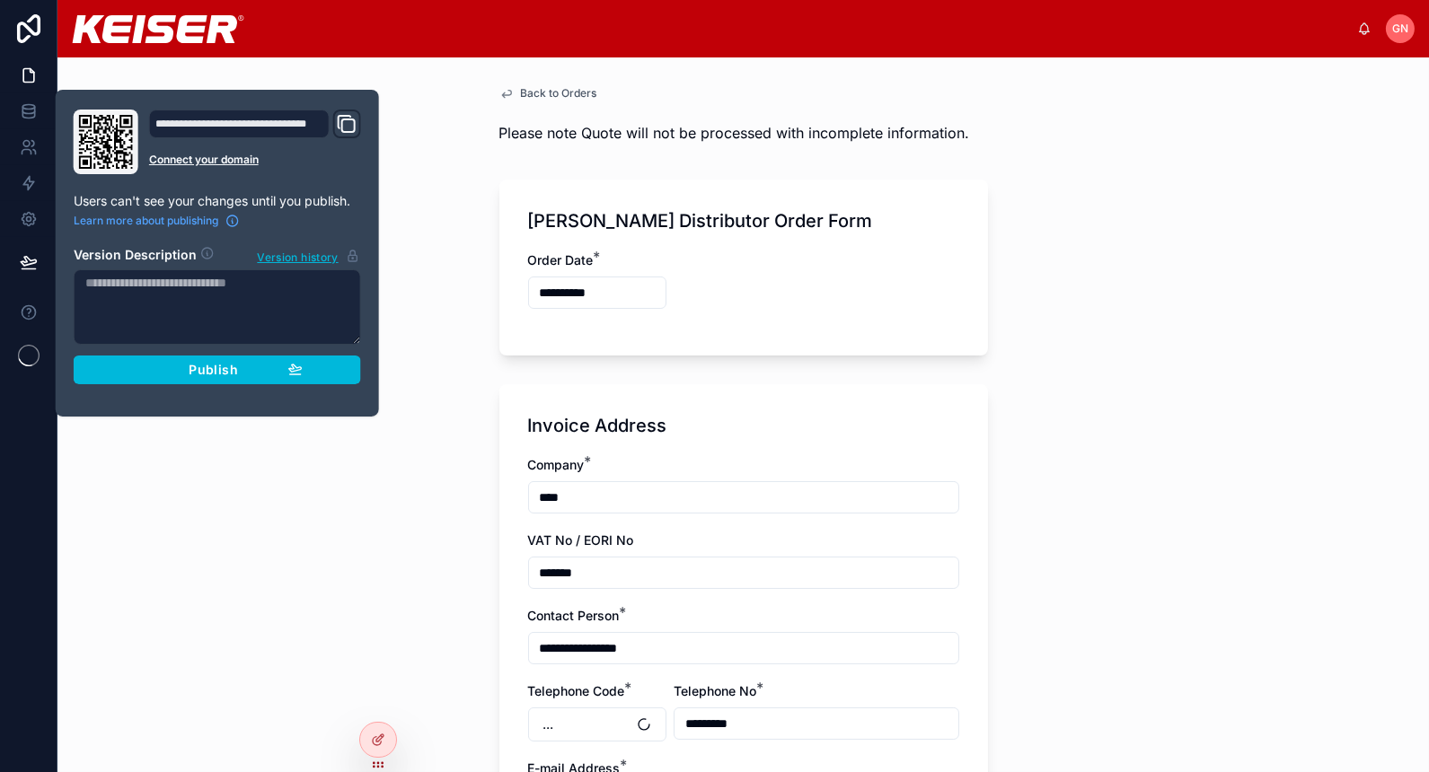
type input "**********"
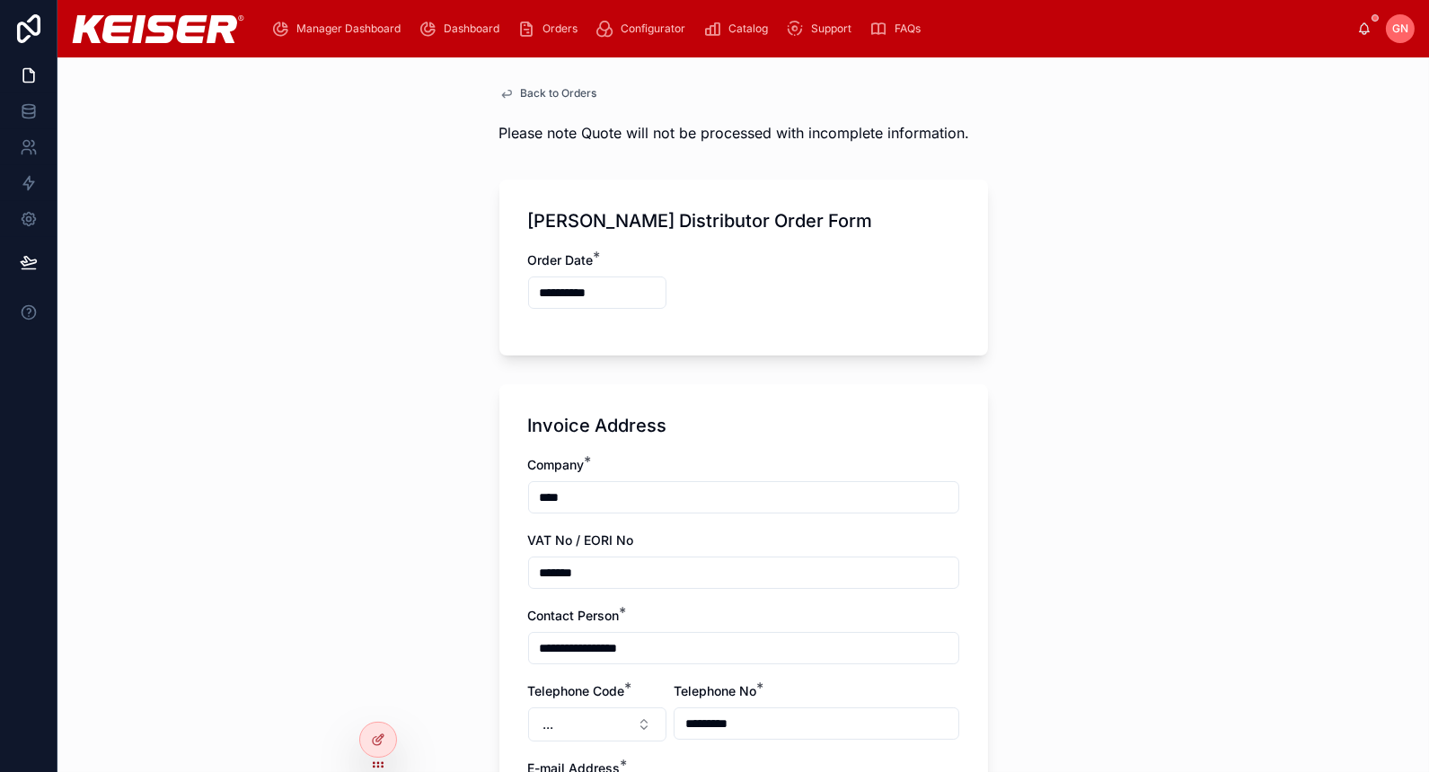
click at [0, 0] on icon at bounding box center [0, 0] width 0 height 0
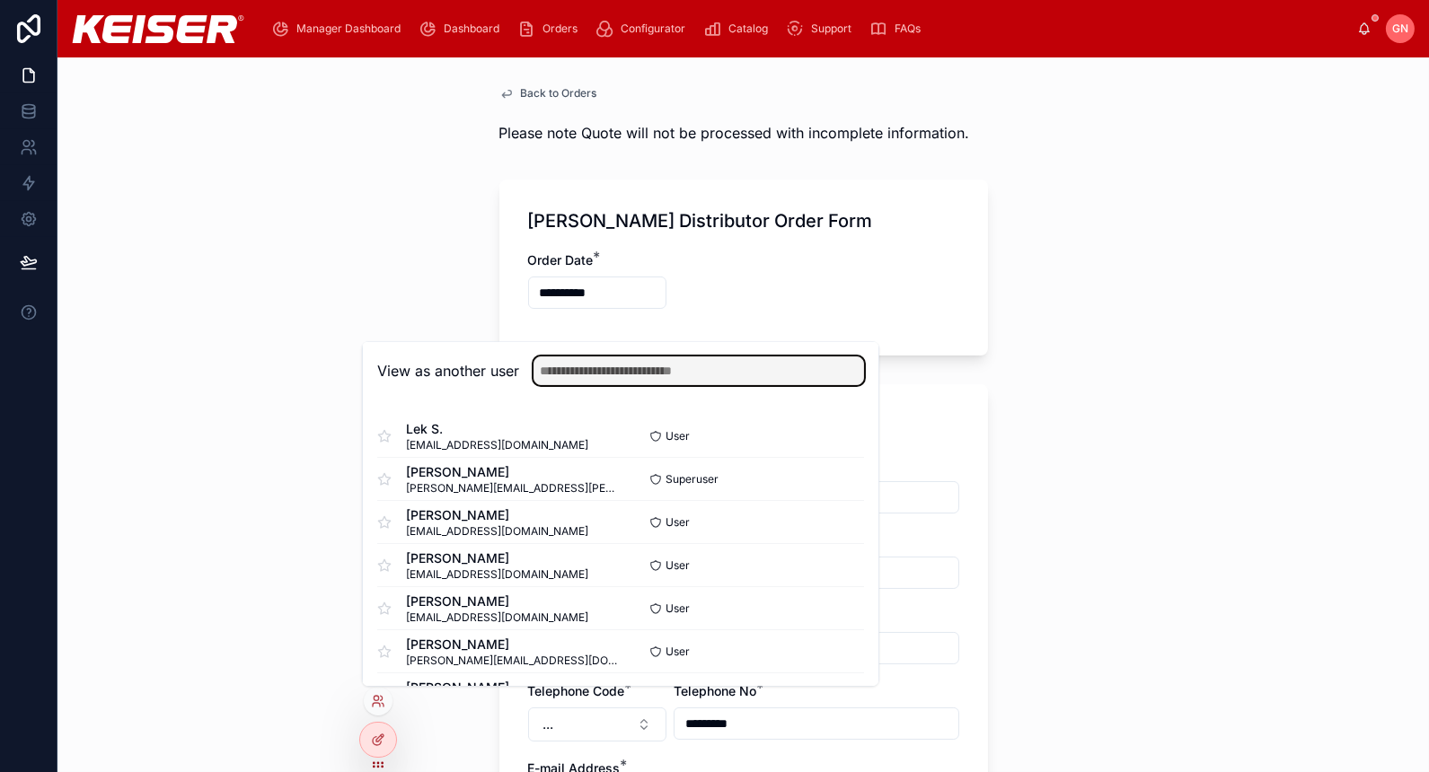
click at [703, 369] on input "text" at bounding box center [699, 371] width 331 height 29
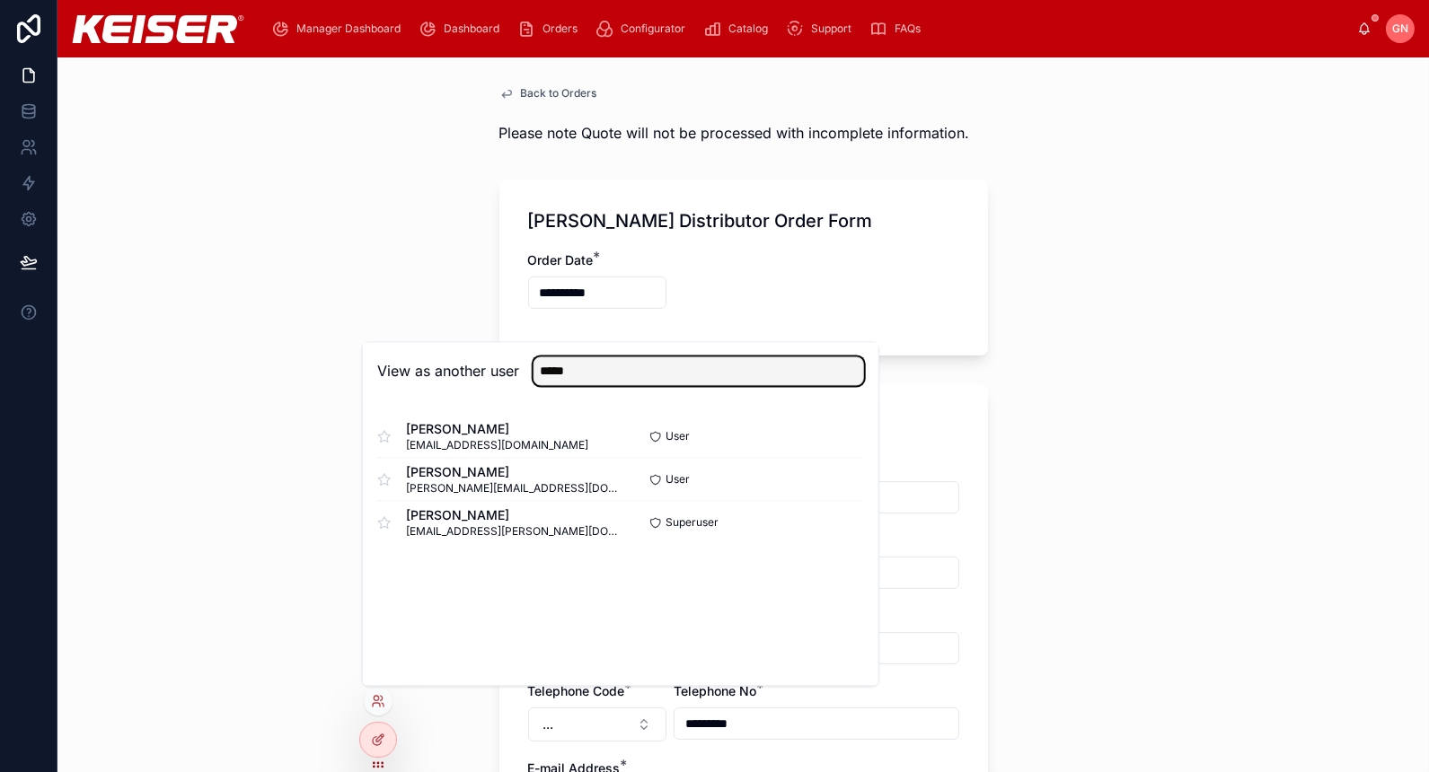
type input "*****"
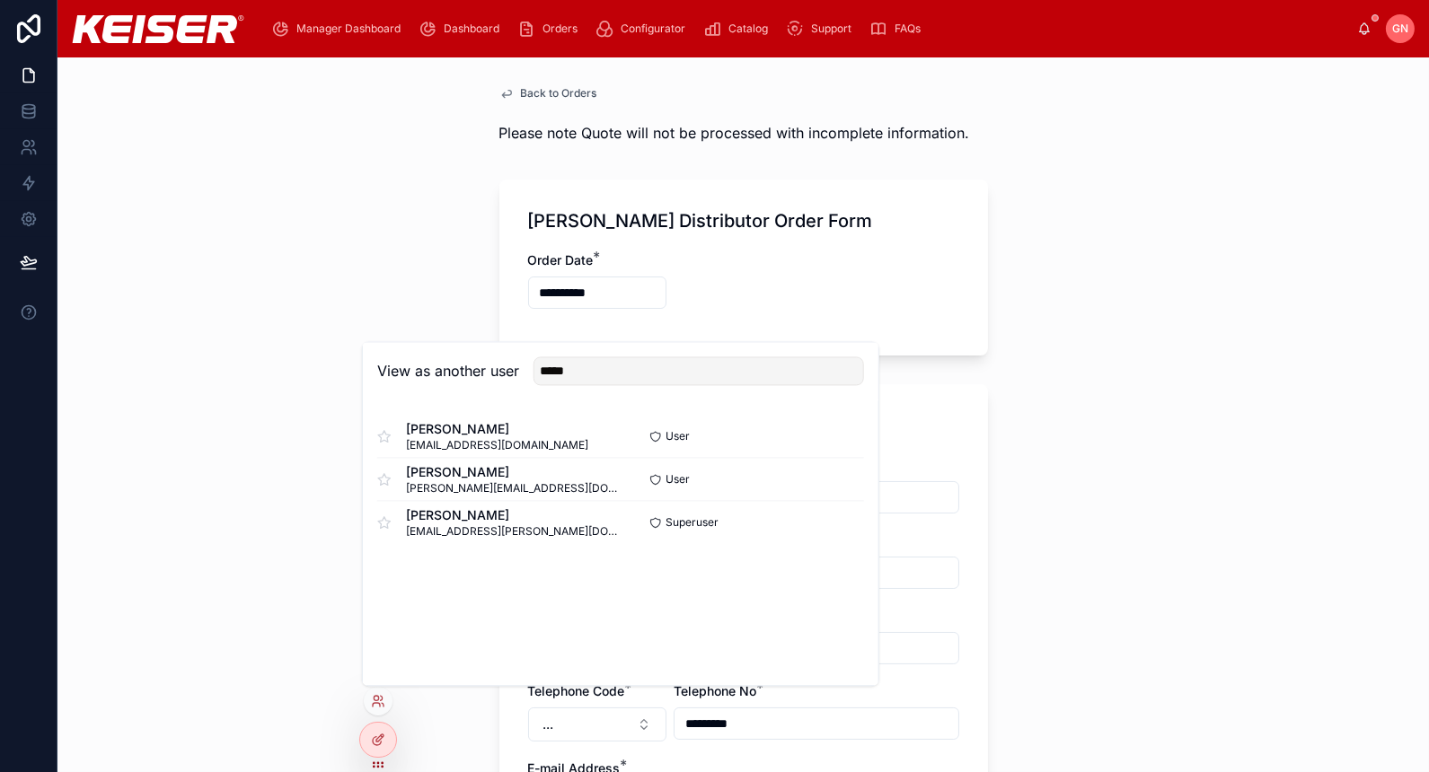
click at [0, 0] on button "Select" at bounding box center [0, 0] width 0 height 0
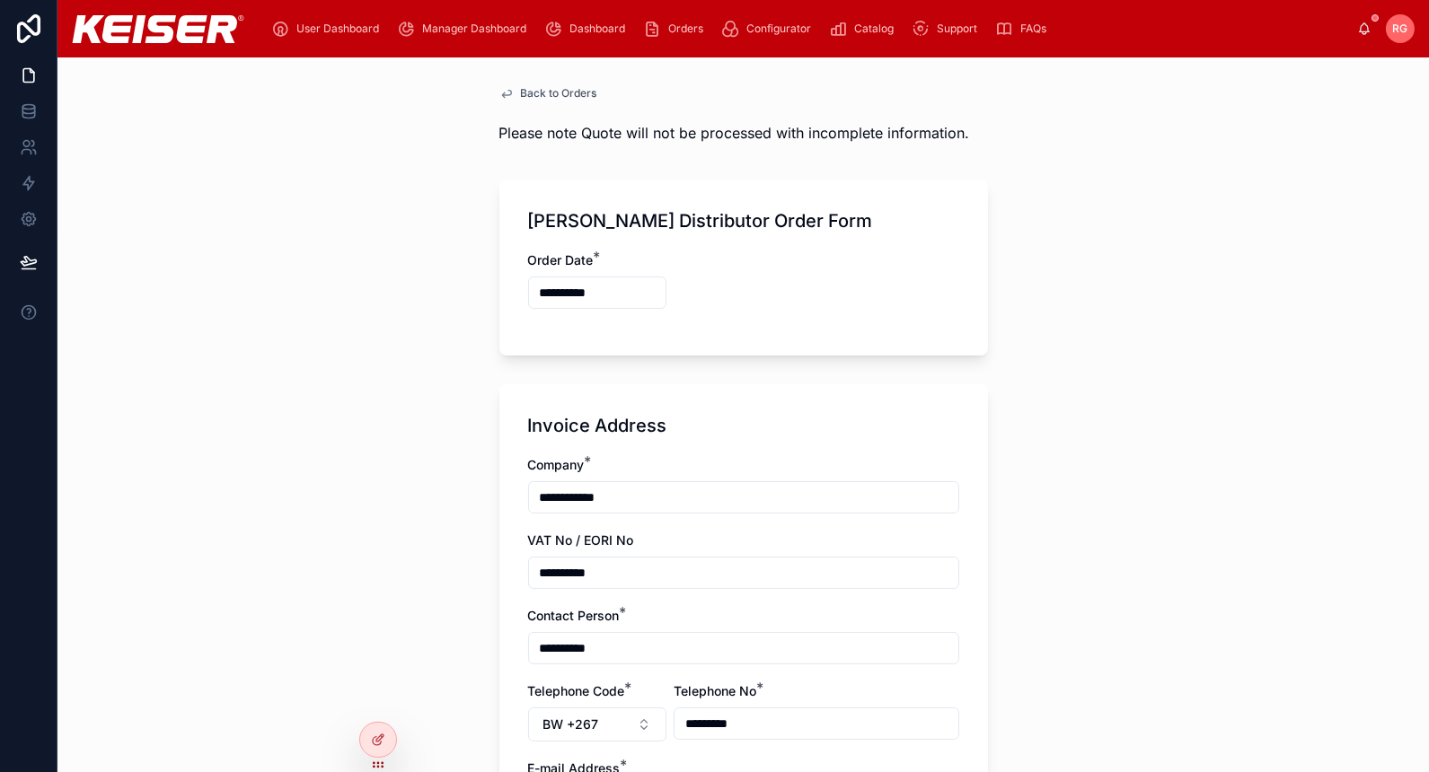
click at [495, 30] on span "Manager Dashboard" at bounding box center [474, 29] width 104 height 14
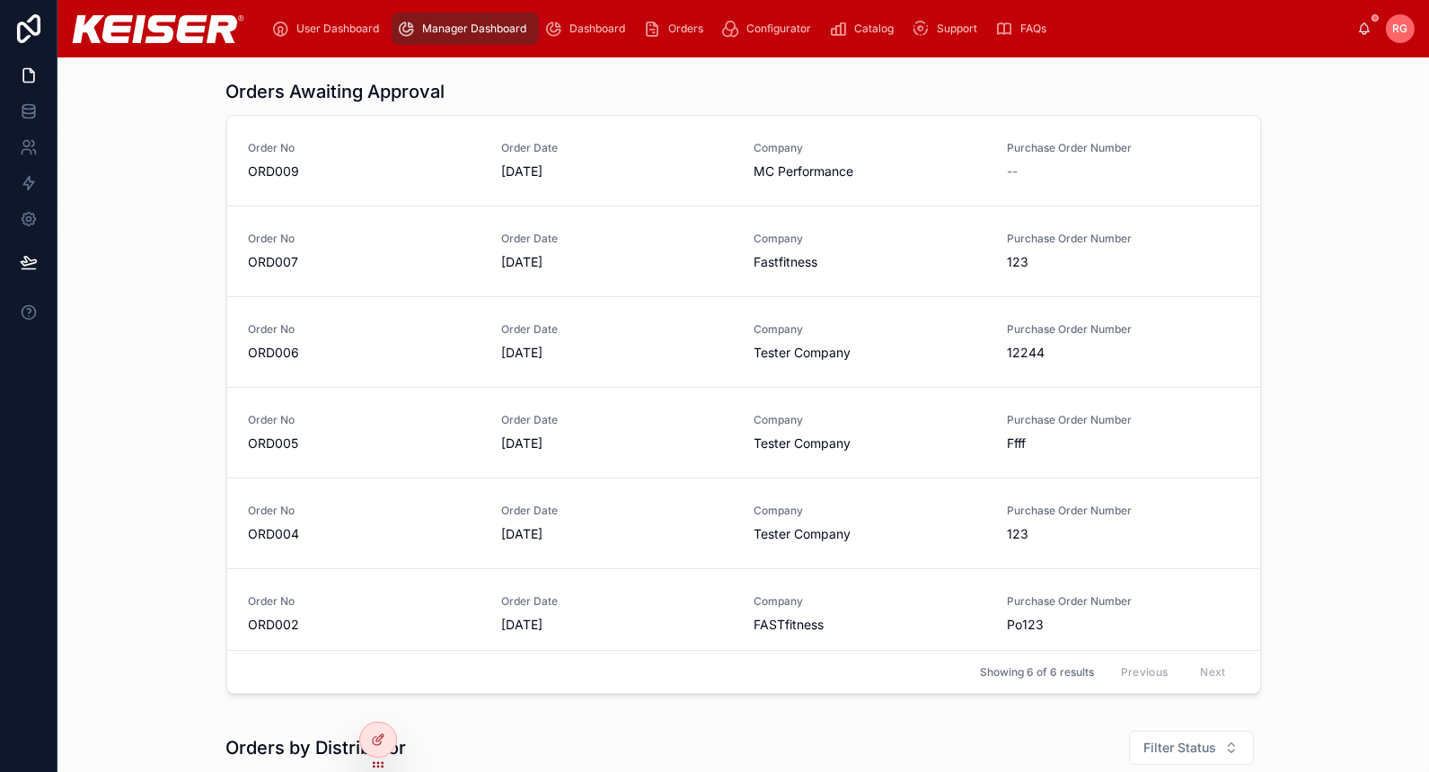
click at [579, 41] on div "Dashboard" at bounding box center [588, 28] width 88 height 29
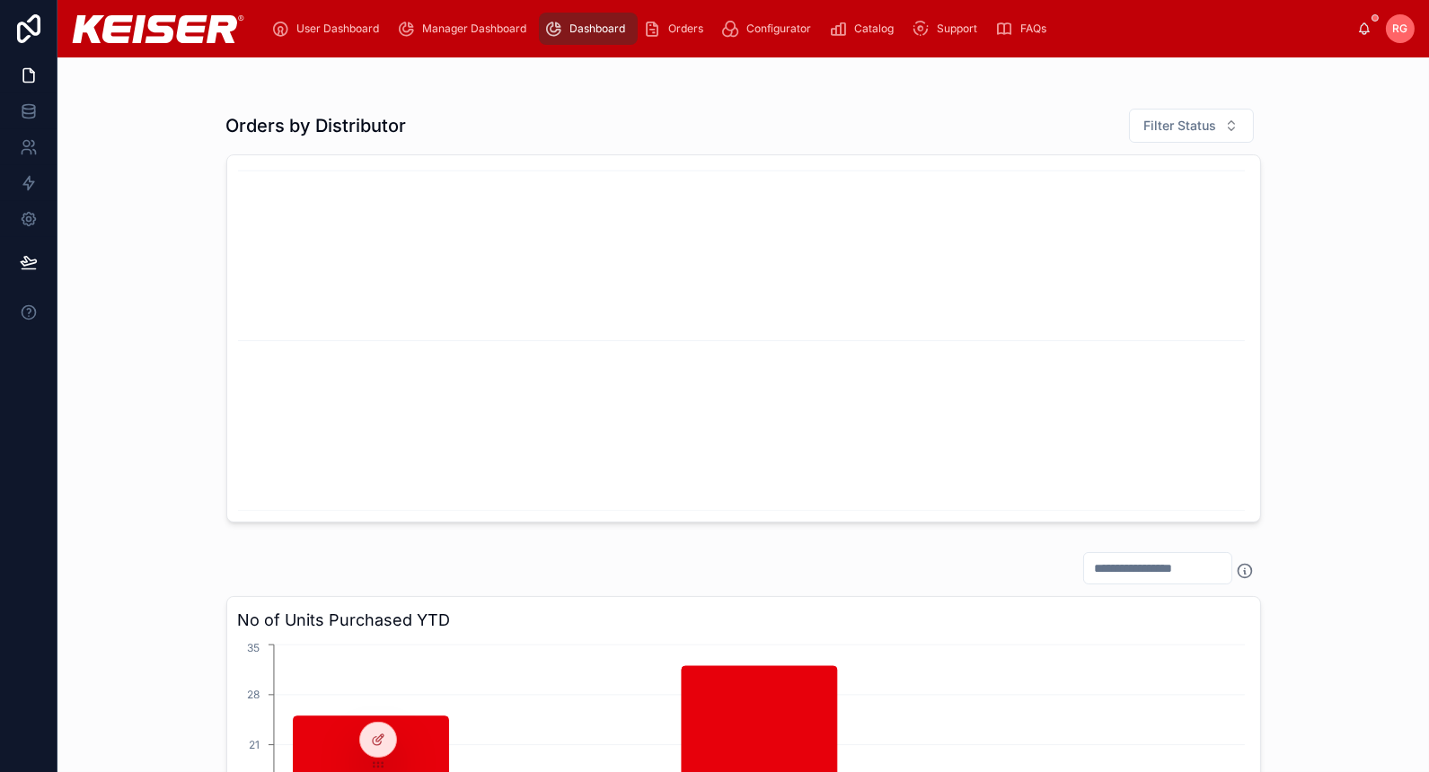
click at [498, 32] on span "Manager Dashboard" at bounding box center [474, 29] width 104 height 14
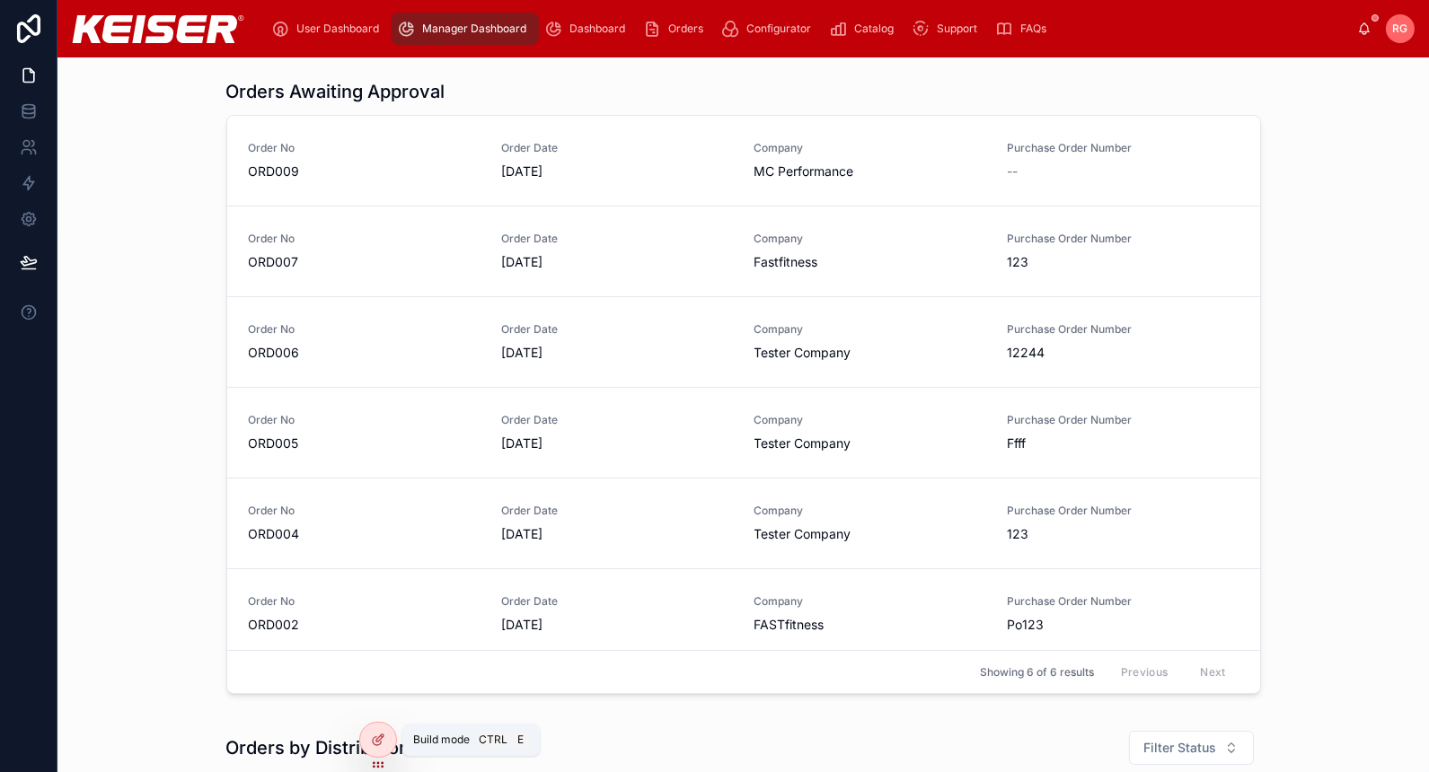
click at [378, 742] on icon at bounding box center [378, 740] width 14 height 14
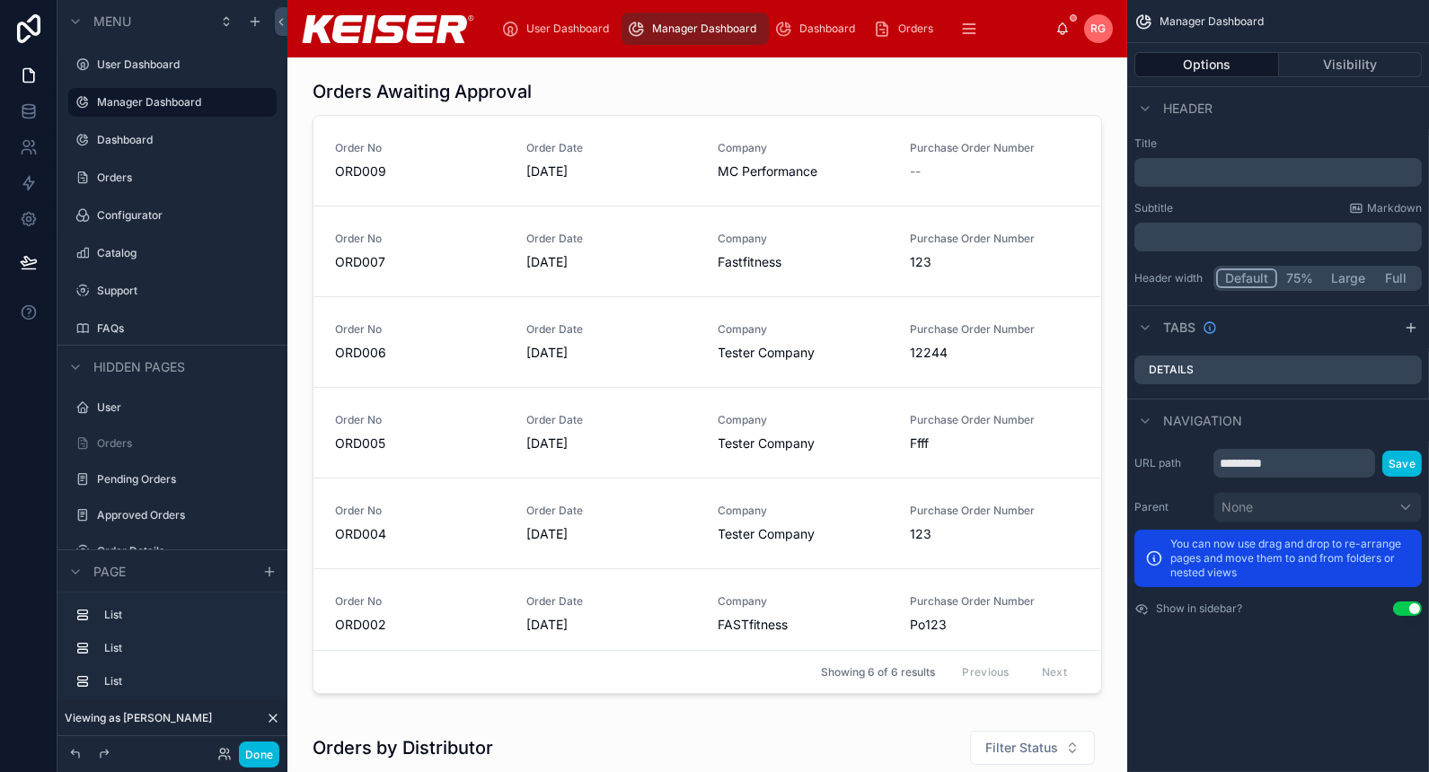
click at [583, 95] on div at bounding box center [707, 390] width 811 height 637
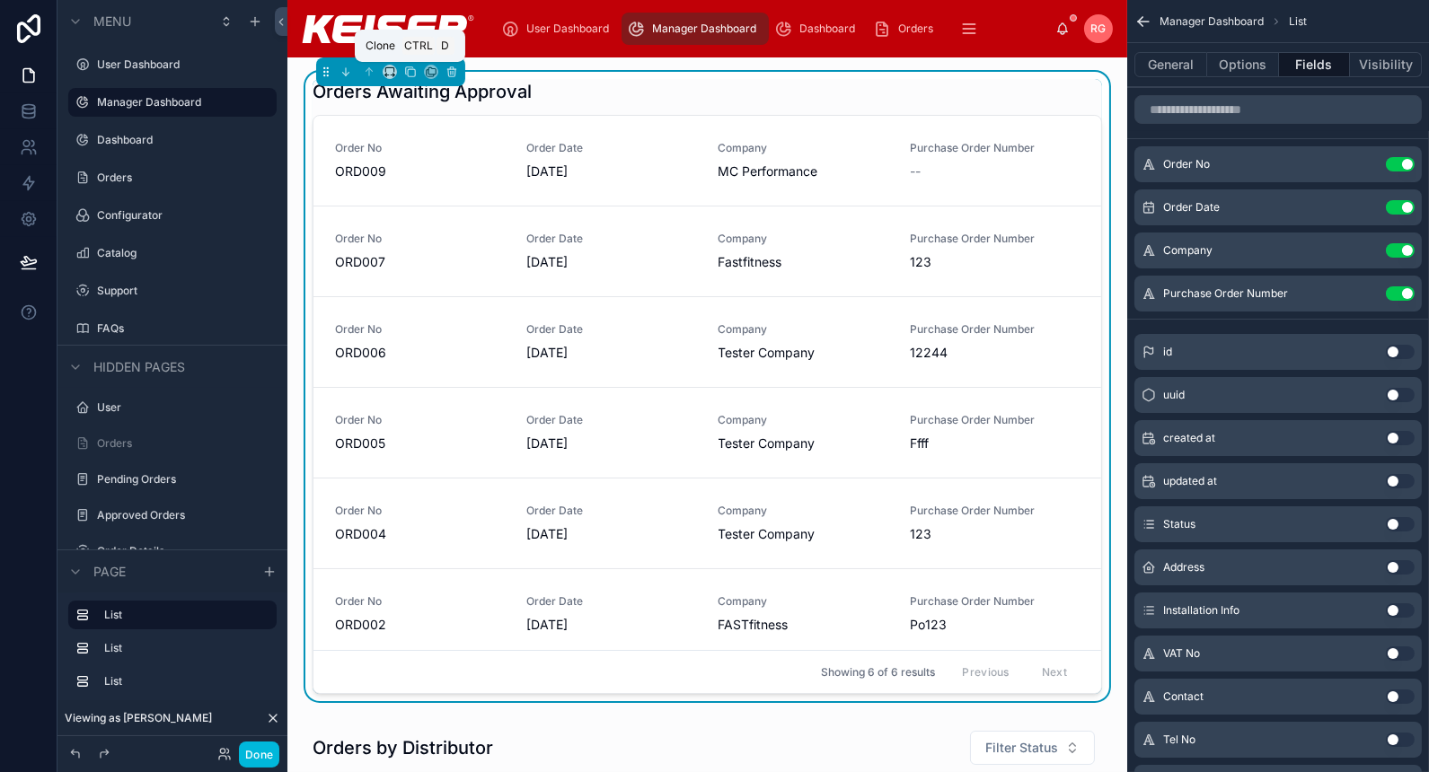
click at [408, 72] on icon at bounding box center [410, 72] width 13 height 13
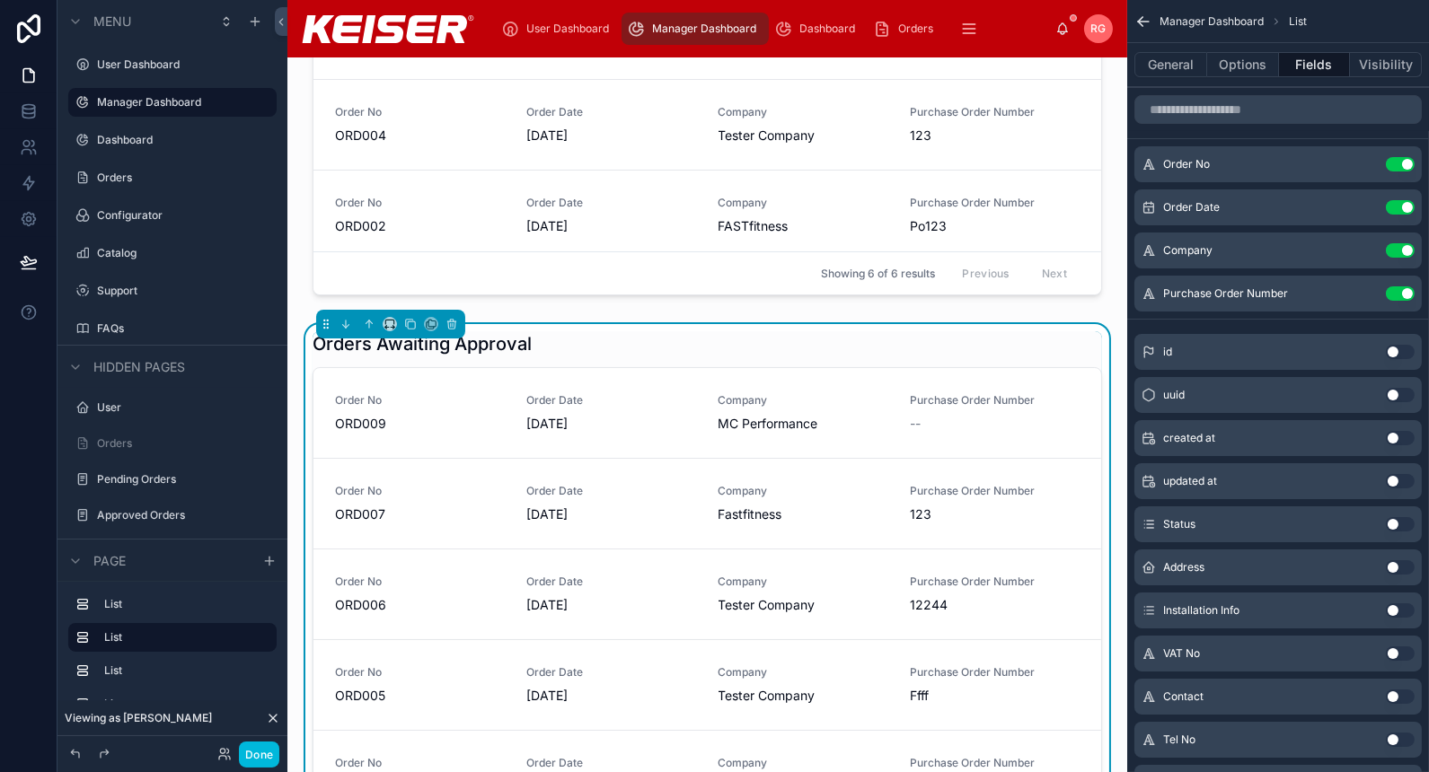
scroll to position [401, 0]
click at [1231, 65] on button "Options" at bounding box center [1243, 64] width 72 height 25
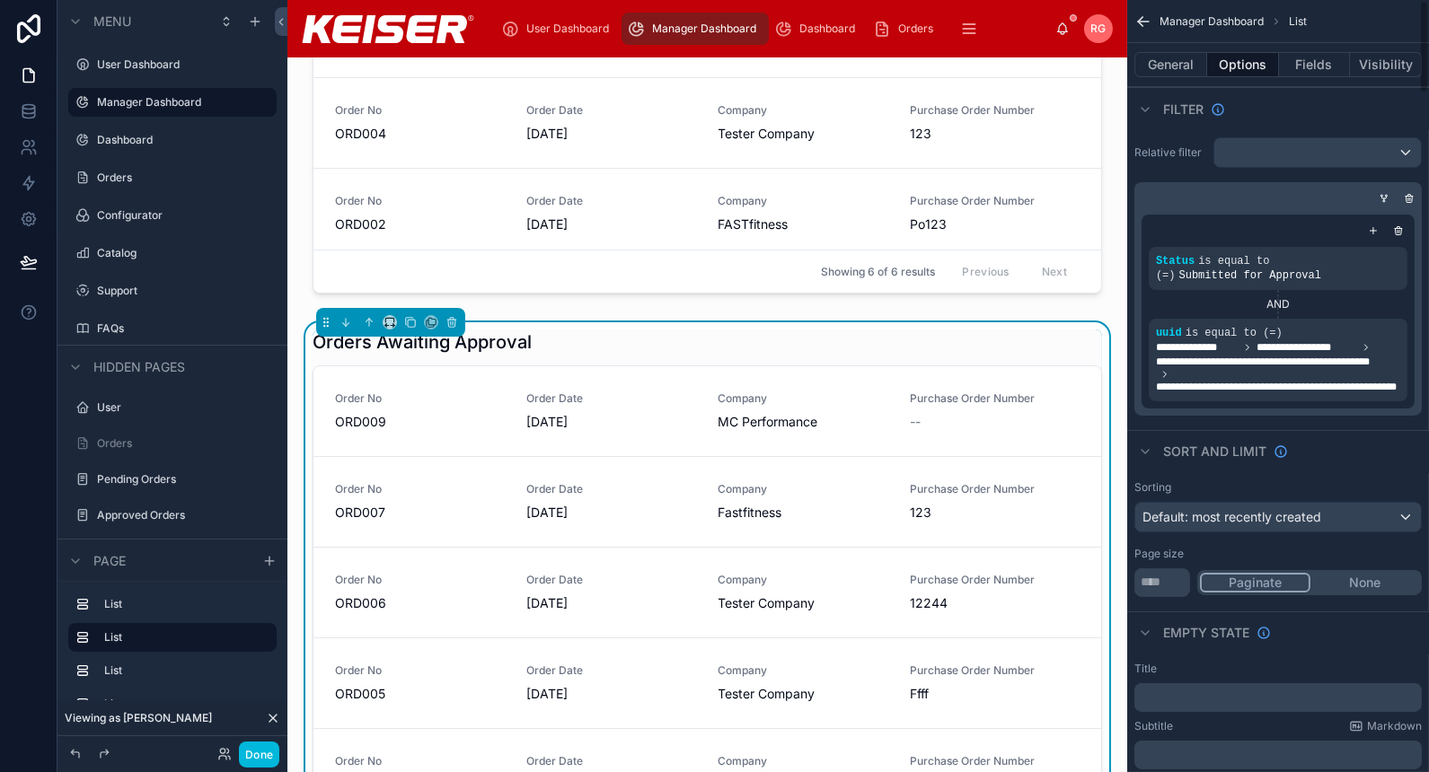
click at [1186, 74] on button "General" at bounding box center [1170, 64] width 73 height 25
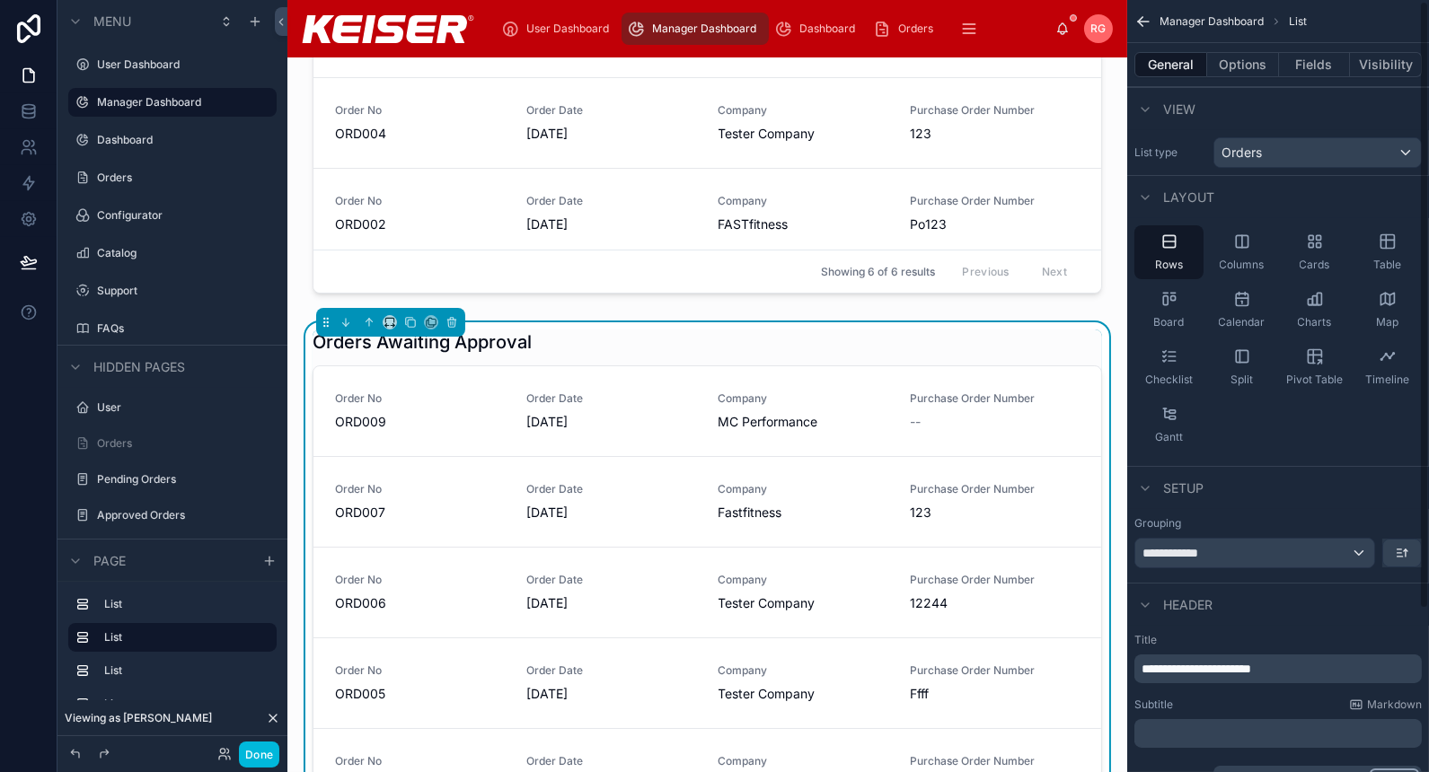
scroll to position [207, 0]
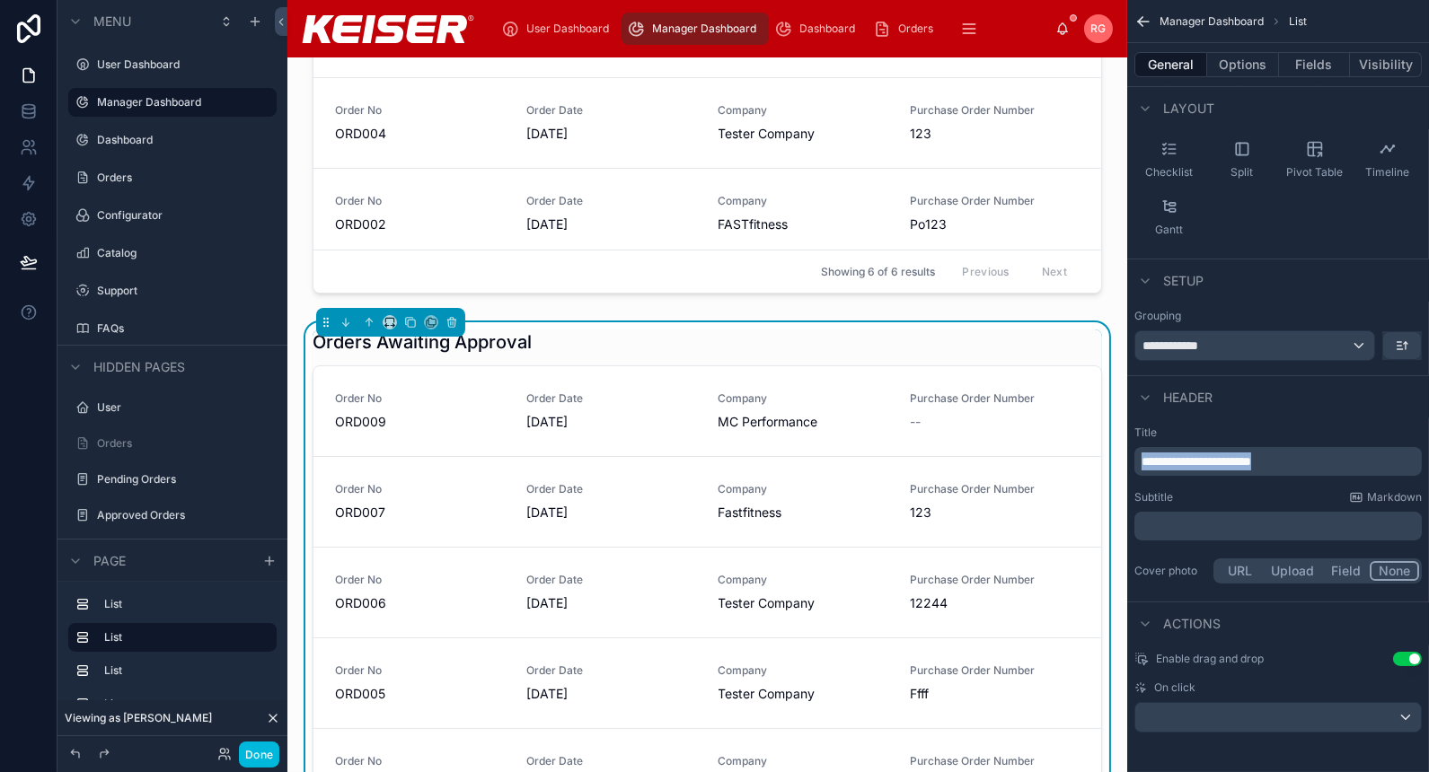
drag, startPoint x: 1195, startPoint y: 460, endPoint x: 1115, endPoint y: 463, distance: 80.0
click at [1115, 463] on div "User Dashboard Manager Dashboard Dashboard Orders Configurator Catalog Support …" at bounding box center [858, 386] width 1142 height 772
click at [932, 338] on div "Approved Orders" at bounding box center [708, 342] width 790 height 25
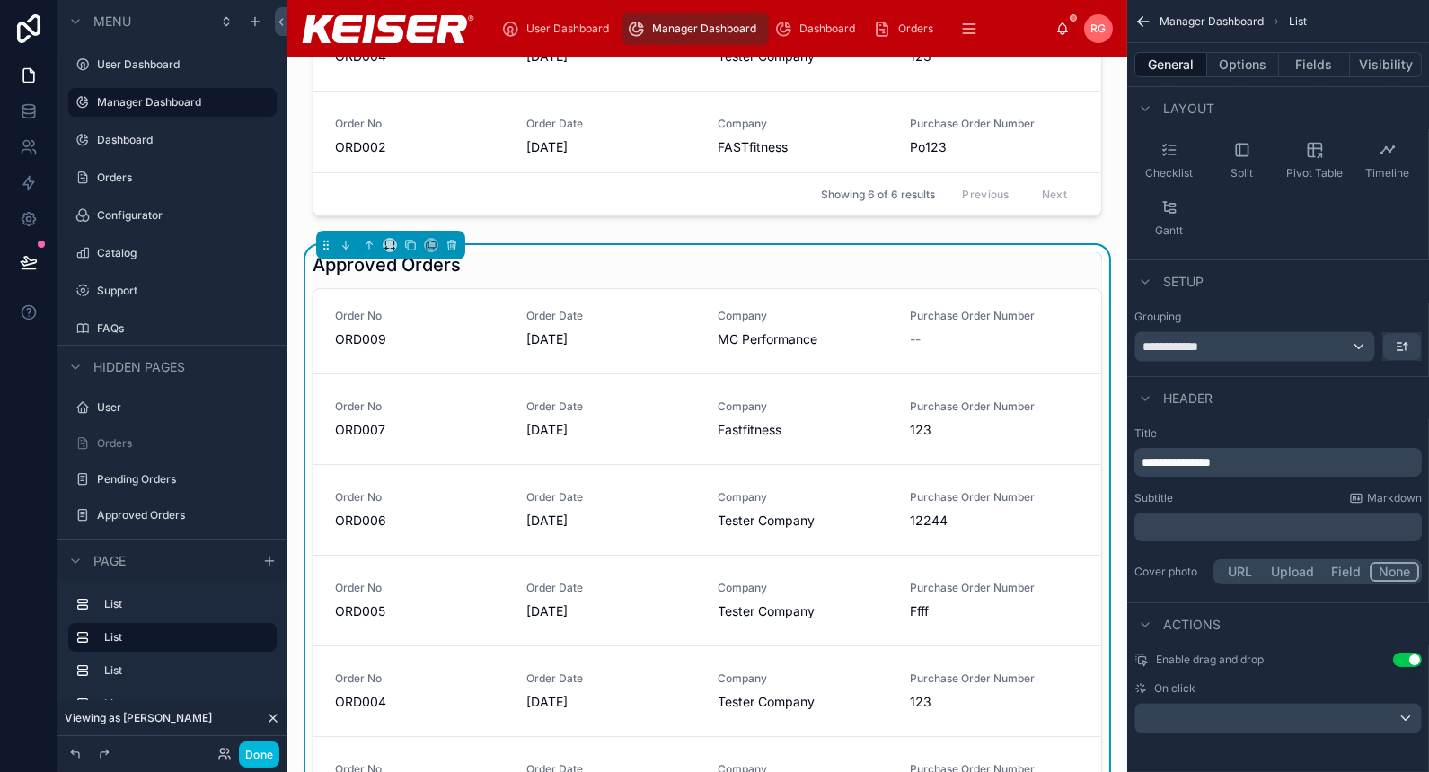
scroll to position [477, 0]
click at [1253, 66] on button "Options" at bounding box center [1243, 64] width 72 height 25
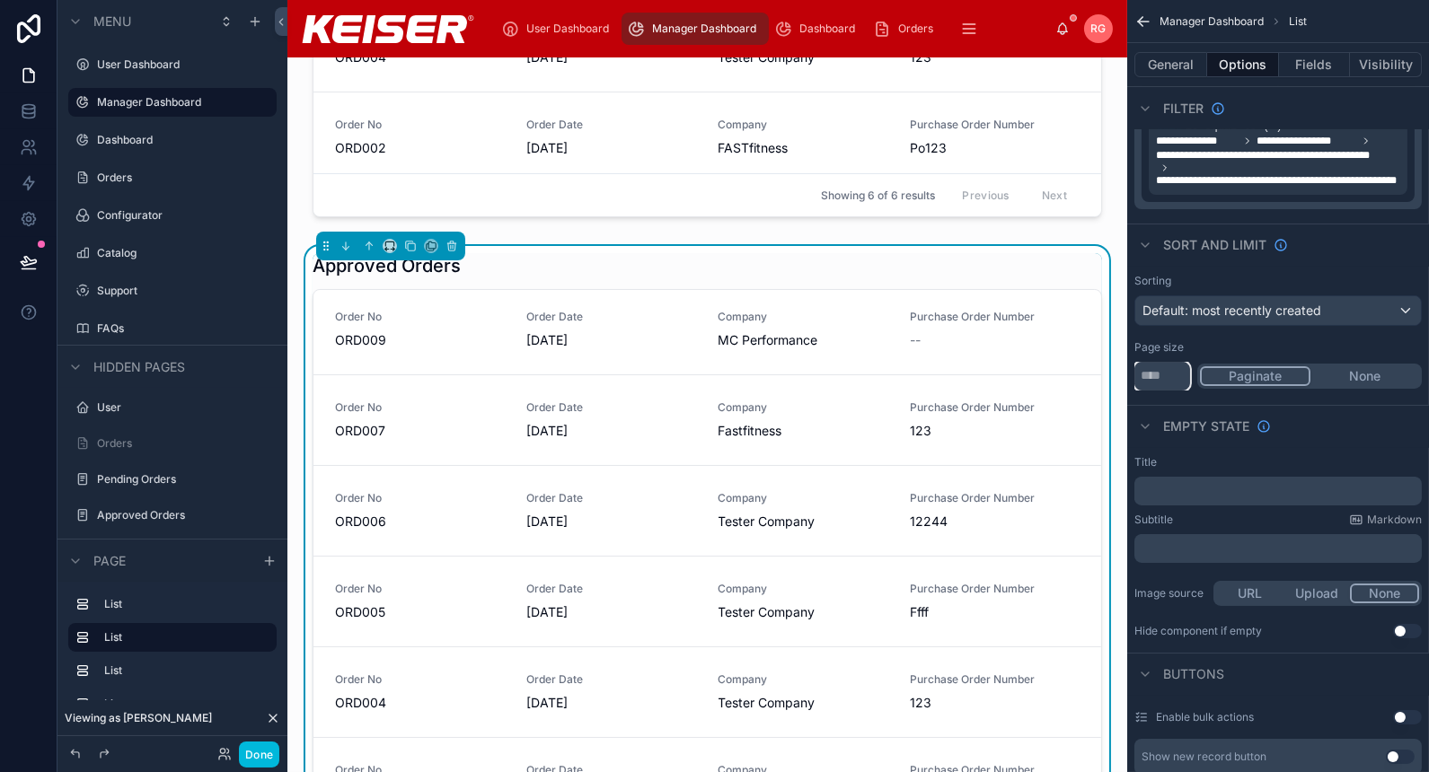
drag, startPoint x: 1162, startPoint y: 368, endPoint x: 1106, endPoint y: 374, distance: 56.8
click at [1106, 374] on div "User Dashboard Manager Dashboard Dashboard Orders Configurator Catalog Support …" at bounding box center [858, 386] width 1142 height 772
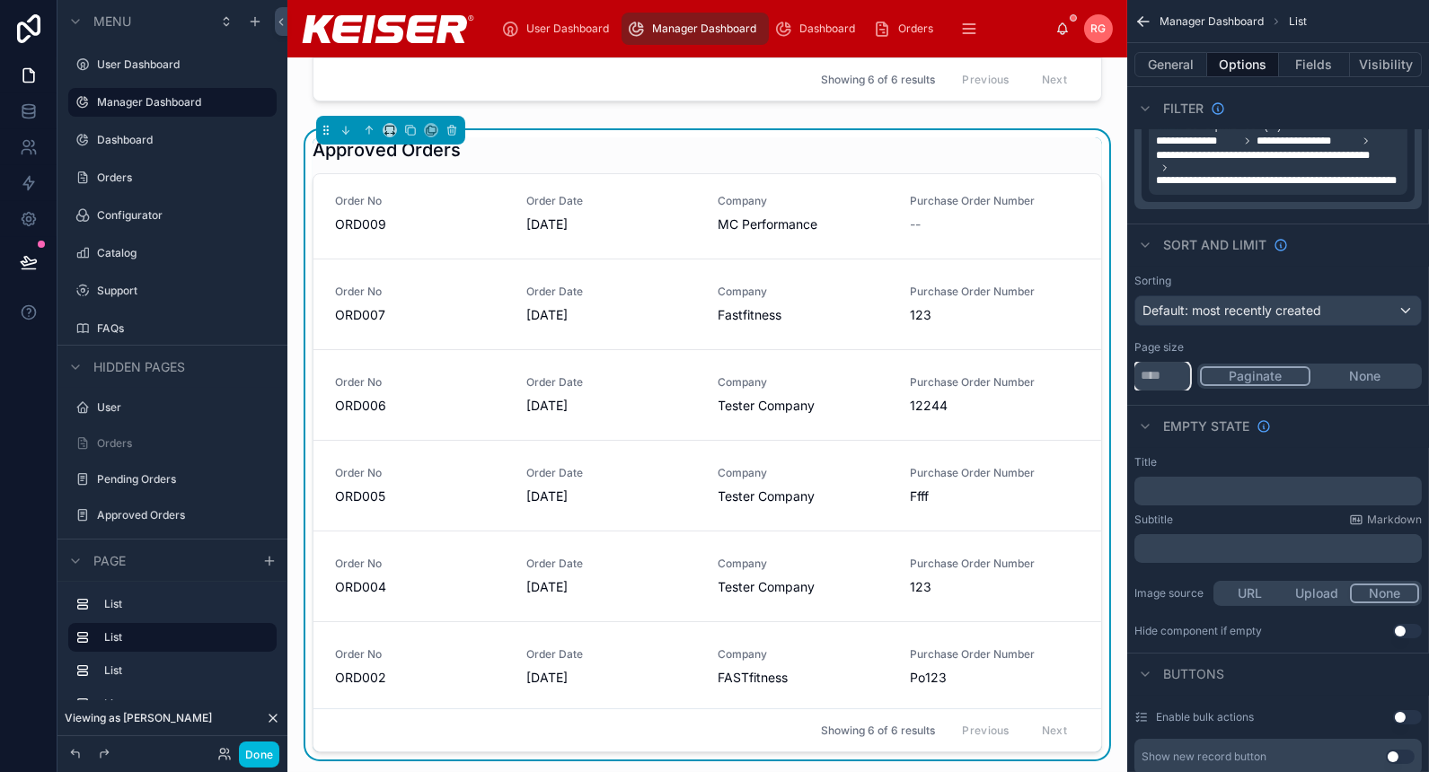
scroll to position [594, 0]
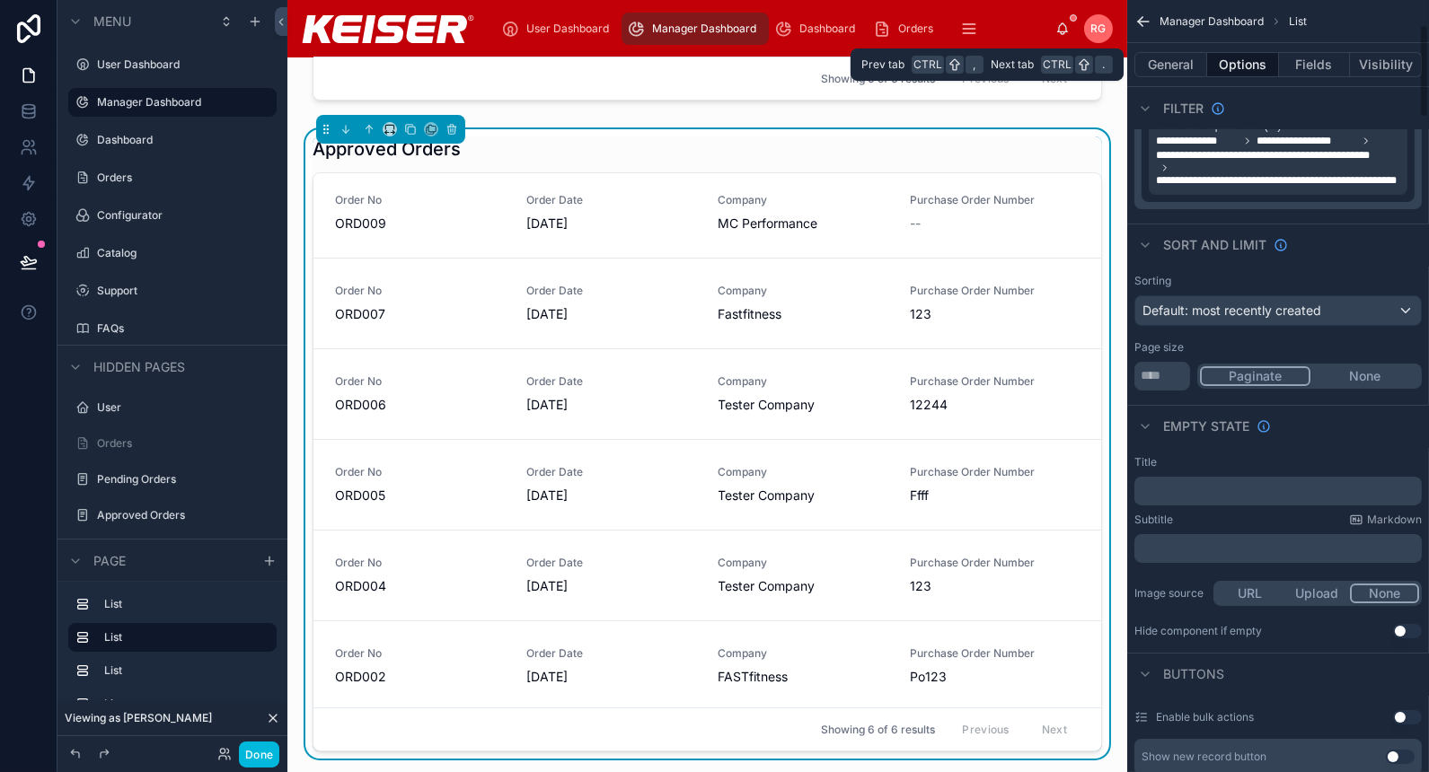
click at [1293, 66] on button "Fields" at bounding box center [1315, 64] width 72 height 25
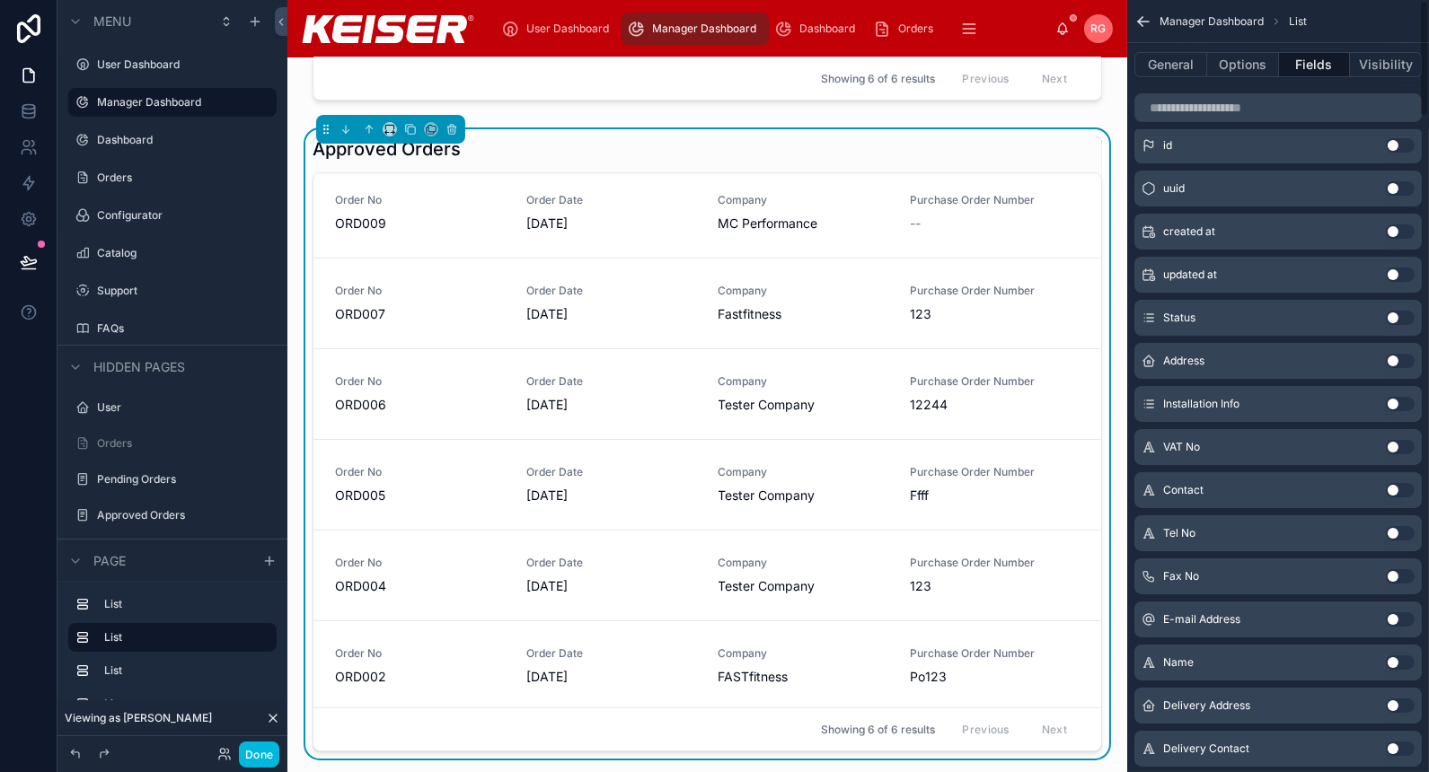
scroll to position [0, 0]
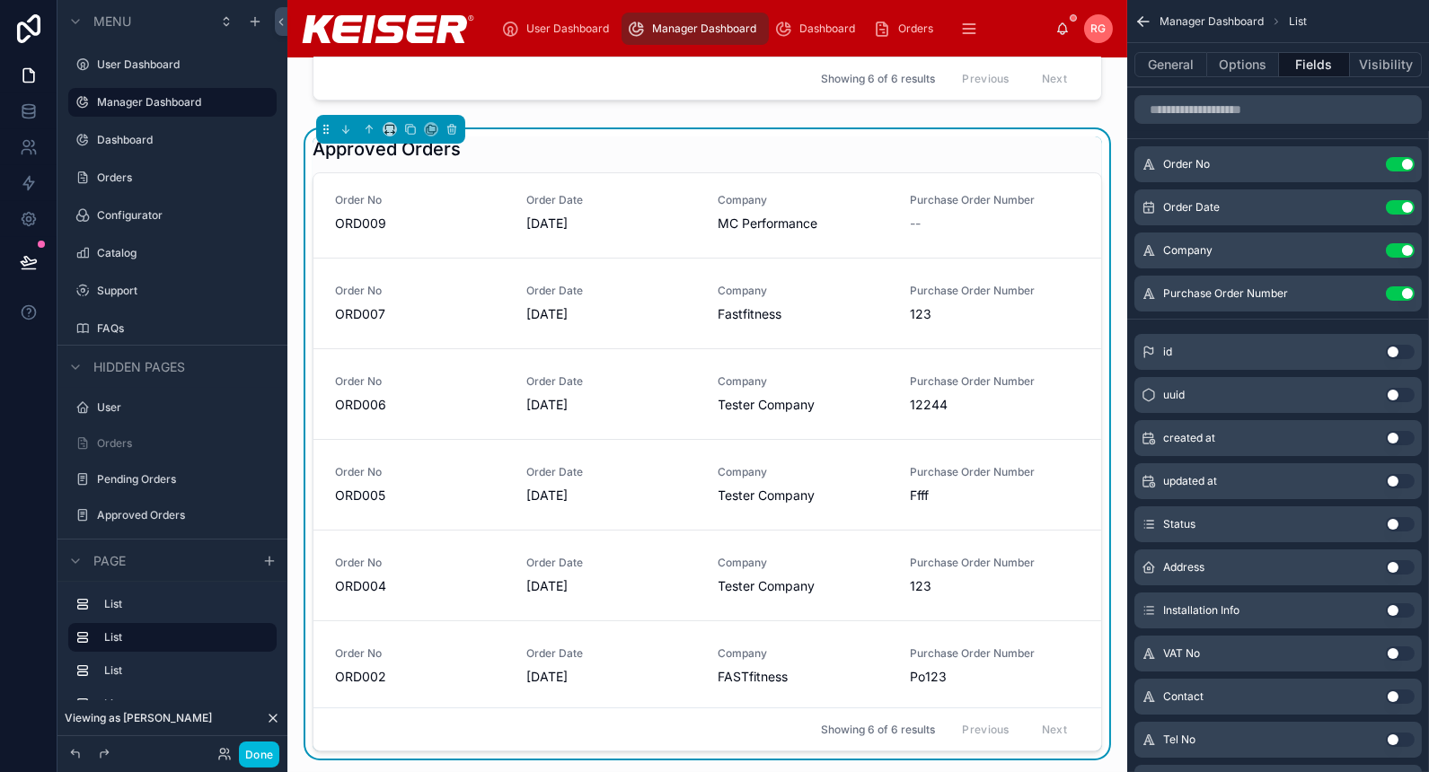
click at [1240, 56] on button "Options" at bounding box center [1243, 64] width 72 height 25
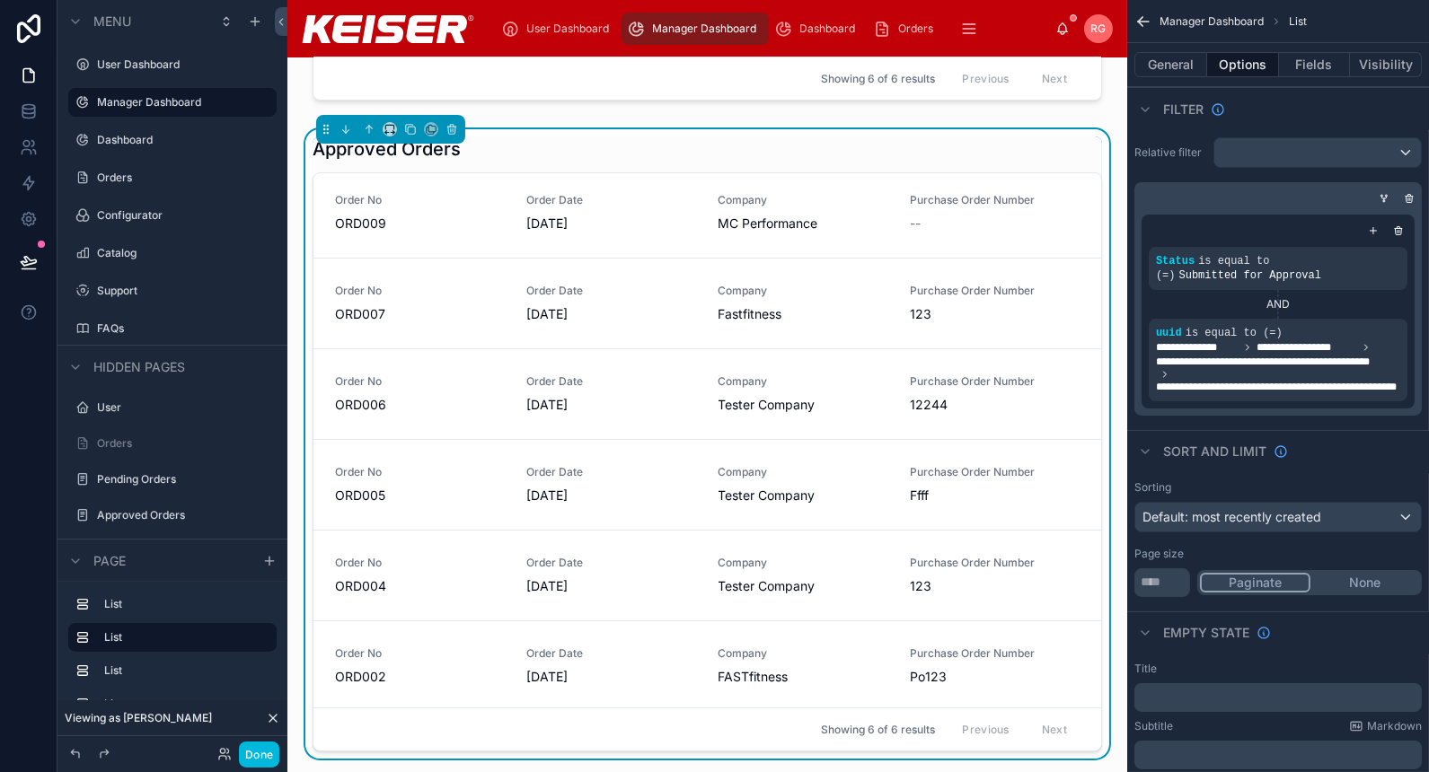
click at [0, 0] on icon "scrollable content" at bounding box center [0, 0] width 0 height 0
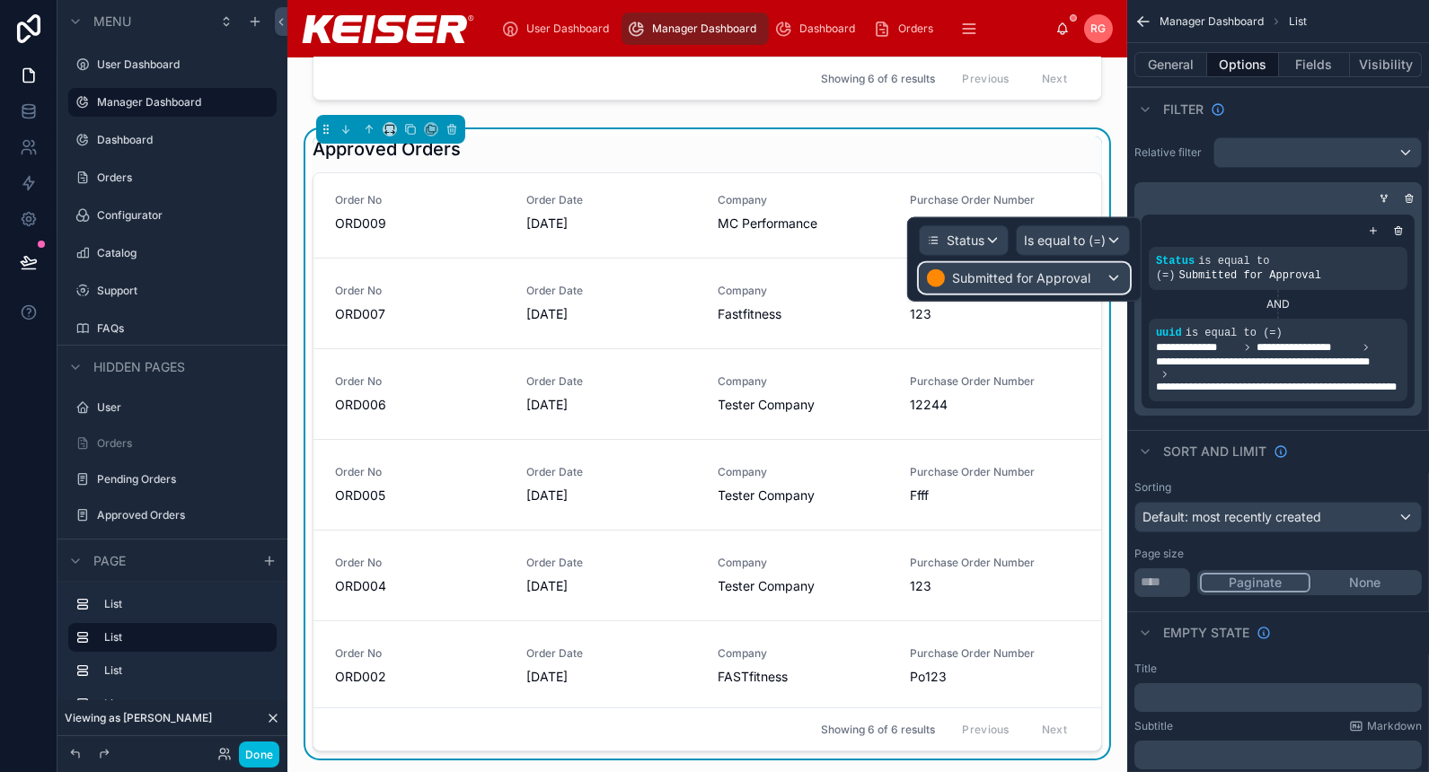
click at [1053, 272] on span "Submitted for Approval" at bounding box center [1021, 278] width 138 height 18
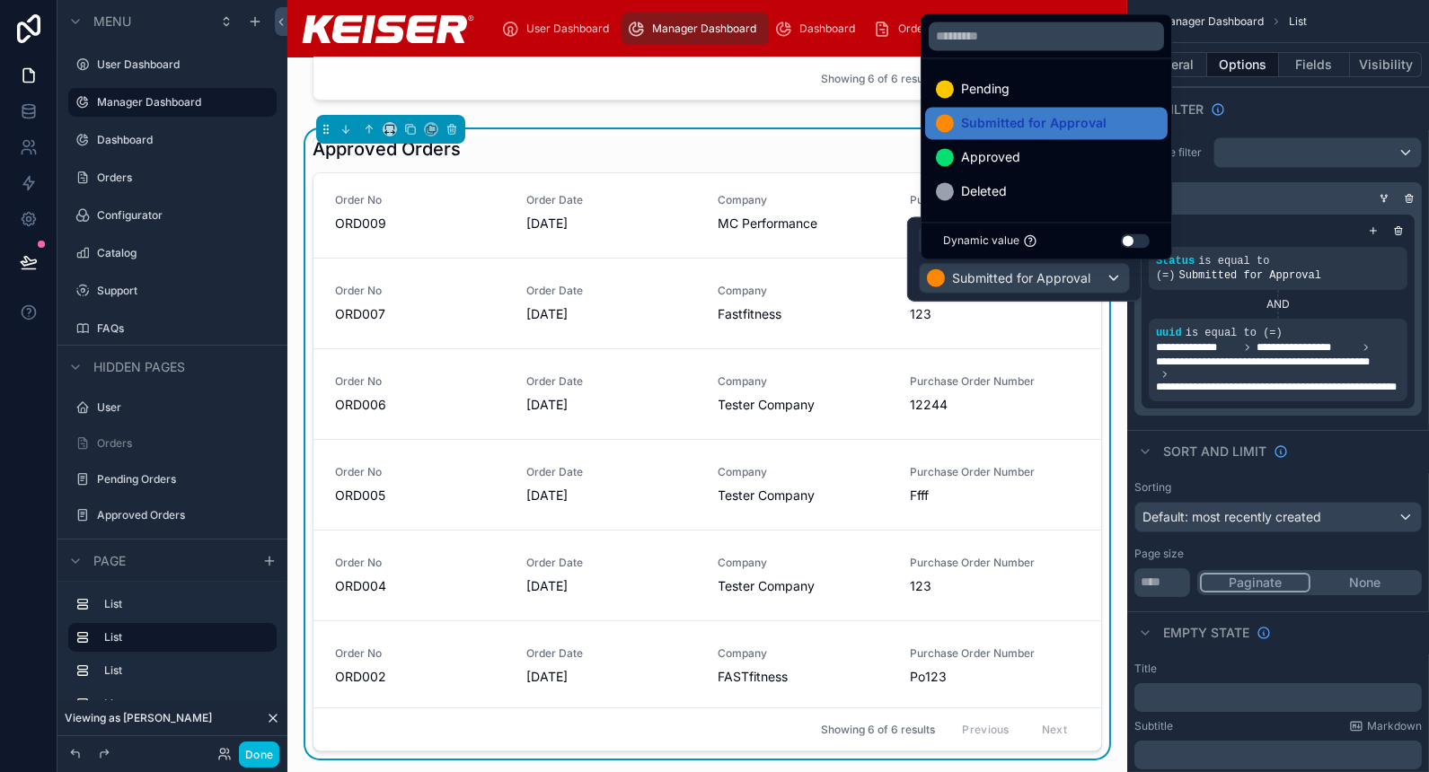
click at [1044, 160] on div "Approved" at bounding box center [1046, 157] width 221 height 22
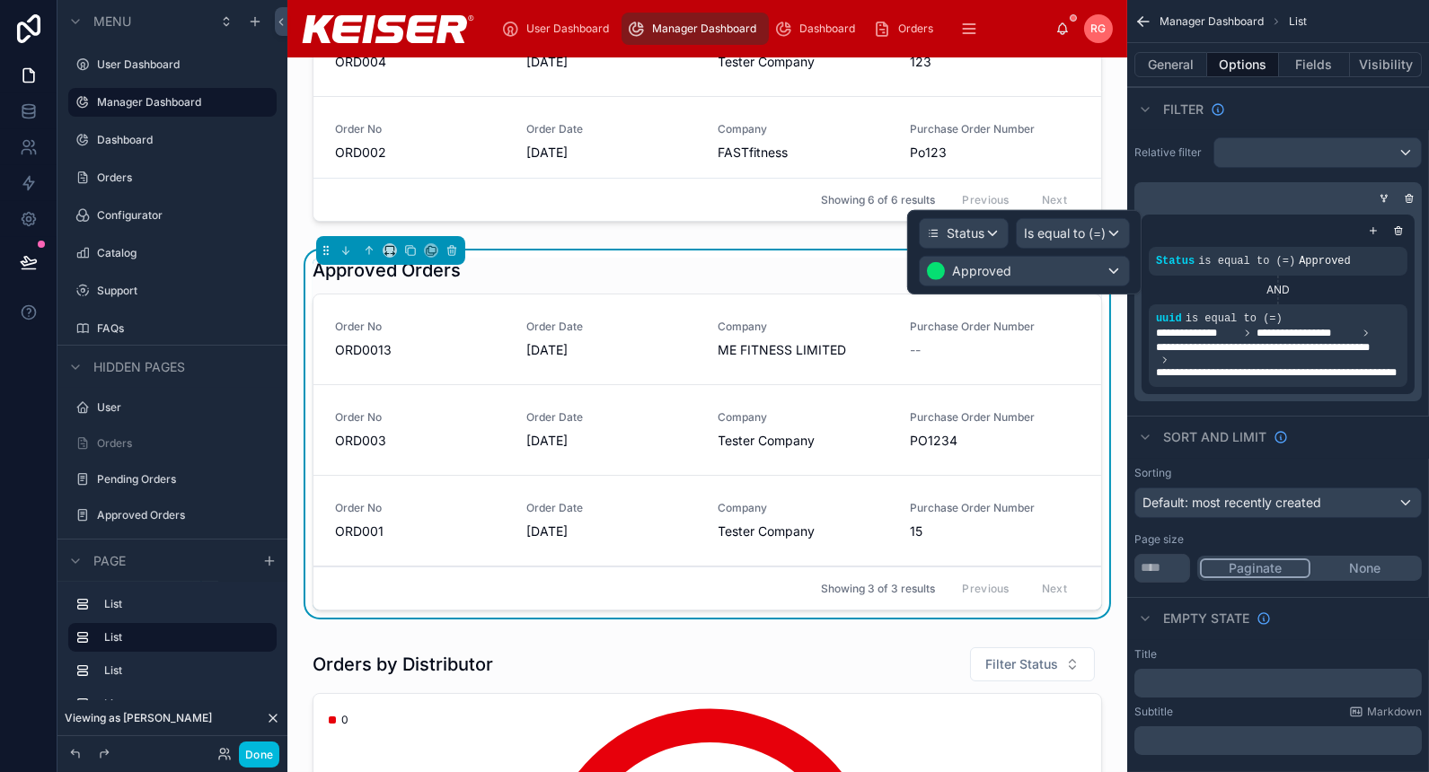
scroll to position [473, 0]
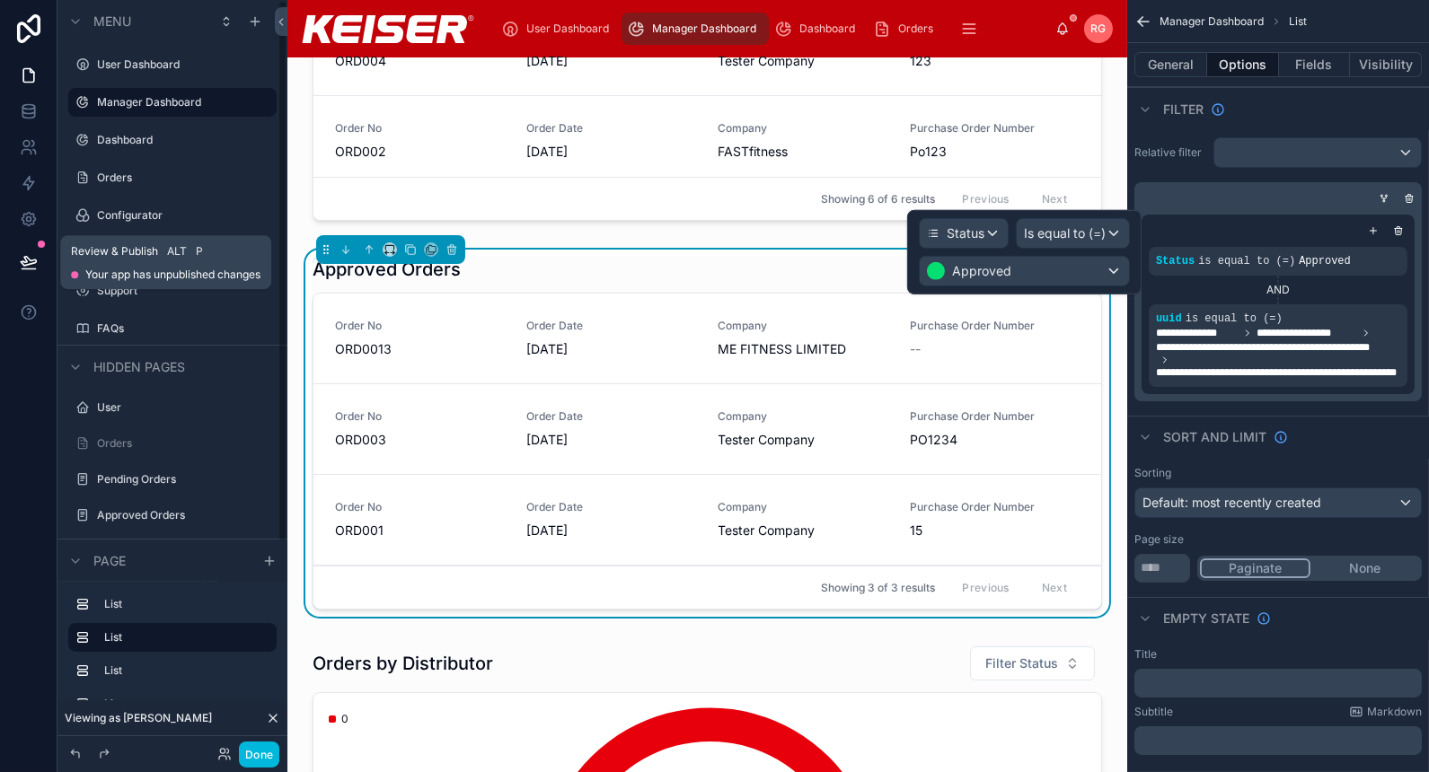
click at [37, 270] on icon at bounding box center [29, 262] width 18 height 18
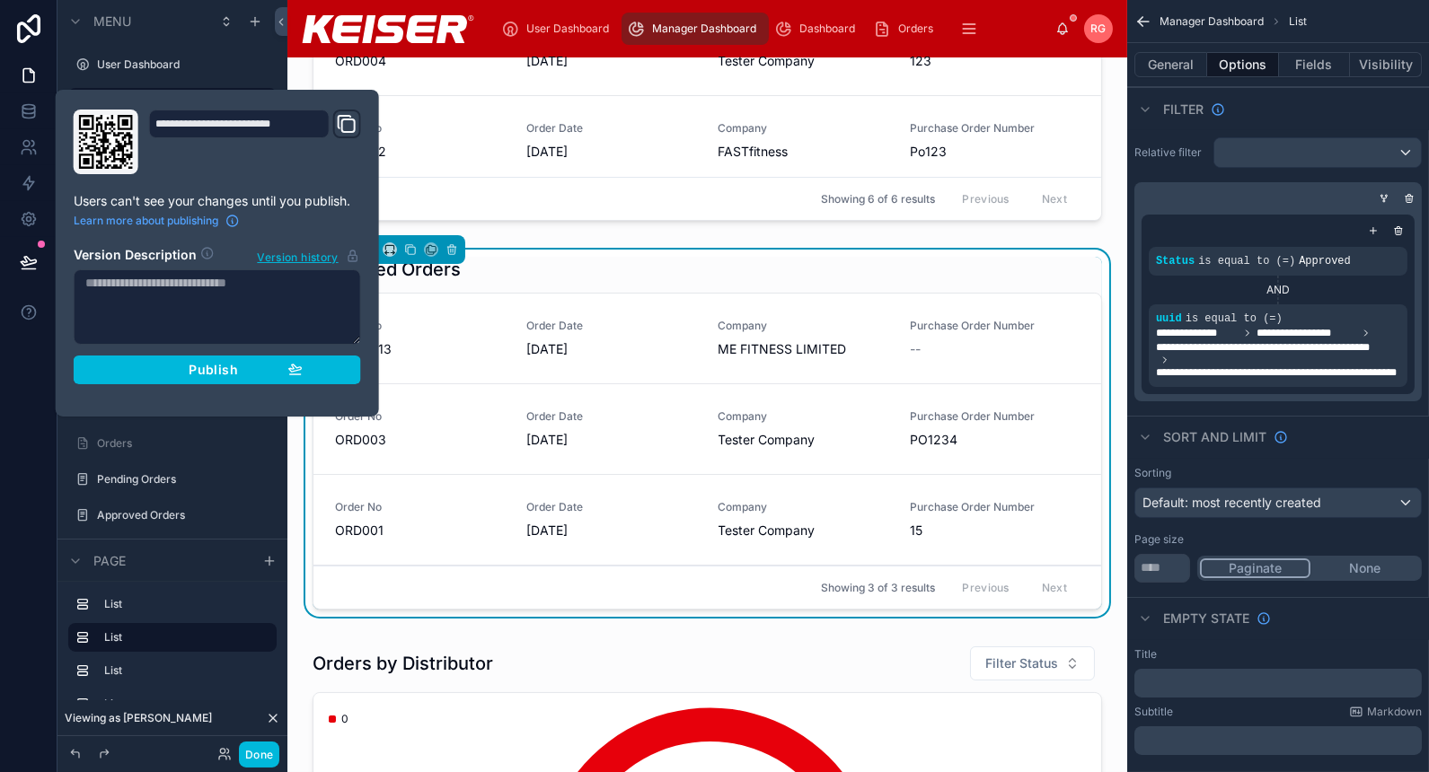
click at [154, 366] on div "Publish" at bounding box center [217, 370] width 171 height 16
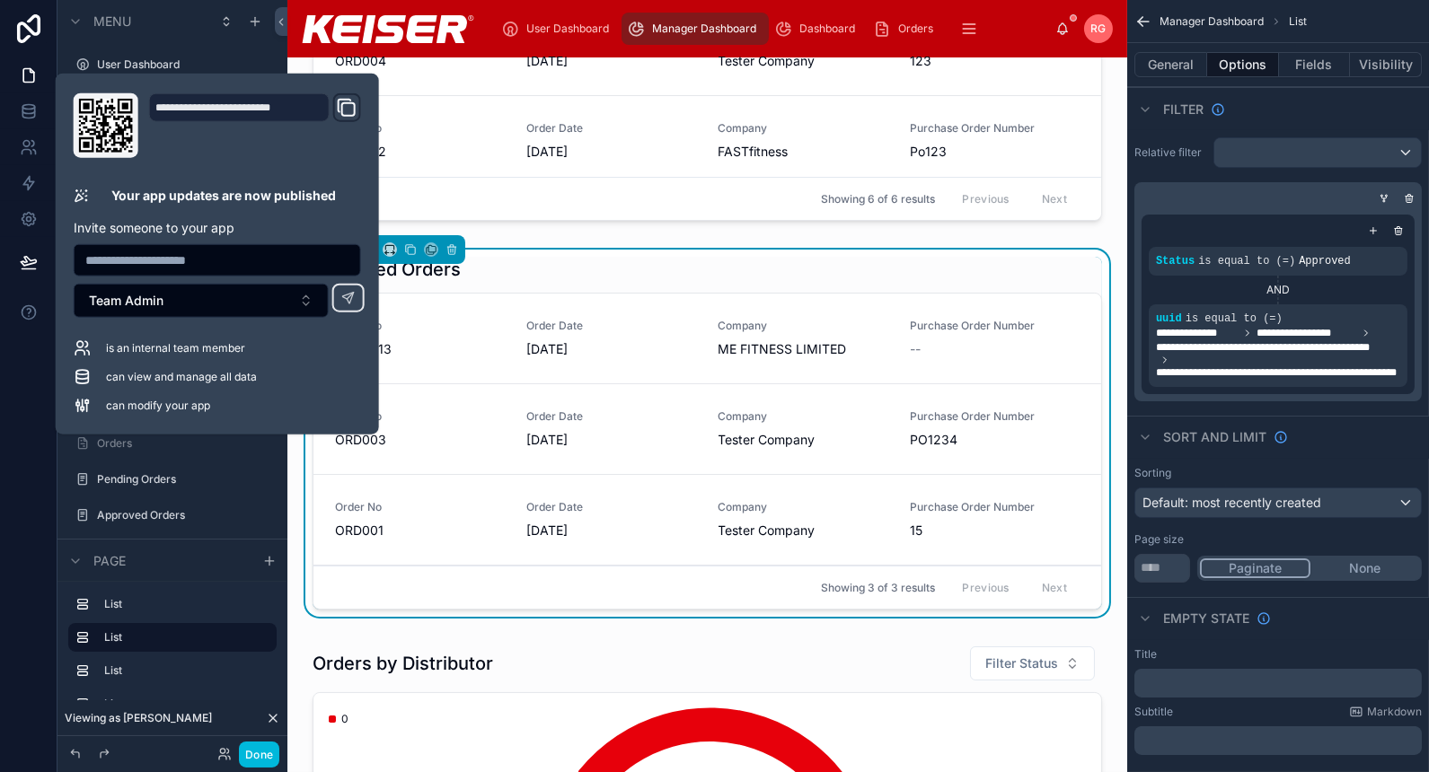
click at [777, 269] on div "Approved Orders" at bounding box center [708, 269] width 790 height 25
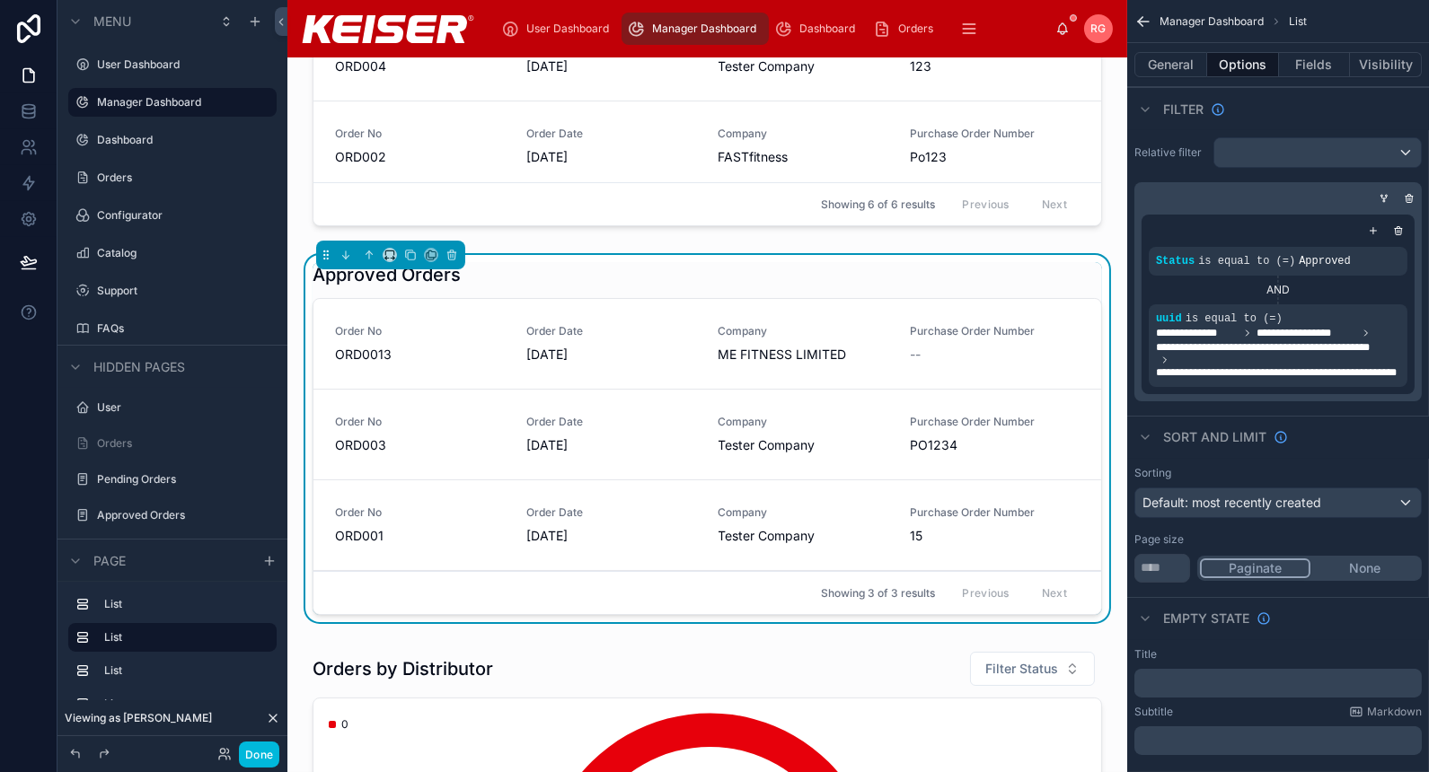
scroll to position [471, 0]
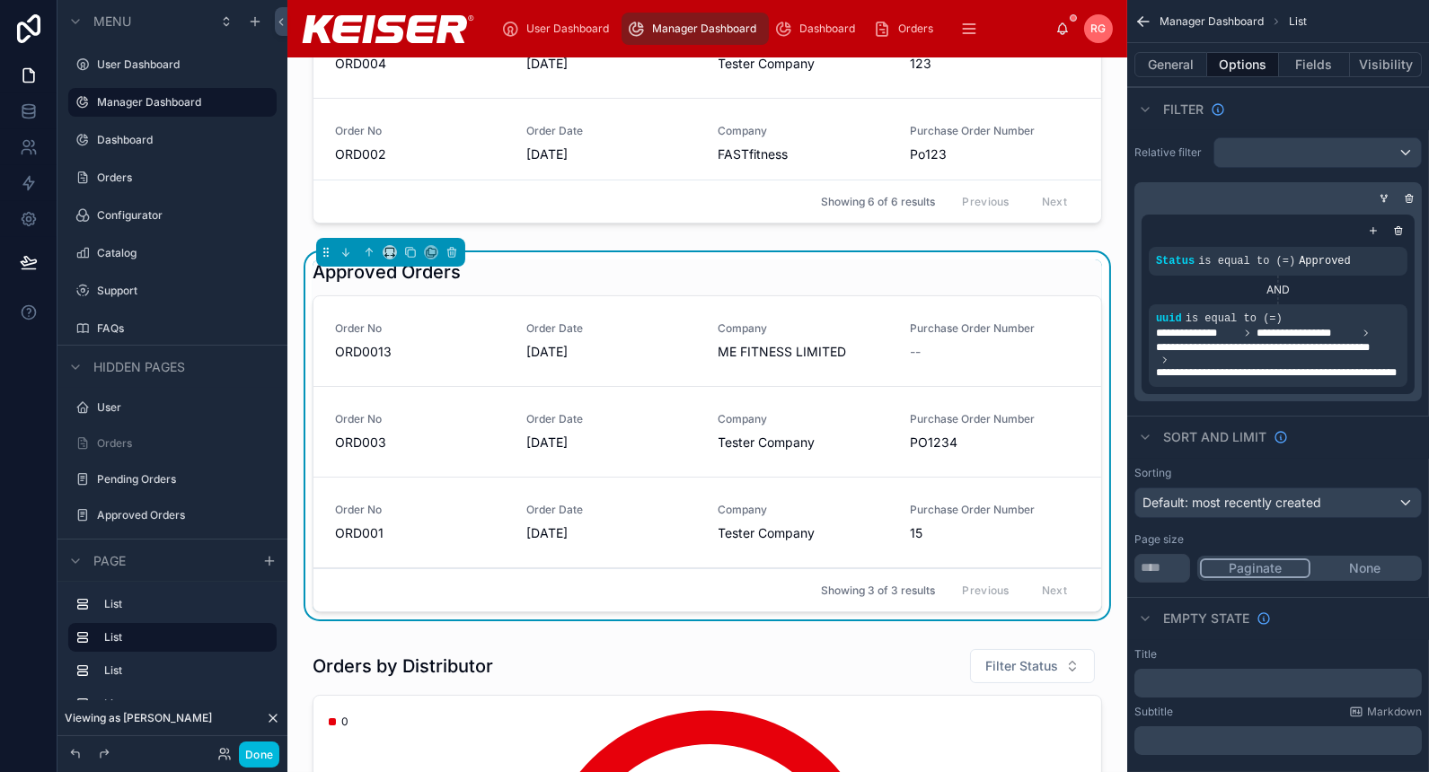
click at [667, 277] on div "Approved Orders" at bounding box center [708, 272] width 790 height 25
click at [632, 348] on span "30/09/2025" at bounding box center [611, 352] width 170 height 18
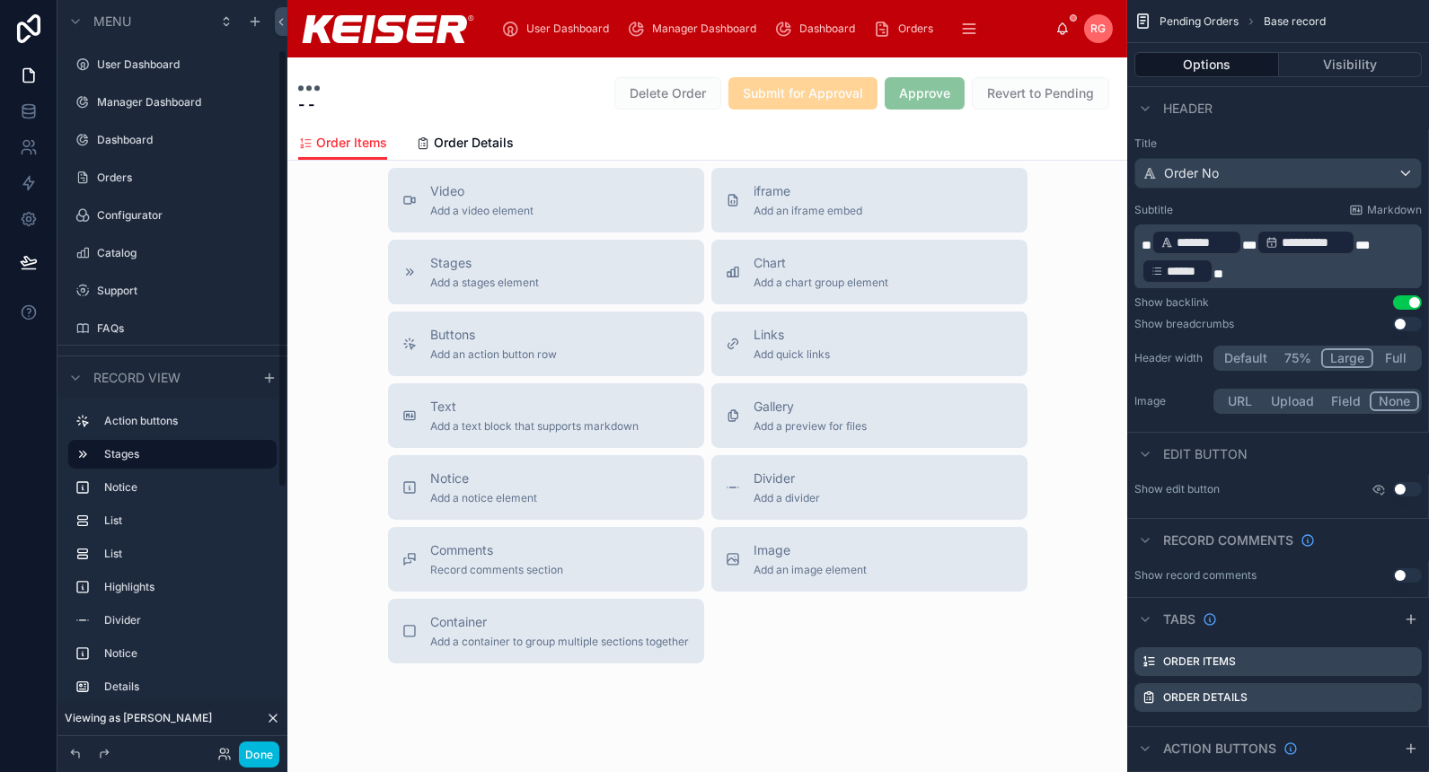
scroll to position [85, 0]
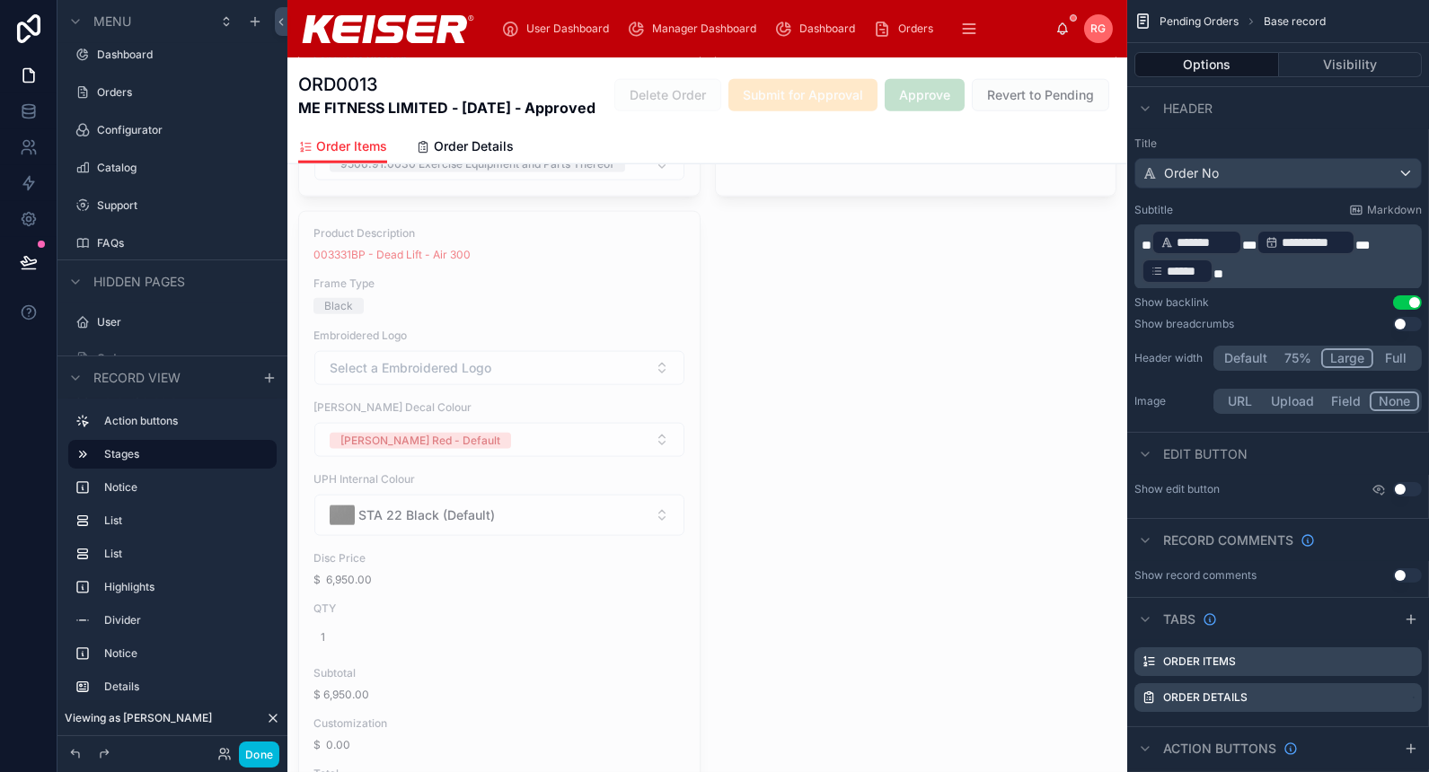
scroll to position [3889, 0]
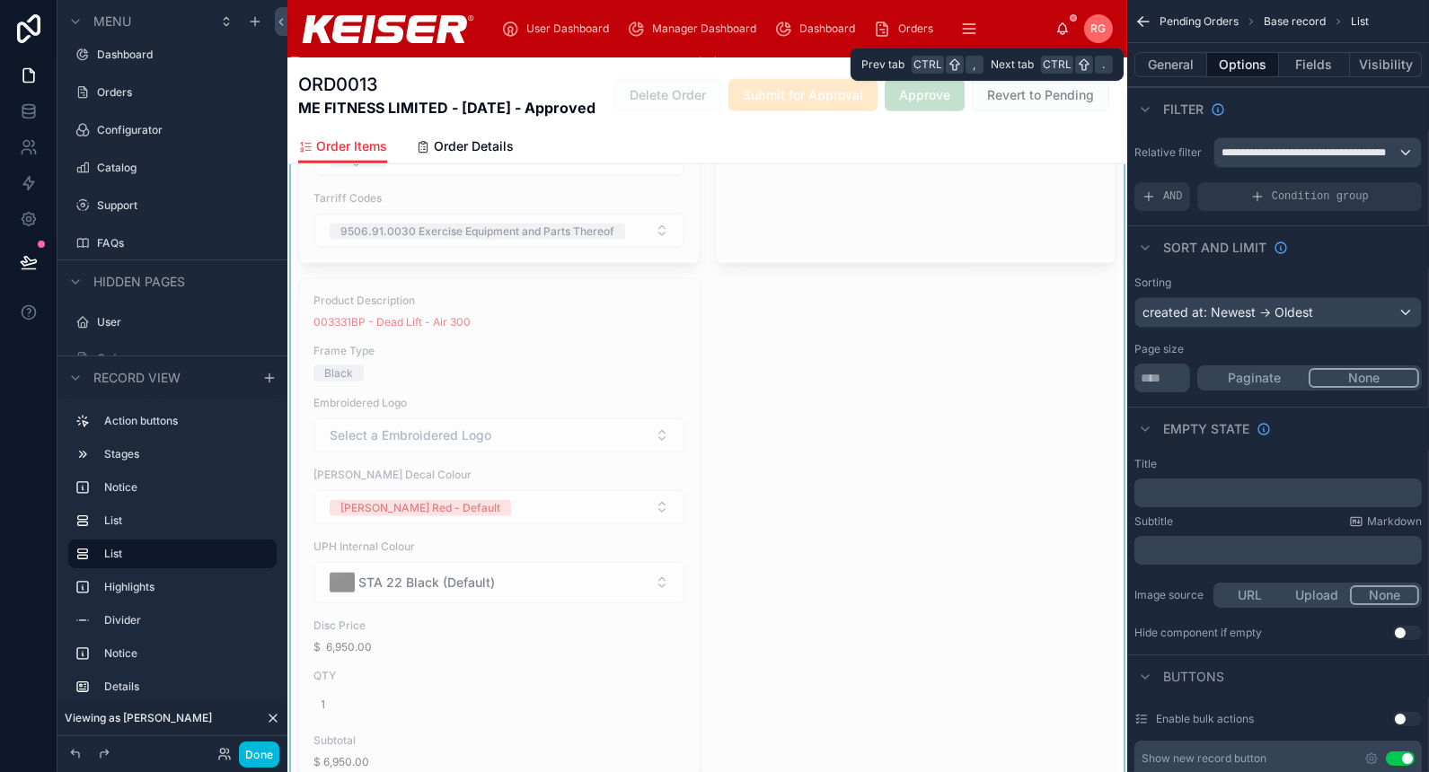
click at [1323, 64] on button "Fields" at bounding box center [1315, 64] width 72 height 25
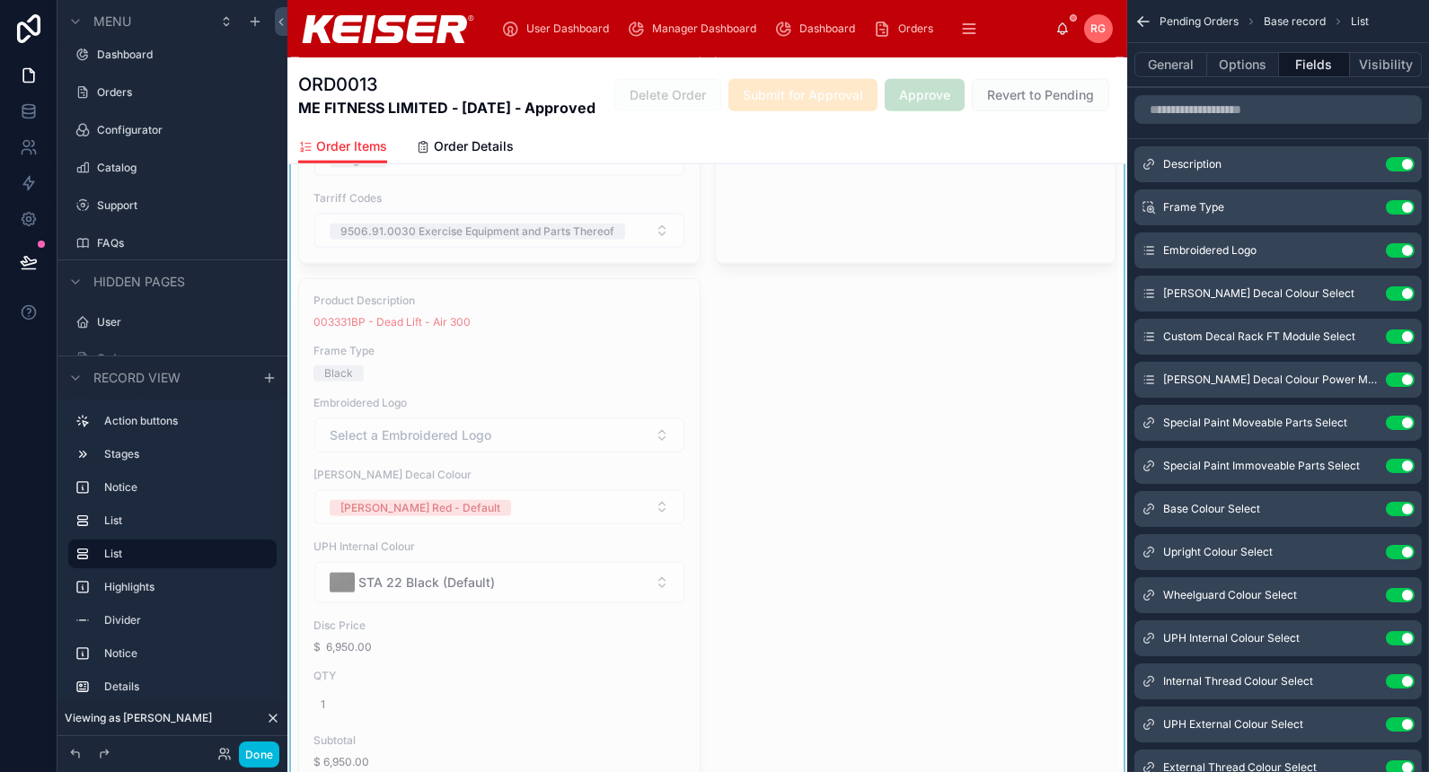
click at [0, 0] on icon "scrollable content" at bounding box center [0, 0] width 0 height 0
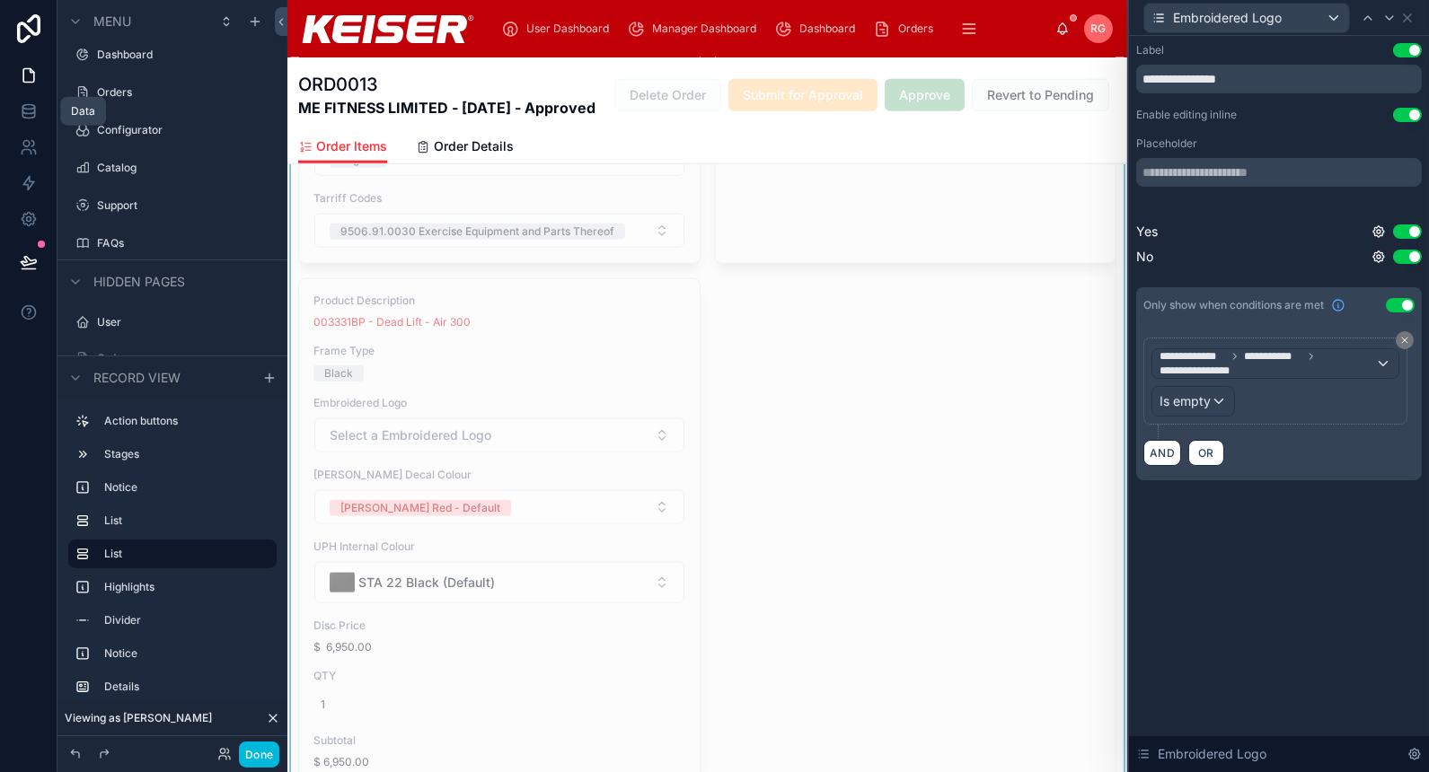
click at [35, 113] on icon at bounding box center [29, 111] width 18 height 18
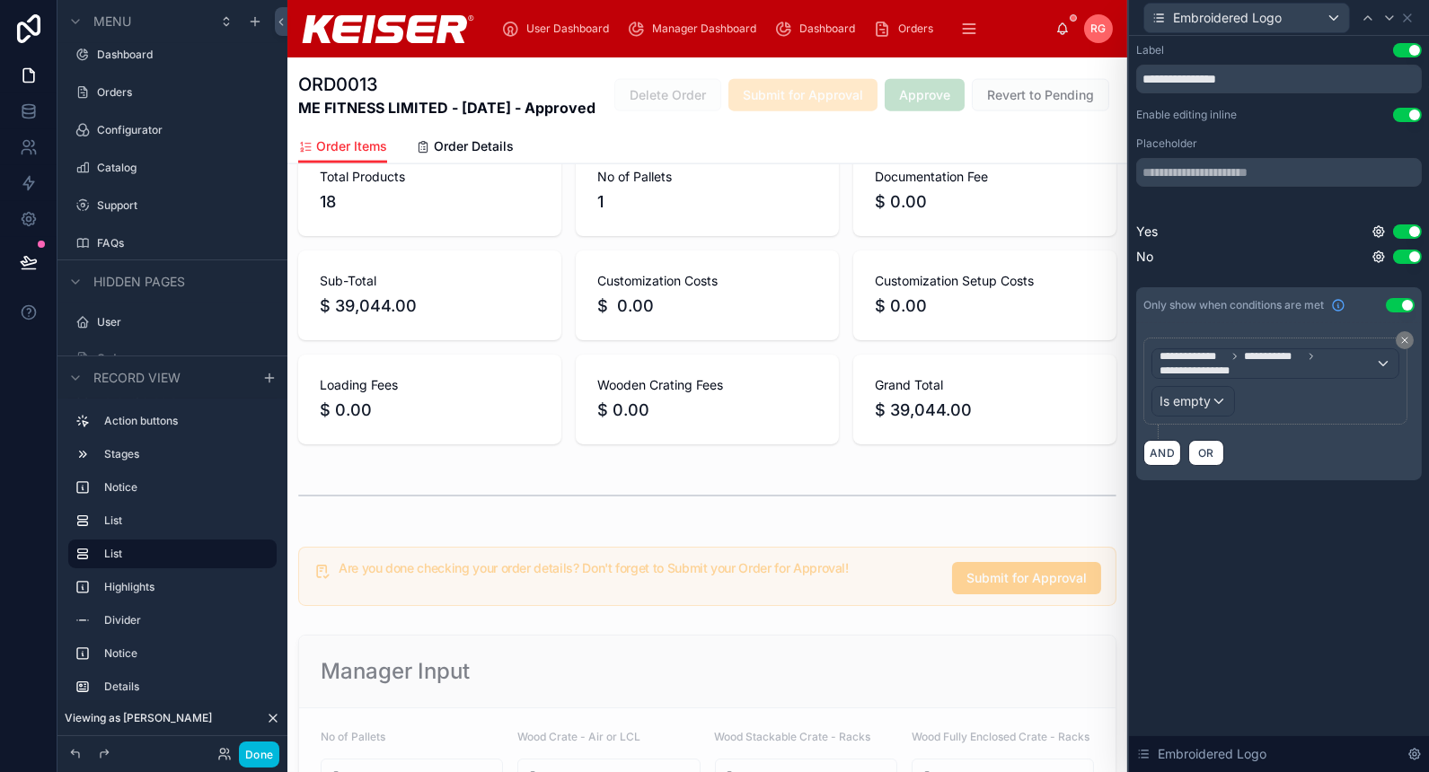
scroll to position [4728, 0]
click at [25, 270] on icon at bounding box center [29, 262] width 18 height 18
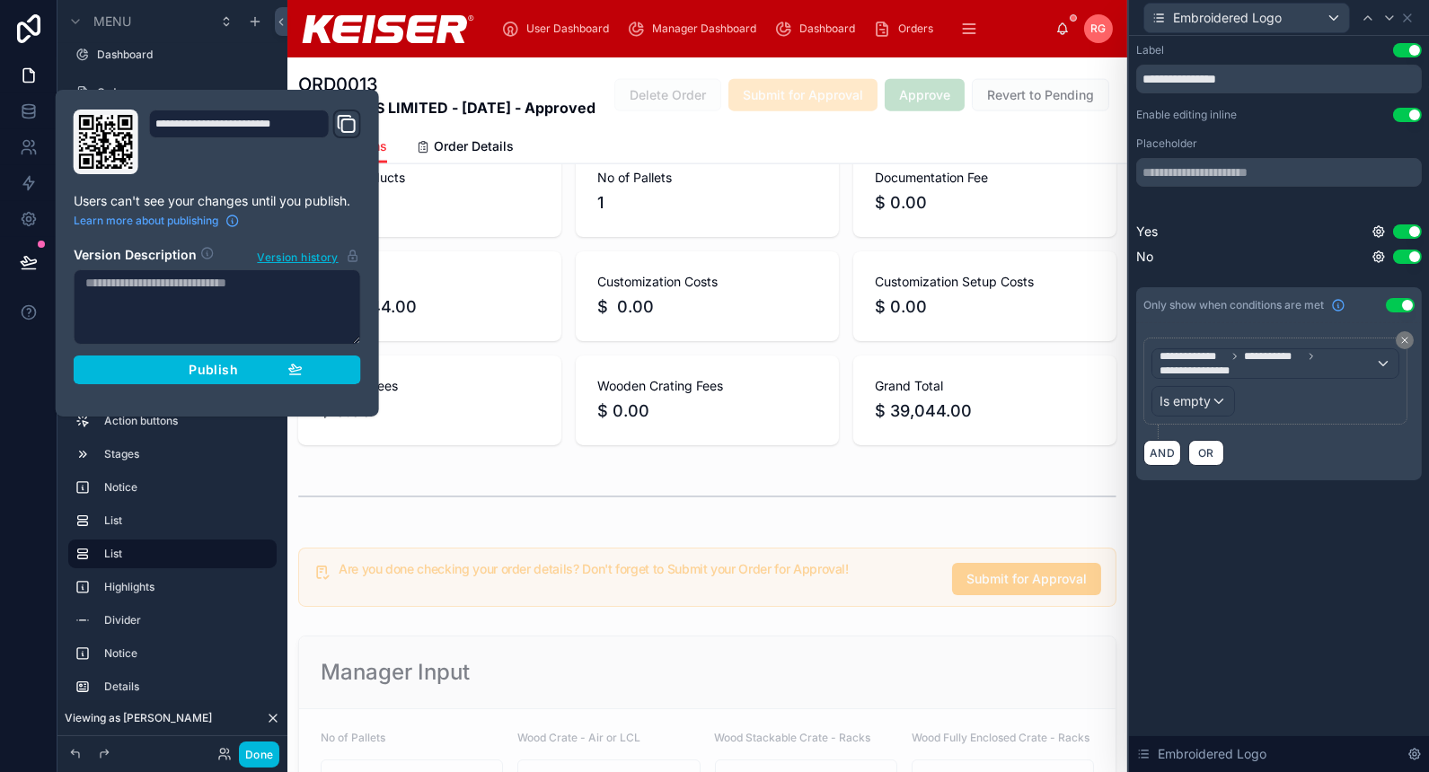
click at [267, 374] on div "Publish" at bounding box center [217, 370] width 171 height 16
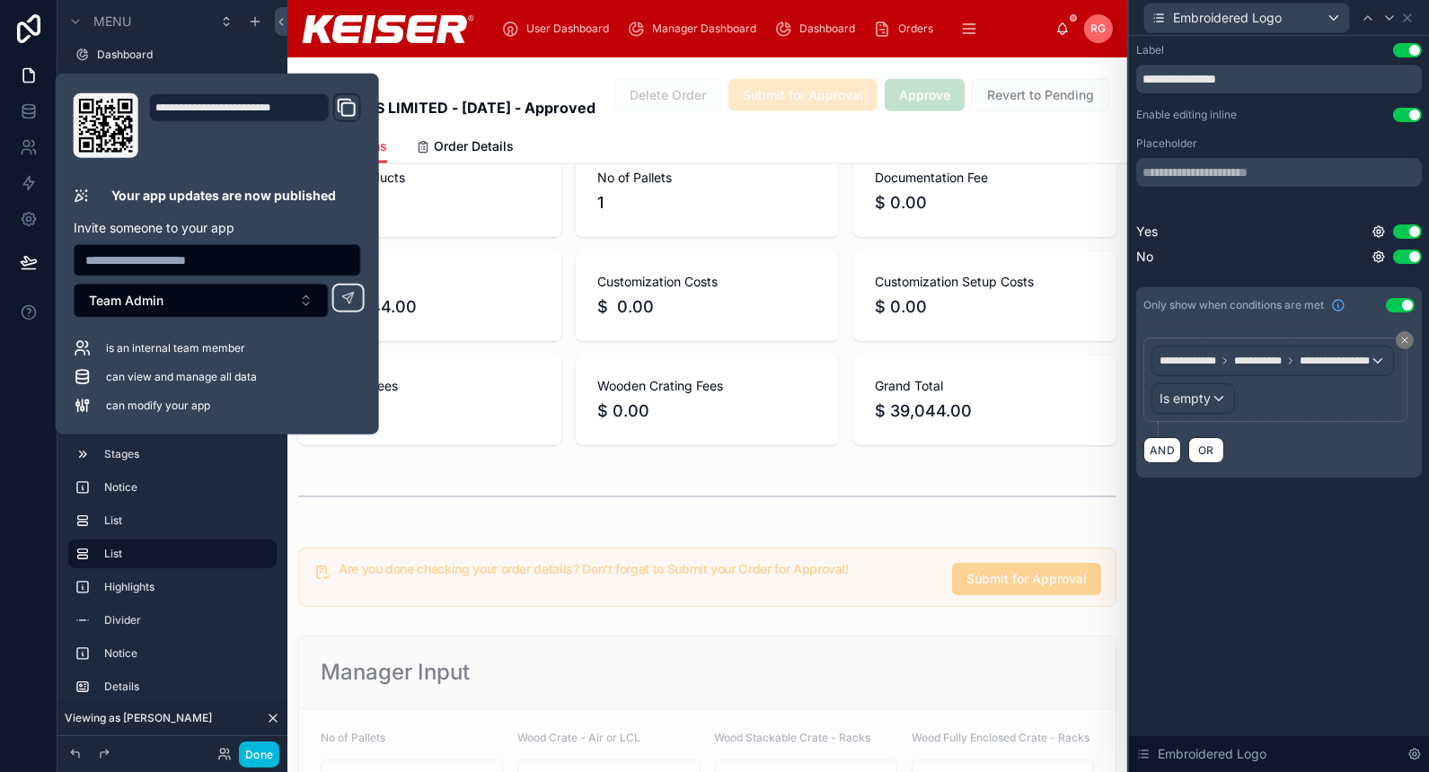
click at [771, 428] on div at bounding box center [707, 296] width 840 height 313
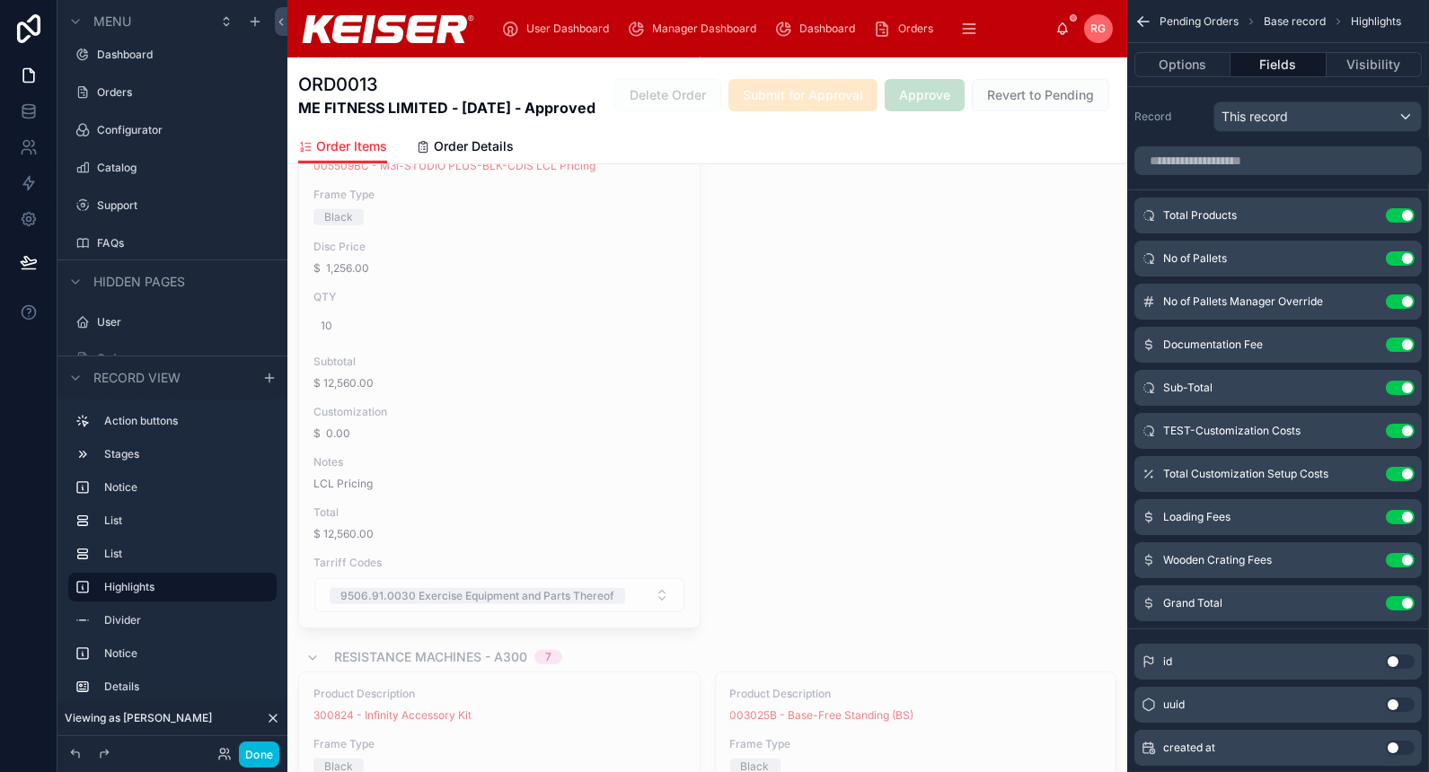
scroll to position [1495, 0]
click at [488, 155] on span "Order Details" at bounding box center [474, 146] width 80 height 18
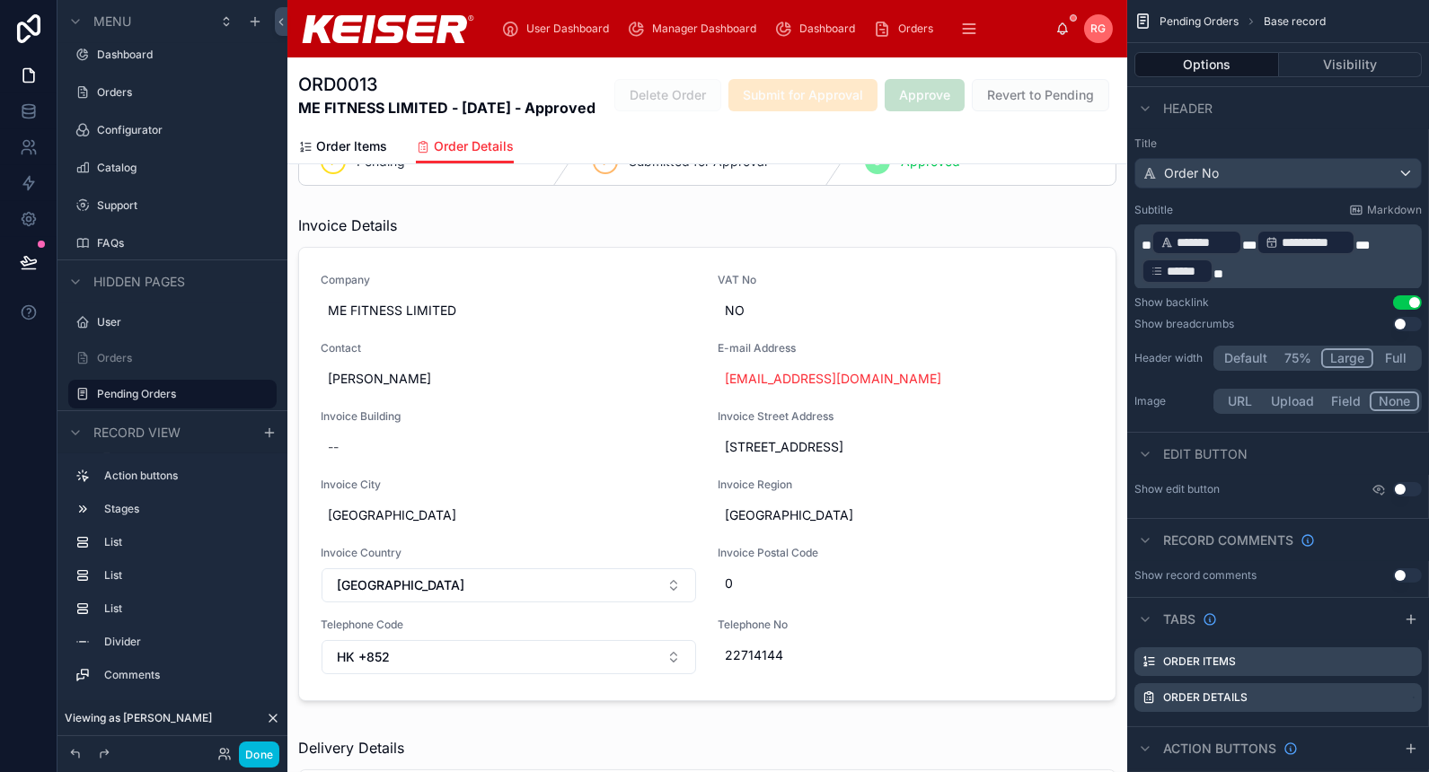
scroll to position [126, 0]
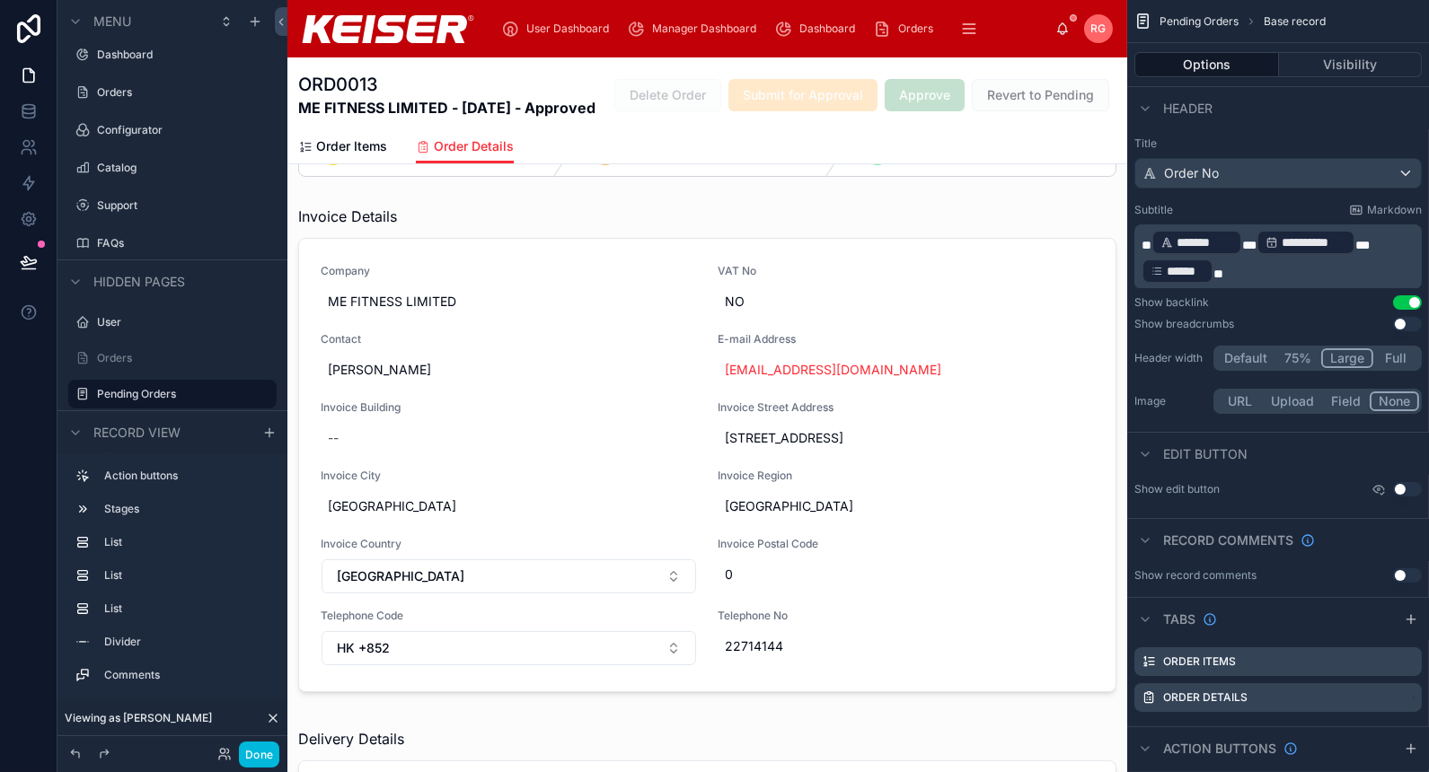
click at [370, 155] on span "Order Items" at bounding box center [351, 146] width 71 height 18
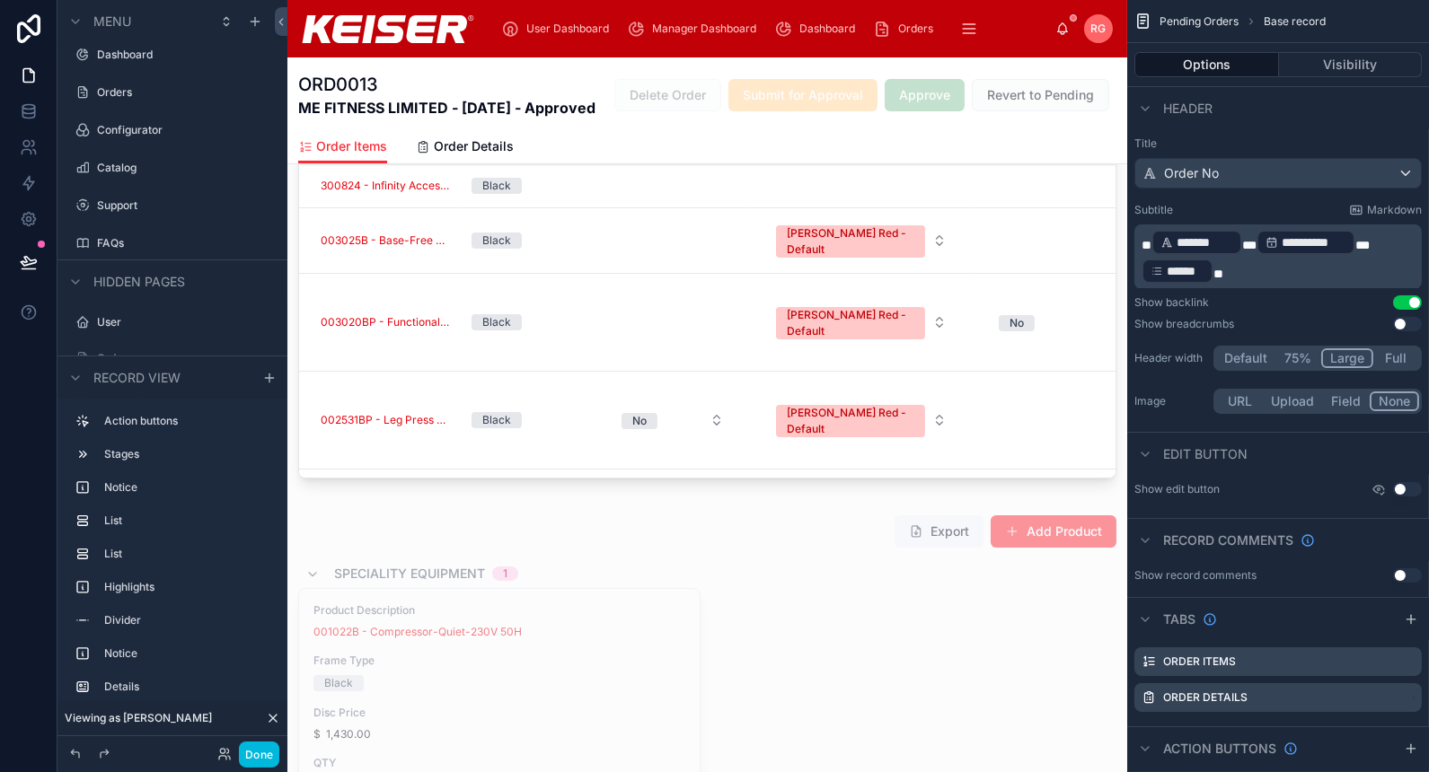
scroll to position [551, 0]
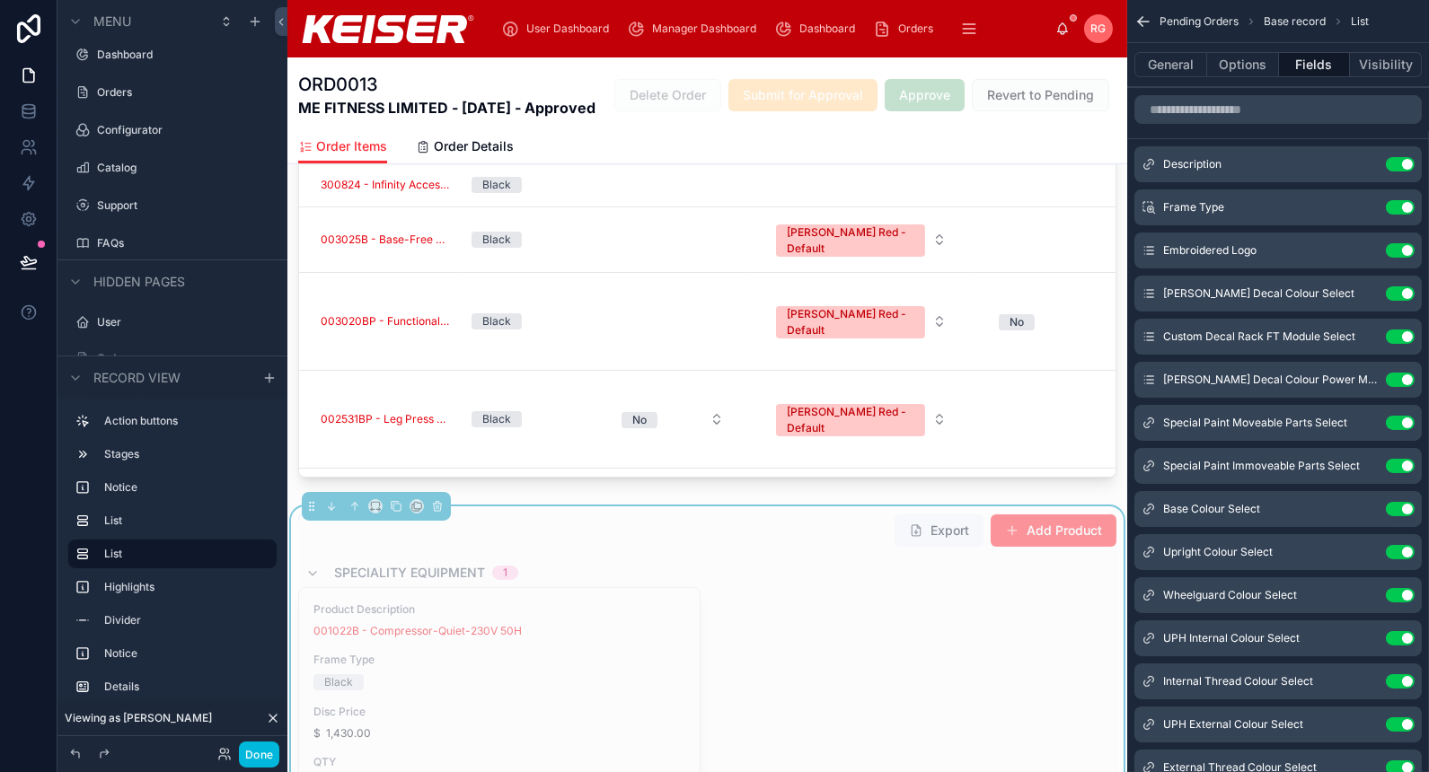
scroll to position [160, 0]
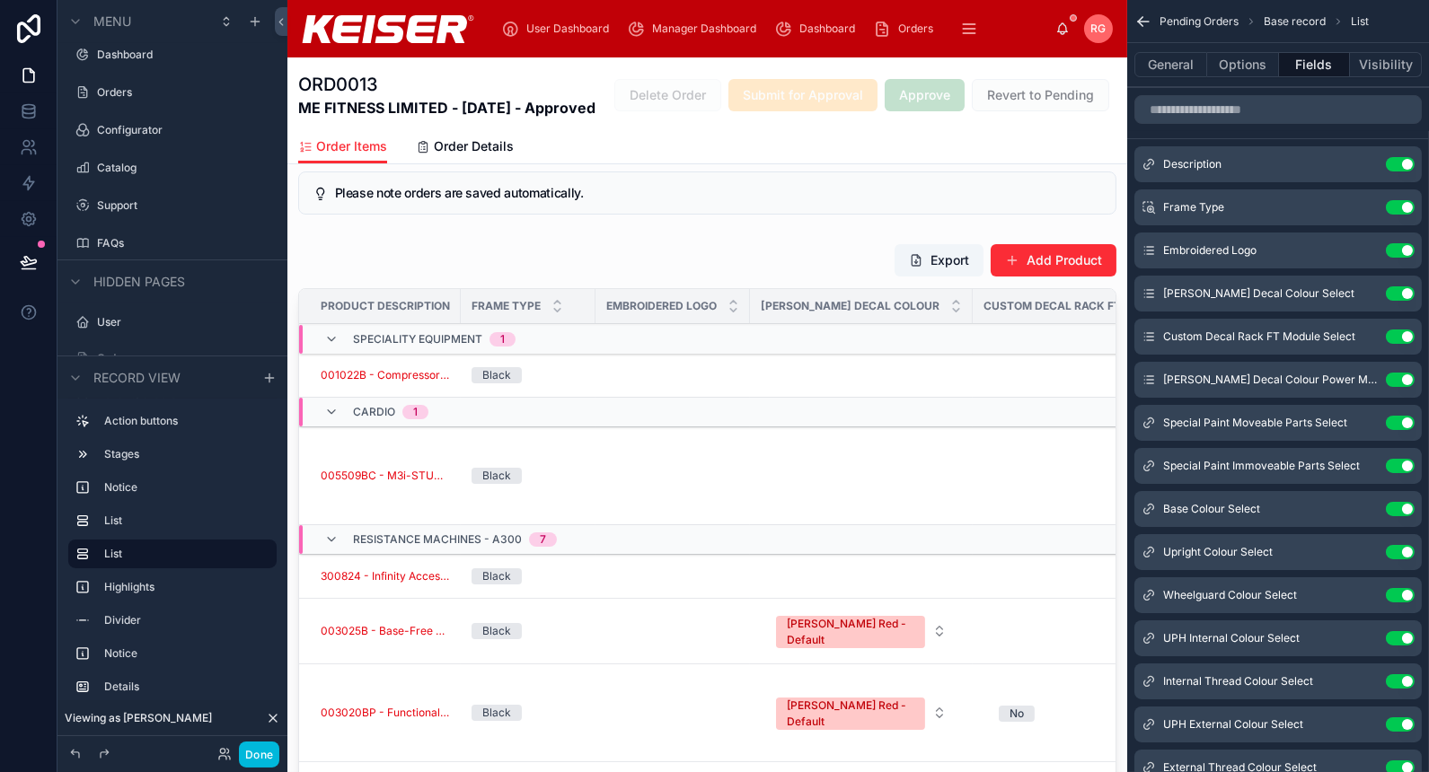
click at [1062, 290] on div at bounding box center [707, 560] width 840 height 648
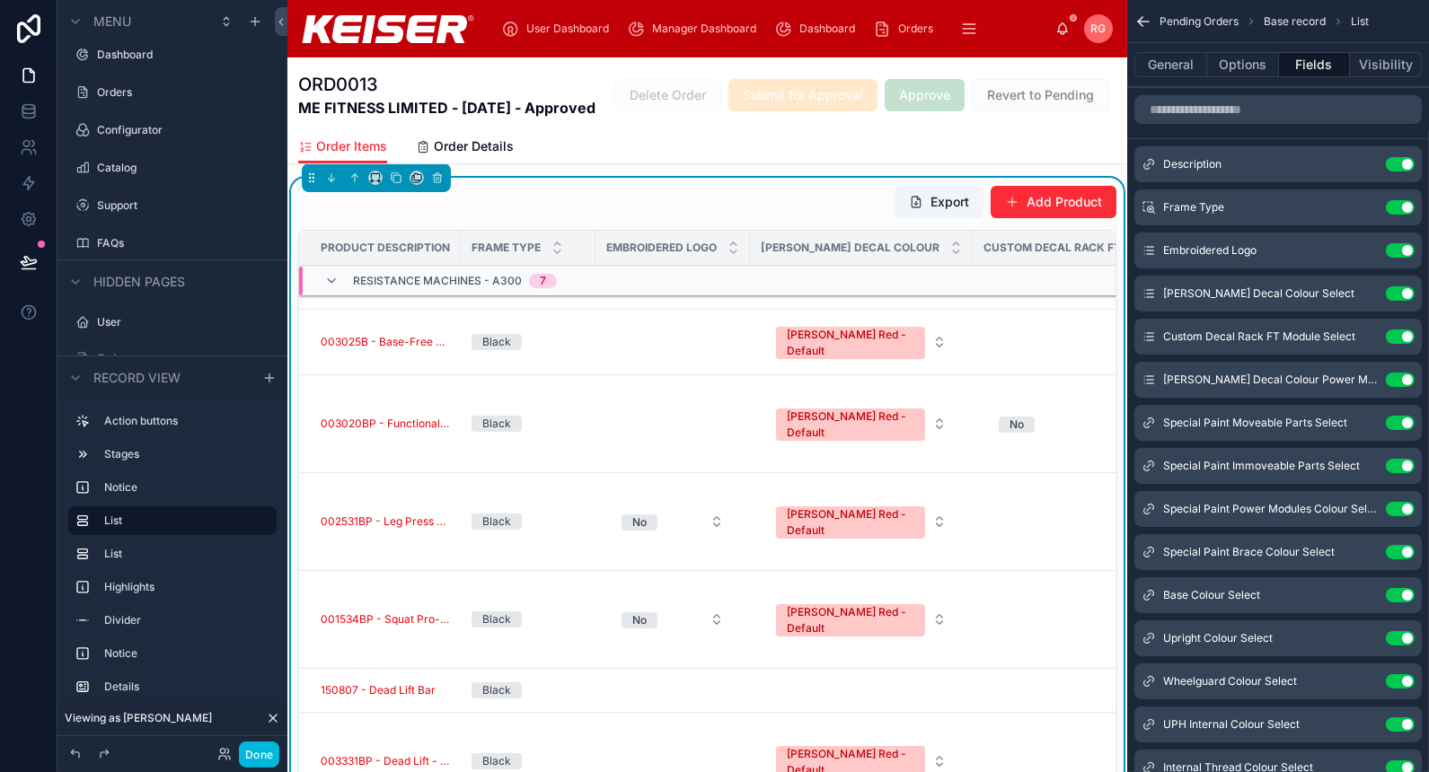
scroll to position [0, 0]
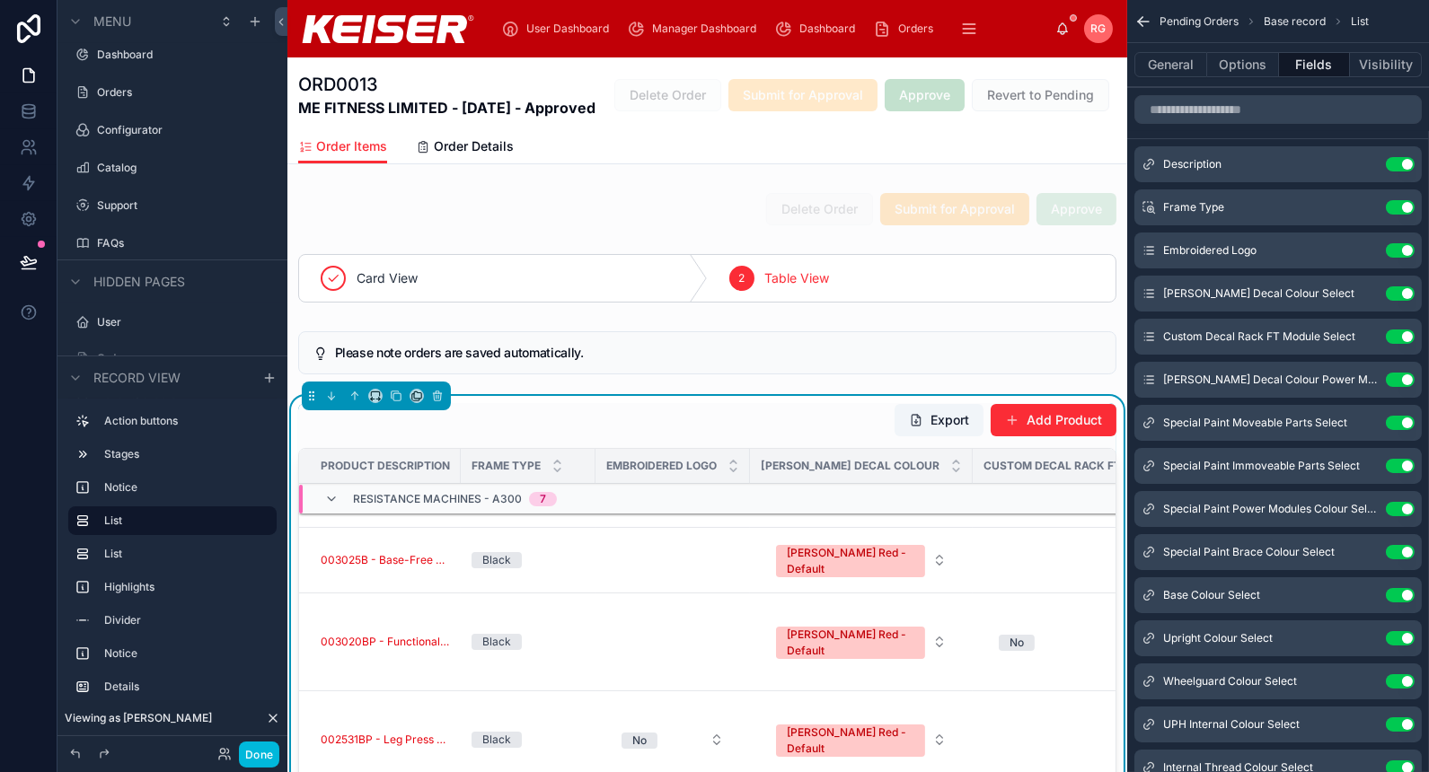
click at [1046, 437] on button "Add Product" at bounding box center [1054, 420] width 126 height 32
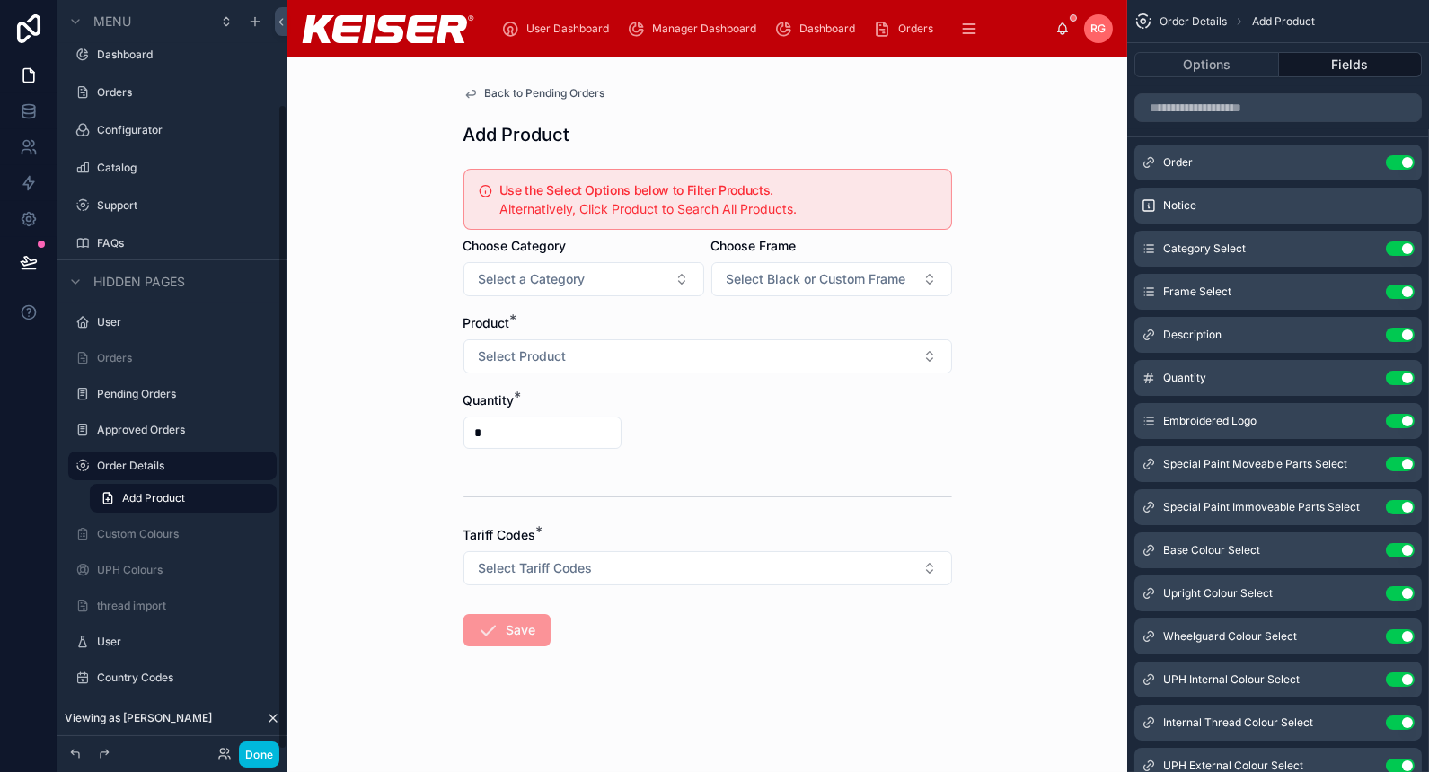
scroll to position [121, 0]
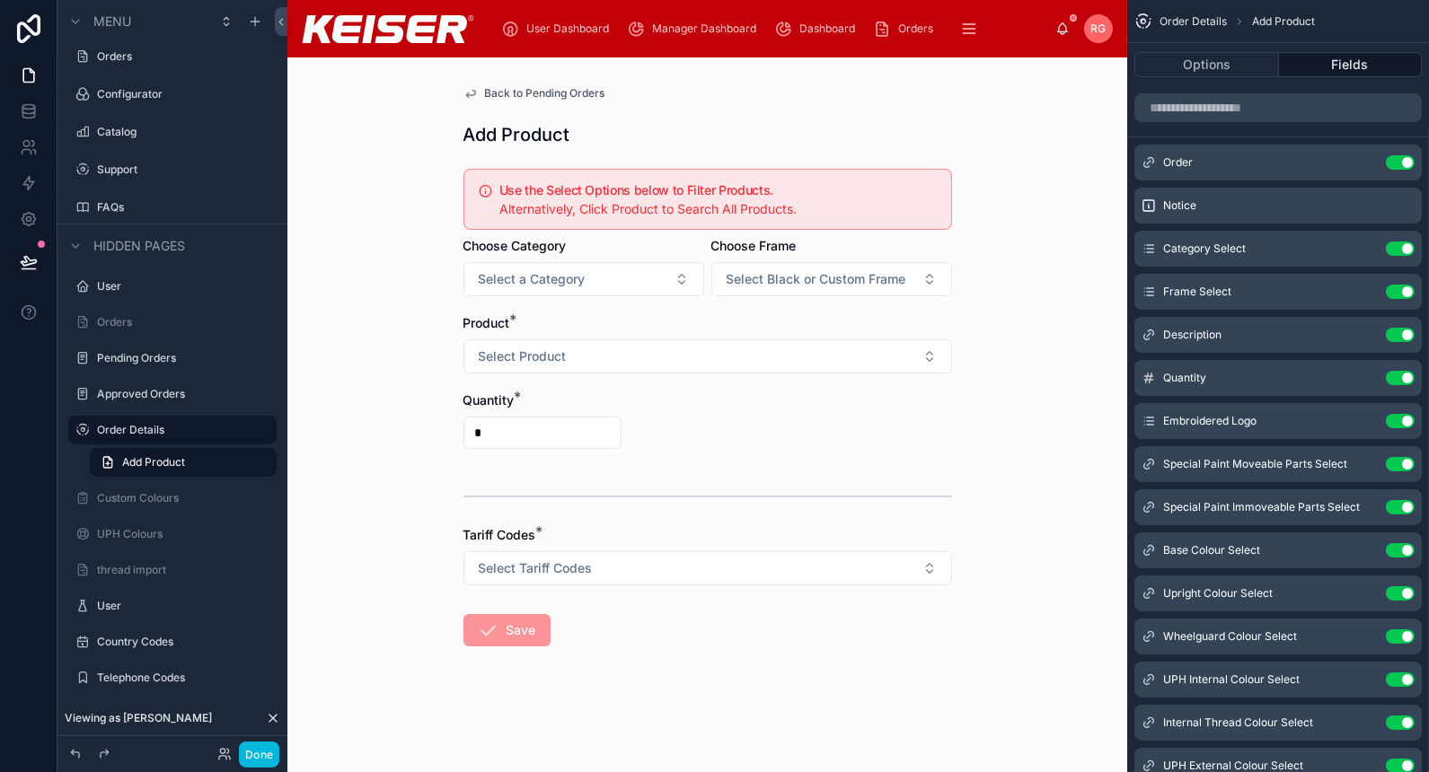
click at [602, 344] on button "Select Product" at bounding box center [707, 357] width 489 height 34
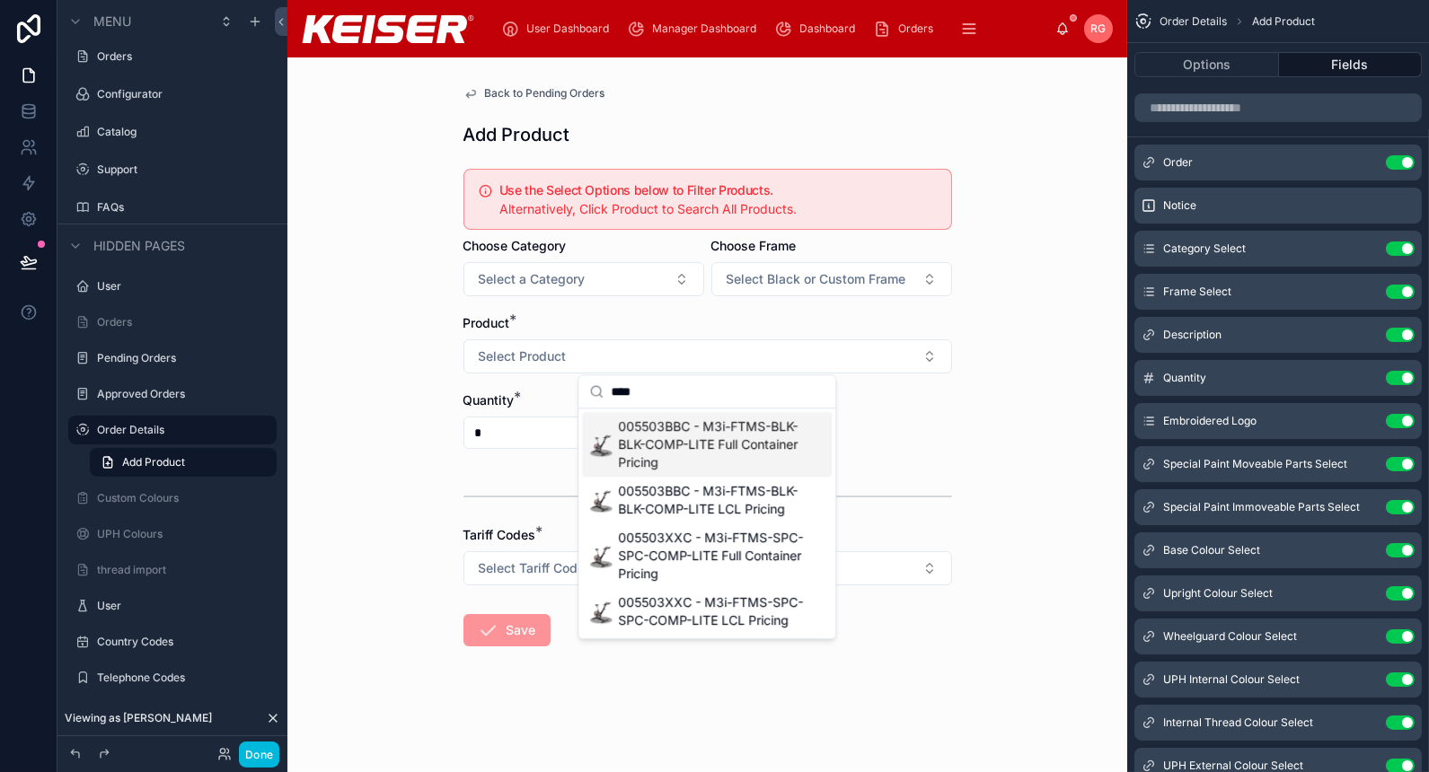
type input "****"
click at [748, 455] on span "005503BBC - M3i-FTMS-BLK-BLK-COMP-LITE Full Container Pricing" at bounding box center [710, 445] width 185 height 54
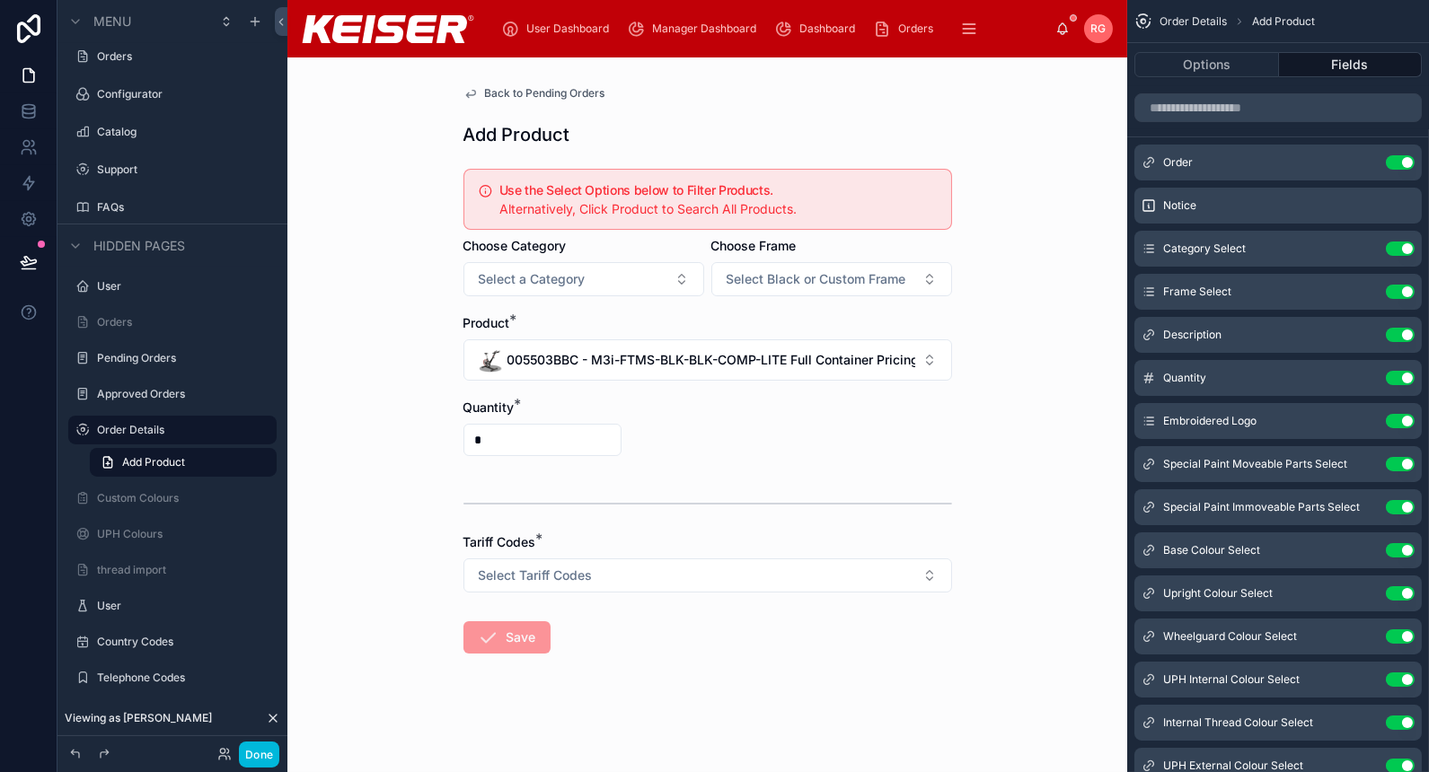
click at [886, 366] on span "005503BBC - M3i-FTMS-BLK-BLK-COMP-LITE Full Container Pricing" at bounding box center [711, 360] width 408 height 18
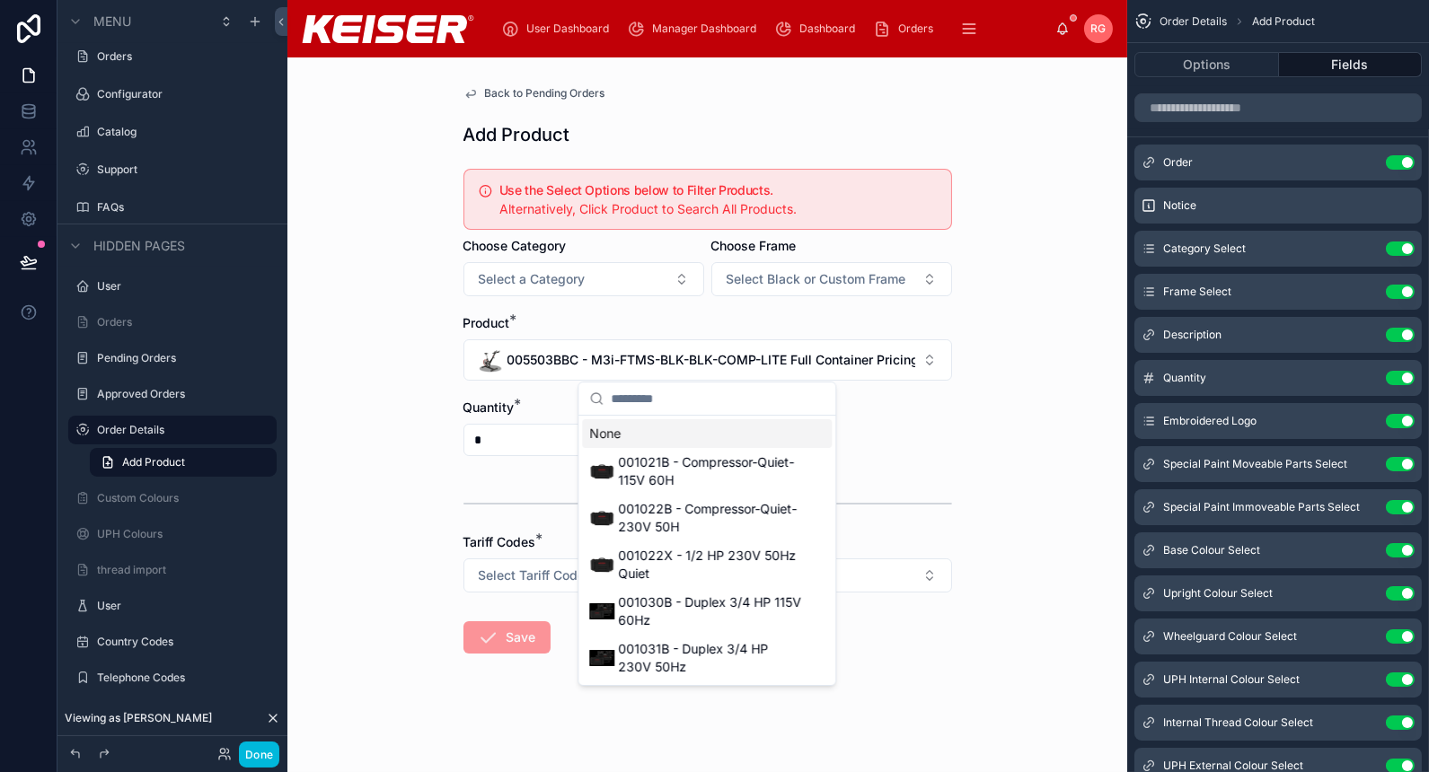
click at [977, 305] on div "Back to Pending Orders Add Product Use the Select Options below to Filter Produ…" at bounding box center [707, 414] width 840 height 715
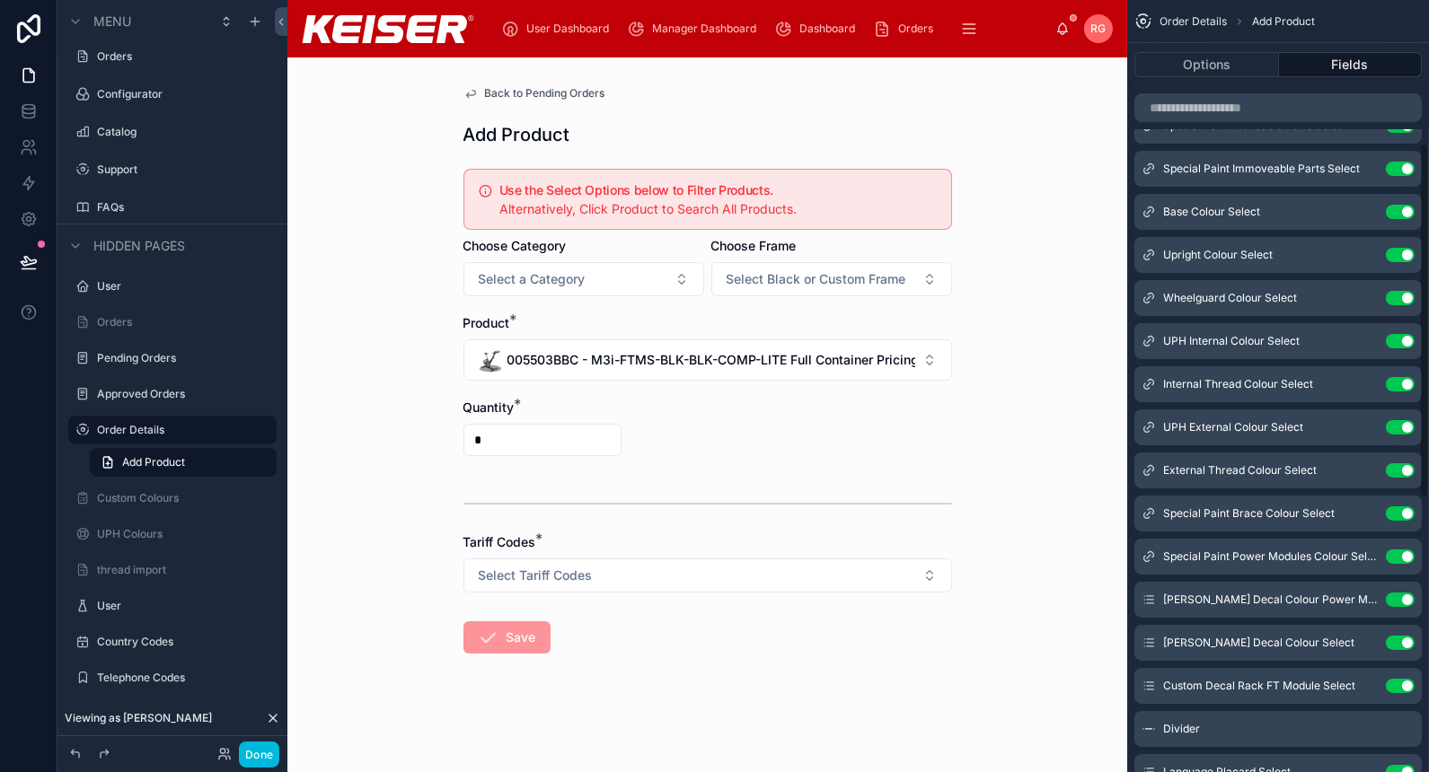
scroll to position [0, 0]
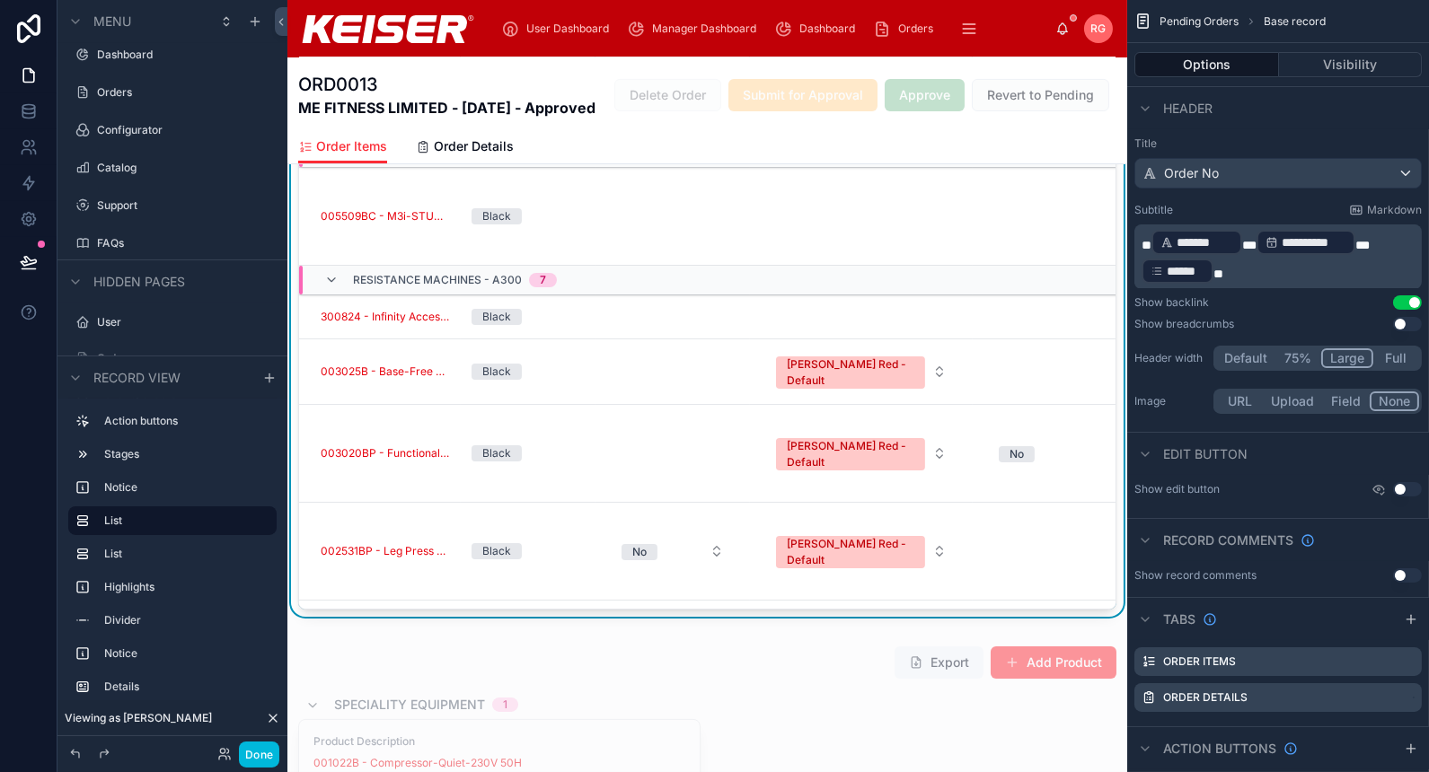
scroll to position [766, 0]
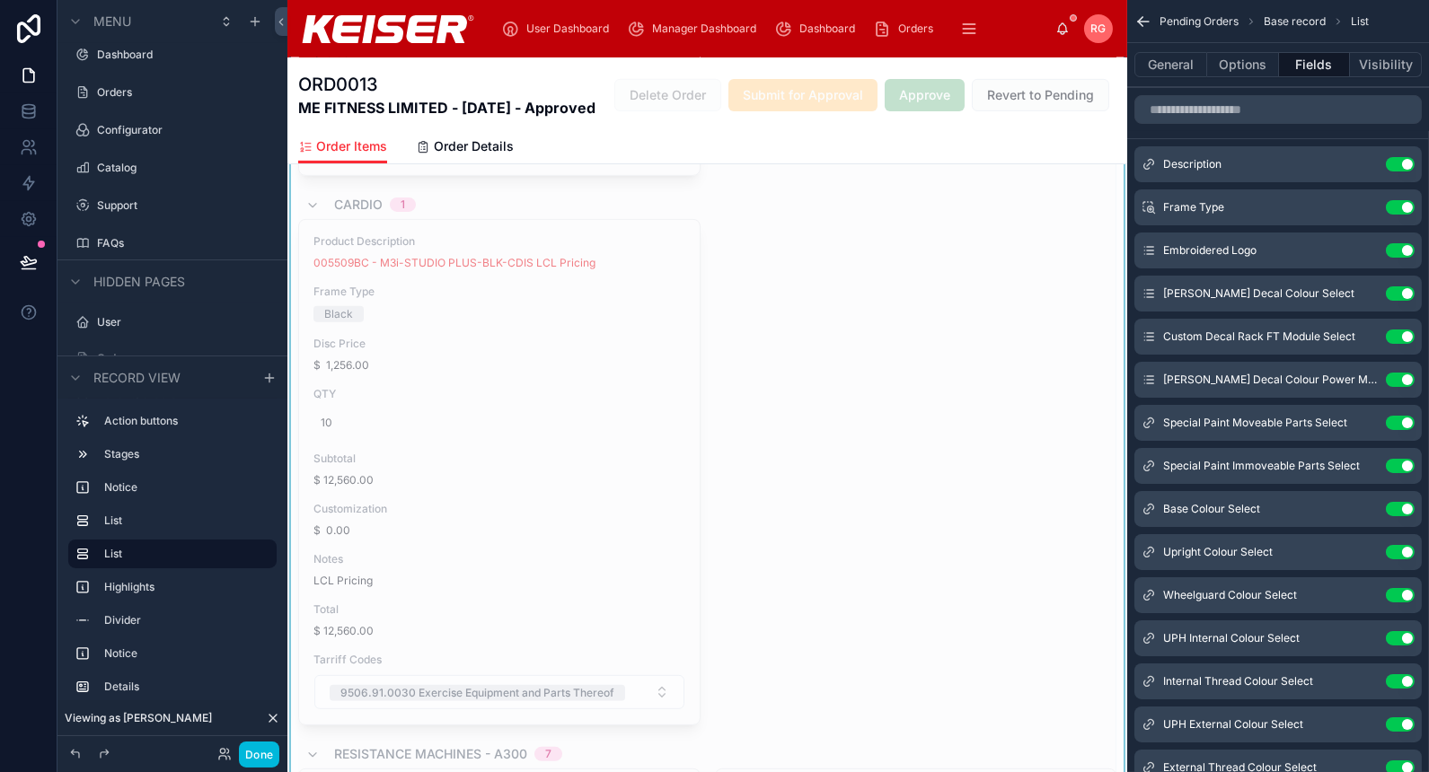
scroll to position [1397, 0]
click at [260, 756] on button "Done" at bounding box center [259, 755] width 40 height 26
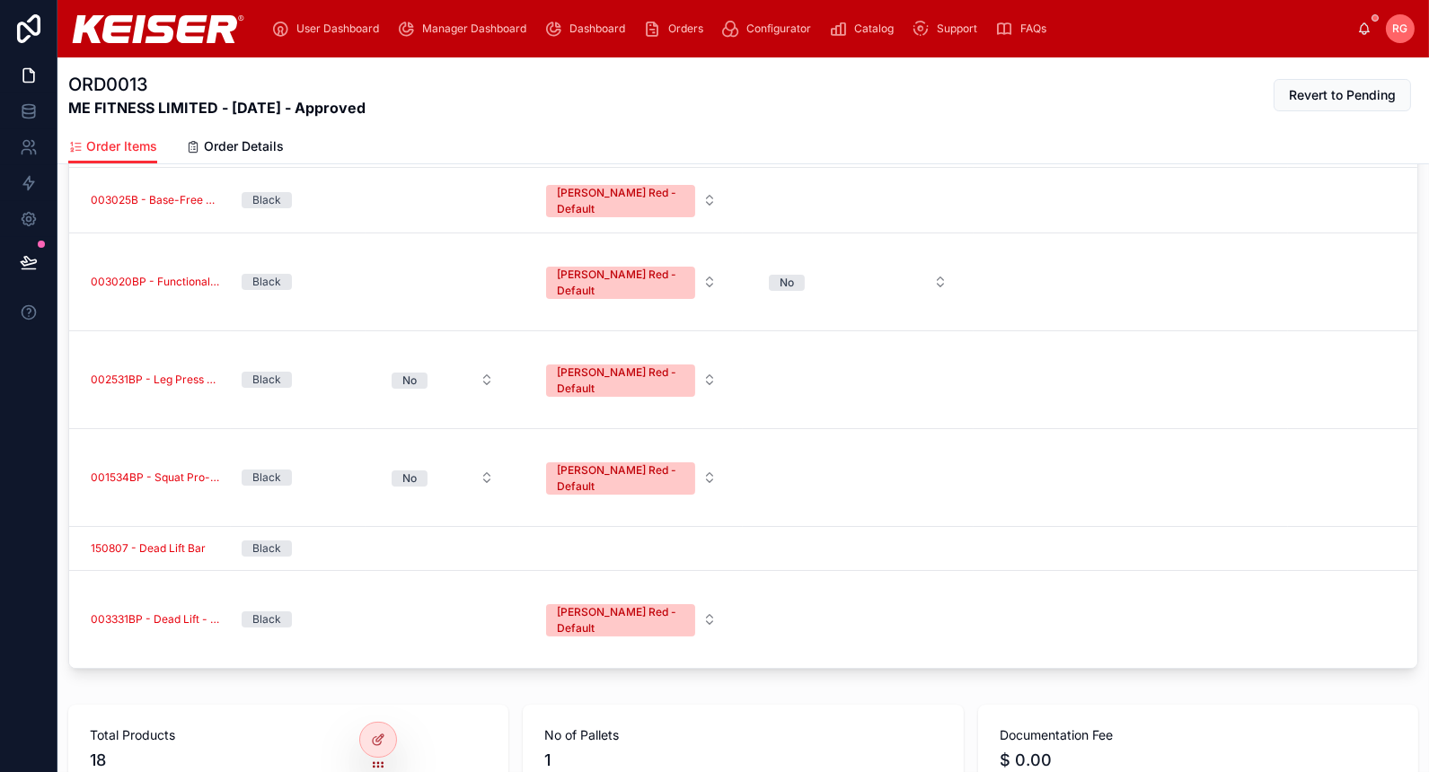
scroll to position [0, 0]
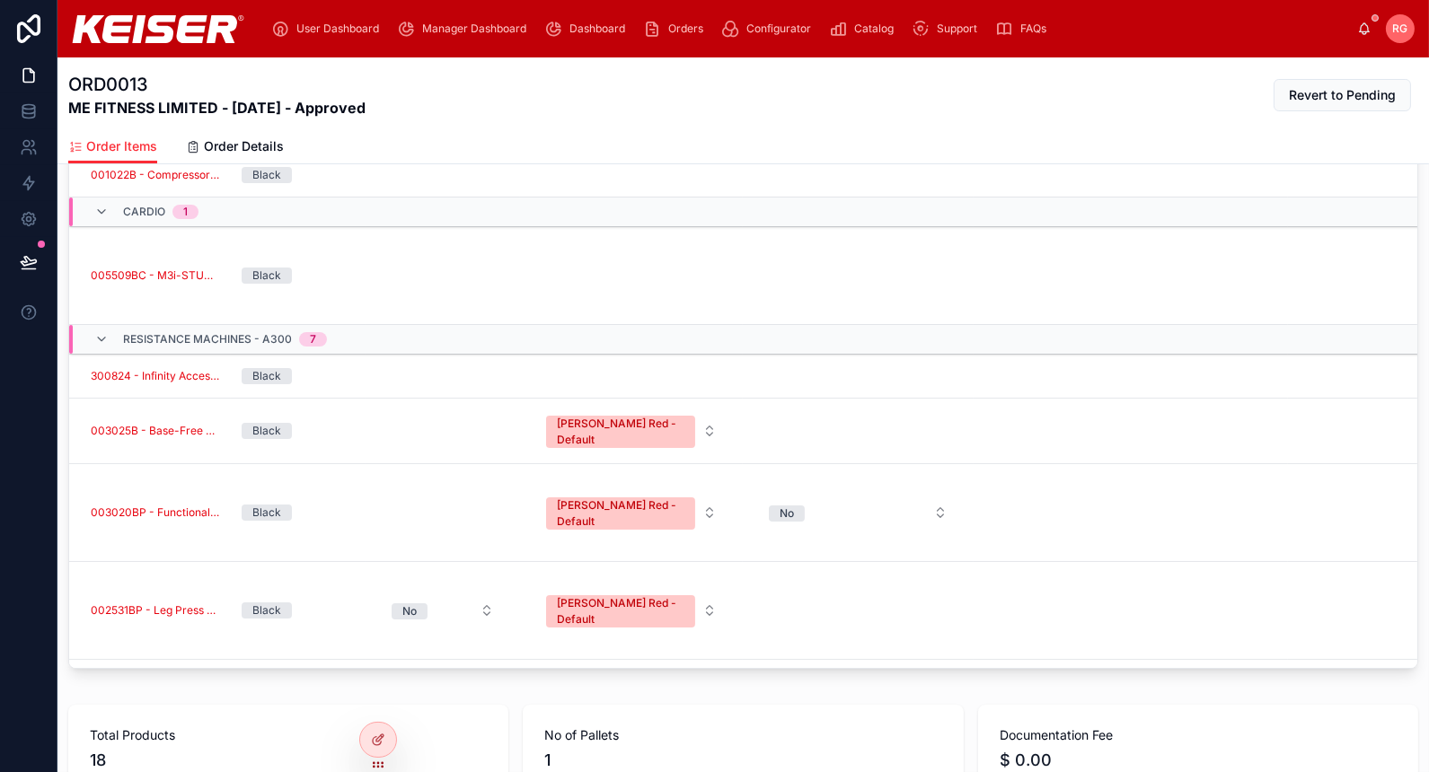
click at [0, 0] on span "Delete Product" at bounding box center [0, 0] width 0 height 0
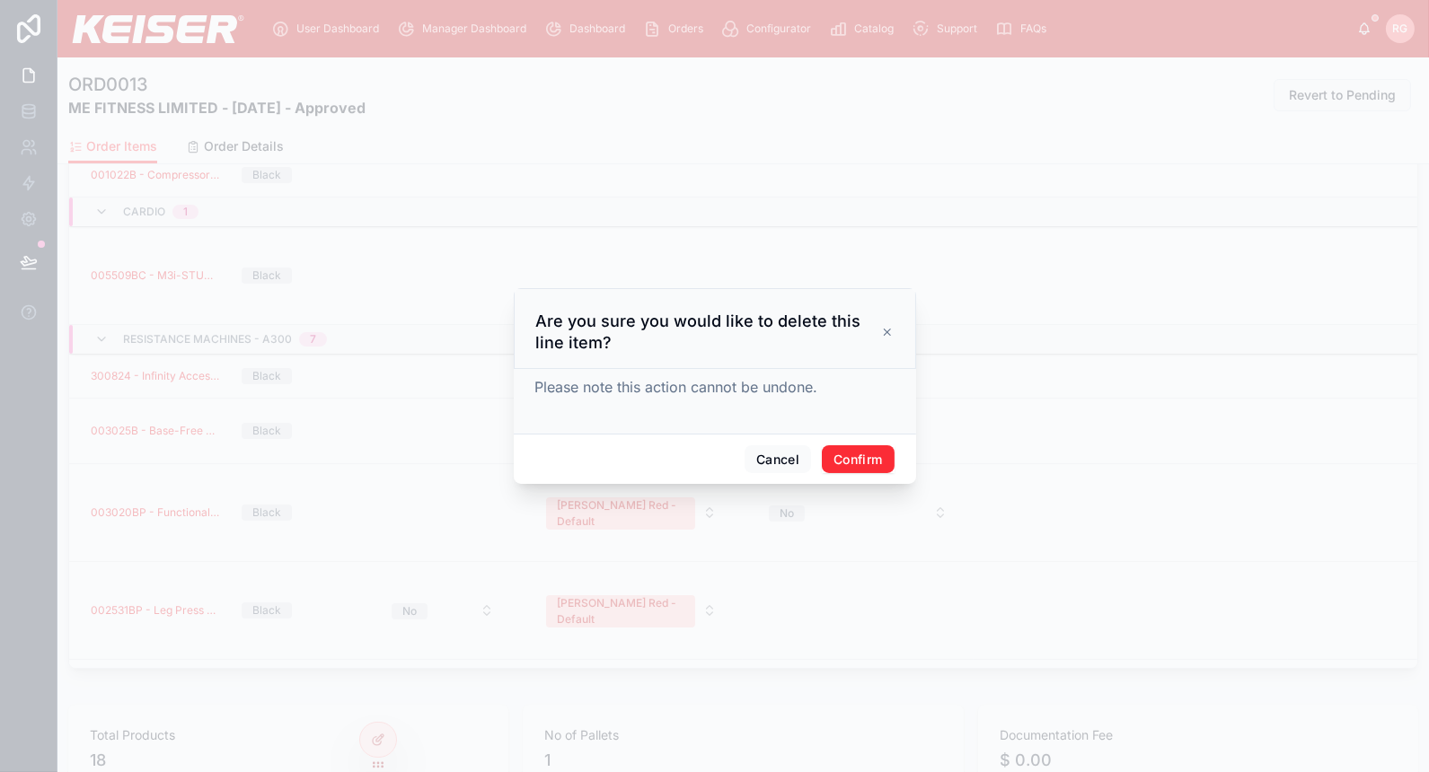
click at [849, 457] on button "Confirm" at bounding box center [858, 460] width 72 height 29
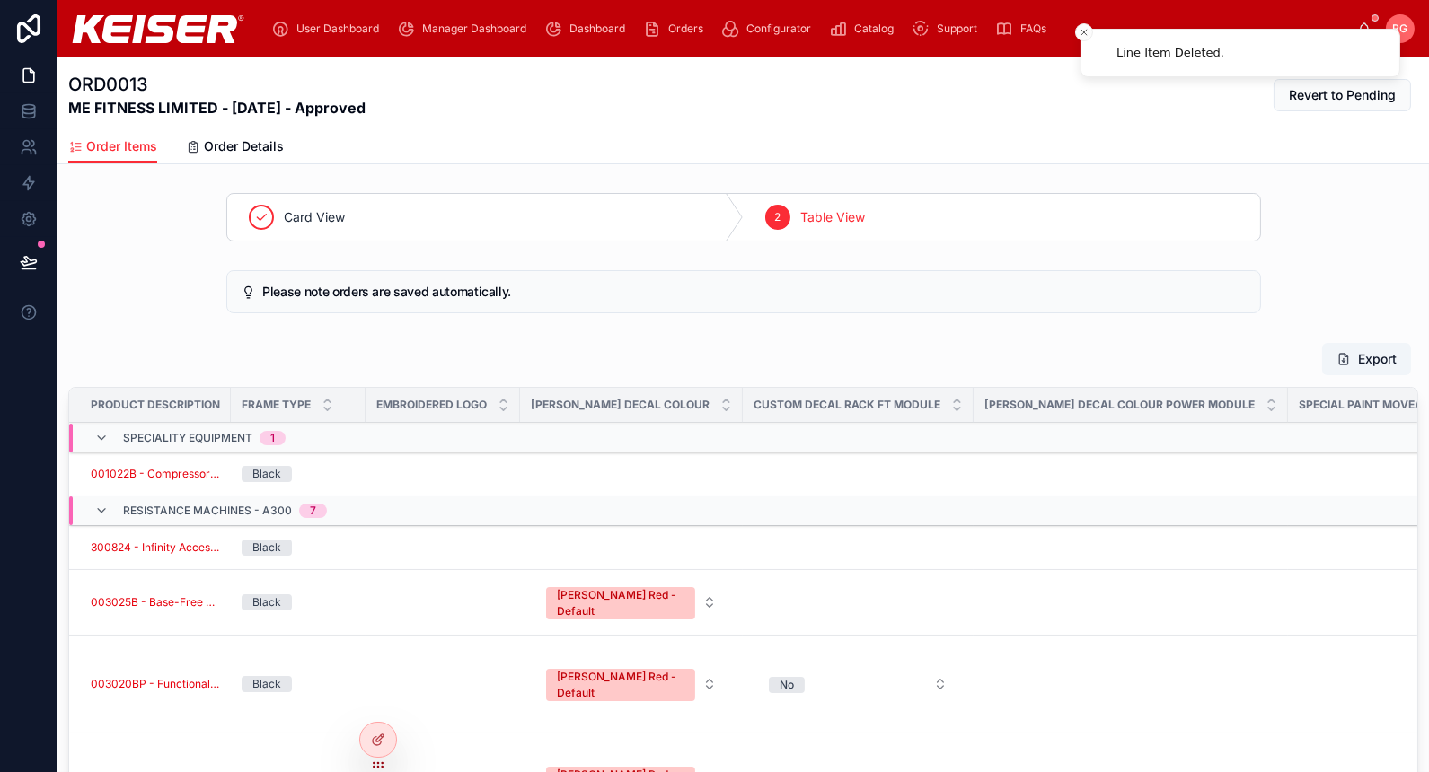
click at [1296, 101] on span "Revert to Pending" at bounding box center [1342, 95] width 107 height 18
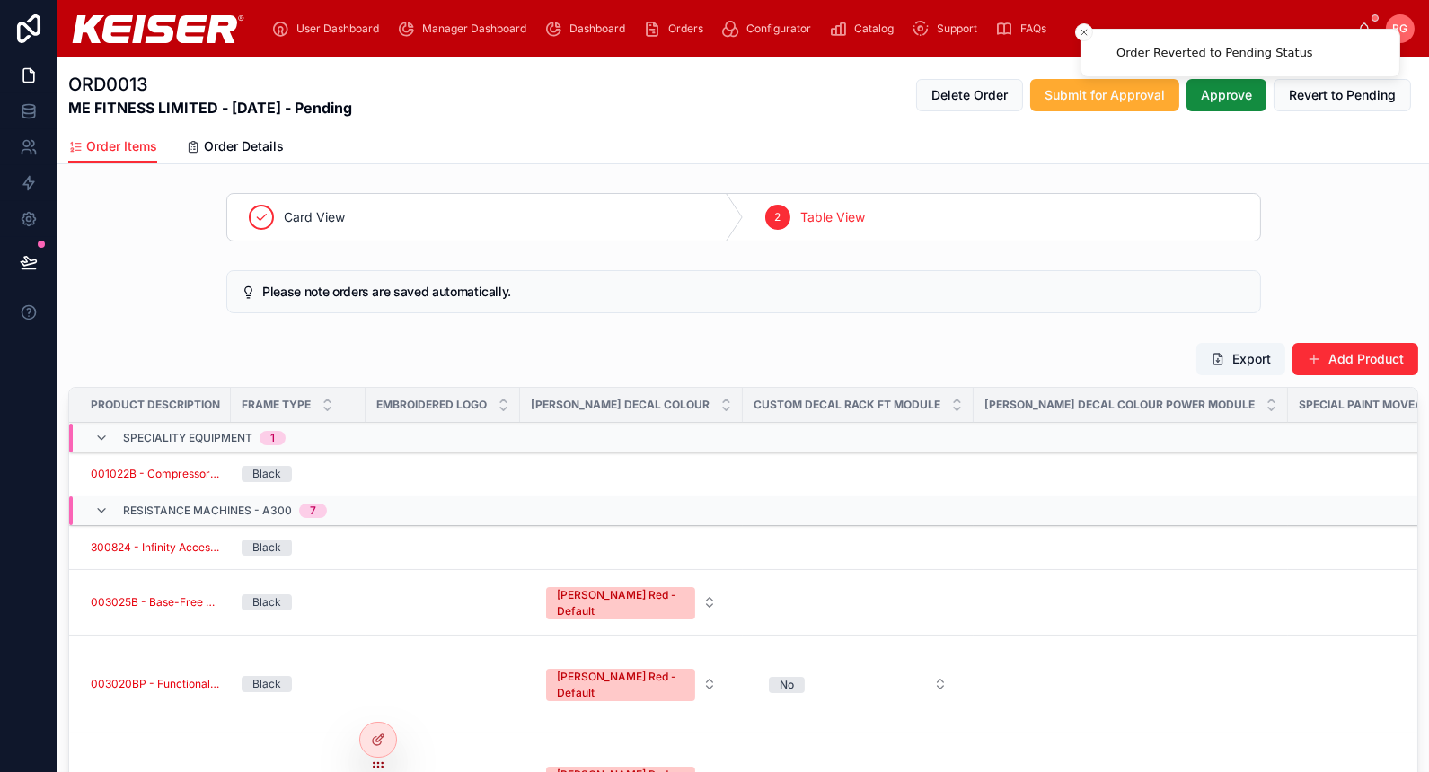
click at [1360, 354] on button "Add Product" at bounding box center [1356, 359] width 126 height 32
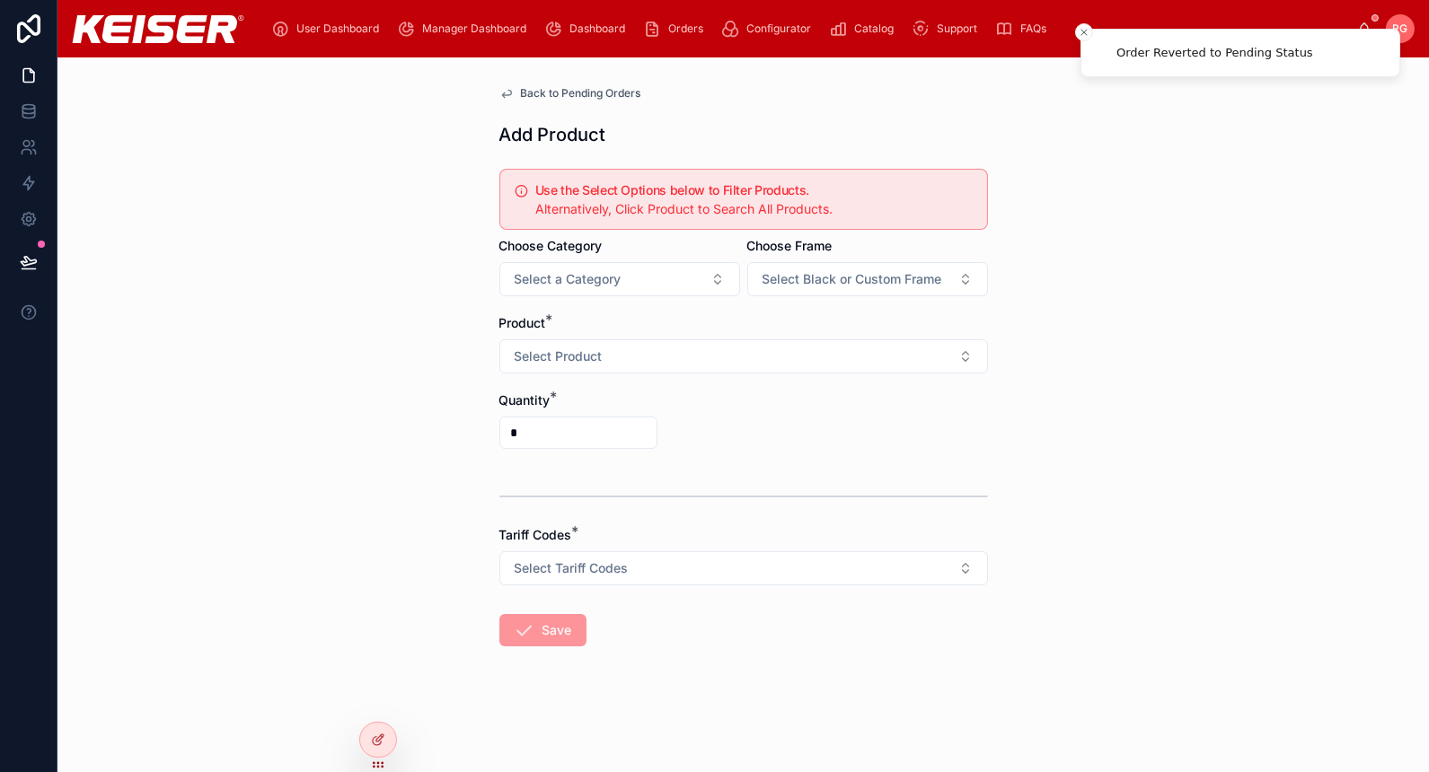
click at [648, 348] on button "Select Product" at bounding box center [743, 357] width 489 height 34
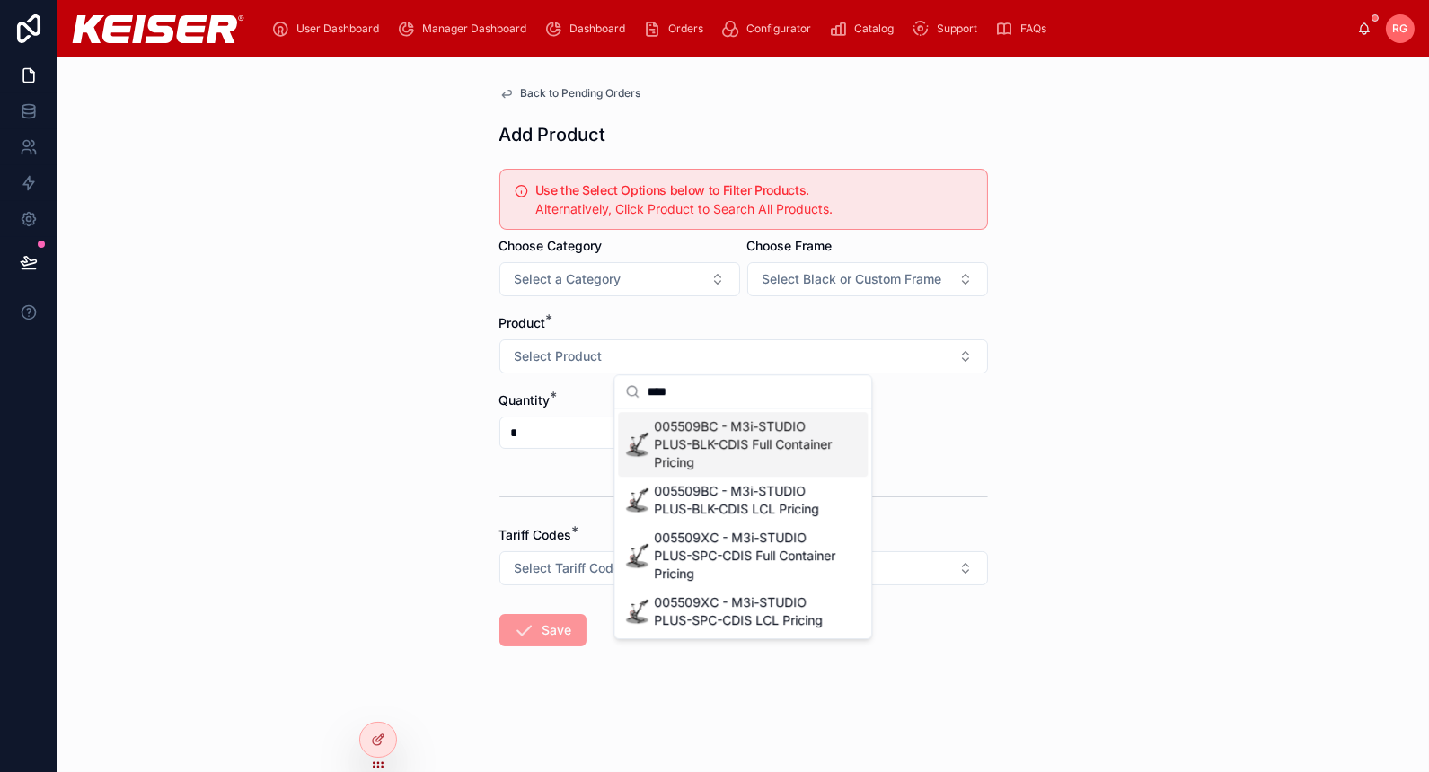
type input "****"
click at [809, 463] on span "005509BC - M3i-STUDIO PLUS-BLK-CDIS Full Container Pricing" at bounding box center [746, 445] width 185 height 54
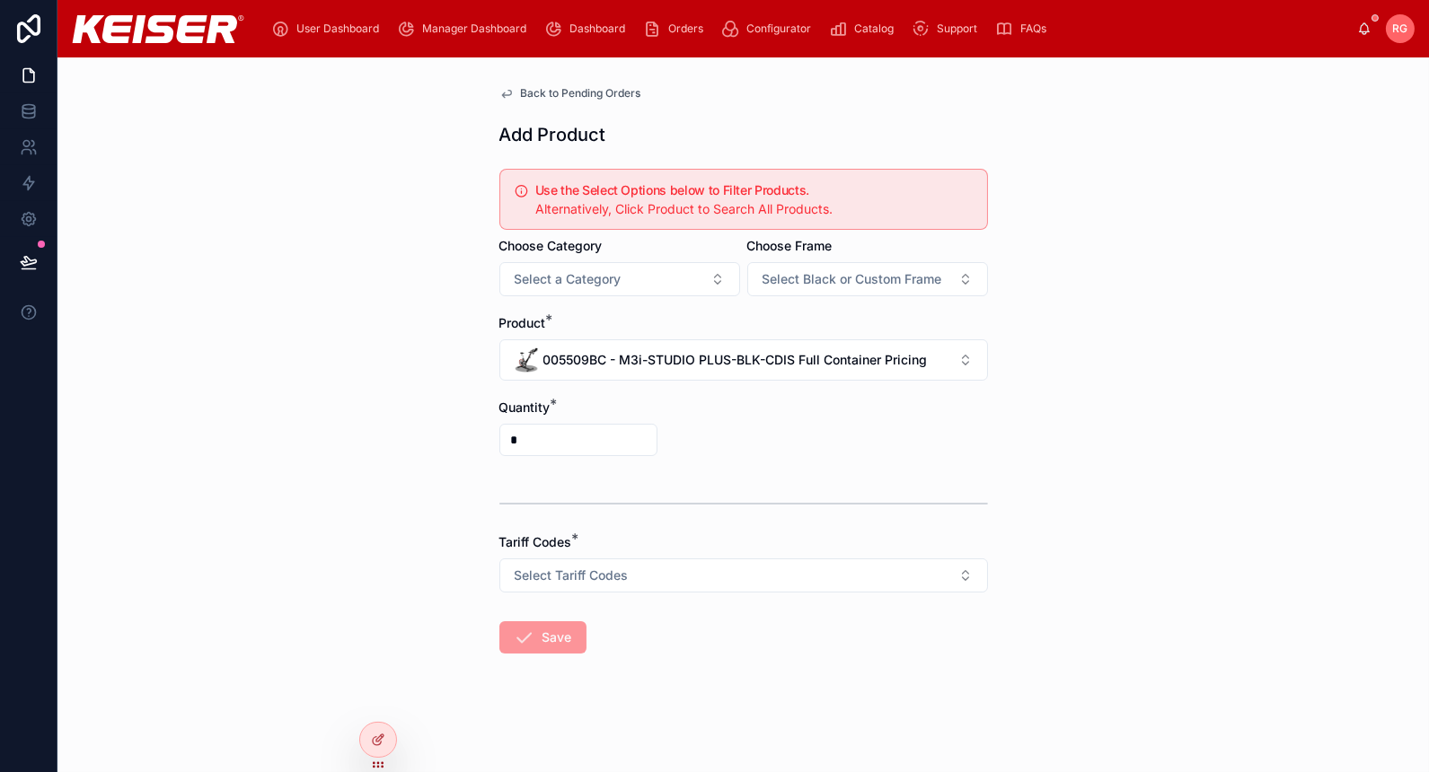
click at [544, 440] on input "*" at bounding box center [578, 440] width 156 height 25
type input "**"
click at [596, 567] on span "Select Tariff Codes" at bounding box center [572, 576] width 114 height 18
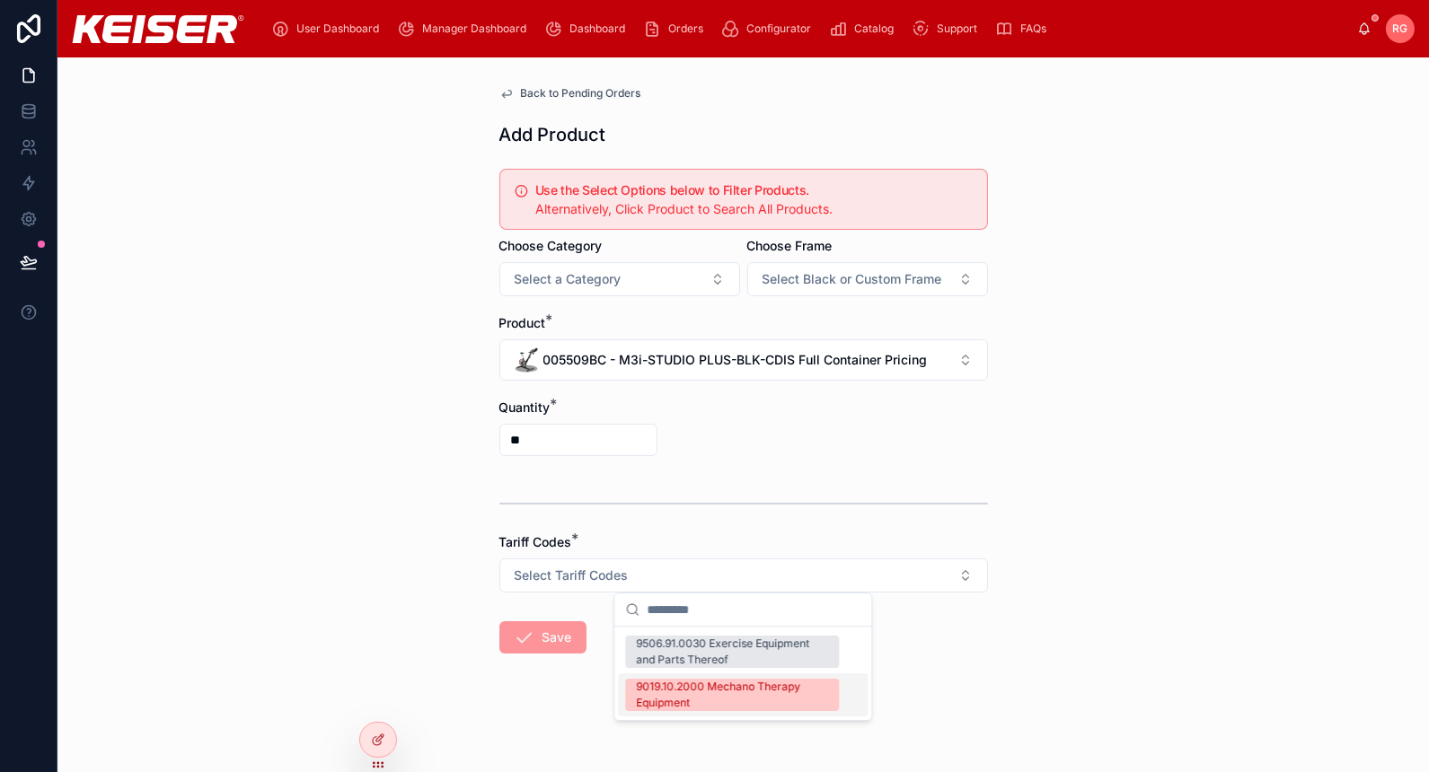
click at [810, 684] on div "9019.10.2000 Mechano Therapy Equipment" at bounding box center [732, 695] width 192 height 32
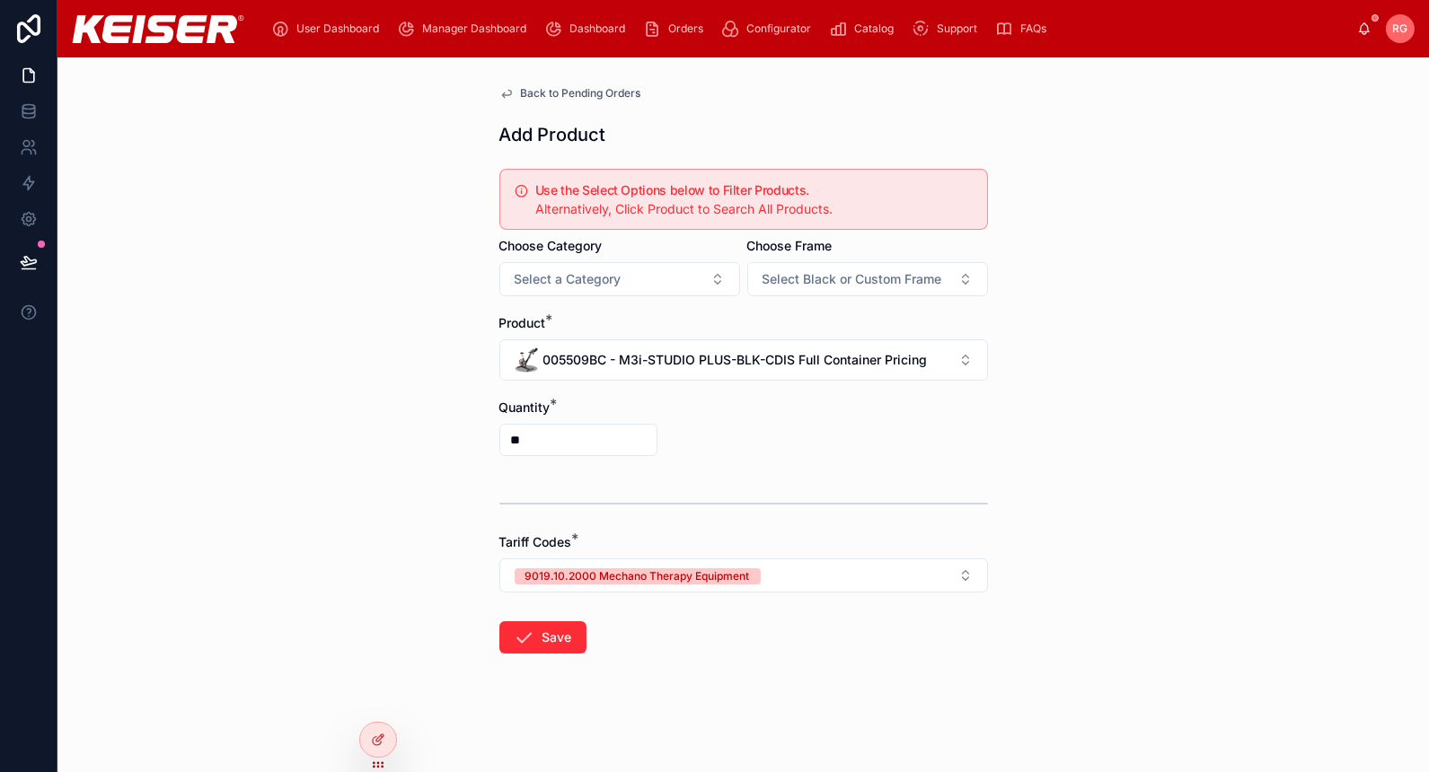
click at [543, 640] on button "Save" at bounding box center [542, 638] width 87 height 32
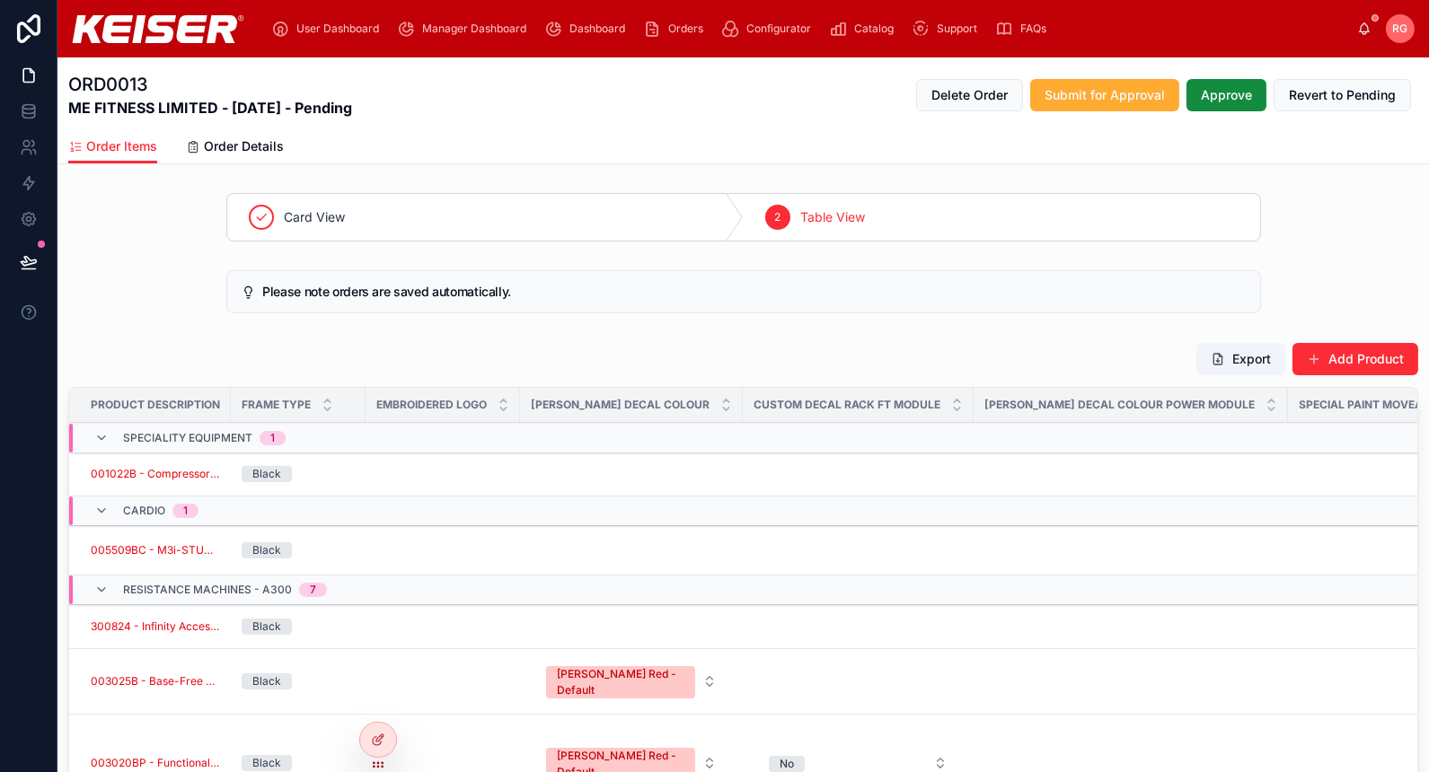
click at [257, 154] on span "Order Details" at bounding box center [244, 146] width 80 height 18
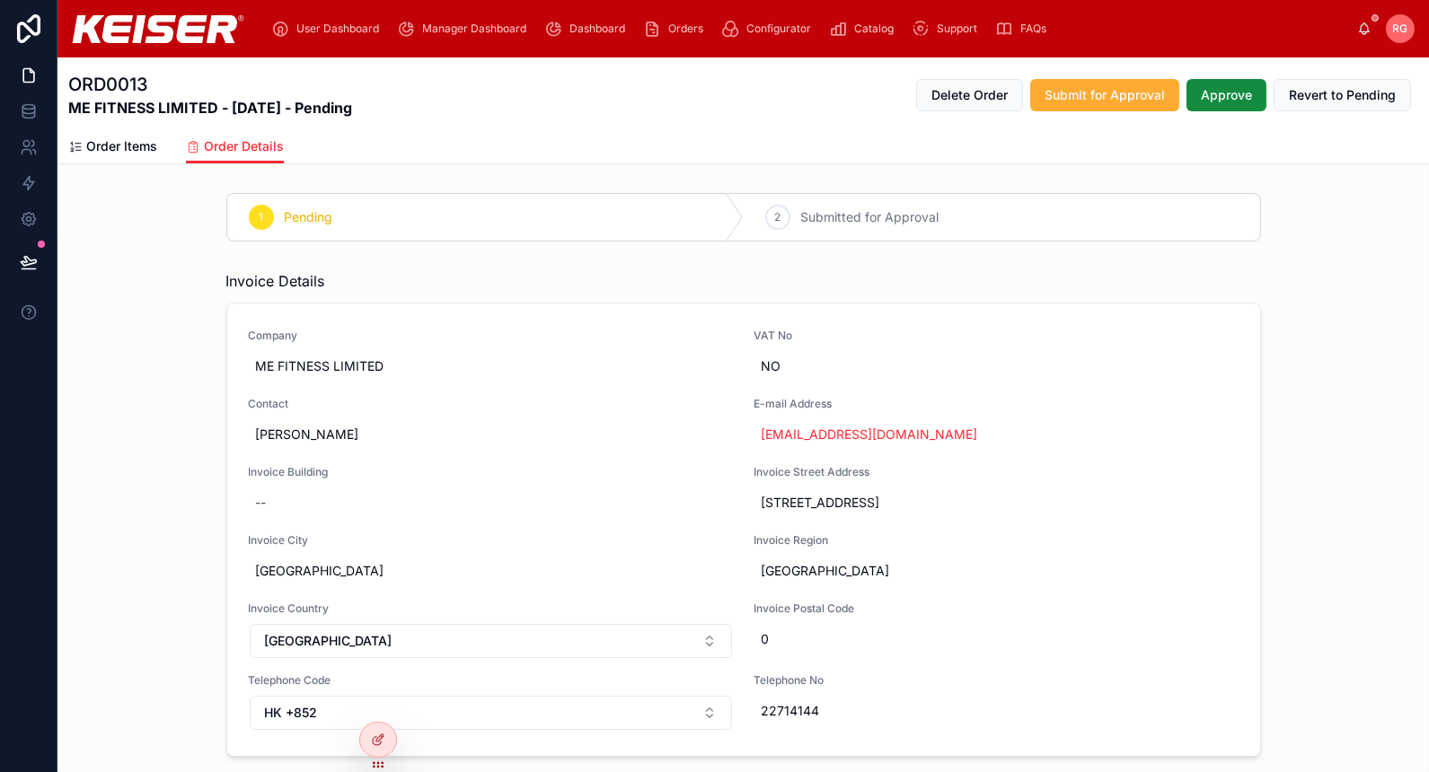
click at [116, 152] on span "Order Items" at bounding box center [121, 146] width 71 height 18
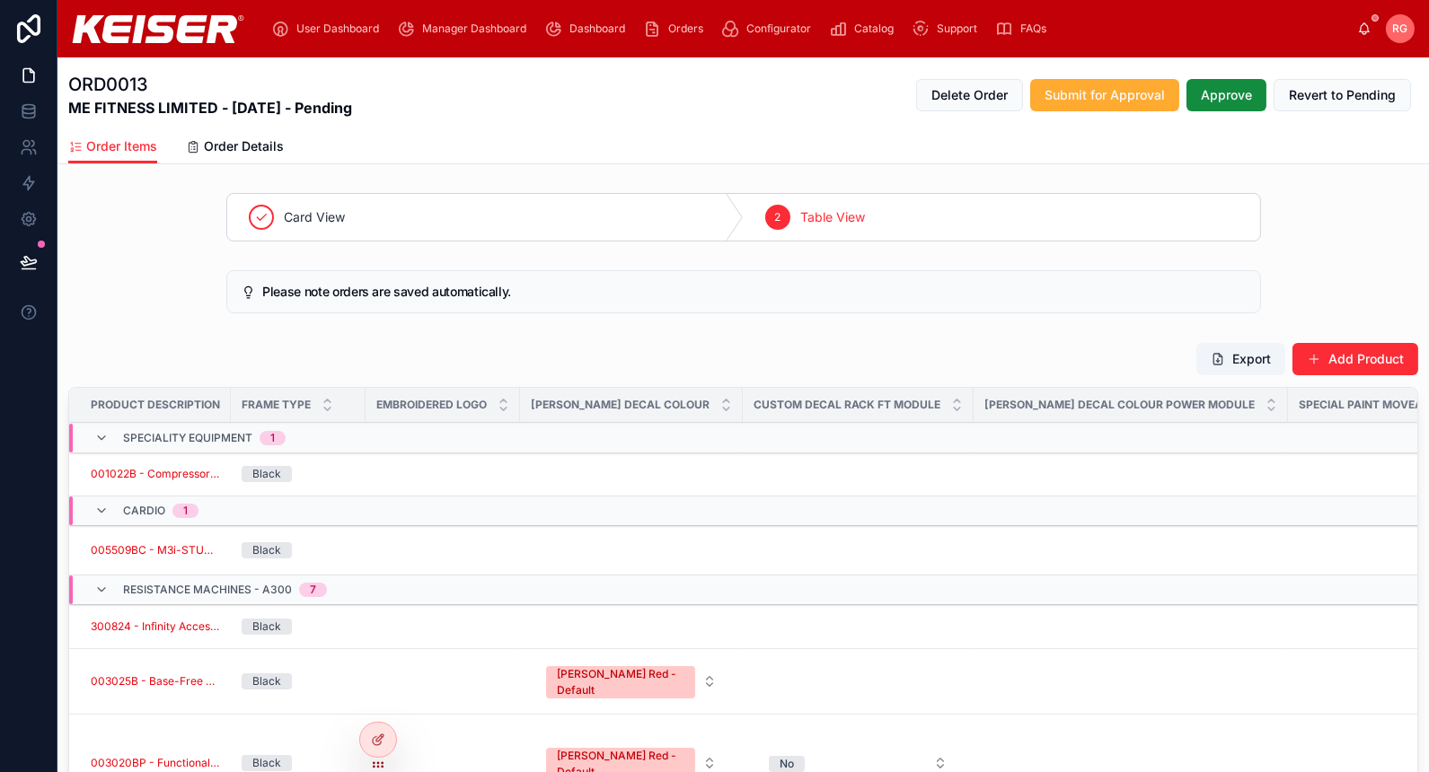
click at [243, 146] on span "Order Details" at bounding box center [244, 146] width 80 height 18
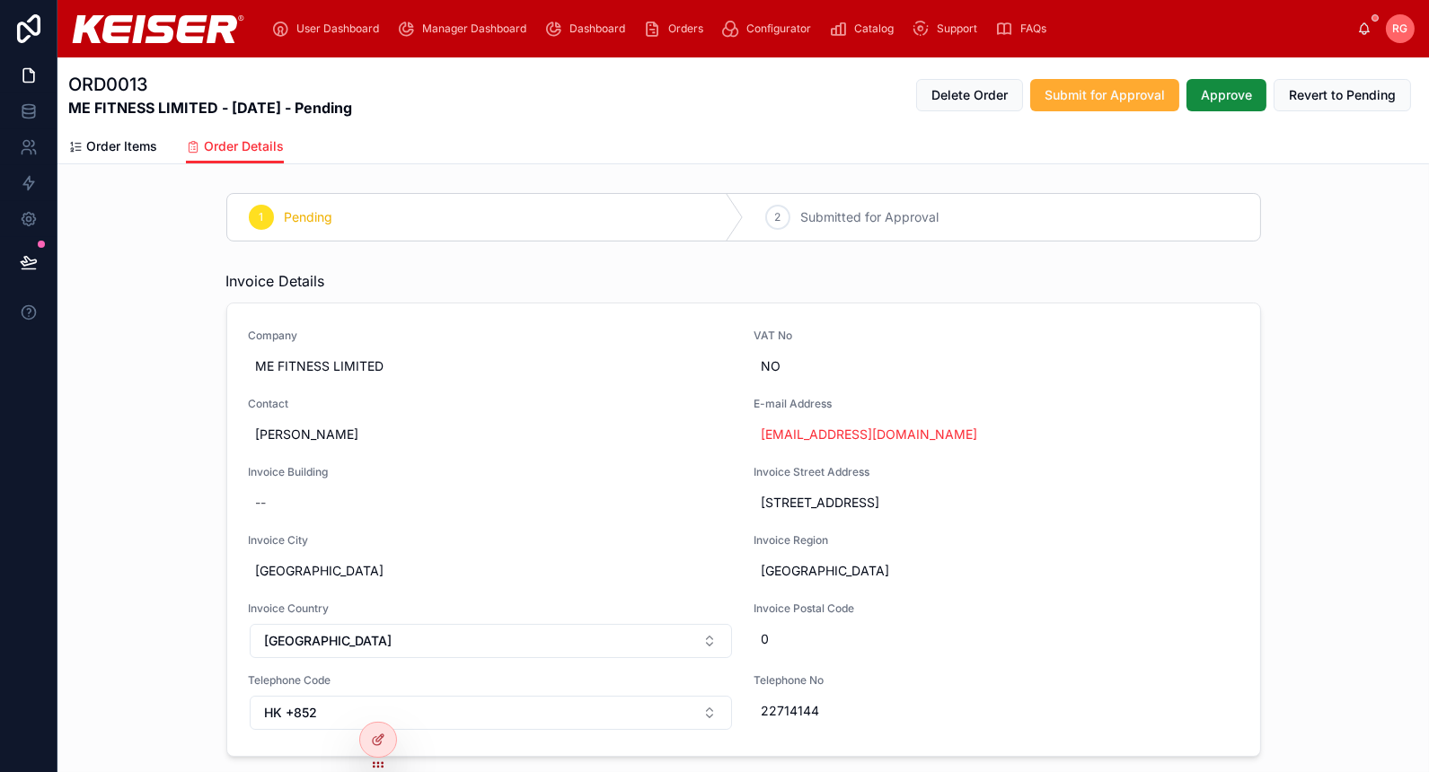
click at [107, 146] on span "Order Items" at bounding box center [121, 146] width 71 height 18
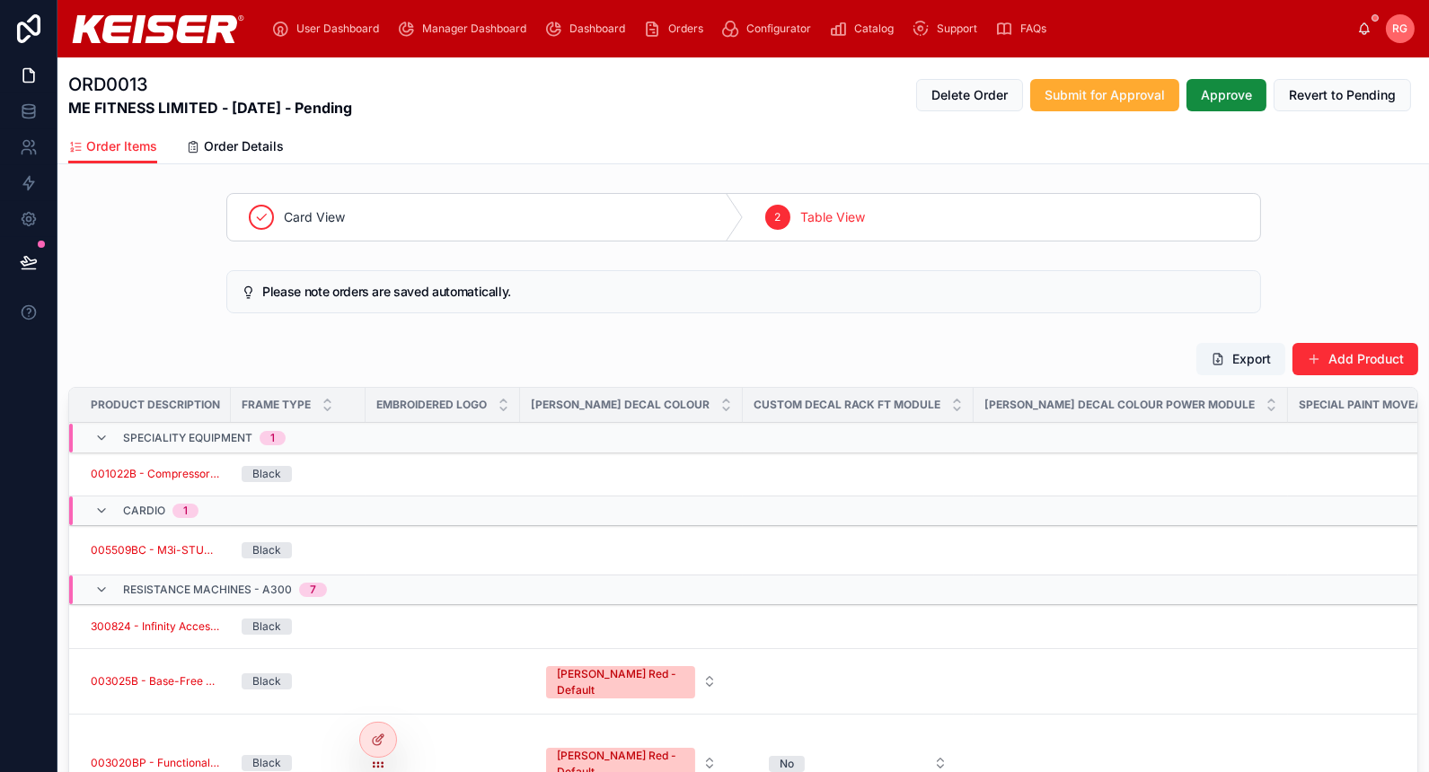
click at [146, 302] on div "Please note orders are saved automatically." at bounding box center [743, 291] width 1372 height 57
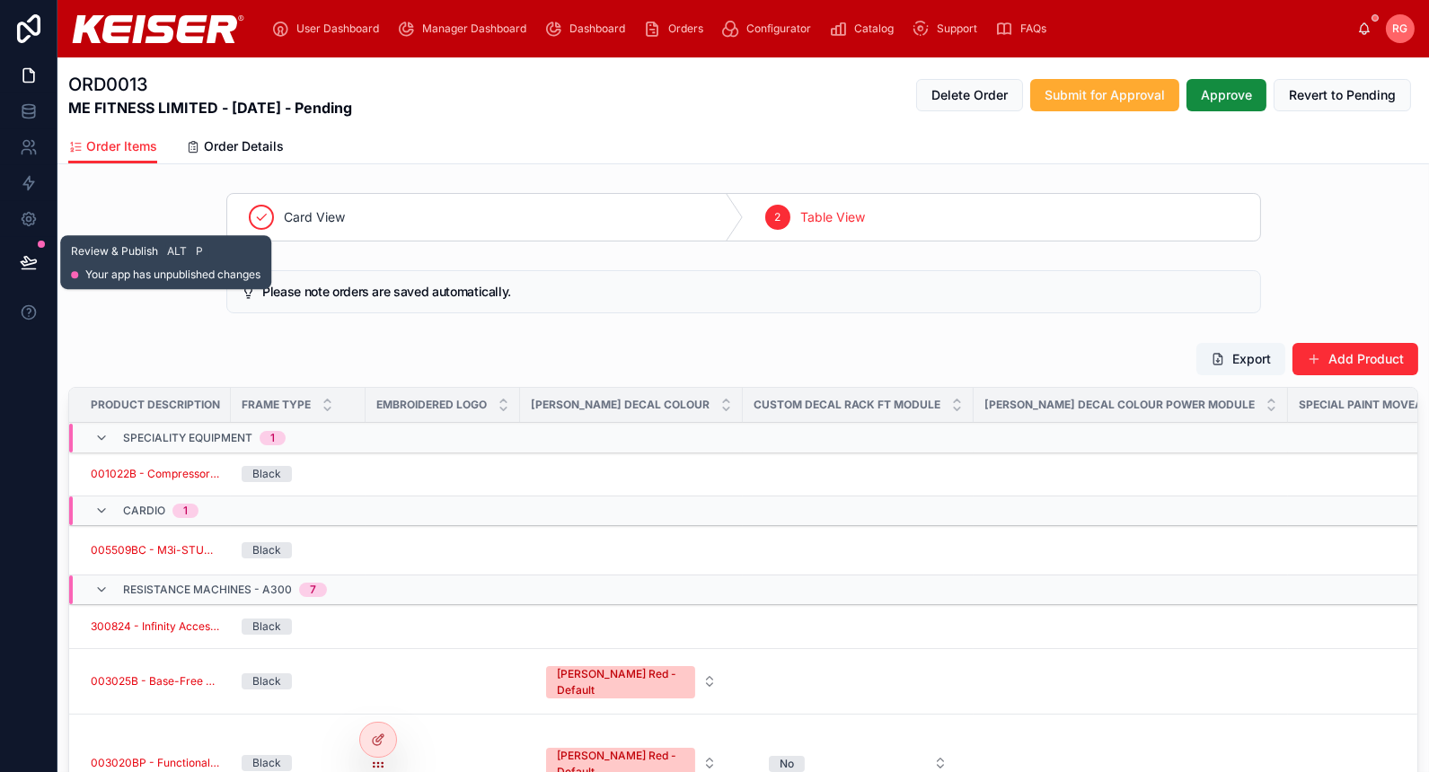
click at [36, 270] on icon at bounding box center [29, 262] width 18 height 18
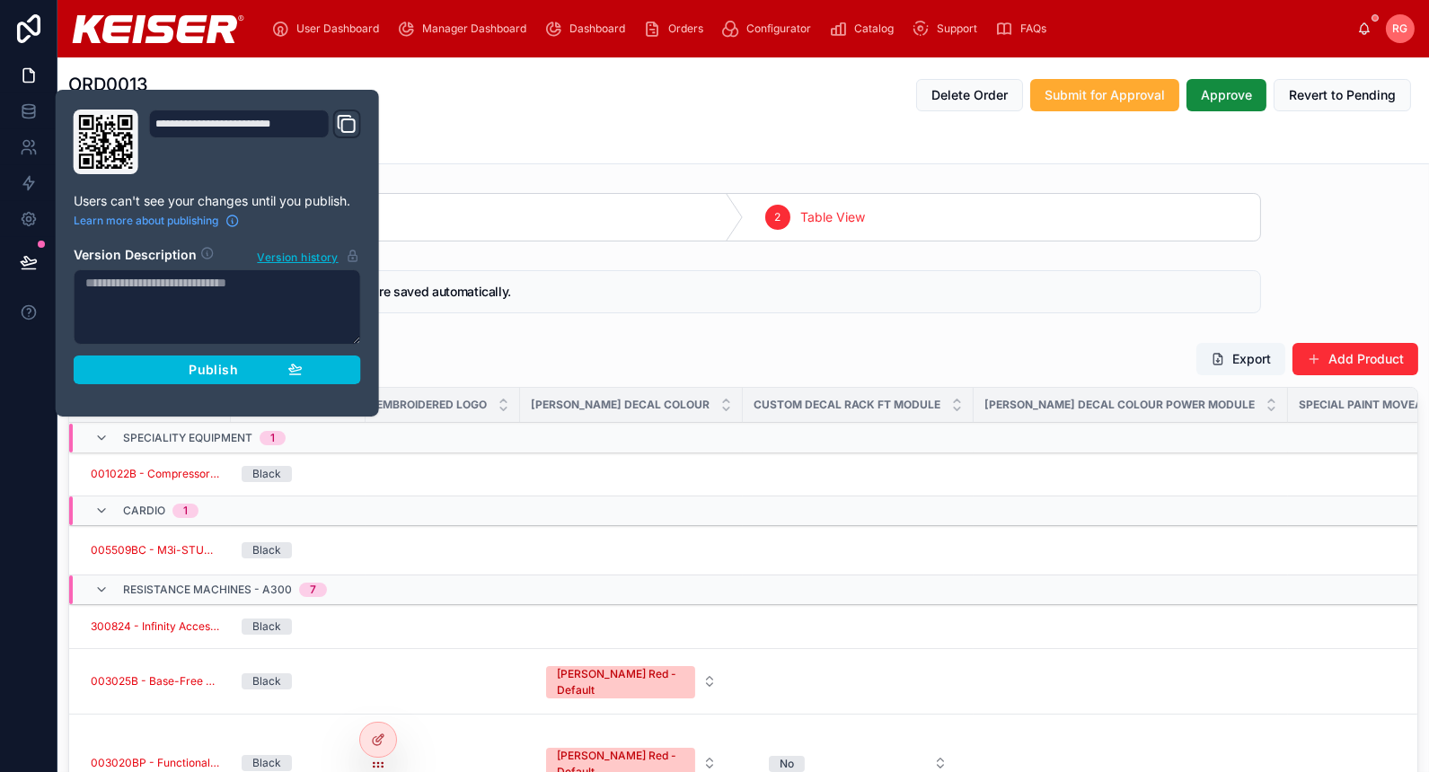
click at [639, 124] on div "ORD0013 ME FITNESS LIMITED - 30/09/2025 - Pending Delete Order Submit for Appro…" at bounding box center [743, 93] width 1350 height 72
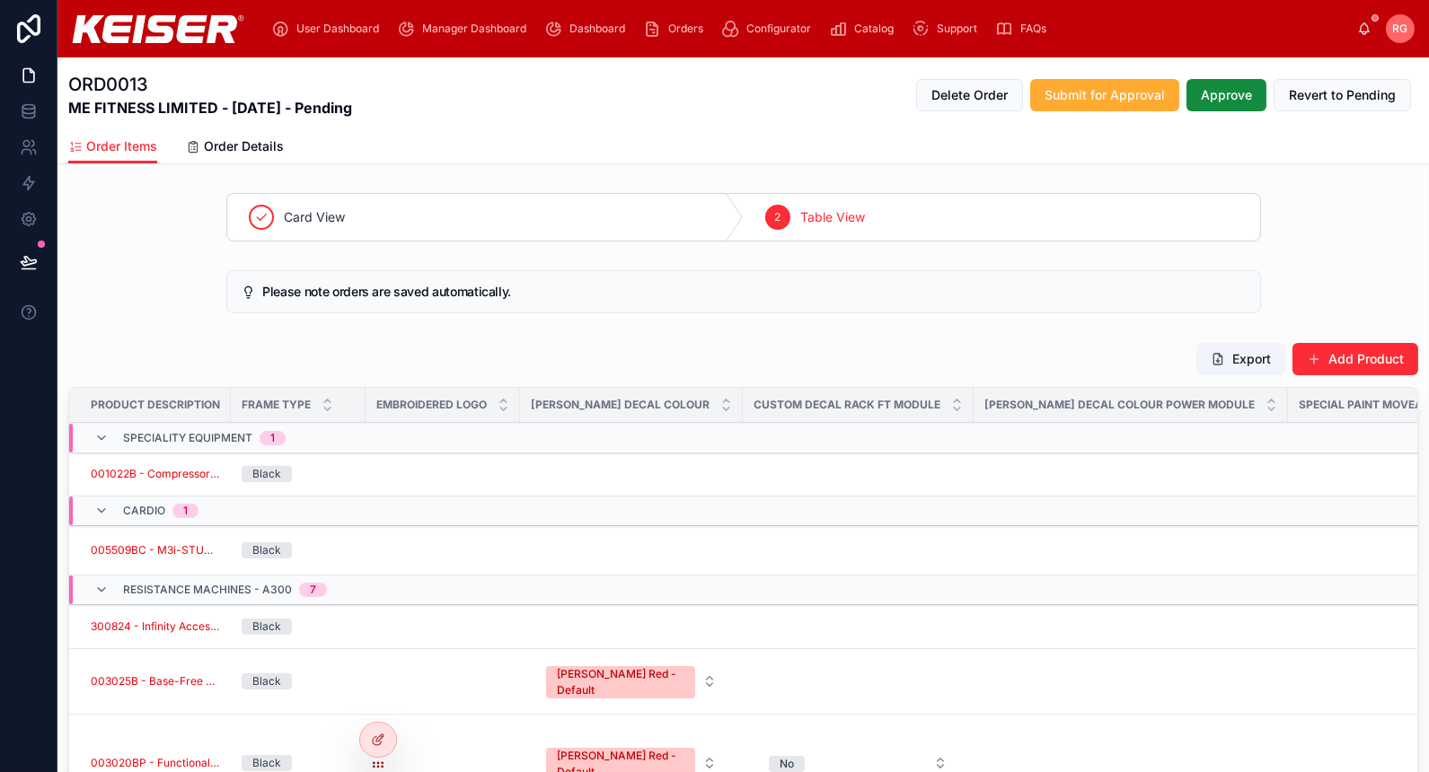
click at [236, 155] on link "Order Details" at bounding box center [235, 148] width 98 height 36
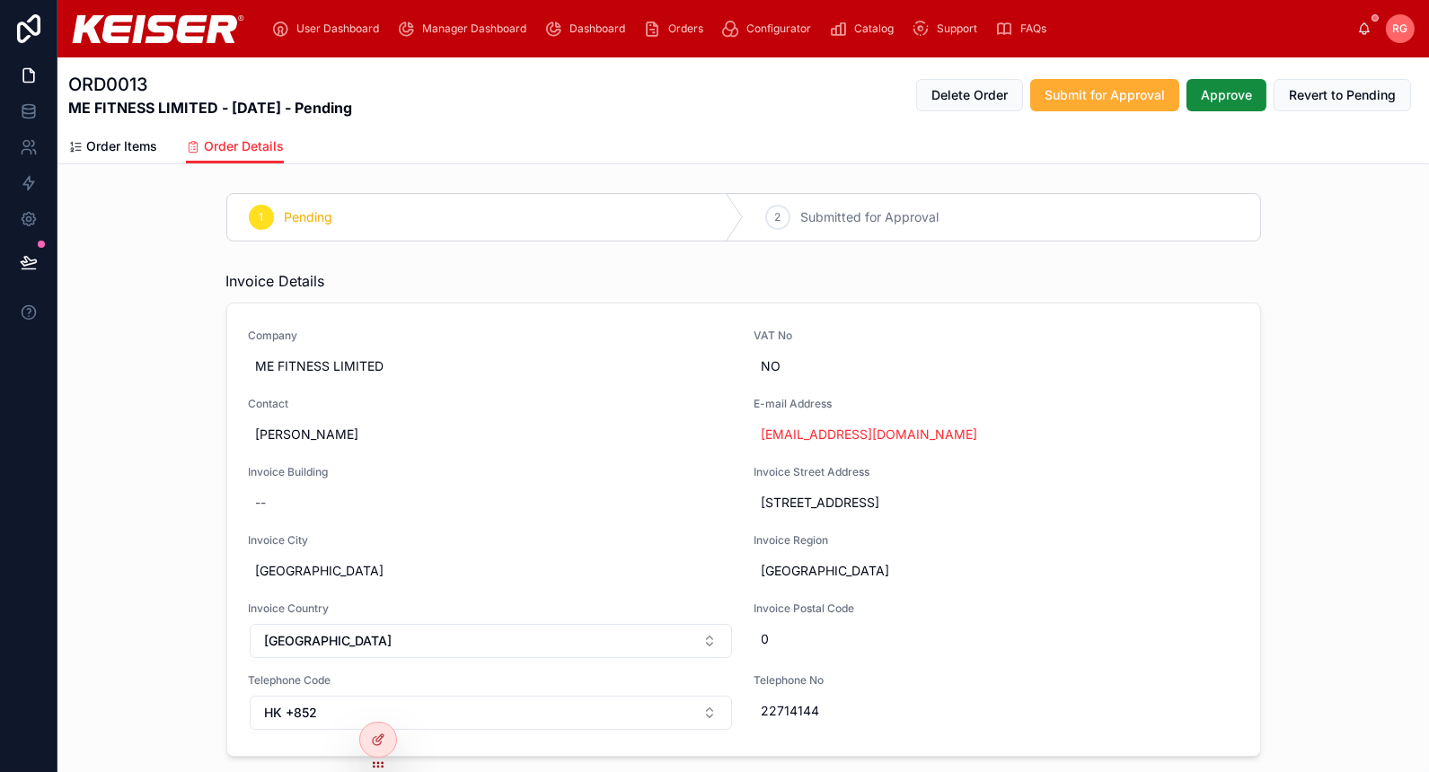
click at [824, 212] on span "Submitted for Approval" at bounding box center [870, 217] width 138 height 18
click at [774, 216] on span "2" at bounding box center [777, 217] width 6 height 14
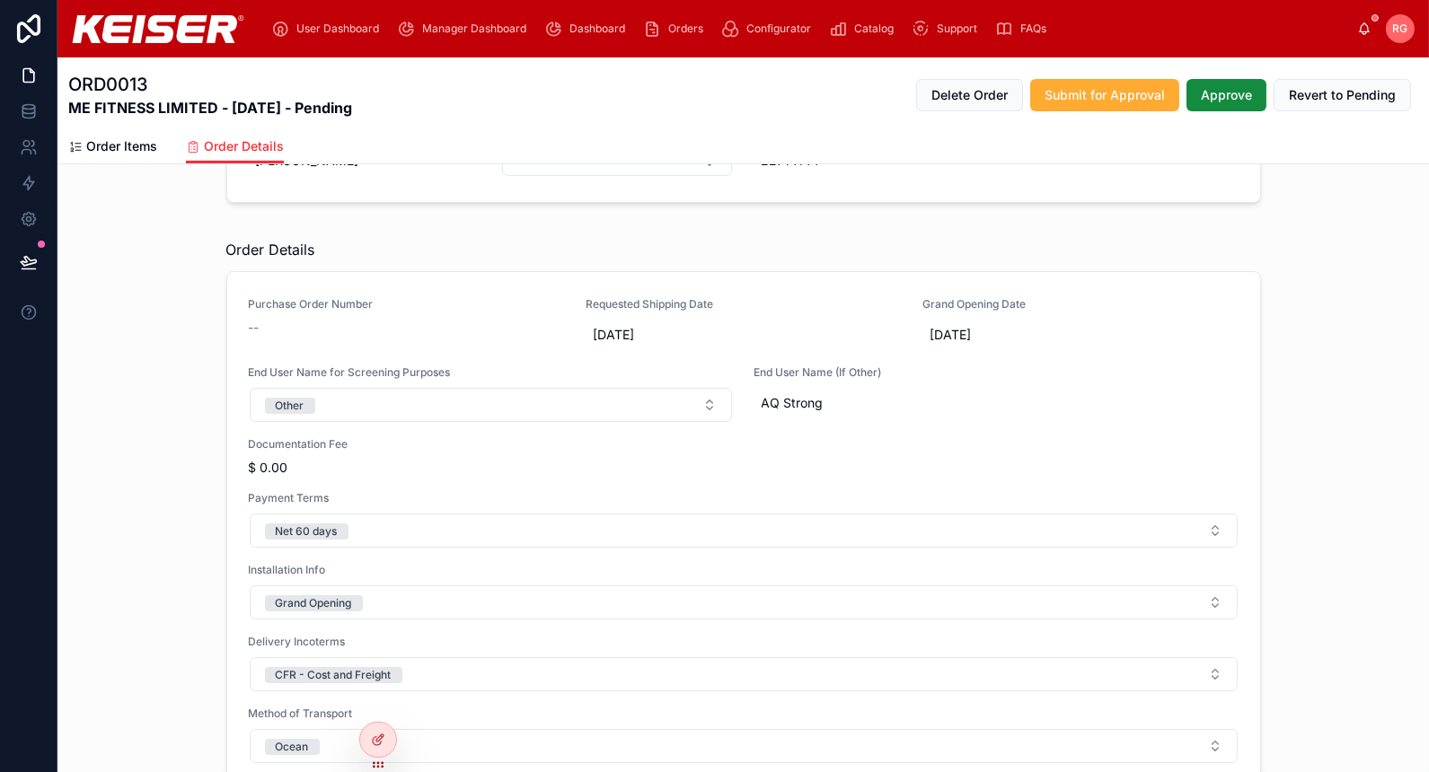
scroll to position [948, 0]
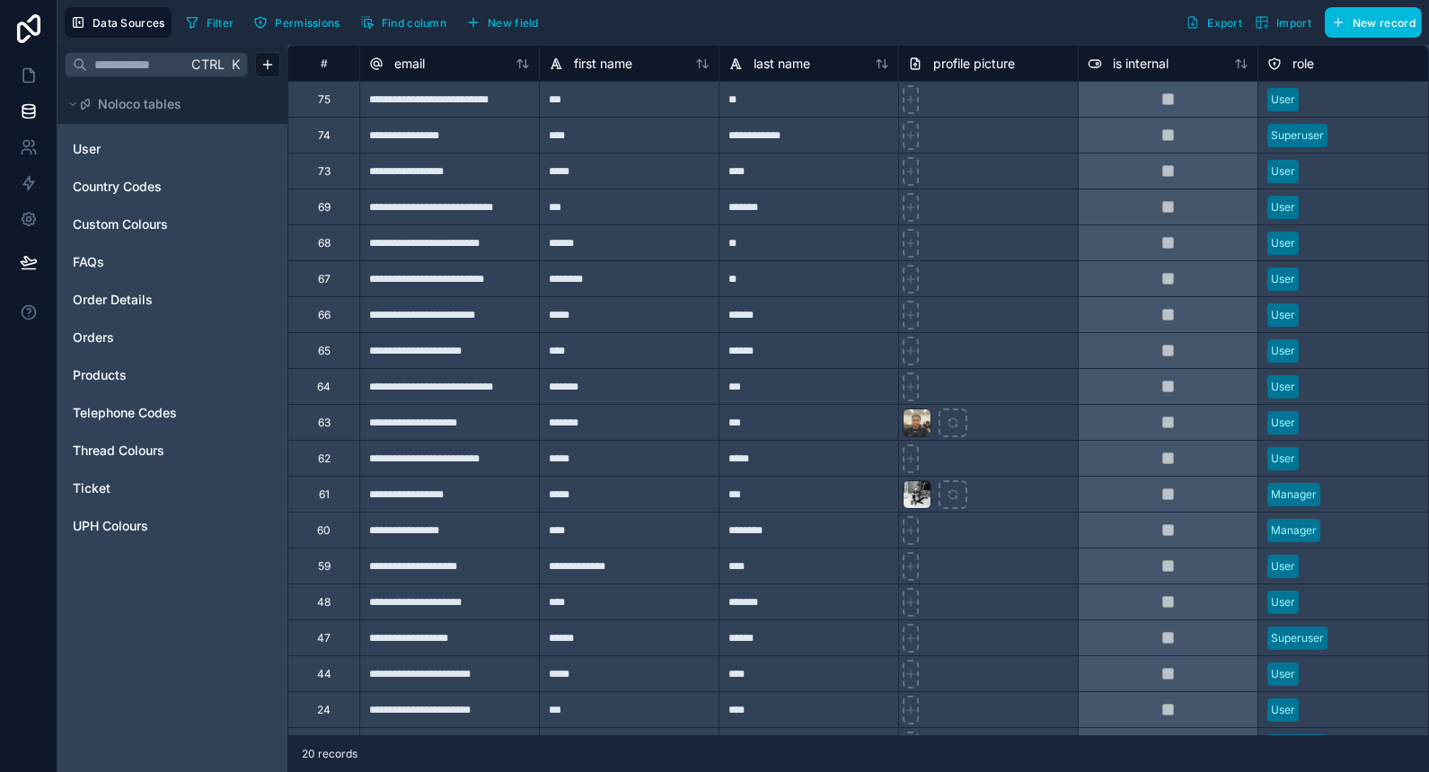
click at [129, 383] on link "Products" at bounding box center [146, 375] width 146 height 18
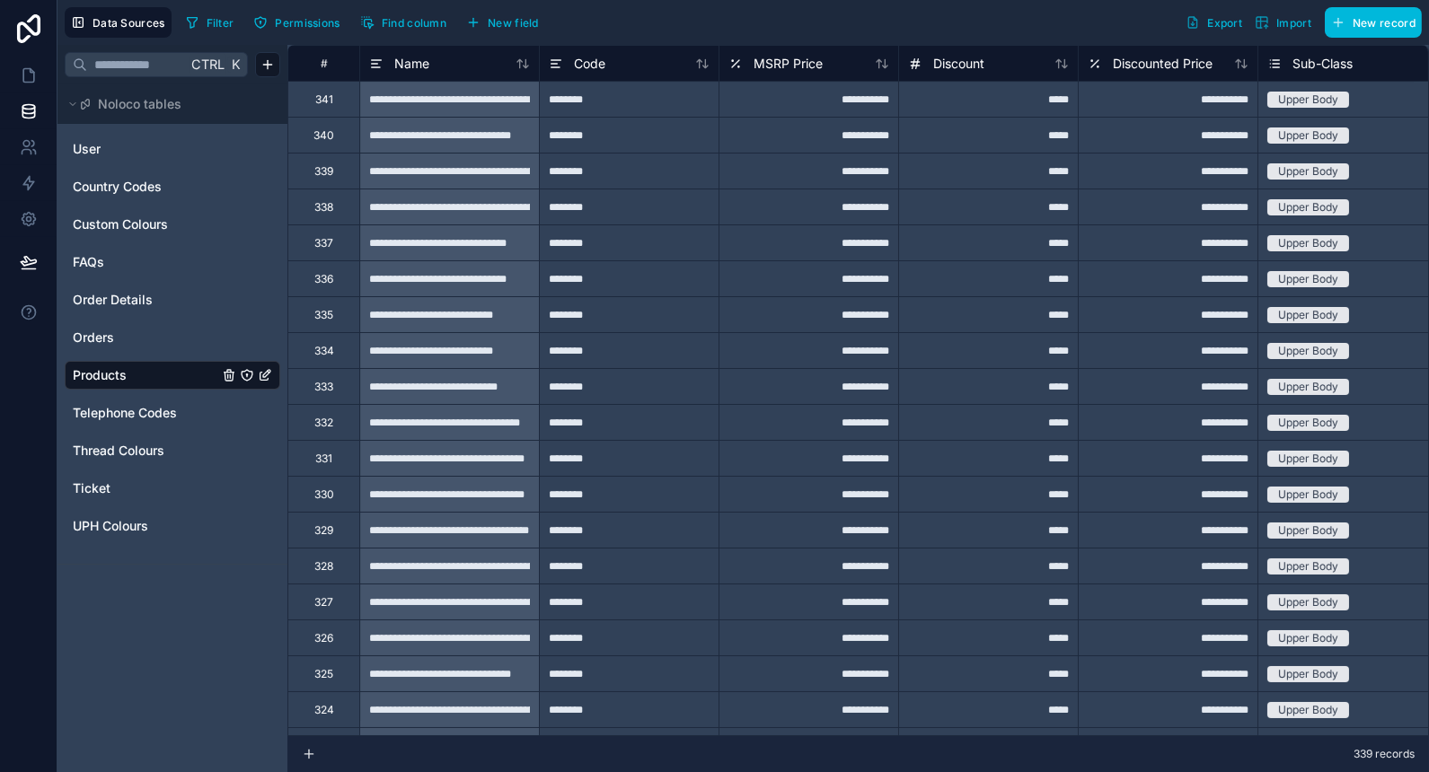
click at [525, 60] on icon at bounding box center [523, 64] width 14 height 14
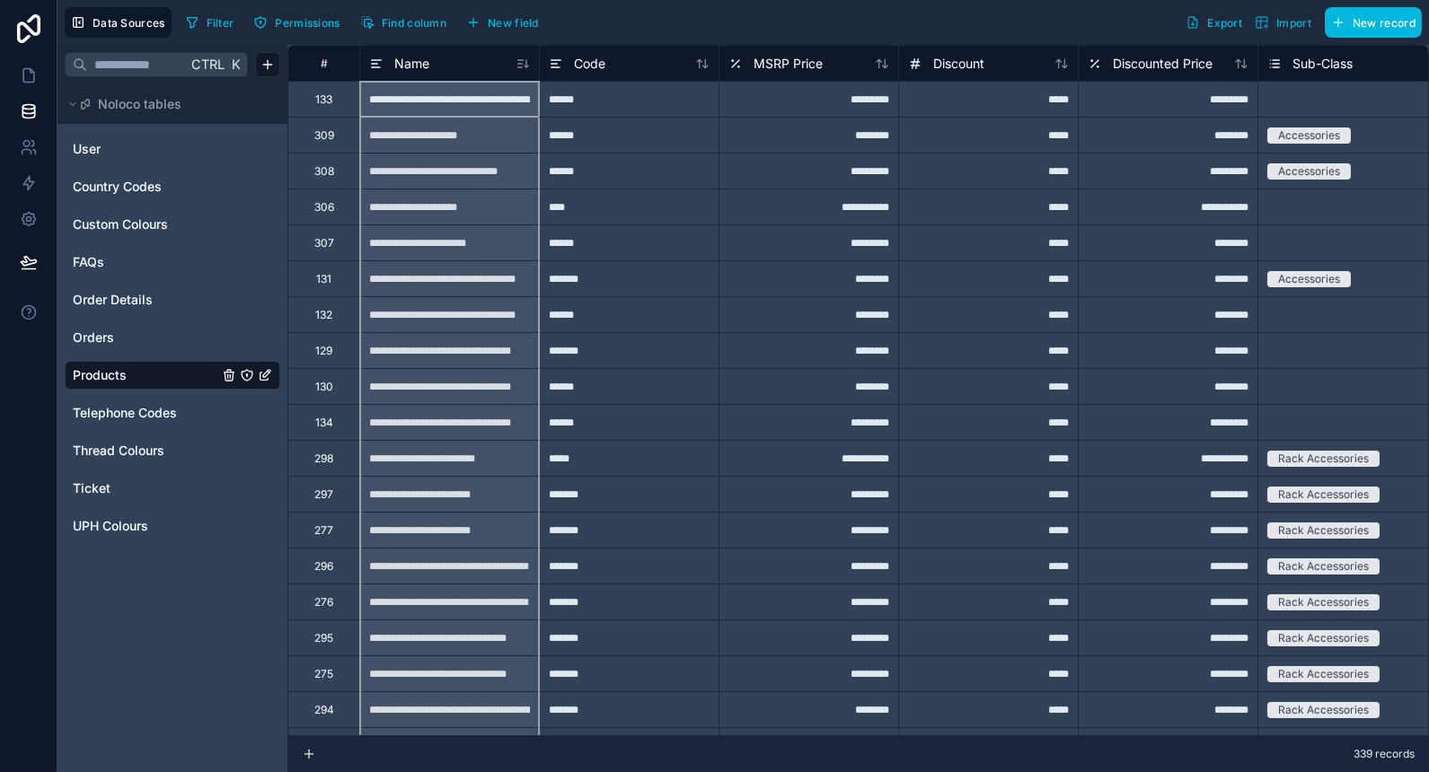
click at [518, 67] on icon at bounding box center [523, 64] width 14 height 14
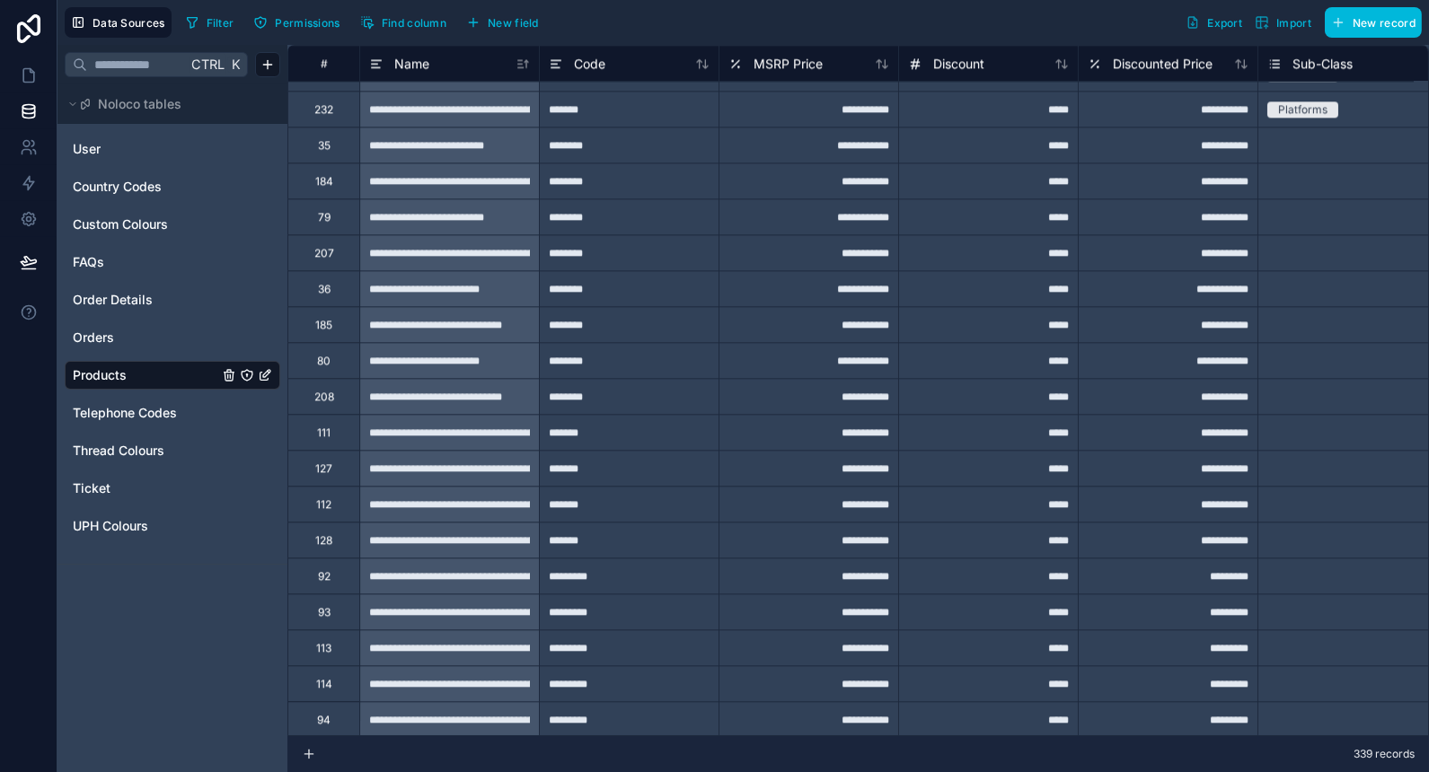
scroll to position [8111, 0]
click at [491, 355] on div "**********" at bounding box center [449, 359] width 180 height 36
click at [495, 393] on div "**********" at bounding box center [449, 395] width 180 height 36
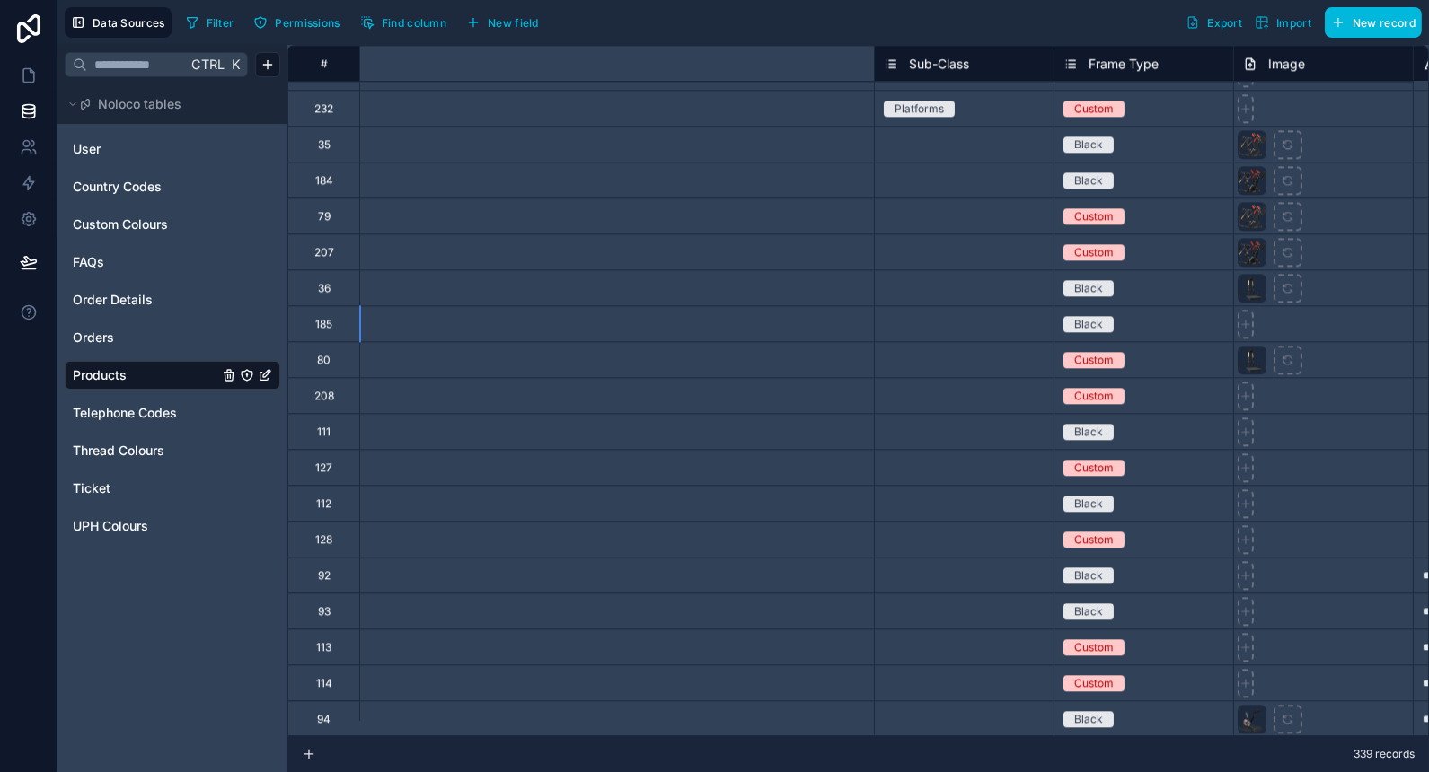
scroll to position [8111, 1641]
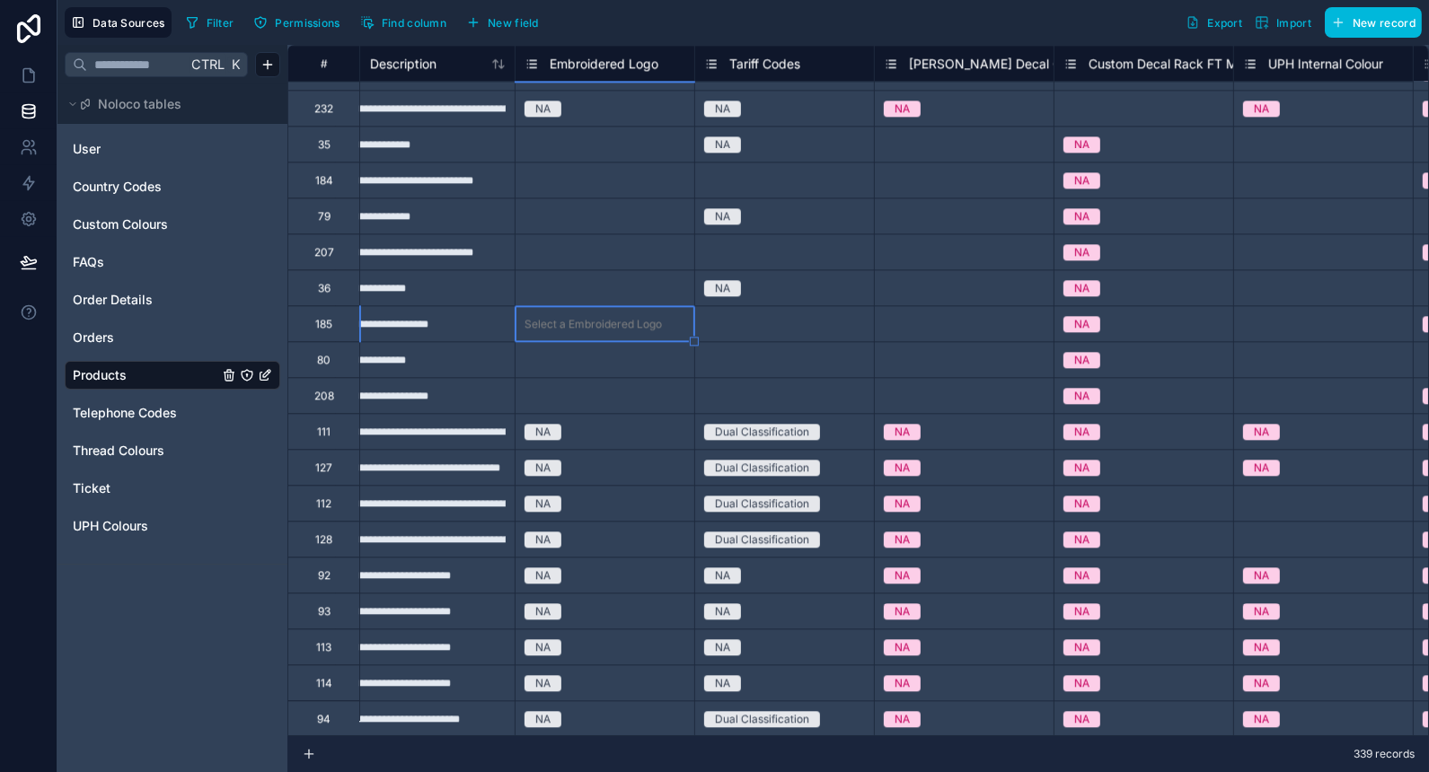
click at [592, 317] on div "Select a Embroidered Logo" at bounding box center [593, 324] width 137 height 14
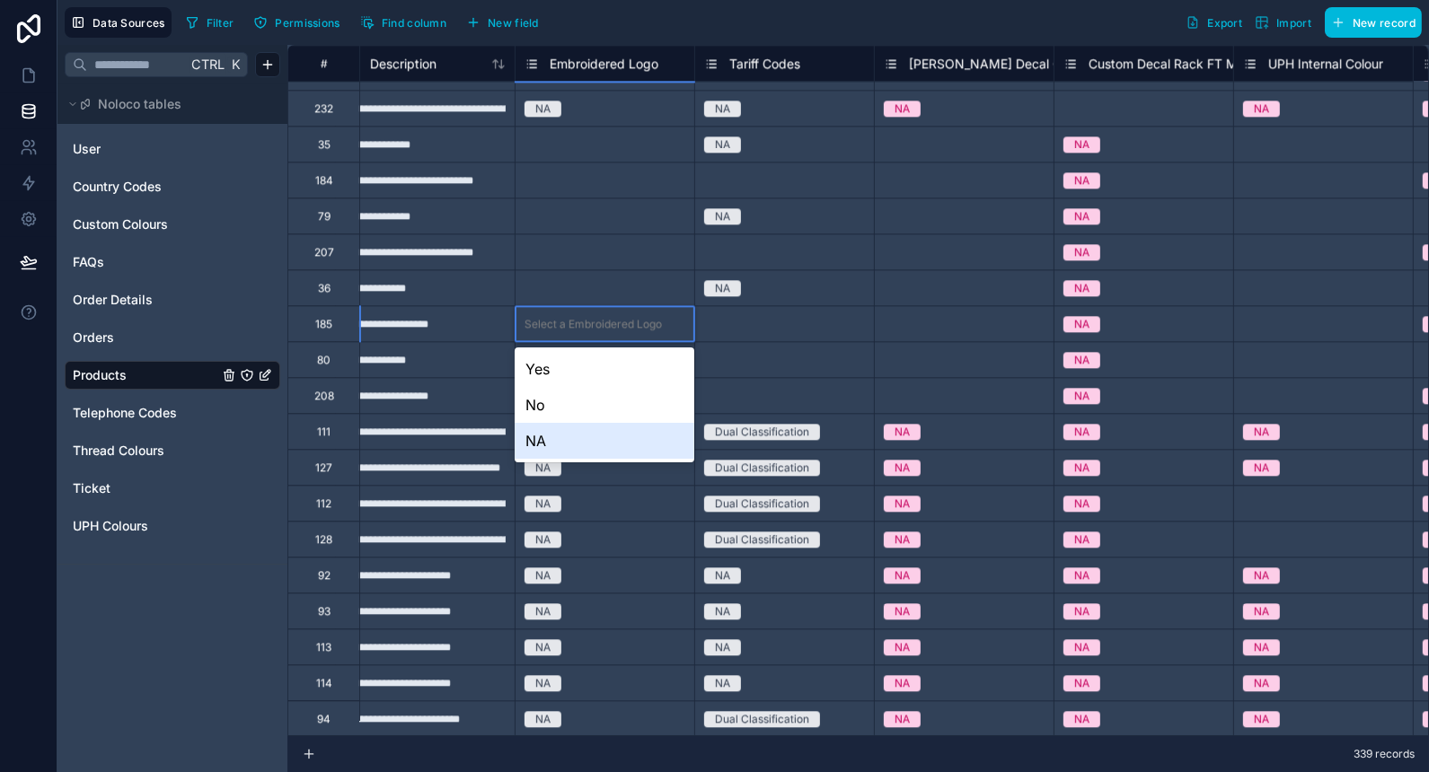
click at [580, 443] on div "NA" at bounding box center [604, 441] width 179 height 36
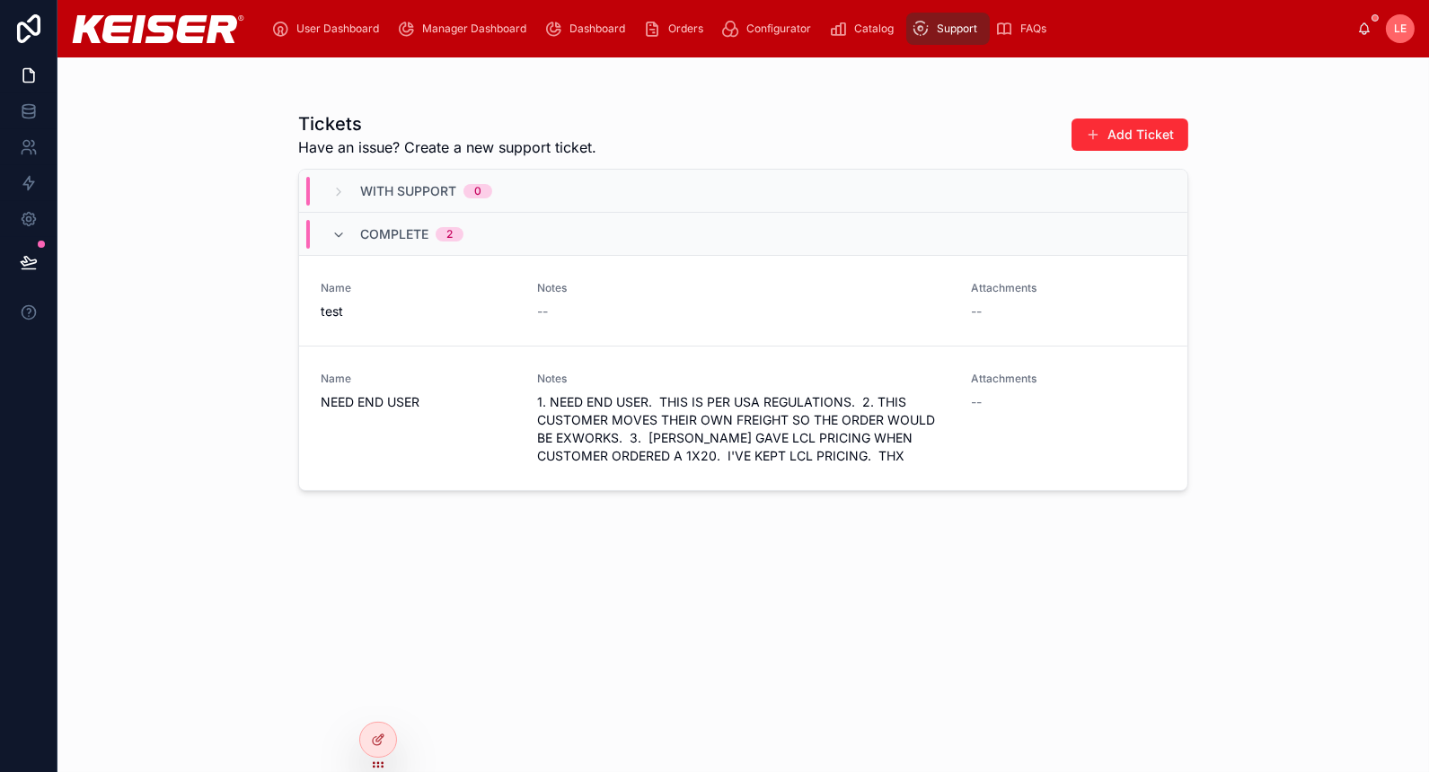
click at [371, 737] on icon at bounding box center [378, 740] width 14 height 14
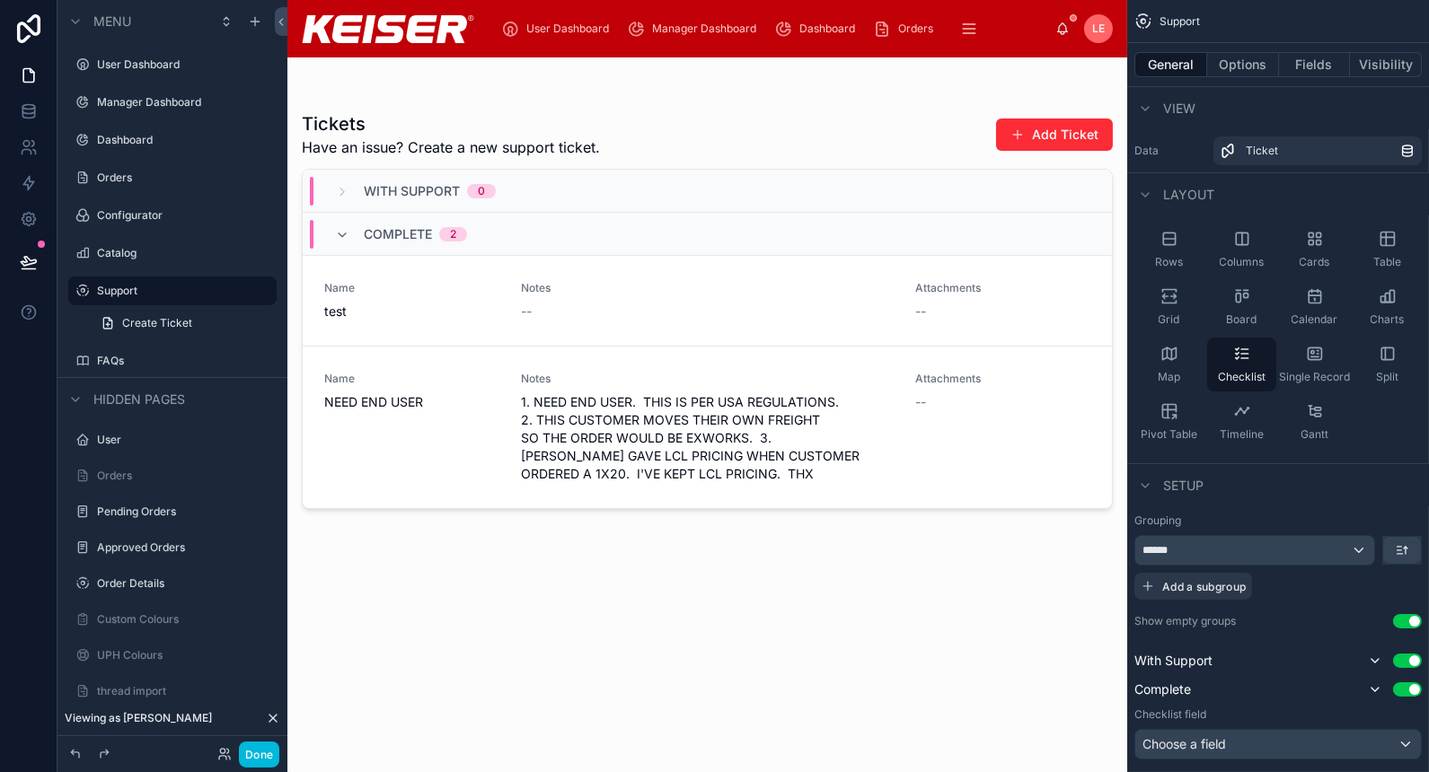
click at [874, 136] on div at bounding box center [707, 403] width 840 height 693
click at [1248, 56] on button "Options" at bounding box center [1243, 64] width 72 height 25
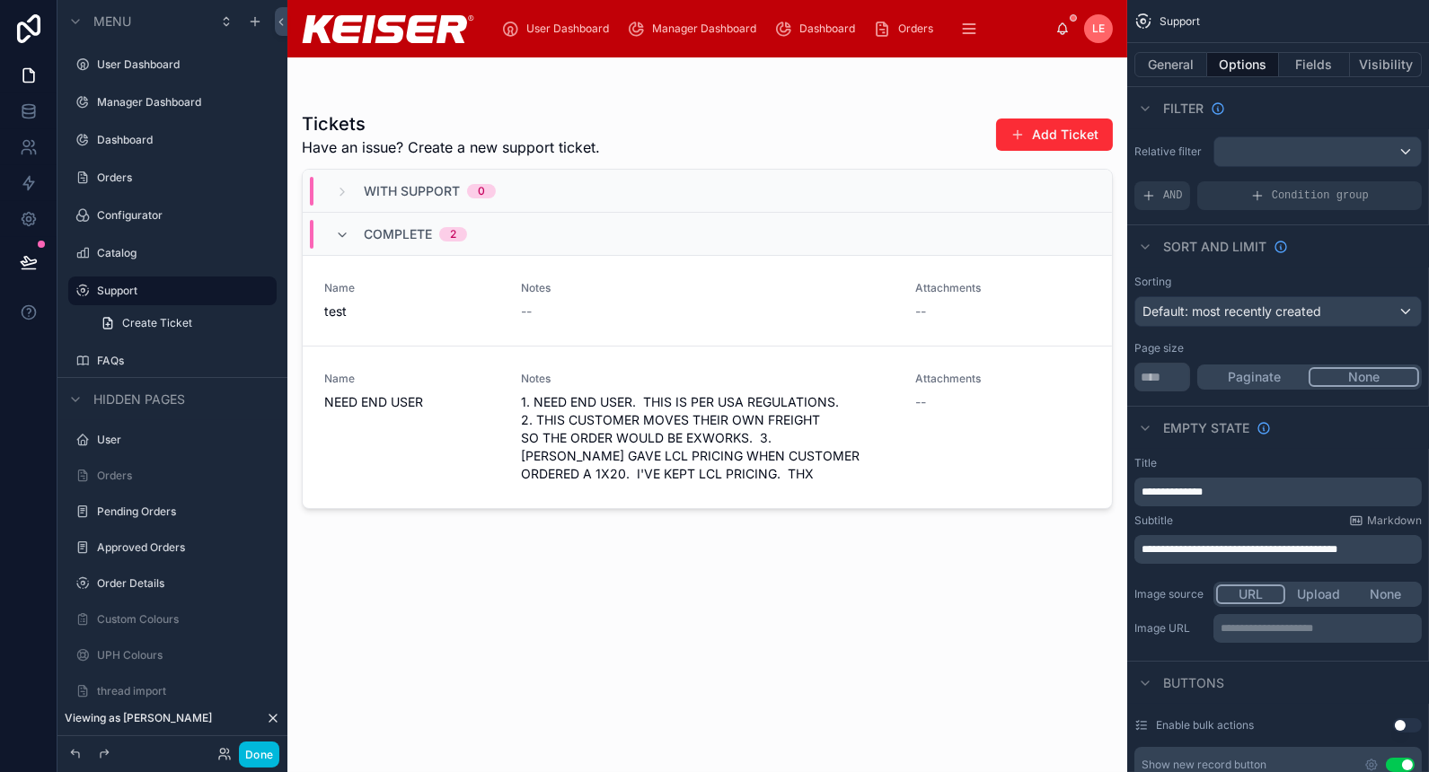
click at [1378, 67] on button "Visibility" at bounding box center [1386, 64] width 72 height 25
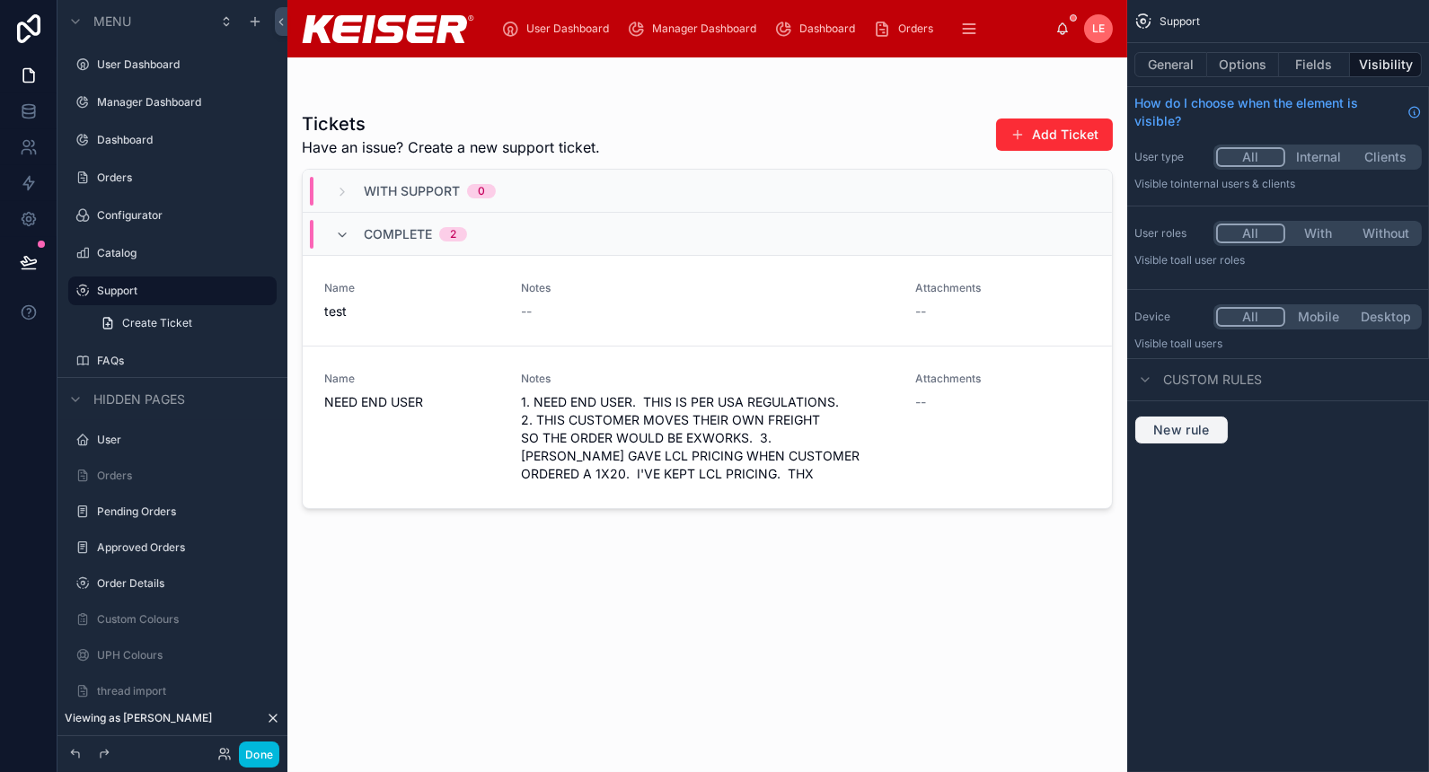
click at [1190, 432] on span "New rule" at bounding box center [1181, 430] width 71 height 16
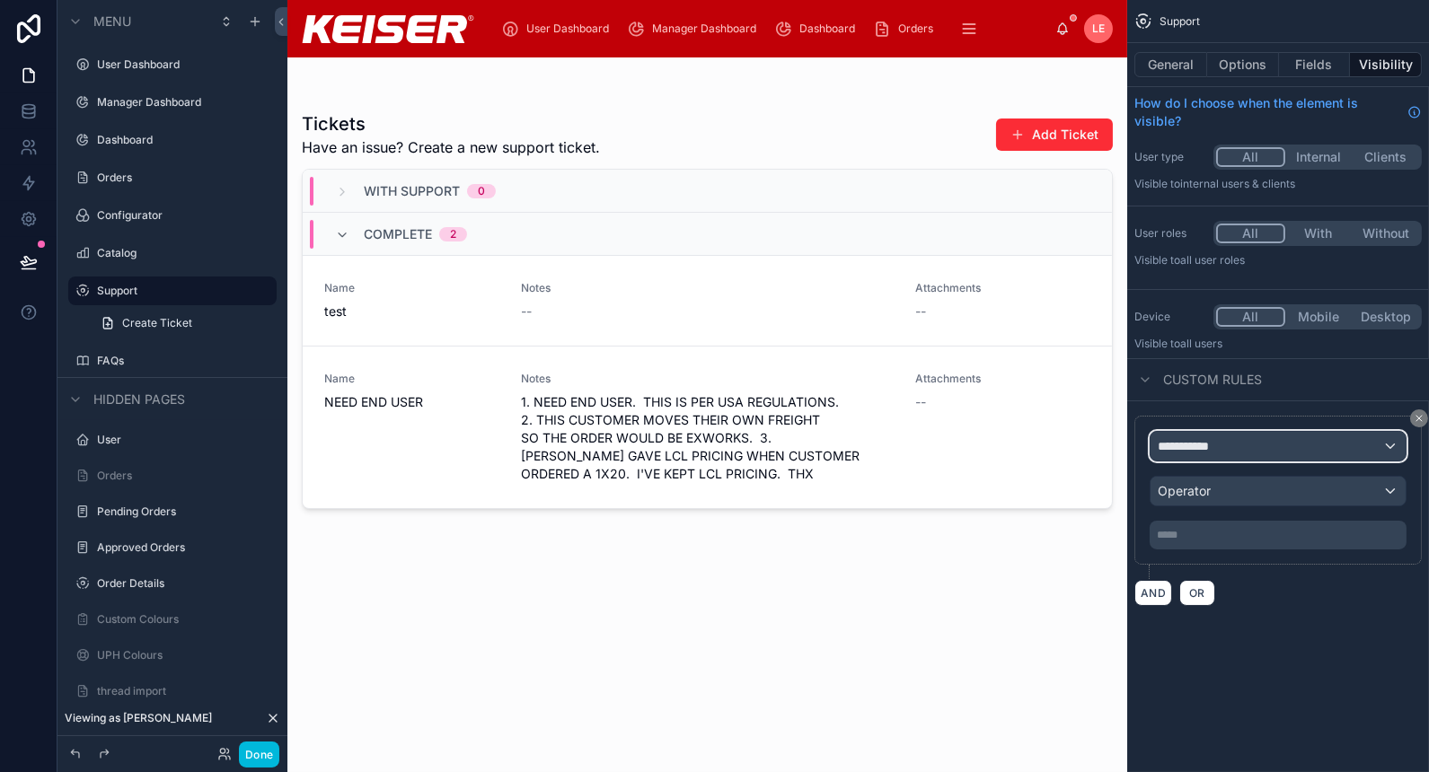
click at [1208, 445] on span "**********" at bounding box center [1191, 446] width 66 height 18
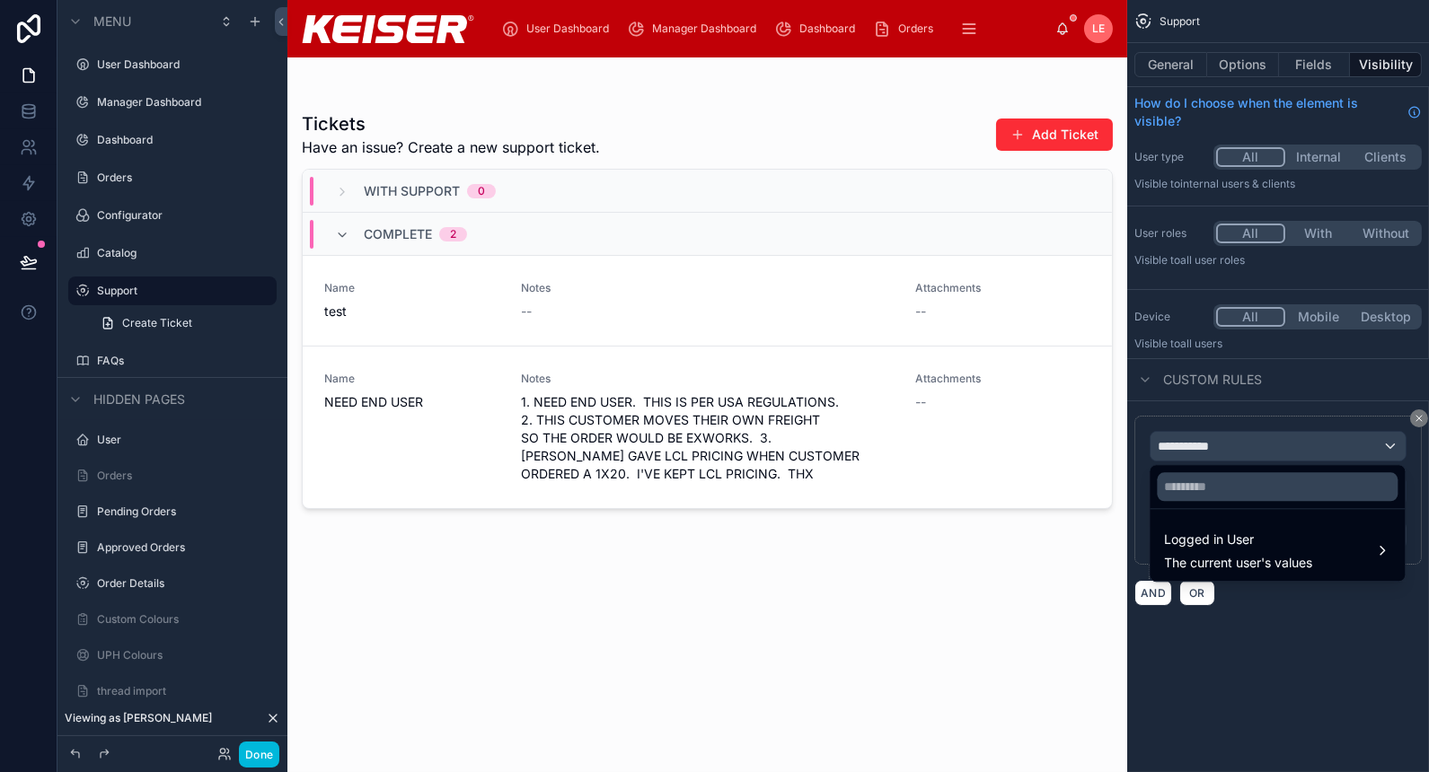
click at [1229, 547] on span "Logged in User" at bounding box center [1238, 540] width 148 height 22
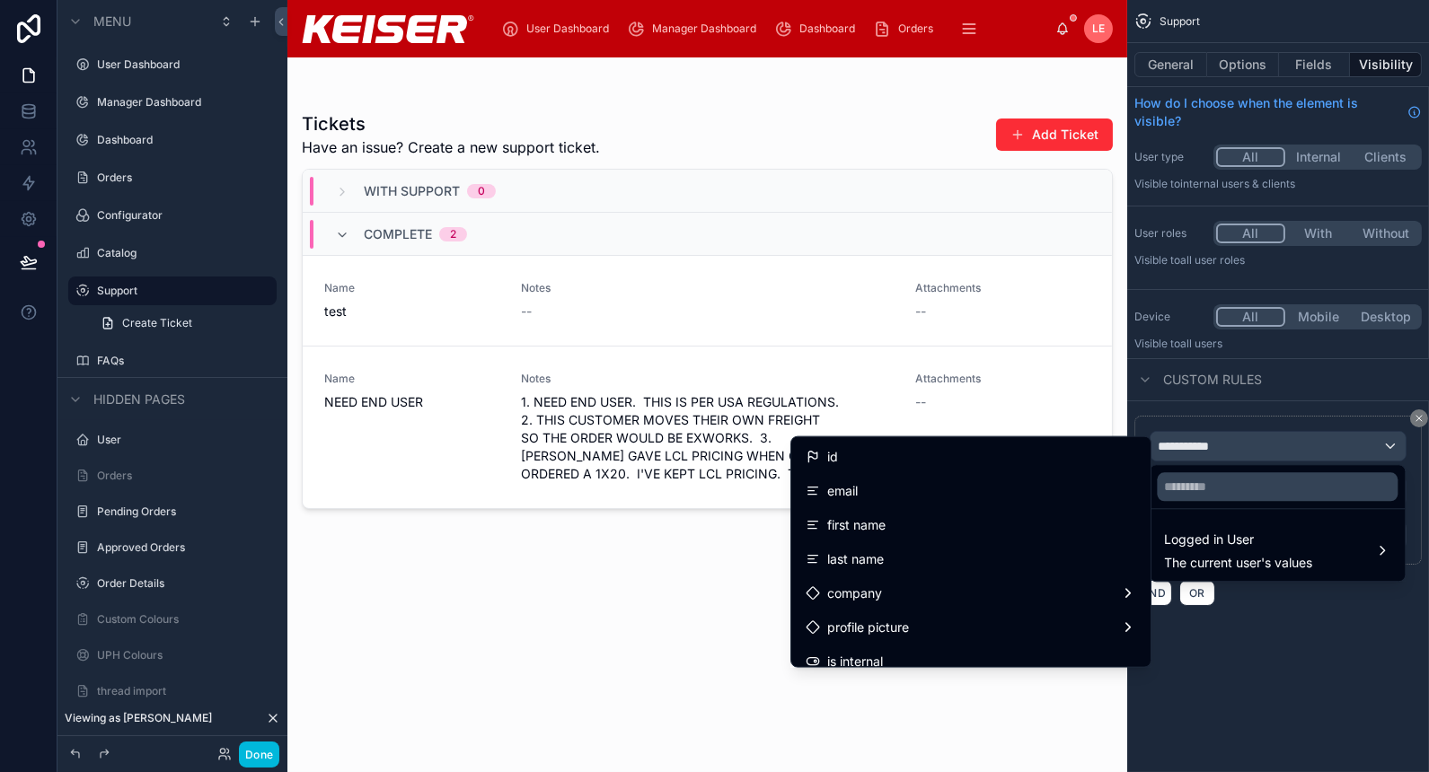
click at [928, 452] on div "id" at bounding box center [971, 457] width 331 height 22
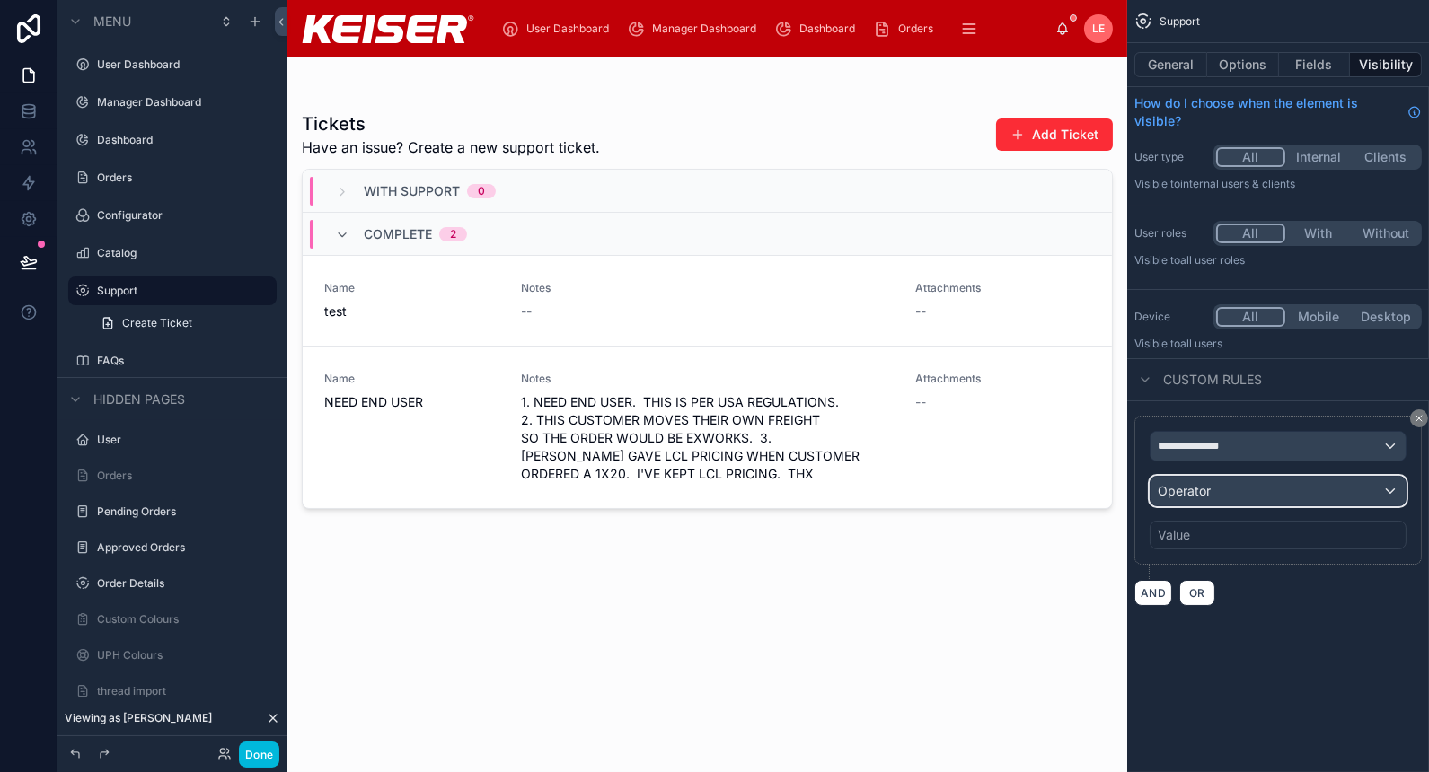
click at [1285, 490] on div "Operator" at bounding box center [1278, 491] width 255 height 29
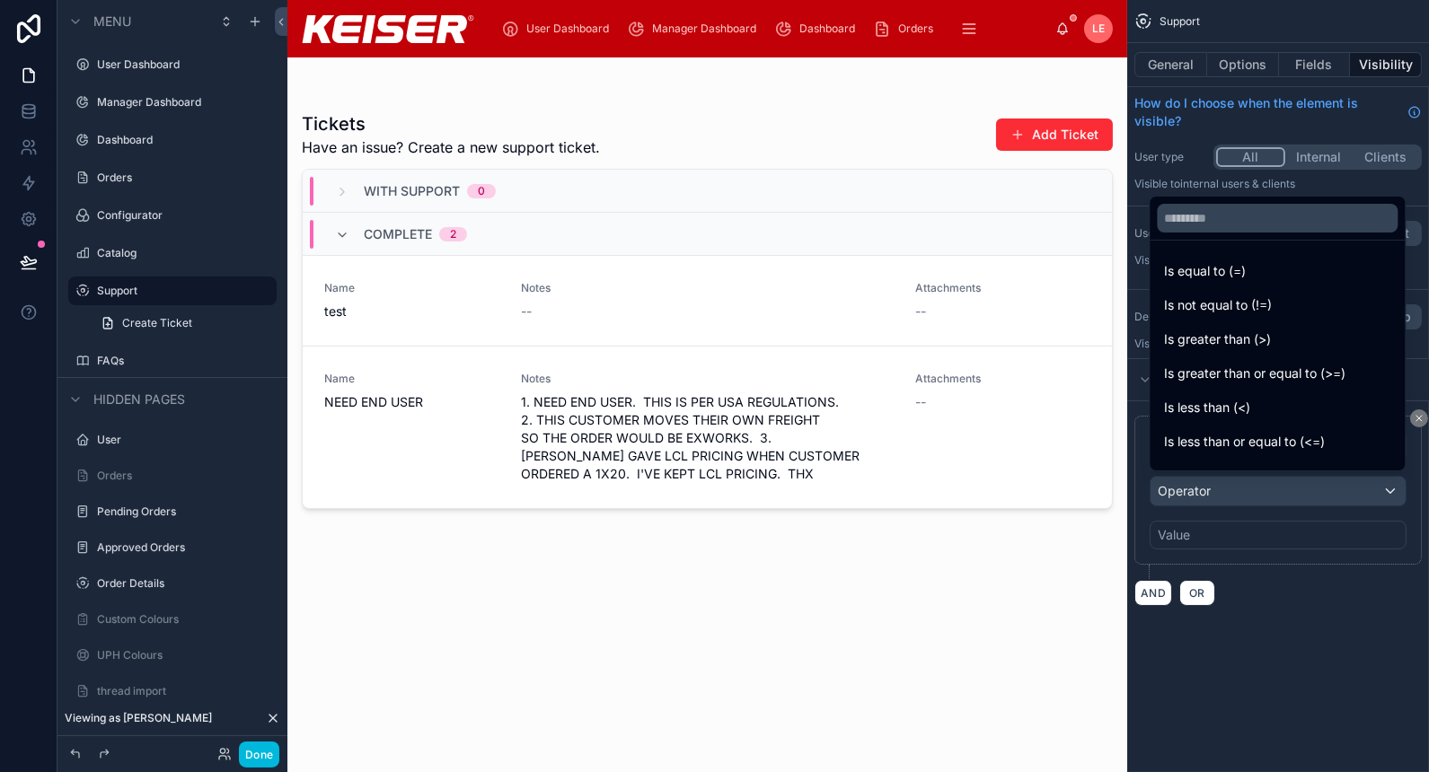
click at [1295, 275] on div "Is equal to (=)" at bounding box center [1277, 271] width 226 height 22
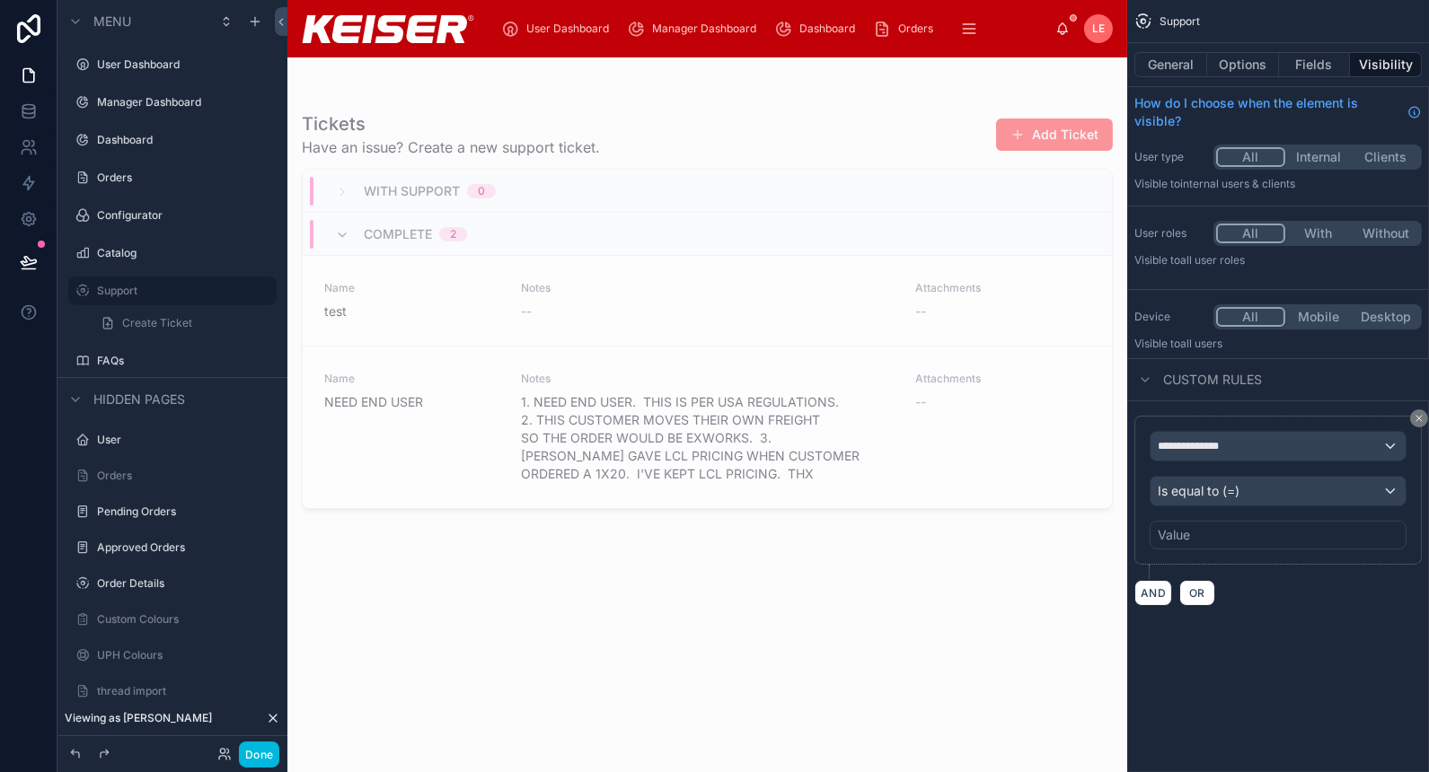
click at [1263, 532] on div "Value" at bounding box center [1278, 535] width 257 height 29
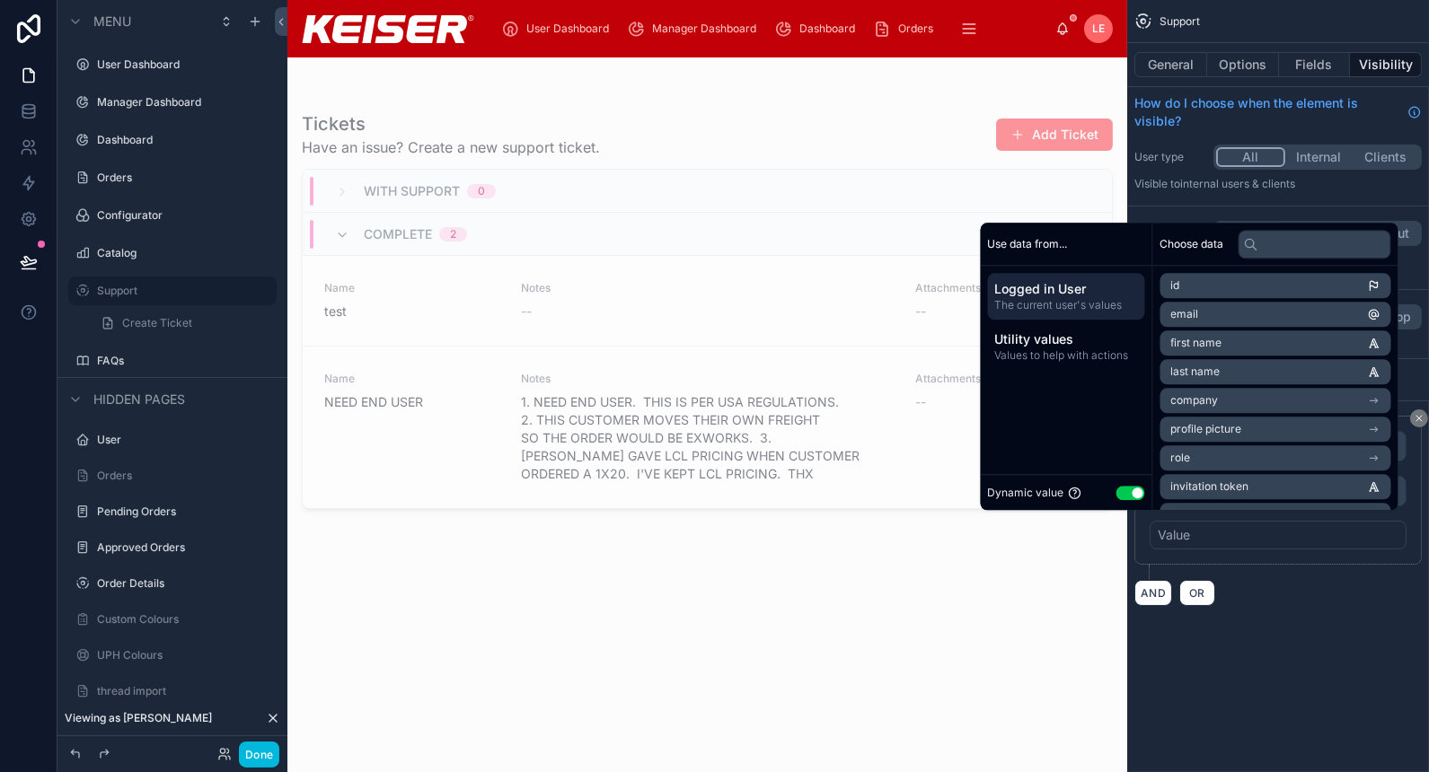
click at [1319, 580] on div "AND OR" at bounding box center [1277, 592] width 287 height 27
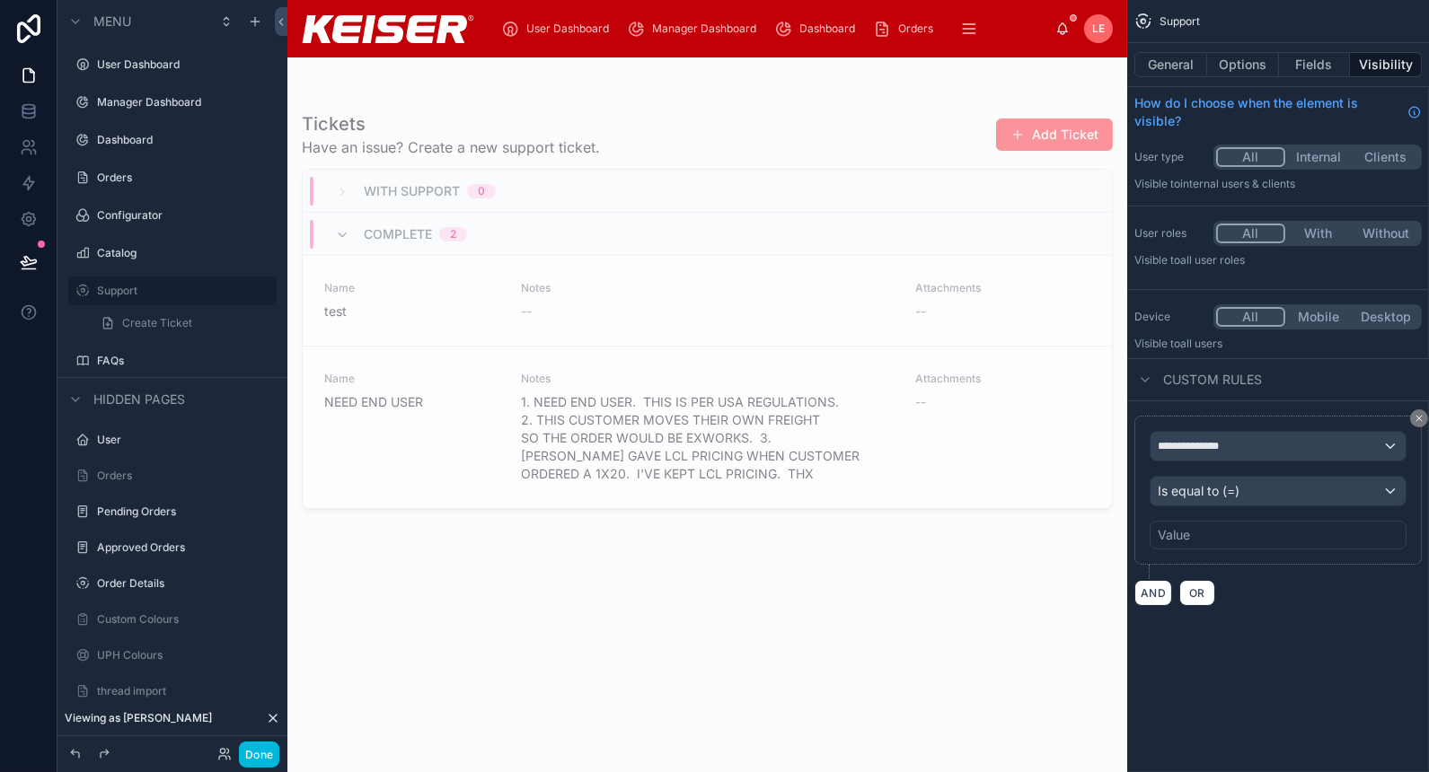
click at [1423, 419] on icon "scrollable content" at bounding box center [1419, 418] width 11 height 11
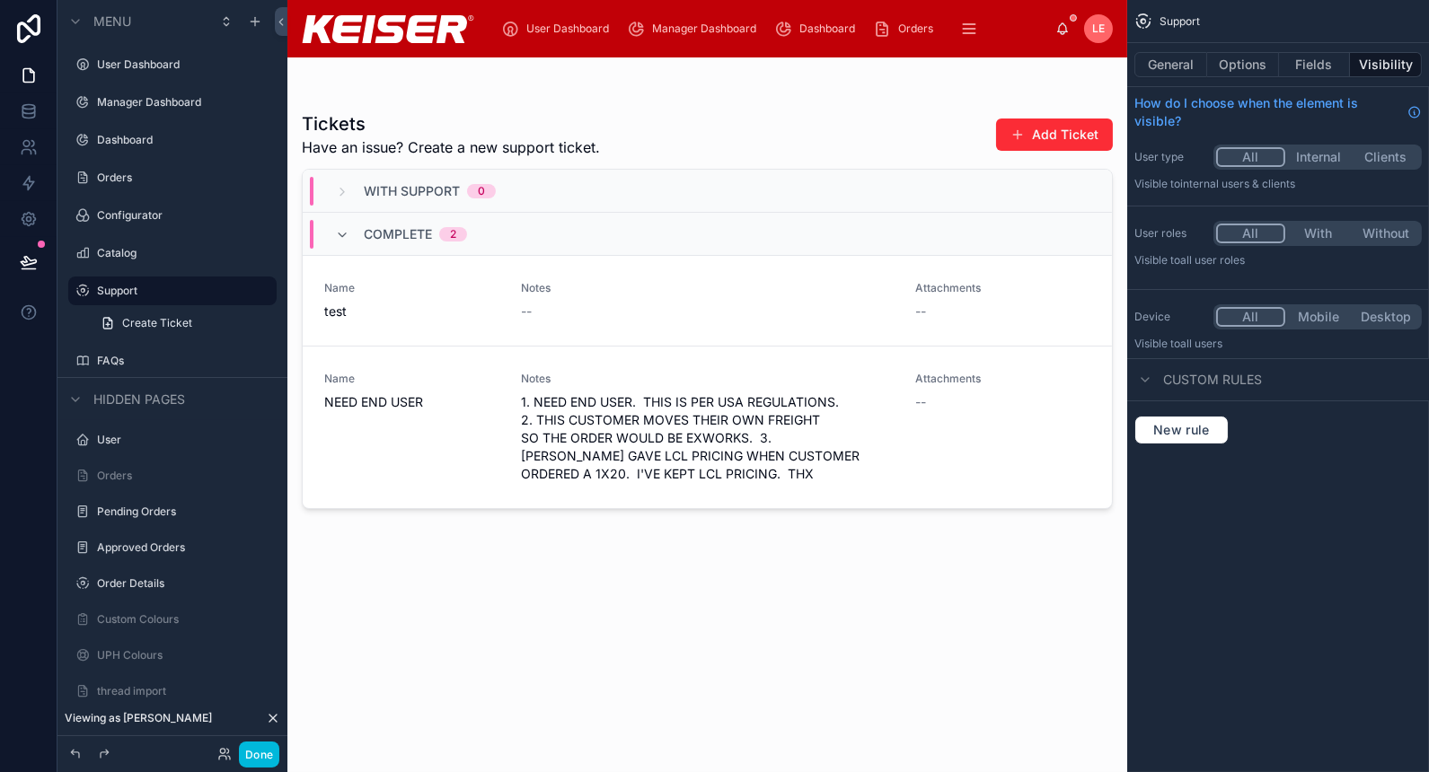
click at [1313, 64] on button "Fields" at bounding box center [1315, 64] width 72 height 25
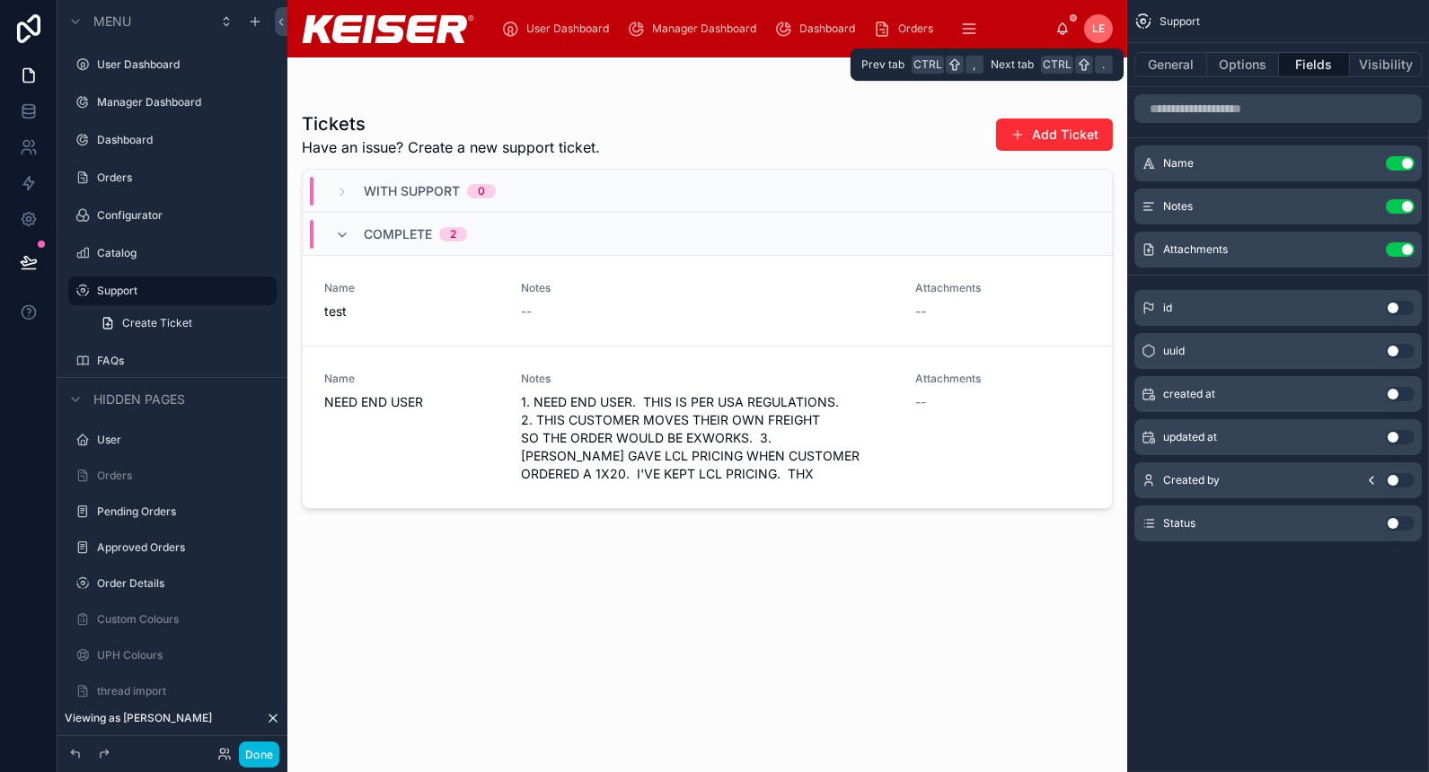
click at [1248, 67] on button "Options" at bounding box center [1243, 64] width 72 height 25
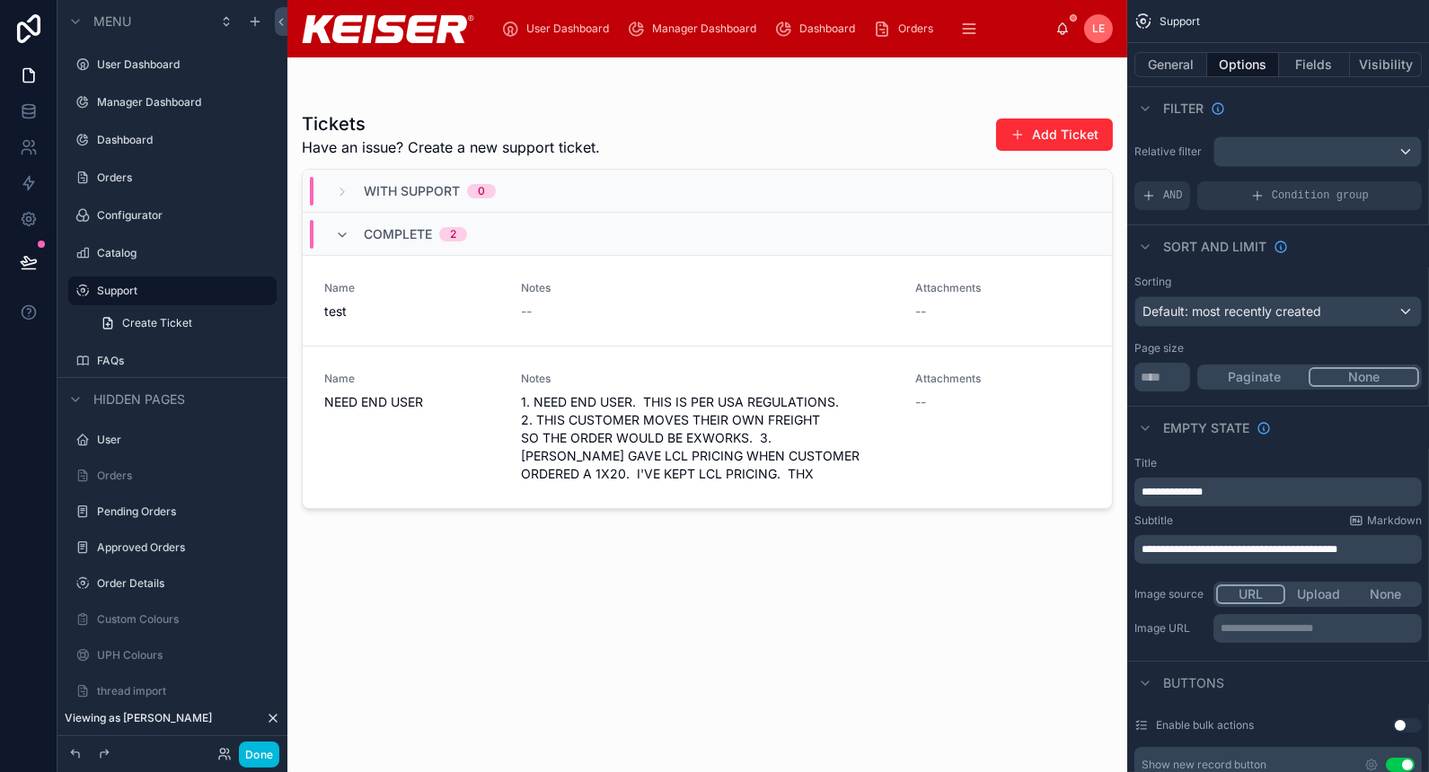
click at [1268, 199] on div "Condition group" at bounding box center [1309, 195] width 225 height 29
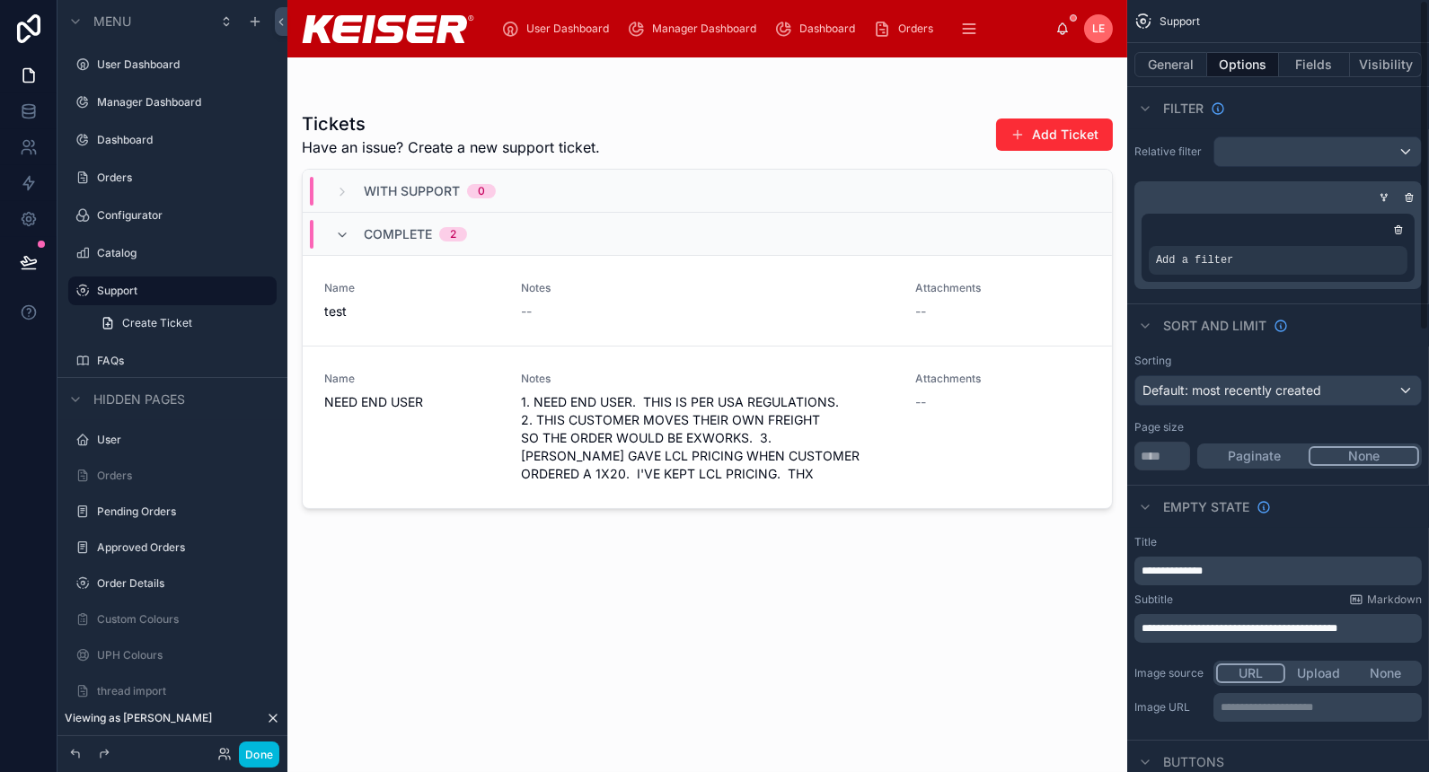
click at [0, 0] on icon "scrollable content" at bounding box center [0, 0] width 0 height 0
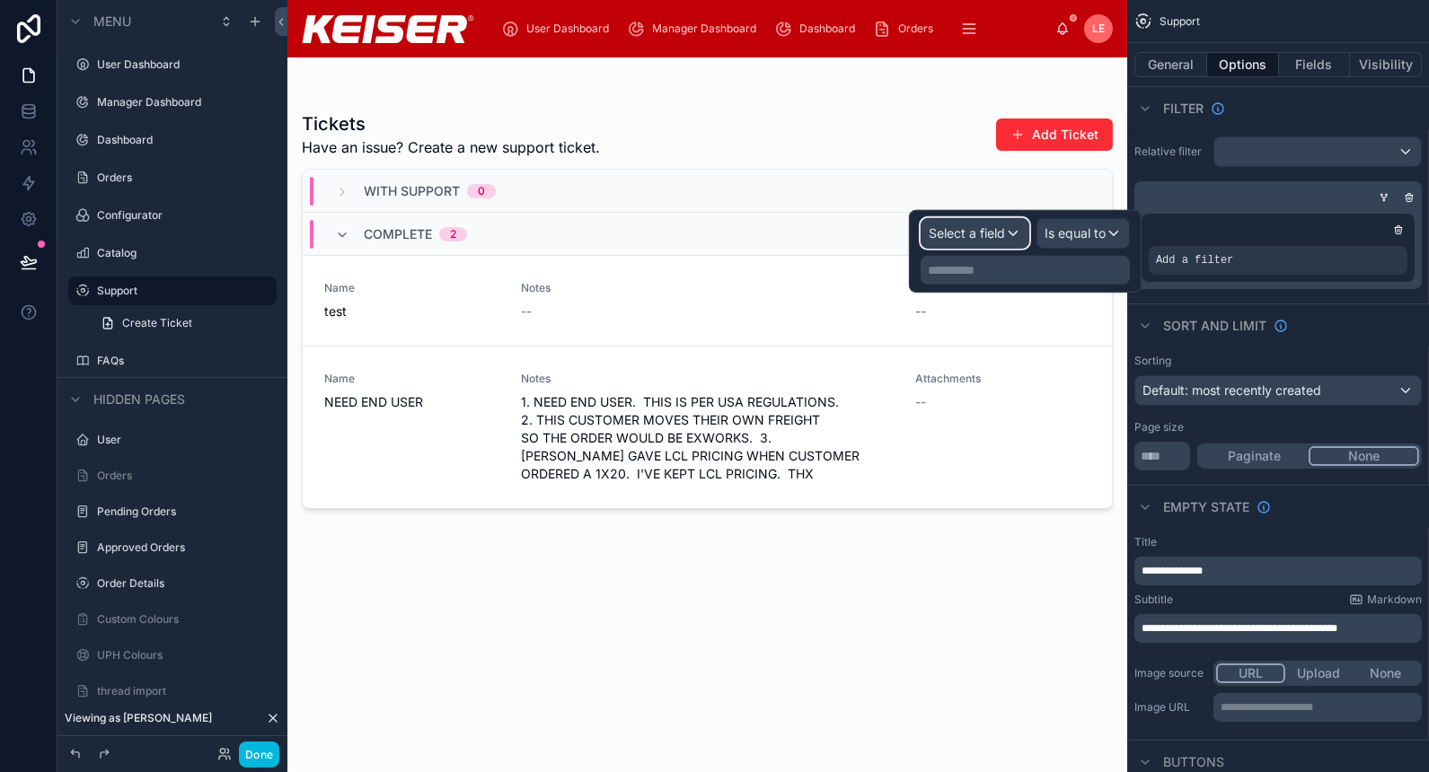
click at [983, 225] on span "Select a field" at bounding box center [967, 232] width 76 height 15
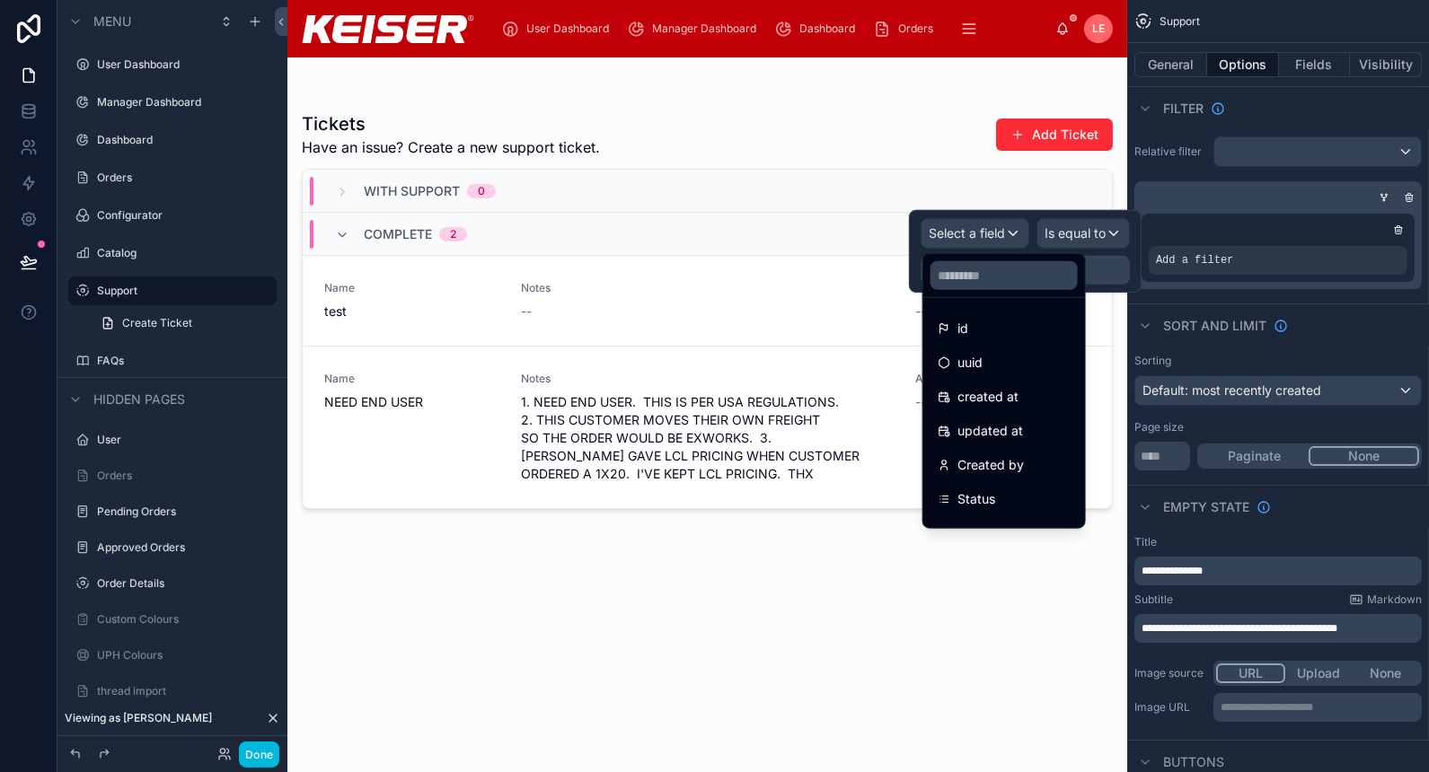
click at [1046, 456] on div "Created by" at bounding box center [1004, 465] width 133 height 22
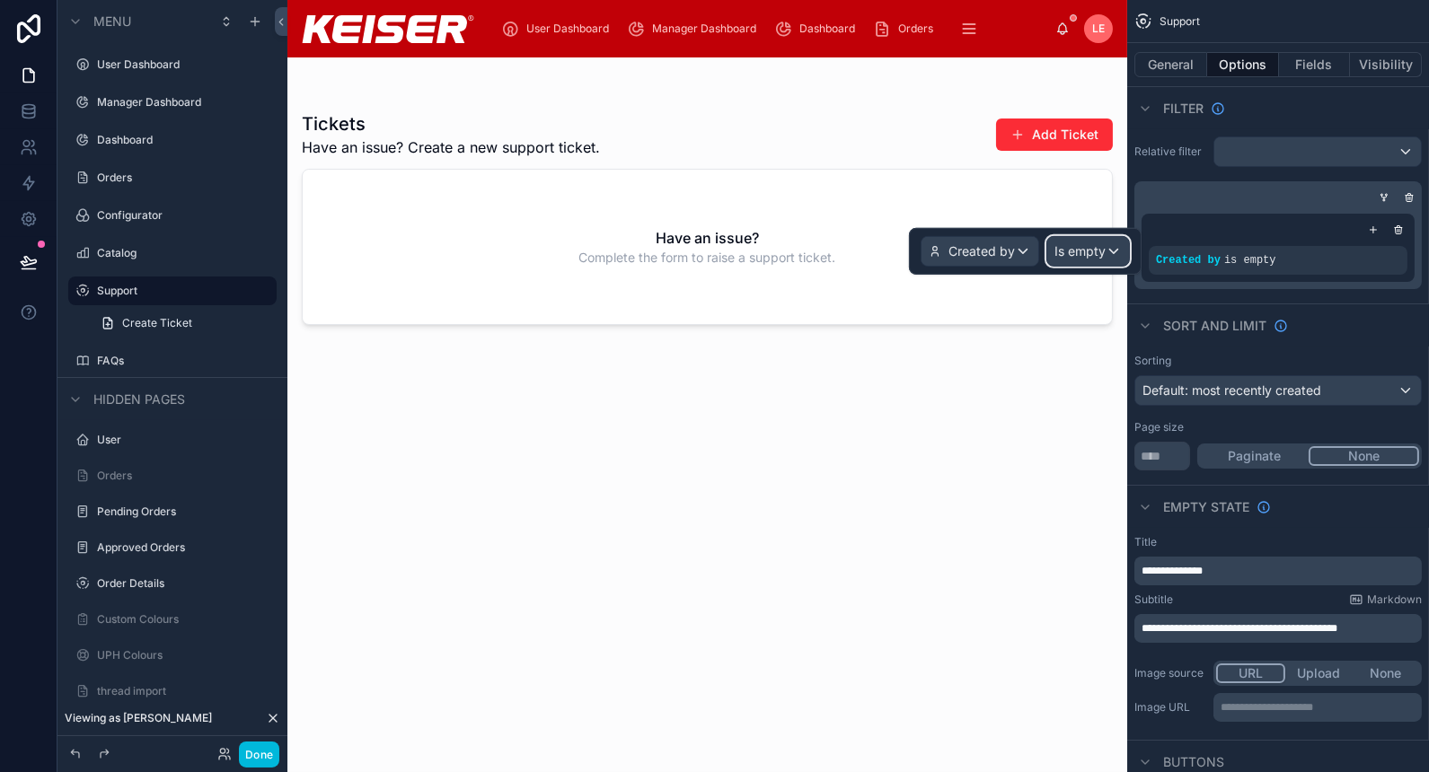
click at [1101, 244] on span "Is empty" at bounding box center [1079, 252] width 51 height 18
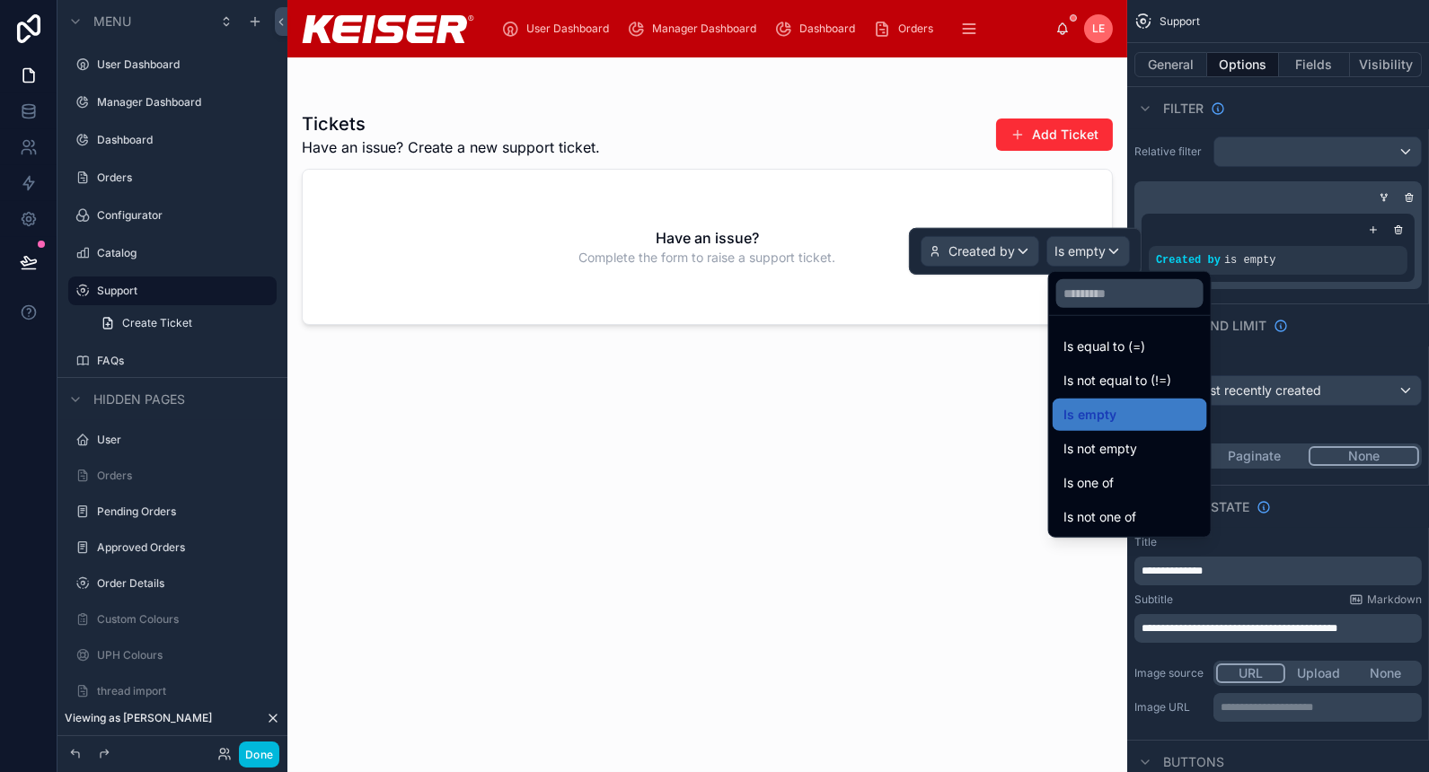
click at [1104, 341] on span "Is equal to (=)" at bounding box center [1104, 347] width 82 height 22
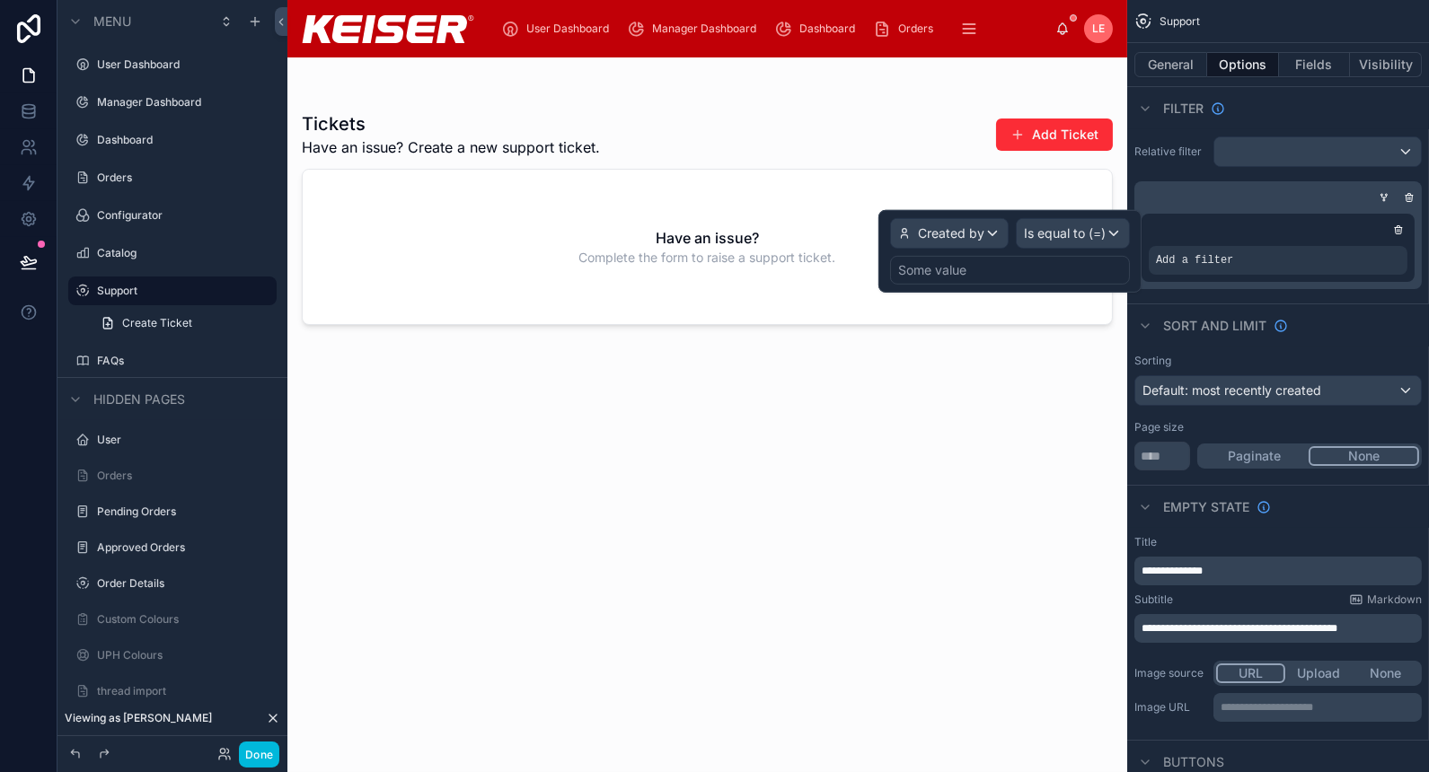
click at [969, 259] on div "Some value" at bounding box center [1010, 270] width 240 height 29
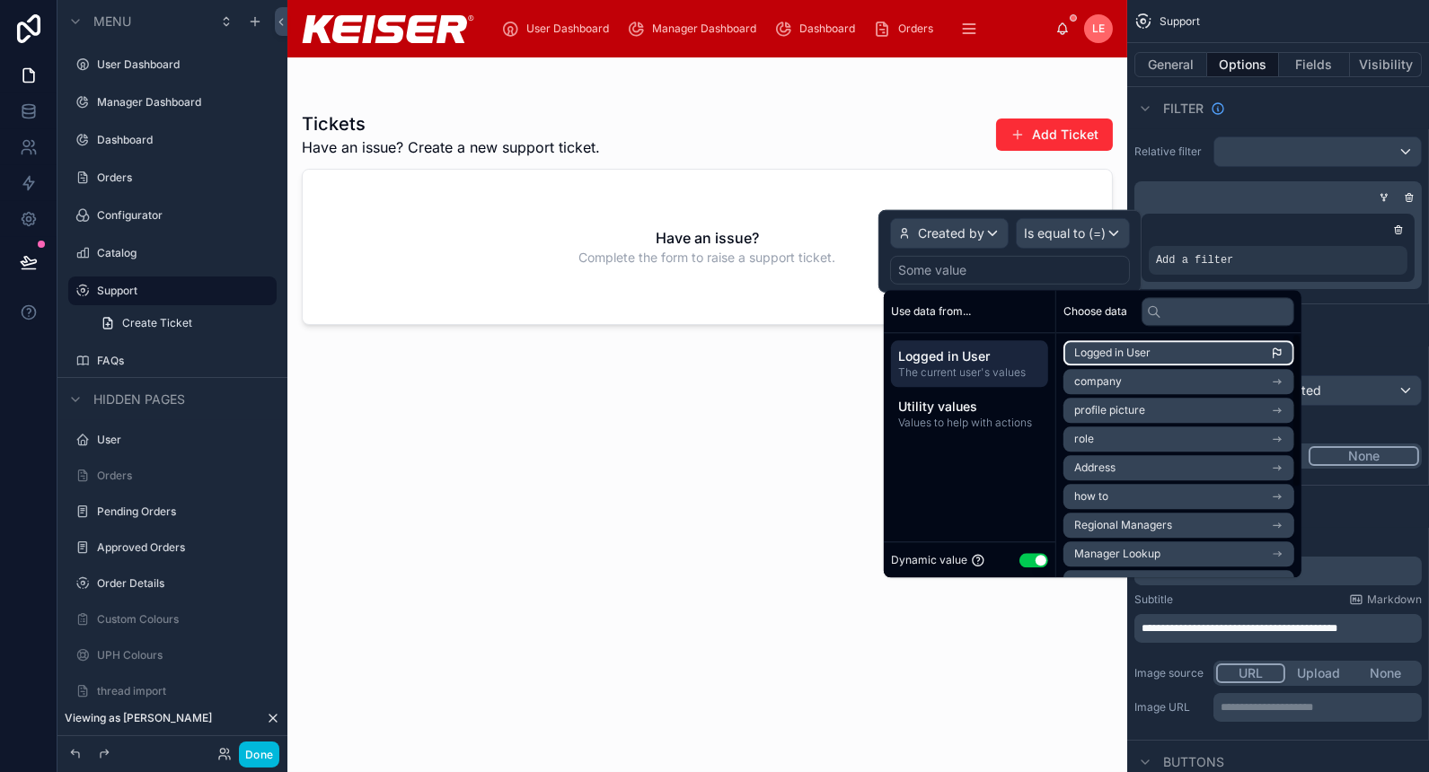
click at [1127, 351] on span "Logged in User" at bounding box center [1112, 353] width 76 height 14
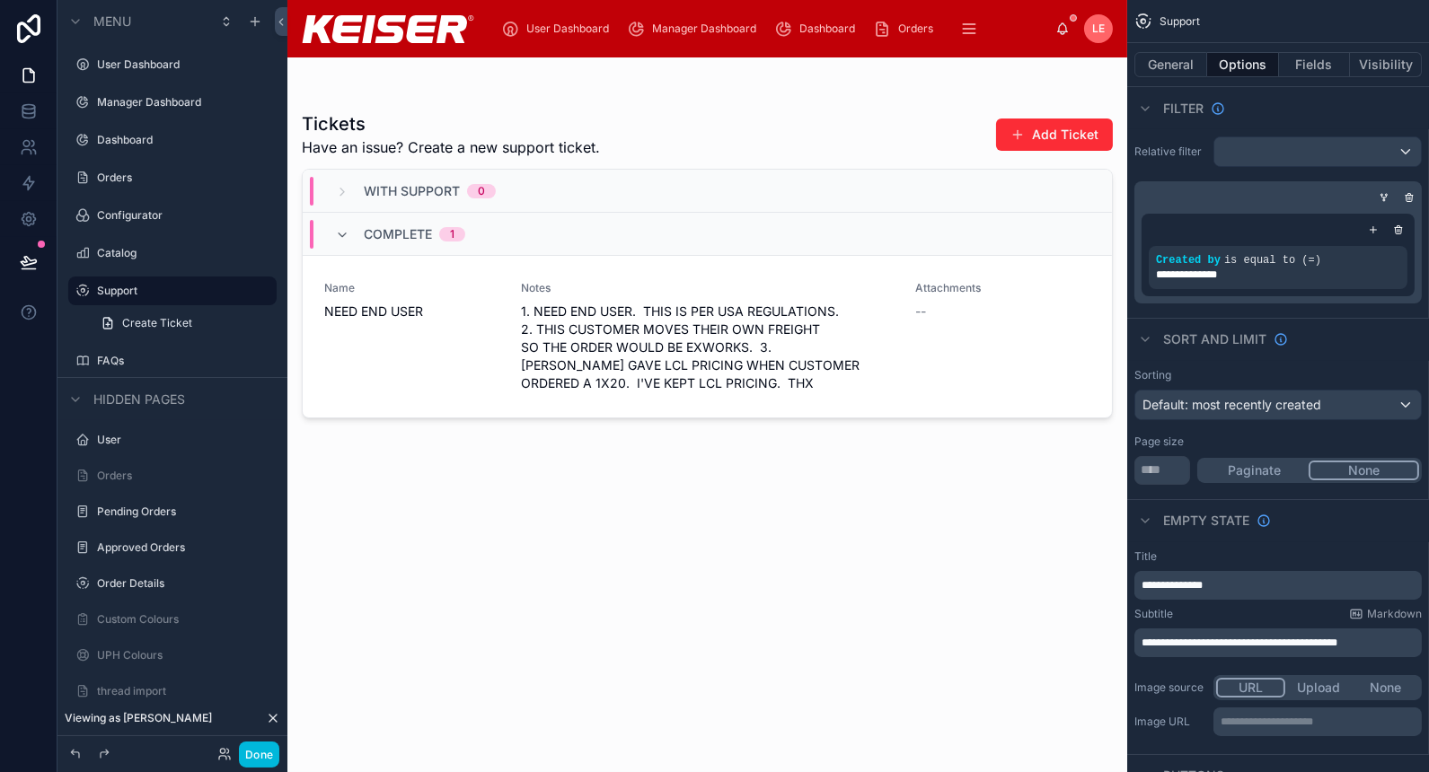
click at [622, 506] on div "Tickets Have an issue? Create a new support ticket. Add Ticket With Support 0 C…" at bounding box center [707, 426] width 811 height 650
click at [1237, 463] on button "Paginate" at bounding box center [1255, 471] width 110 height 20
click at [329, 189] on div "With Support 0" at bounding box center [415, 191] width 204 height 29
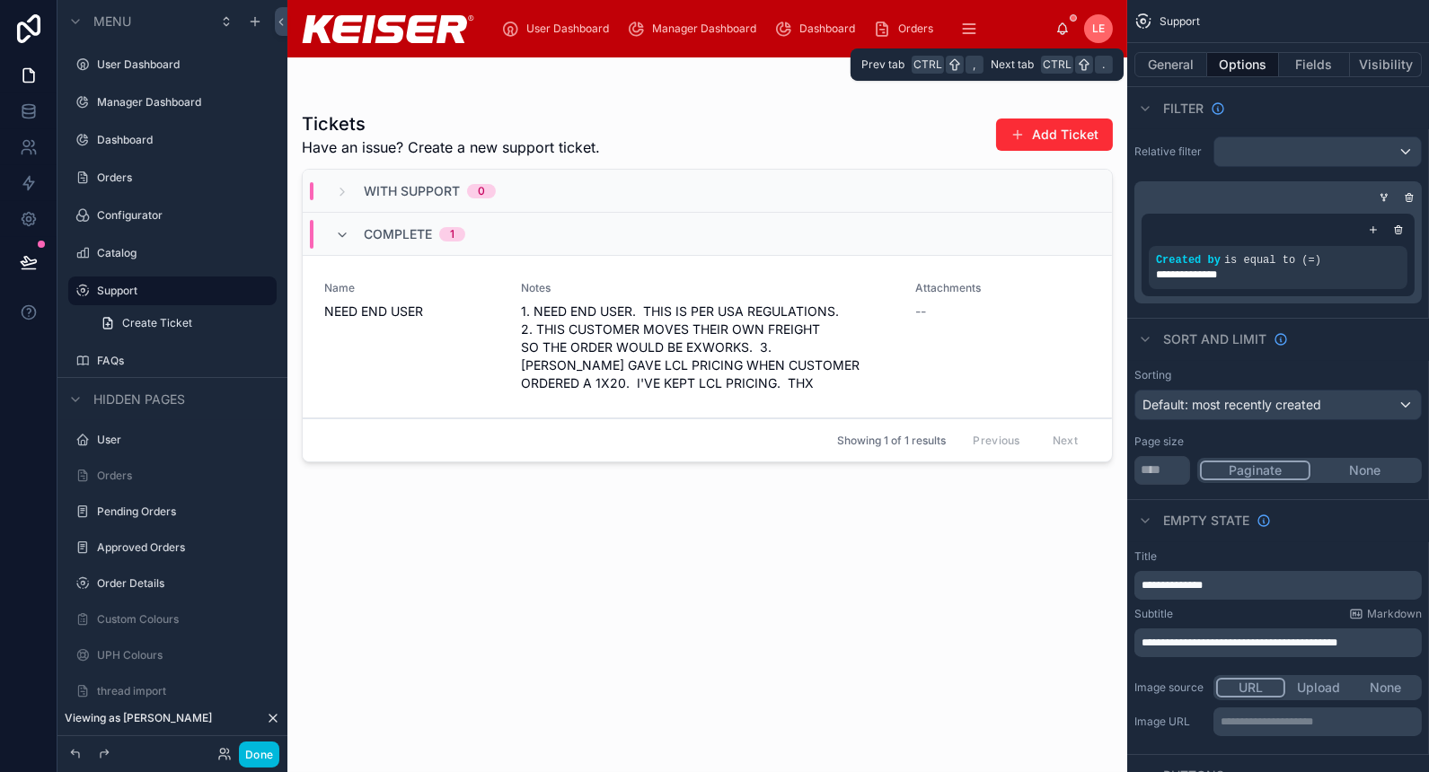
click at [1313, 59] on button "Fields" at bounding box center [1315, 64] width 72 height 25
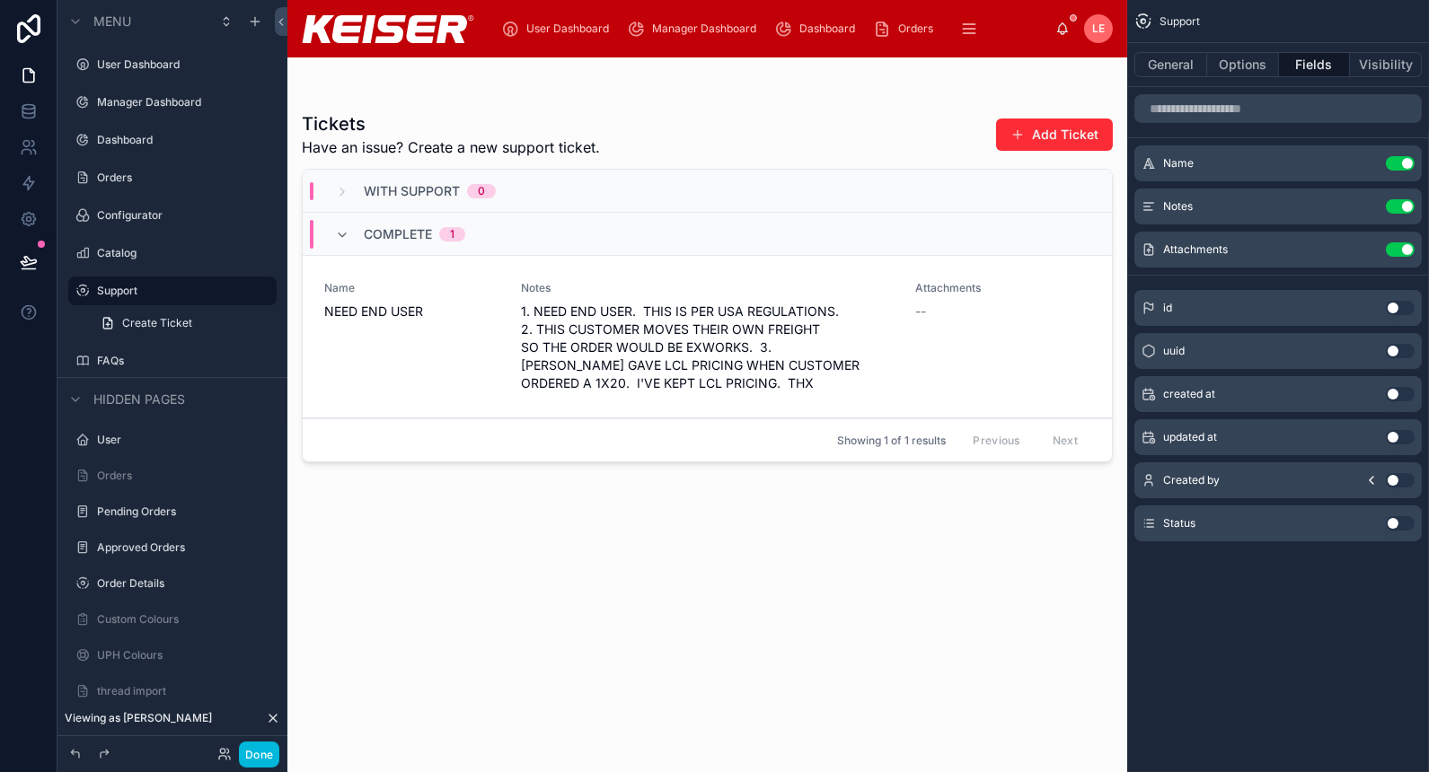
click at [1161, 69] on button "General" at bounding box center [1170, 64] width 73 height 25
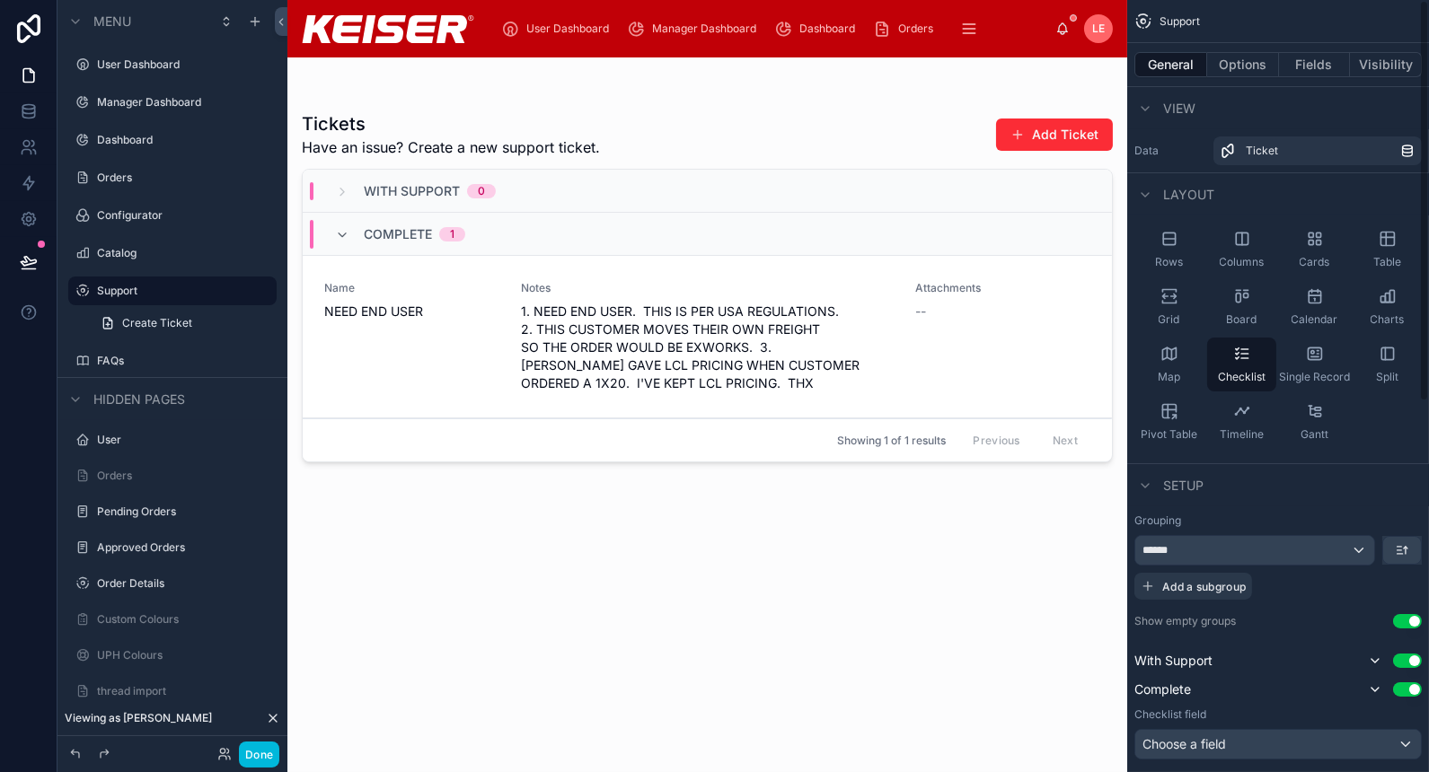
click at [1400, 614] on button "Use setting" at bounding box center [1407, 621] width 29 height 14
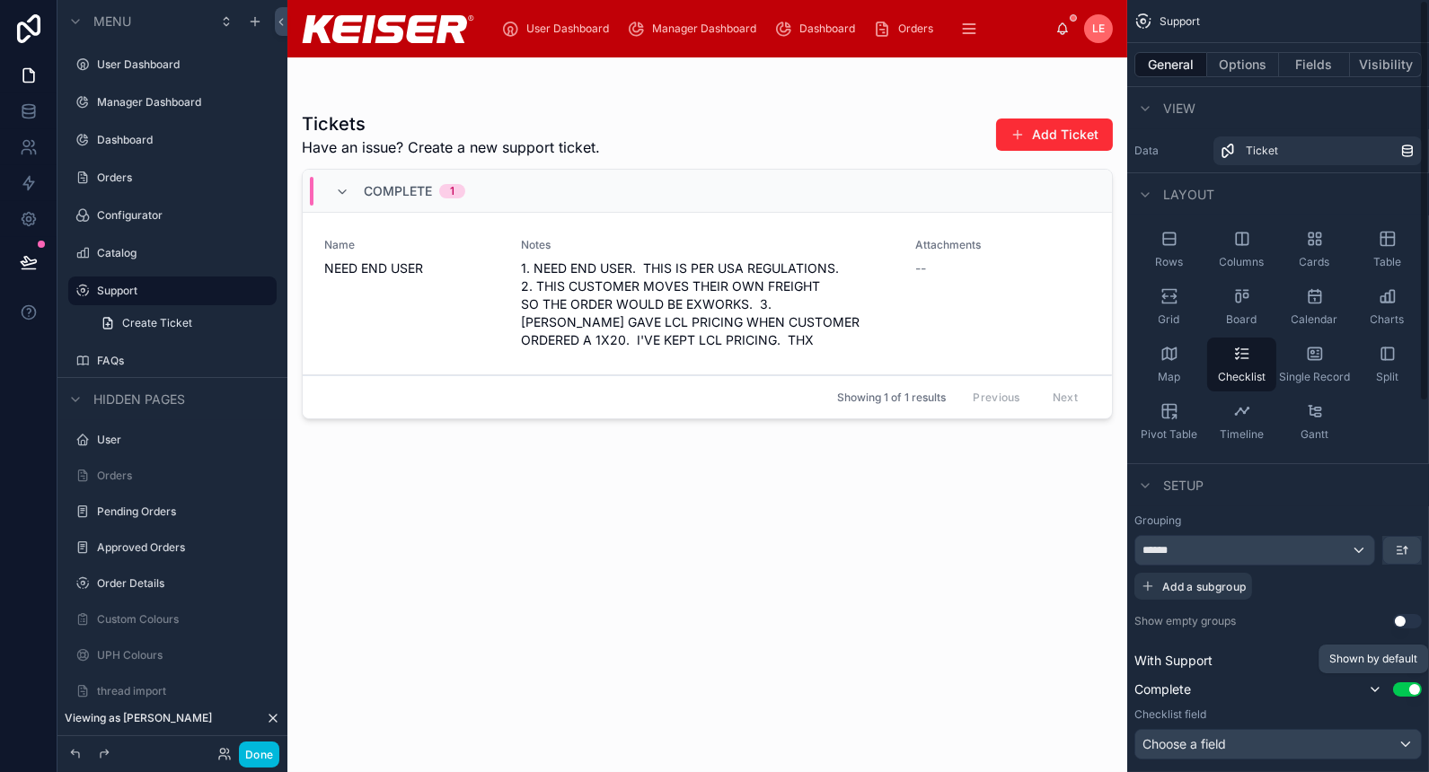
click at [1379, 688] on icon "scrollable content" at bounding box center [1375, 690] width 7 height 4
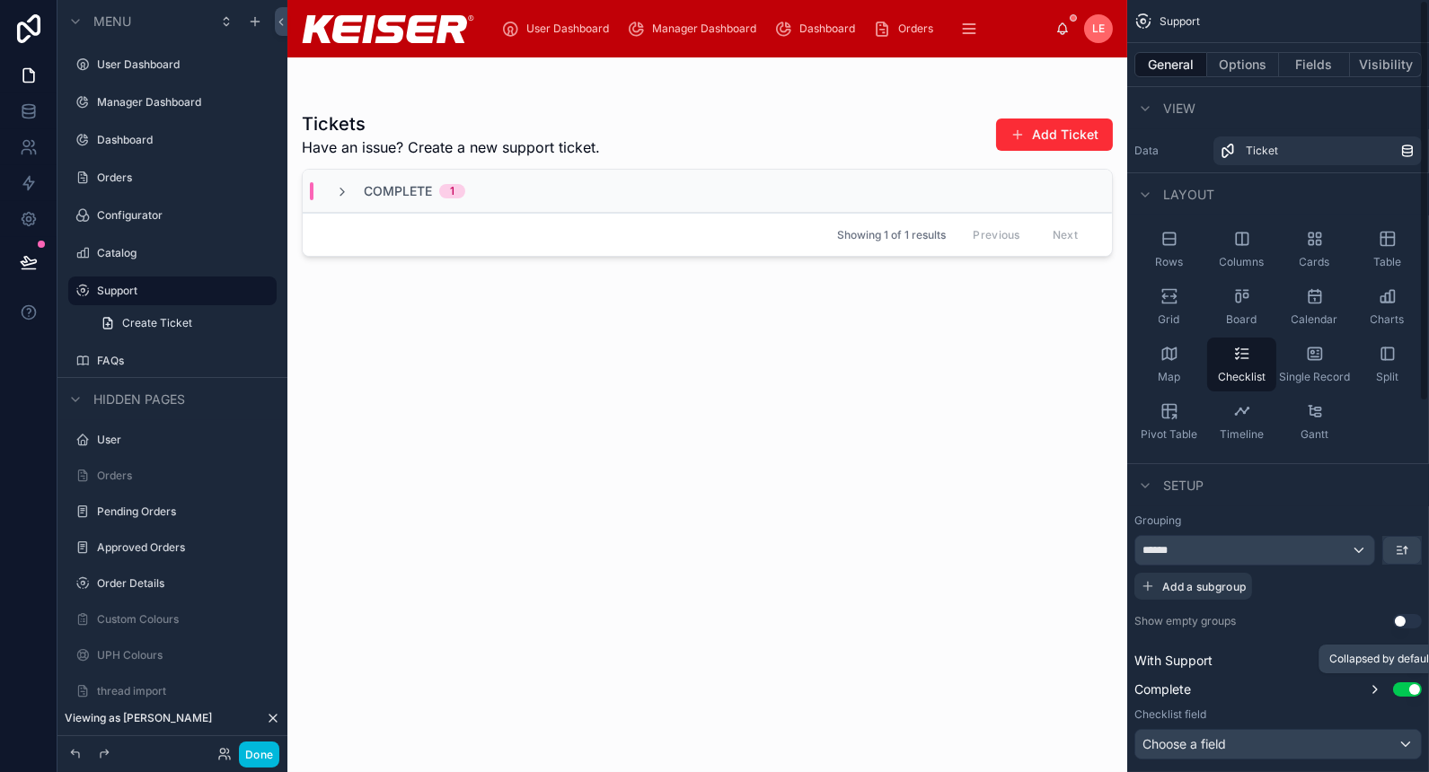
click at [1379, 685] on icon "scrollable content" at bounding box center [1375, 690] width 14 height 14
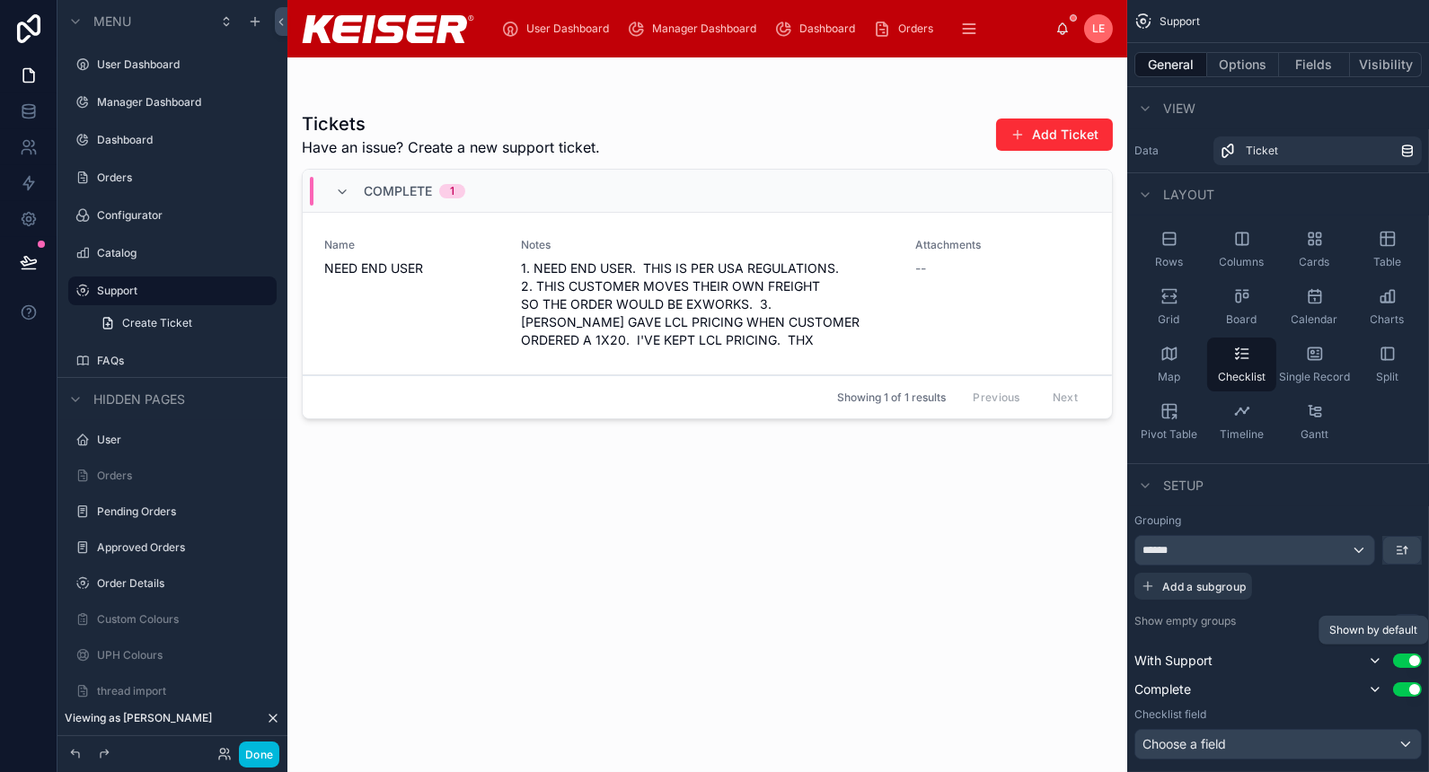
click at [1377, 660] on icon "scrollable content" at bounding box center [1375, 661] width 14 height 14
click at [472, 304] on div "Name NEED END USER" at bounding box center [411, 293] width 175 height 111
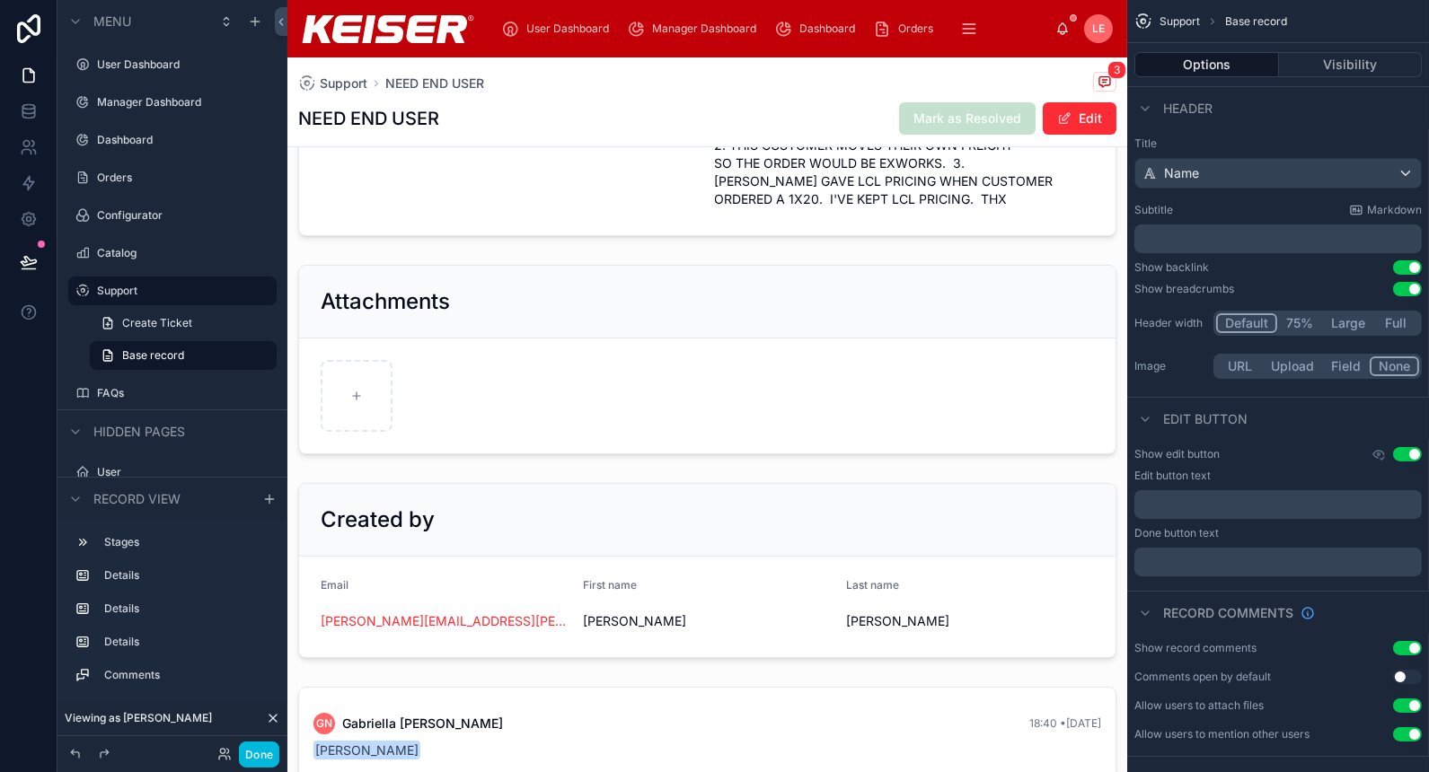
scroll to position [190, 0]
click at [427, 374] on div at bounding box center [707, 361] width 840 height 204
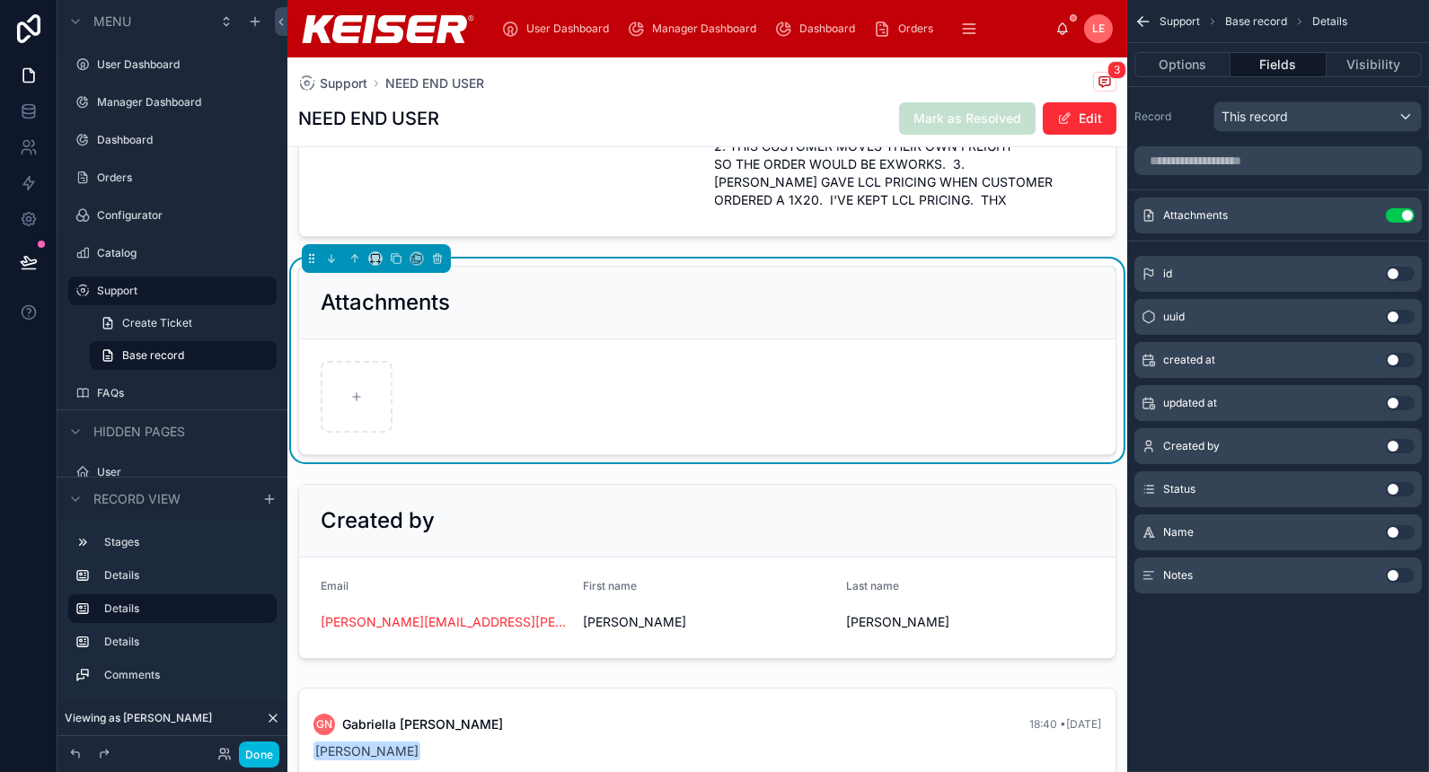
click at [0, 0] on icon "scrollable content" at bounding box center [0, 0] width 0 height 0
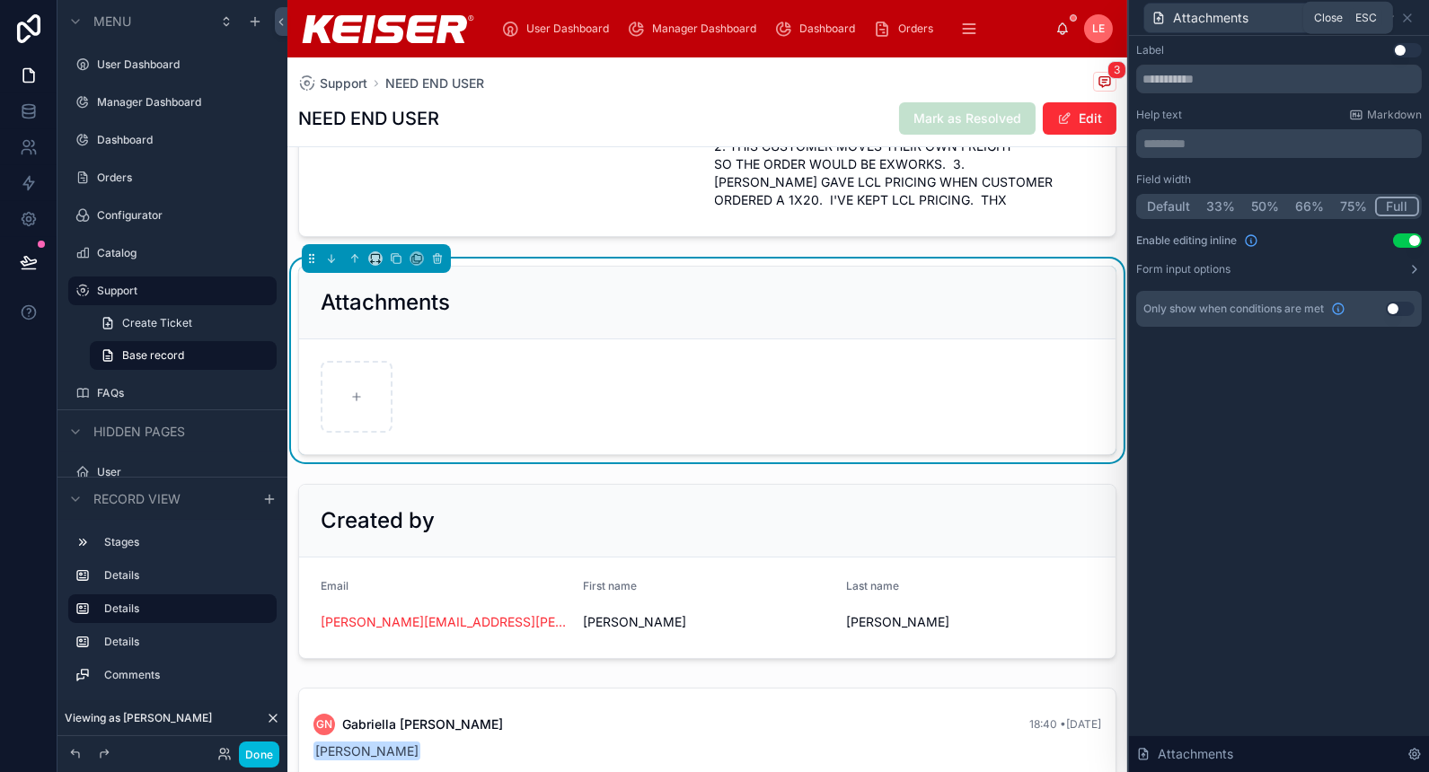
click at [1407, 20] on icon at bounding box center [1407, 18] width 14 height 14
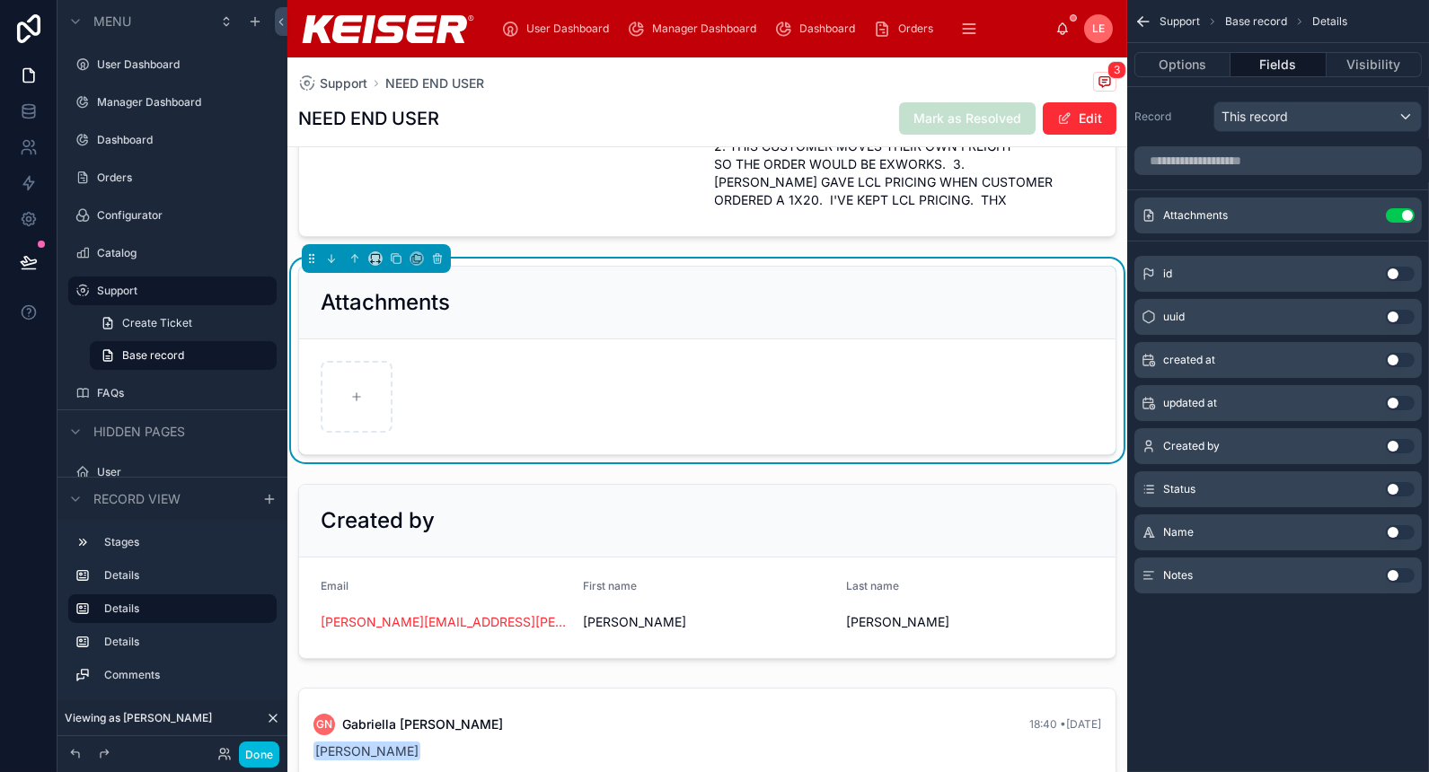
click at [1183, 64] on button "Options" at bounding box center [1182, 64] width 96 height 25
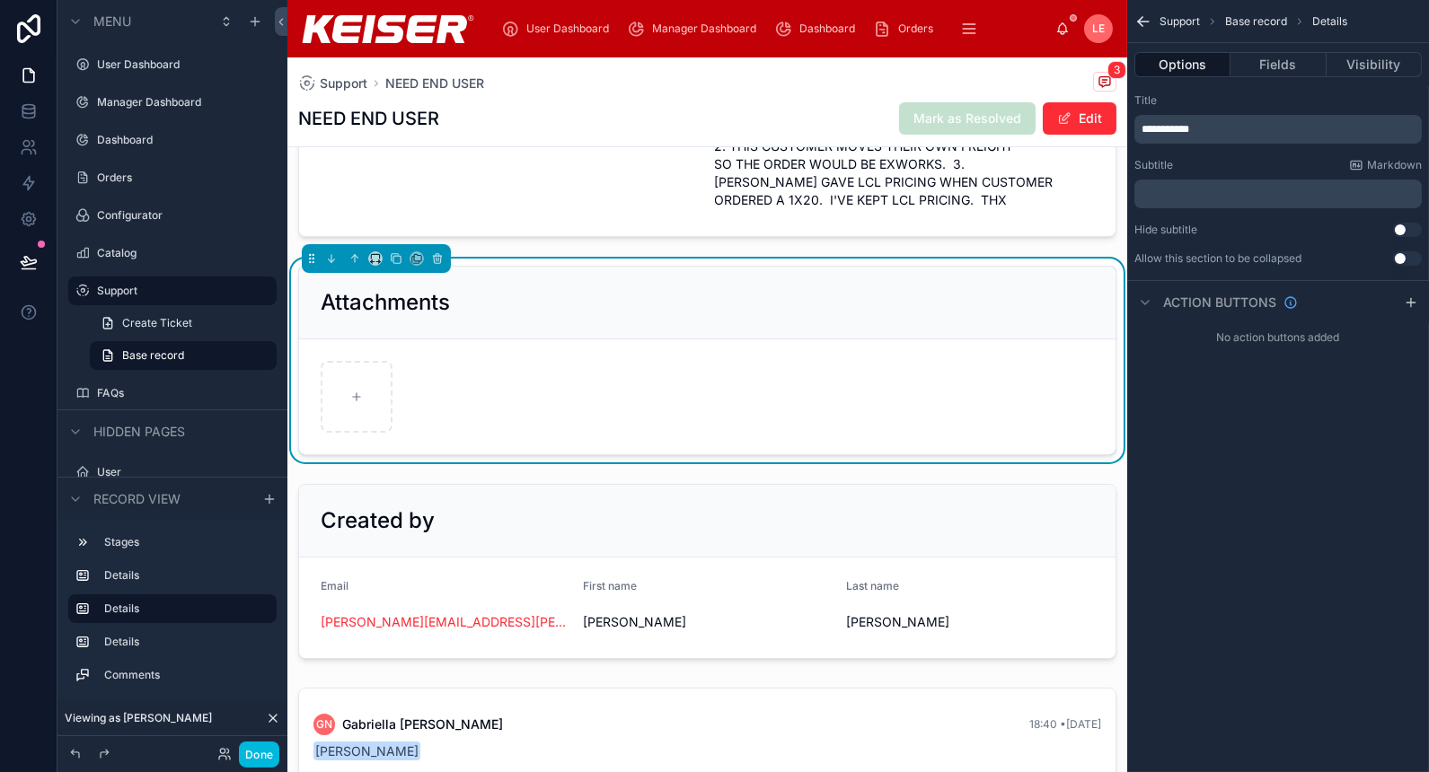
click at [1284, 63] on button "Fields" at bounding box center [1278, 64] width 95 height 25
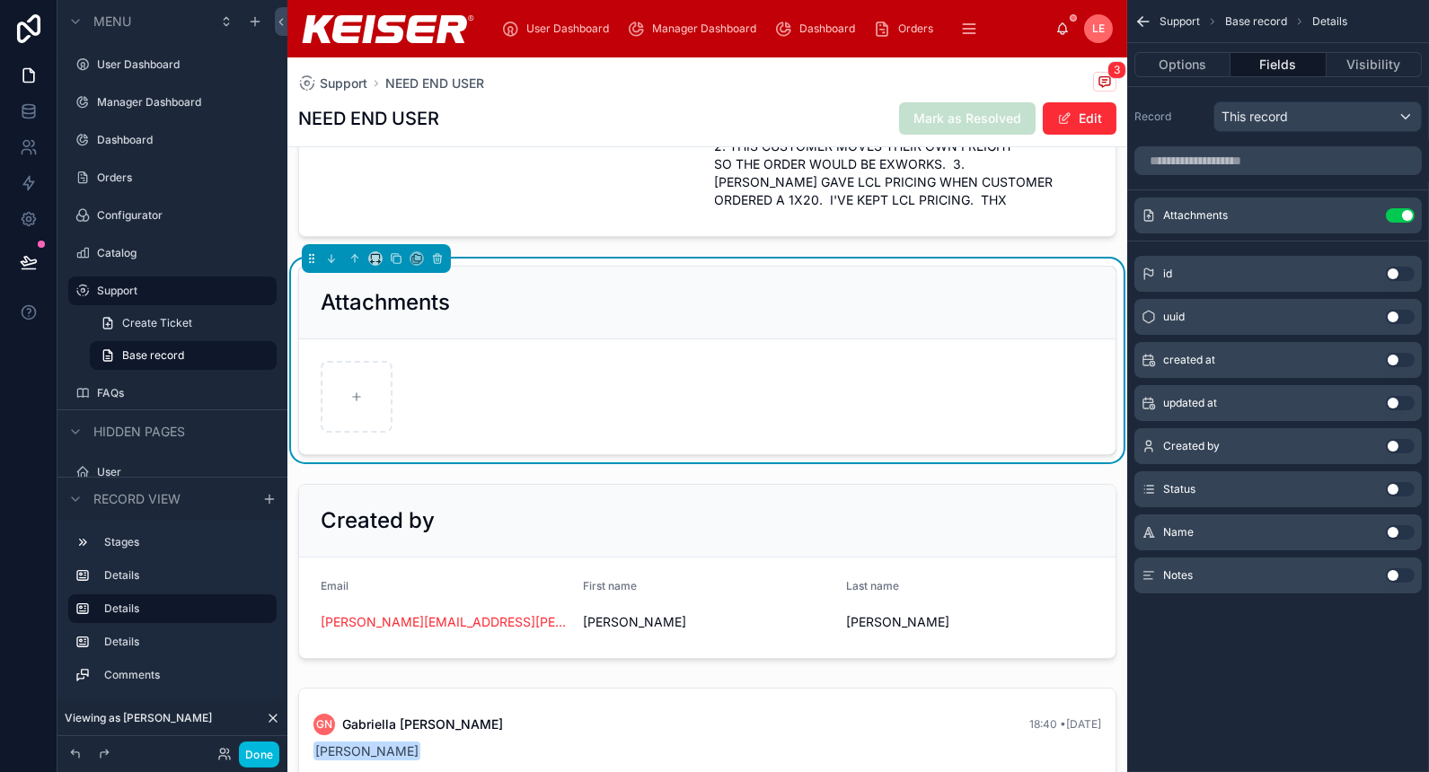
click at [0, 0] on icon "scrollable content" at bounding box center [0, 0] width 0 height 0
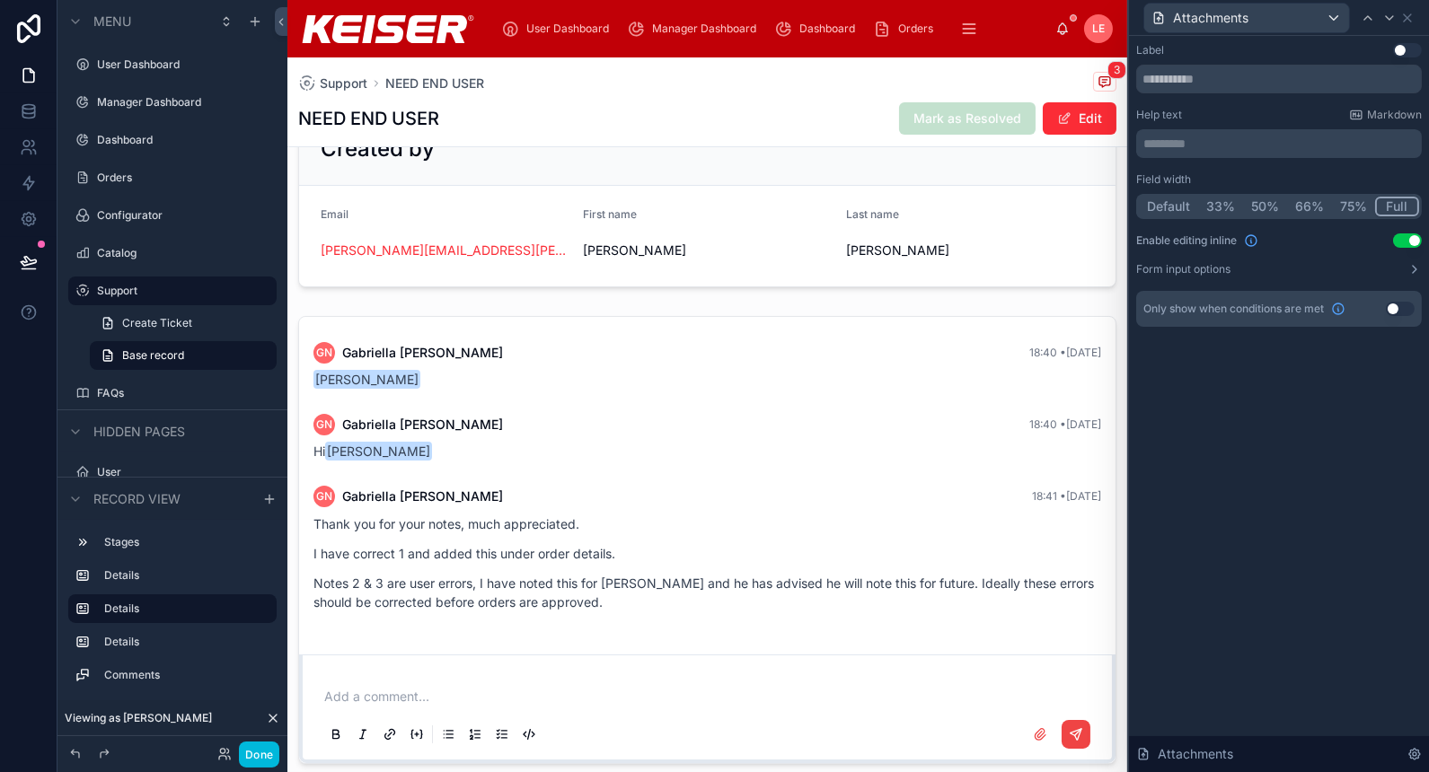
scroll to position [0, 0]
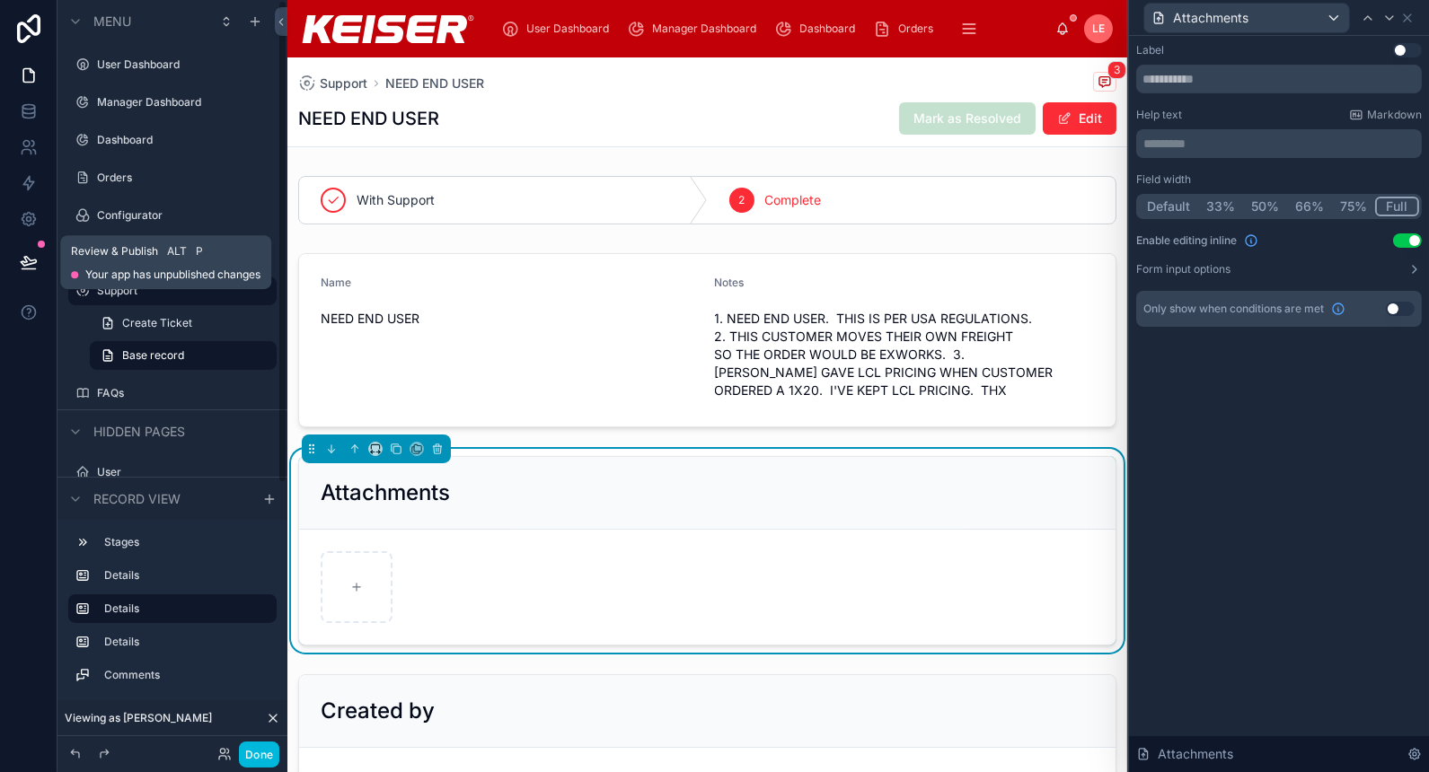
click at [36, 256] on icon at bounding box center [29, 262] width 18 height 18
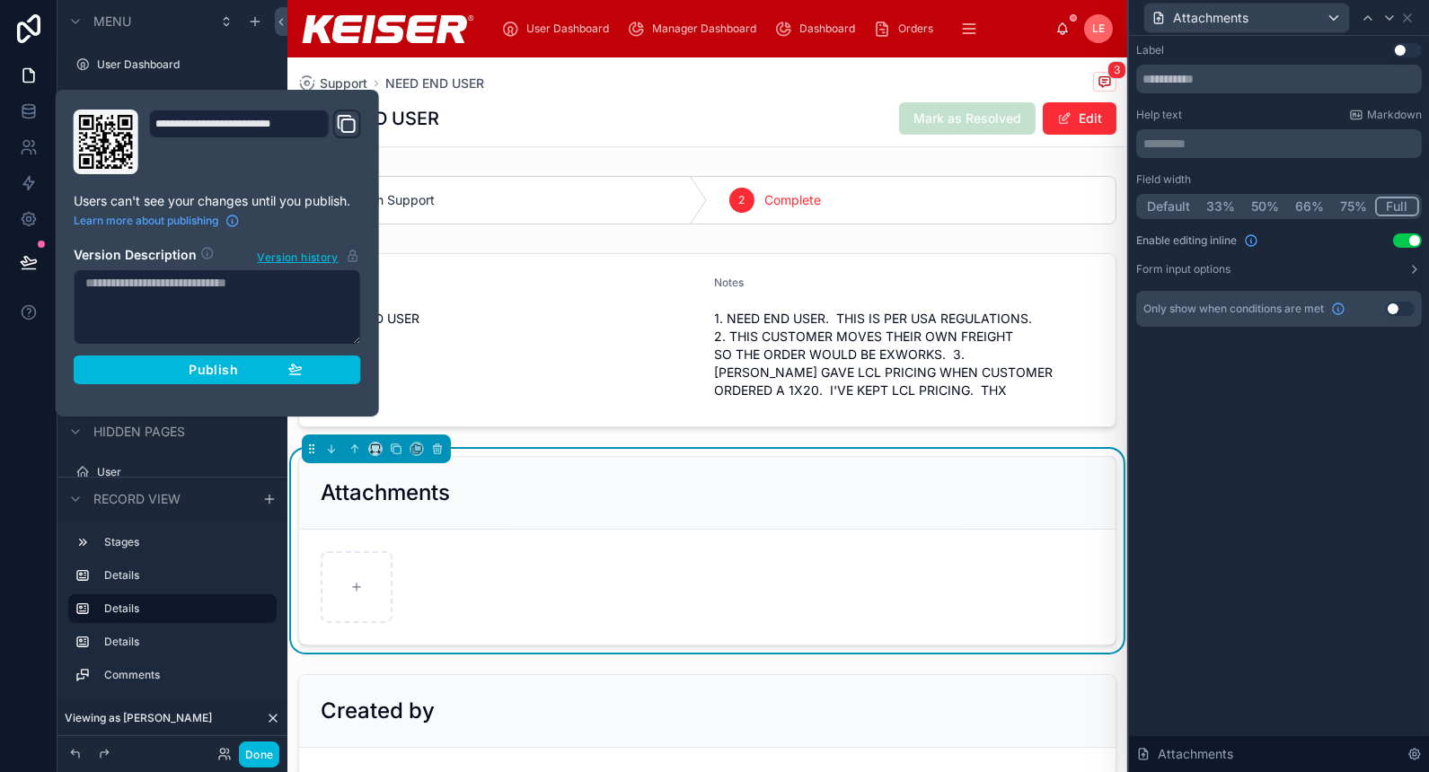
click at [193, 369] on span "Publish" at bounding box center [213, 370] width 49 height 16
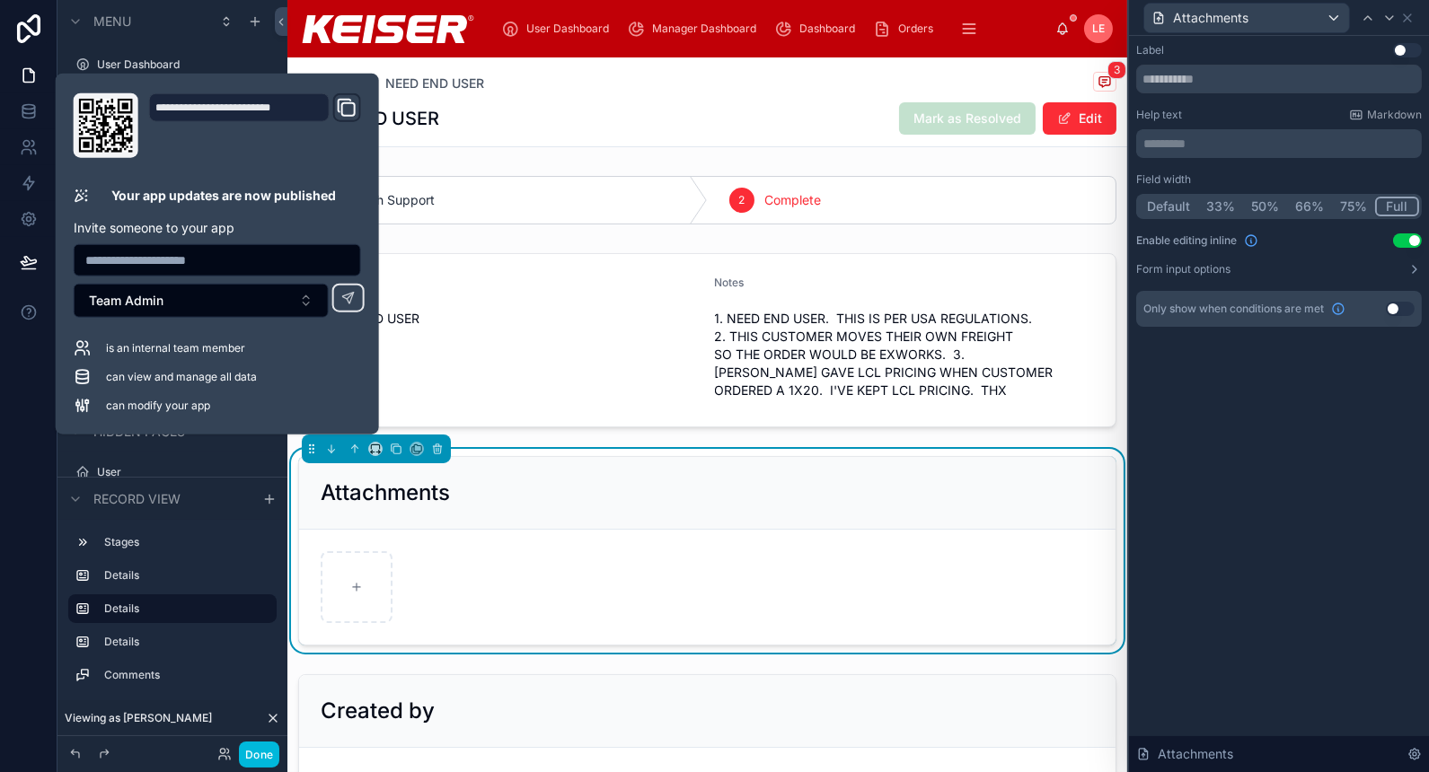
click at [593, 98] on div "Support NEED END USER 3 NEED END USER [PERSON_NAME] as Resolved Edit" at bounding box center [707, 101] width 818 height 89
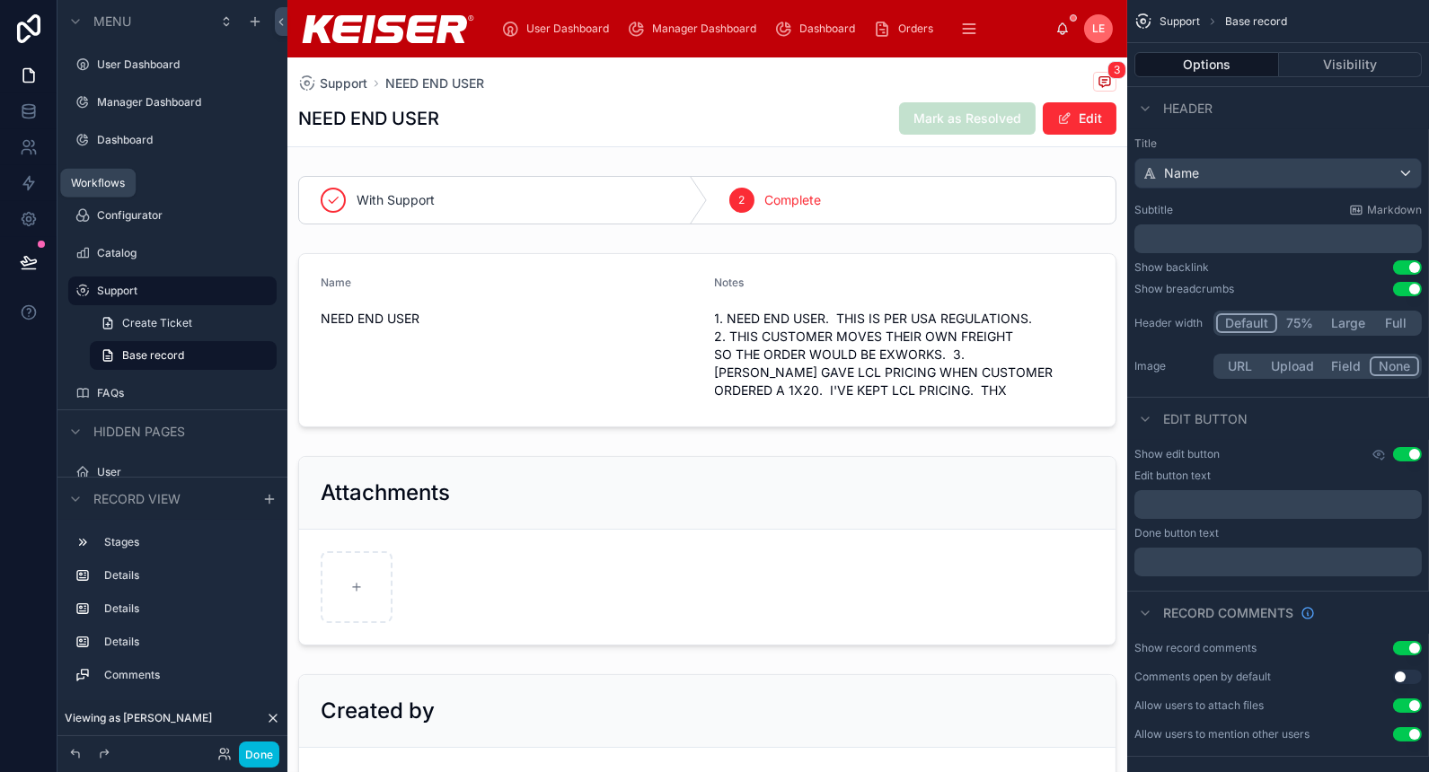
click at [23, 181] on icon at bounding box center [29, 183] width 18 height 18
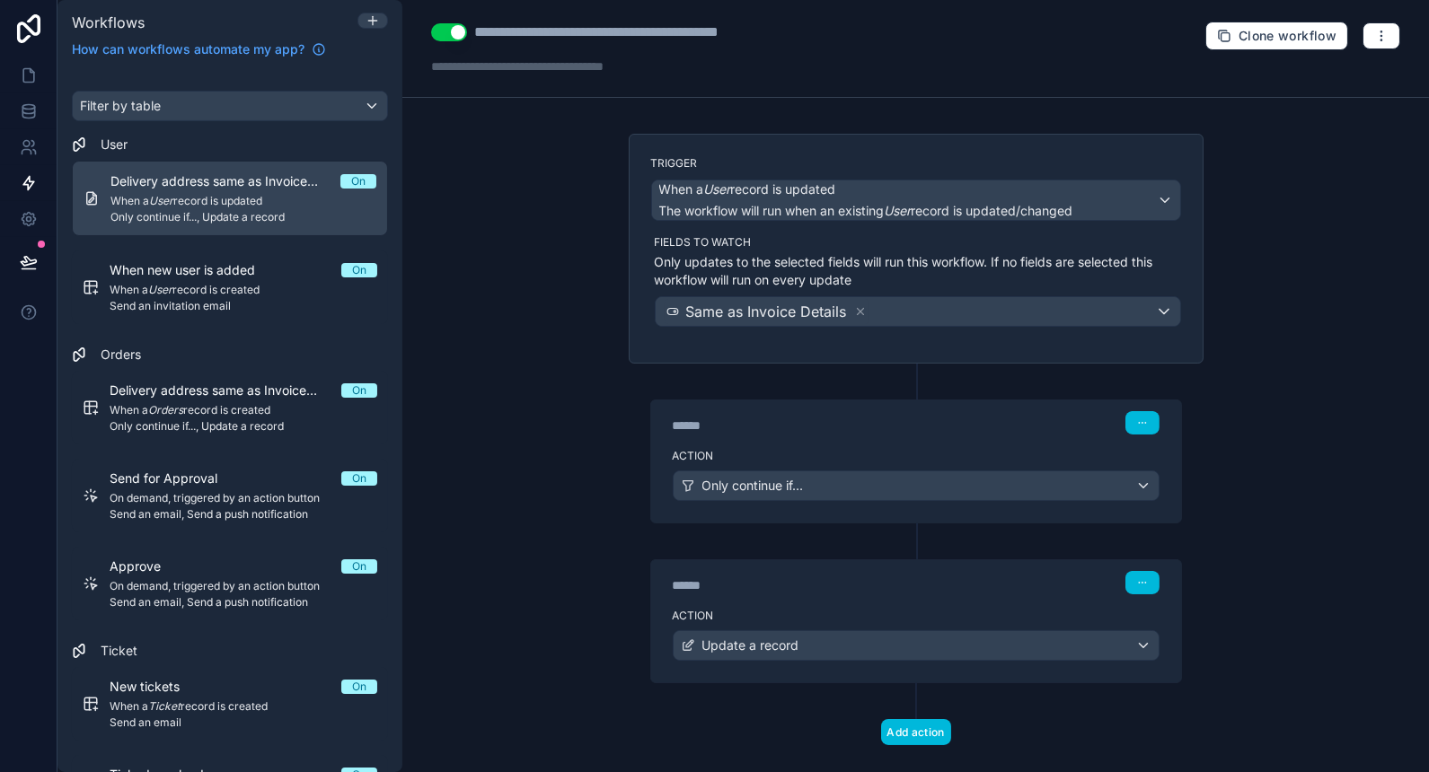
scroll to position [83, 0]
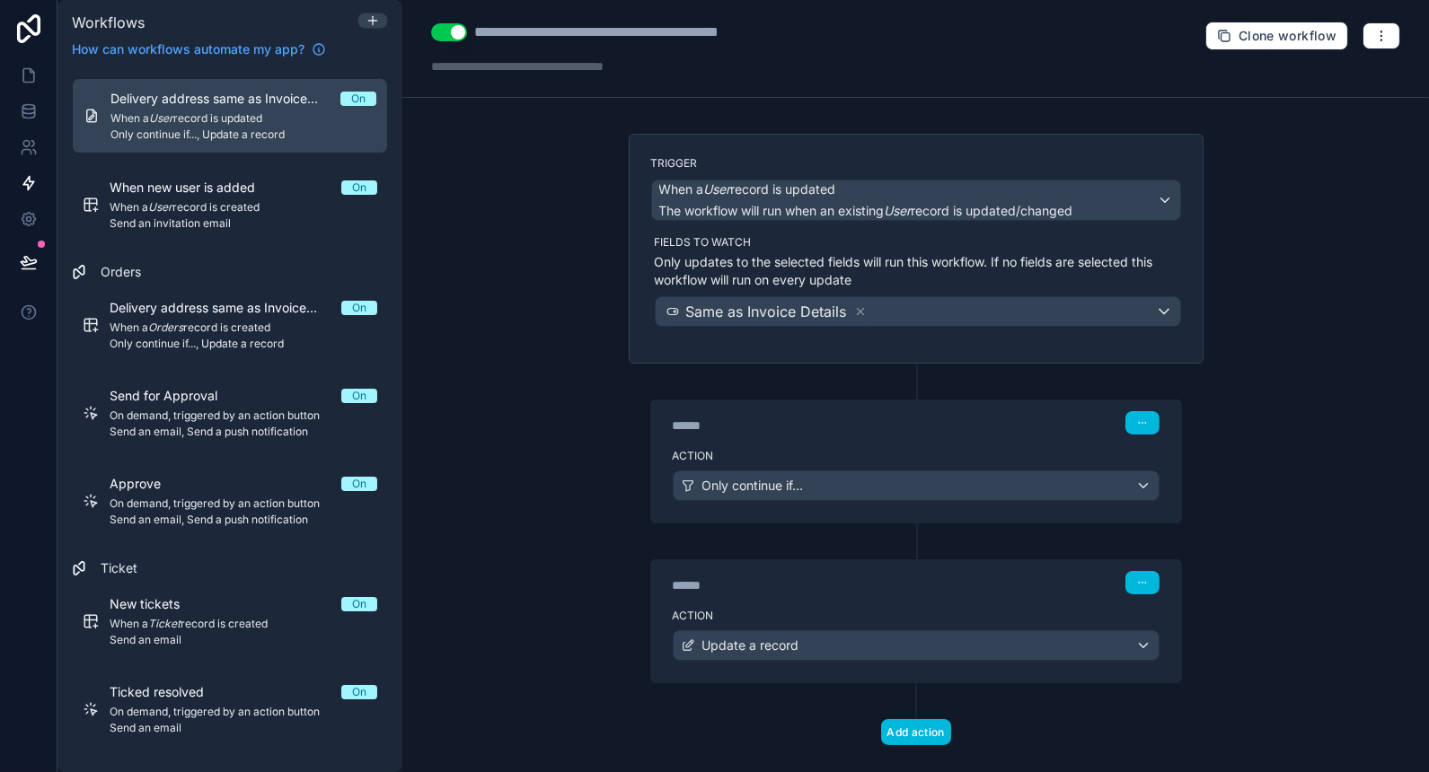
click at [213, 721] on span "Send an email" at bounding box center [244, 728] width 268 height 14
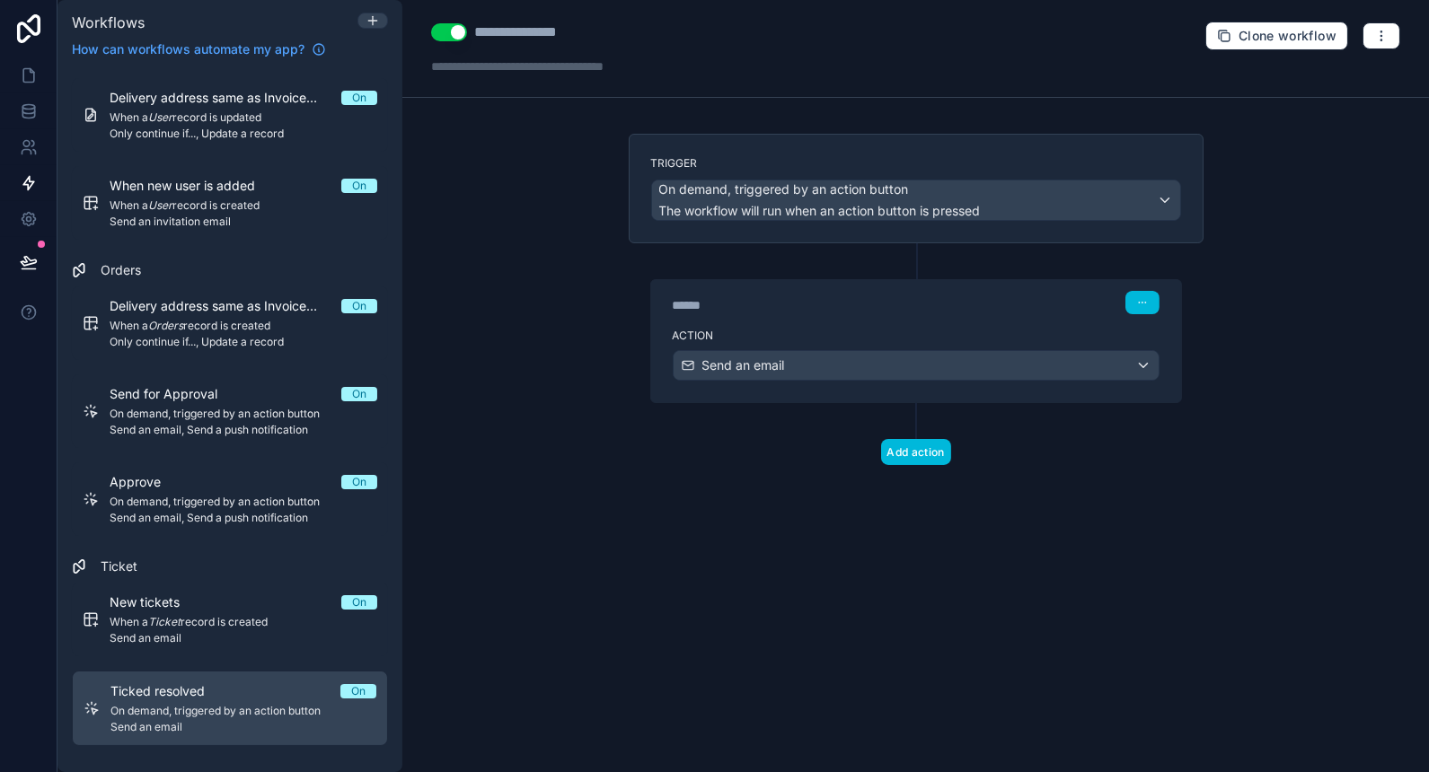
click at [930, 330] on label "Action" at bounding box center [916, 336] width 487 height 14
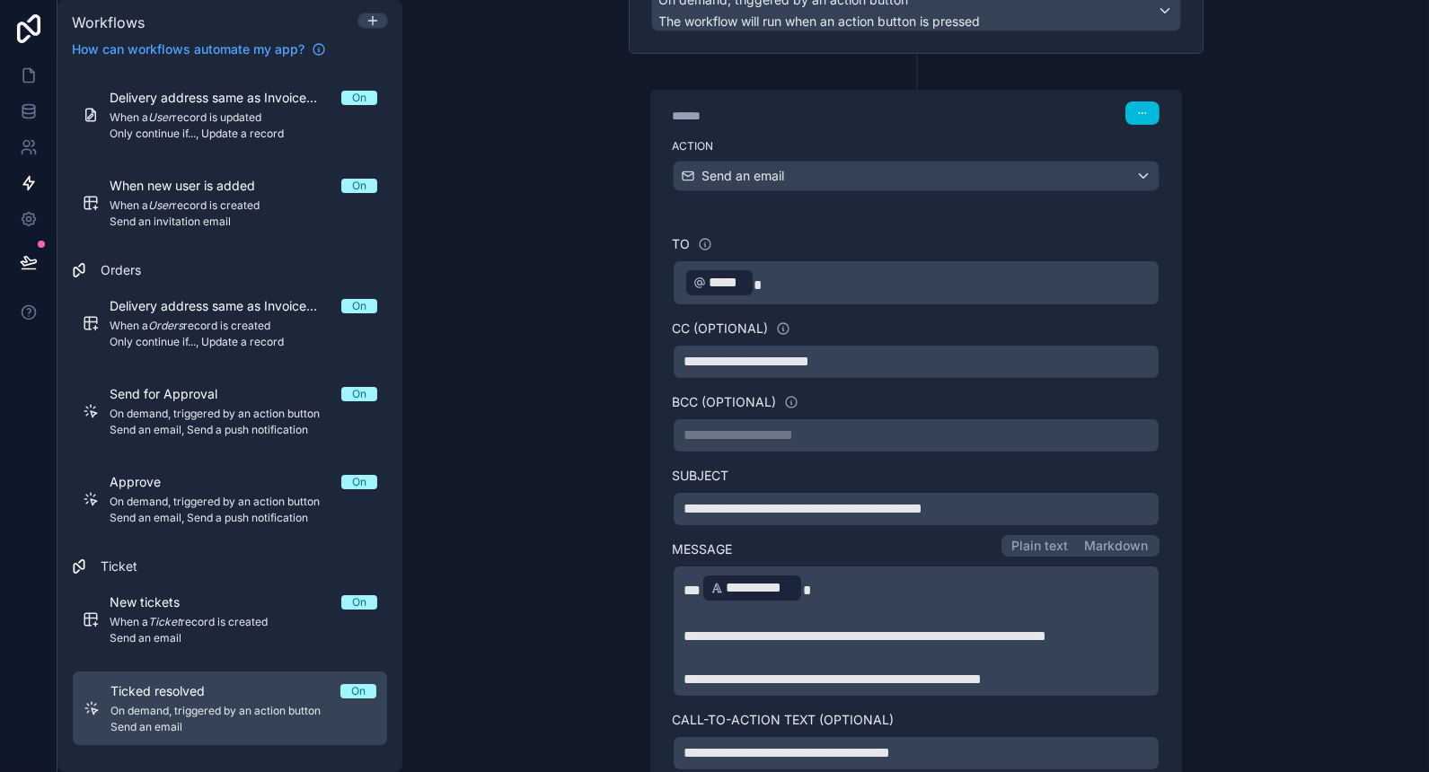
scroll to position [190, 0]
click at [832, 275] on p "﻿ ***** ﻿" at bounding box center [915, 282] width 463 height 32
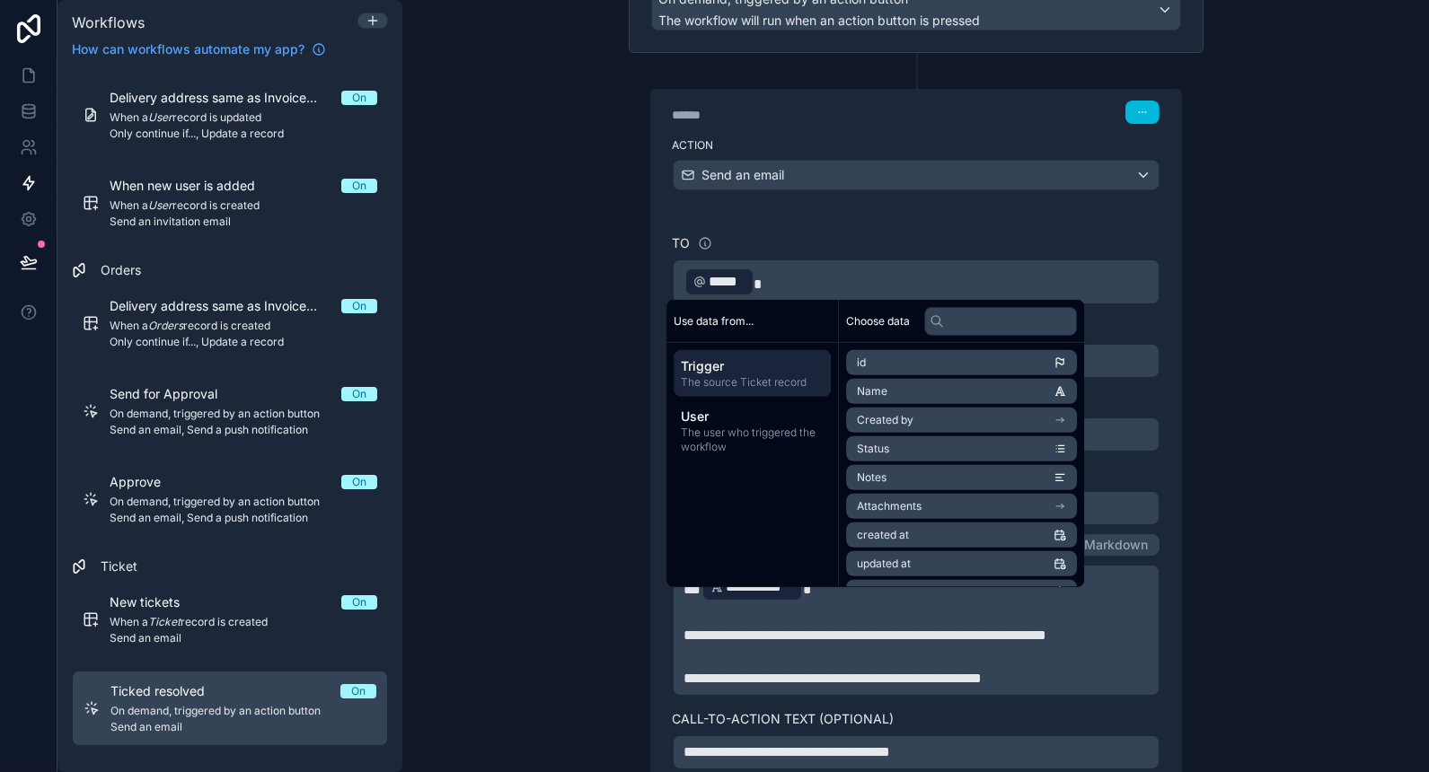
click at [593, 366] on div "**********" at bounding box center [915, 386] width 1027 height 772
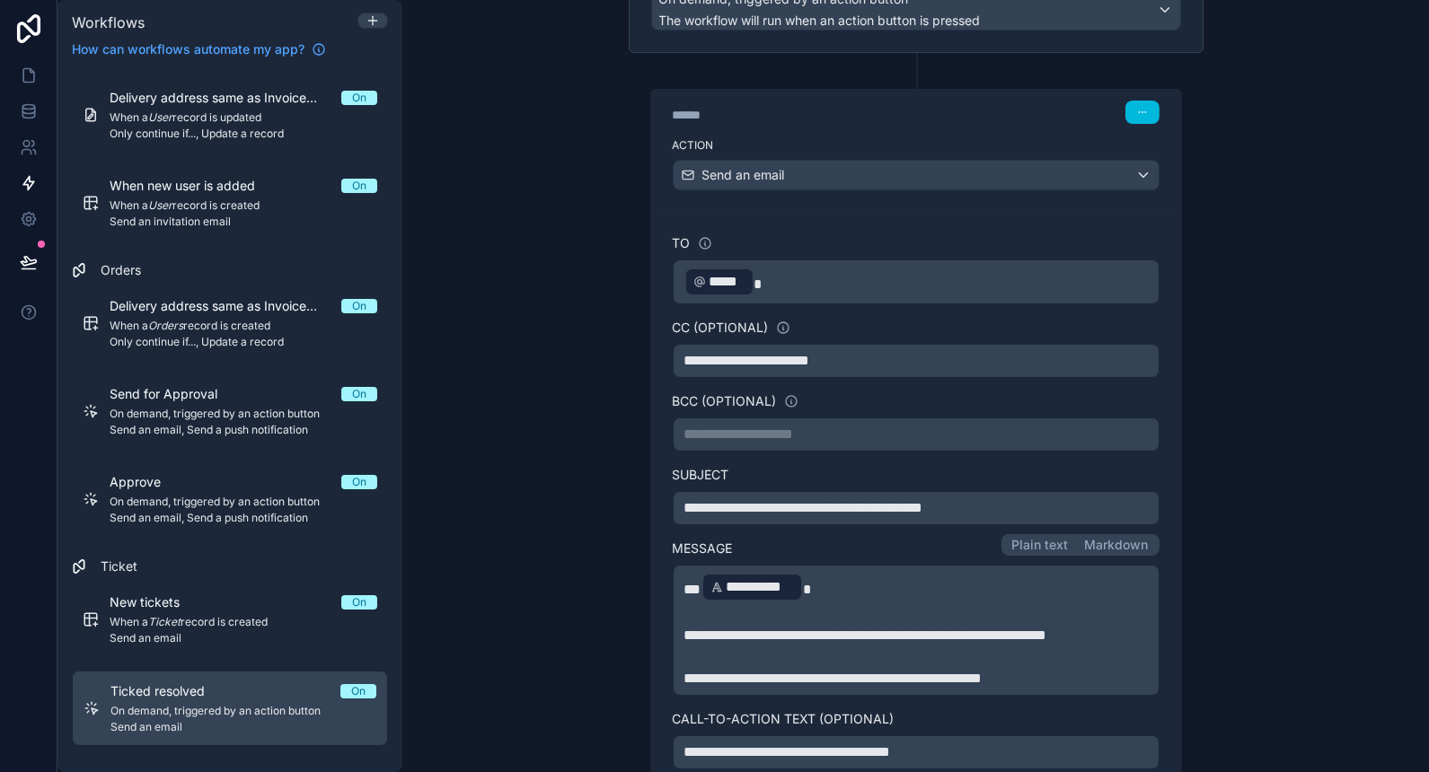
click at [926, 273] on p "﻿ ***** ﻿" at bounding box center [915, 282] width 463 height 32
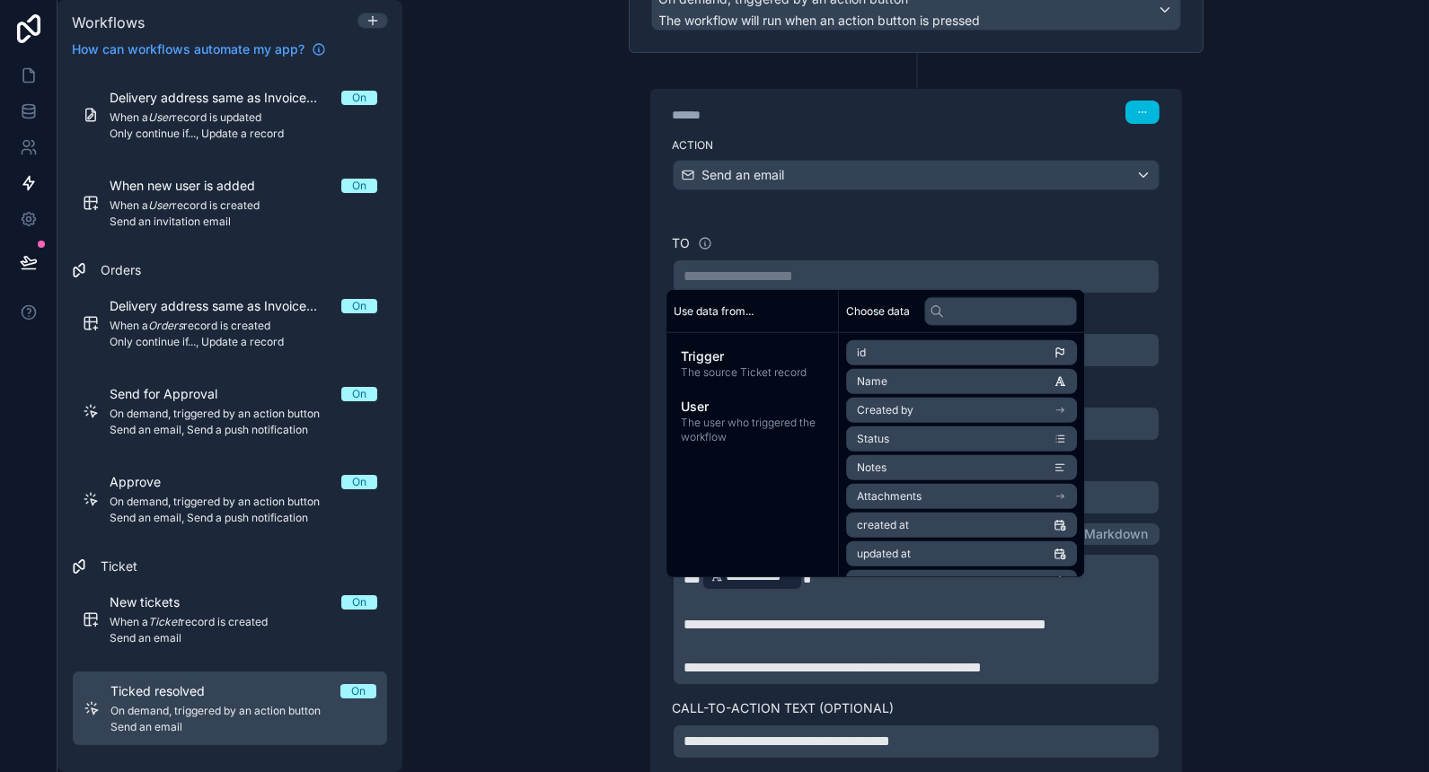
click at [796, 369] on span "The source Ticket record" at bounding box center [752, 373] width 143 height 14
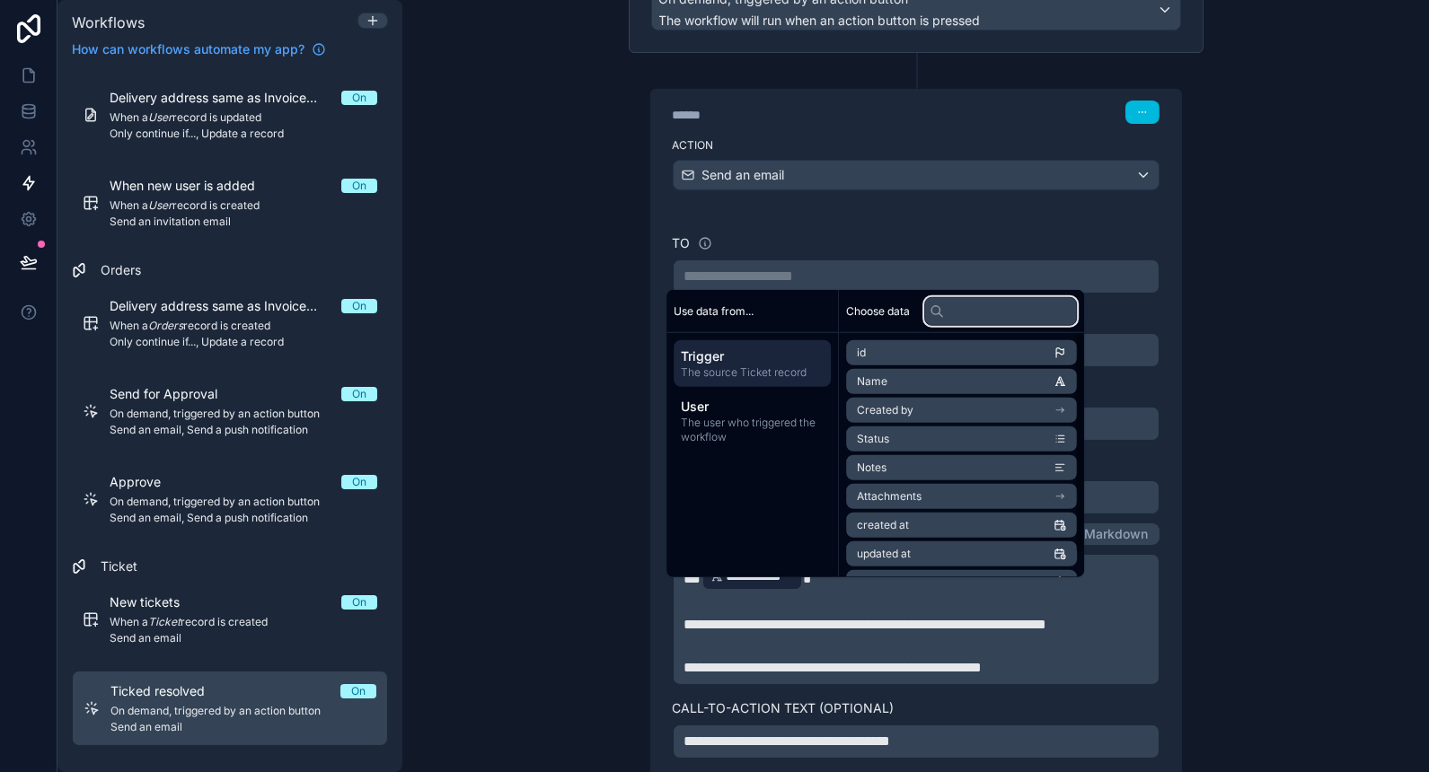
click at [1004, 311] on input "text" at bounding box center [1000, 310] width 153 height 29
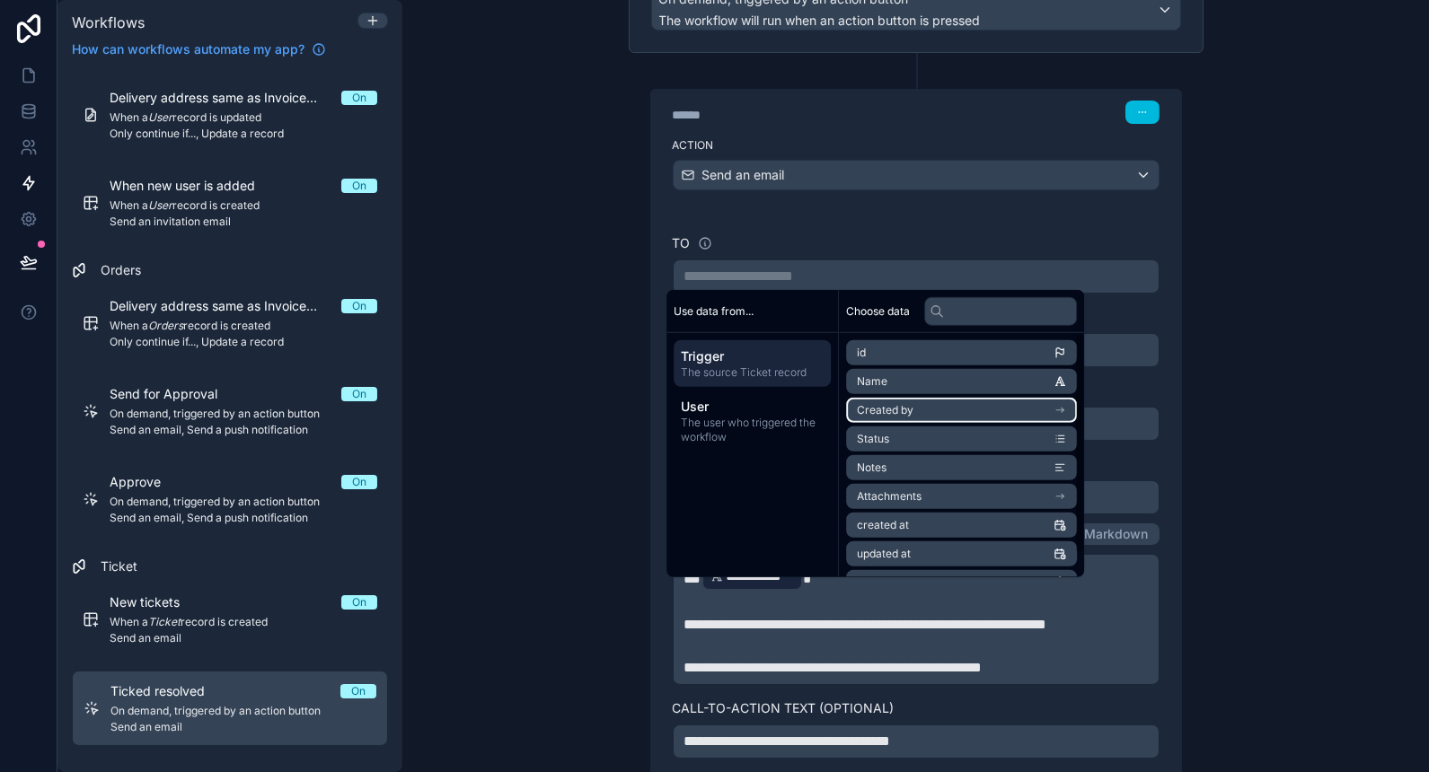
click at [972, 411] on li "Created by" at bounding box center [961, 410] width 231 height 25
click at [1028, 383] on li "id" at bounding box center [961, 385] width 231 height 25
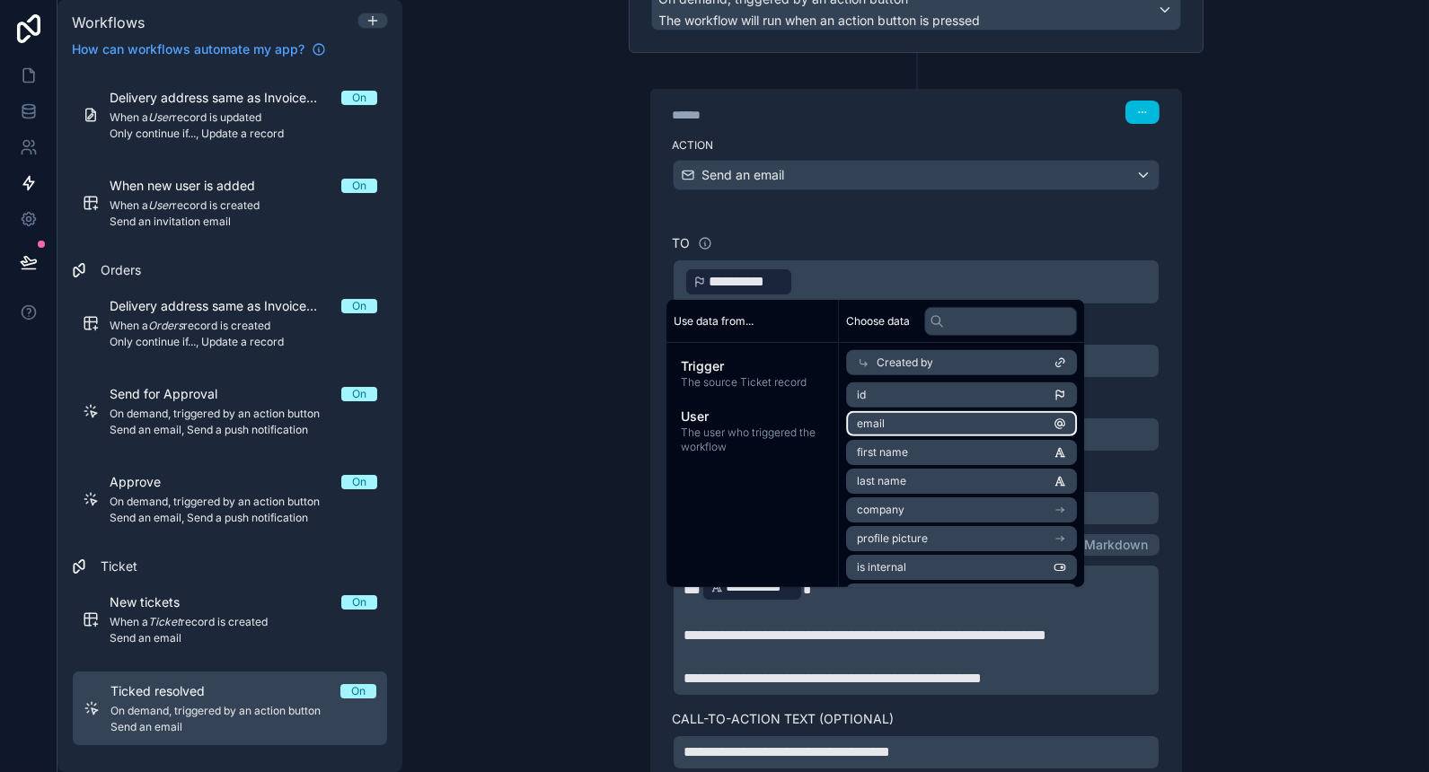
click at [1020, 425] on li "email" at bounding box center [961, 423] width 231 height 25
click at [904, 289] on p "**********" at bounding box center [915, 282] width 463 height 32
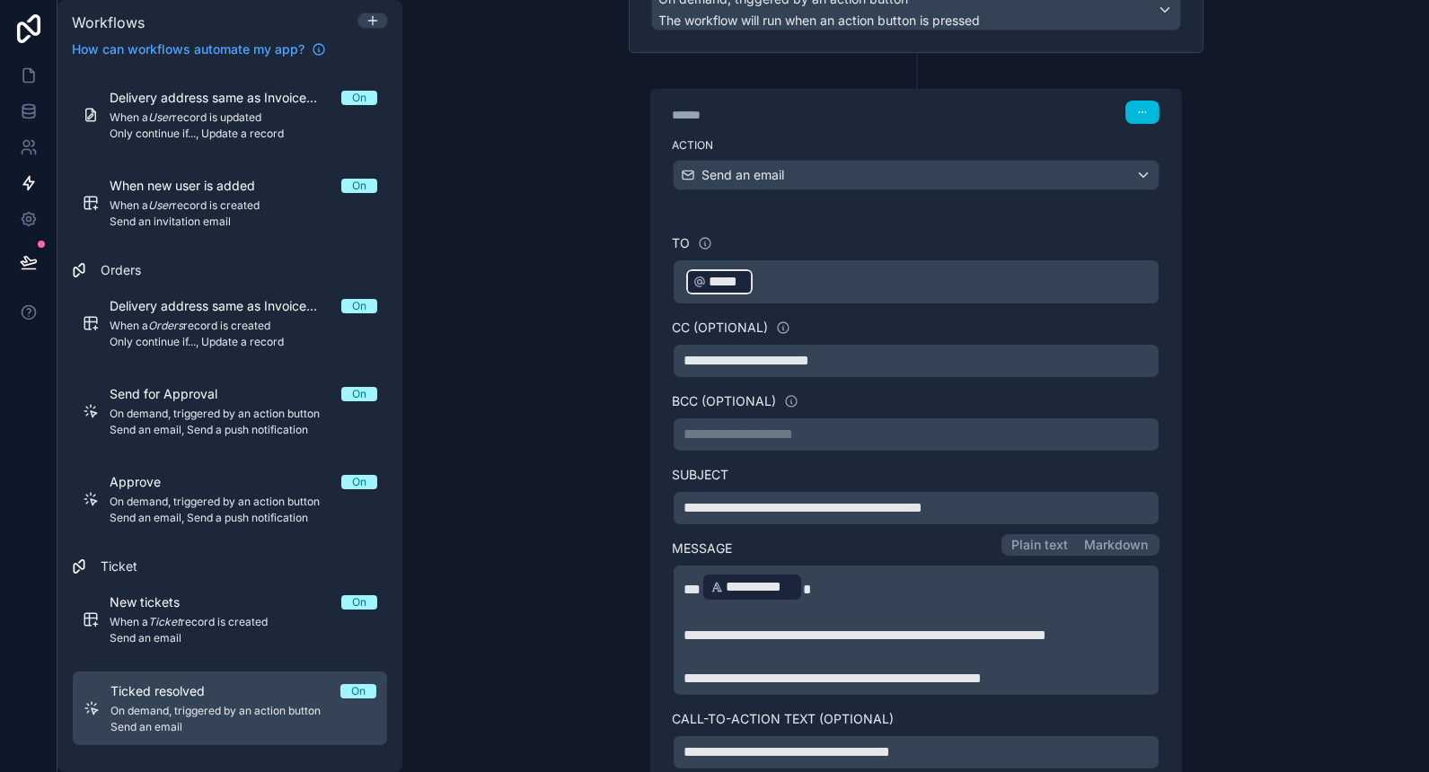
click at [525, 322] on div "**********" at bounding box center [915, 386] width 1027 height 772
click at [763, 501] on span "**********" at bounding box center [803, 507] width 239 height 13
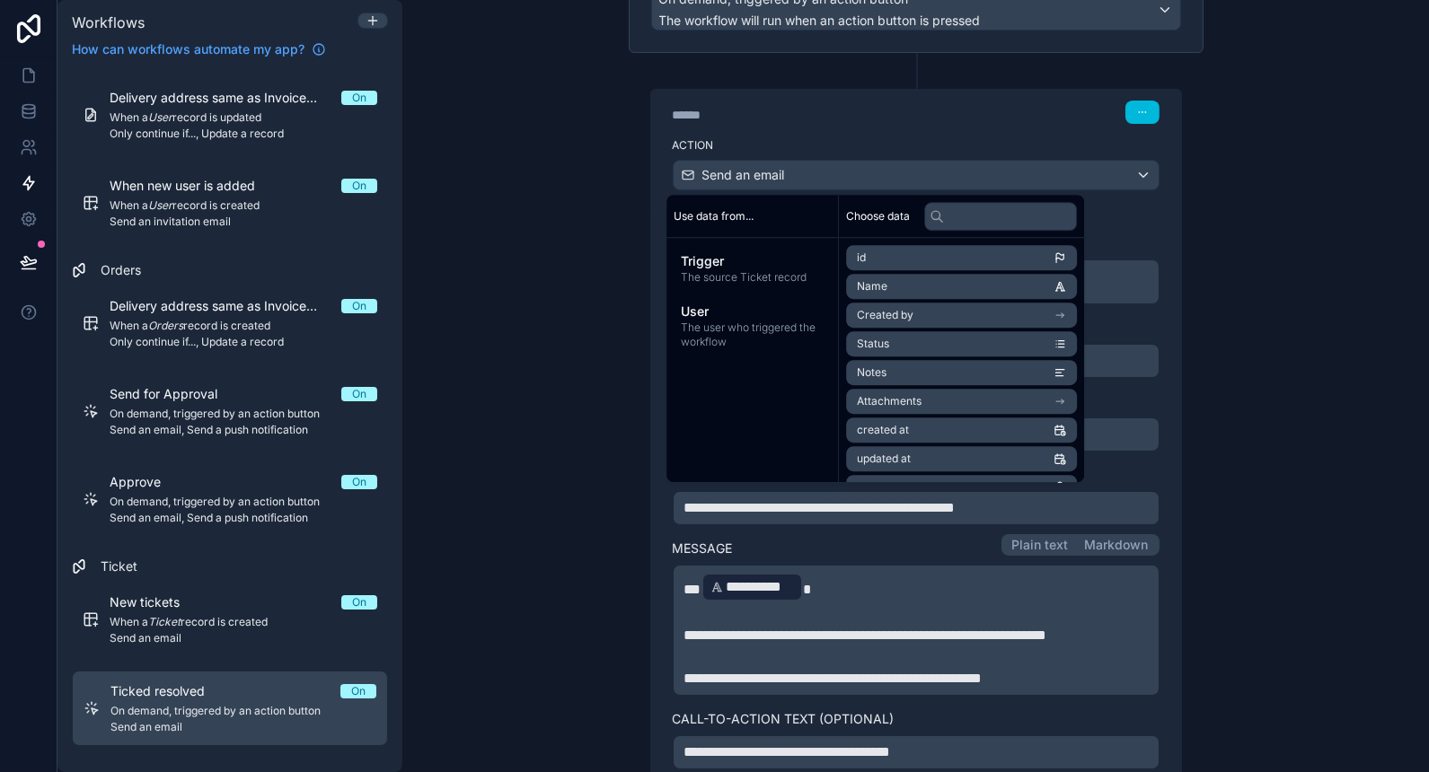
click at [581, 633] on div "**********" at bounding box center [915, 386] width 1027 height 772
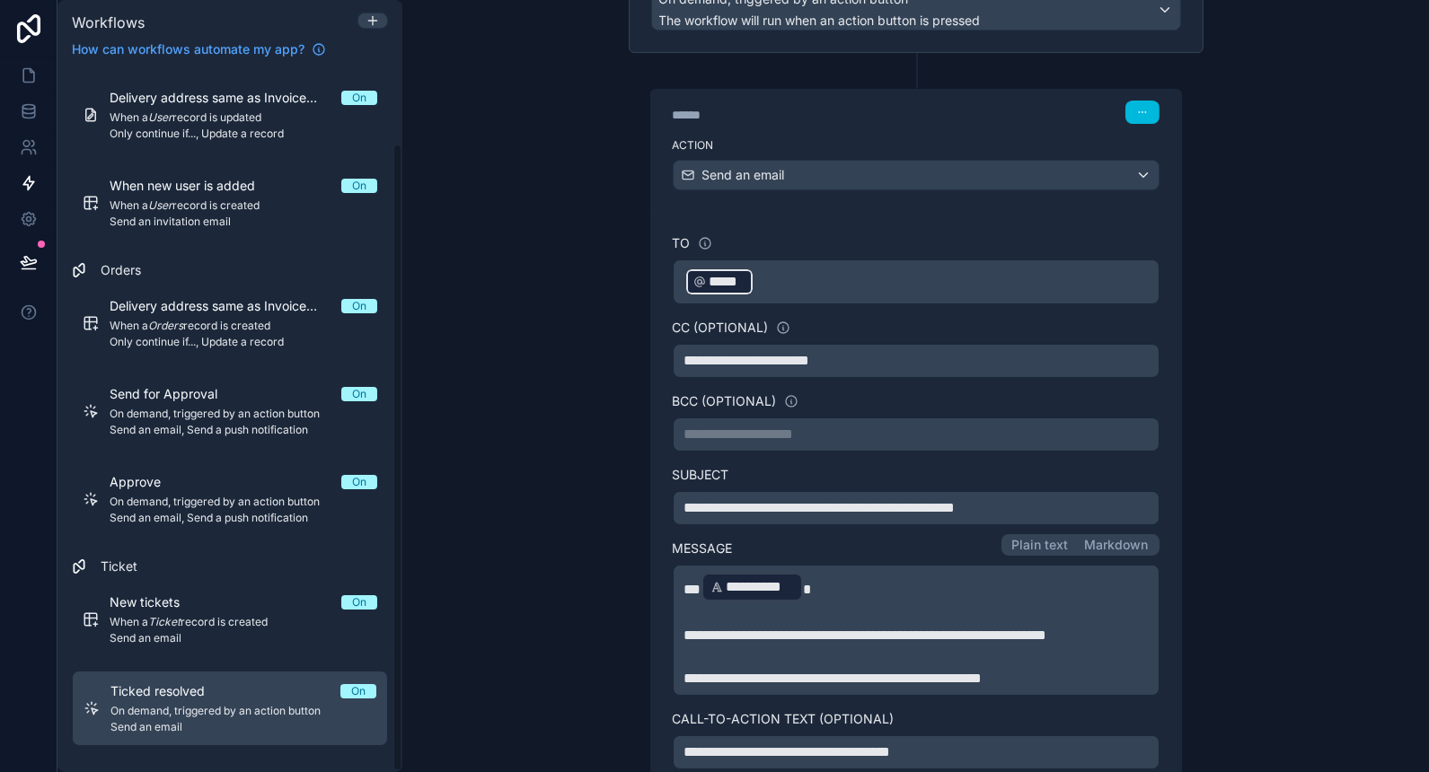
scroll to position [542, 0]
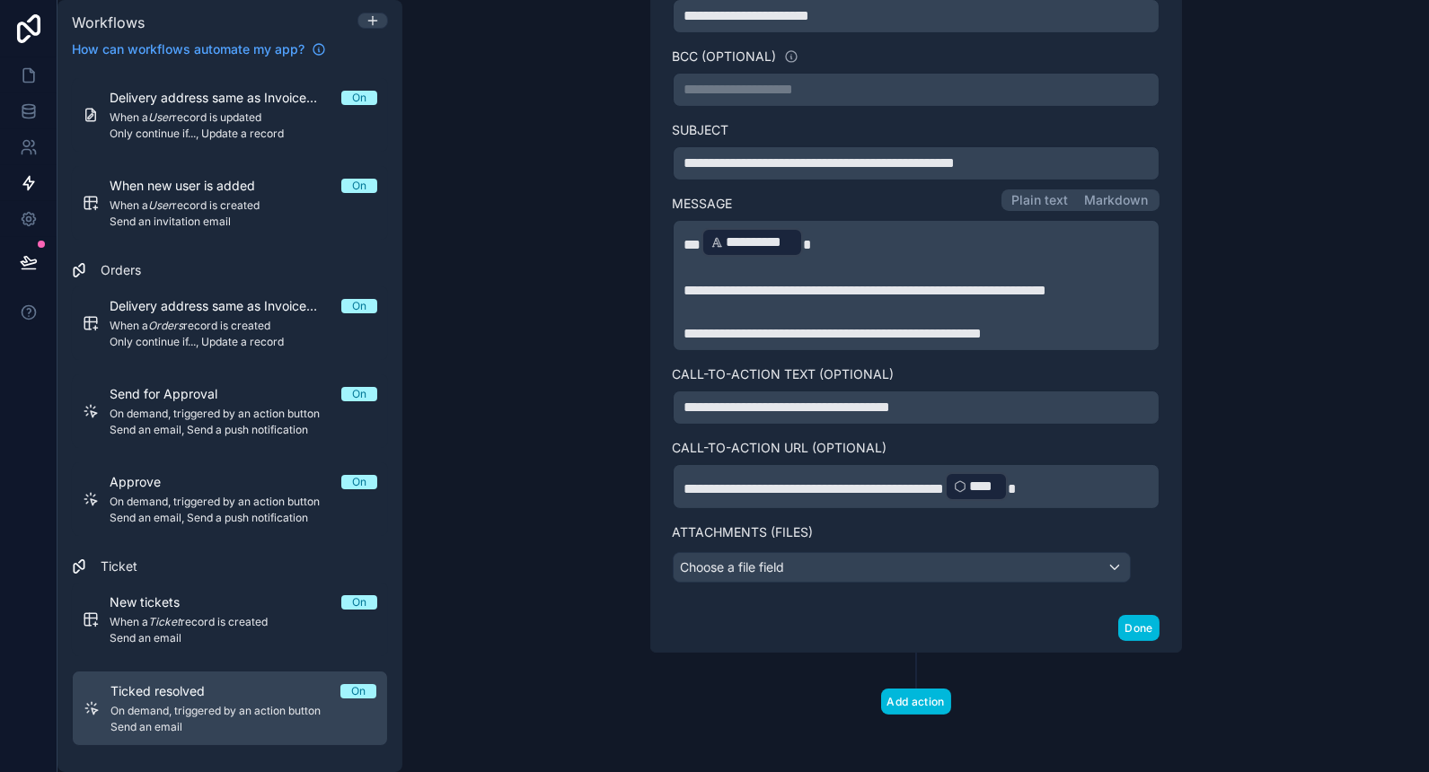
click at [1143, 640] on button "Done" at bounding box center [1138, 628] width 40 height 26
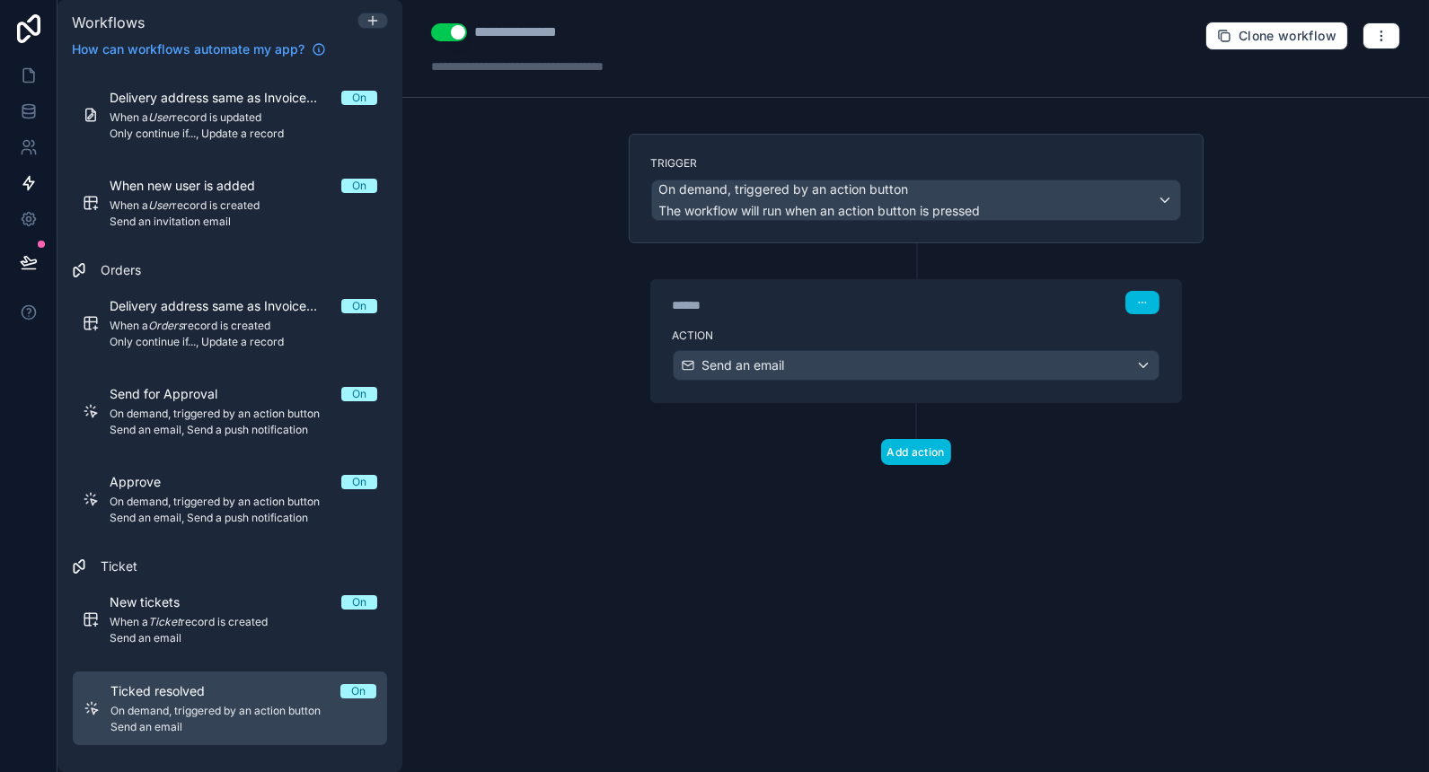
scroll to position [0, 0]
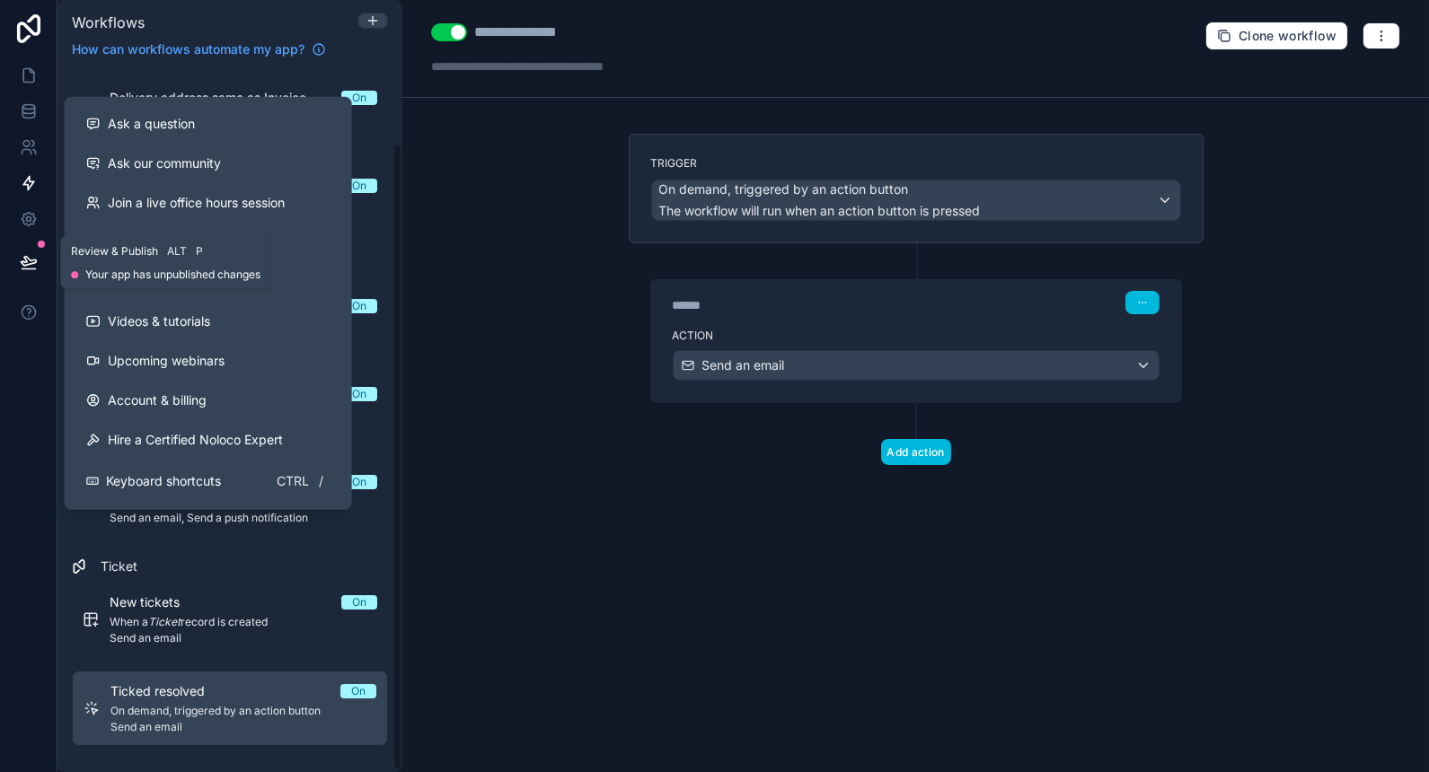
click at [17, 263] on button at bounding box center [29, 262] width 40 height 50
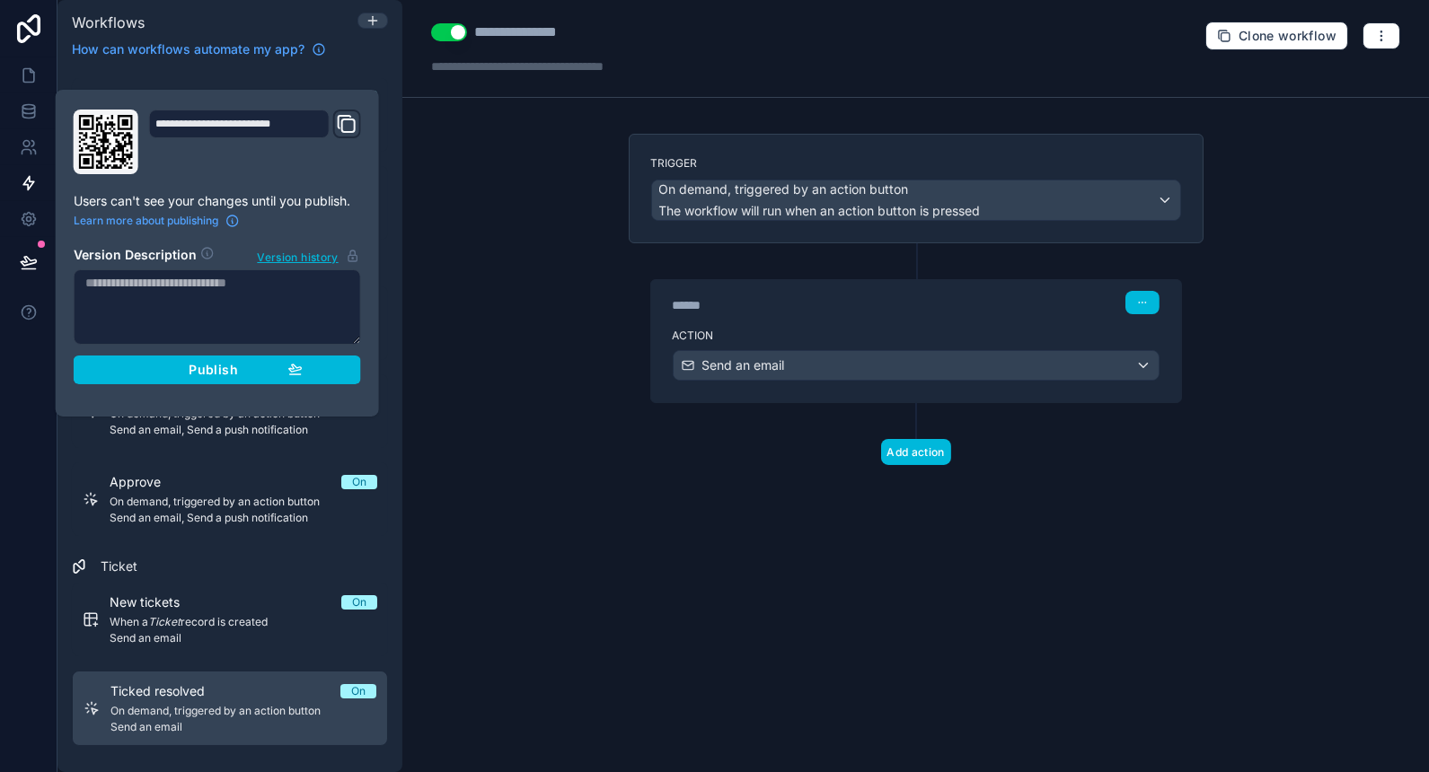
click at [181, 365] on div "Publish" at bounding box center [217, 370] width 171 height 16
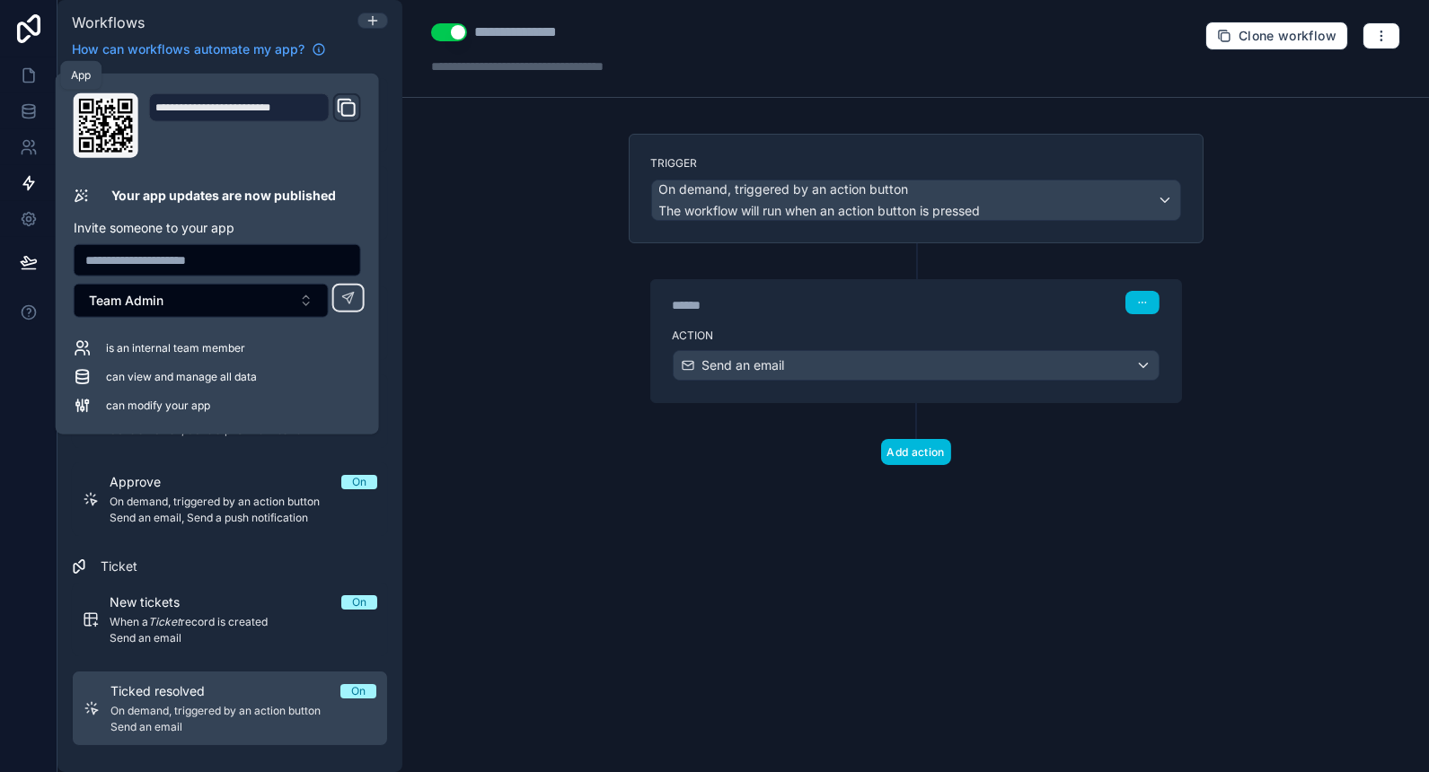
click at [33, 76] on icon at bounding box center [28, 75] width 11 height 13
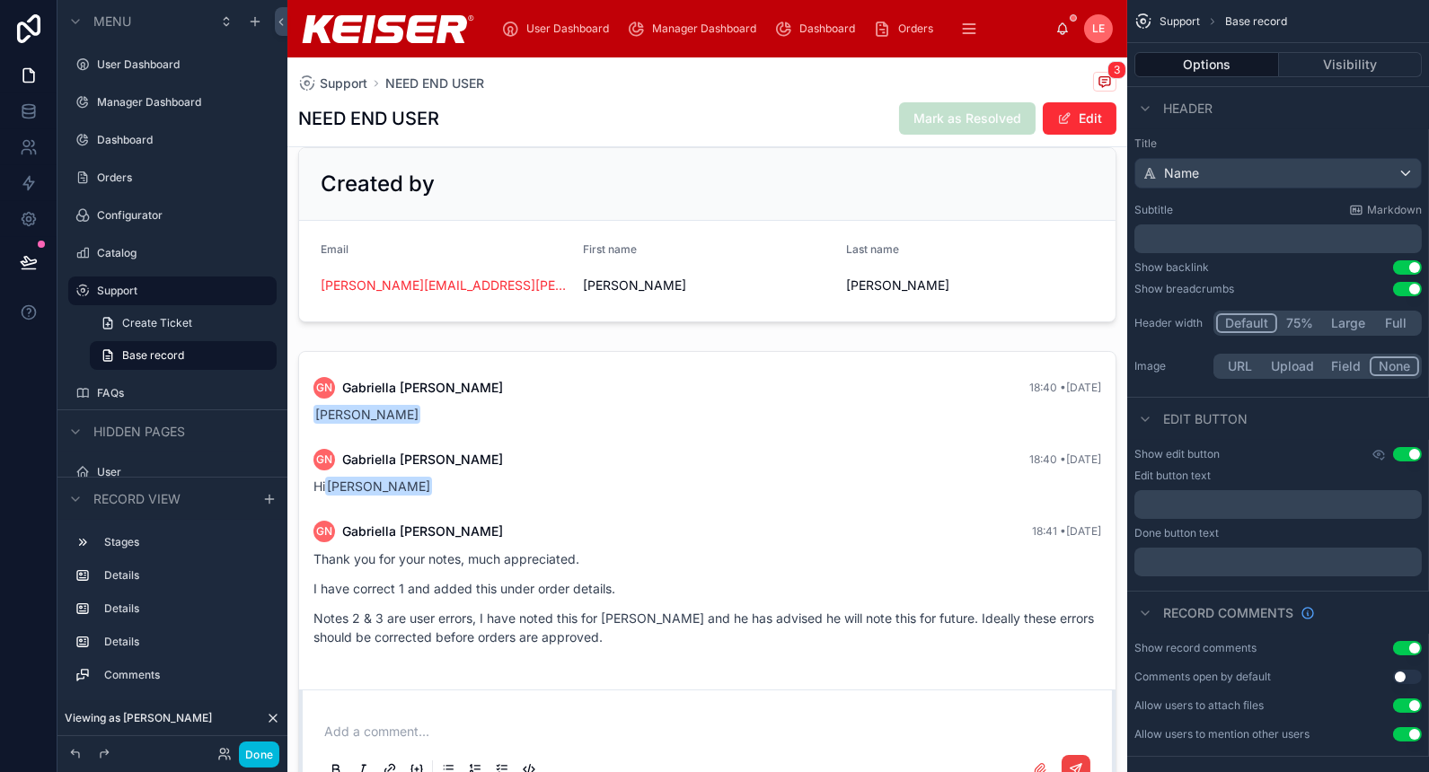
scroll to position [609, 0]
